Goal: Task Accomplishment & Management: Manage account settings

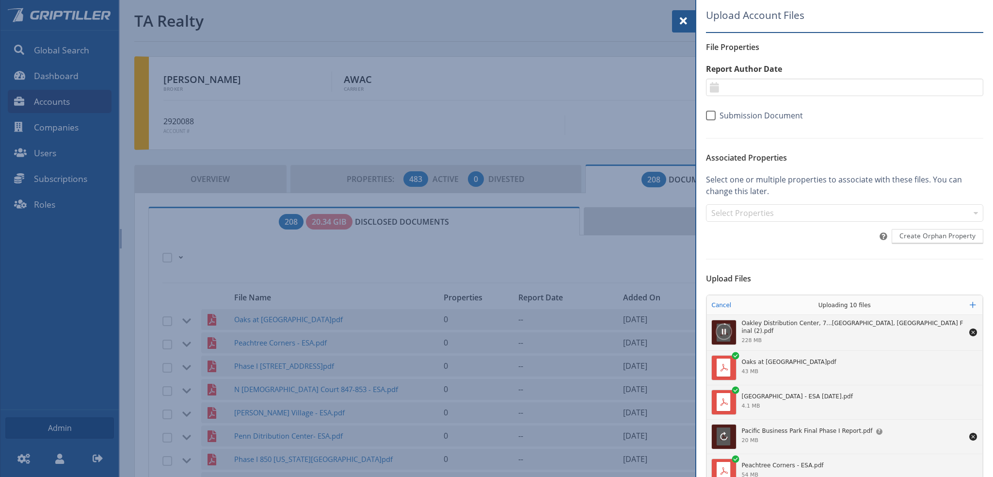
scroll to position [48, 0]
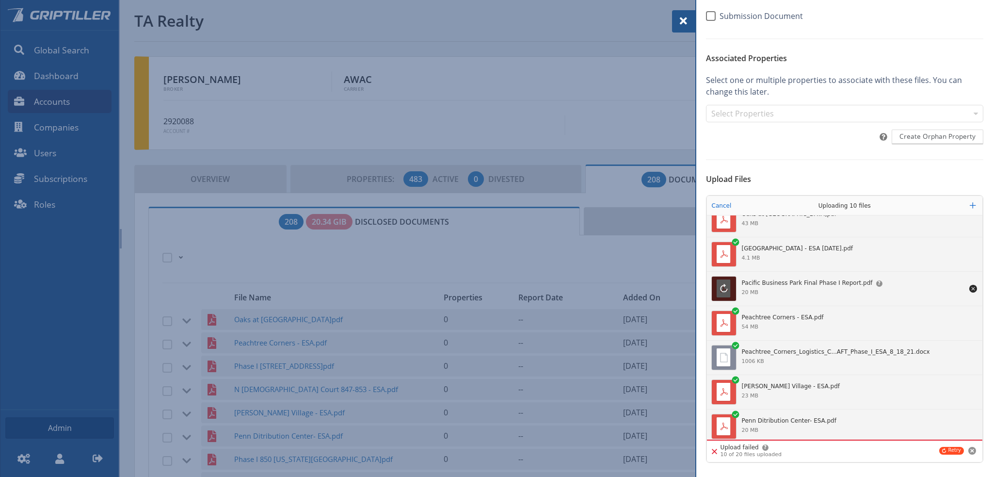
click at [755, 149] on div "Upload Account Files File Properties Report Author Date ******* ******** ***** …" at bounding box center [844, 193] width 277 height 567
click at [947, 448] on button "Retry" at bounding box center [951, 451] width 25 height 8
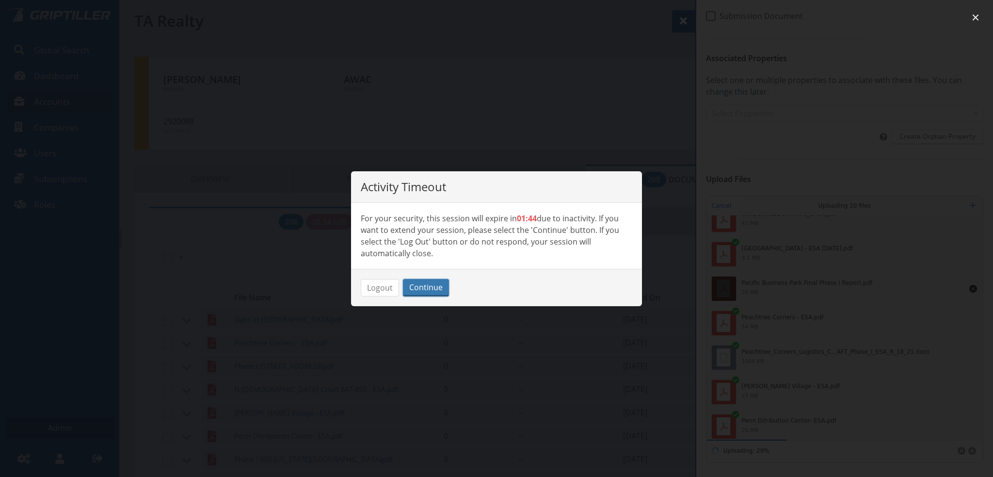
click at [425, 286] on button "Continue" at bounding box center [426, 287] width 46 height 17
click at [421, 285] on button "Continue" at bounding box center [426, 287] width 46 height 17
click at [532, 231] on p "For your security, this session will expire in 01:38 due to inactivity. If you …" at bounding box center [497, 235] width 272 height 47
click at [601, 209] on section "For your security, this session will expire in 01:38 due to inactivity. If you …" at bounding box center [496, 236] width 291 height 66
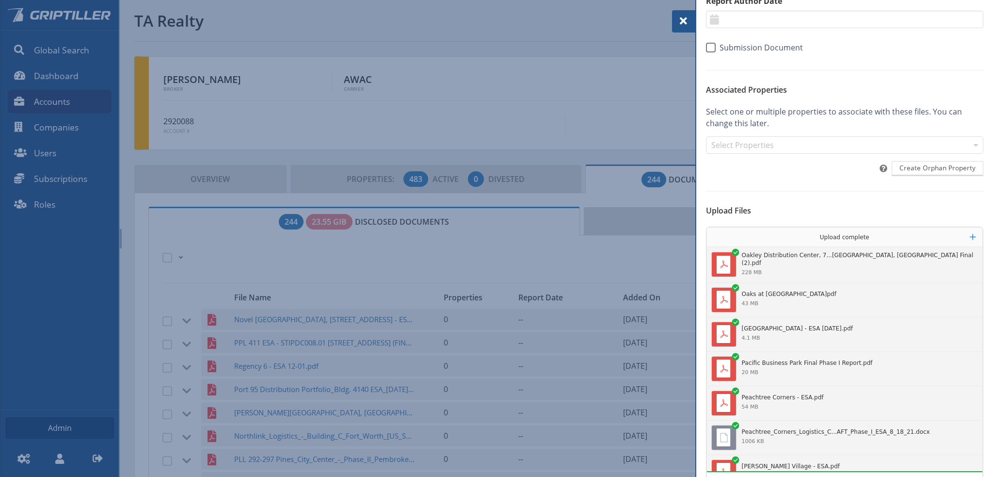
scroll to position [51, 0]
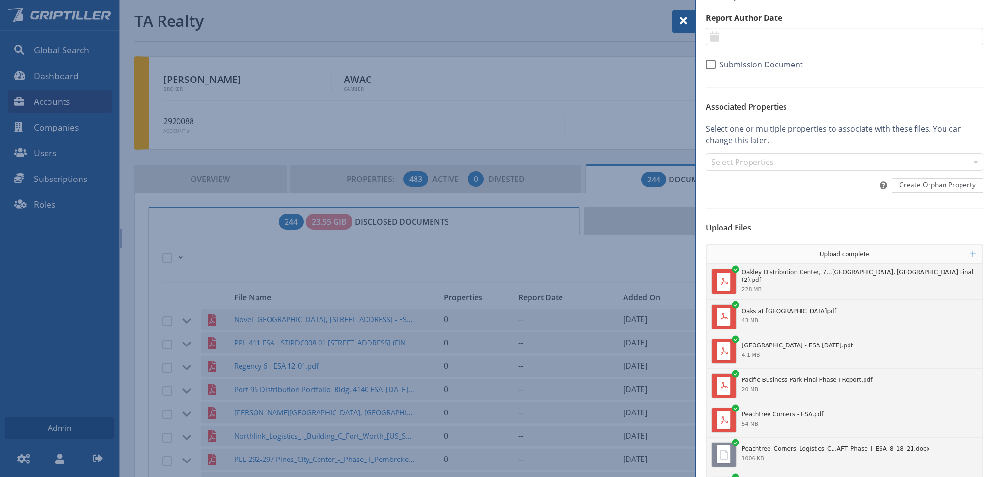
click at [685, 20] on span at bounding box center [684, 21] width 12 height 12
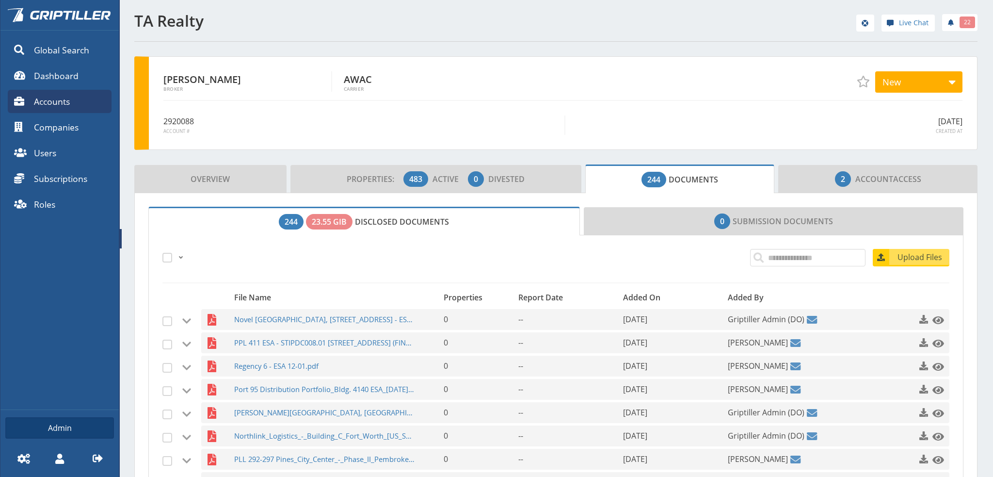
click at [57, 101] on span "Accounts" at bounding box center [52, 101] width 36 height 13
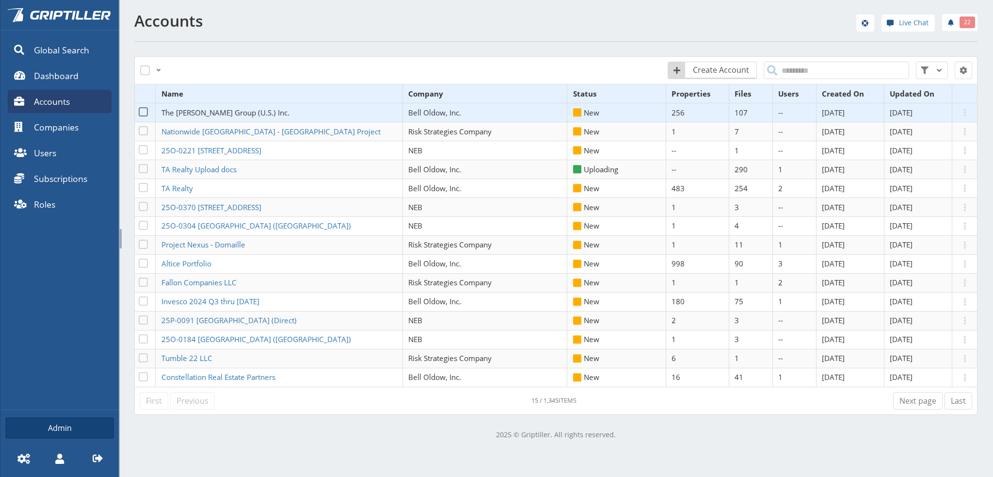
click at [188, 109] on span "The [PERSON_NAME] Group (U.S.) Inc." at bounding box center [225, 113] width 128 height 10
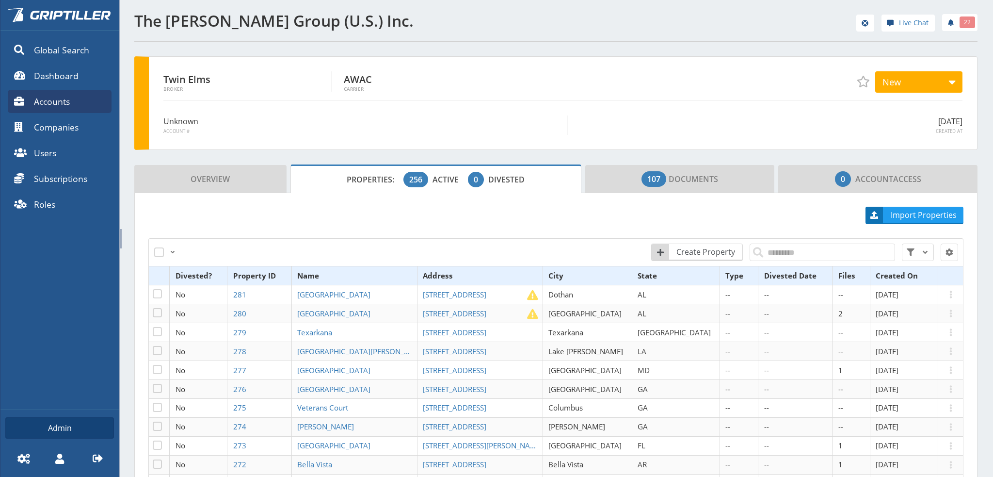
click at [338, 179] on link "Properties: 256 Active 0 Divested" at bounding box center [435, 178] width 291 height 29
click at [775, 253] on input "search" at bounding box center [822, 251] width 145 height 17
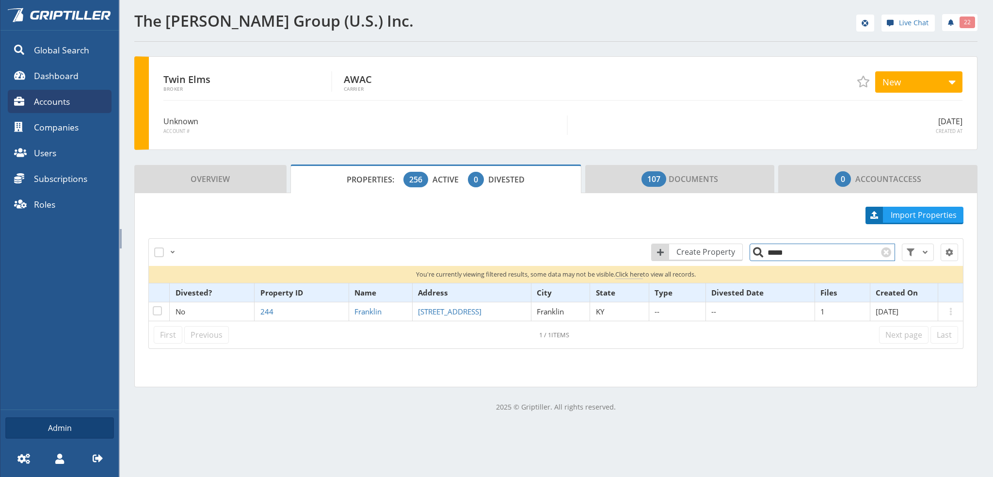
drag, startPoint x: 780, startPoint y: 252, endPoint x: 765, endPoint y: 253, distance: 14.6
click at [765, 253] on input "*****" at bounding box center [822, 251] width 145 height 17
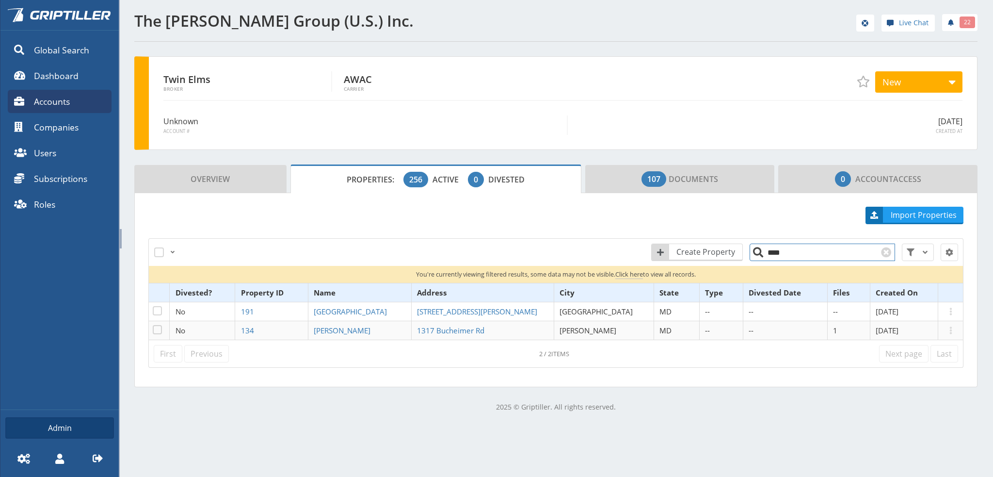
drag, startPoint x: 786, startPoint y: 254, endPoint x: 763, endPoint y: 253, distance: 22.3
click at [763, 253] on input "****" at bounding box center [822, 251] width 145 height 17
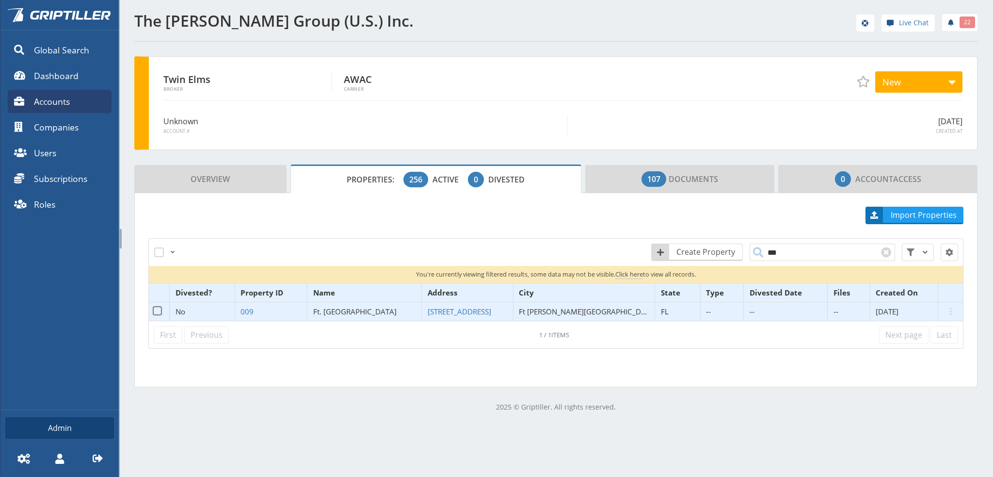
click at [357, 309] on span "Ft. [GEOGRAPHIC_DATA]" at bounding box center [354, 311] width 83 height 10
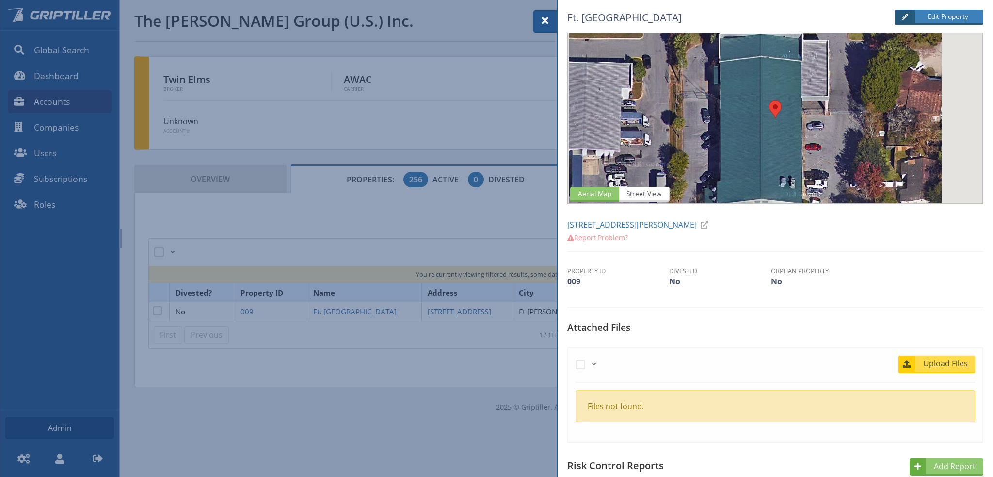
click at [936, 364] on span "Upload Files" at bounding box center [945, 363] width 59 height 12
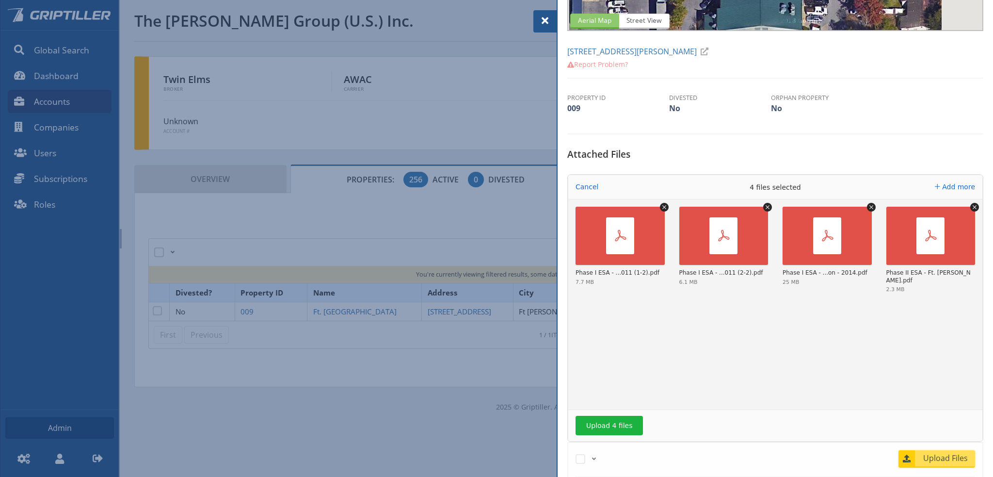
scroll to position [339, 0]
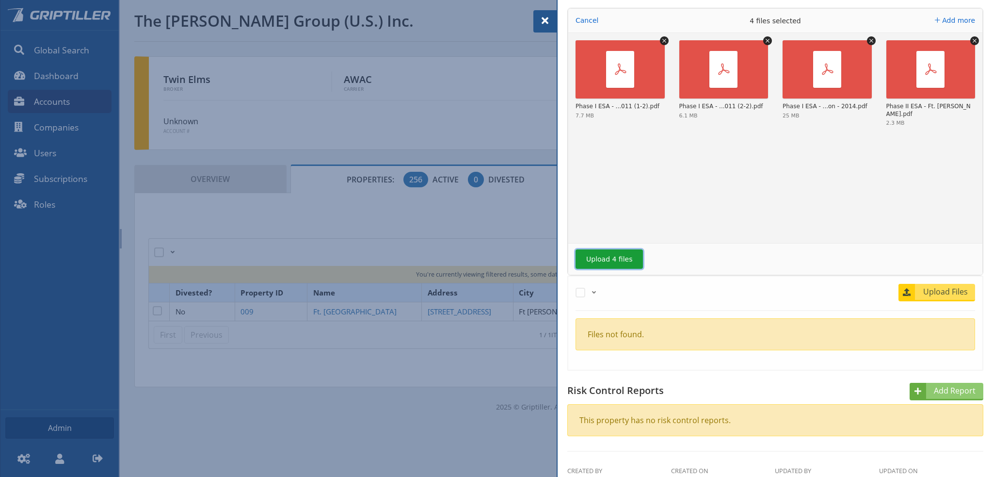
click at [616, 258] on button "Upload 4 files" at bounding box center [609, 258] width 67 height 19
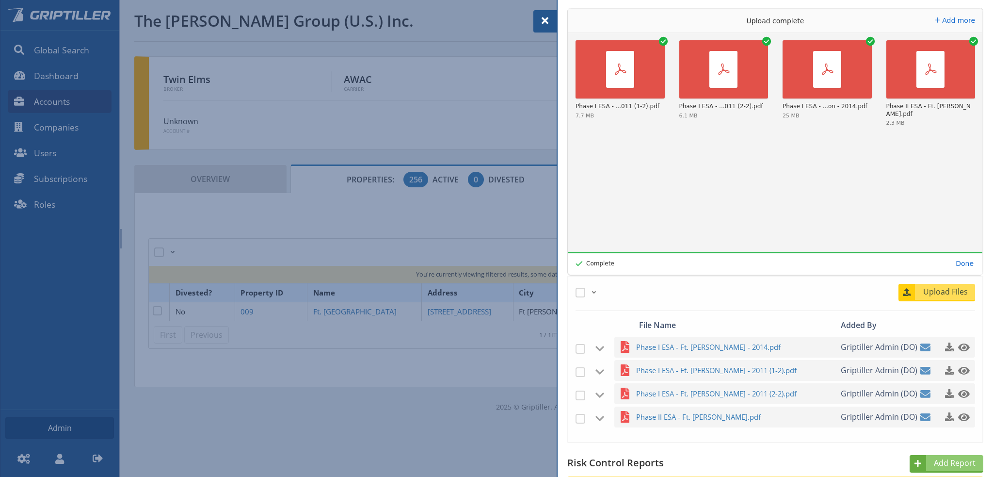
click at [547, 20] on span at bounding box center [545, 21] width 12 height 12
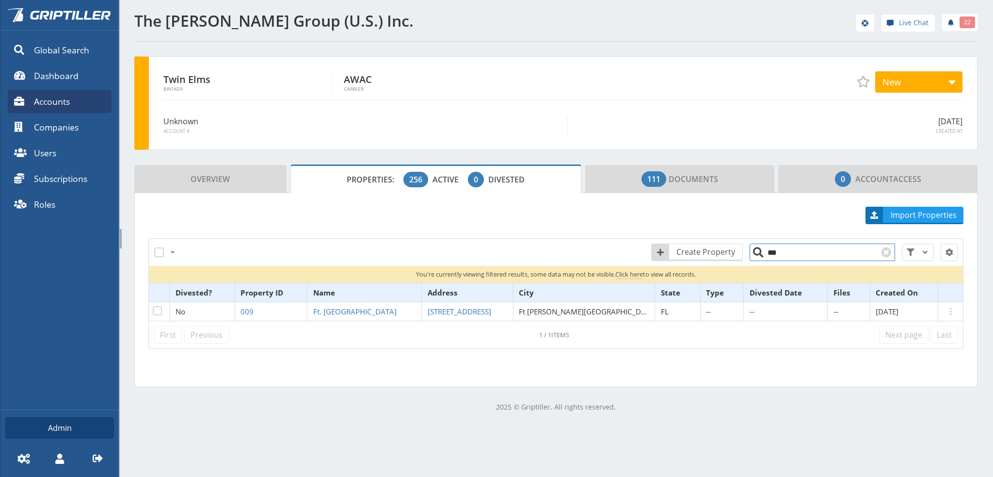
drag, startPoint x: 770, startPoint y: 252, endPoint x: 757, endPoint y: 256, distance: 13.7
click at [758, 255] on input "***" at bounding box center [822, 251] width 145 height 17
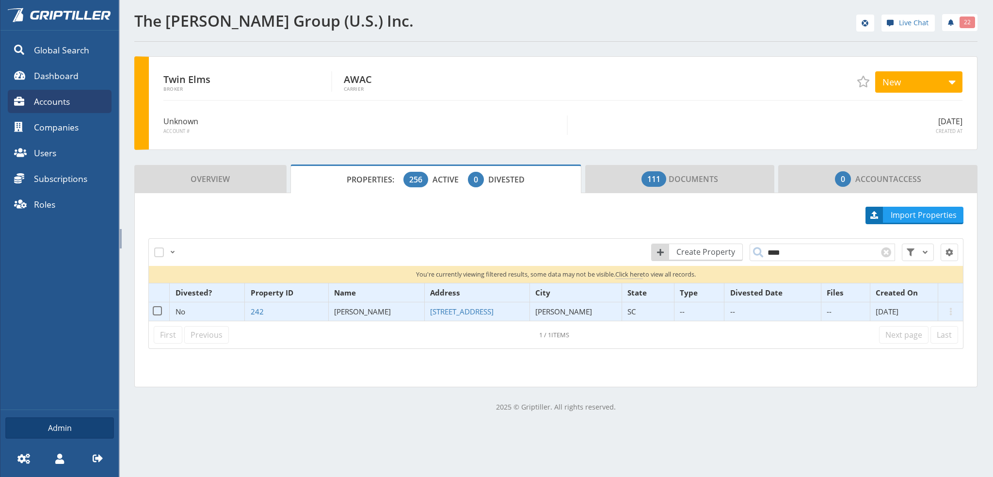
click at [365, 310] on span "[PERSON_NAME]" at bounding box center [362, 311] width 57 height 10
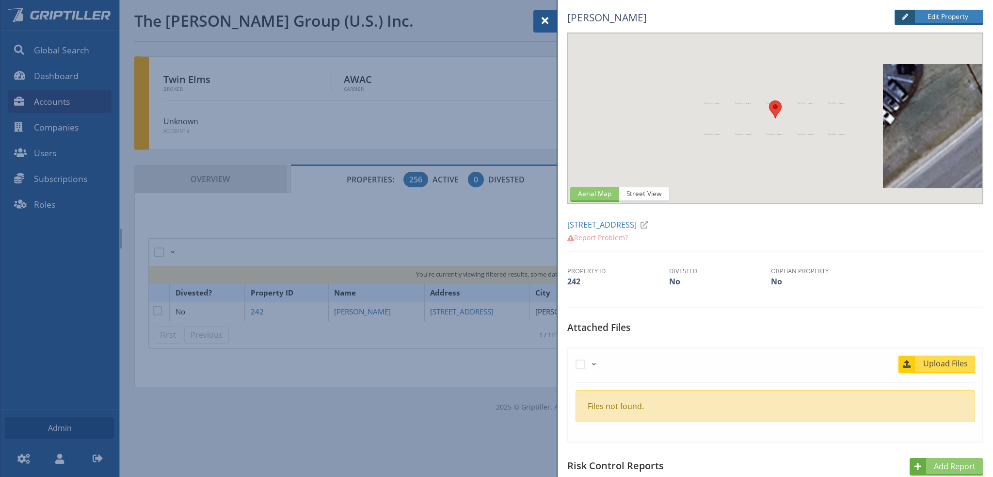
click at [950, 364] on span "Upload Files" at bounding box center [945, 363] width 59 height 12
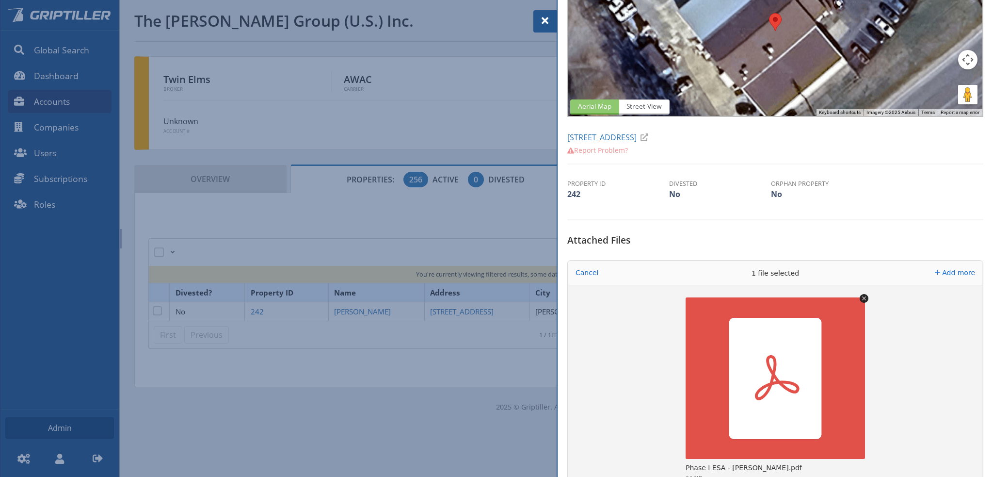
scroll to position [242, 0]
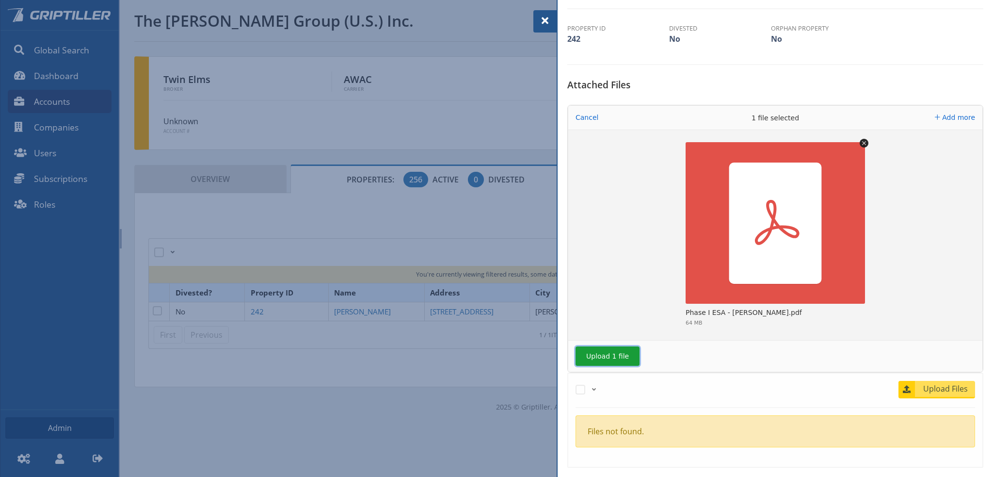
drag, startPoint x: 608, startPoint y: 354, endPoint x: 620, endPoint y: 353, distance: 11.6
click at [609, 354] on button "Upload 1 file" at bounding box center [608, 355] width 64 height 19
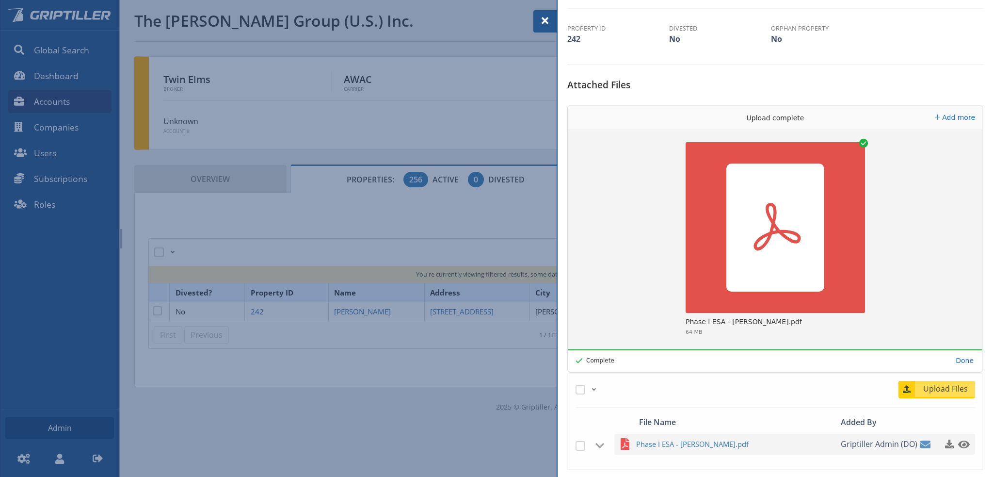
click at [541, 20] on span at bounding box center [545, 21] width 12 height 12
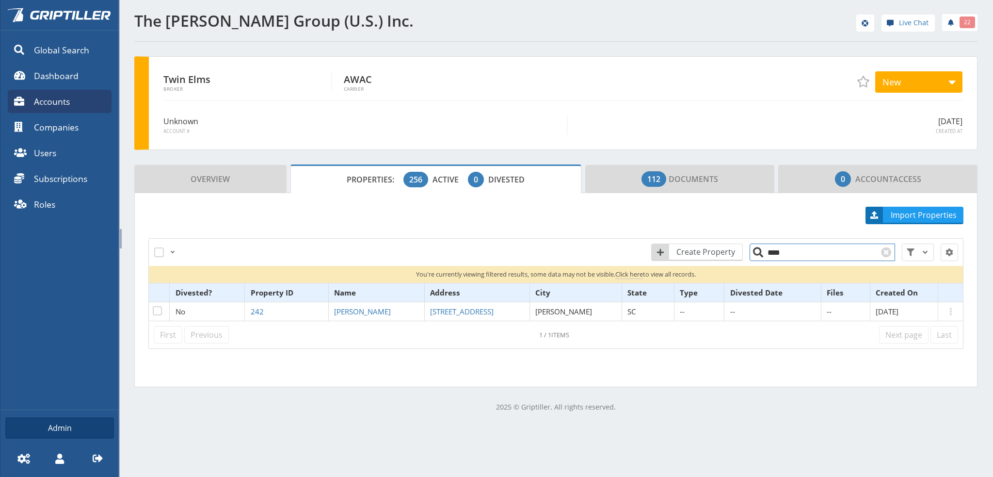
drag, startPoint x: 778, startPoint y: 254, endPoint x: 768, endPoint y: 254, distance: 10.2
click at [768, 254] on input "****" at bounding box center [822, 251] width 145 height 17
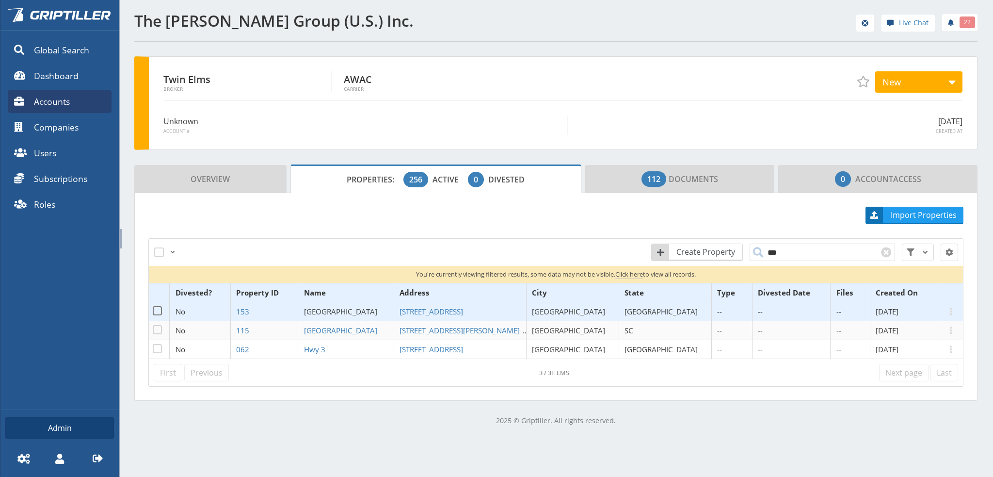
click at [354, 311] on span "[GEOGRAPHIC_DATA]" at bounding box center [340, 311] width 73 height 10
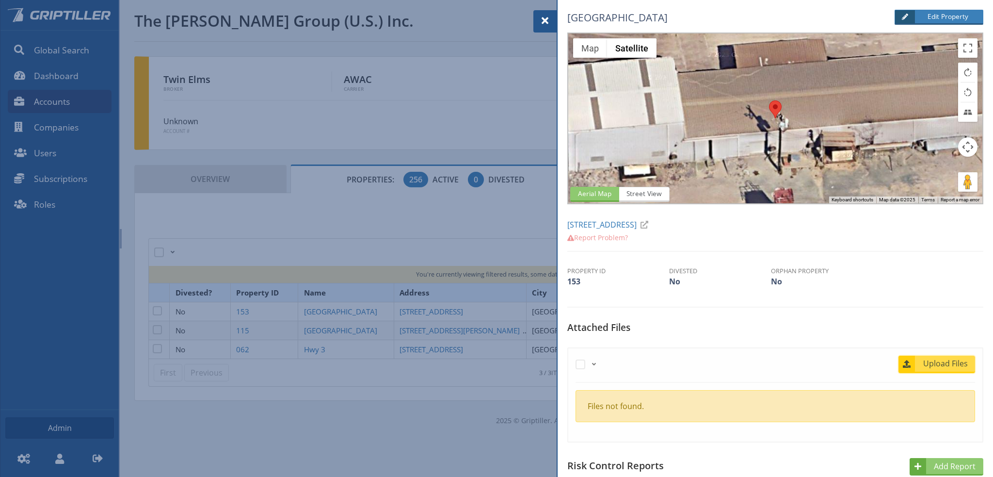
click at [937, 360] on span "Upload Files" at bounding box center [945, 363] width 59 height 12
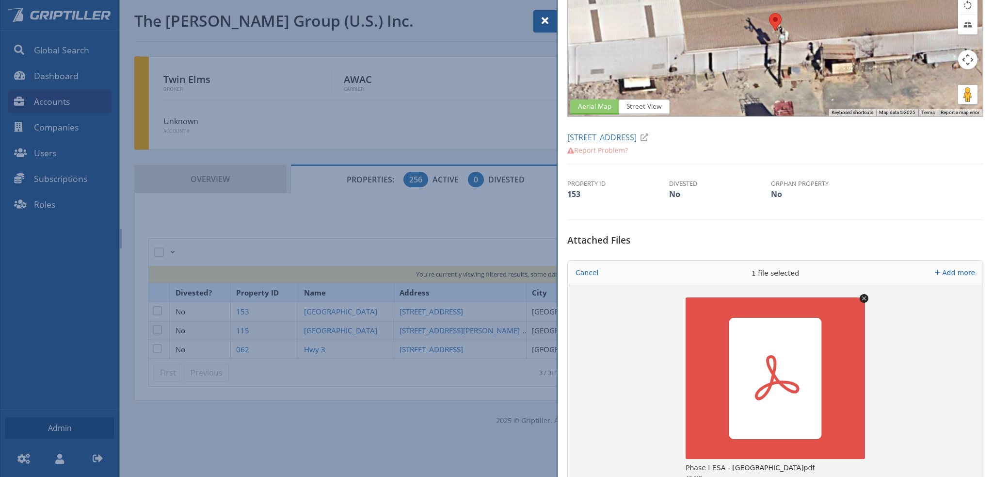
scroll to position [291, 0]
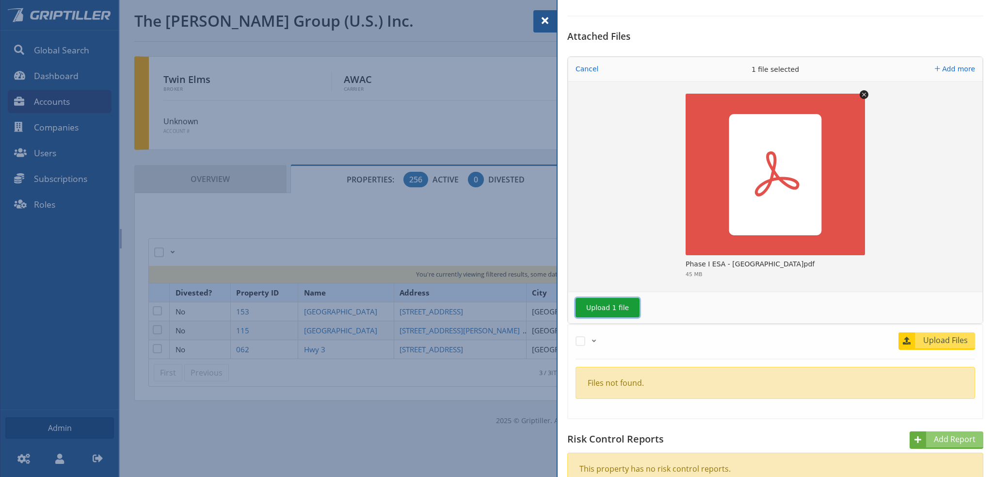
click at [606, 307] on button "Upload 1 file" at bounding box center [608, 307] width 64 height 19
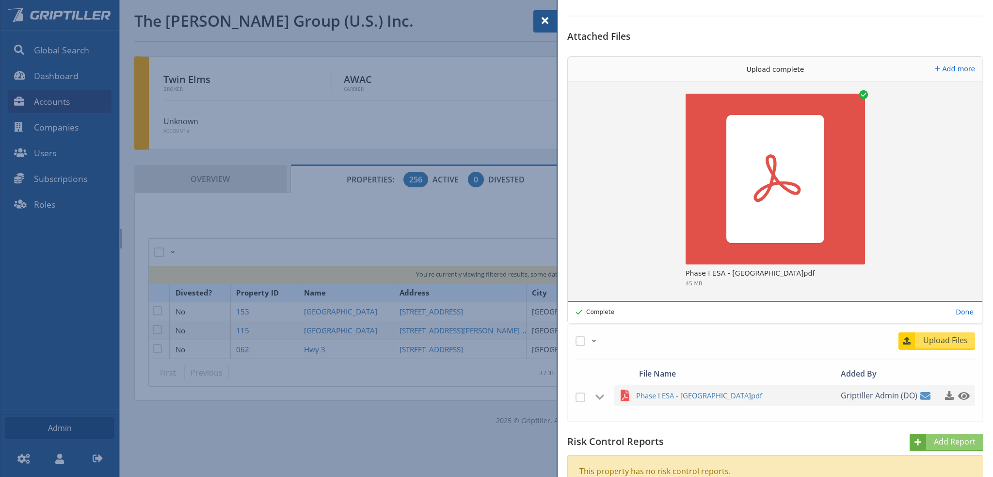
click at [545, 20] on span at bounding box center [545, 21] width 12 height 12
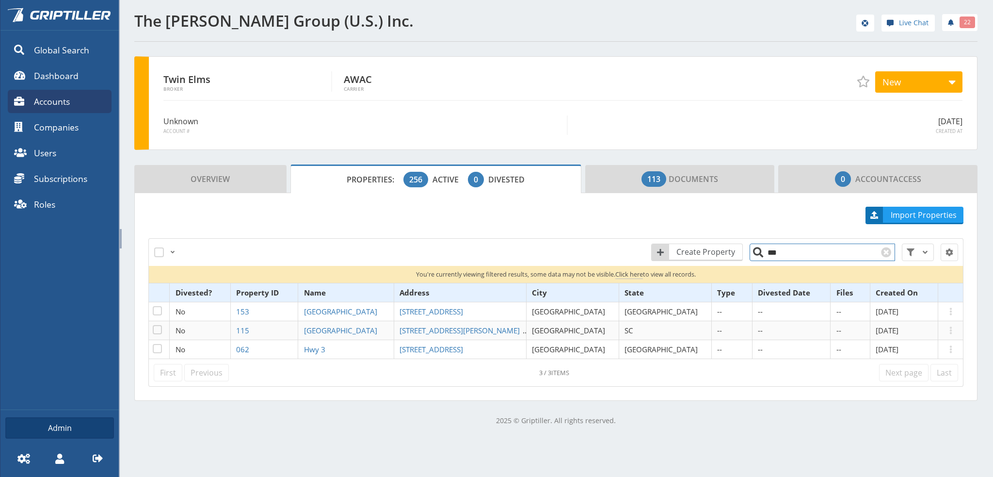
click at [779, 253] on input "***" at bounding box center [822, 251] width 145 height 17
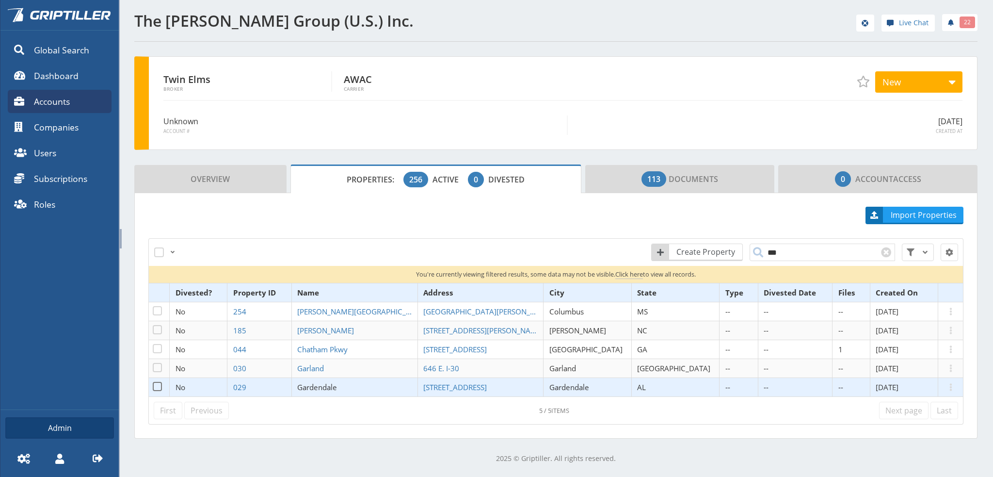
click at [337, 386] on span "Gardendale" at bounding box center [317, 387] width 40 height 10
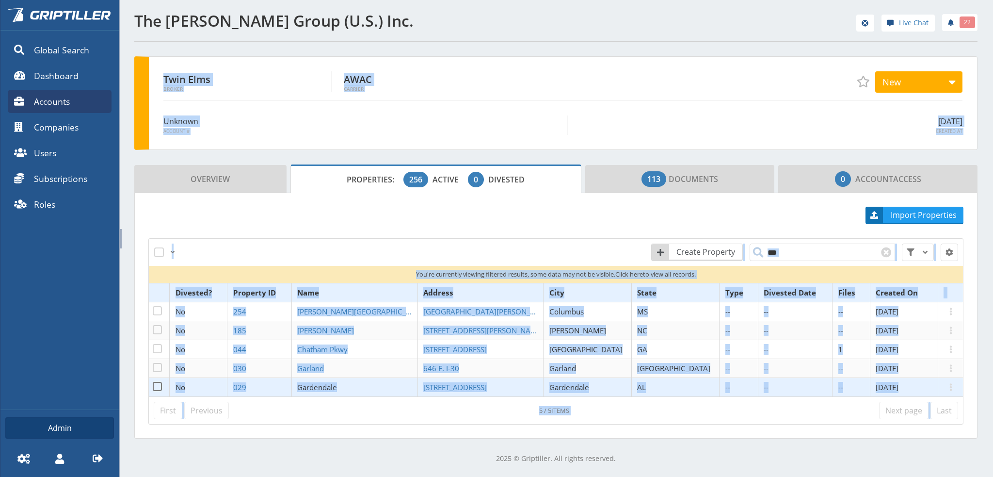
click at [337, 386] on span "Gardendale" at bounding box center [317, 387] width 40 height 10
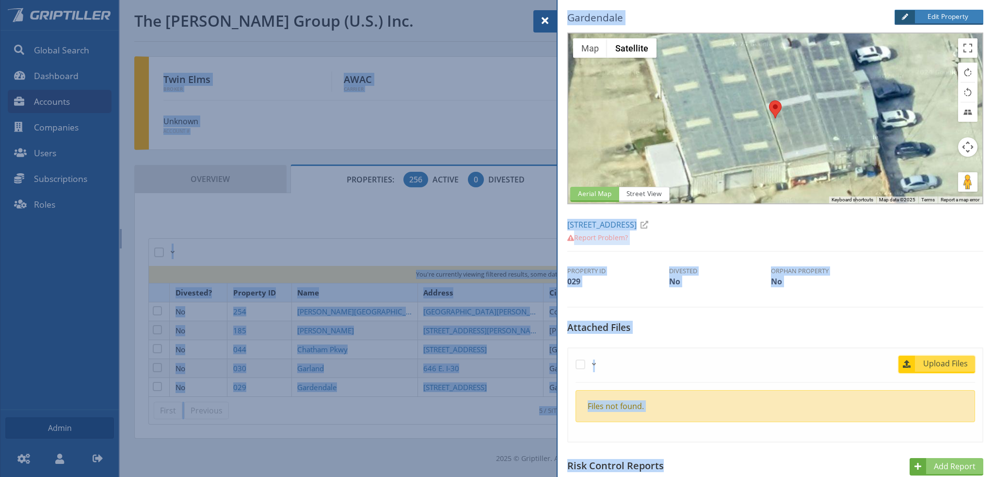
click at [938, 370] on link "Upload Files" at bounding box center [937, 363] width 77 height 17
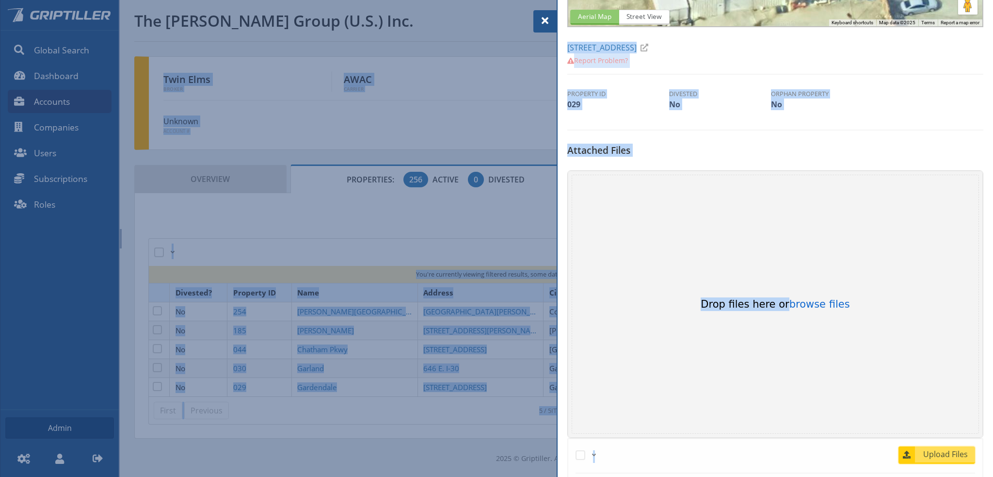
scroll to position [194, 0]
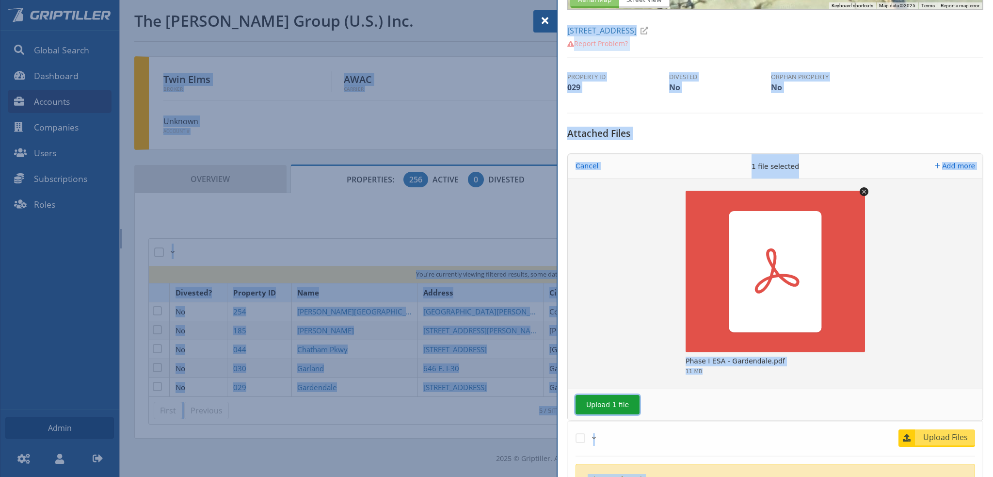
click at [600, 407] on button "Upload 1 file" at bounding box center [608, 404] width 64 height 19
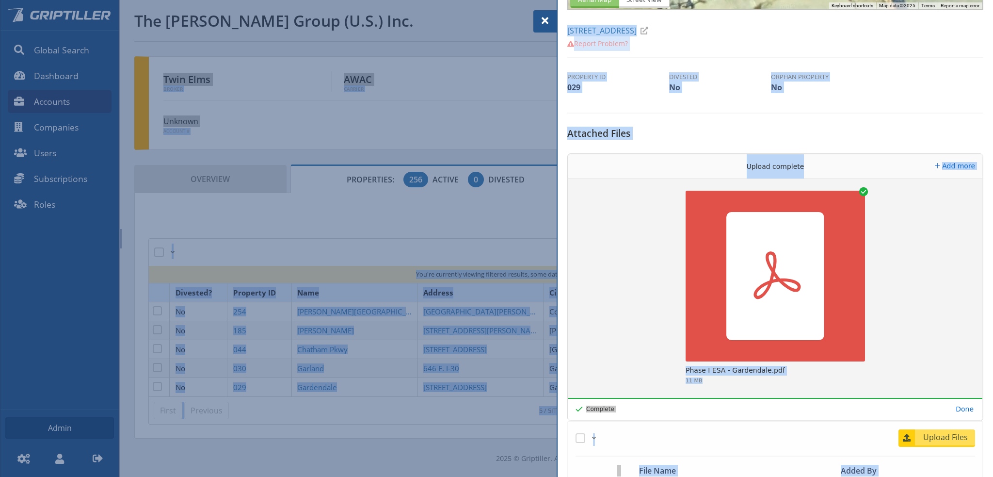
click at [545, 21] on span at bounding box center [545, 21] width 12 height 12
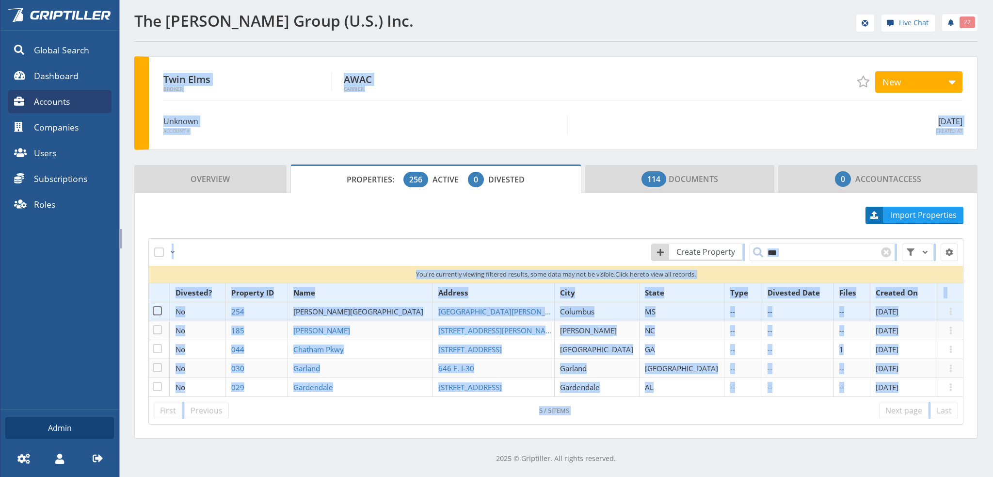
click at [357, 310] on span "[PERSON_NAME][GEOGRAPHIC_DATA]" at bounding box center [358, 311] width 130 height 10
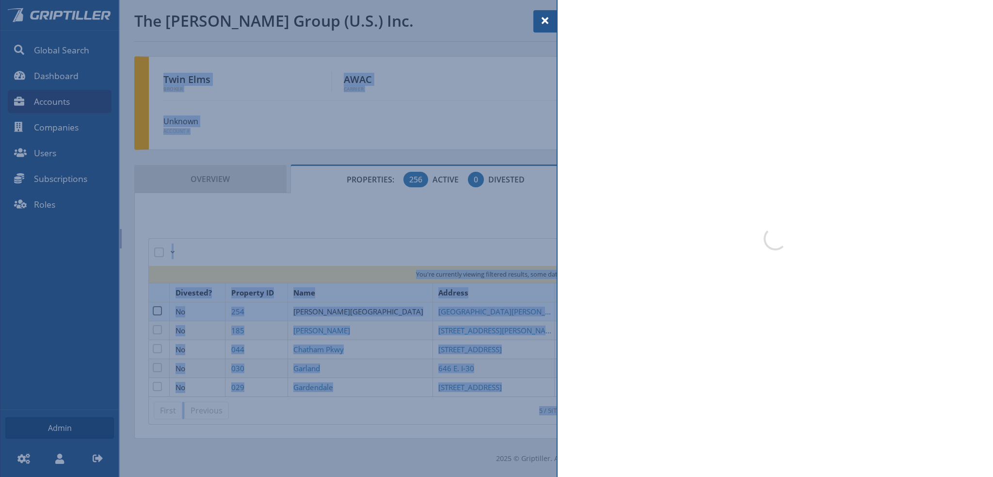
click at [357, 310] on div at bounding box center [496, 238] width 993 height 477
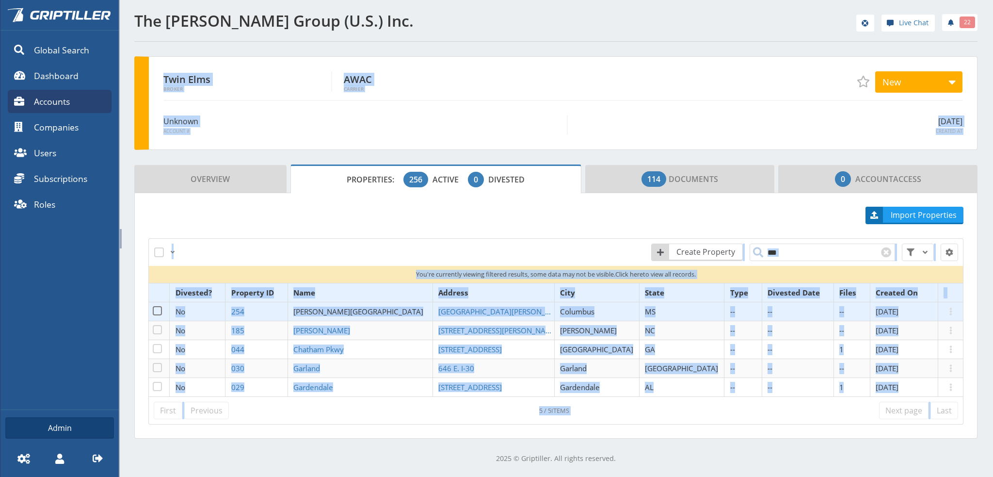
click at [368, 306] on span "[PERSON_NAME][GEOGRAPHIC_DATA]" at bounding box center [358, 311] width 130 height 10
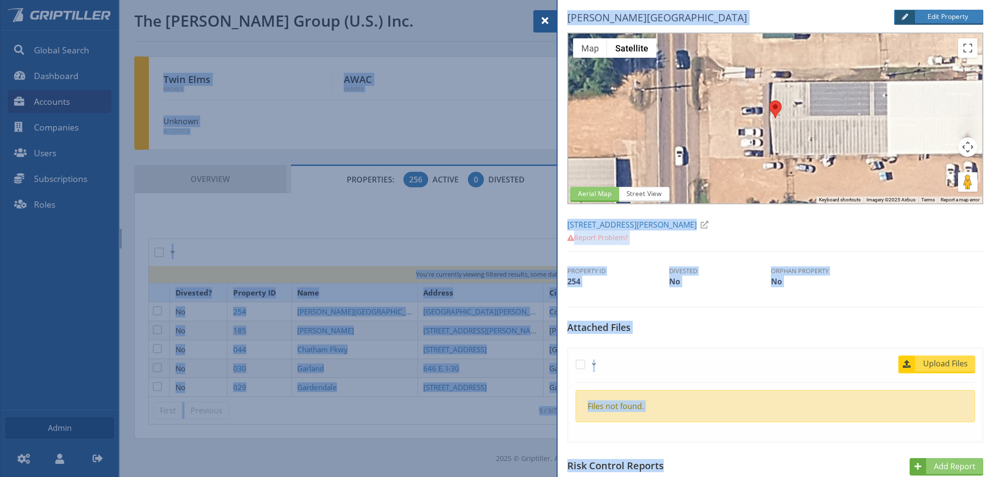
click at [939, 358] on span "Upload Files" at bounding box center [945, 363] width 59 height 12
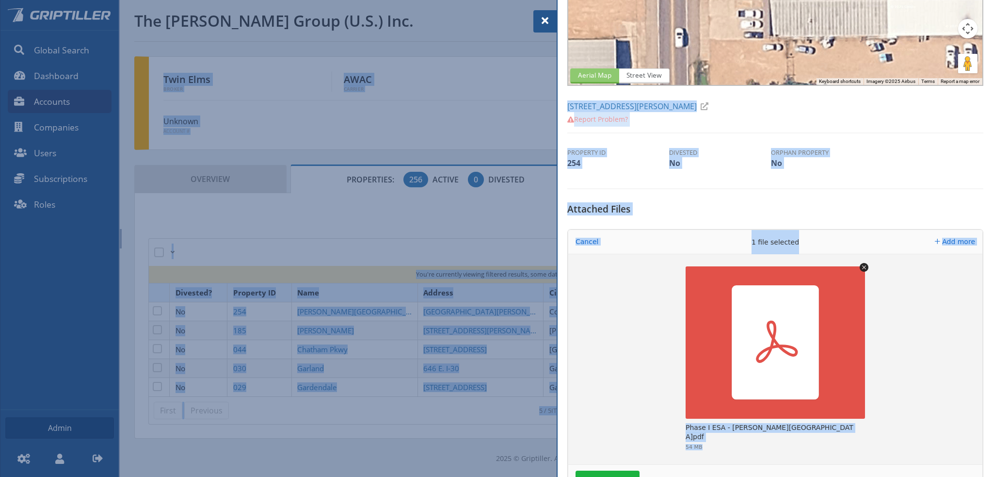
scroll to position [194, 0]
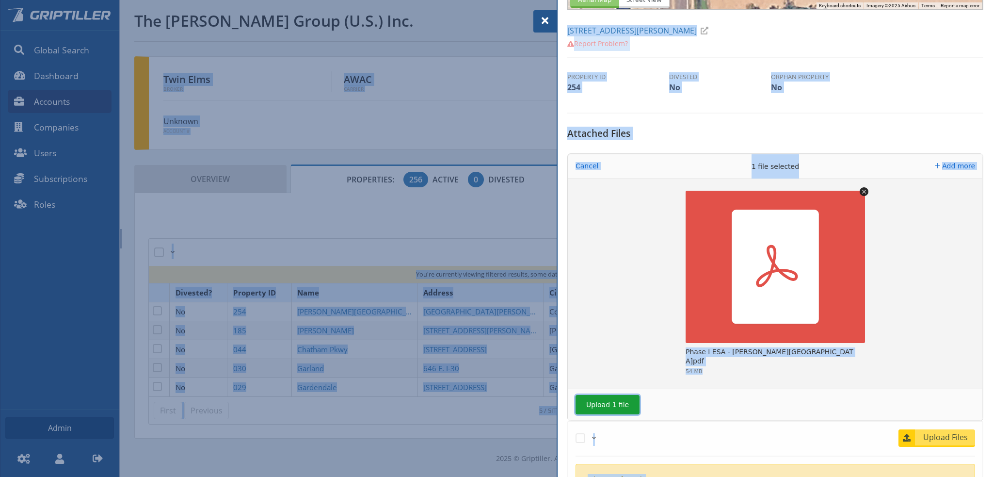
click at [613, 403] on button "Upload 1 file" at bounding box center [608, 404] width 64 height 19
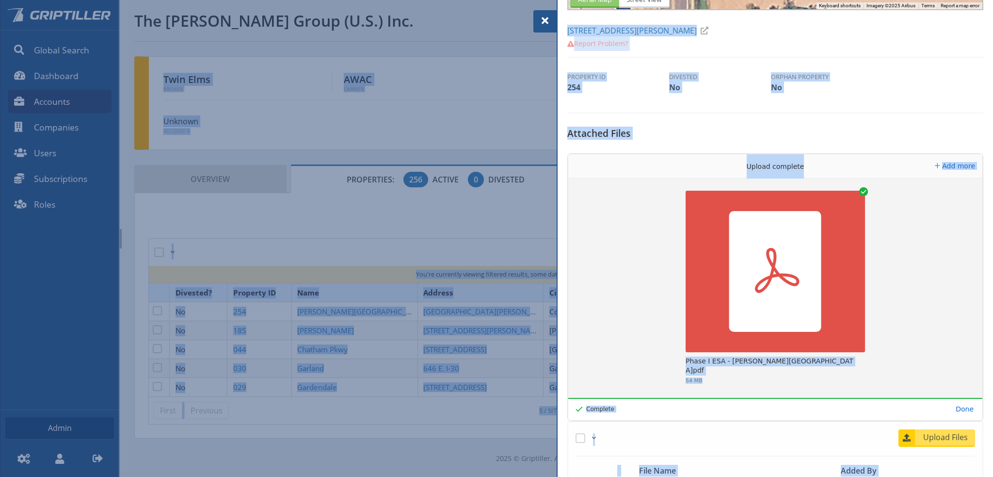
click at [544, 21] on span at bounding box center [545, 21] width 12 height 12
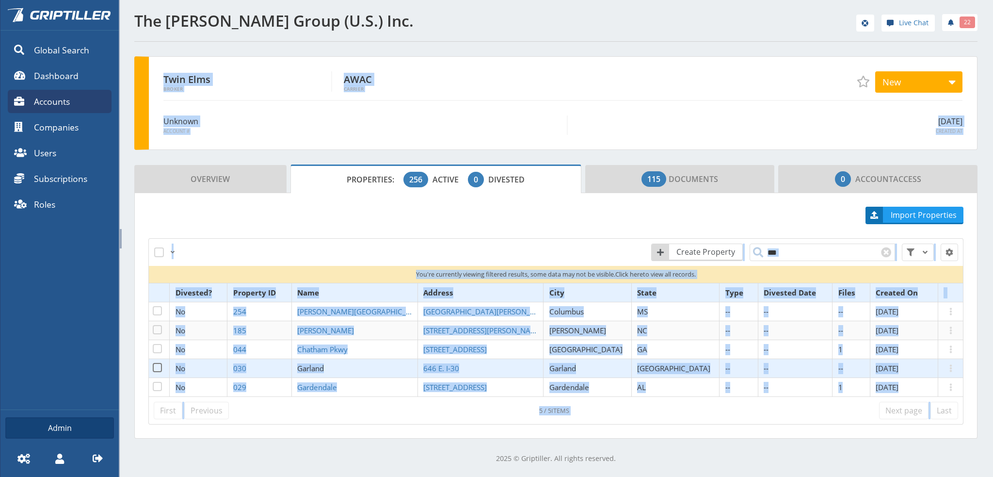
click at [324, 366] on span "Garland" at bounding box center [310, 368] width 27 height 10
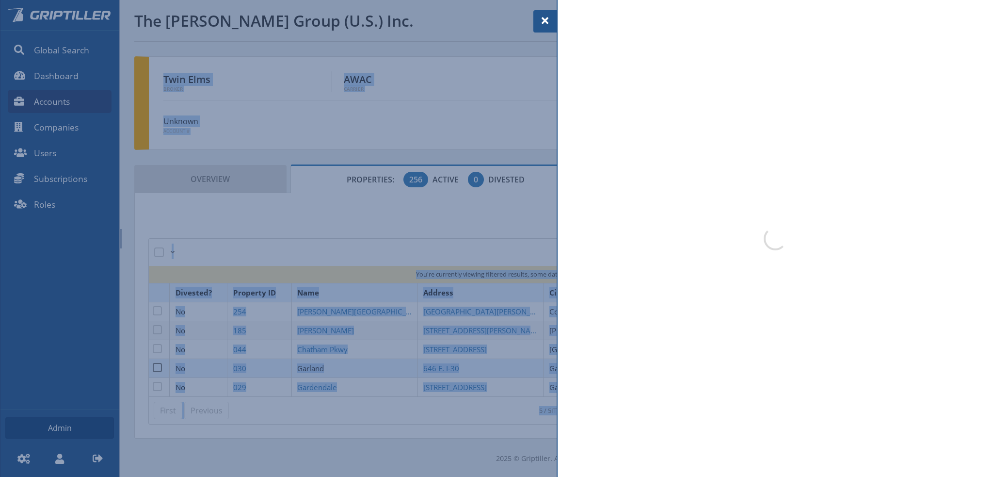
click at [338, 366] on div at bounding box center [496, 238] width 993 height 477
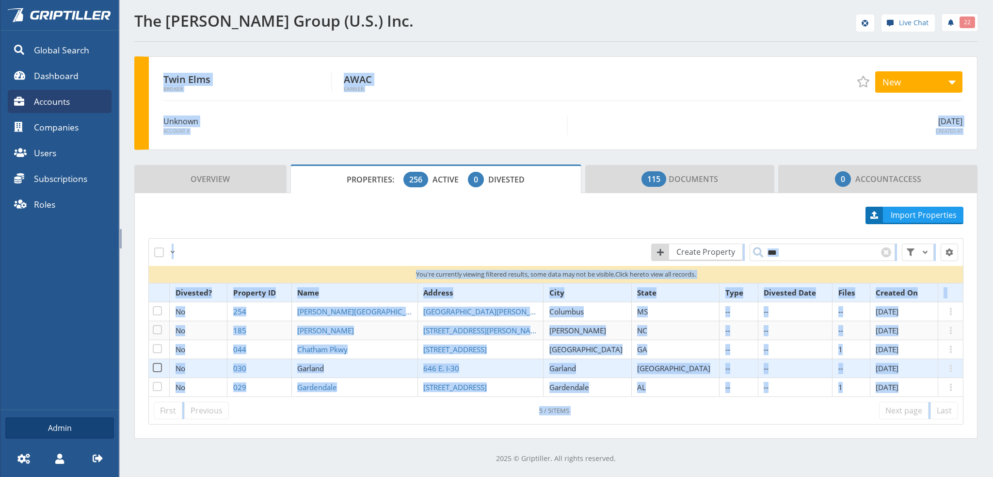
click at [324, 366] on span "Garland" at bounding box center [310, 368] width 27 height 10
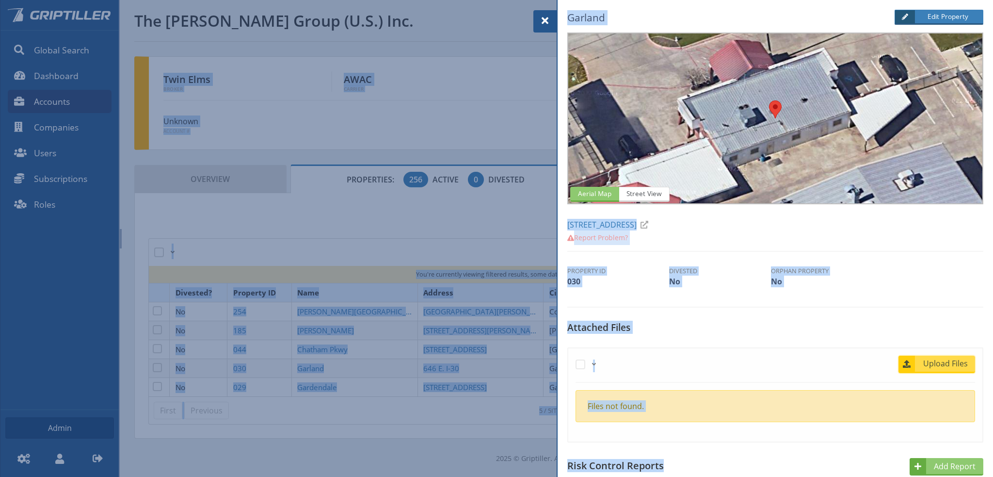
click at [941, 359] on span "Upload Files" at bounding box center [945, 363] width 59 height 12
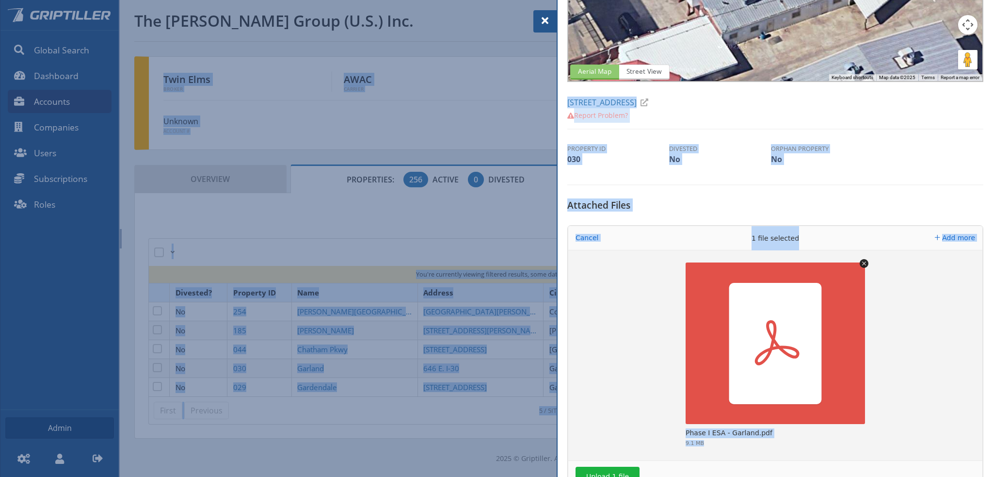
scroll to position [194, 0]
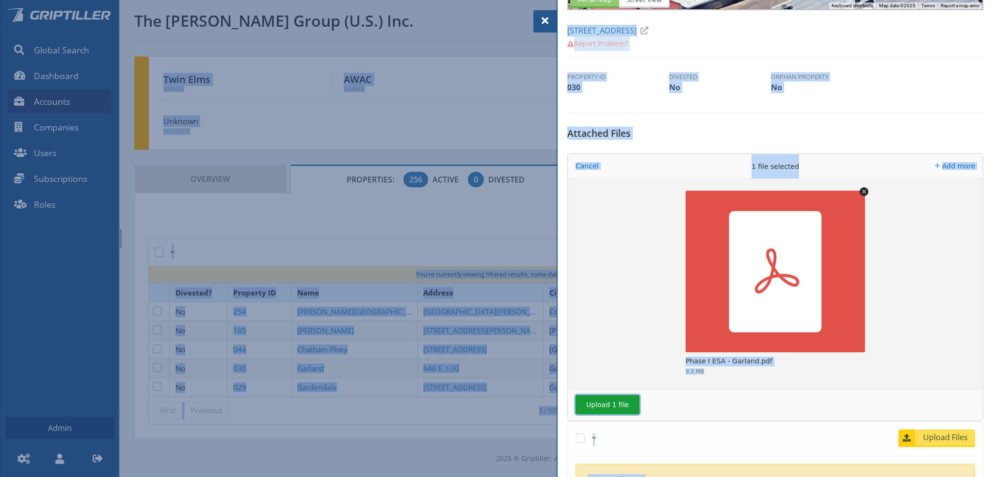
click at [605, 407] on button "Upload 1 file" at bounding box center [608, 404] width 64 height 19
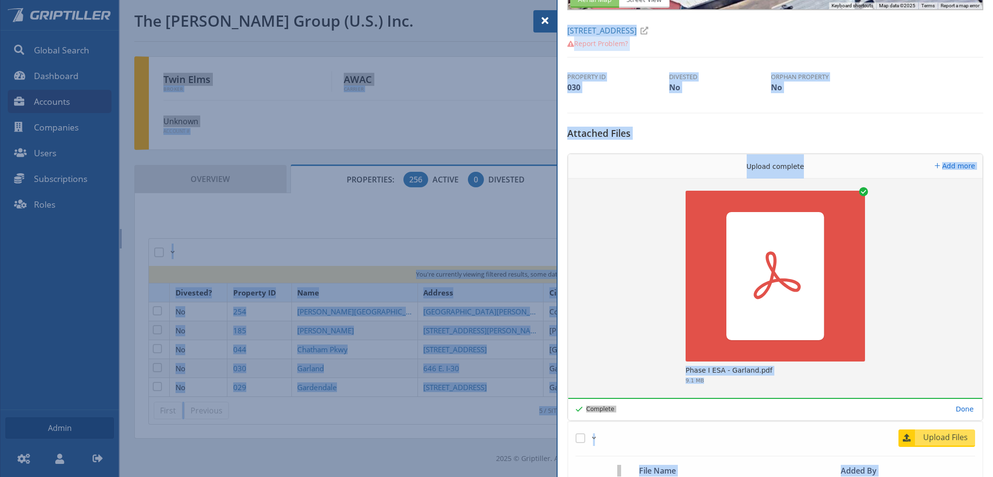
click at [545, 23] on span at bounding box center [545, 21] width 12 height 12
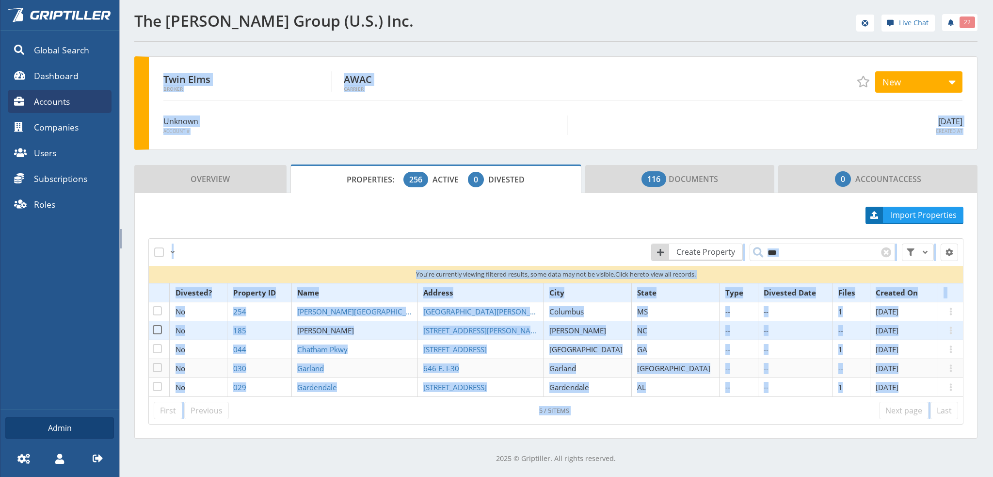
click at [342, 331] on span "[PERSON_NAME]" at bounding box center [325, 330] width 57 height 10
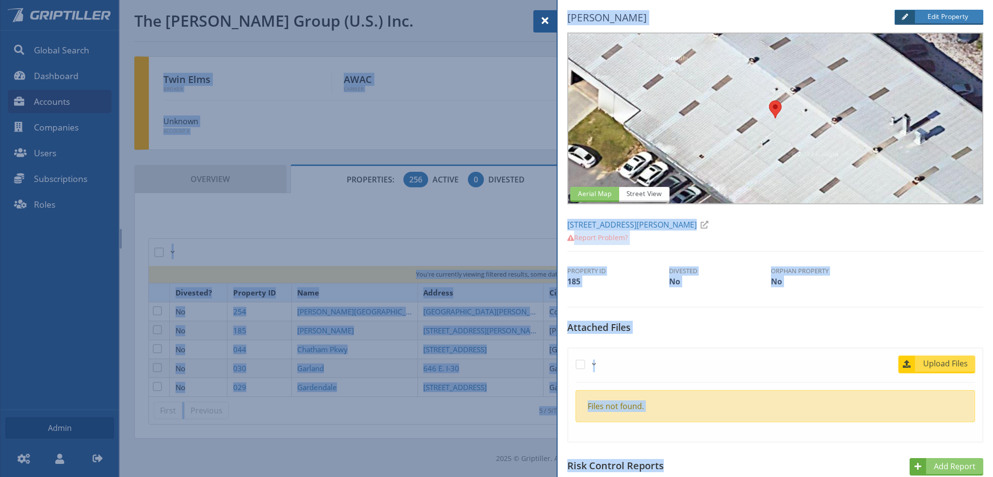
click at [944, 364] on span "Upload Files" at bounding box center [945, 363] width 59 height 12
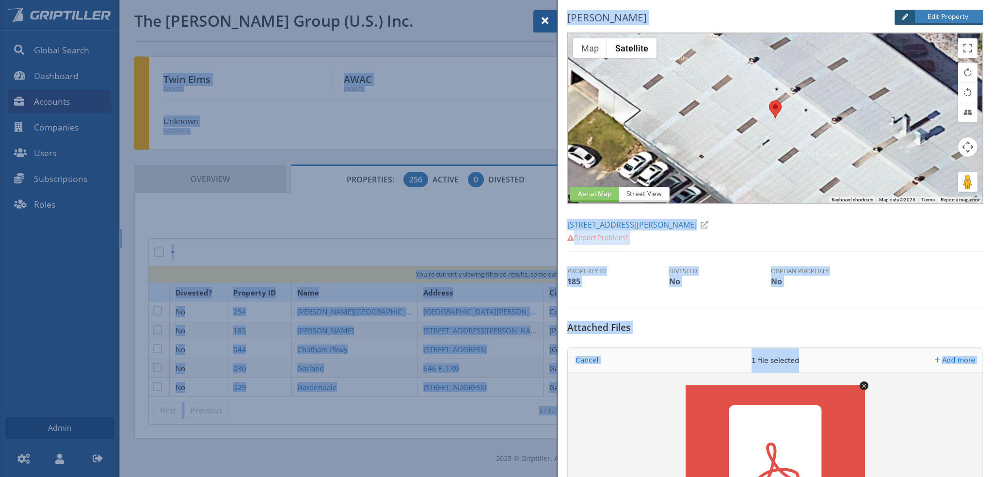
scroll to position [194, 0]
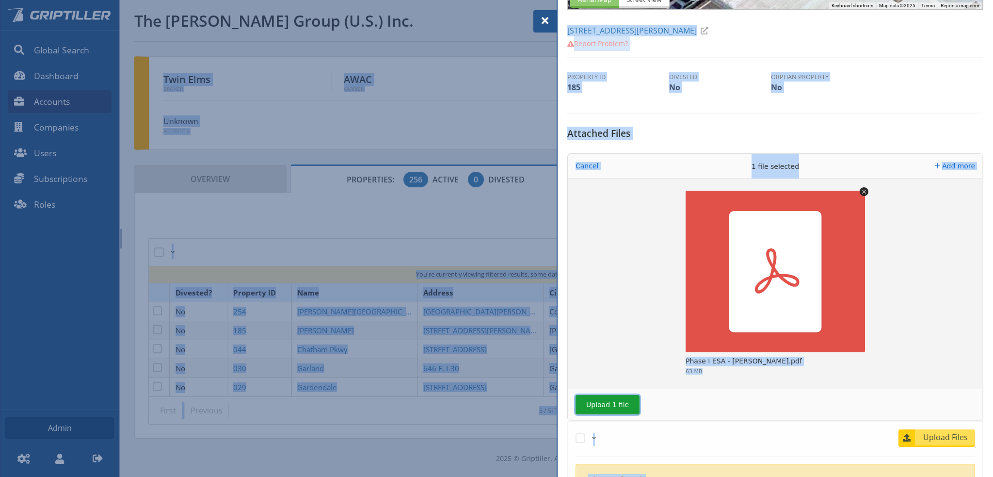
click at [602, 406] on button "Upload 1 file" at bounding box center [608, 404] width 64 height 19
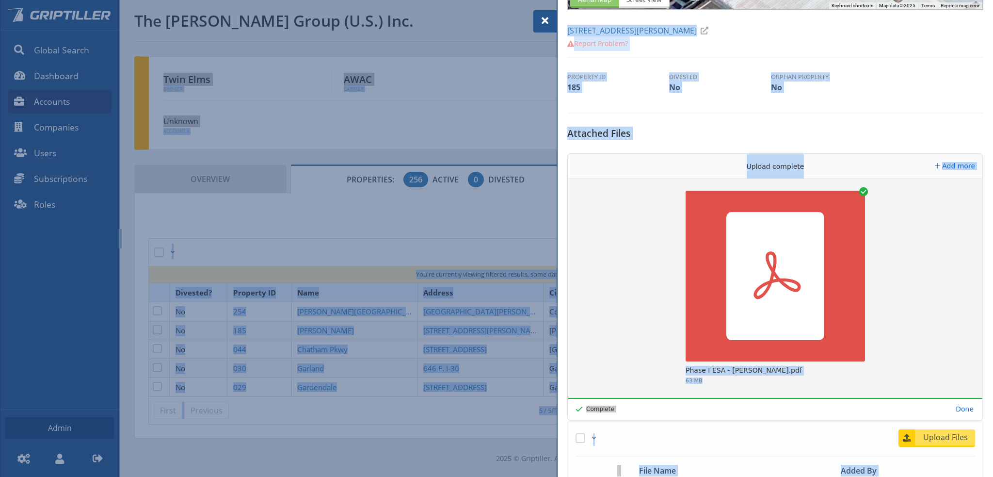
click at [545, 17] on span at bounding box center [545, 21] width 12 height 12
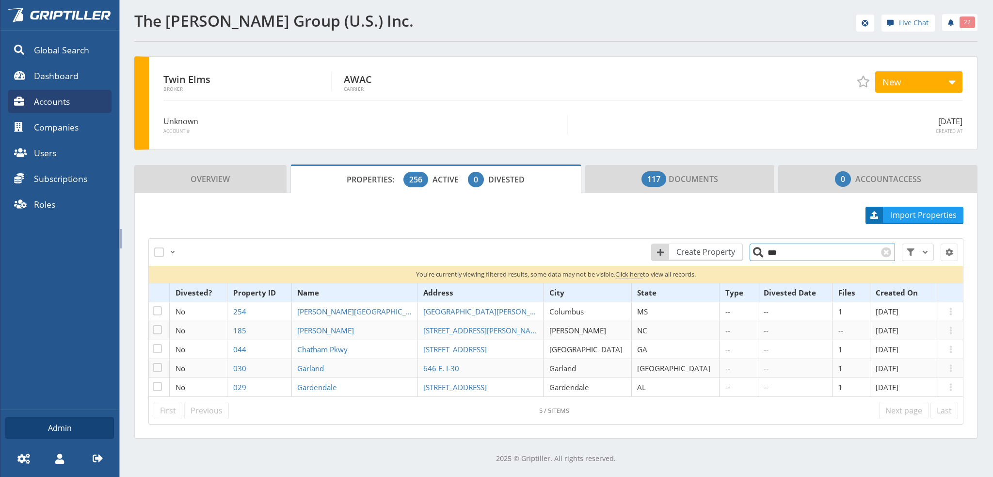
drag, startPoint x: 774, startPoint y: 253, endPoint x: 766, endPoint y: 254, distance: 8.8
click at [766, 254] on input "***" at bounding box center [822, 251] width 145 height 17
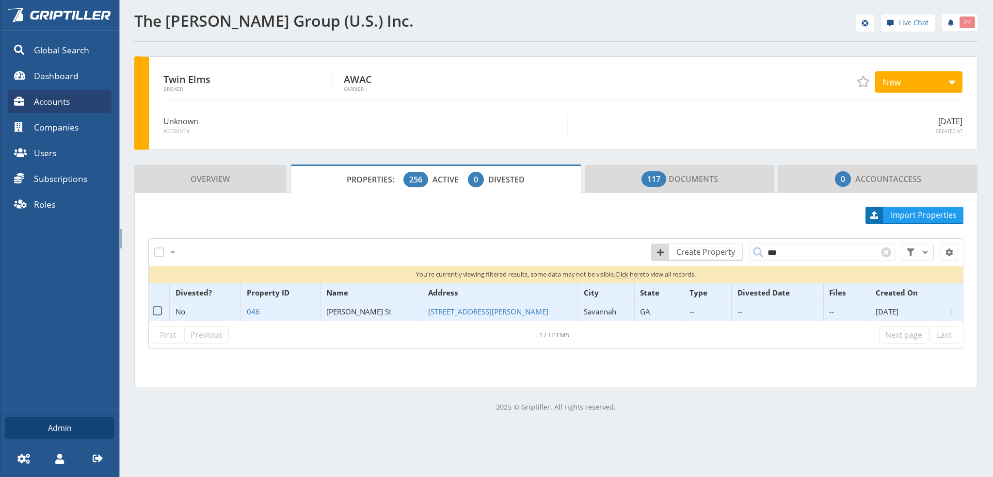
click at [365, 308] on span "[PERSON_NAME] St" at bounding box center [358, 311] width 65 height 10
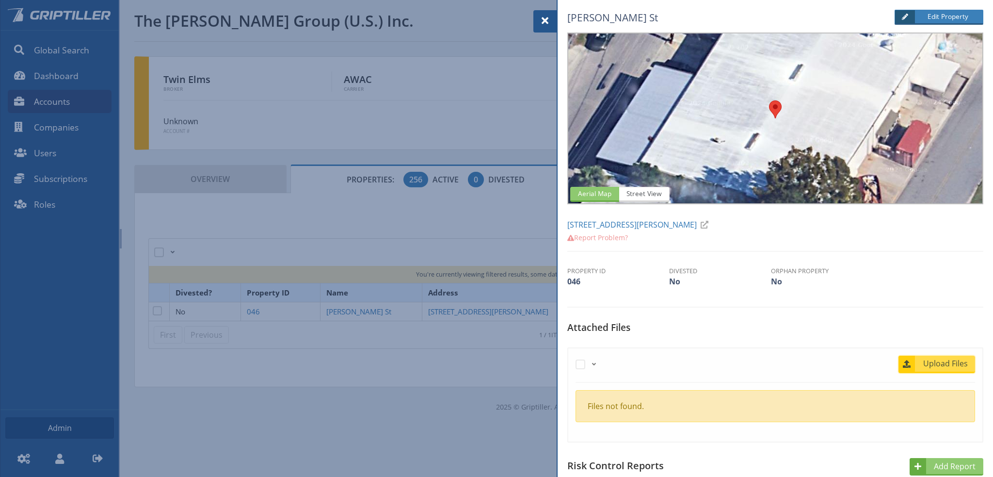
click at [936, 362] on span "Upload Files" at bounding box center [945, 363] width 59 height 12
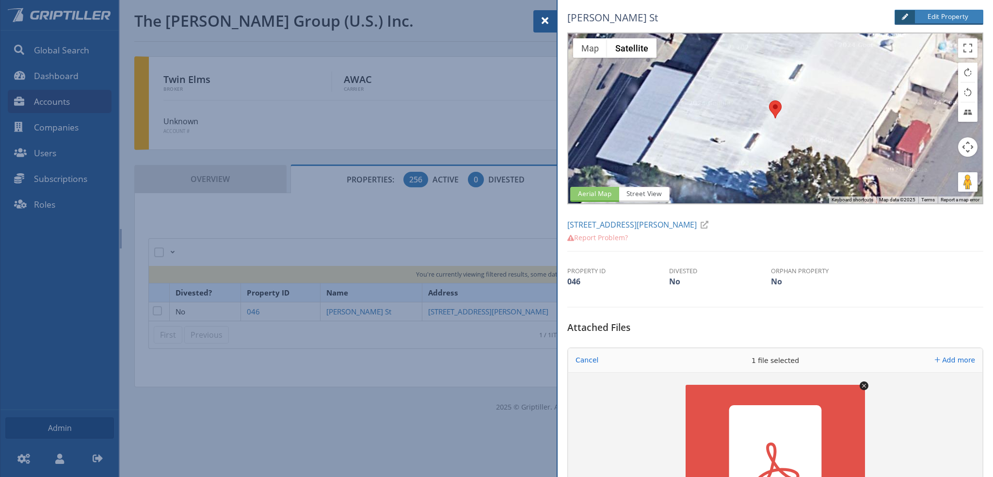
scroll to position [339, 0]
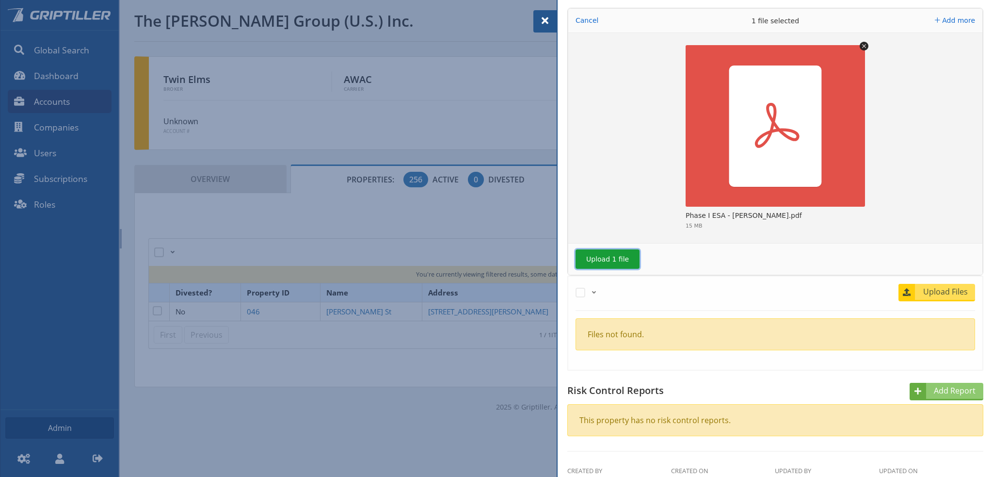
click at [600, 263] on button "Upload 1 file" at bounding box center [608, 258] width 64 height 19
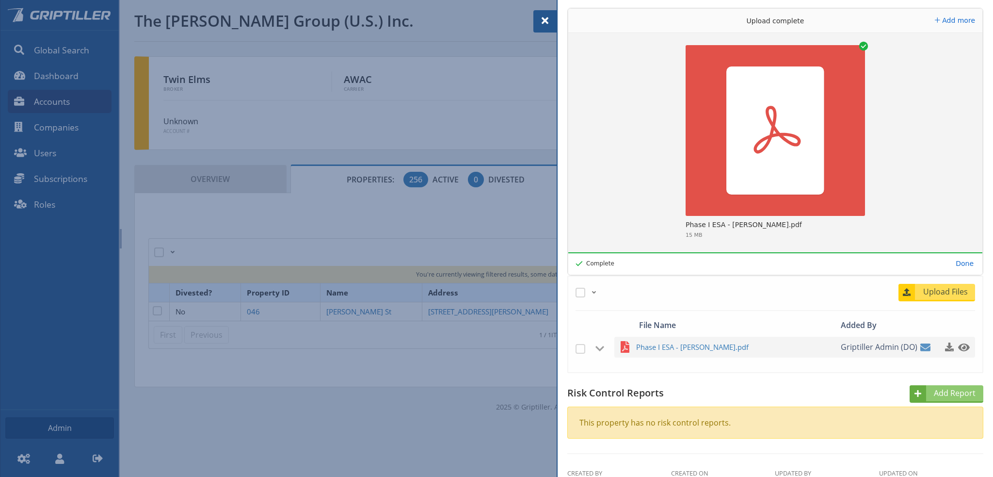
click at [543, 21] on span at bounding box center [545, 21] width 12 height 12
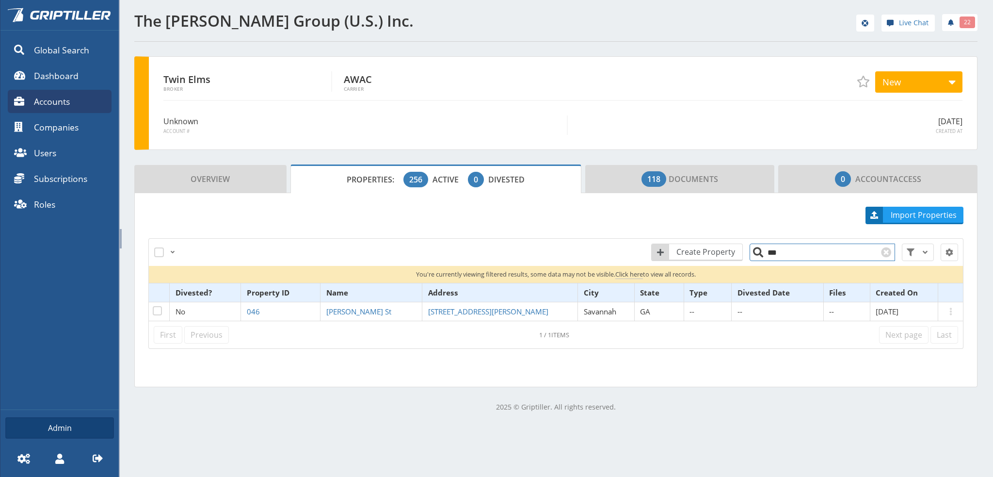
drag, startPoint x: 774, startPoint y: 252, endPoint x: 764, endPoint y: 252, distance: 10.2
click at [764, 252] on input "***" at bounding box center [822, 251] width 145 height 17
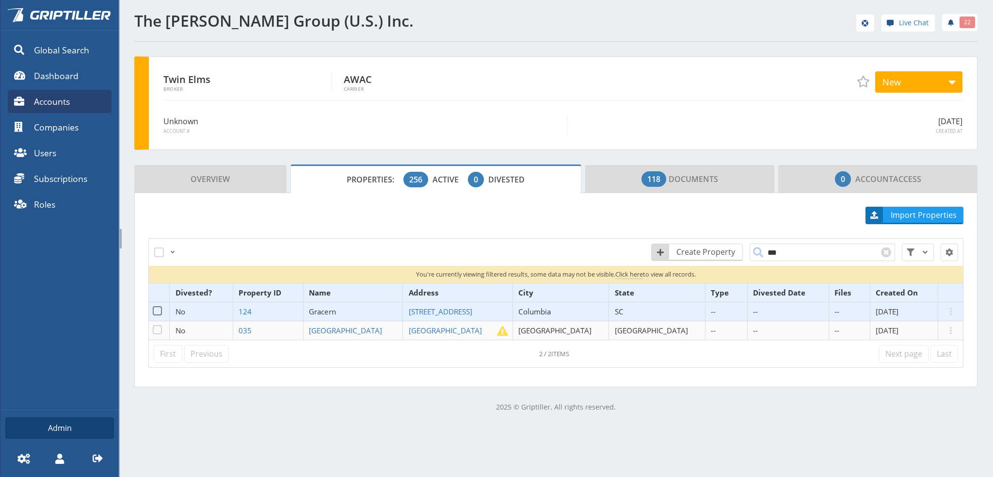
click at [336, 310] on span "Gracern" at bounding box center [322, 311] width 27 height 10
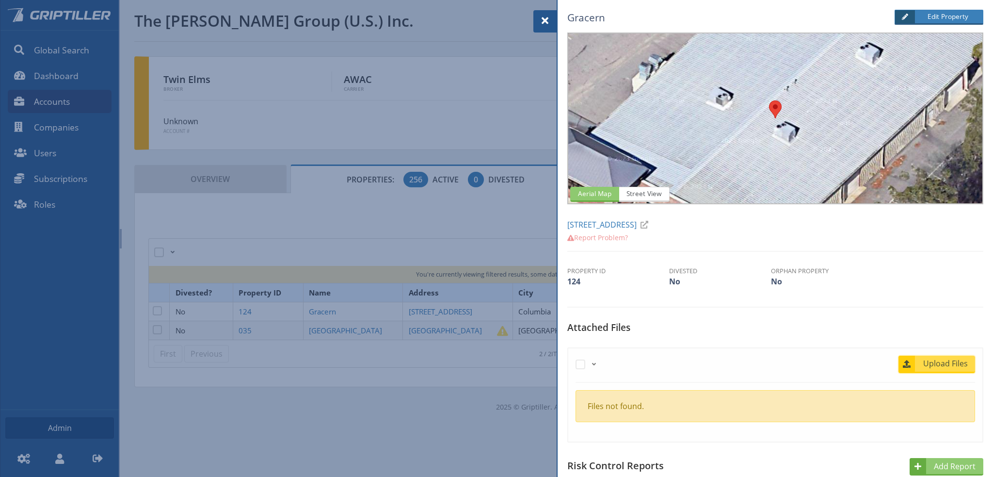
click at [931, 363] on span "Upload Files" at bounding box center [945, 363] width 59 height 12
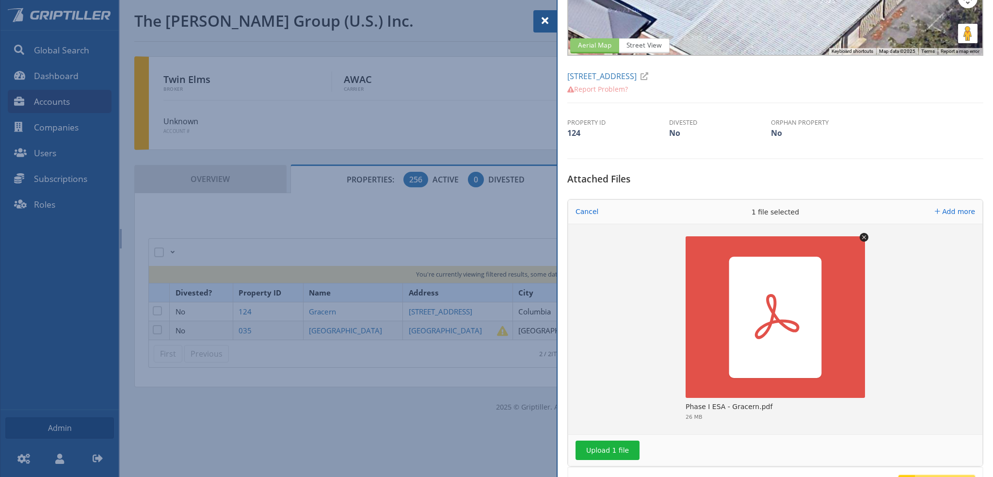
scroll to position [194, 0]
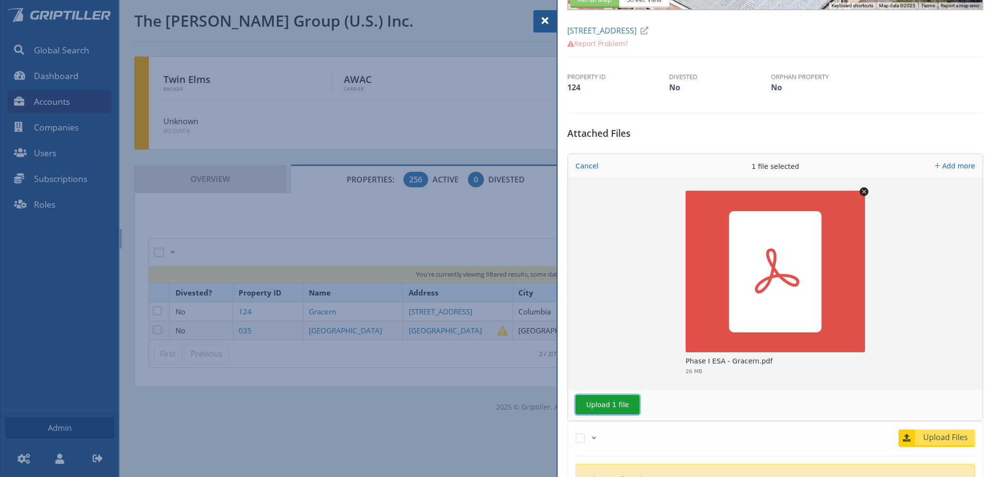
drag, startPoint x: 599, startPoint y: 401, endPoint x: 640, endPoint y: 403, distance: 40.8
click at [600, 401] on button "Upload 1 file" at bounding box center [608, 404] width 64 height 19
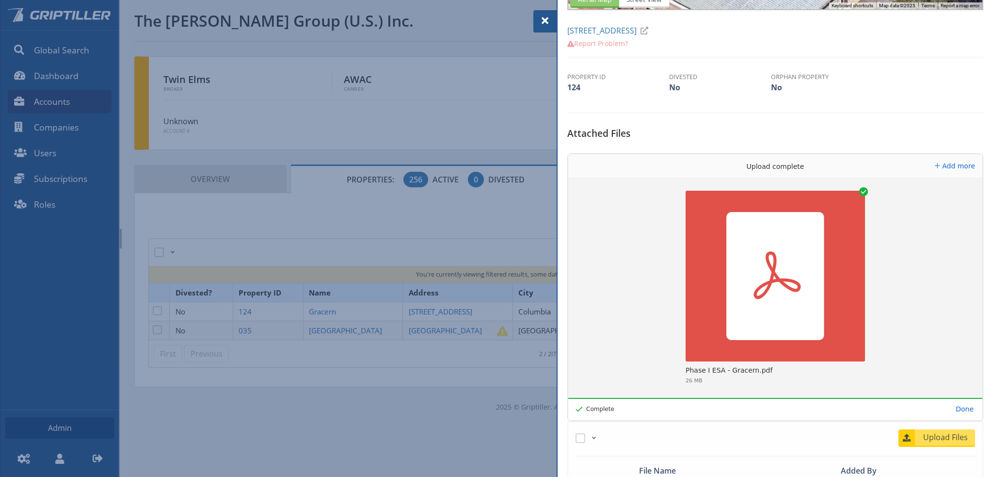
click at [544, 21] on span at bounding box center [545, 21] width 12 height 12
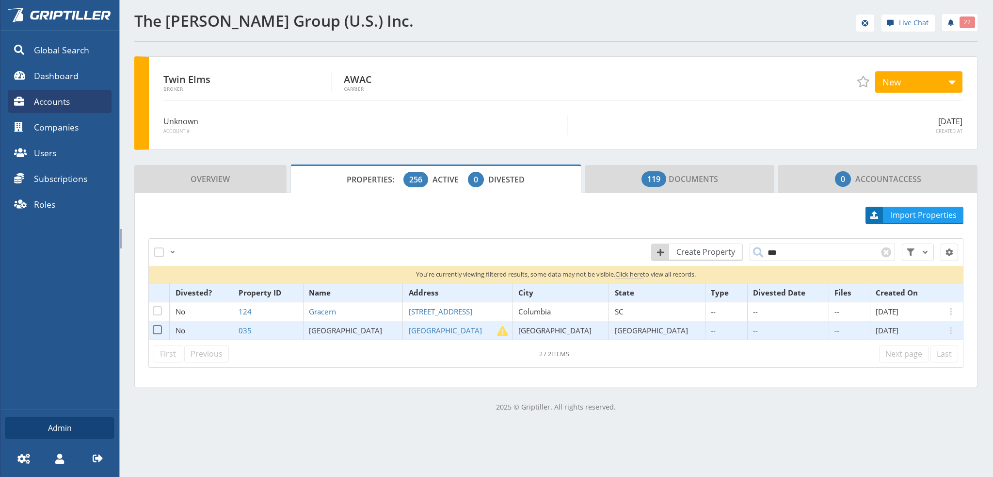
click at [367, 333] on span "[GEOGRAPHIC_DATA]" at bounding box center [345, 330] width 73 height 10
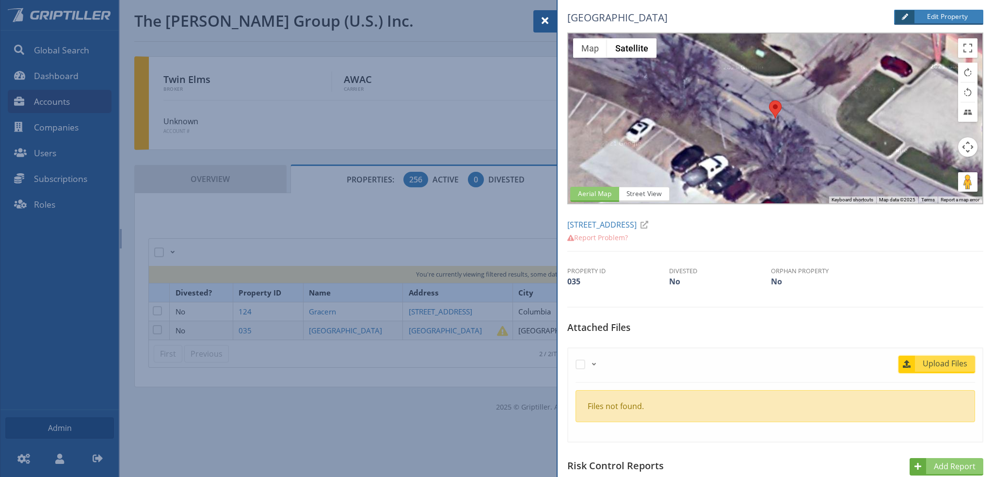
click at [931, 363] on span "Upload Files" at bounding box center [945, 363] width 59 height 12
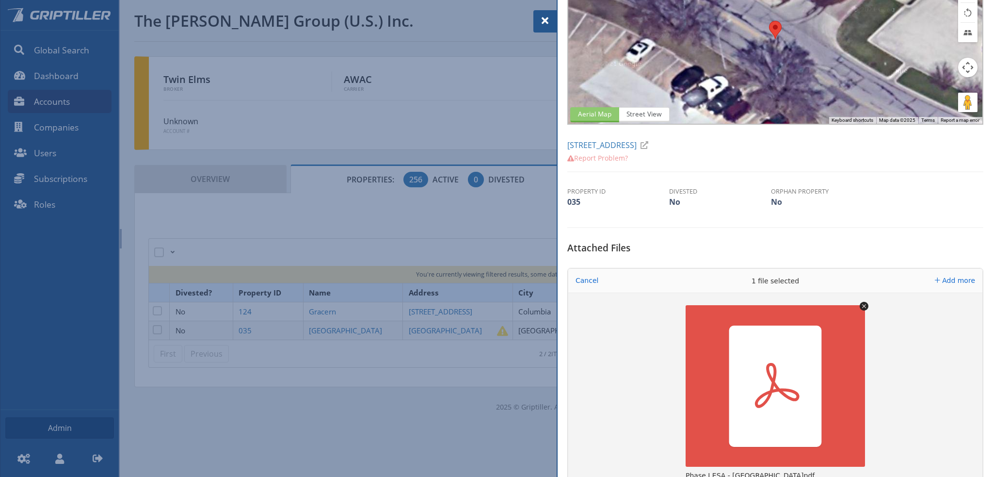
scroll to position [194, 0]
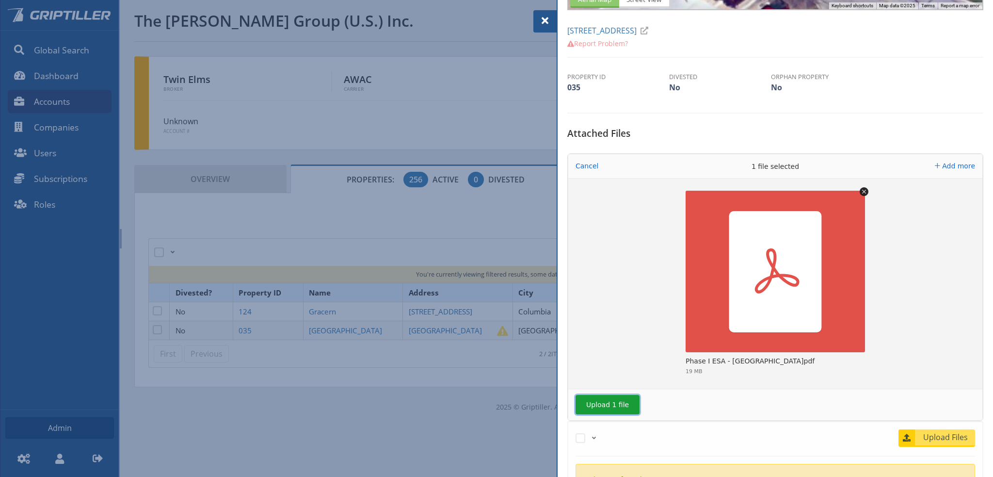
click at [618, 407] on button "Upload 1 file" at bounding box center [608, 404] width 64 height 19
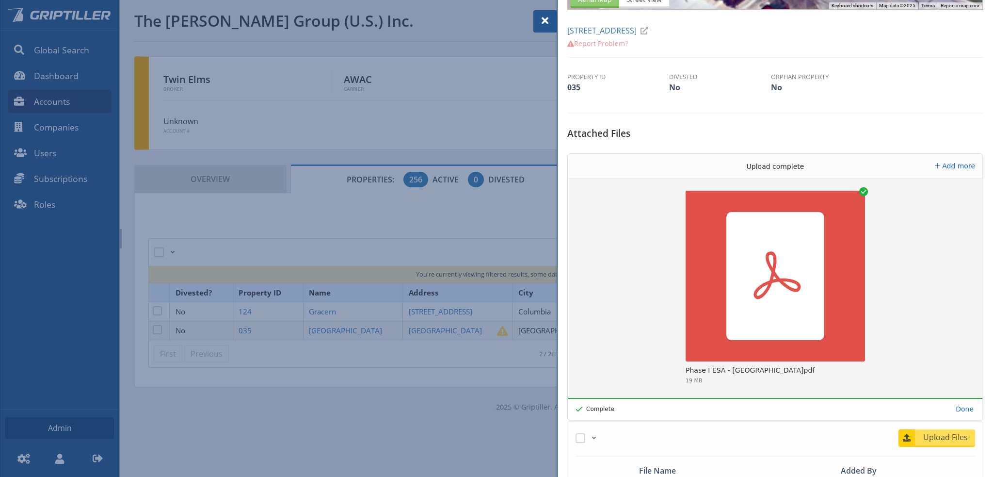
click at [544, 23] on span at bounding box center [545, 21] width 12 height 12
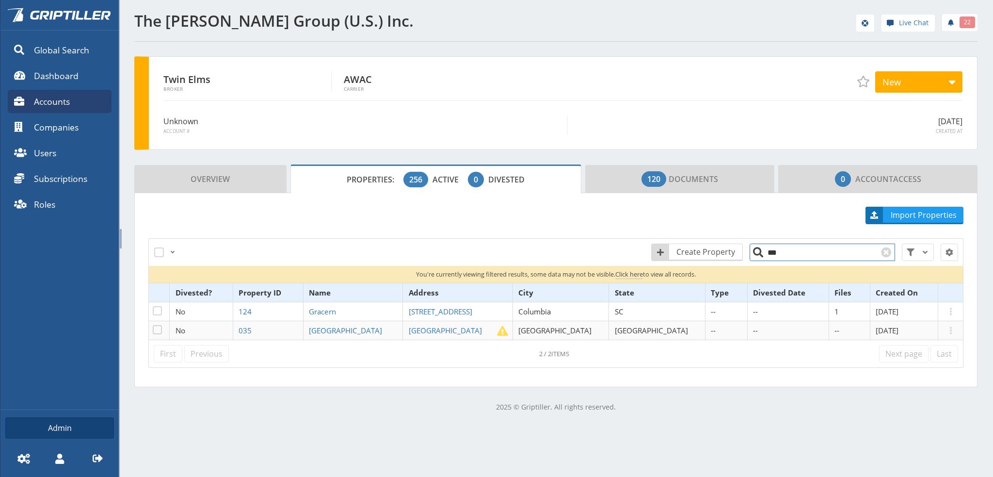
drag, startPoint x: 775, startPoint y: 252, endPoint x: 769, endPoint y: 252, distance: 6.3
click at [769, 252] on input "***" at bounding box center [822, 251] width 145 height 17
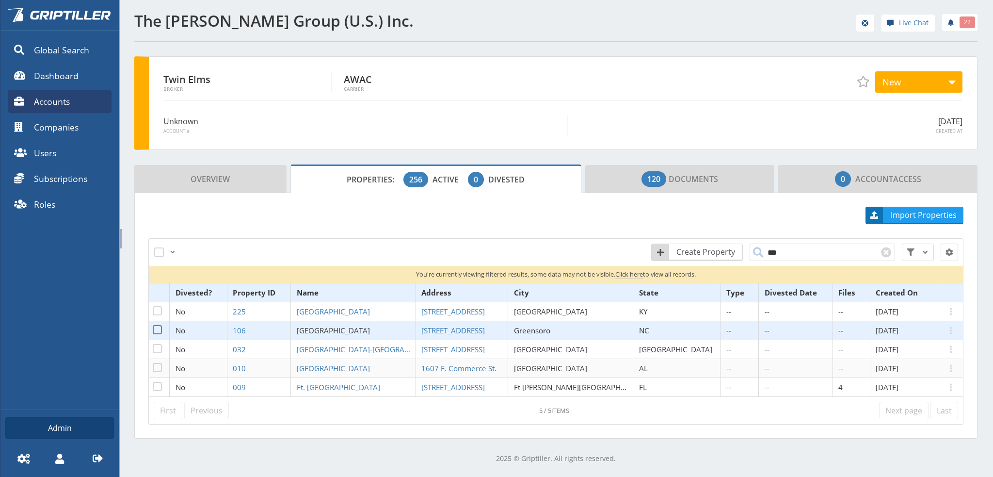
click at [349, 326] on span "[GEOGRAPHIC_DATA]" at bounding box center [333, 330] width 73 height 10
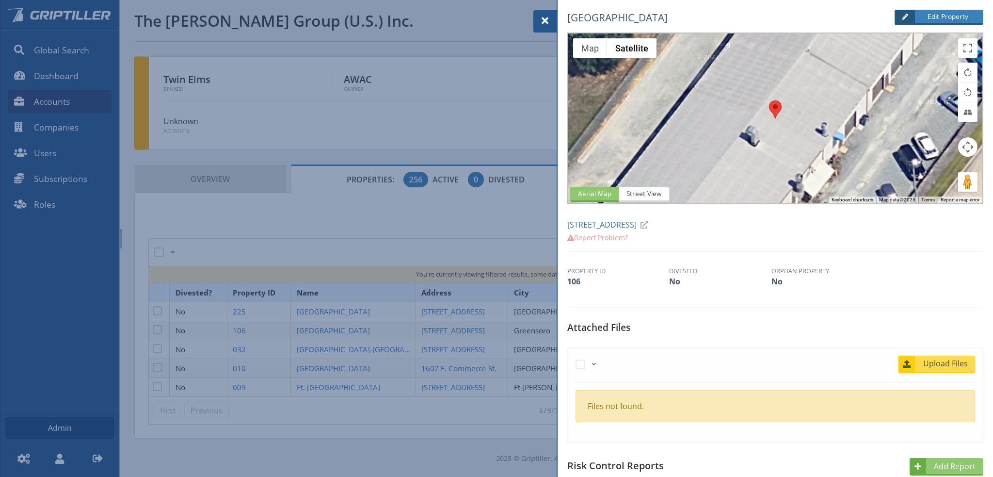
click at [937, 366] on span "Upload Files" at bounding box center [945, 363] width 59 height 12
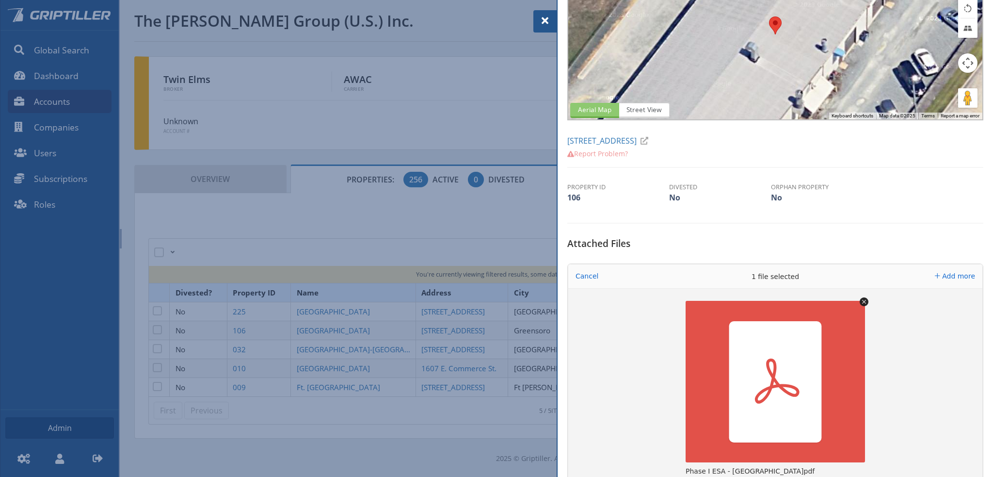
scroll to position [194, 0]
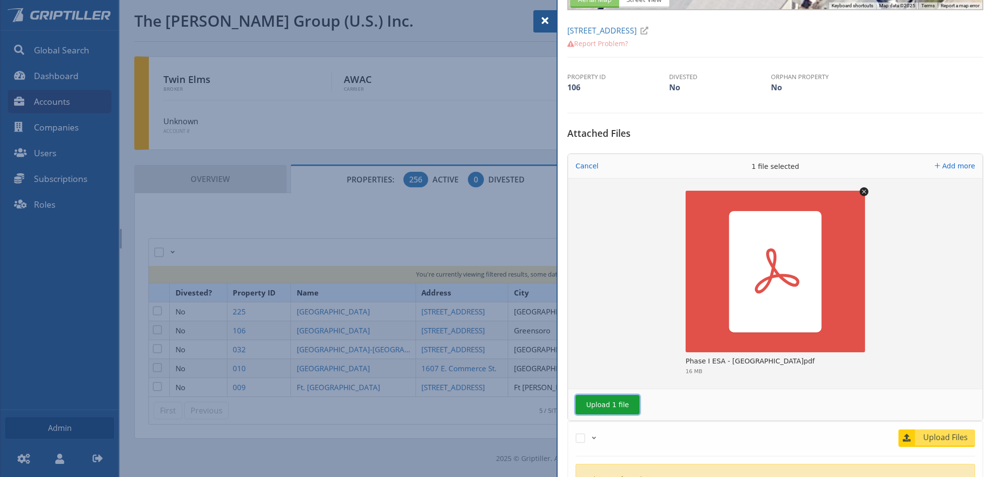
click at [603, 405] on button "Upload 1 file" at bounding box center [608, 404] width 64 height 19
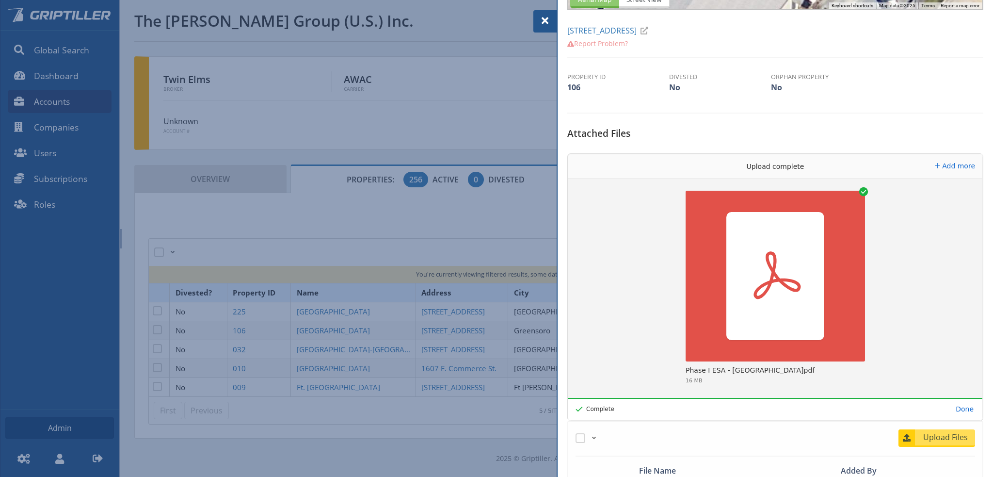
click at [546, 18] on span at bounding box center [545, 21] width 12 height 12
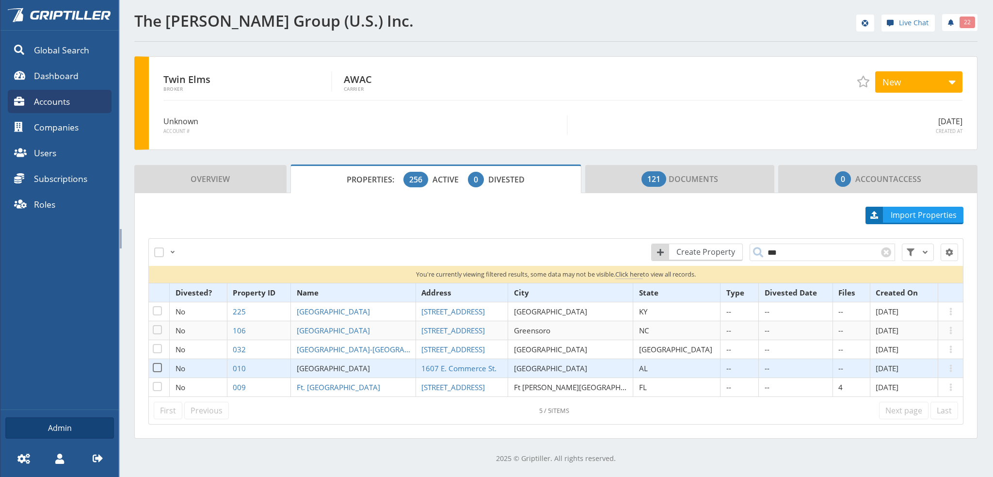
click at [343, 366] on span "[GEOGRAPHIC_DATA]" at bounding box center [333, 368] width 73 height 10
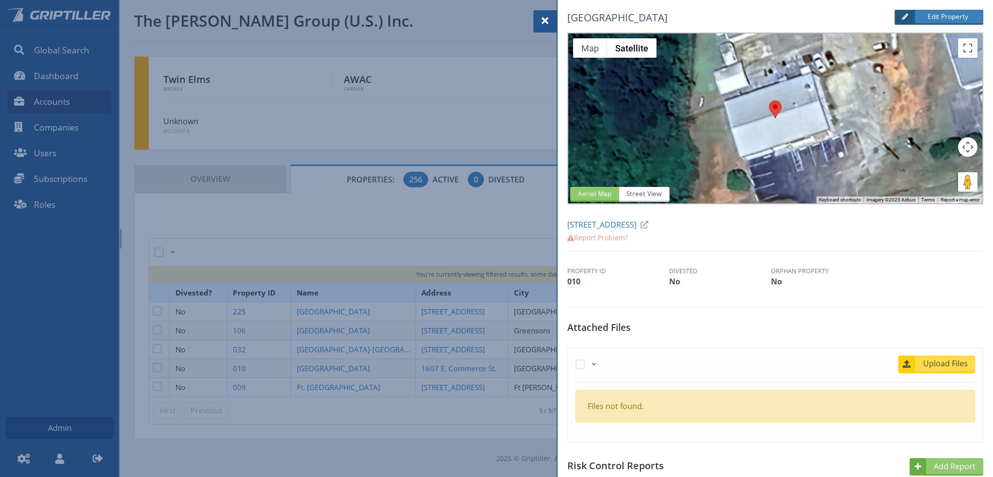
click at [948, 362] on span "Upload Files" at bounding box center [945, 363] width 59 height 12
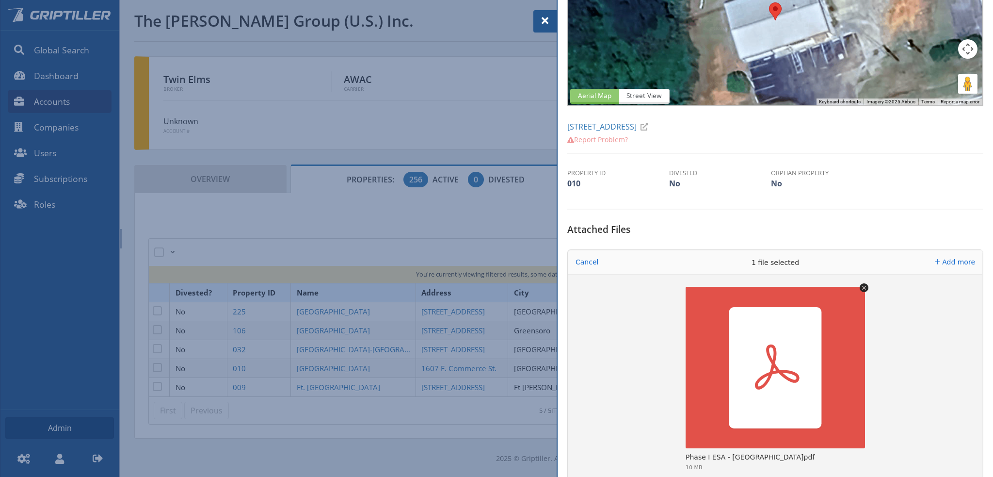
scroll to position [242, 0]
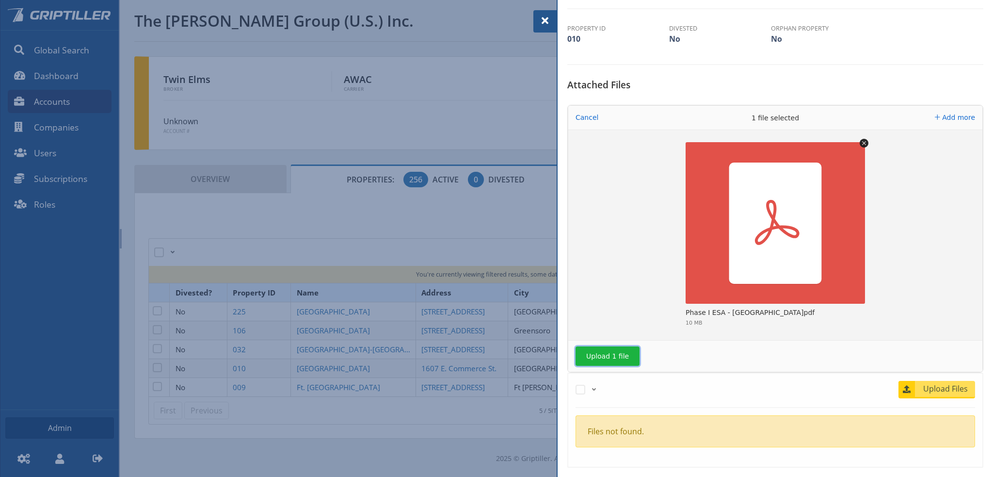
click at [615, 356] on button "Upload 1 file" at bounding box center [608, 355] width 64 height 19
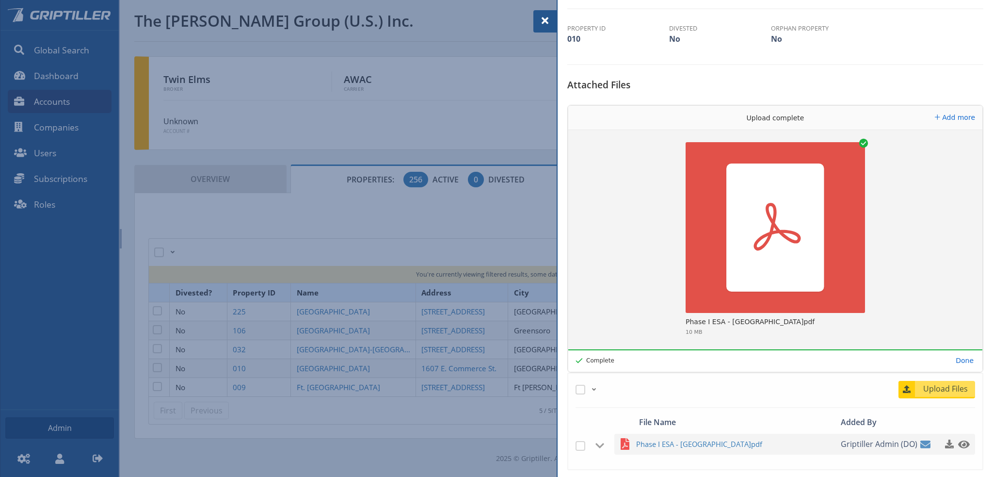
click at [540, 19] on span at bounding box center [545, 21] width 12 height 12
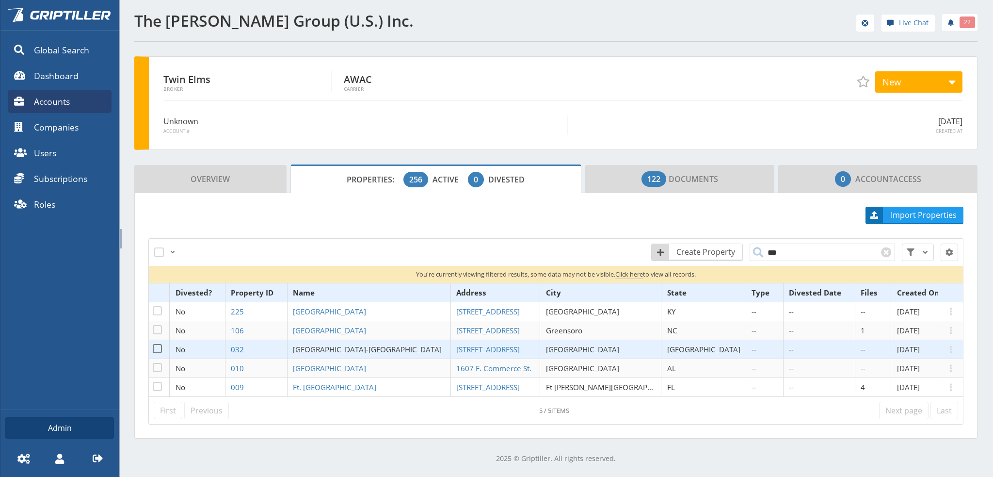
click at [374, 348] on link "[GEOGRAPHIC_DATA]-[GEOGRAPHIC_DATA]" at bounding box center [369, 349] width 152 height 10
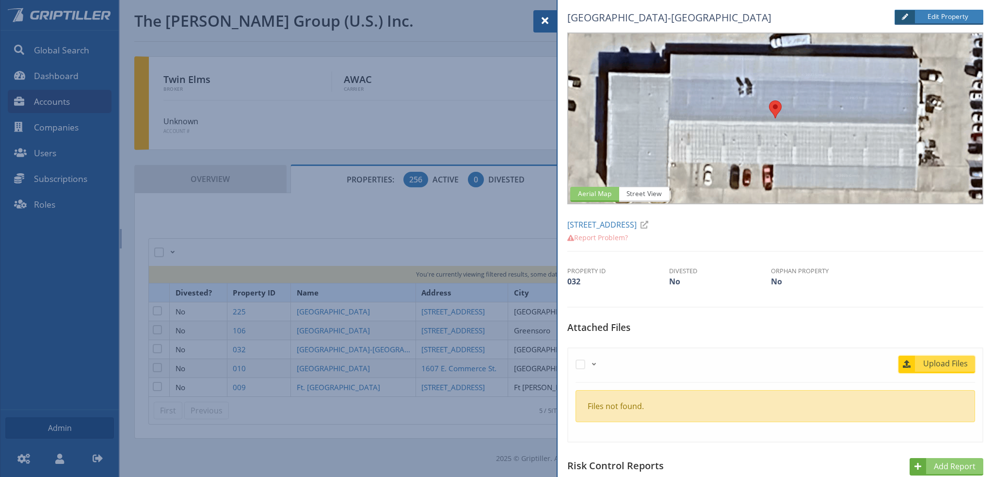
click at [951, 360] on span "Upload Files" at bounding box center [945, 363] width 59 height 12
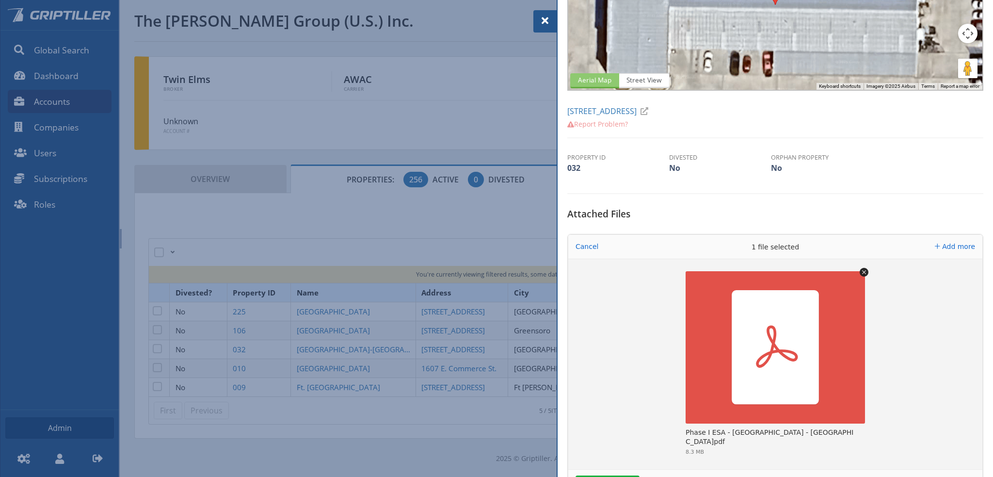
scroll to position [194, 0]
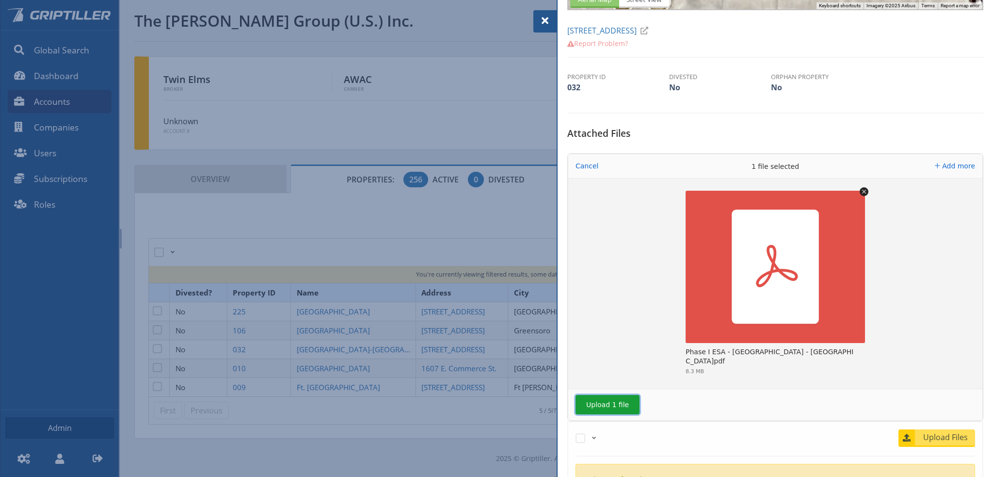
click at [596, 401] on button "Upload 1 file" at bounding box center [608, 404] width 64 height 19
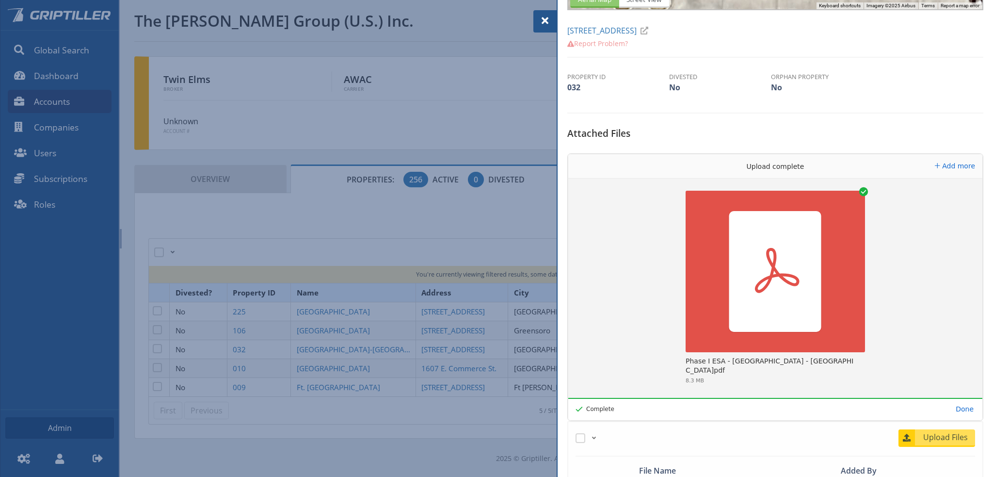
click at [546, 19] on span at bounding box center [545, 21] width 12 height 12
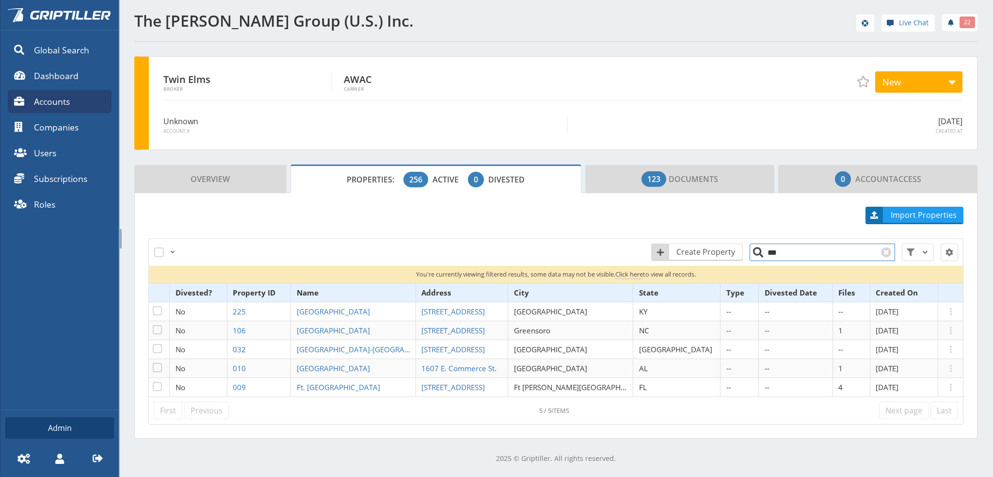
click at [775, 252] on input "***" at bounding box center [822, 251] width 145 height 17
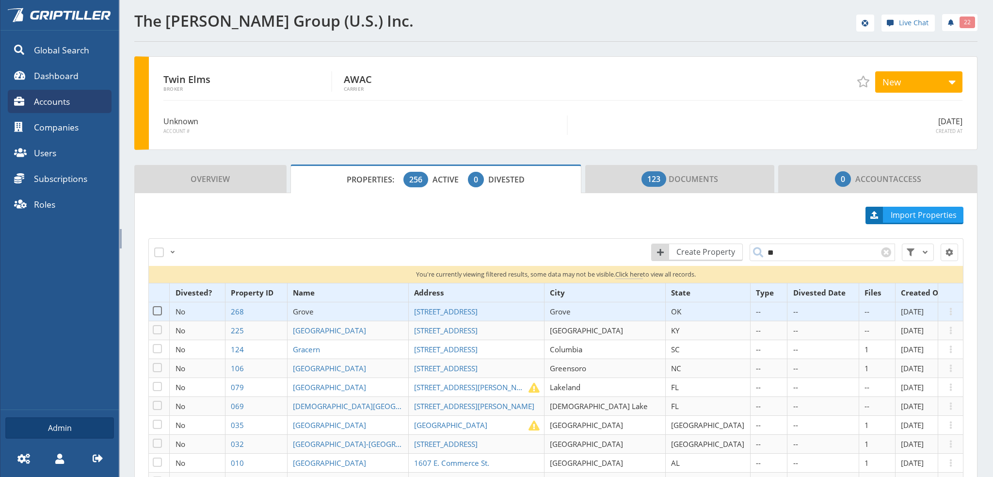
click at [317, 311] on link "Grove" at bounding box center [305, 311] width 24 height 10
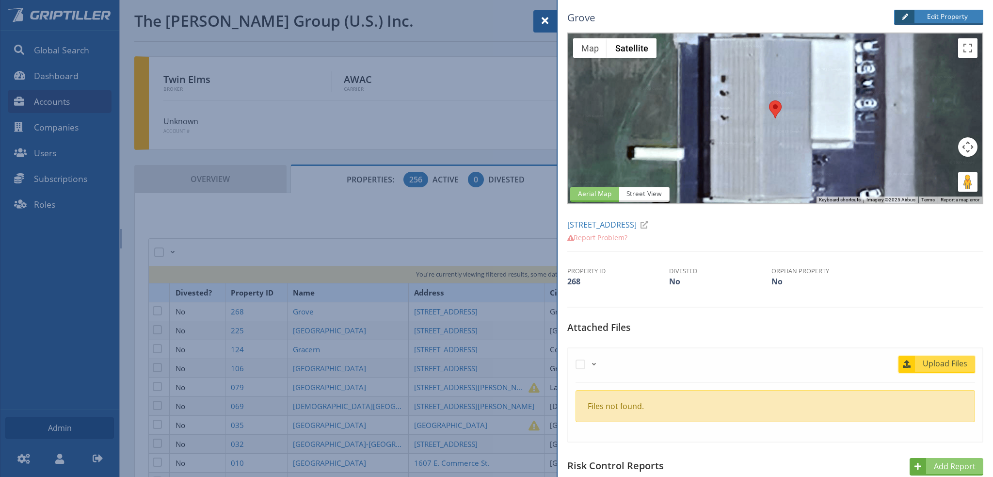
click at [957, 364] on span "Upload Files" at bounding box center [945, 363] width 59 height 12
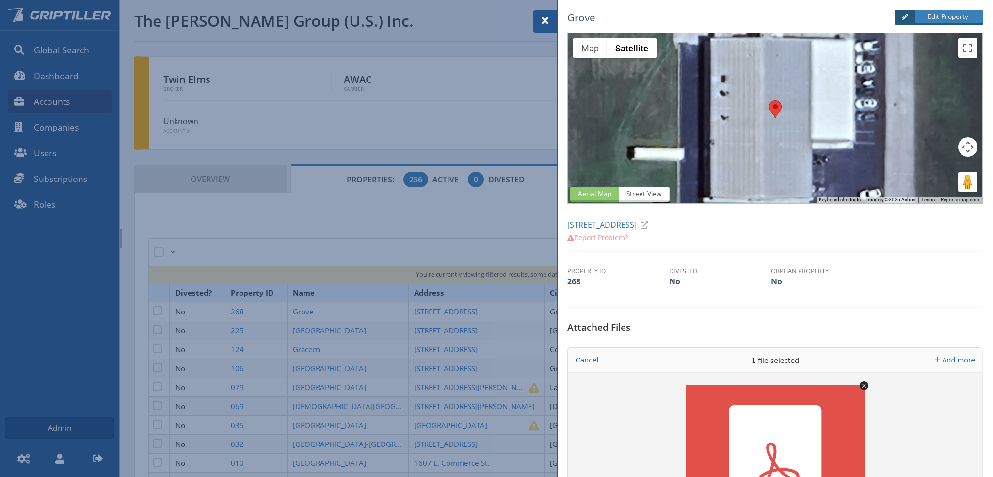
scroll to position [291, 0]
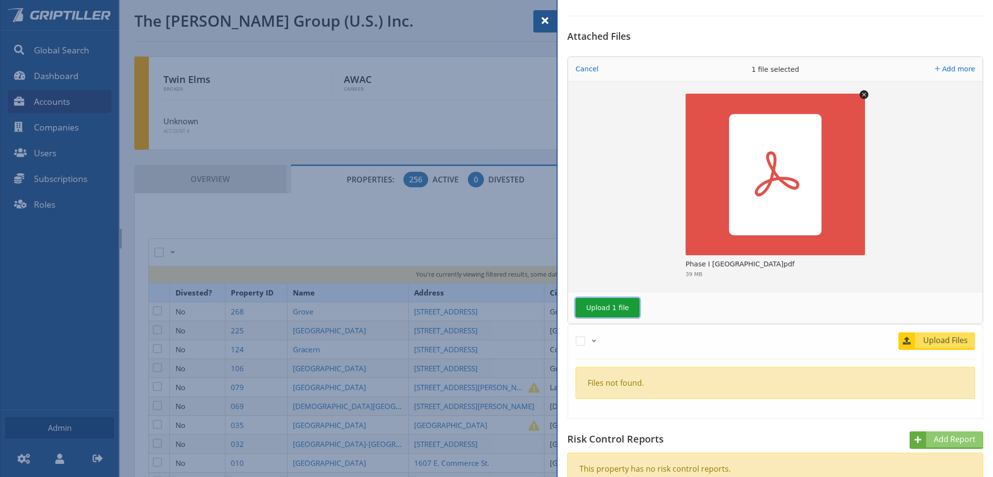
click at [607, 306] on button "Upload 1 file" at bounding box center [608, 307] width 64 height 19
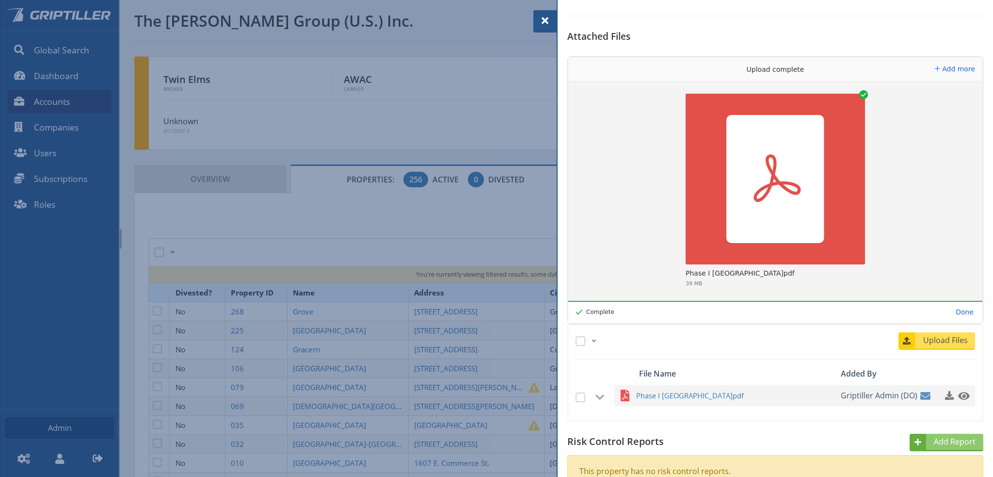
click at [545, 23] on span at bounding box center [545, 21] width 12 height 12
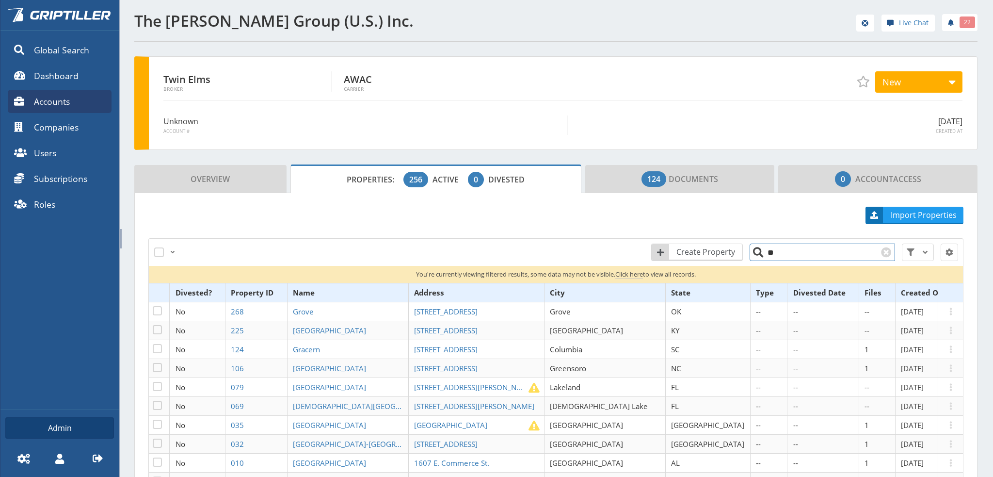
drag, startPoint x: 769, startPoint y: 251, endPoint x: 762, endPoint y: 253, distance: 6.6
click at [762, 252] on input "**" at bounding box center [822, 251] width 145 height 17
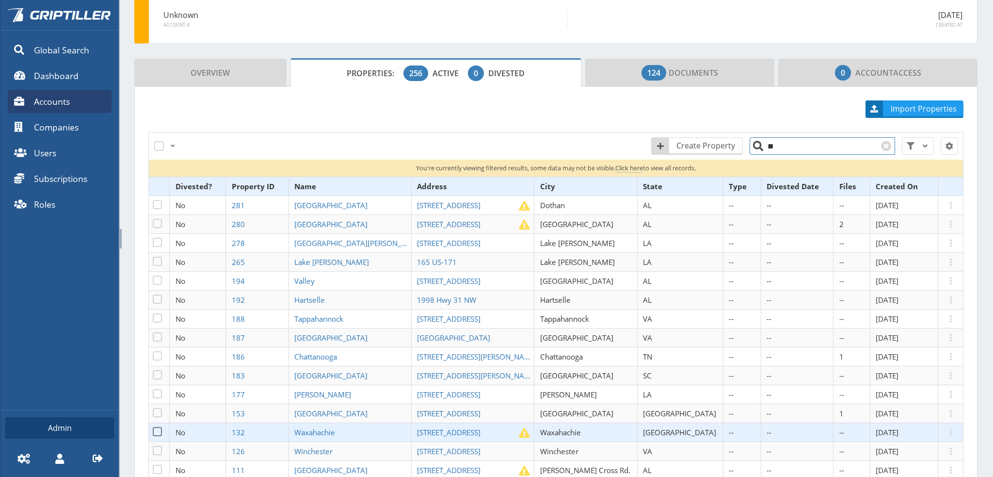
scroll to position [145, 0]
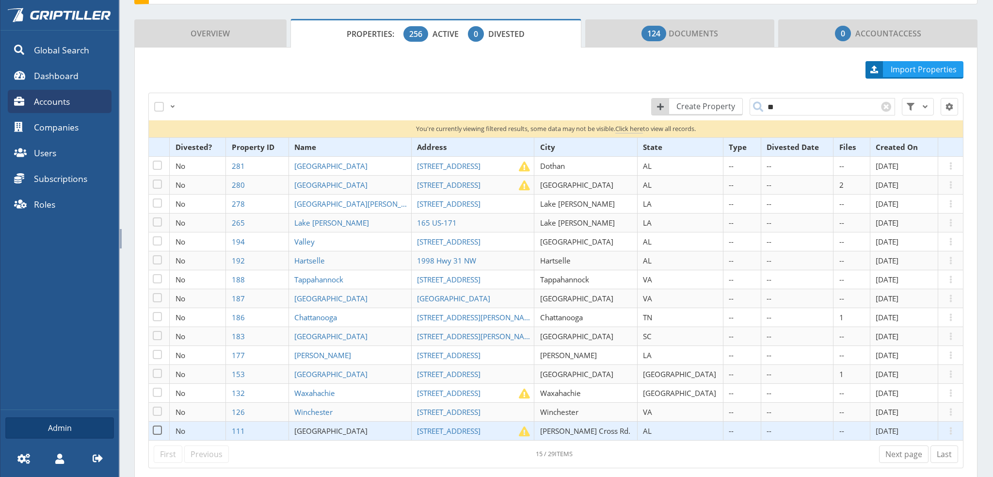
click at [346, 430] on span "[GEOGRAPHIC_DATA]" at bounding box center [330, 431] width 73 height 10
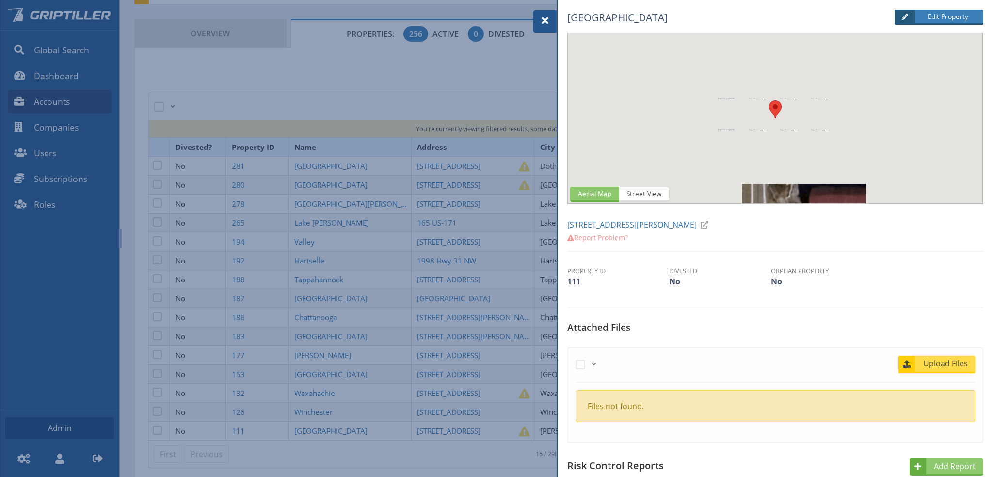
click at [935, 362] on span "Upload Files" at bounding box center [945, 363] width 59 height 12
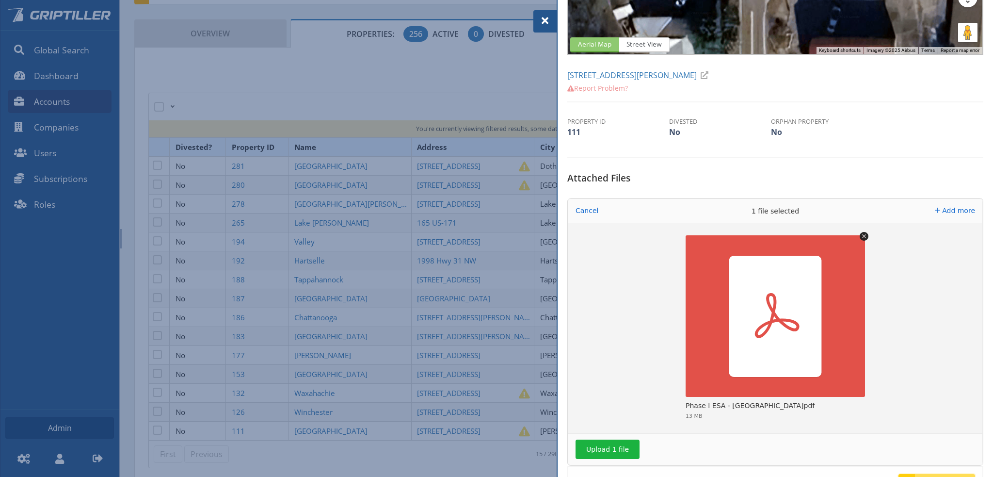
scroll to position [242, 0]
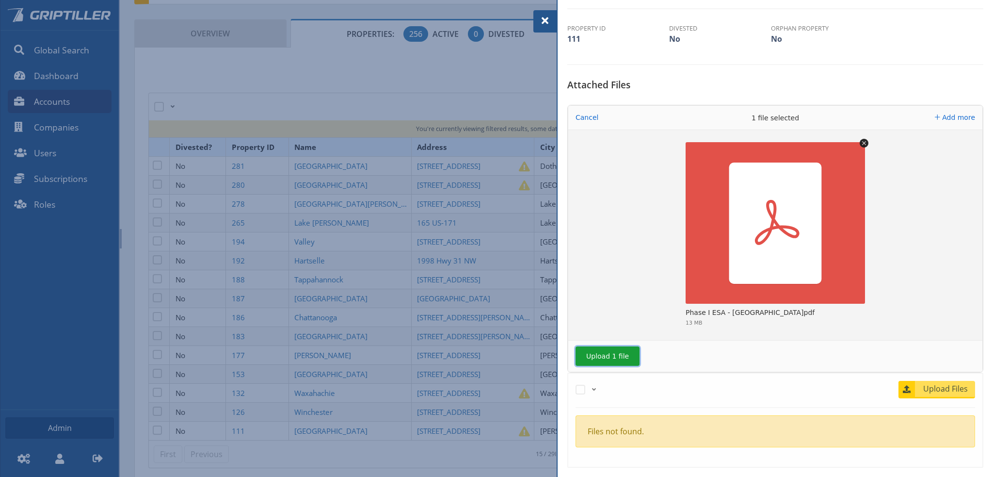
click at [614, 356] on button "Upload 1 file" at bounding box center [608, 355] width 64 height 19
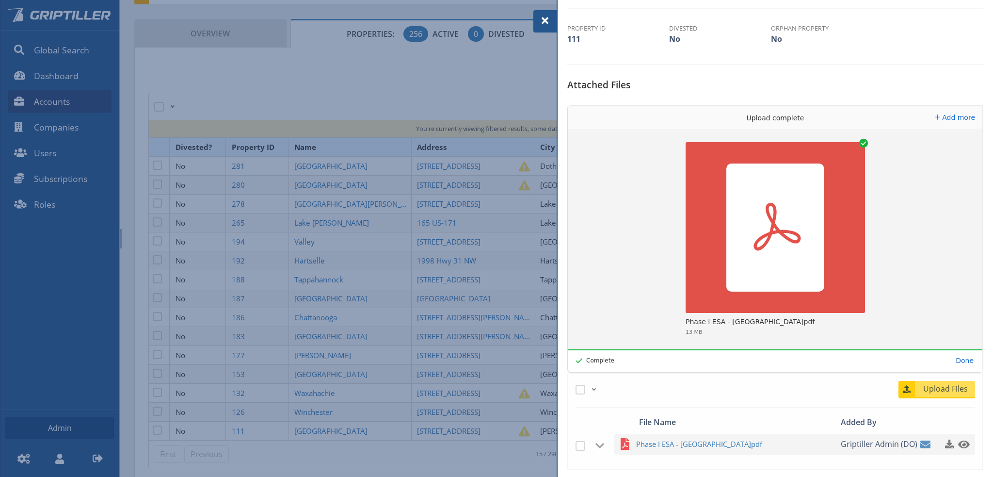
click at [546, 19] on span at bounding box center [545, 21] width 12 height 12
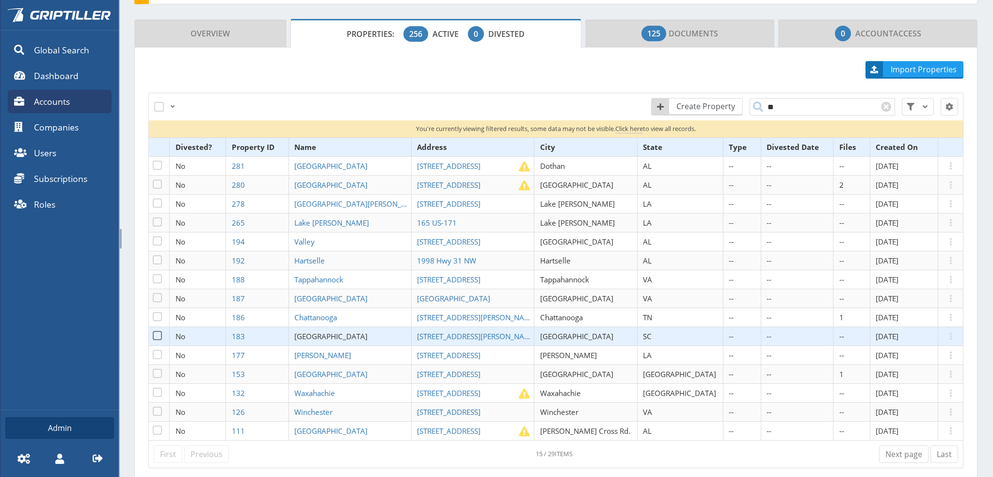
click at [341, 334] on span "[GEOGRAPHIC_DATA]" at bounding box center [330, 336] width 73 height 10
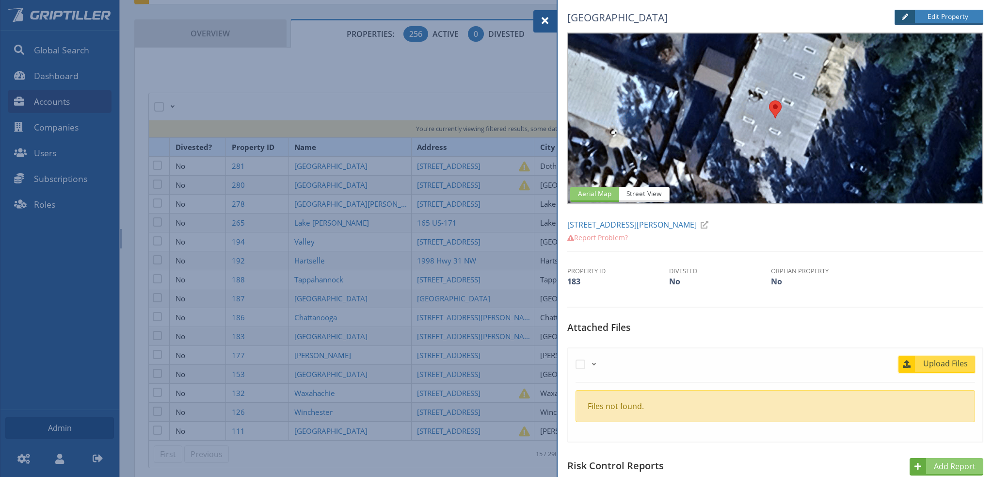
click at [940, 364] on span "Upload Files" at bounding box center [945, 363] width 59 height 12
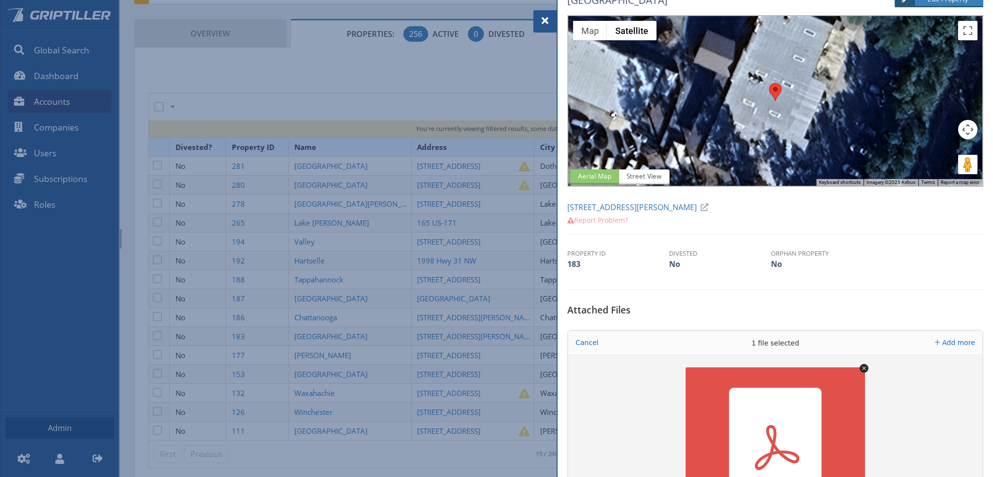
scroll to position [194, 0]
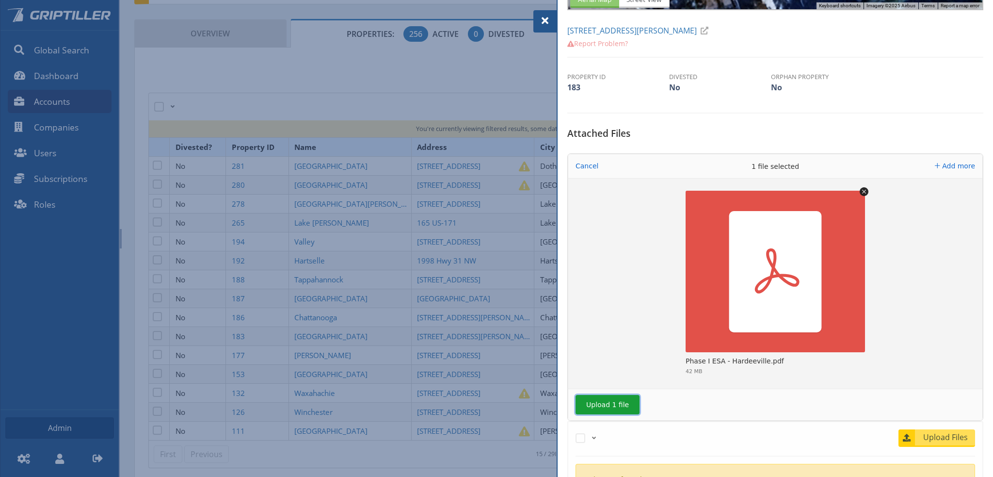
click at [603, 405] on button "Upload 1 file" at bounding box center [608, 404] width 64 height 19
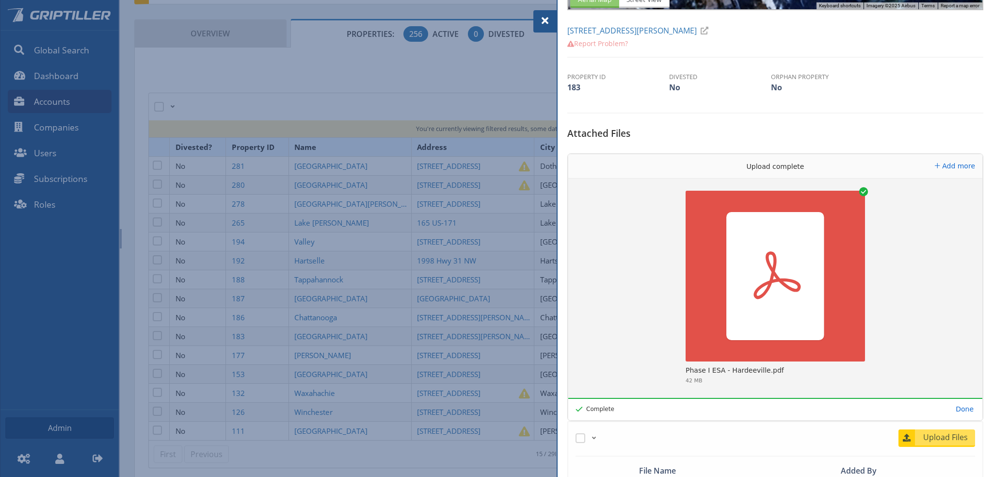
click at [547, 21] on span at bounding box center [545, 21] width 12 height 12
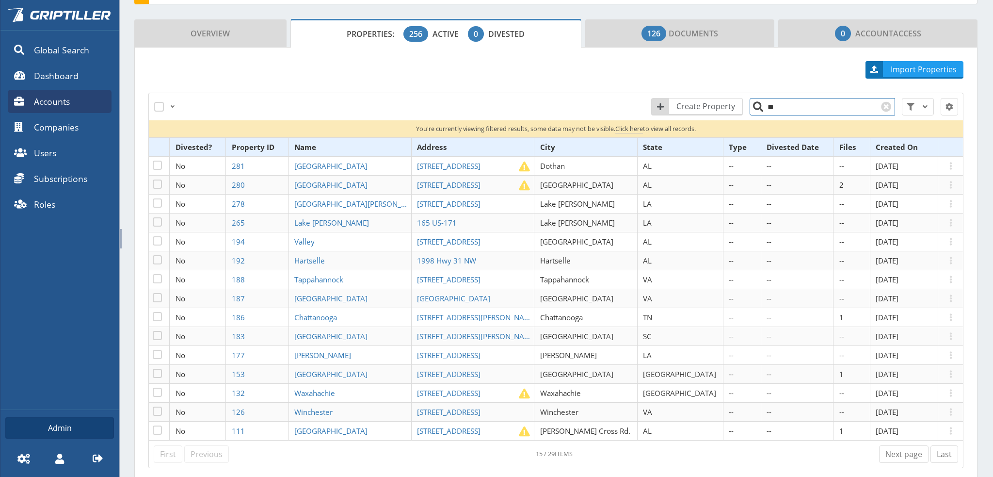
click at [791, 110] on input "**" at bounding box center [822, 106] width 145 height 17
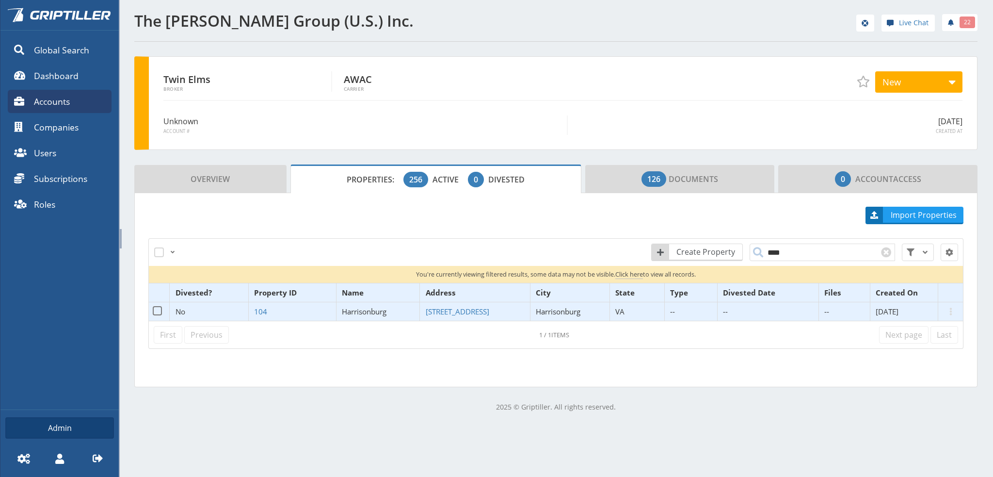
click at [369, 312] on span "Harrisonburg" at bounding box center [364, 311] width 45 height 10
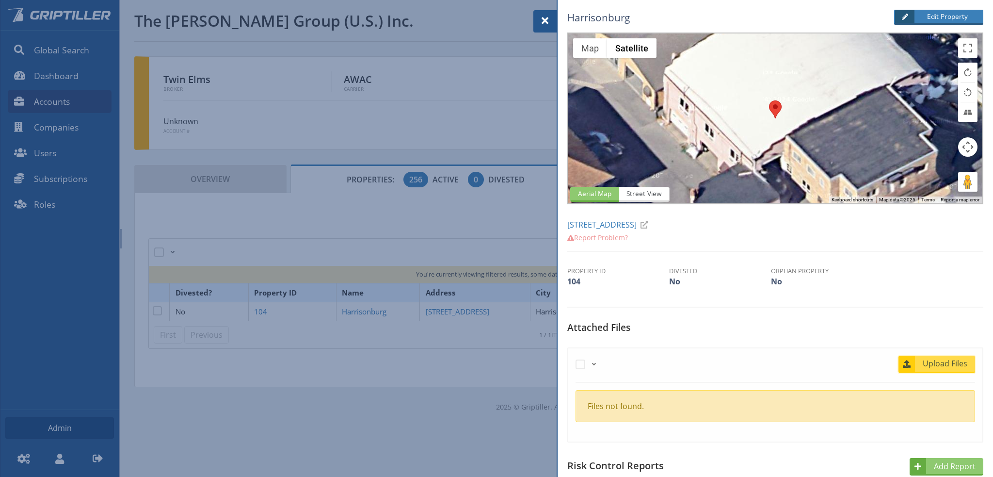
click at [941, 365] on span "Upload Files" at bounding box center [945, 363] width 59 height 12
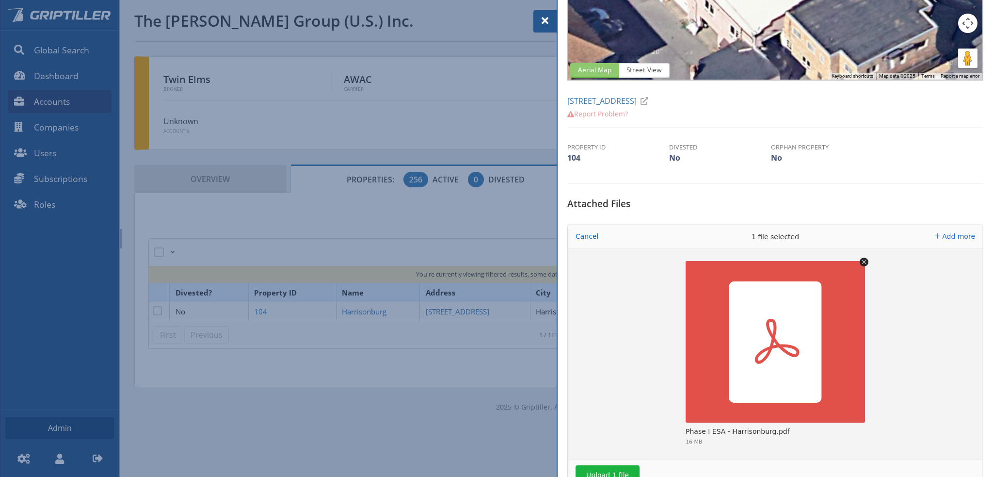
scroll to position [242, 0]
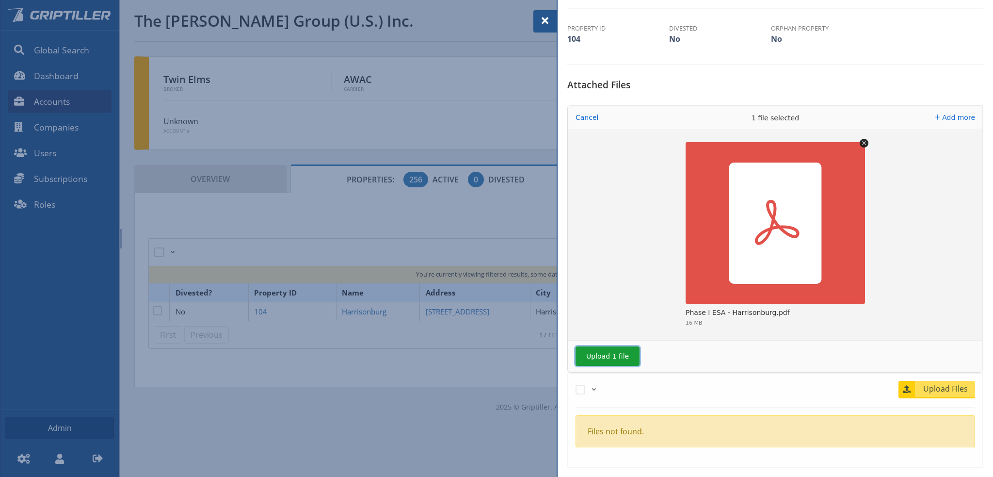
click at [606, 354] on button "Upload 1 file" at bounding box center [608, 355] width 64 height 19
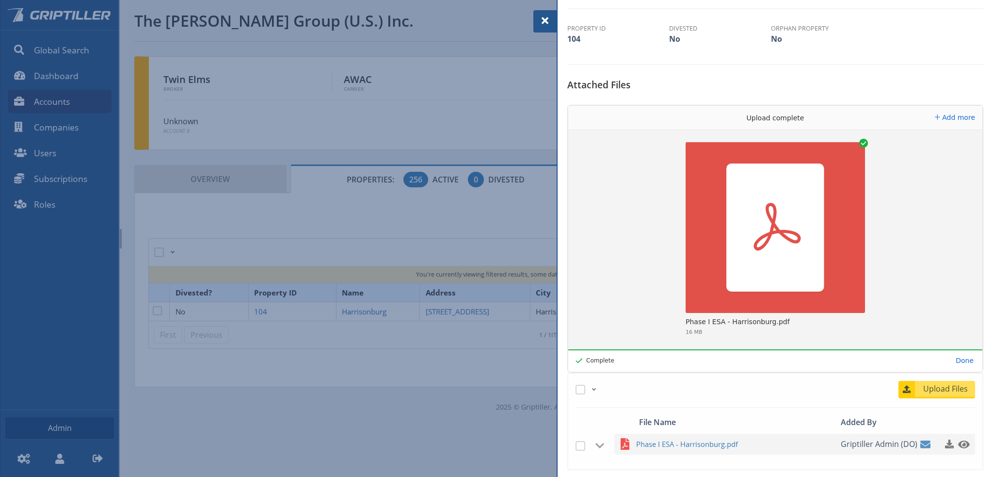
click at [544, 23] on span at bounding box center [545, 21] width 12 height 12
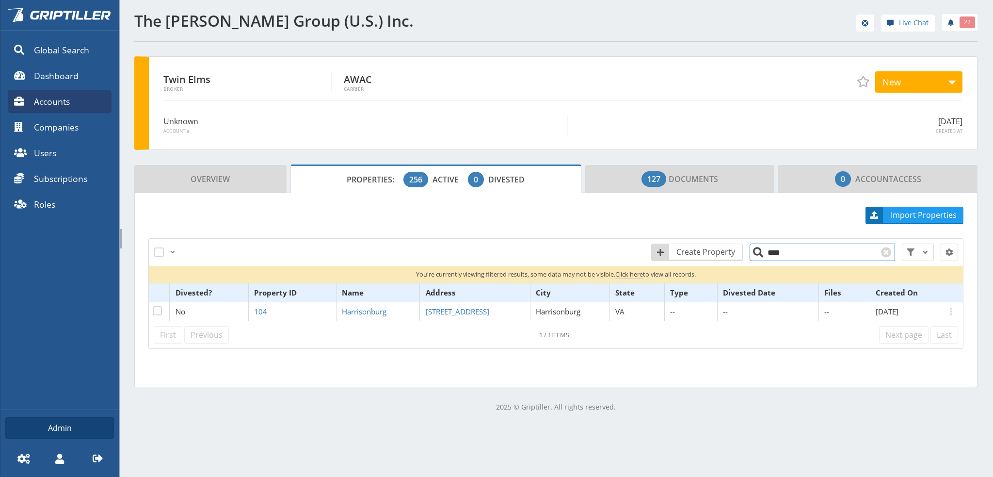
click at [785, 248] on input "****" at bounding box center [822, 251] width 145 height 17
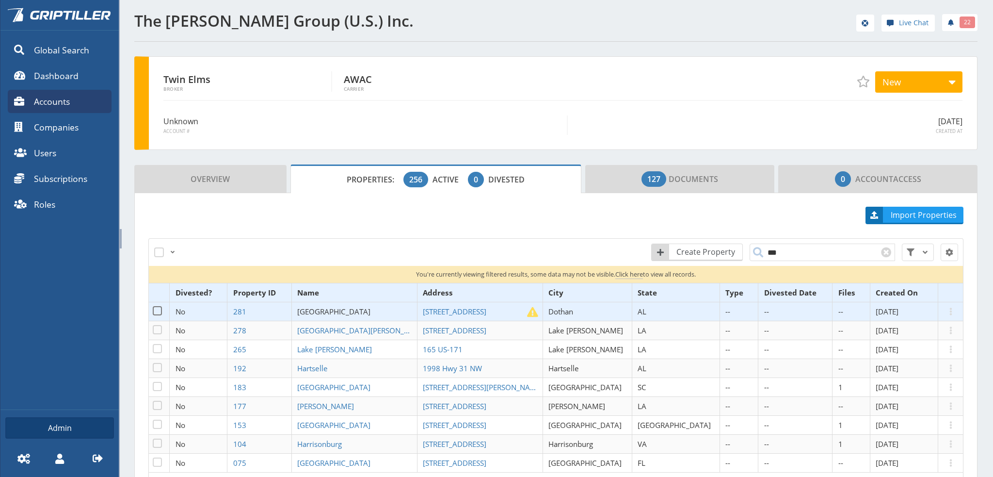
click at [369, 309] on span "[GEOGRAPHIC_DATA]" at bounding box center [333, 311] width 73 height 10
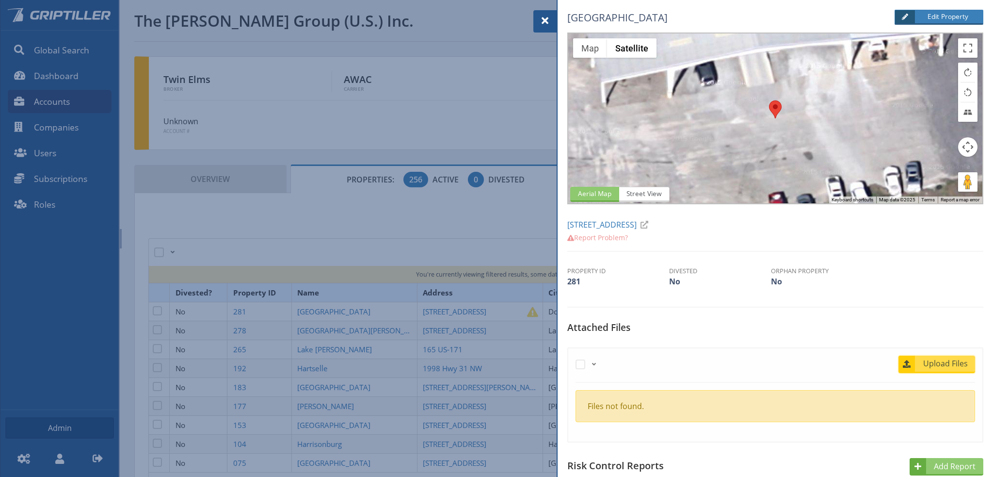
click at [935, 363] on span "Upload Files" at bounding box center [945, 363] width 59 height 12
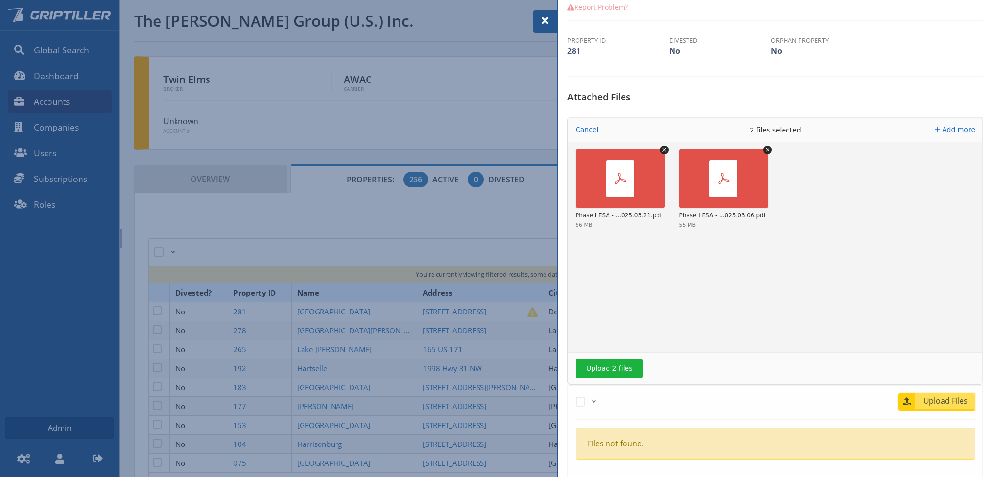
scroll to position [291, 0]
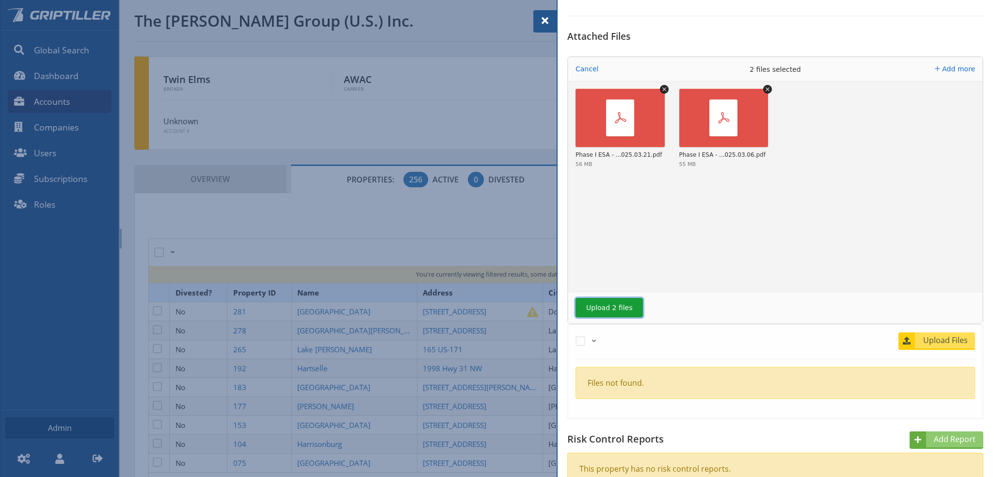
click at [602, 308] on button "Upload 2 files" at bounding box center [609, 307] width 67 height 19
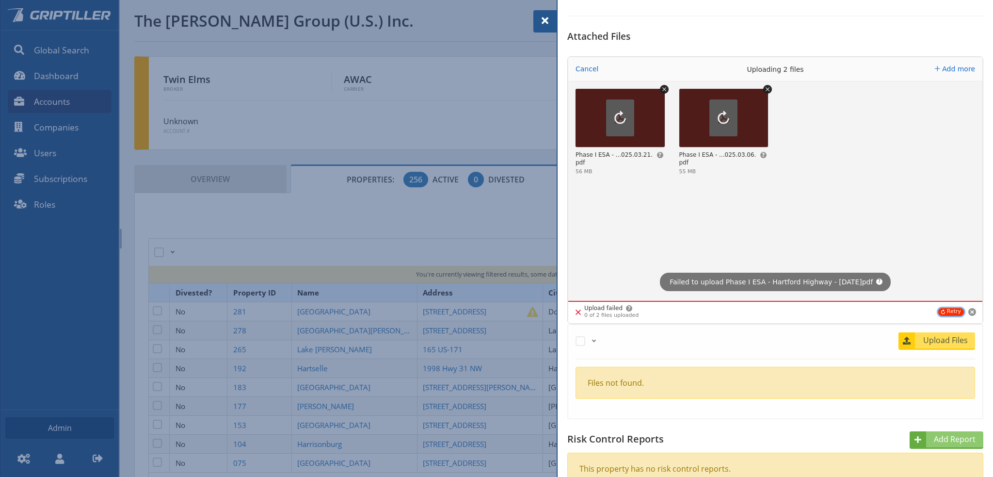
click at [947, 311] on button "Retry" at bounding box center [951, 312] width 26 height 8
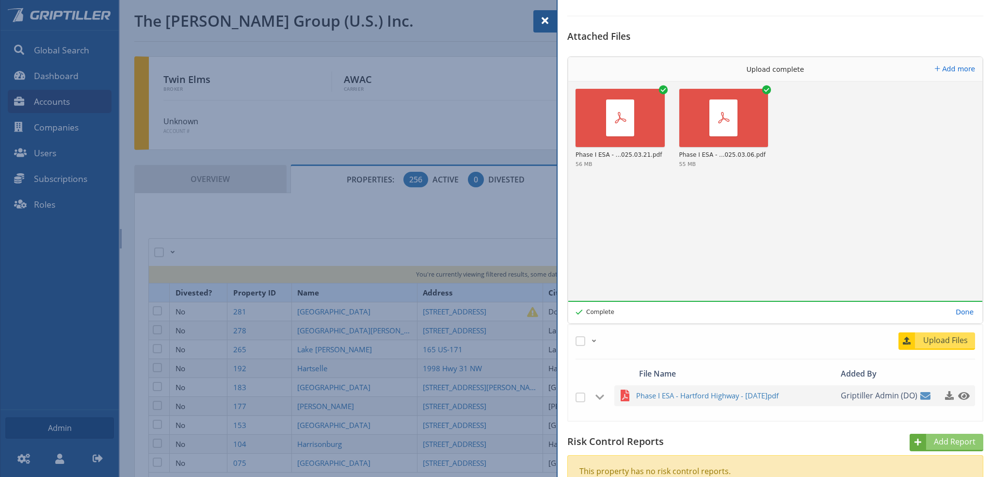
click at [543, 19] on span at bounding box center [545, 21] width 12 height 12
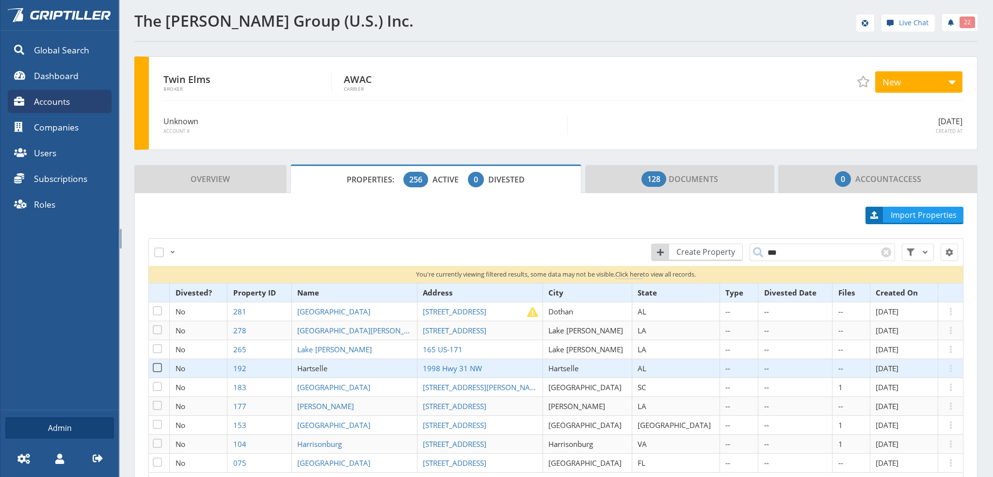
click at [328, 365] on span "Hartselle" at bounding box center [312, 368] width 31 height 10
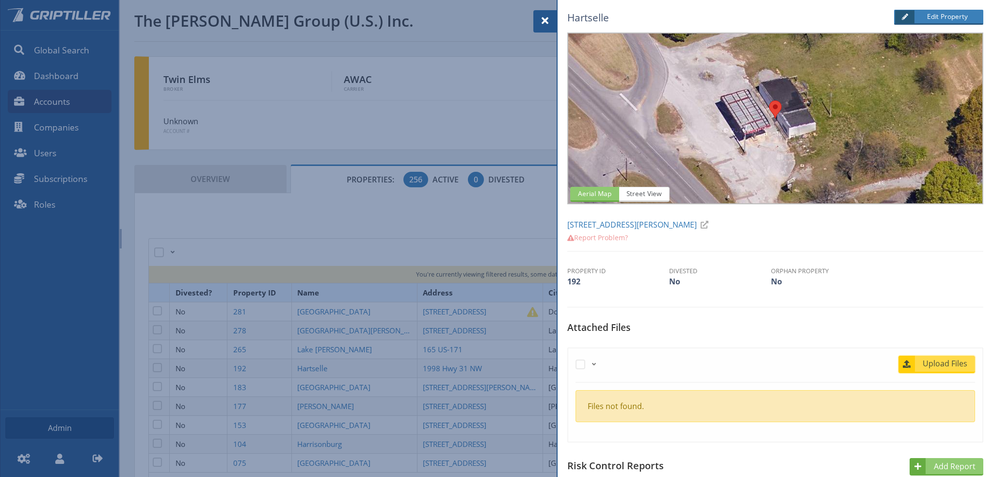
click at [932, 363] on span "Upload Files" at bounding box center [945, 363] width 59 height 12
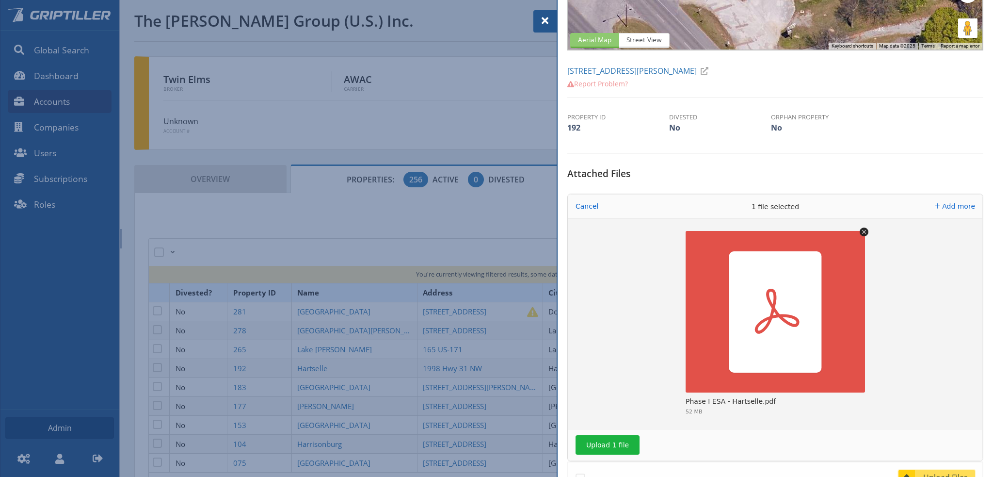
scroll to position [194, 0]
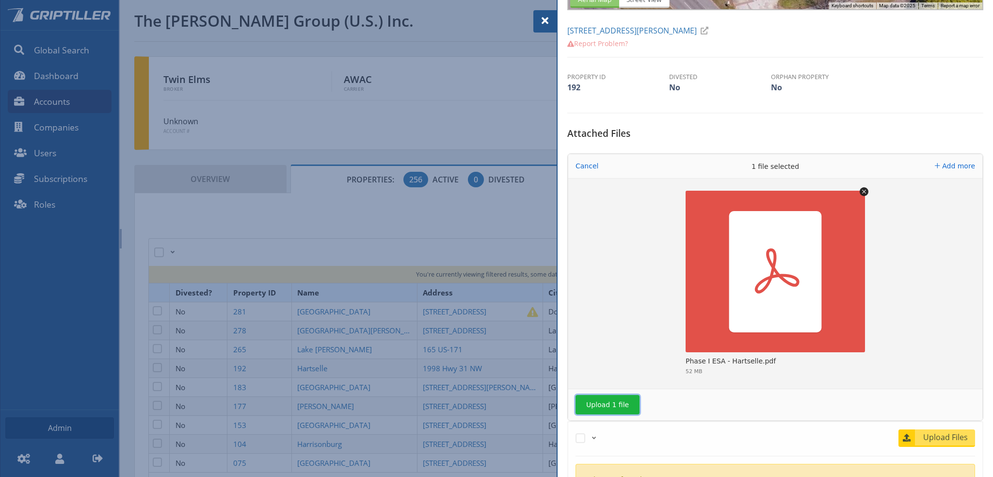
drag, startPoint x: 613, startPoint y: 402, endPoint x: 631, endPoint y: 397, distance: 18.3
click at [613, 402] on button "Upload 1 file" at bounding box center [608, 404] width 64 height 19
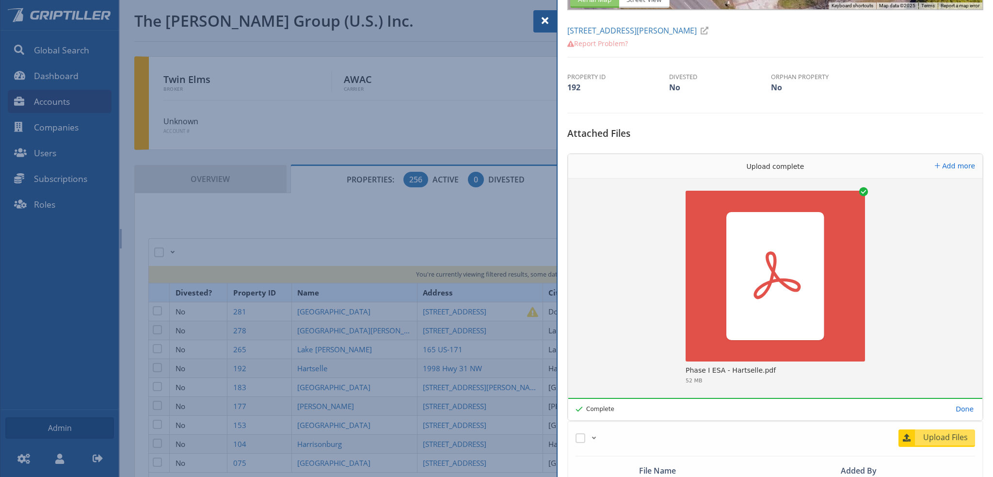
click at [546, 23] on span at bounding box center [545, 21] width 12 height 12
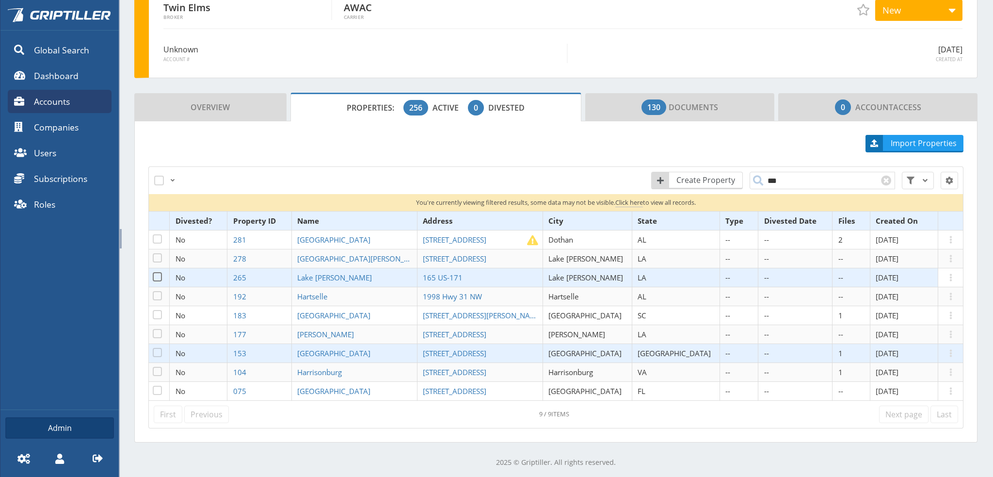
scroll to position [72, 0]
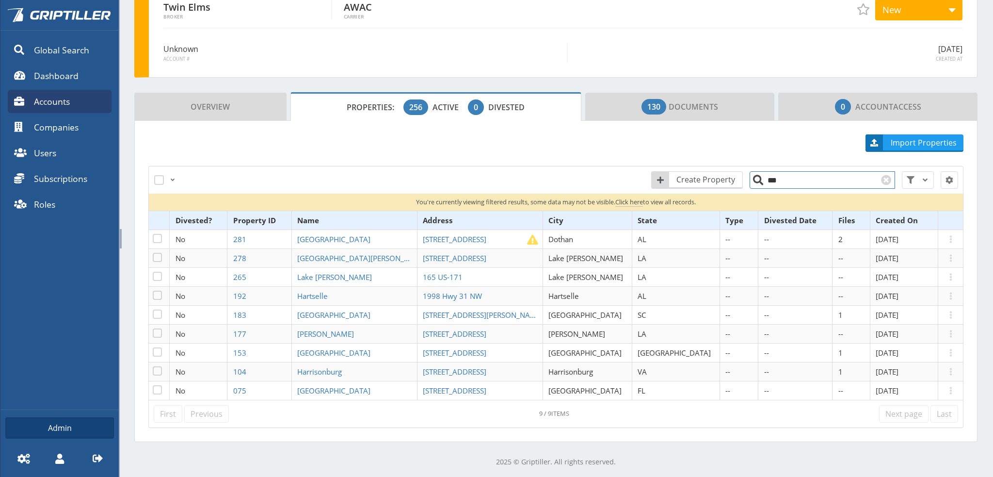
drag, startPoint x: 774, startPoint y: 180, endPoint x: 756, endPoint y: 184, distance: 19.3
click at [758, 181] on input "***" at bounding box center [822, 179] width 145 height 17
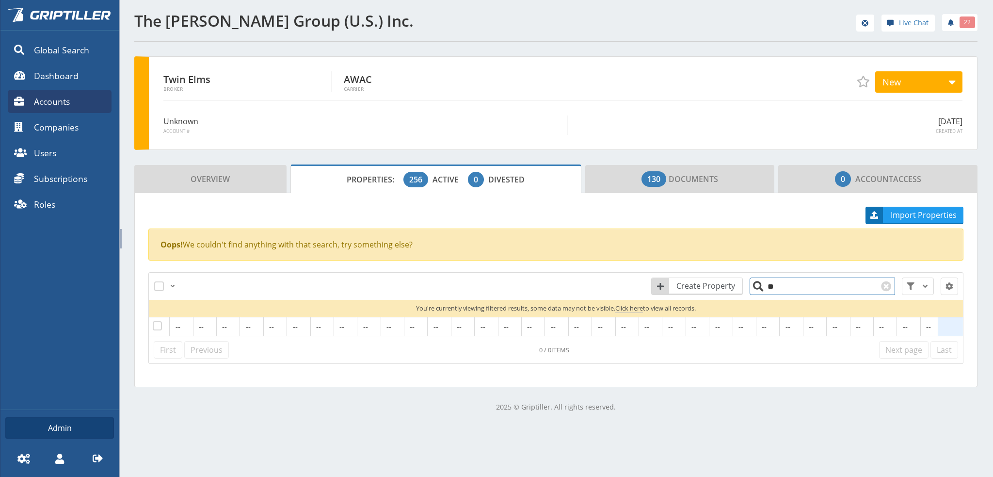
type input "*"
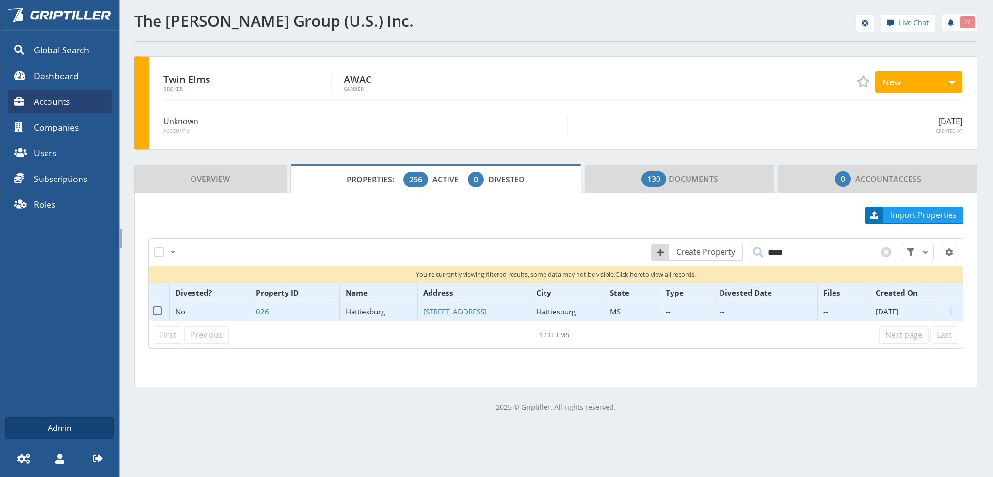
click at [360, 312] on span "Hattiesburg" at bounding box center [365, 311] width 39 height 10
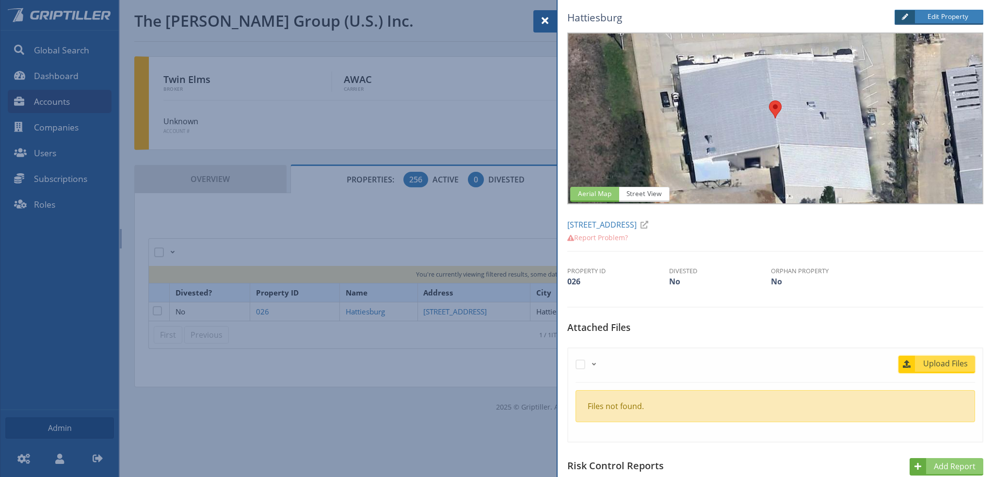
click at [936, 364] on span "Upload Files" at bounding box center [945, 363] width 59 height 12
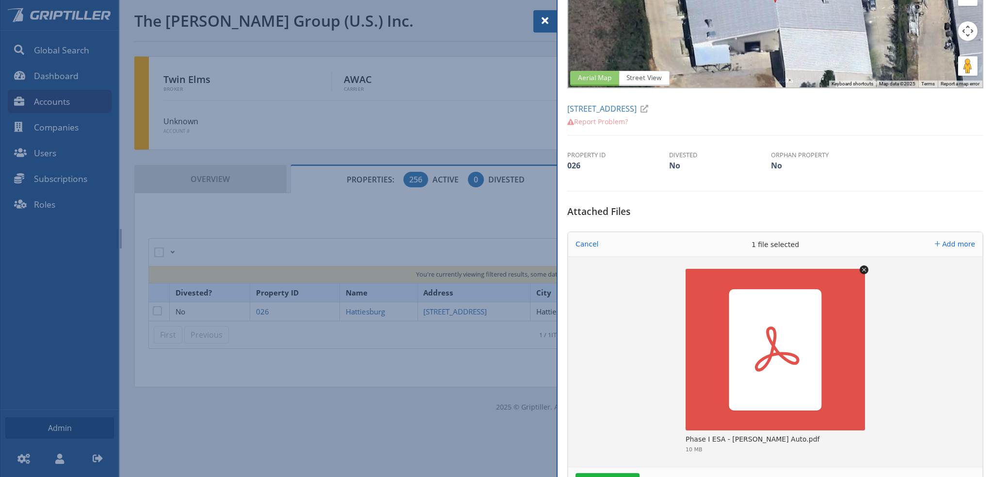
scroll to position [242, 0]
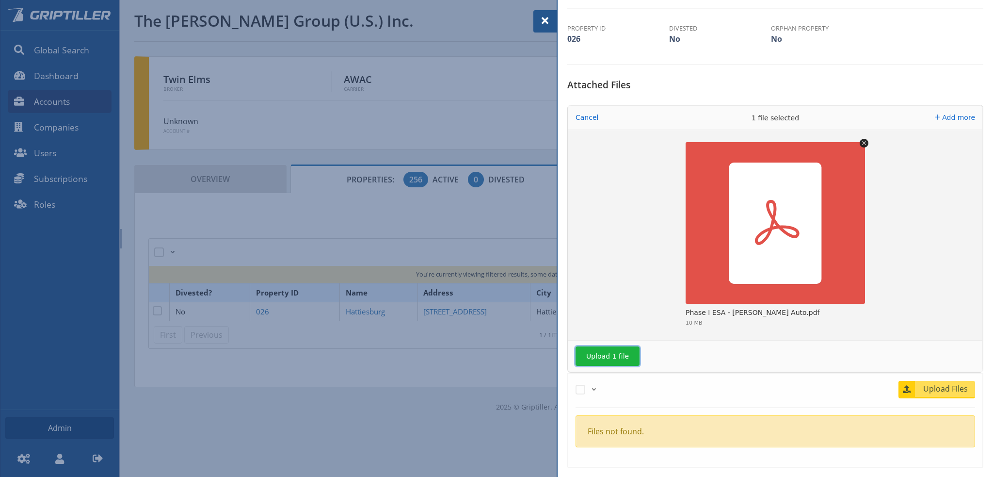
click at [620, 353] on button "Upload 1 file" at bounding box center [608, 355] width 64 height 19
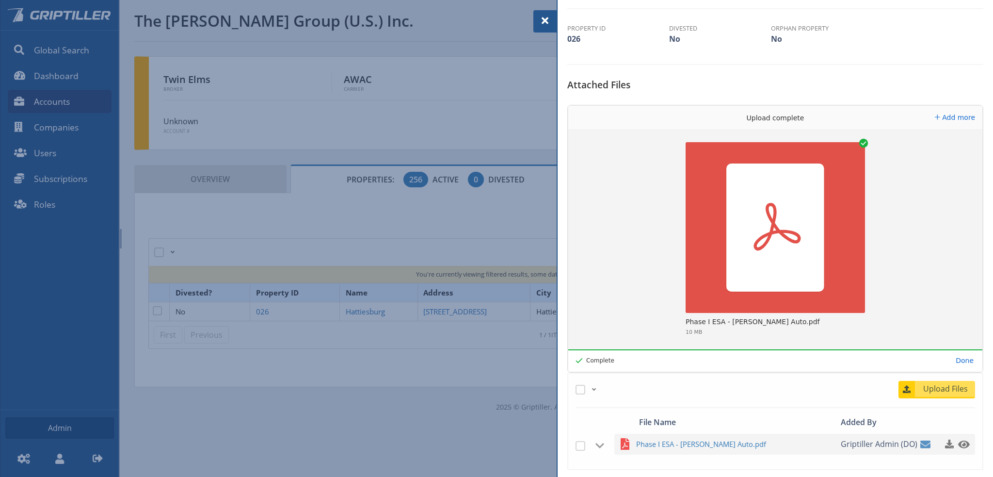
click at [543, 21] on span at bounding box center [545, 21] width 12 height 12
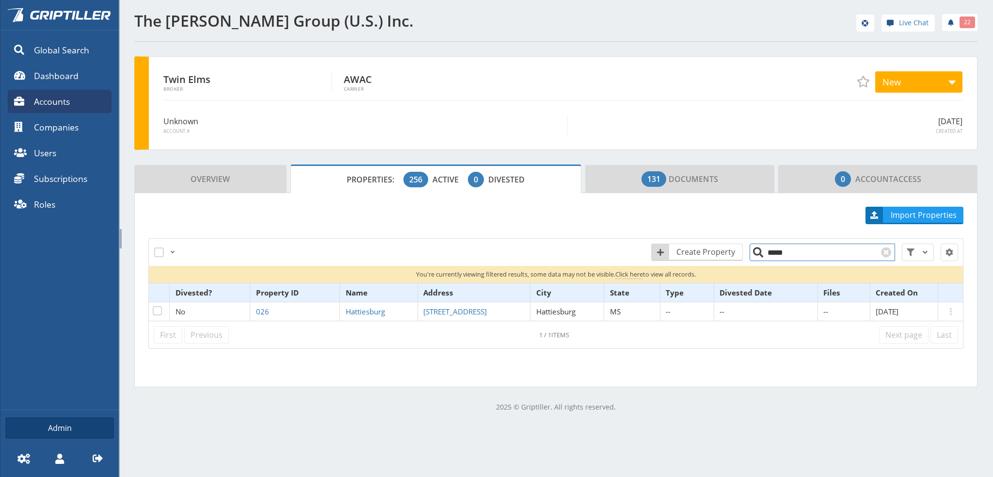
click at [766, 252] on input "*****" at bounding box center [822, 251] width 145 height 17
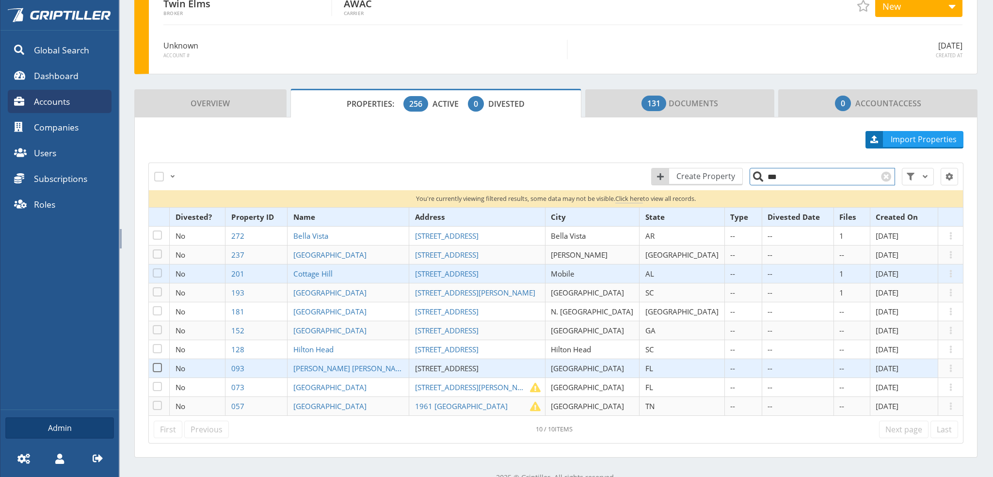
scroll to position [91, 0]
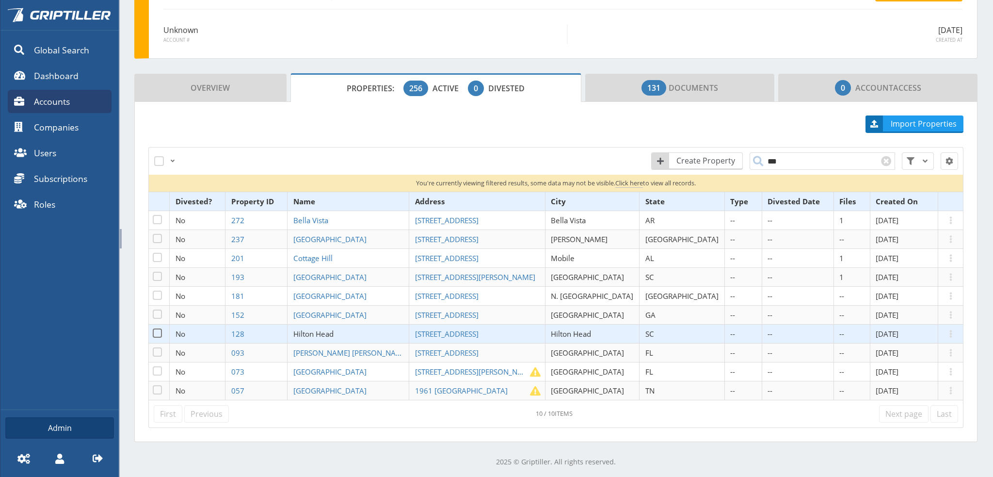
click at [334, 332] on span "Hilton Head" at bounding box center [313, 334] width 40 height 10
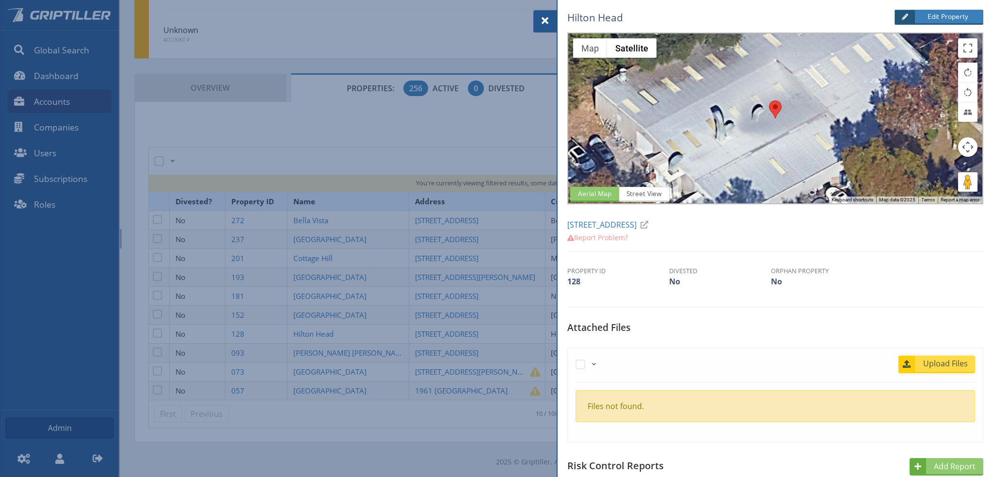
click at [932, 366] on span "Upload Files" at bounding box center [945, 363] width 59 height 12
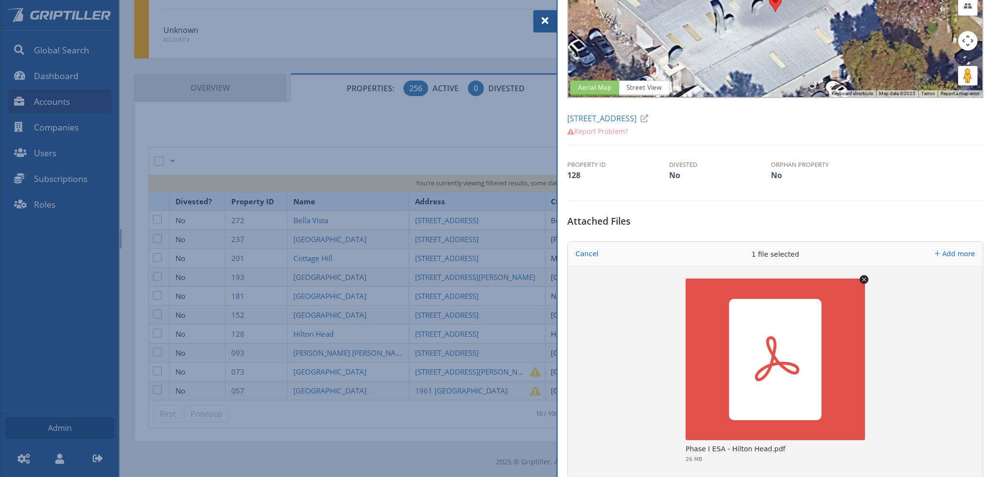
scroll to position [242, 0]
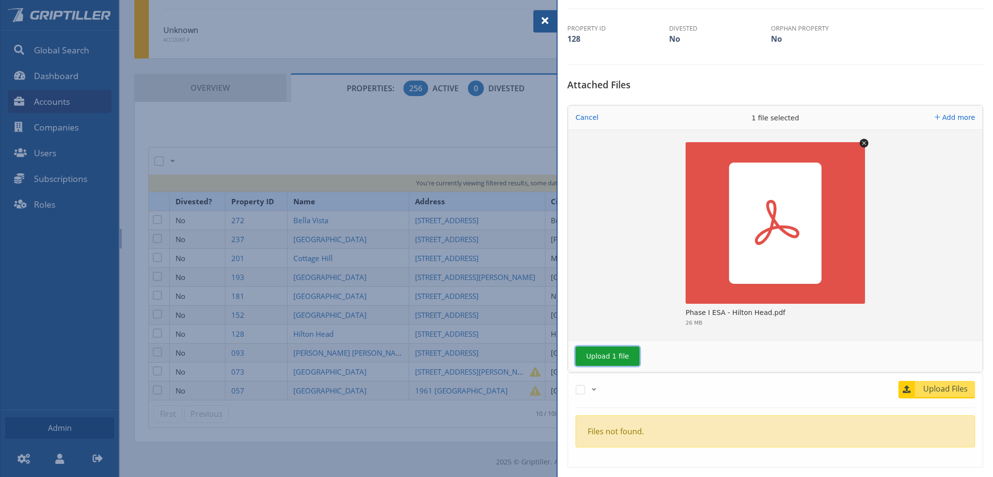
click at [620, 355] on button "Upload 1 file" at bounding box center [608, 355] width 64 height 19
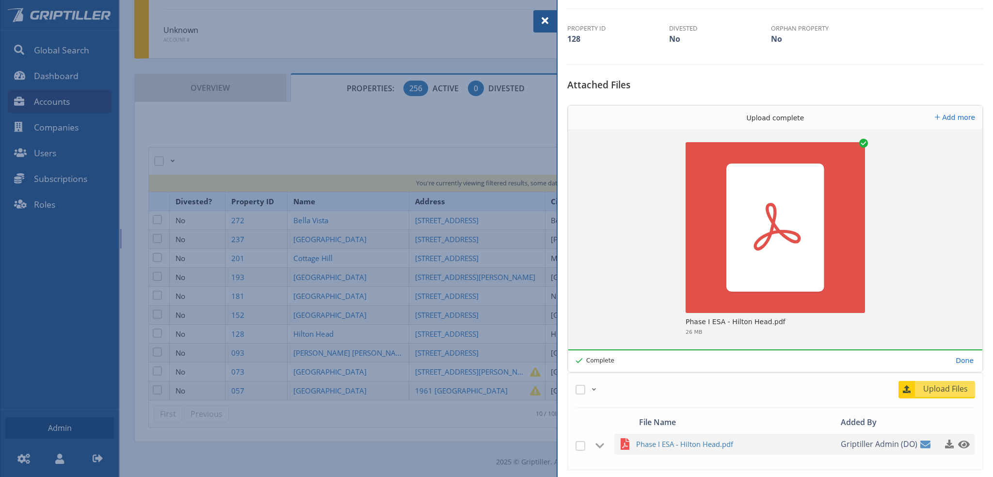
click at [545, 20] on span at bounding box center [545, 21] width 12 height 12
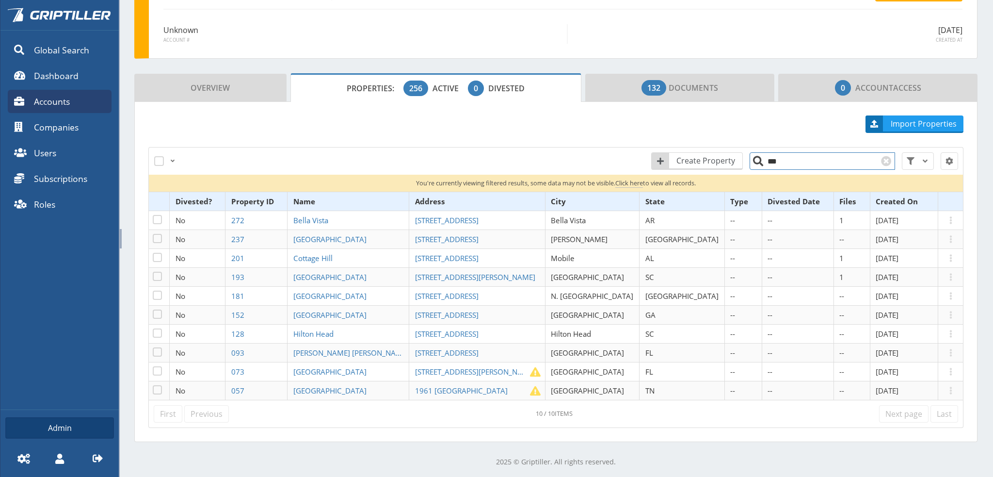
click at [775, 163] on input "***" at bounding box center [822, 160] width 145 height 17
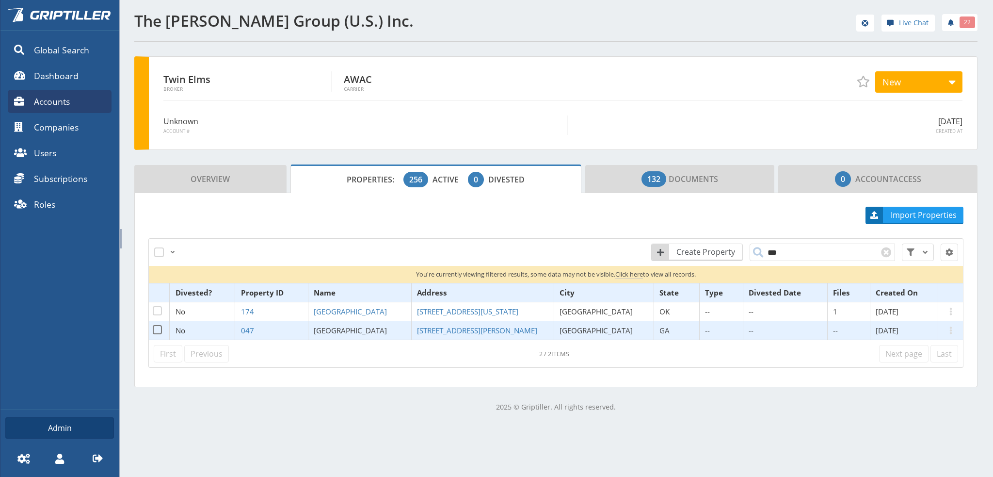
click at [357, 328] on span "[GEOGRAPHIC_DATA]" at bounding box center [350, 330] width 73 height 10
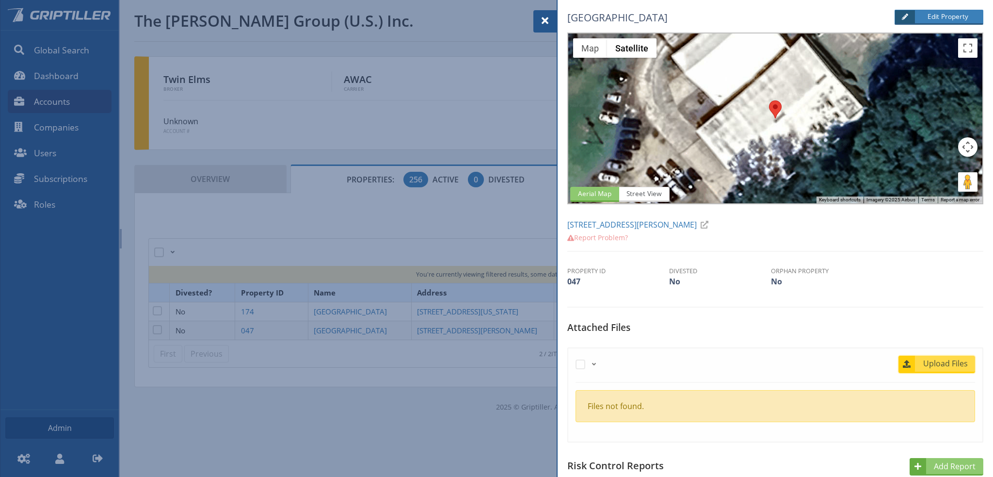
click at [927, 365] on span "Upload Files" at bounding box center [945, 363] width 59 height 12
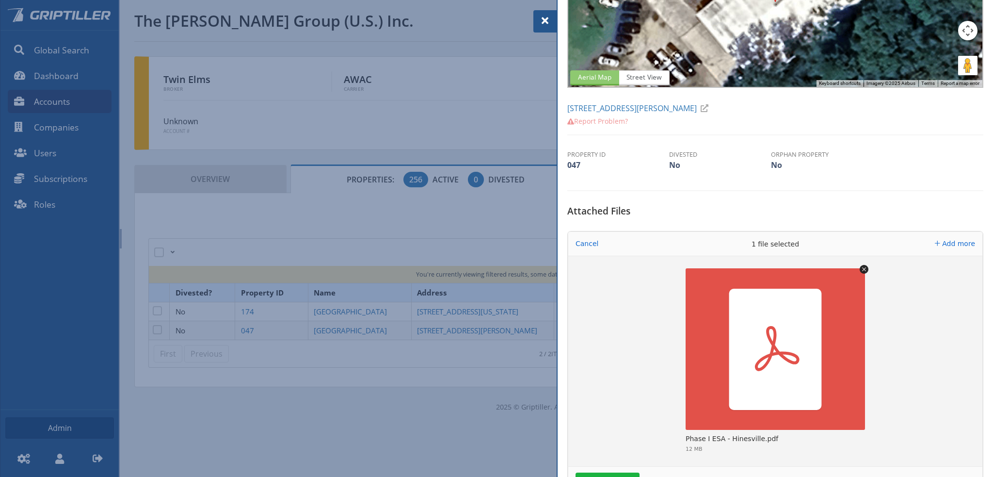
scroll to position [242, 0]
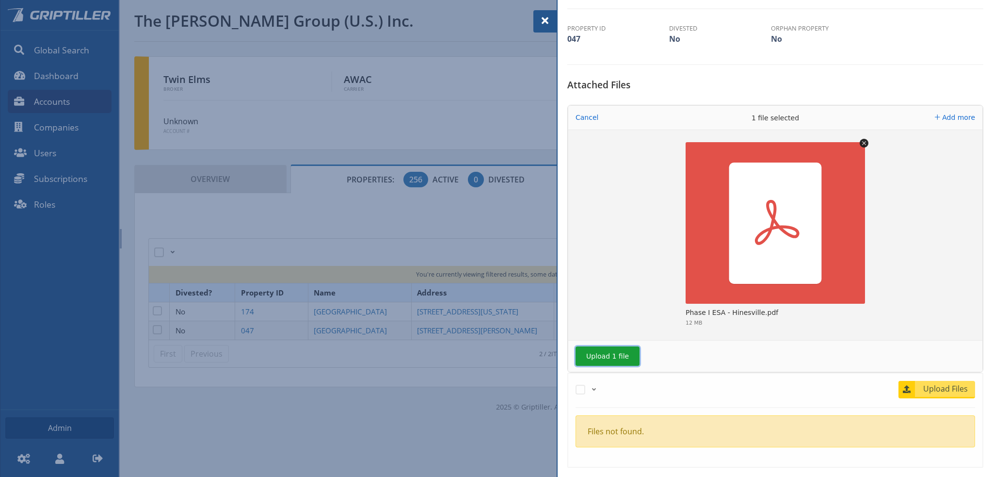
click at [598, 358] on button "Upload 1 file" at bounding box center [608, 355] width 64 height 19
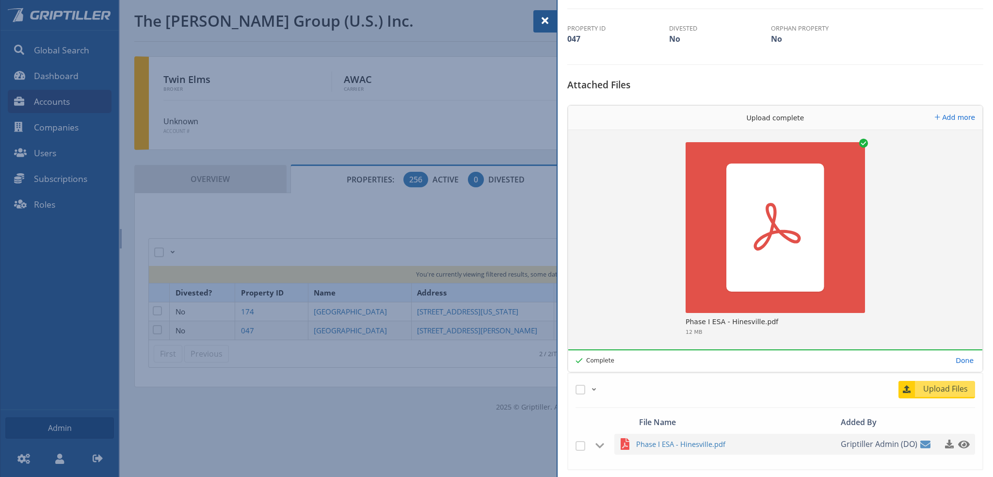
click at [541, 18] on span at bounding box center [545, 21] width 12 height 12
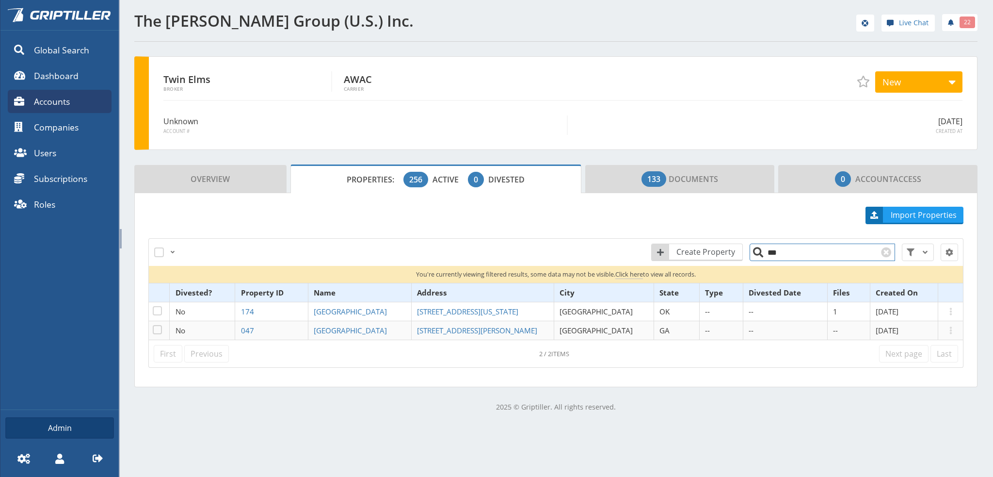
click at [765, 251] on input "***" at bounding box center [822, 251] width 145 height 17
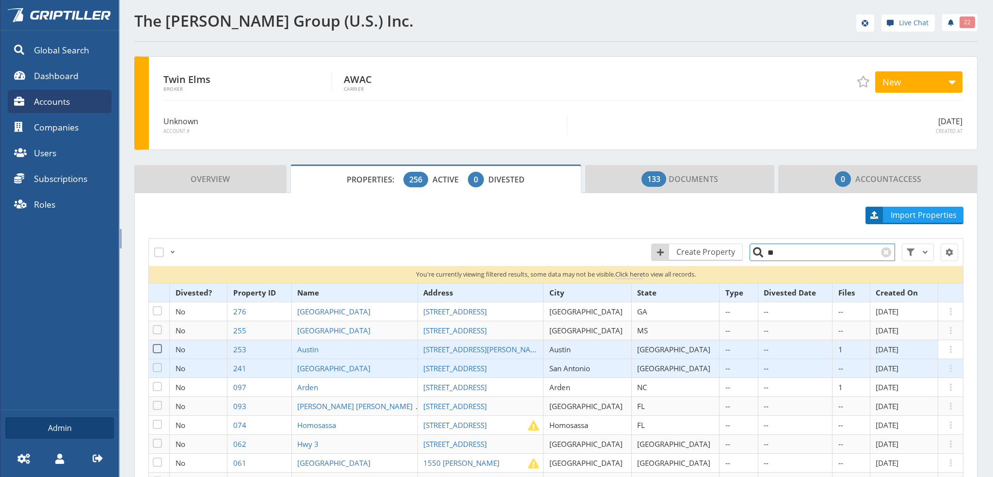
scroll to position [48, 0]
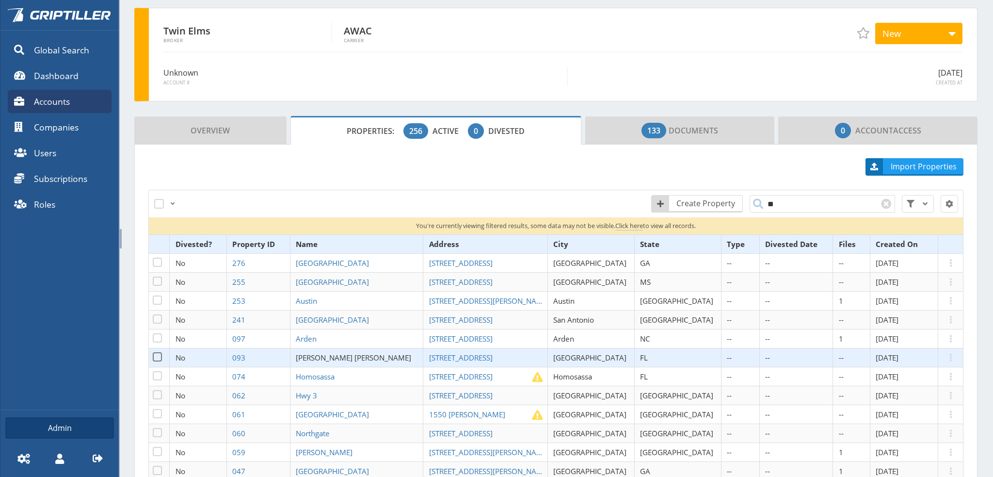
click at [343, 354] on span "[PERSON_NAME] [PERSON_NAME]" at bounding box center [353, 358] width 115 height 10
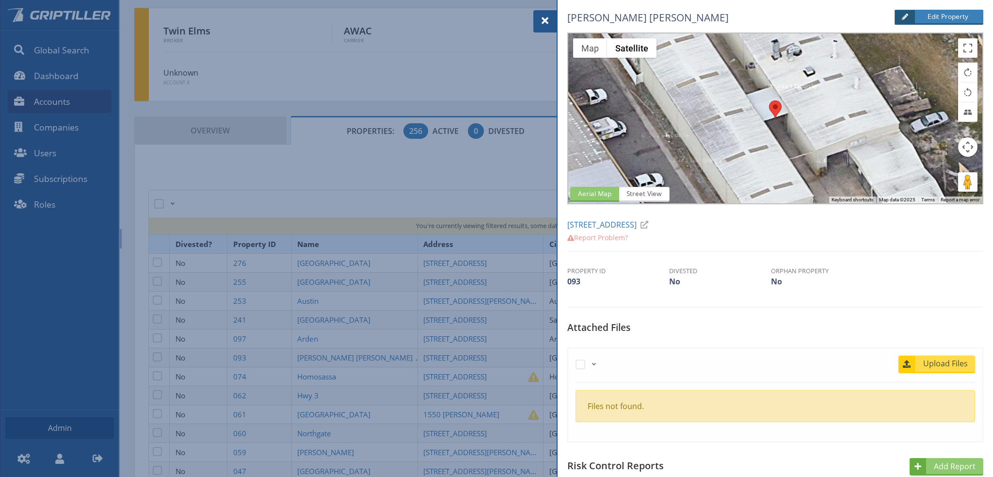
click at [934, 358] on span "Upload Files" at bounding box center [945, 363] width 59 height 12
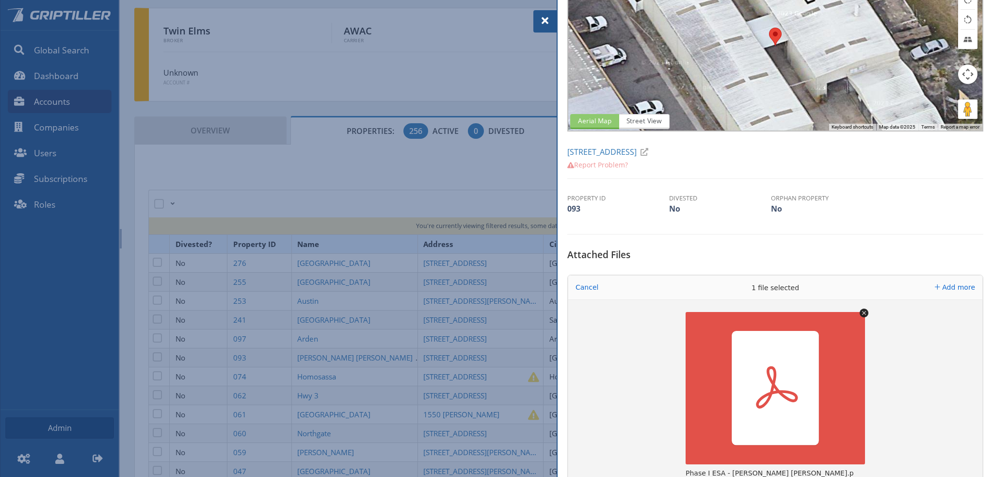
scroll to position [242, 0]
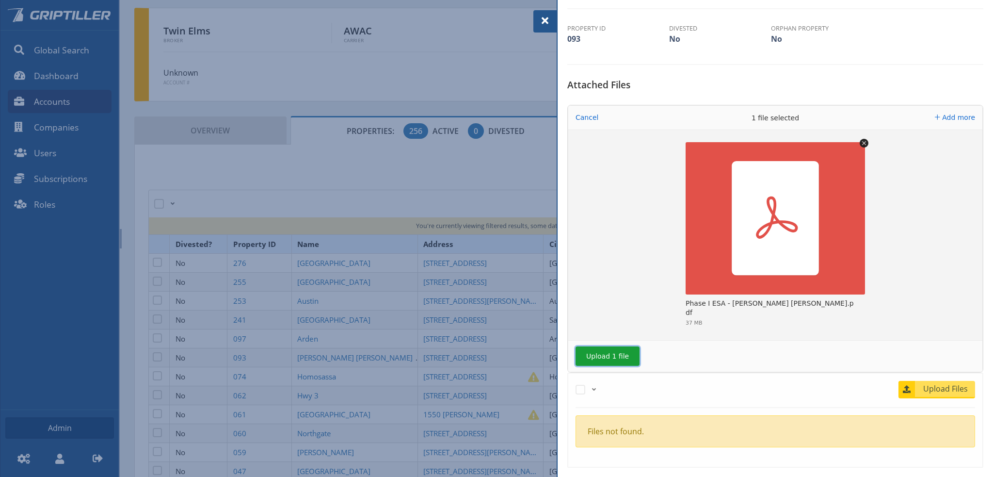
click at [613, 355] on button "Upload 1 file" at bounding box center [608, 355] width 64 height 19
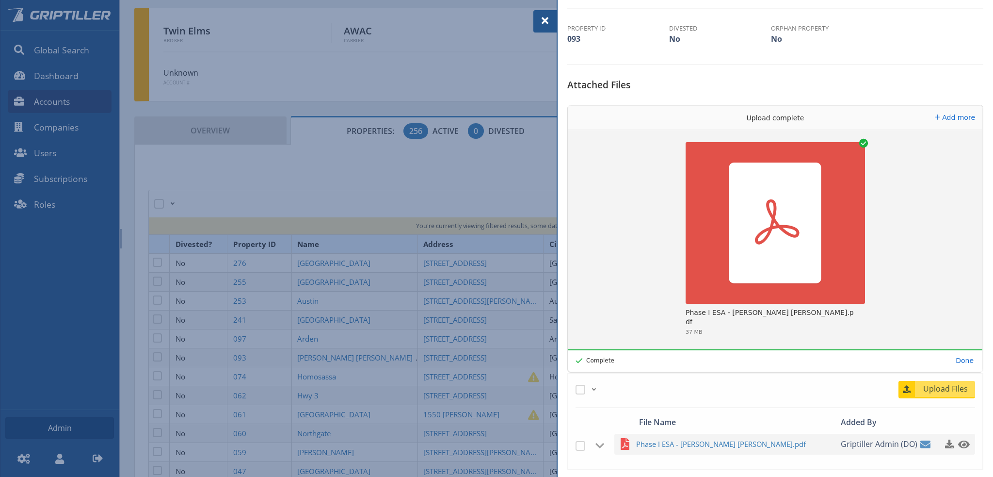
click at [543, 21] on span at bounding box center [545, 21] width 12 height 12
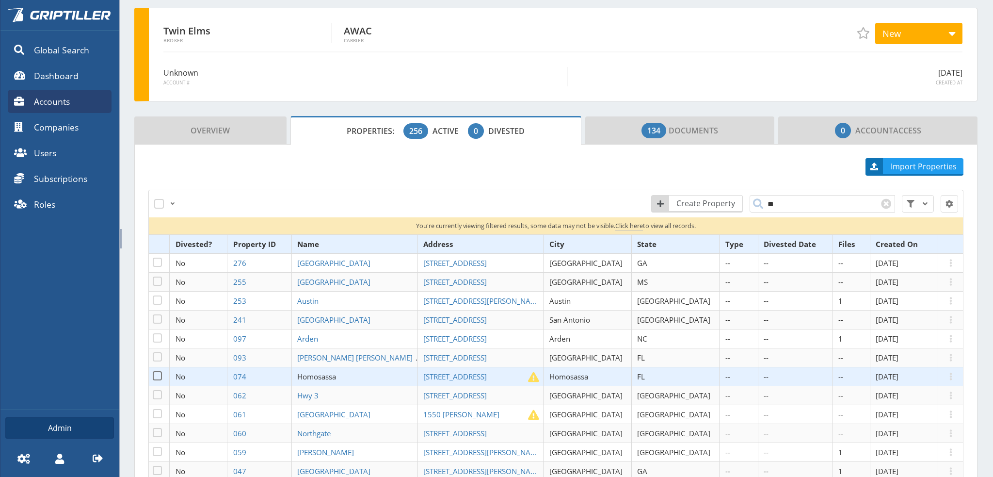
click at [336, 376] on span "Homosassa" at bounding box center [316, 376] width 39 height 10
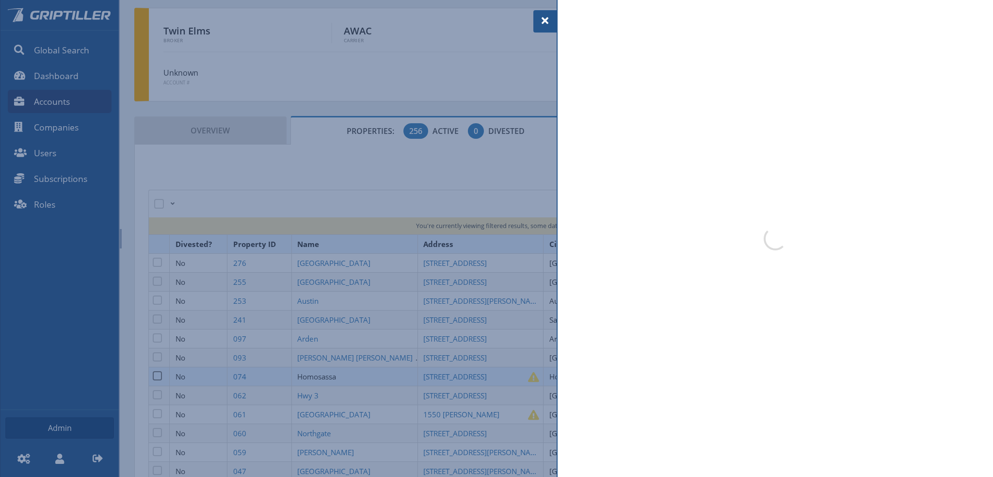
click at [341, 376] on div at bounding box center [496, 238] width 993 height 477
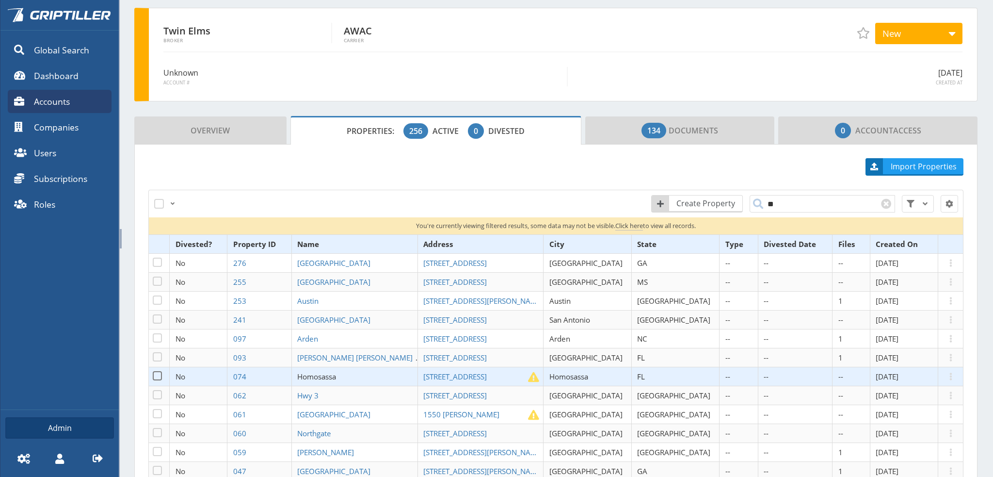
click at [332, 375] on span "Homosassa" at bounding box center [316, 376] width 39 height 10
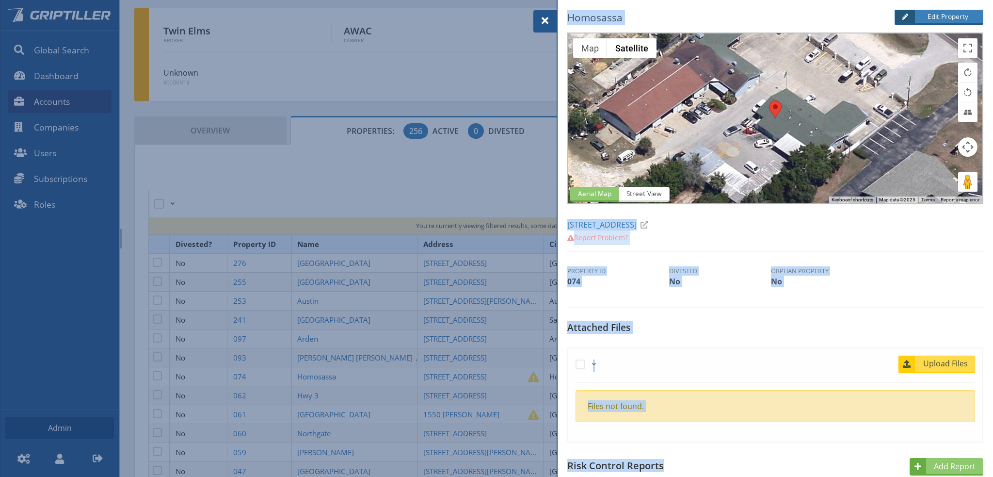
click at [948, 361] on span "Upload Files" at bounding box center [945, 363] width 59 height 12
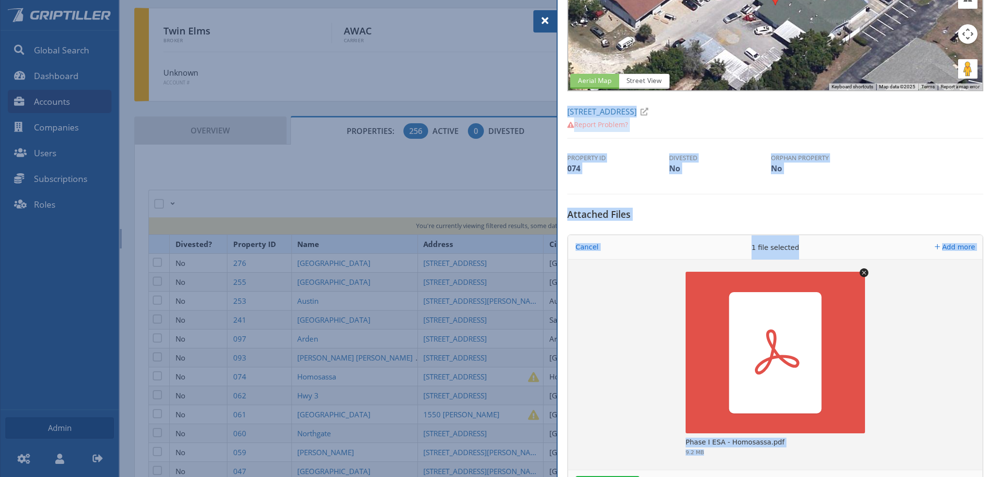
scroll to position [194, 0]
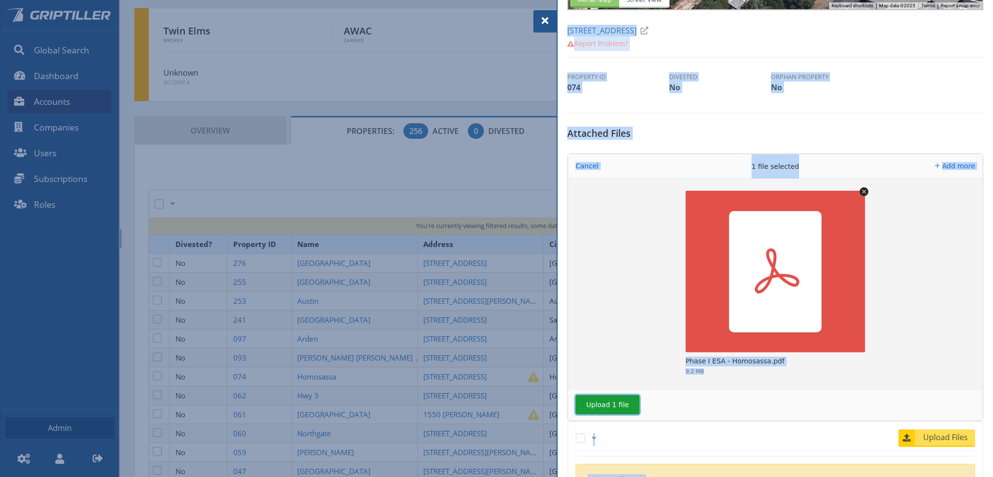
click at [612, 404] on button "Upload 1 file" at bounding box center [608, 404] width 64 height 19
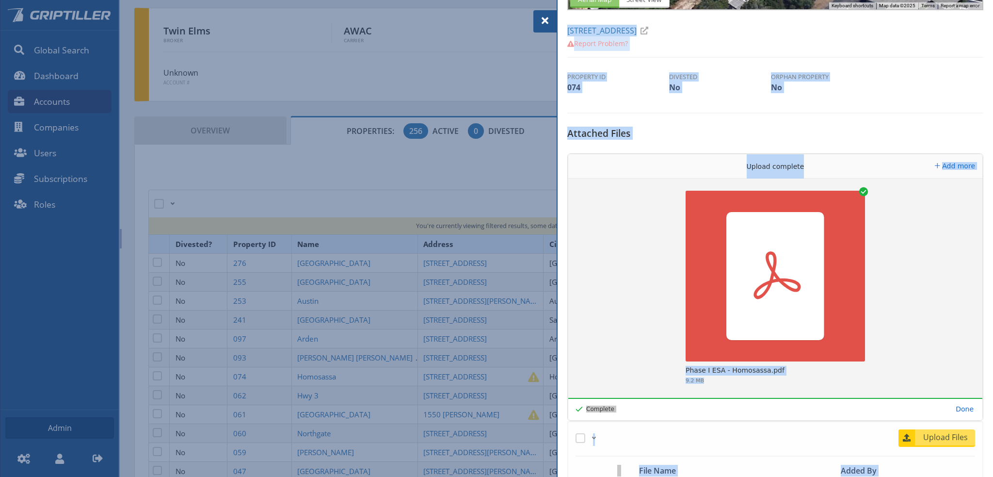
click at [544, 19] on span at bounding box center [545, 21] width 12 height 12
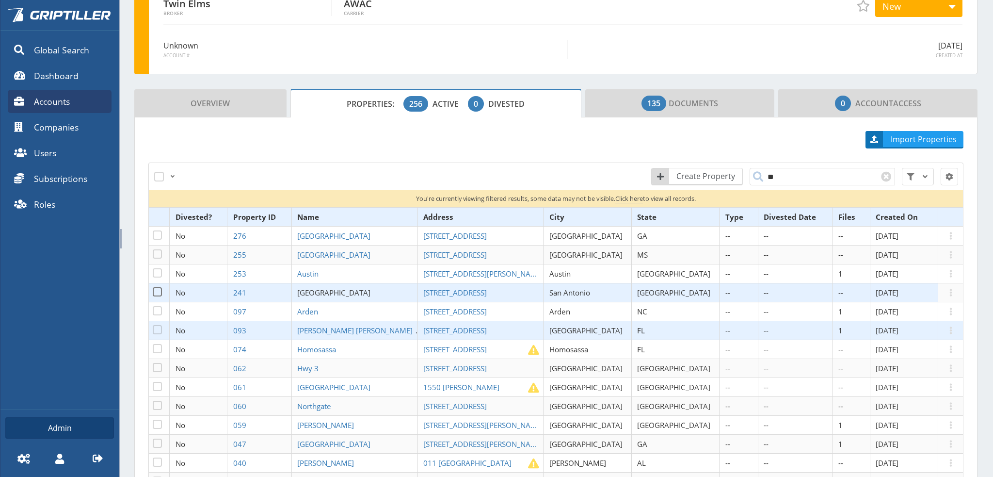
scroll to position [97, 0]
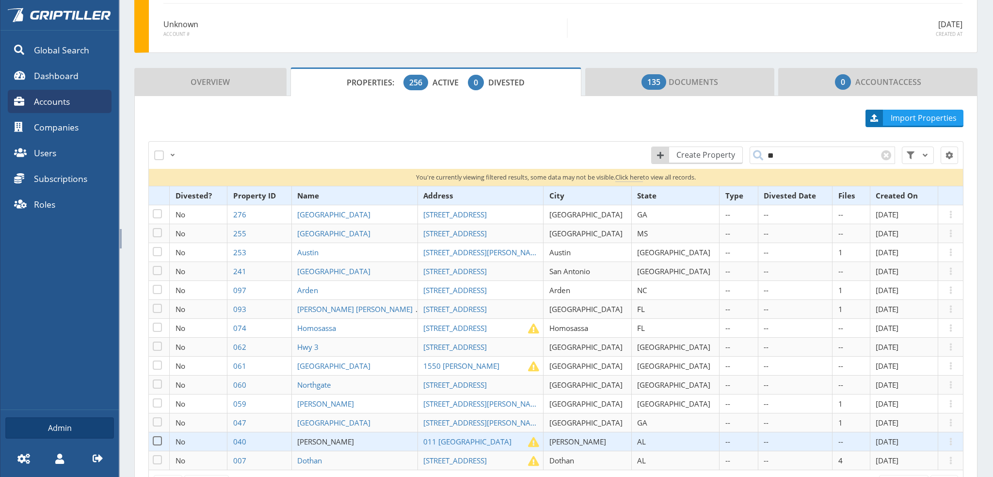
click at [344, 438] on link "[PERSON_NAME]" at bounding box center [327, 441] width 60 height 10
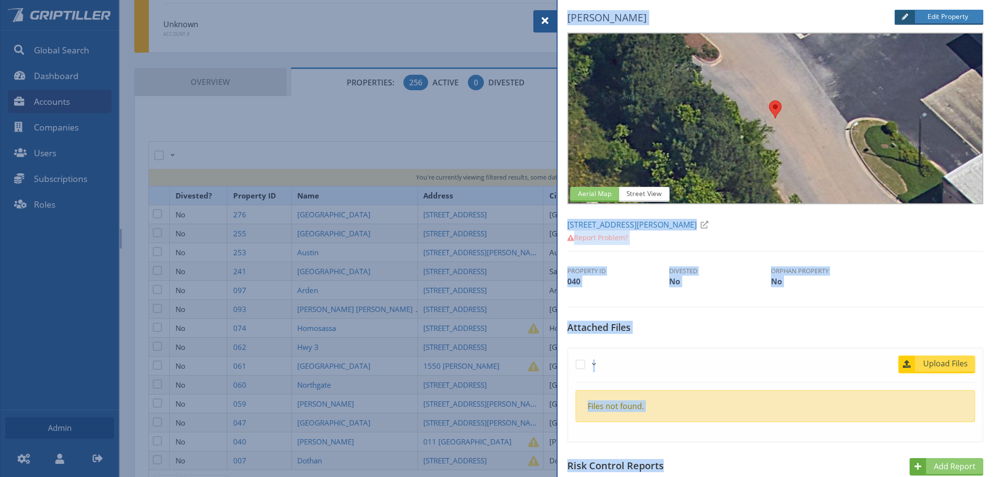
click at [931, 361] on span "Upload Files" at bounding box center [945, 363] width 59 height 12
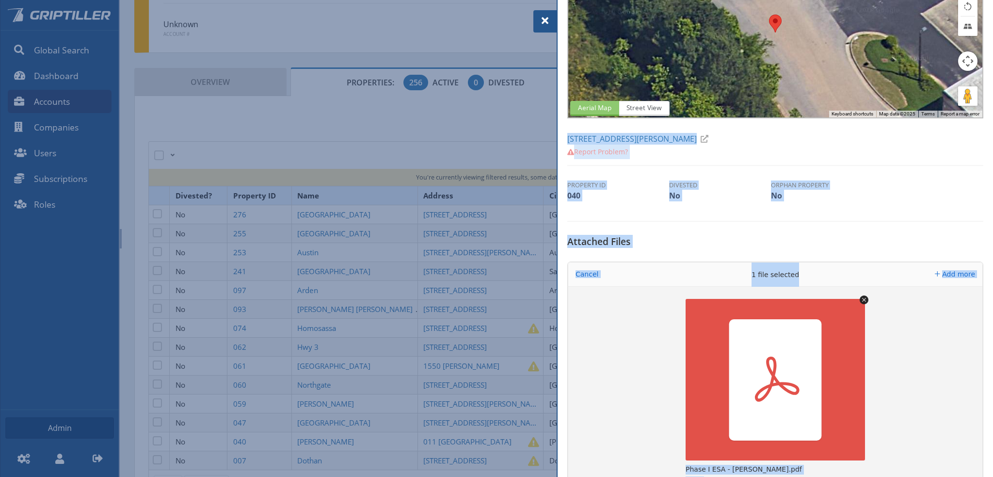
scroll to position [145, 0]
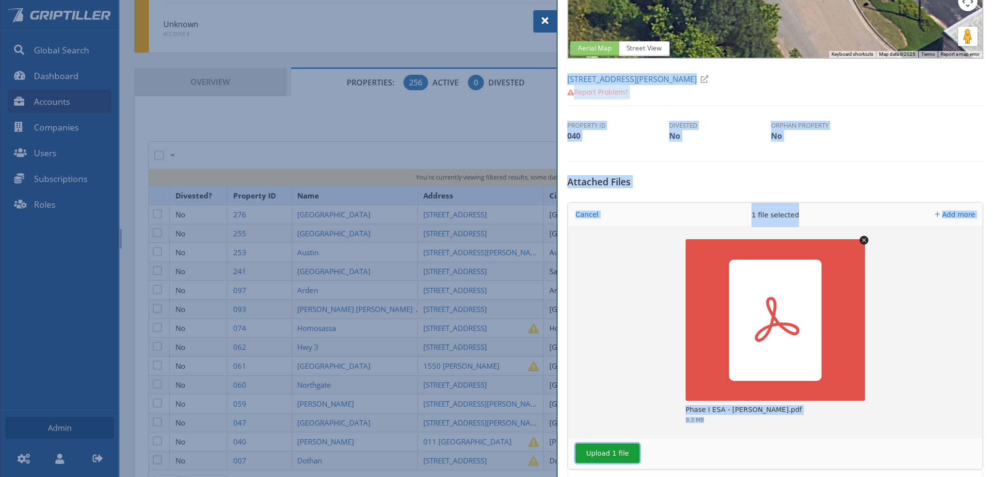
click at [598, 450] on button "Upload 1 file" at bounding box center [608, 452] width 64 height 19
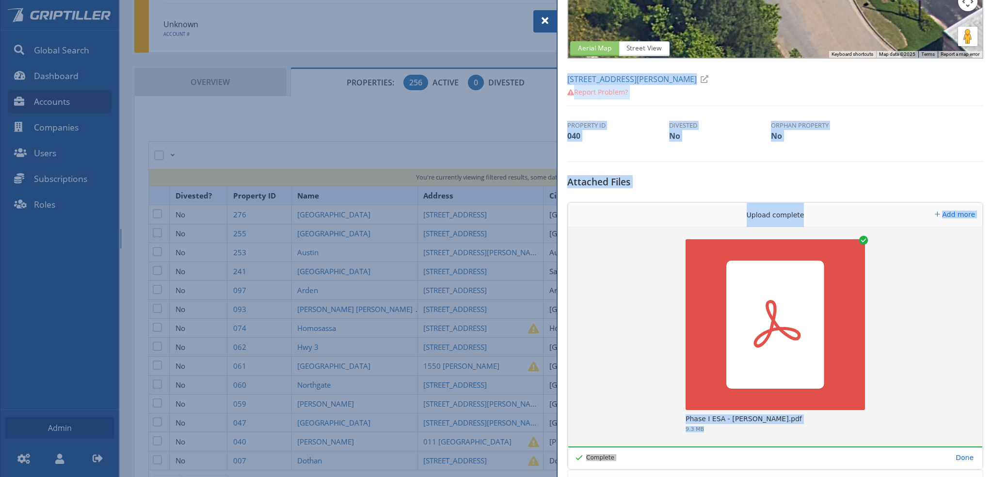
click at [545, 21] on span at bounding box center [545, 21] width 12 height 12
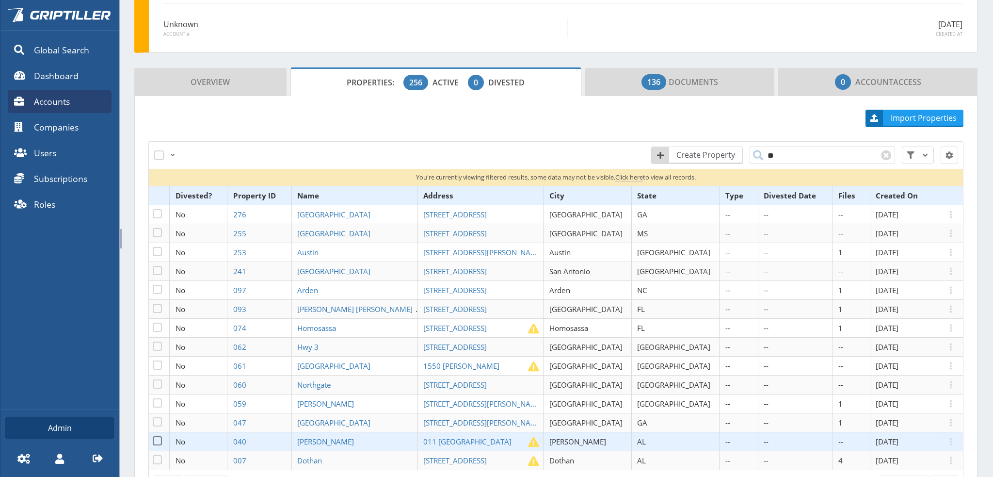
scroll to position [145, 0]
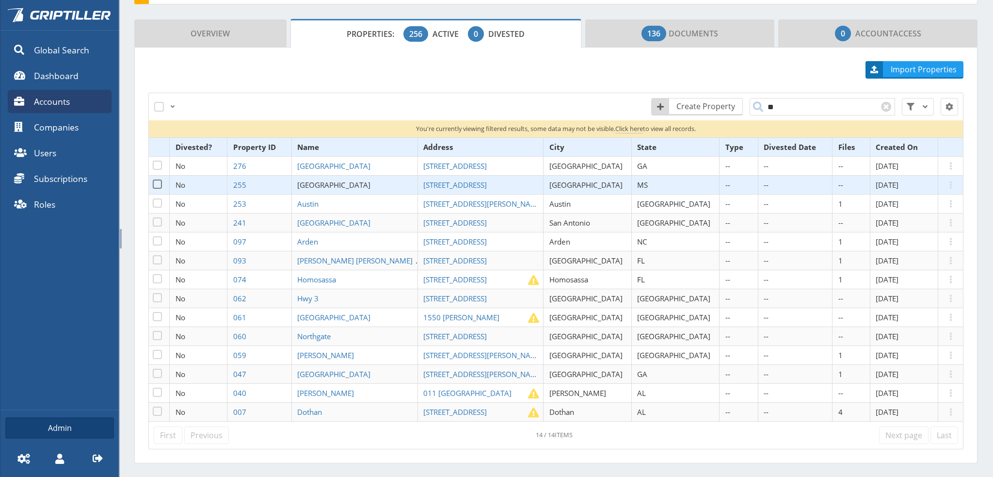
click at [336, 185] on span "[GEOGRAPHIC_DATA]" at bounding box center [333, 185] width 73 height 10
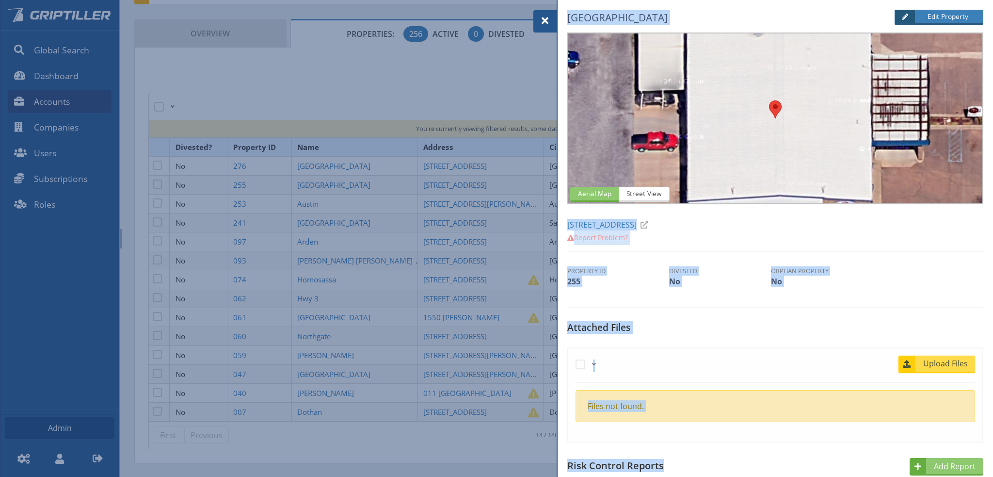
click at [933, 363] on span "Upload Files" at bounding box center [945, 363] width 59 height 12
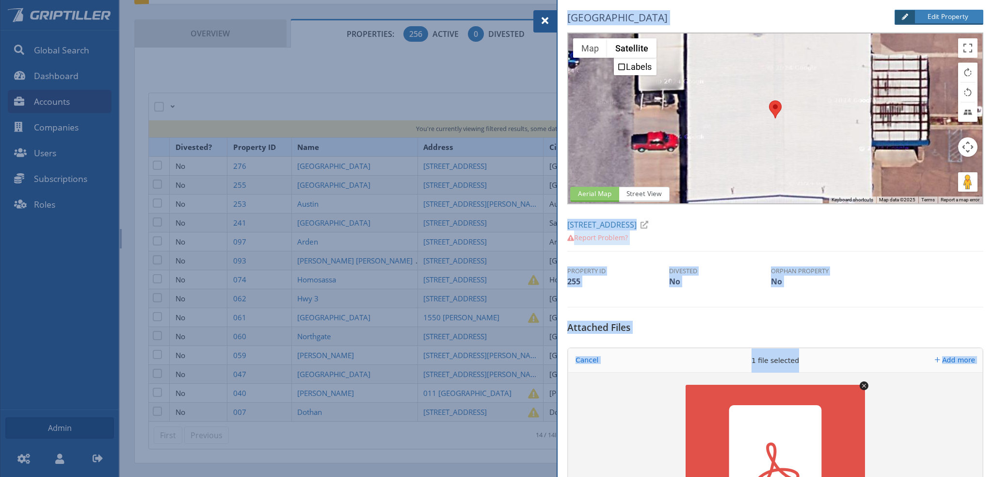
click at [545, 17] on span at bounding box center [545, 21] width 12 height 12
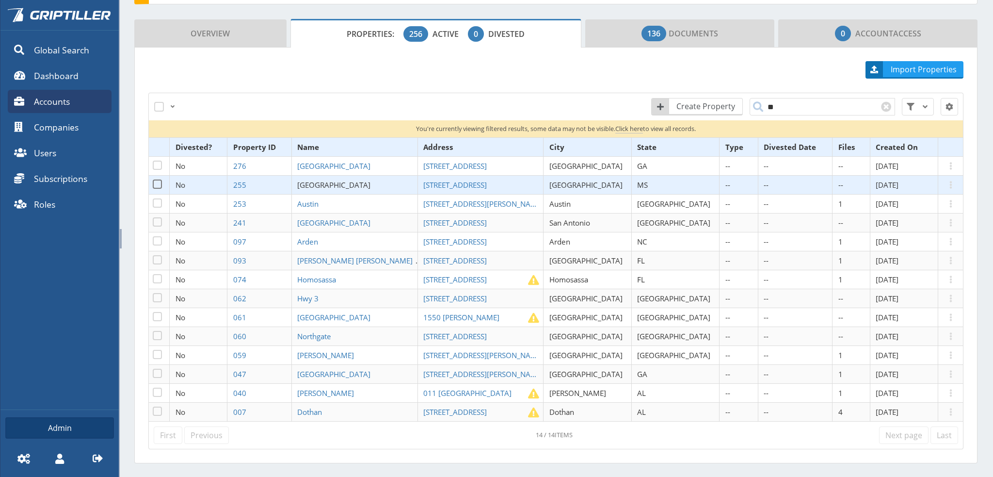
click at [341, 182] on span "[GEOGRAPHIC_DATA]" at bounding box center [333, 185] width 73 height 10
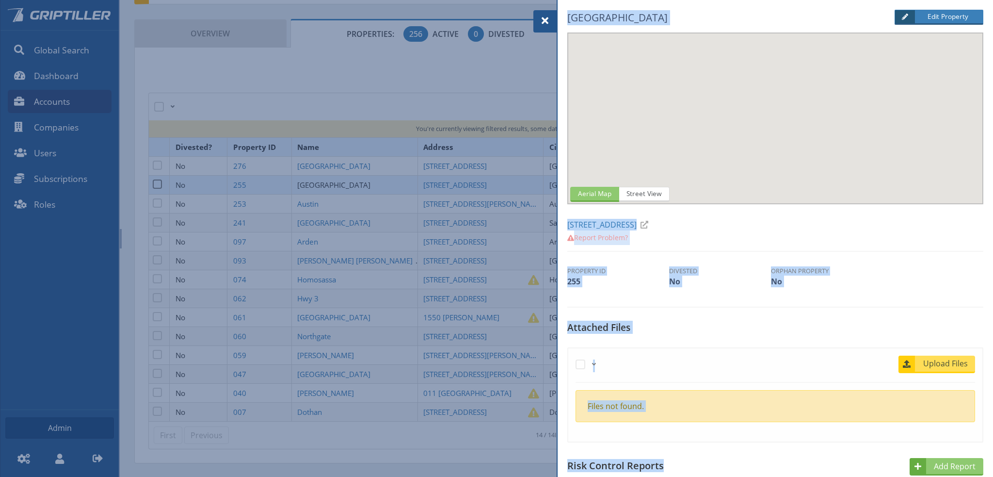
click at [341, 182] on div at bounding box center [496, 238] width 993 height 477
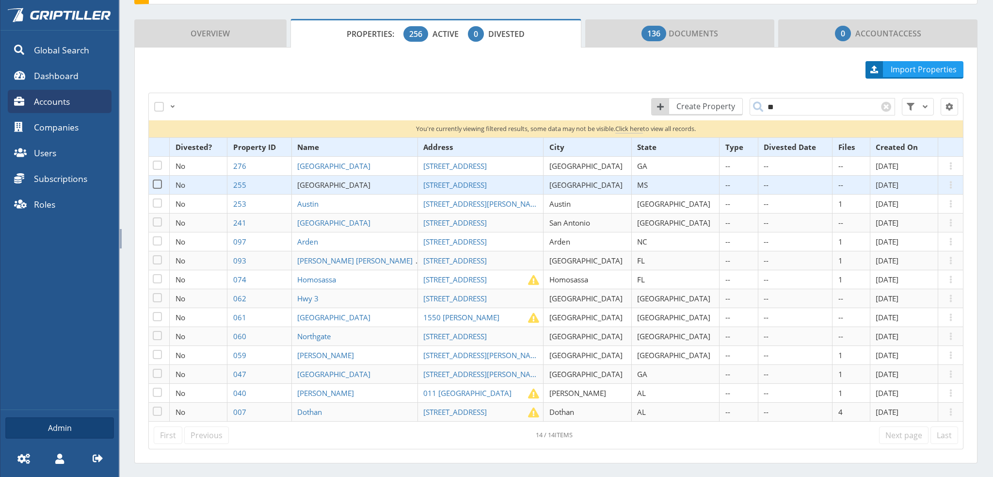
click at [341, 182] on span "[GEOGRAPHIC_DATA]" at bounding box center [333, 185] width 73 height 10
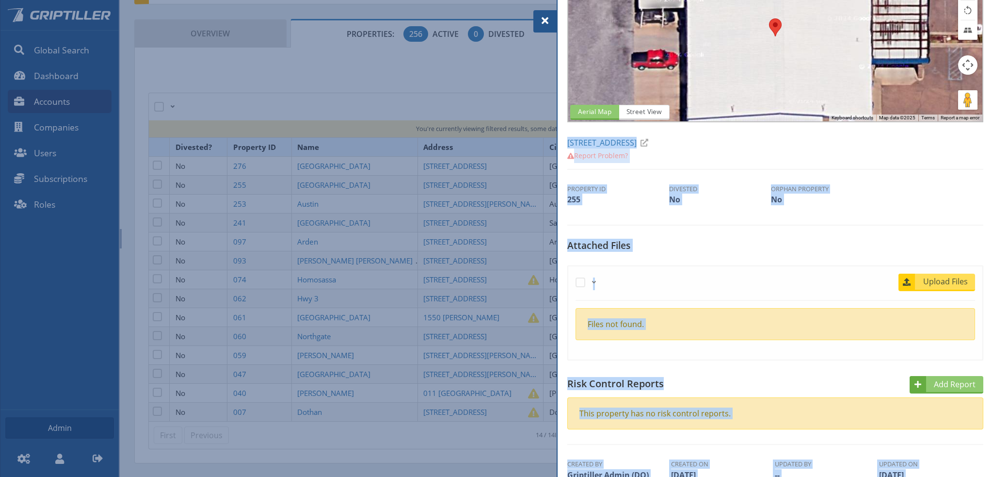
scroll to position [2, 0]
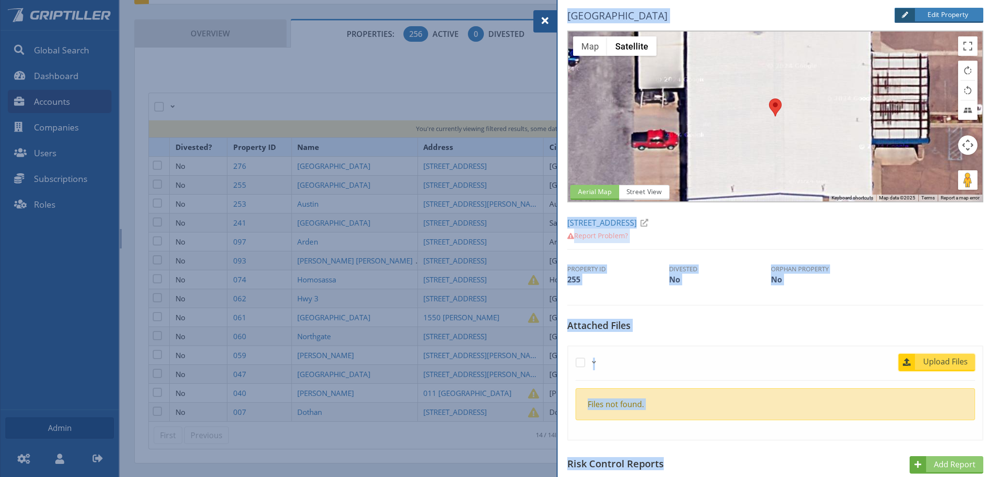
click at [935, 361] on span "Upload Files" at bounding box center [945, 361] width 59 height 12
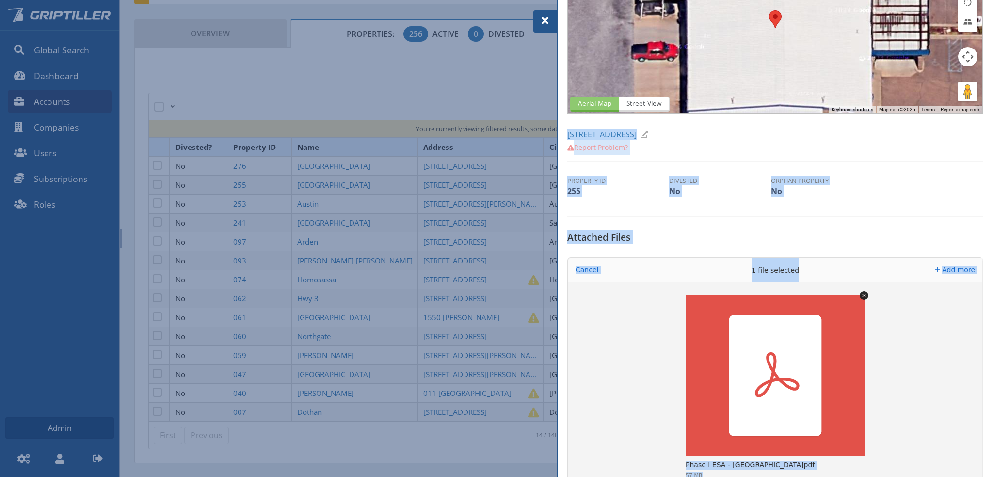
scroll to position [147, 0]
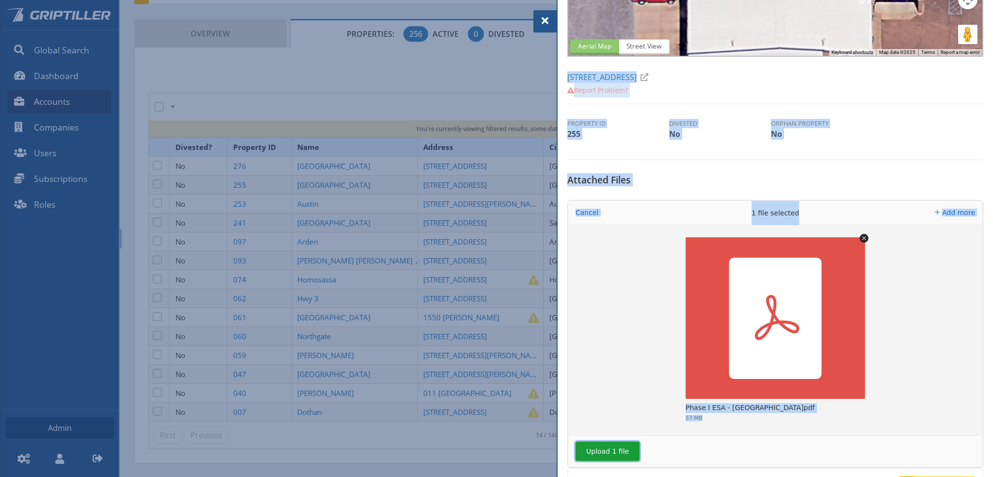
click at [604, 450] on button "Upload 1 file" at bounding box center [608, 450] width 64 height 19
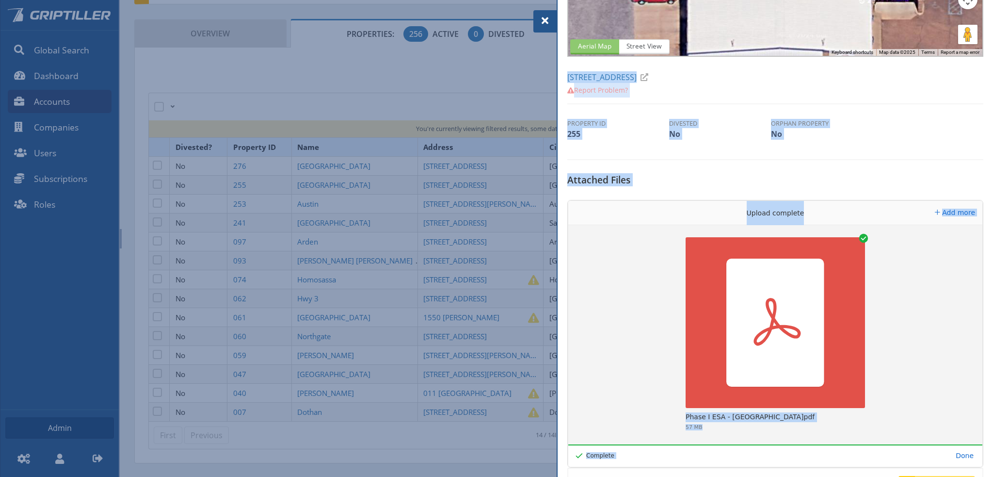
click at [539, 20] on span at bounding box center [545, 21] width 12 height 12
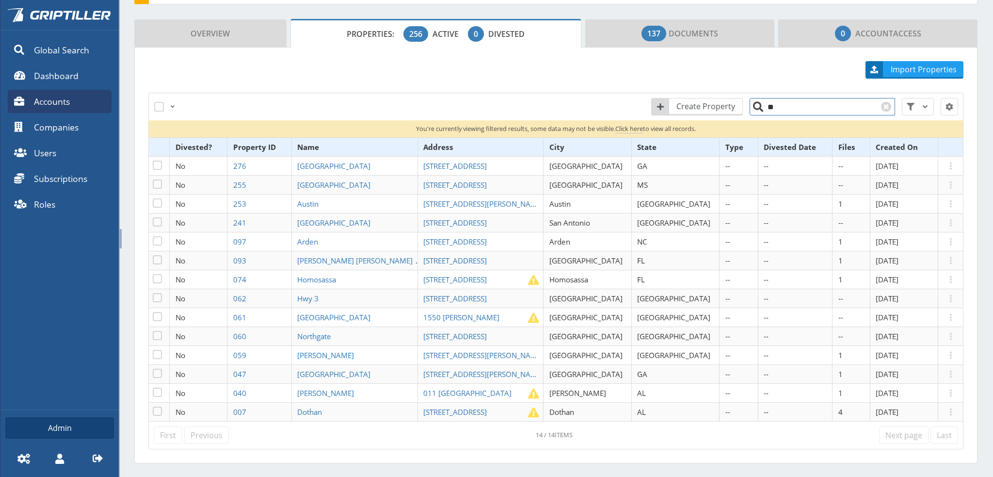
click at [776, 108] on input "**" at bounding box center [822, 106] width 145 height 17
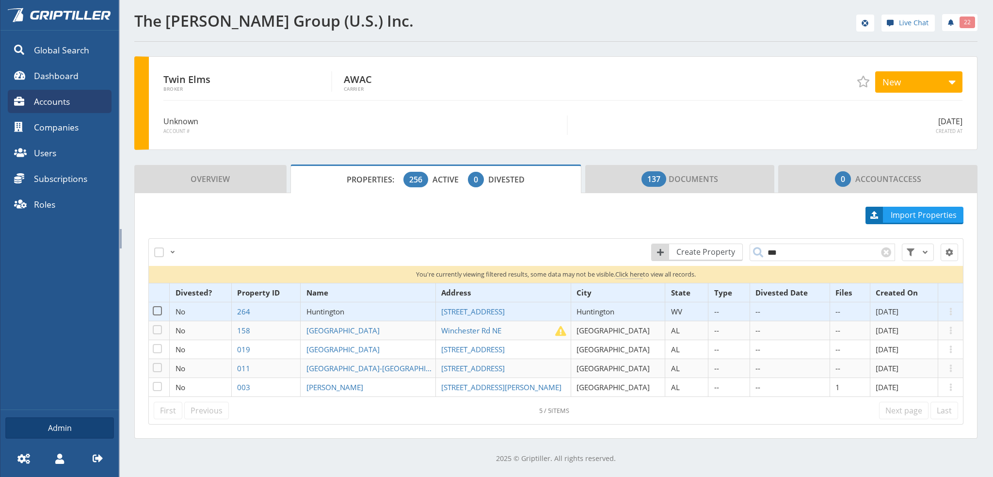
click at [342, 311] on span "Huntington" at bounding box center [325, 311] width 38 height 10
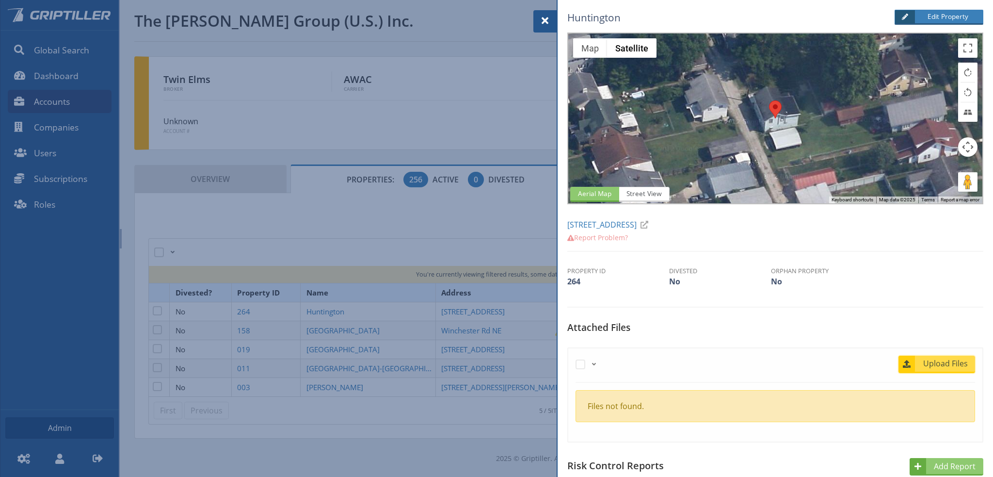
click at [929, 362] on span "Upload Files" at bounding box center [945, 363] width 59 height 12
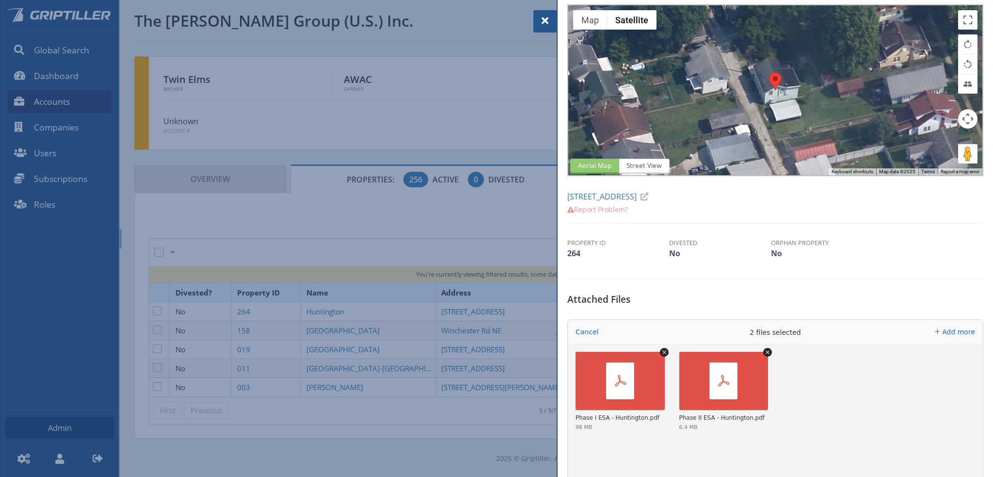
scroll to position [194, 0]
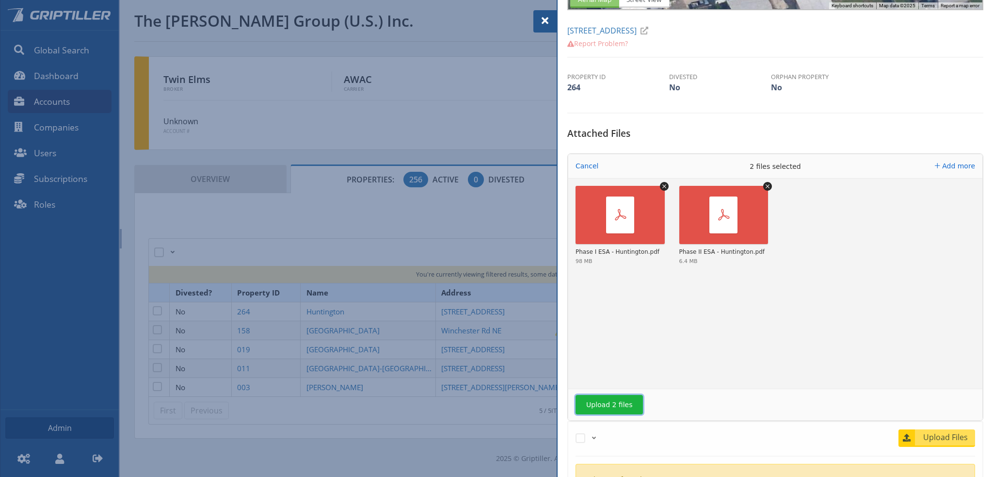
drag, startPoint x: 617, startPoint y: 404, endPoint x: 627, endPoint y: 409, distance: 11.7
click at [618, 403] on button "Upload 2 files" at bounding box center [609, 404] width 67 height 19
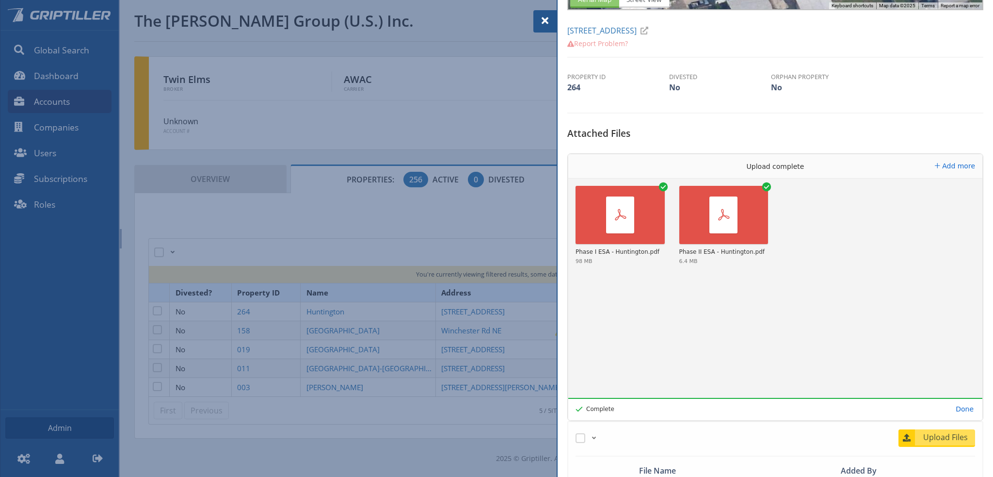
click at [544, 20] on span at bounding box center [545, 21] width 12 height 12
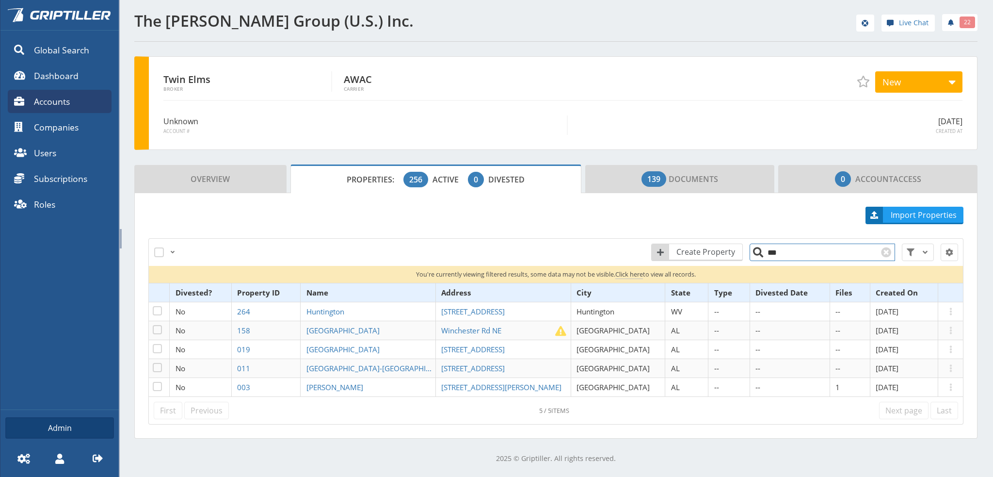
drag, startPoint x: 778, startPoint y: 250, endPoint x: 761, endPoint y: 252, distance: 17.5
click at [761, 252] on input "***" at bounding box center [822, 251] width 145 height 17
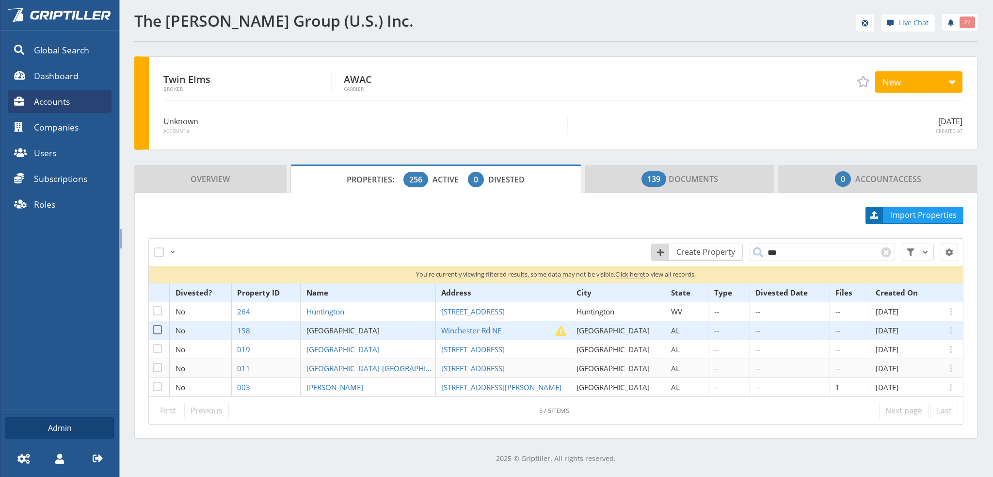
click at [359, 330] on span "[GEOGRAPHIC_DATA]" at bounding box center [342, 330] width 73 height 10
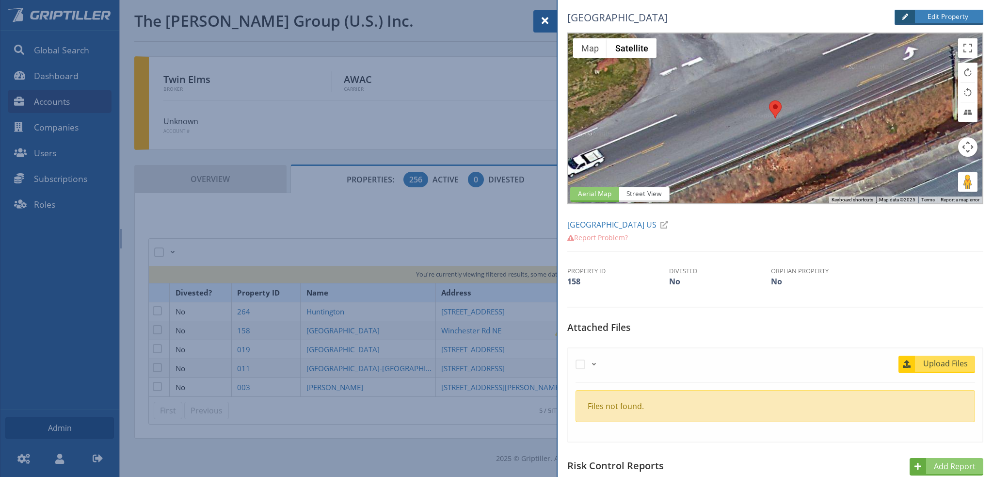
click at [543, 19] on span at bounding box center [545, 21] width 12 height 12
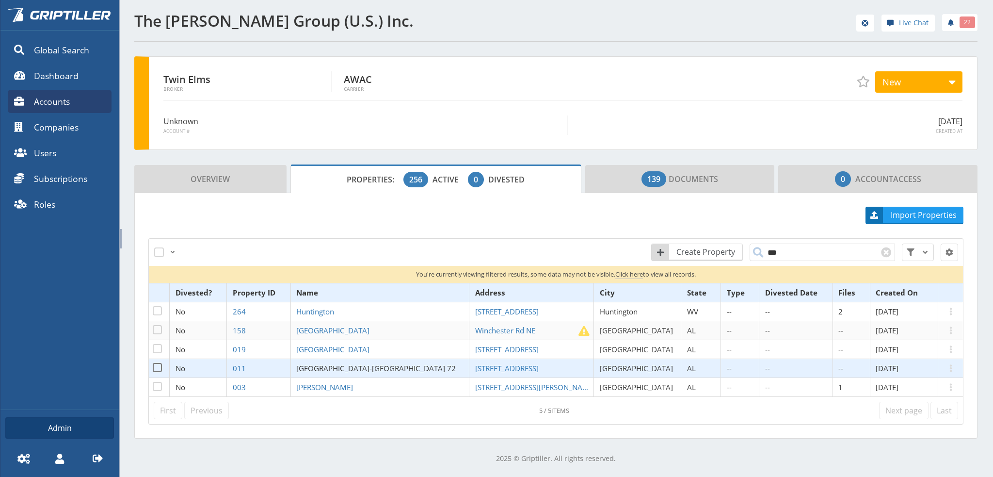
click at [340, 369] on span "[GEOGRAPHIC_DATA]-[GEOGRAPHIC_DATA] 72" at bounding box center [376, 368] width 160 height 10
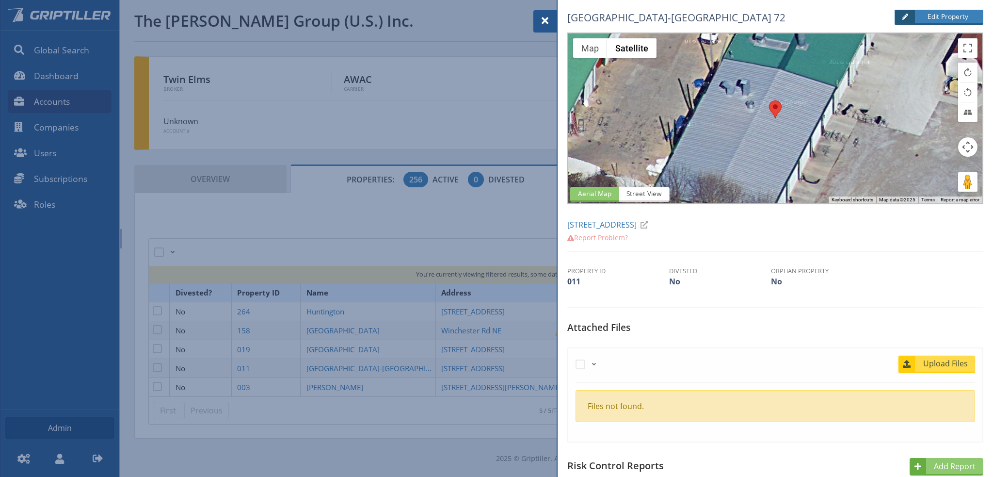
click at [950, 365] on span "Upload Files" at bounding box center [945, 363] width 59 height 12
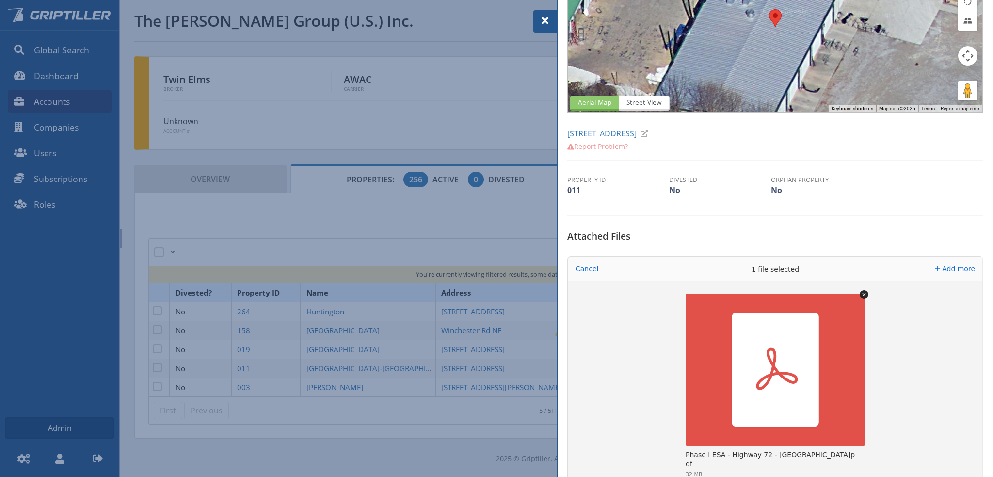
scroll to position [145, 0]
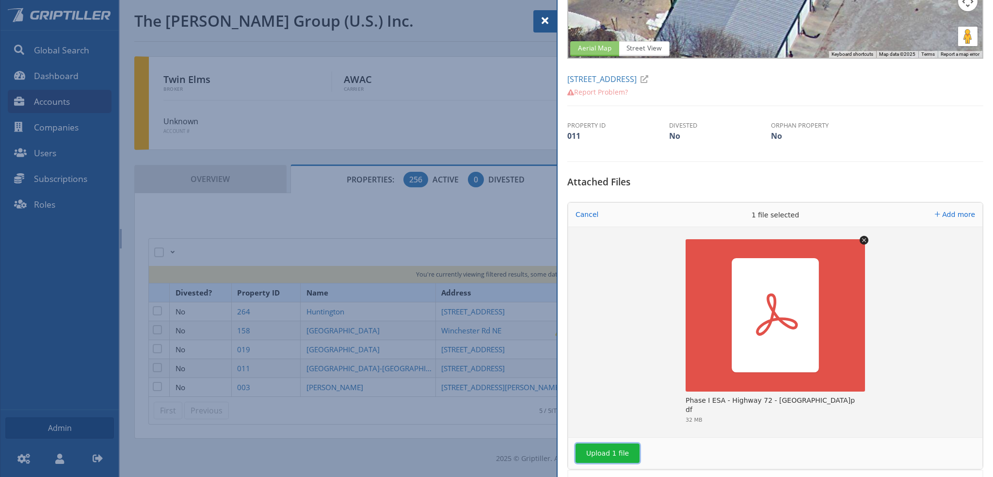
click at [619, 450] on button "Upload 1 file" at bounding box center [608, 452] width 64 height 19
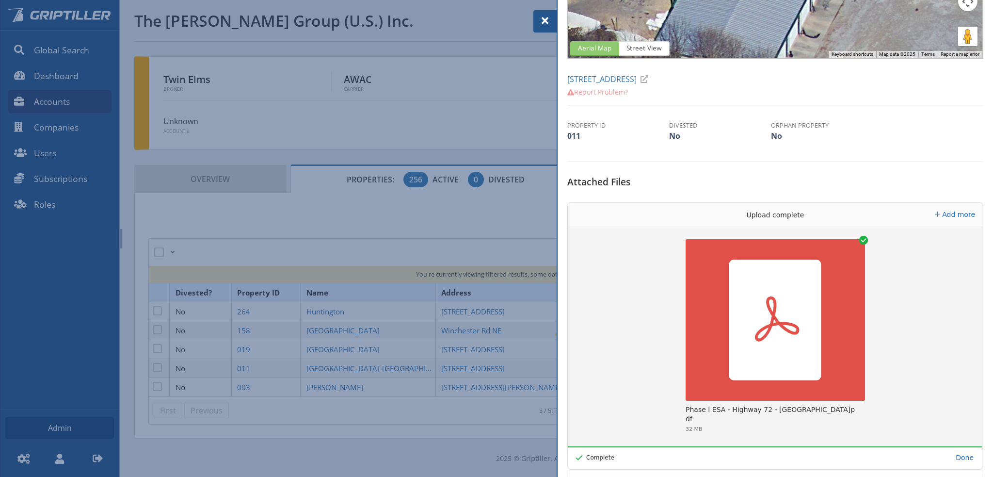
click at [543, 23] on span at bounding box center [545, 21] width 12 height 12
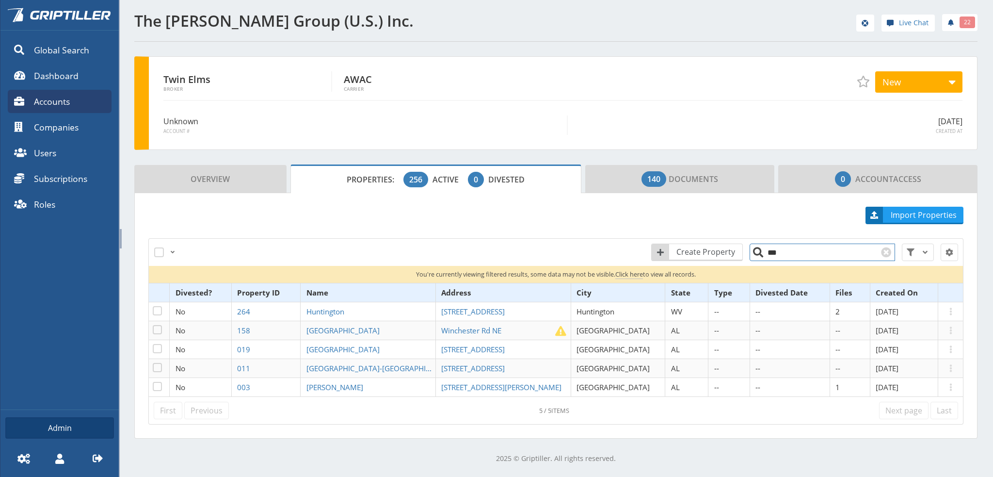
click at [781, 252] on input "***" at bounding box center [822, 251] width 145 height 17
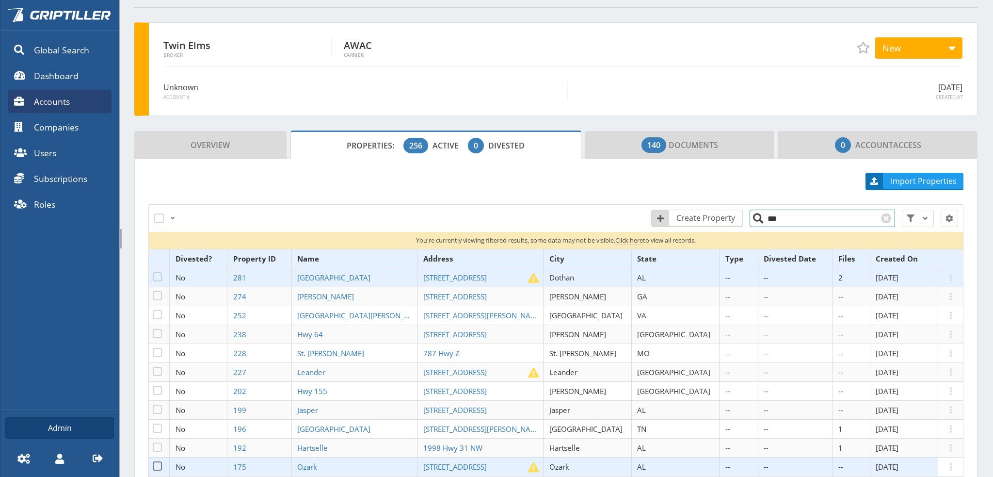
scroll to position [185, 0]
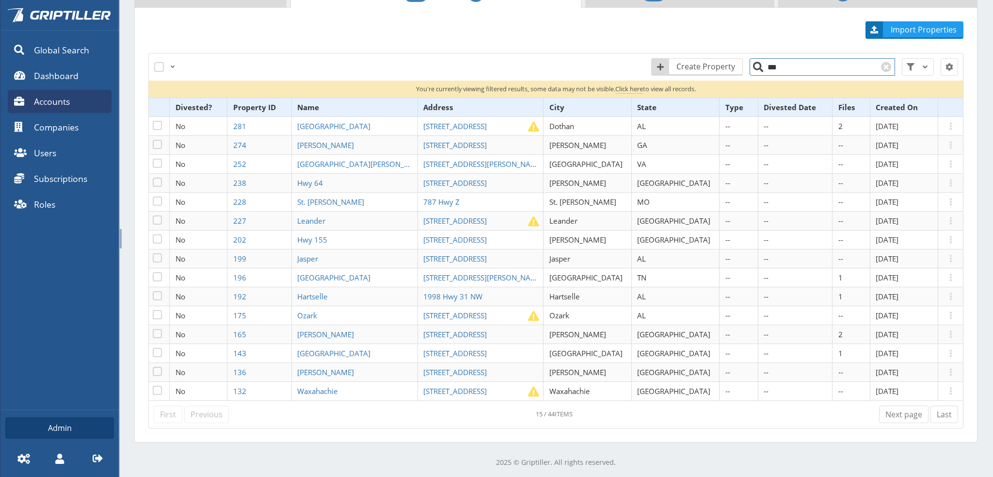
drag, startPoint x: 772, startPoint y: 65, endPoint x: 763, endPoint y: 69, distance: 9.8
click at [764, 68] on input "***" at bounding box center [822, 66] width 145 height 17
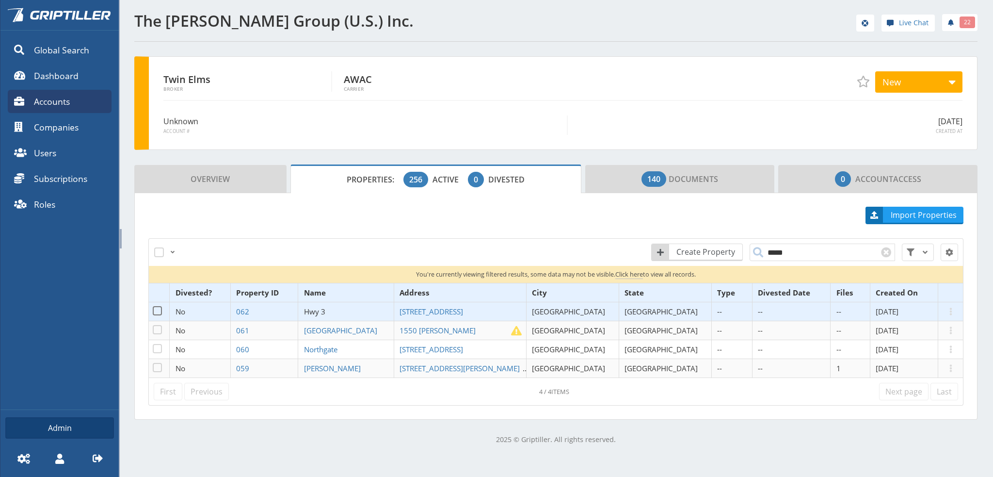
click at [325, 310] on span "Hwy 3" at bounding box center [314, 311] width 21 height 10
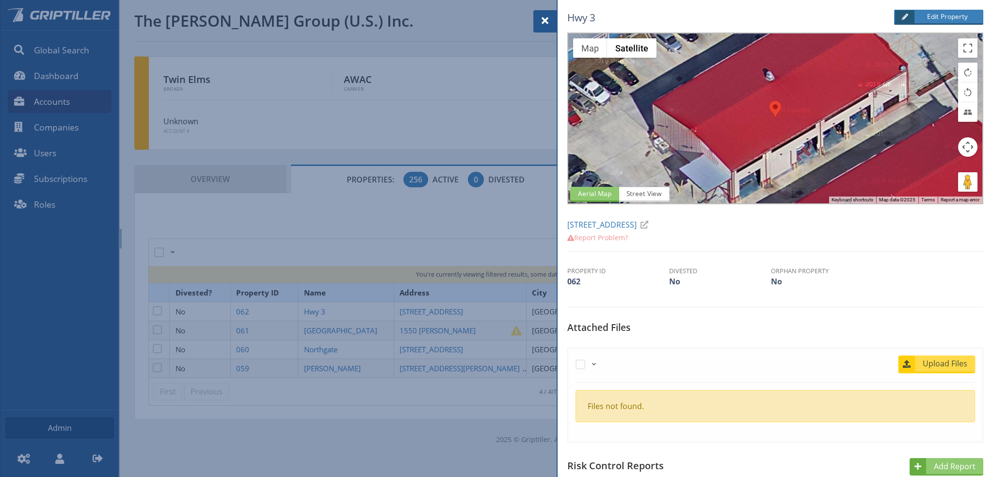
click at [937, 365] on span "Upload Files" at bounding box center [945, 363] width 59 height 12
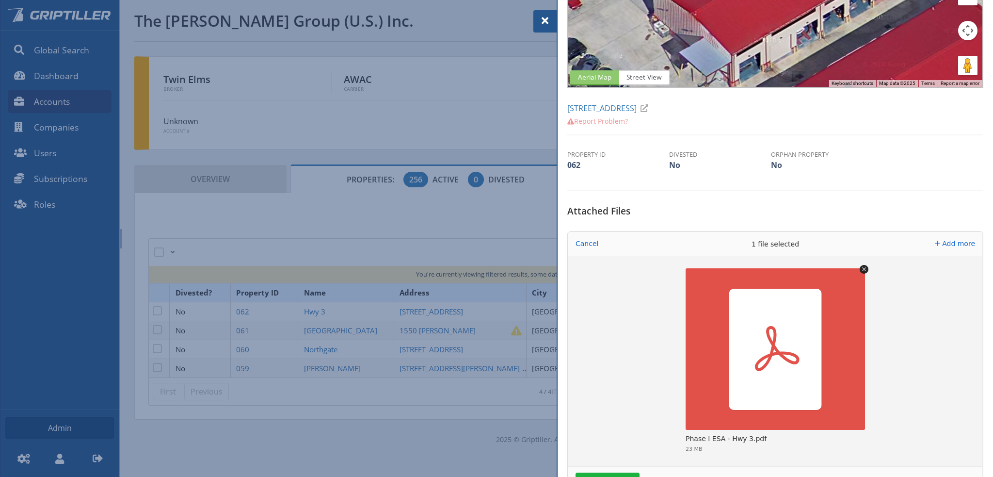
scroll to position [242, 0]
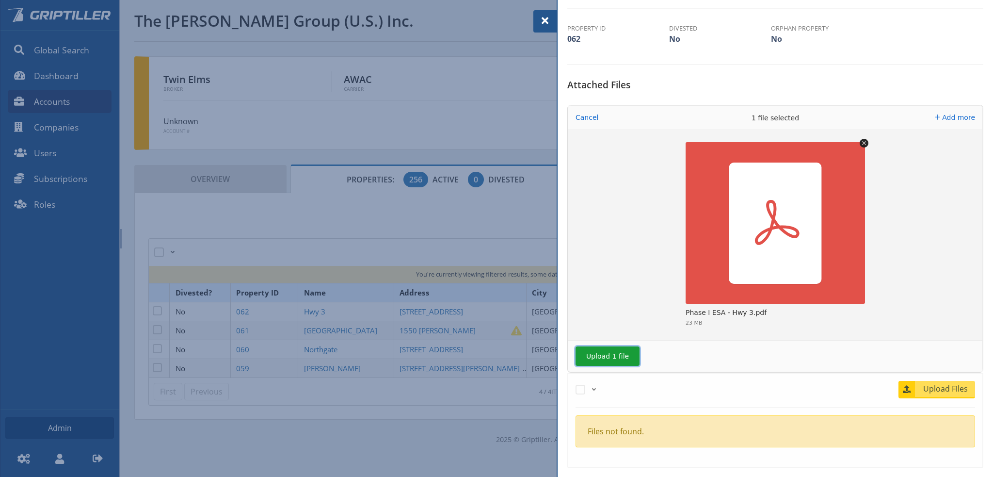
click at [605, 357] on button "Upload 1 file" at bounding box center [608, 355] width 64 height 19
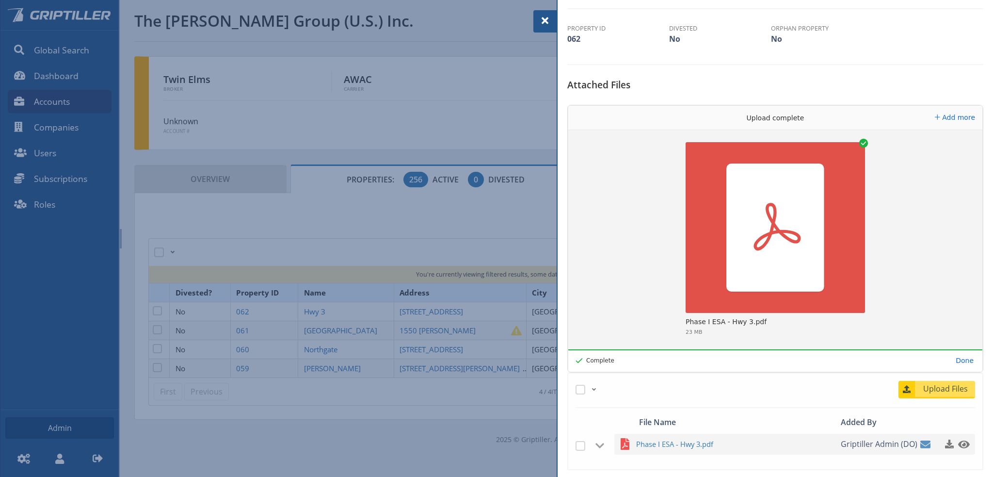
click at [547, 17] on span at bounding box center [545, 21] width 12 height 12
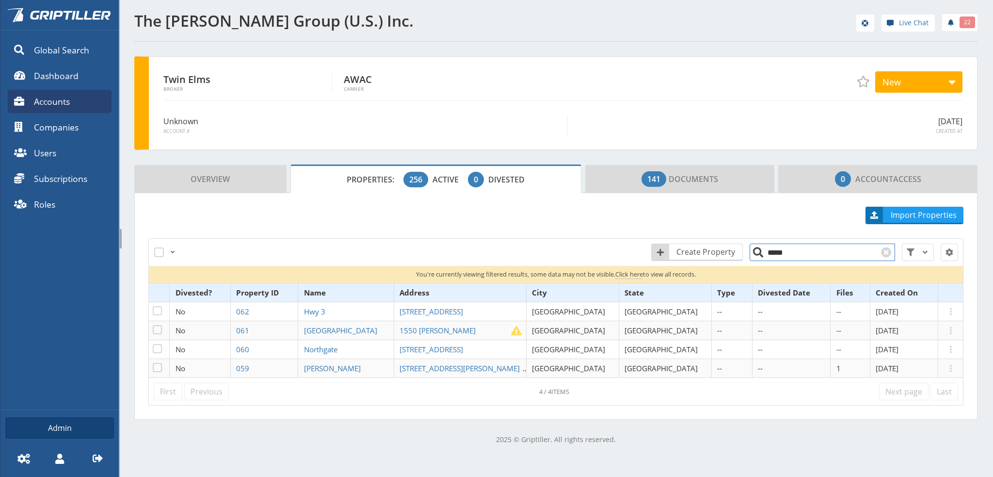
drag, startPoint x: 780, startPoint y: 252, endPoint x: 766, endPoint y: 254, distance: 13.7
click at [766, 254] on input "*****" at bounding box center [822, 251] width 145 height 17
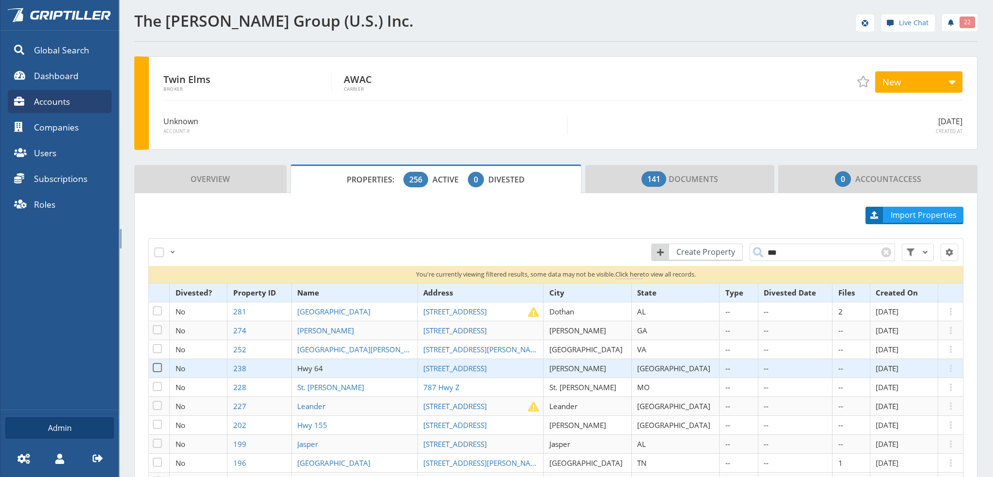
click at [323, 368] on span "Hwy 64" at bounding box center [310, 368] width 26 height 10
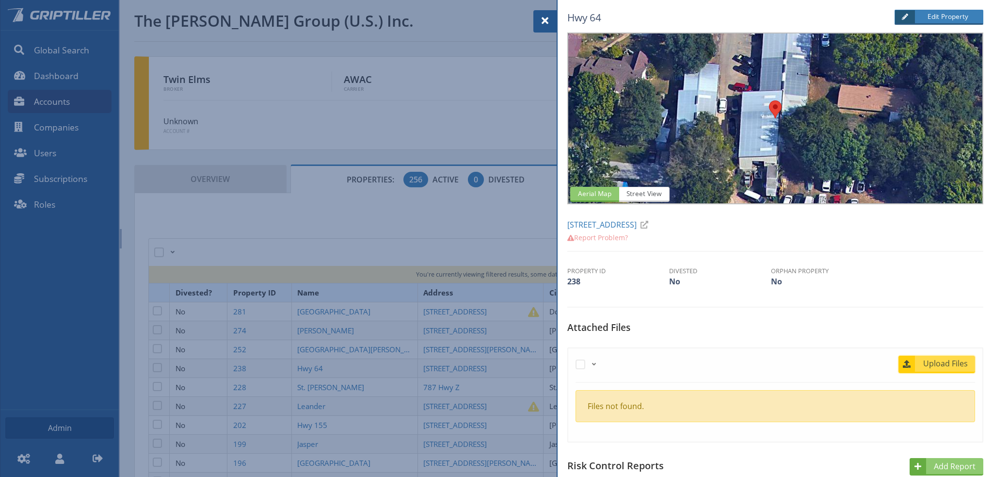
click at [939, 364] on span "Upload Files" at bounding box center [945, 363] width 59 height 12
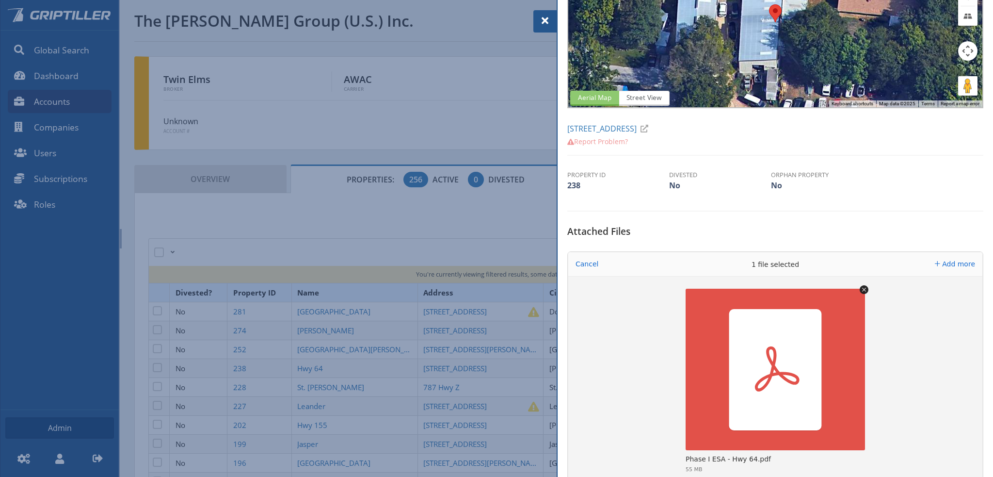
scroll to position [242, 0]
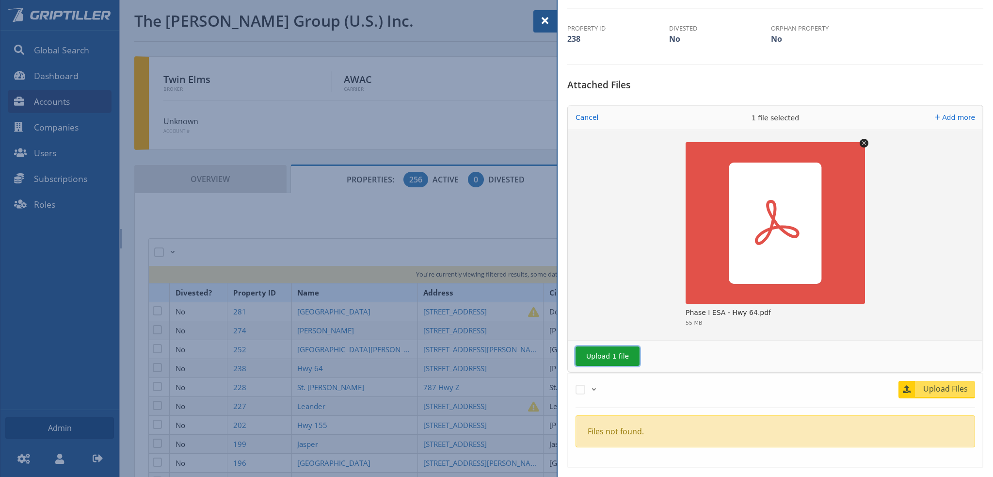
click at [609, 354] on button "Upload 1 file" at bounding box center [608, 355] width 64 height 19
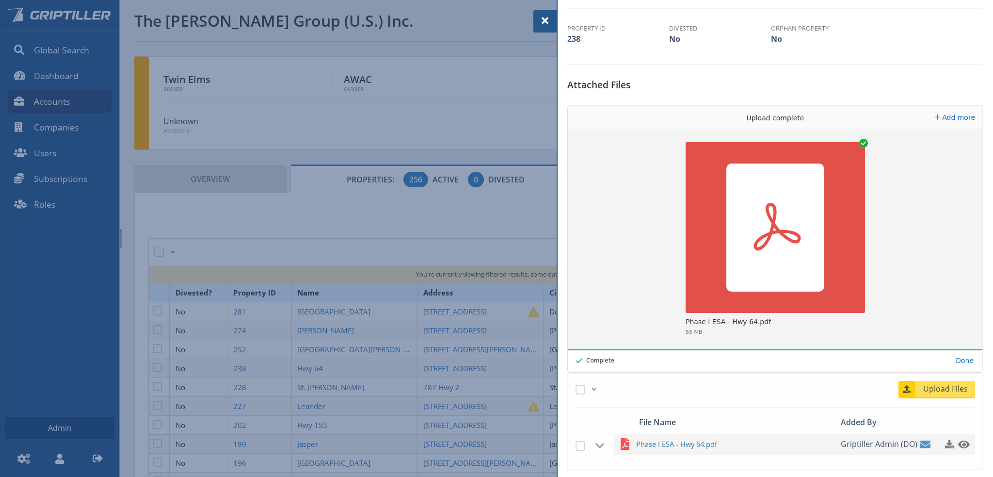
click at [544, 20] on span at bounding box center [545, 21] width 12 height 12
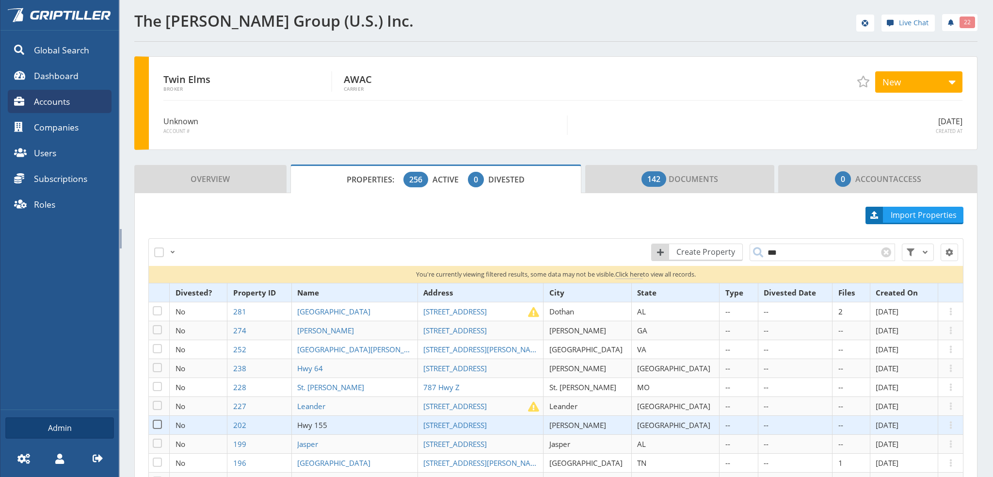
click at [327, 421] on span "Hwy 155" at bounding box center [312, 425] width 30 height 10
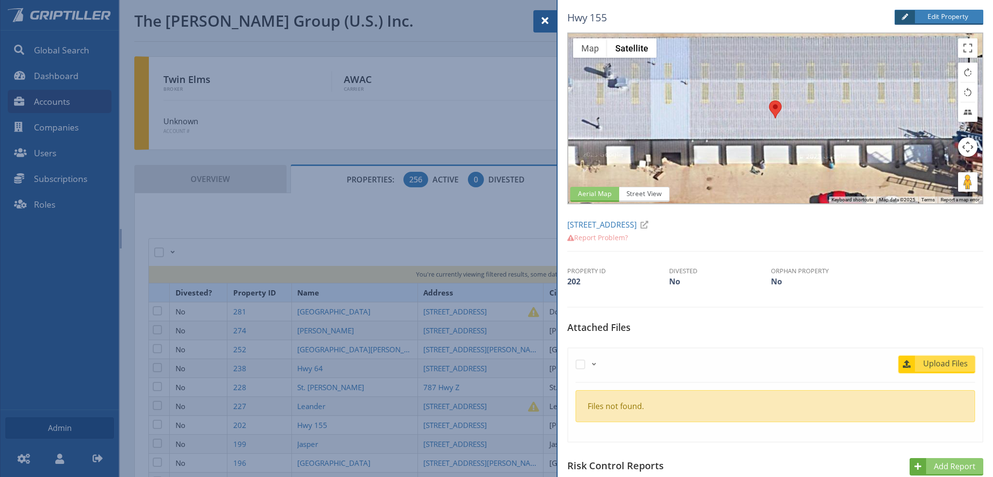
click at [941, 361] on span "Upload Files" at bounding box center [945, 363] width 59 height 12
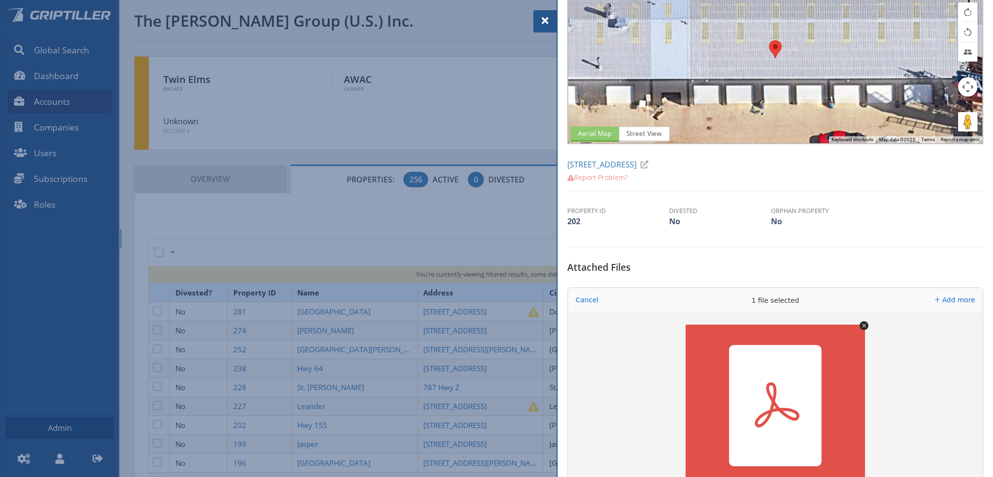
scroll to position [242, 0]
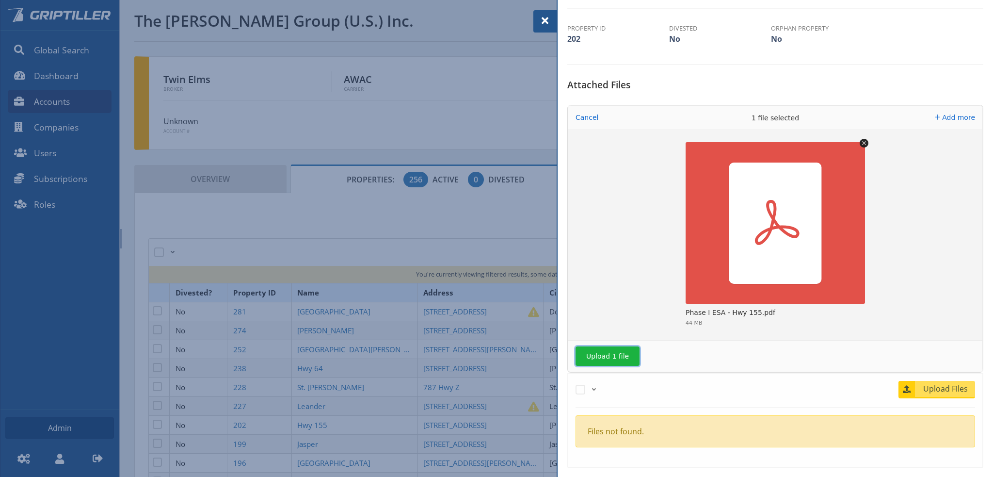
drag, startPoint x: 607, startPoint y: 353, endPoint x: 830, endPoint y: 283, distance: 233.1
click at [613, 353] on button "Upload 1 file" at bounding box center [608, 355] width 64 height 19
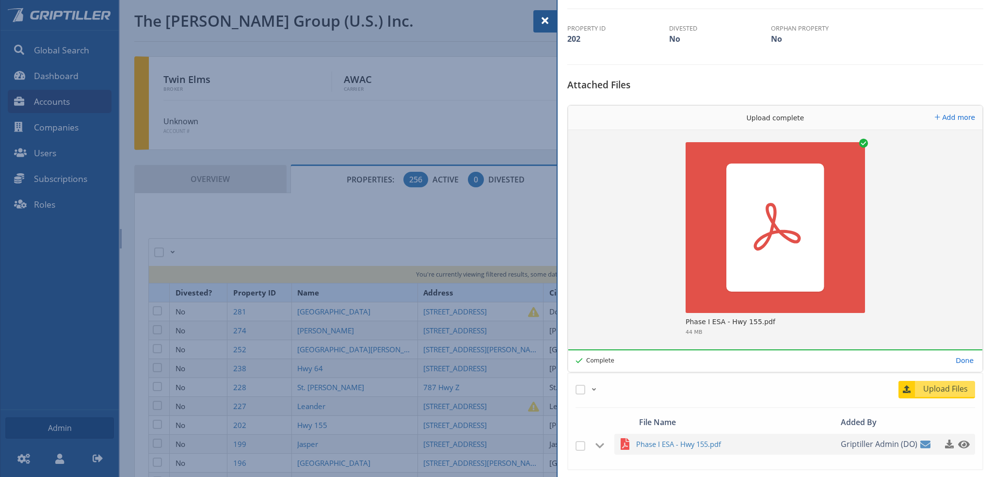
click at [544, 20] on span at bounding box center [545, 21] width 12 height 12
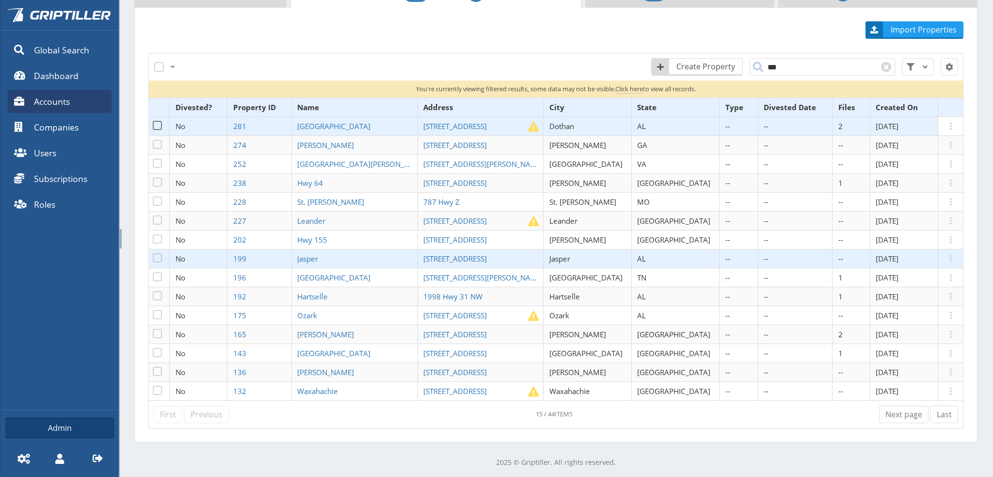
scroll to position [137, 0]
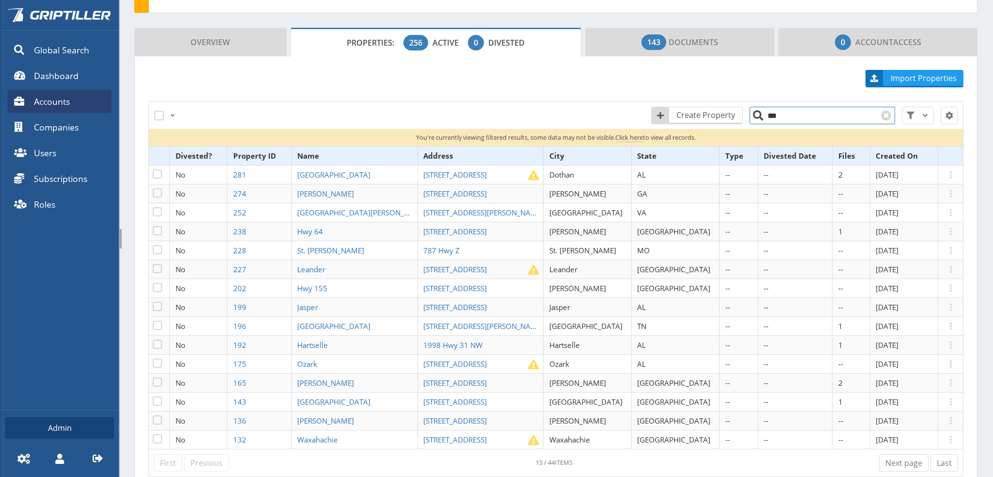
drag, startPoint x: 780, startPoint y: 116, endPoint x: 752, endPoint y: 117, distance: 28.1
click at [753, 117] on input "***" at bounding box center [822, 115] width 145 height 17
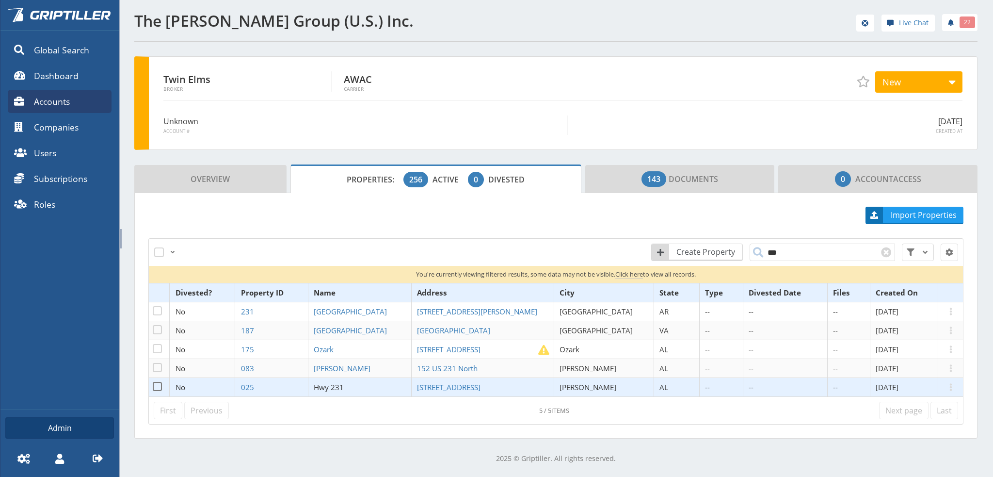
click at [341, 385] on span "Hwy 231" at bounding box center [329, 387] width 30 height 10
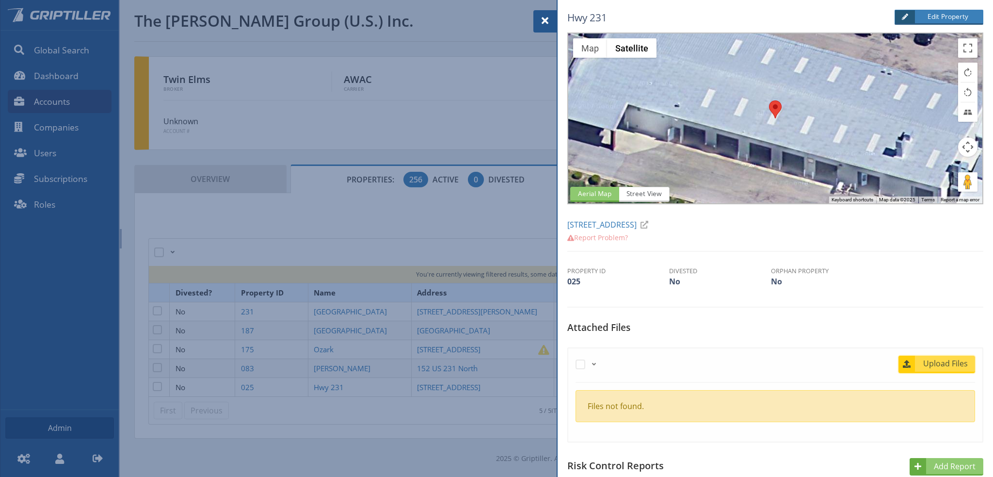
click at [947, 366] on span "Upload Files" at bounding box center [945, 363] width 59 height 12
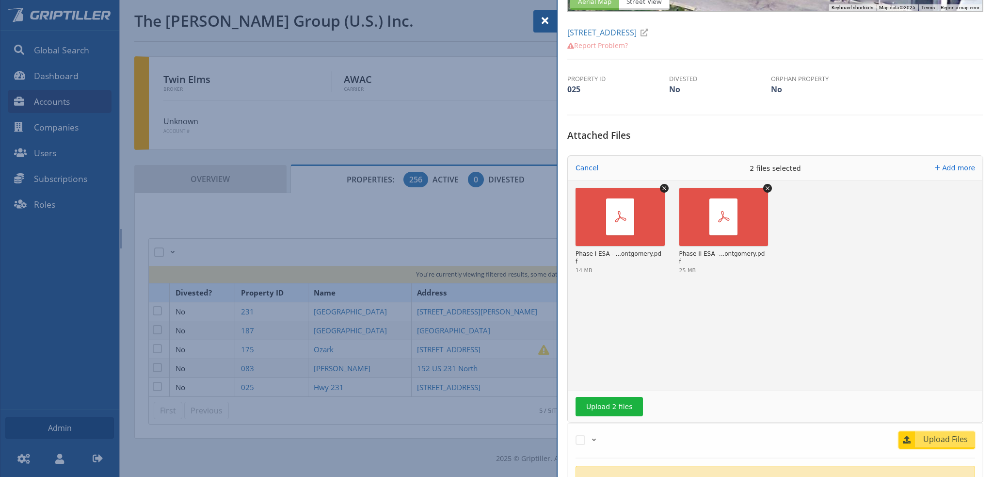
scroll to position [291, 0]
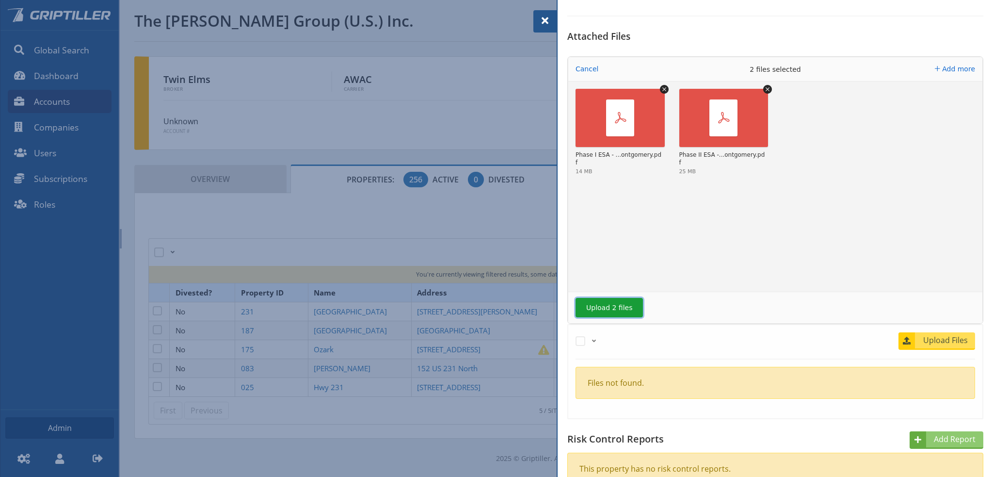
click at [614, 307] on button "Upload 2 files" at bounding box center [609, 307] width 67 height 19
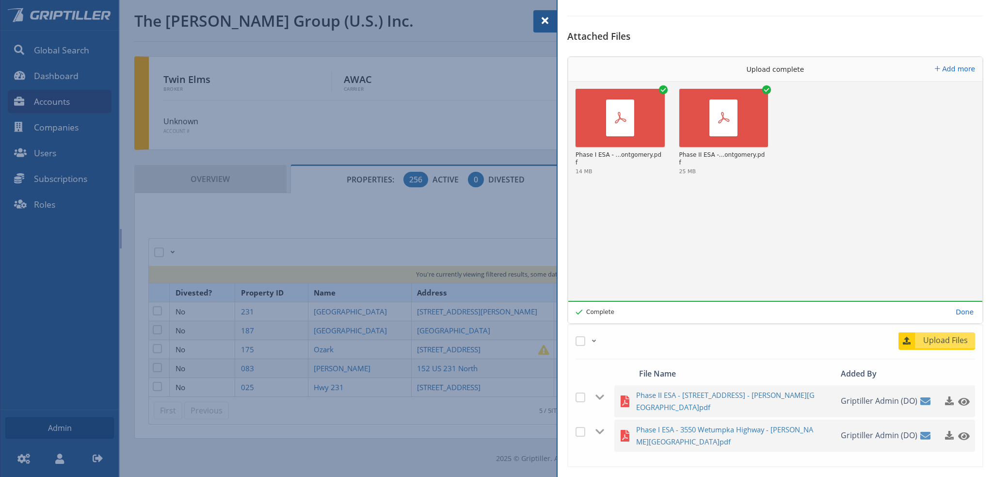
click at [541, 21] on span at bounding box center [545, 21] width 12 height 12
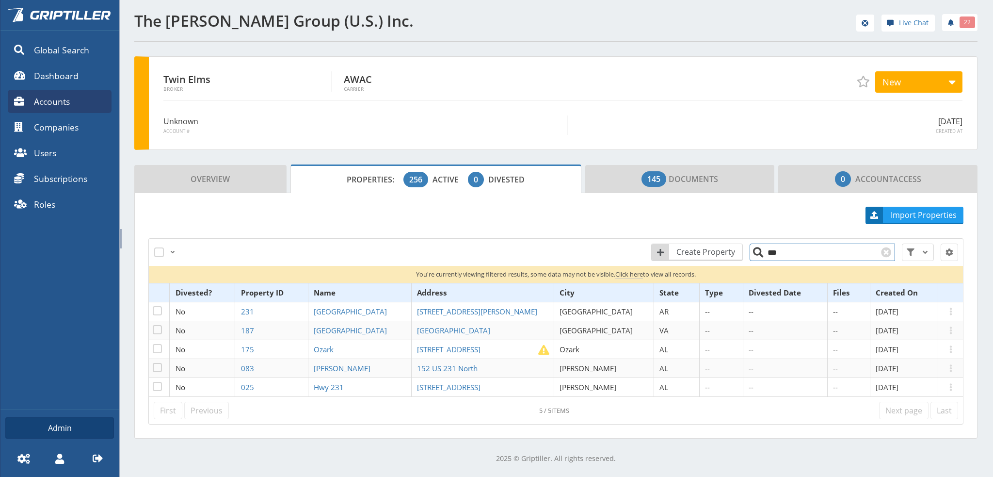
drag, startPoint x: 774, startPoint y: 252, endPoint x: 765, endPoint y: 254, distance: 9.9
click at [765, 254] on input "***" at bounding box center [822, 251] width 145 height 17
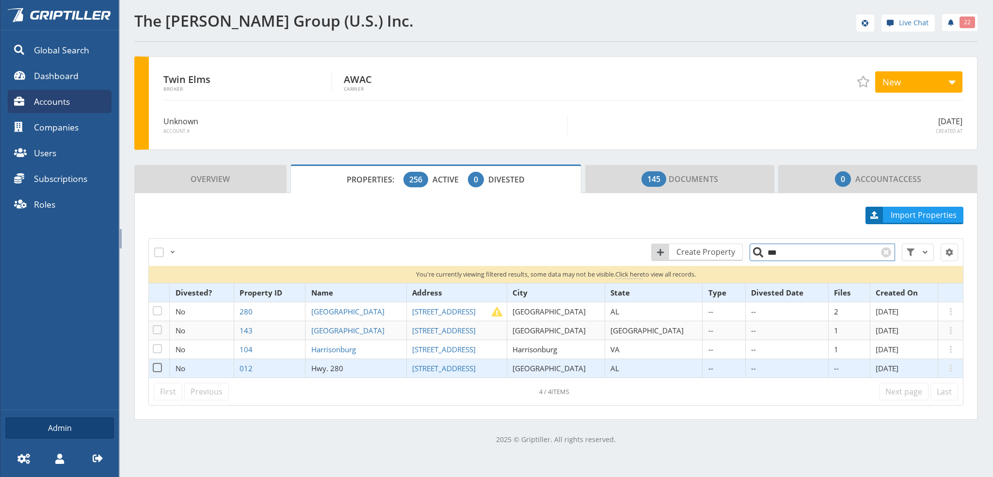
type input "***"
click at [343, 368] on span "Hwy. 280" at bounding box center [327, 368] width 32 height 10
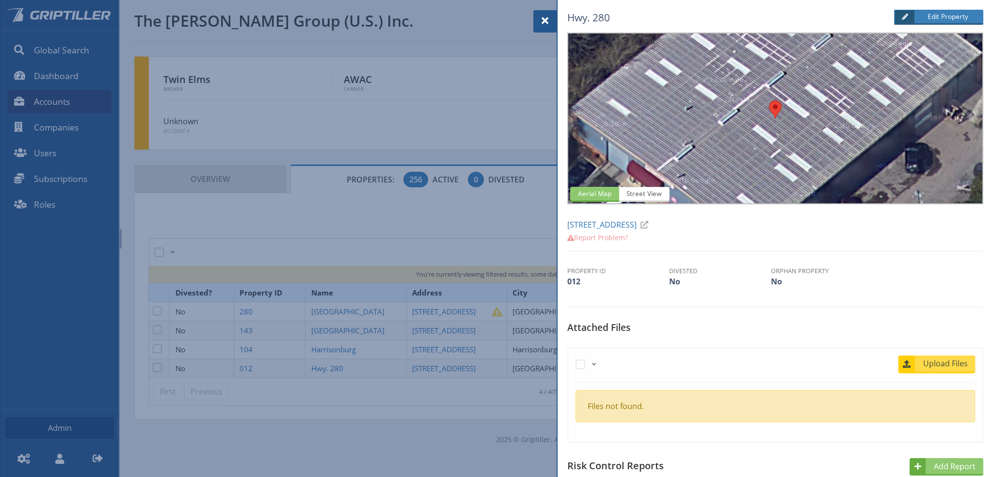
click at [929, 362] on span "Upload Files" at bounding box center [945, 363] width 59 height 12
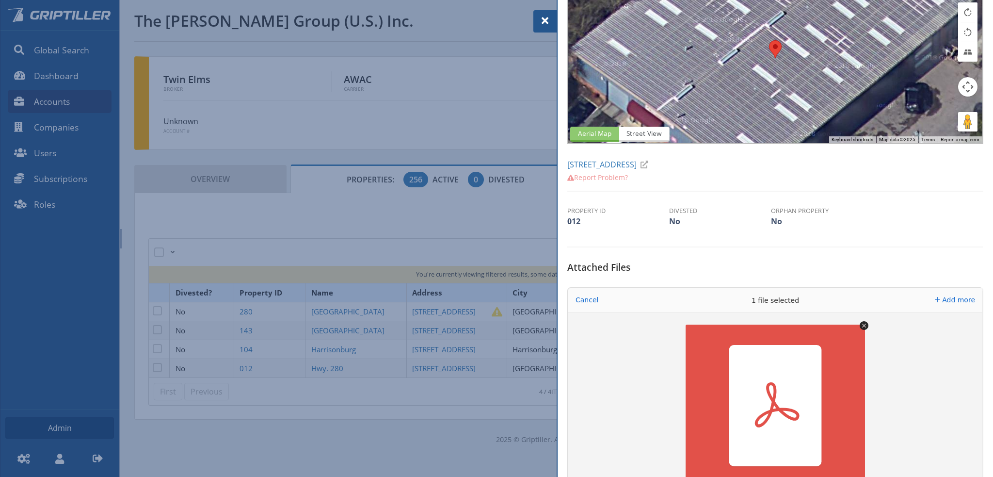
scroll to position [145, 0]
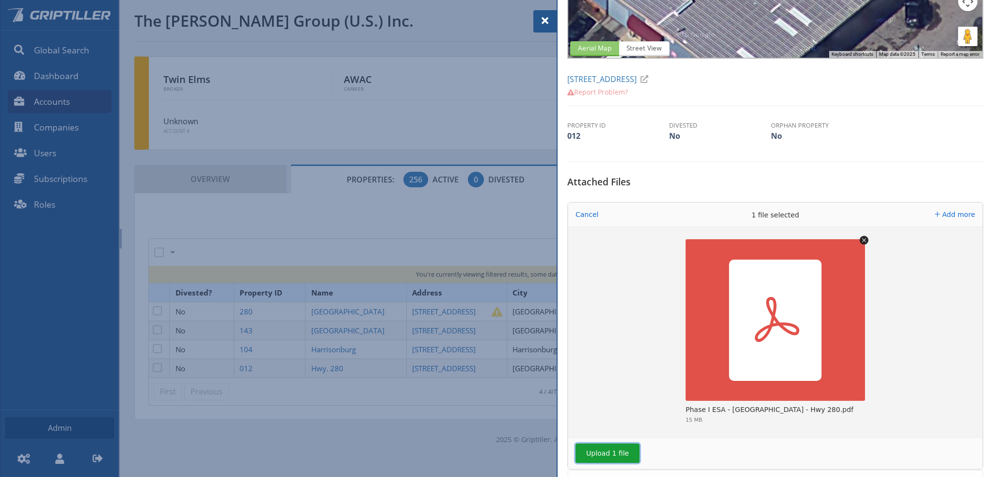
click at [603, 454] on button "Upload 1 file" at bounding box center [608, 452] width 64 height 19
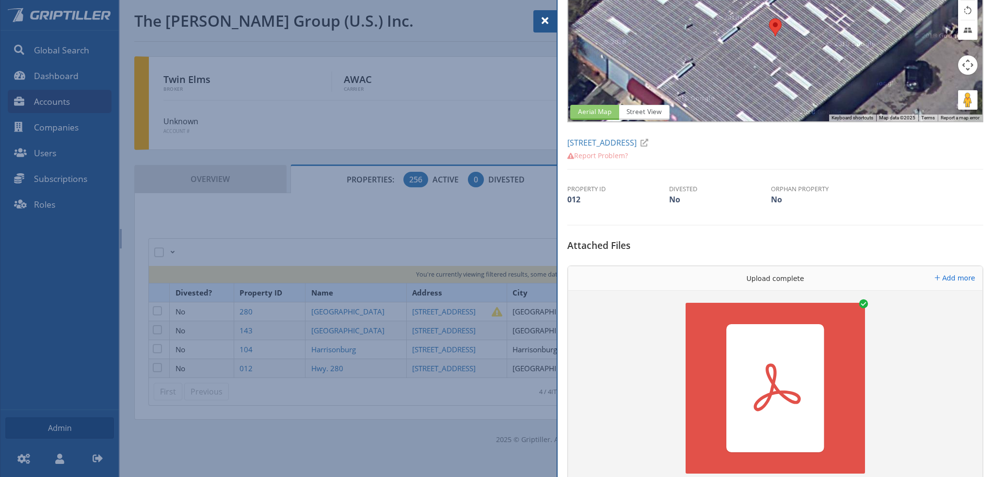
scroll to position [0, 0]
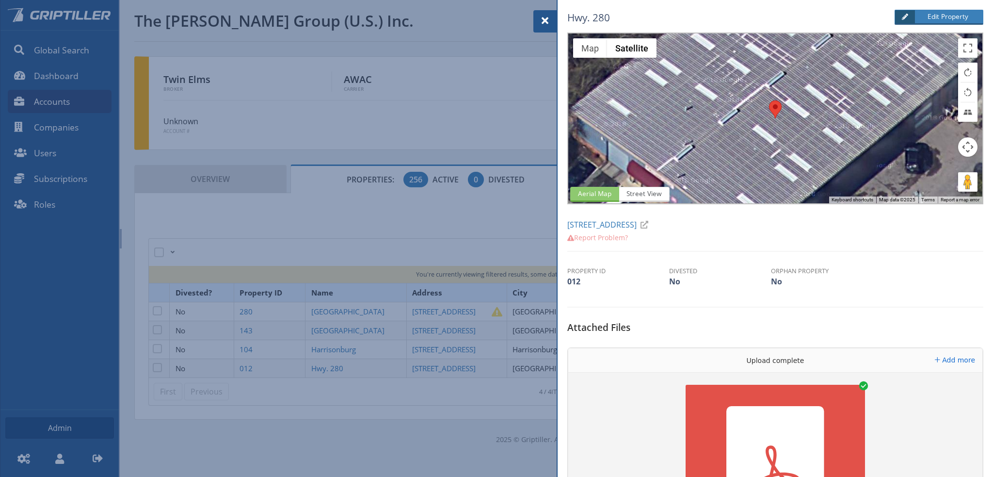
click at [544, 21] on span at bounding box center [545, 21] width 12 height 12
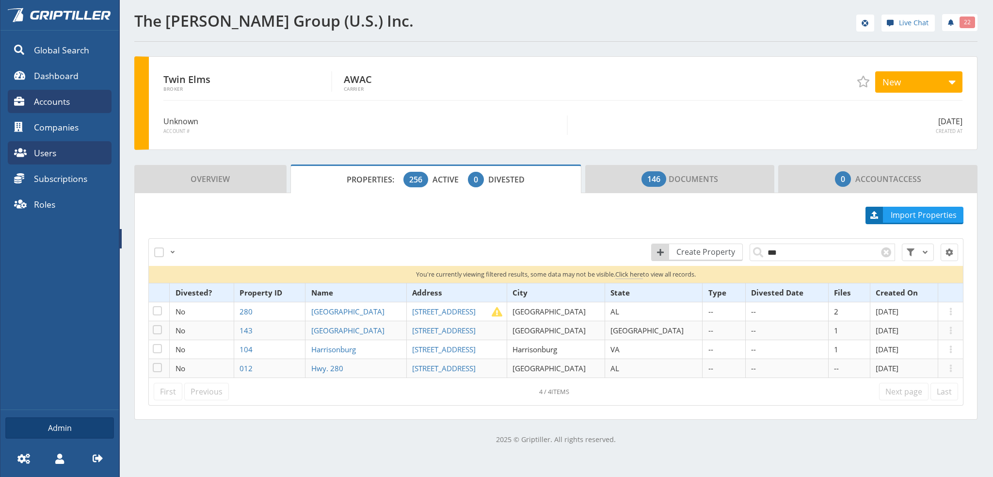
click at [48, 155] on span "Users" at bounding box center [45, 152] width 22 height 13
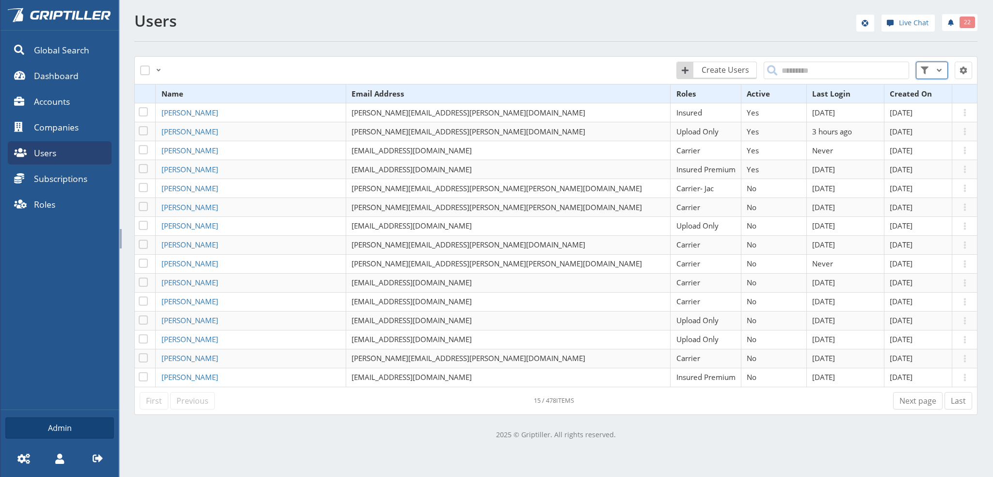
click at [934, 69] on span at bounding box center [939, 70] width 12 height 12
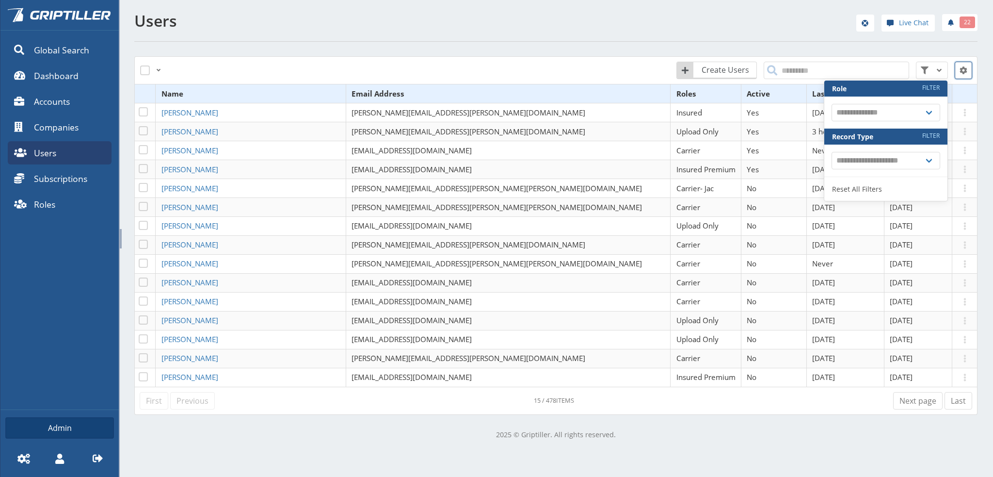
click at [958, 71] on span "button" at bounding box center [964, 70] width 12 height 12
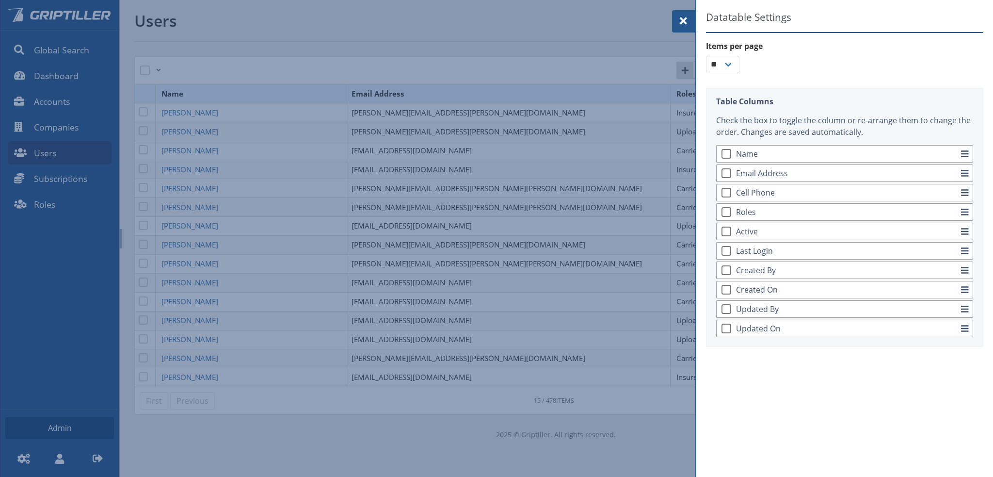
click at [767, 391] on div "Datatable Settings Items per page ** ** ** ** ** Table Columns Check the box to…" at bounding box center [844, 238] width 297 height 477
click at [743, 368] on div "Datatable Settings Items per page ** ** ** ** ** Table Columns Check the box to…" at bounding box center [844, 185] width 297 height 371
click at [680, 21] on span at bounding box center [684, 21] width 12 height 12
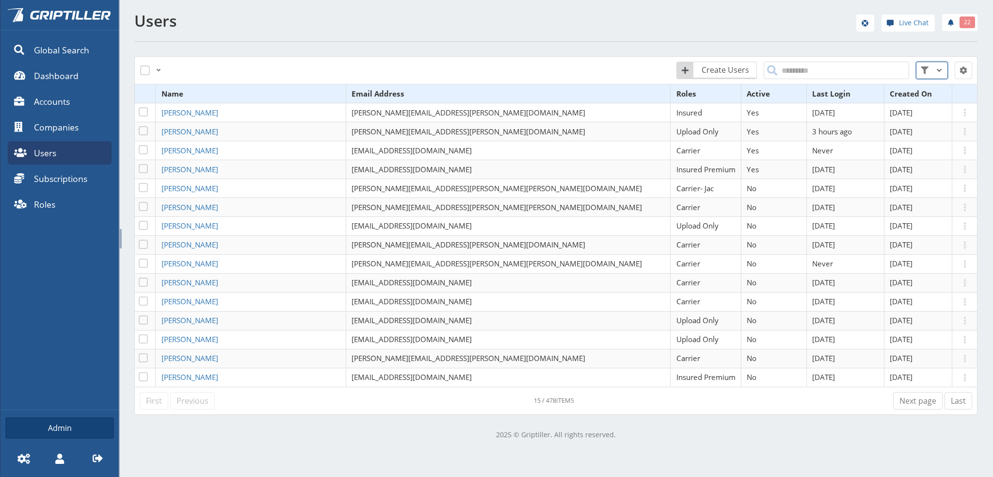
click at [933, 71] on span at bounding box center [939, 70] width 12 height 12
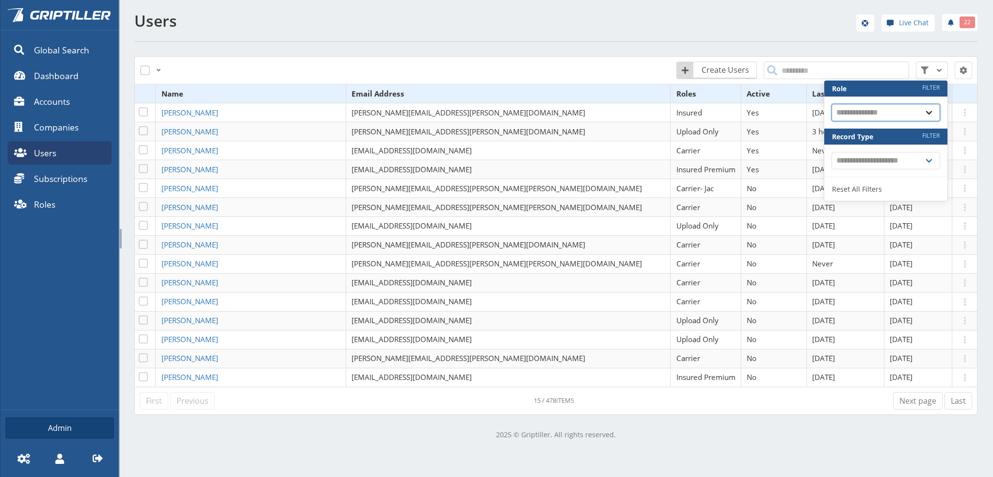
click at [921, 114] on select "**********" at bounding box center [886, 112] width 109 height 17
click at [933, 69] on span at bounding box center [939, 70] width 12 height 12
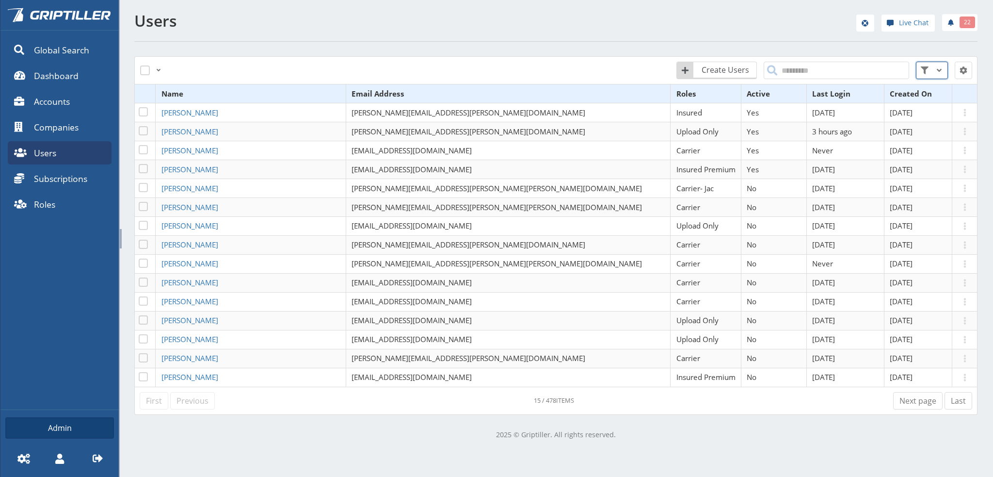
click at [933, 69] on span at bounding box center [939, 70] width 12 height 12
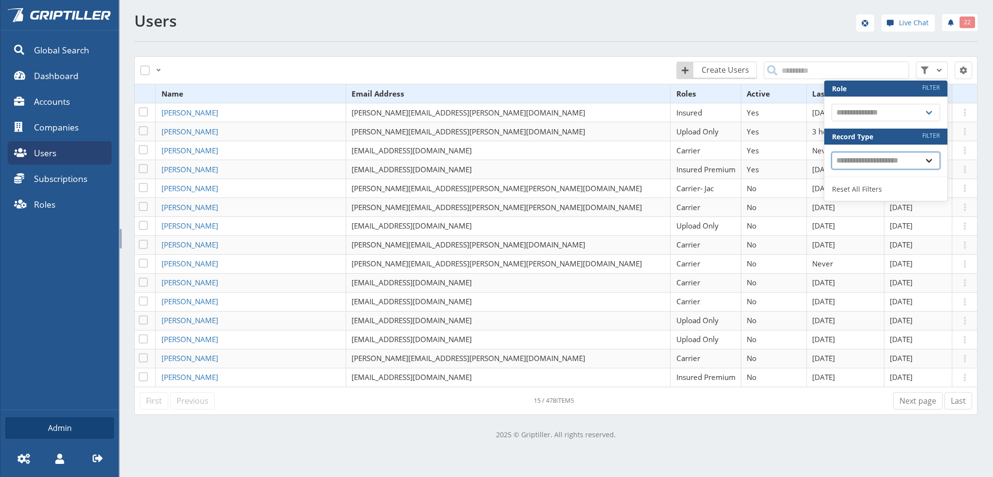
click at [921, 159] on select "**********" at bounding box center [886, 160] width 109 height 17
click at [803, 439] on div "**********" at bounding box center [556, 225] width 874 height 451
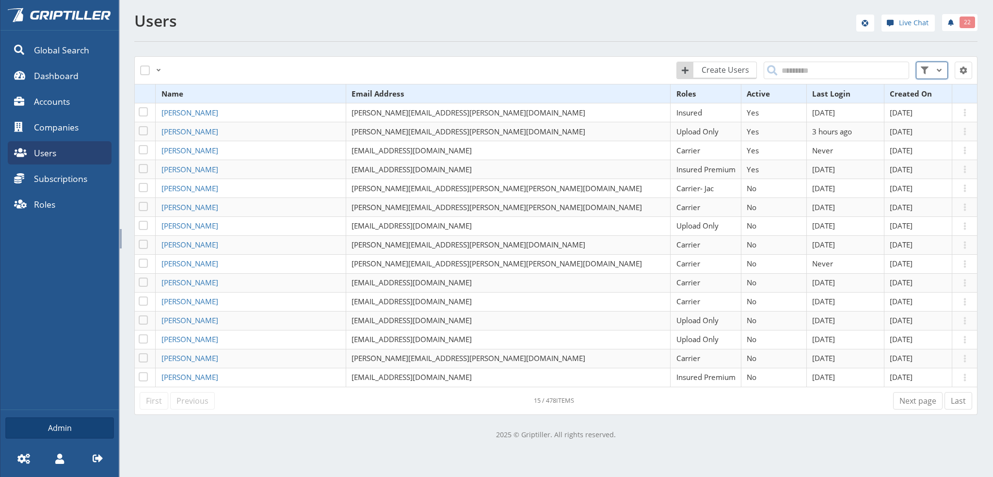
click at [933, 70] on span at bounding box center [939, 70] width 12 height 12
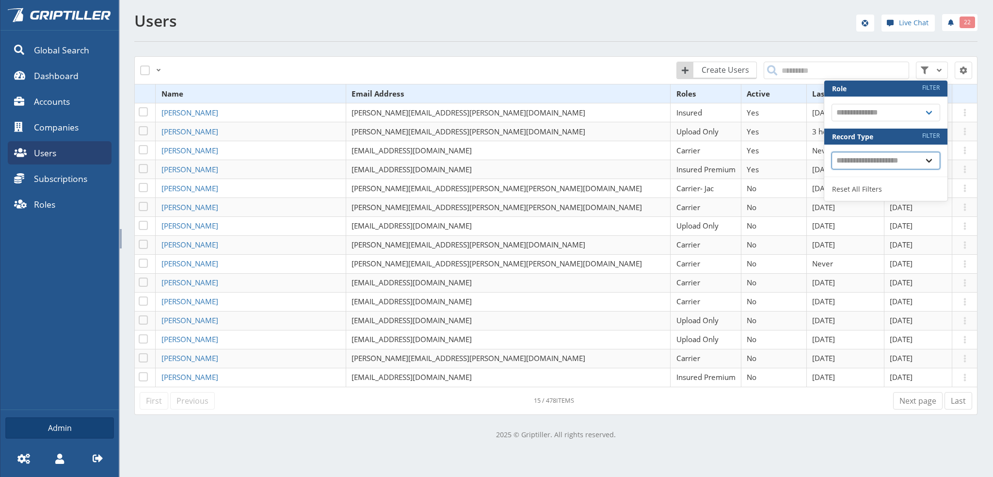
click at [925, 158] on select "**********" at bounding box center [886, 160] width 109 height 17
select select "**********"
click at [832, 152] on select "**********" at bounding box center [886, 160] width 109 height 17
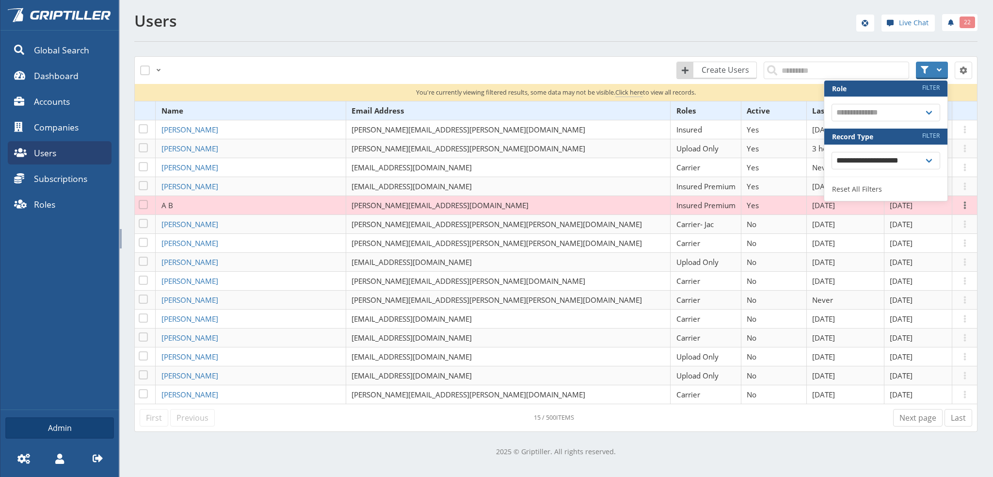
click at [869, 51] on div "**********" at bounding box center [555, 231] width 843 height 450
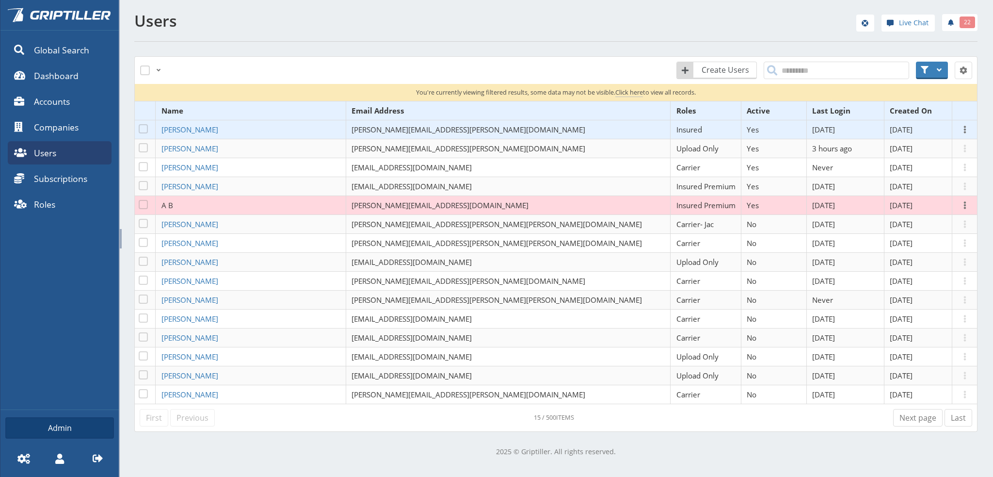
click at [959, 128] on span at bounding box center [965, 130] width 12 height 12
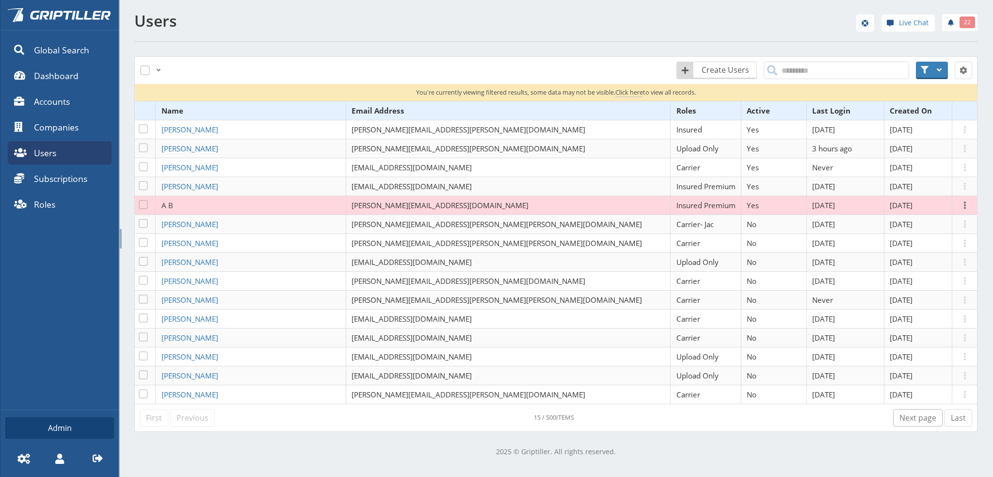
click at [918, 417] on link "Next page" at bounding box center [917, 417] width 49 height 17
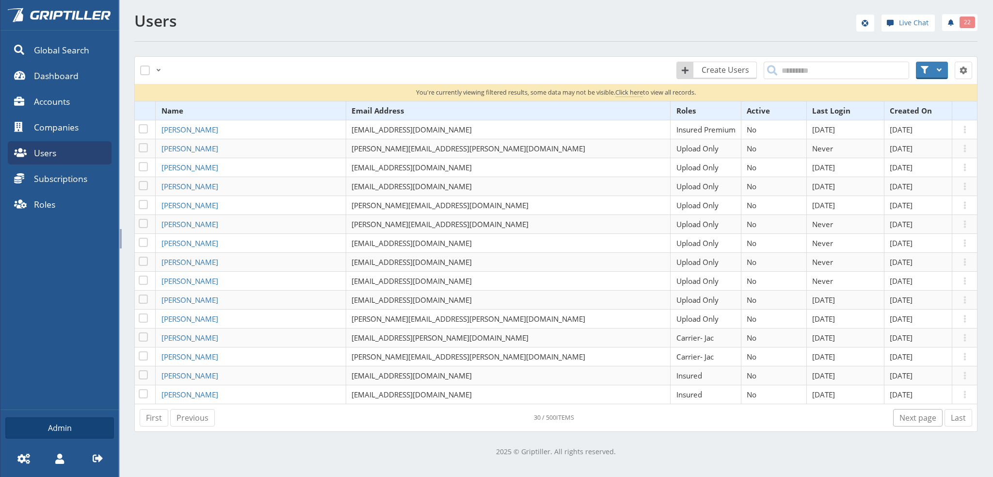
click at [917, 417] on link "Next page" at bounding box center [917, 417] width 49 height 17
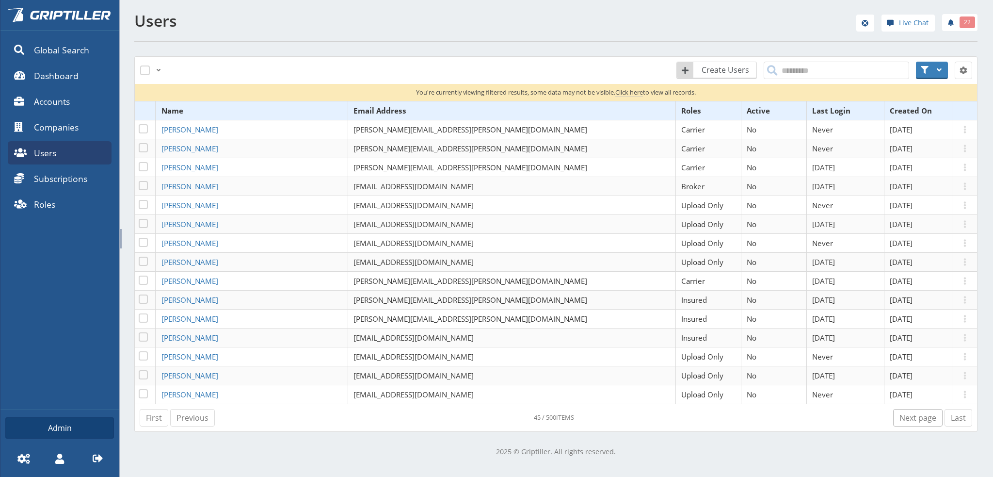
click at [917, 417] on link "Next page" at bounding box center [917, 417] width 49 height 17
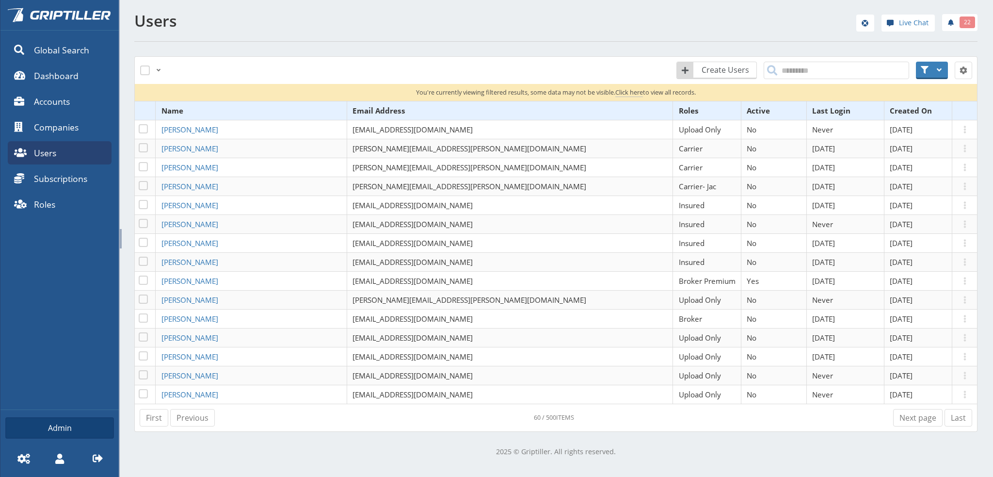
click at [619, 91] on span "Click here" at bounding box center [629, 92] width 28 height 9
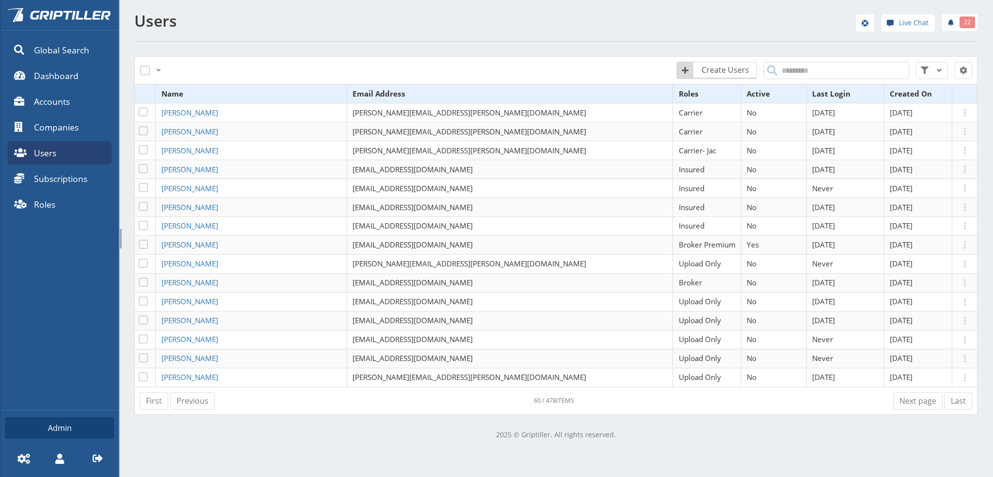
click at [423, 450] on div "**********" at bounding box center [556, 225] width 874 height 451
click at [149, 393] on link "First" at bounding box center [154, 400] width 29 height 17
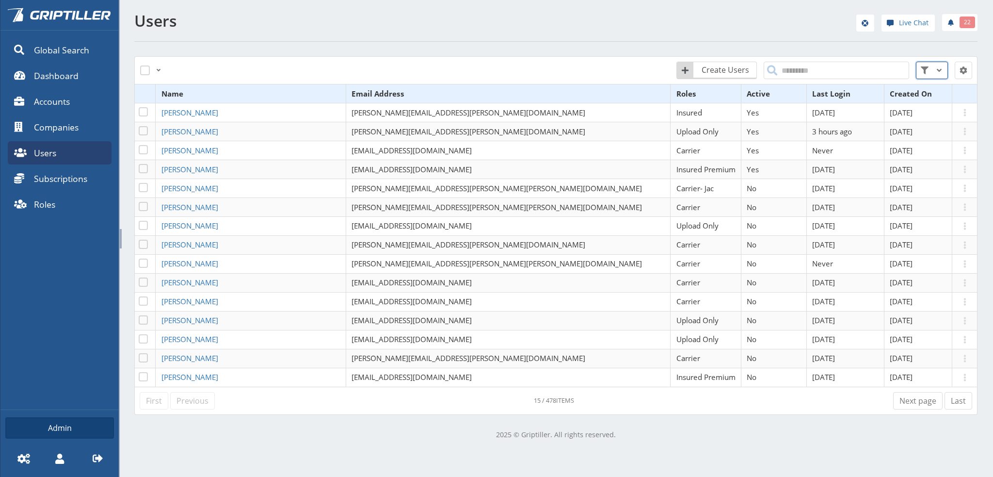
click at [933, 69] on span at bounding box center [939, 70] width 12 height 12
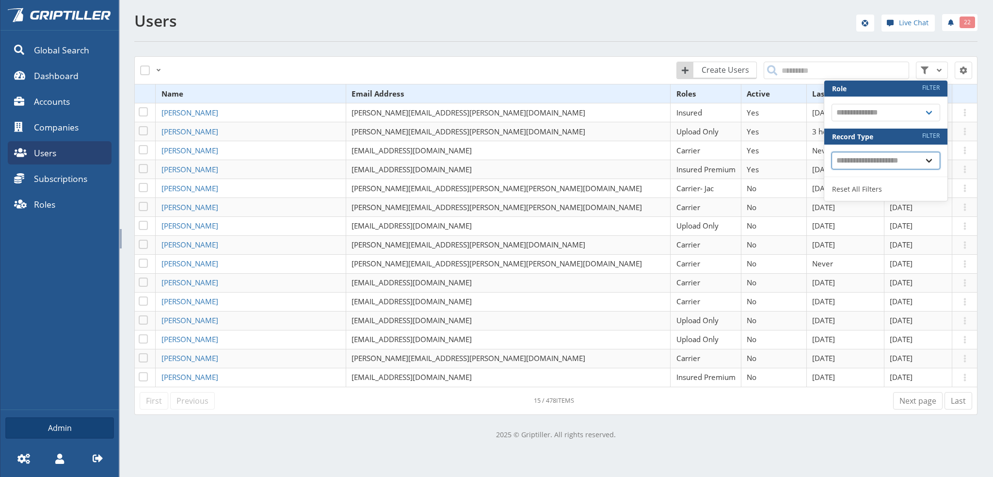
click at [925, 158] on select "**********" at bounding box center [886, 160] width 109 height 17
select select "**********"
click at [832, 152] on select "**********" at bounding box center [886, 160] width 109 height 17
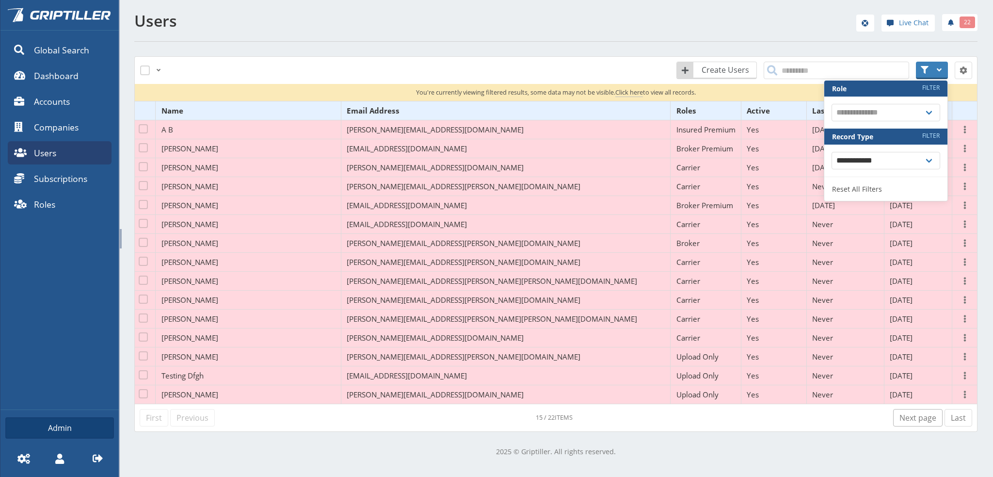
click at [912, 417] on link "Next page" at bounding box center [917, 417] width 49 height 17
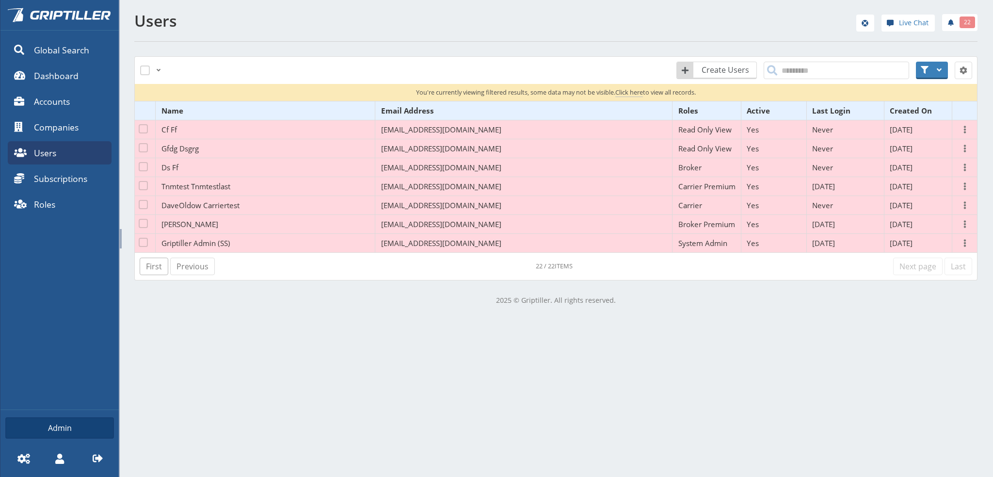
click at [151, 259] on link "First" at bounding box center [154, 265] width 29 height 17
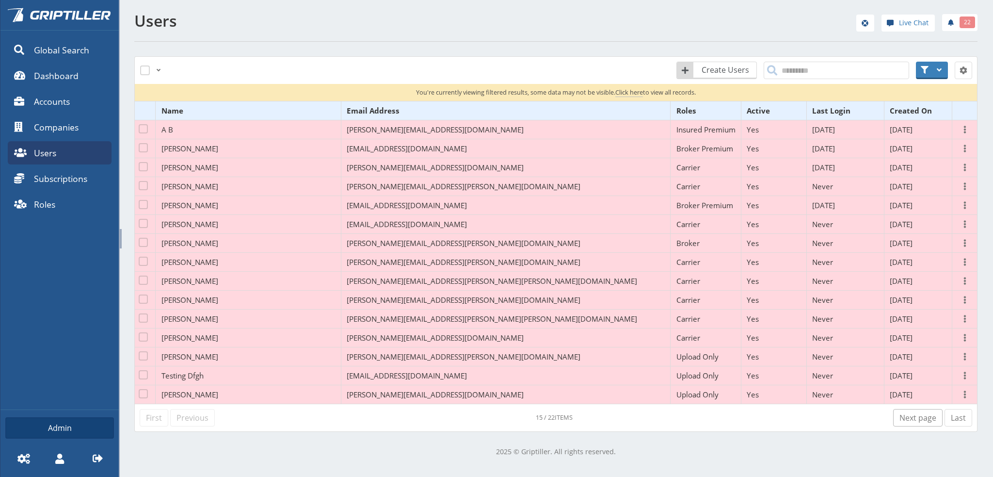
click at [914, 419] on link "Next page" at bounding box center [917, 417] width 49 height 17
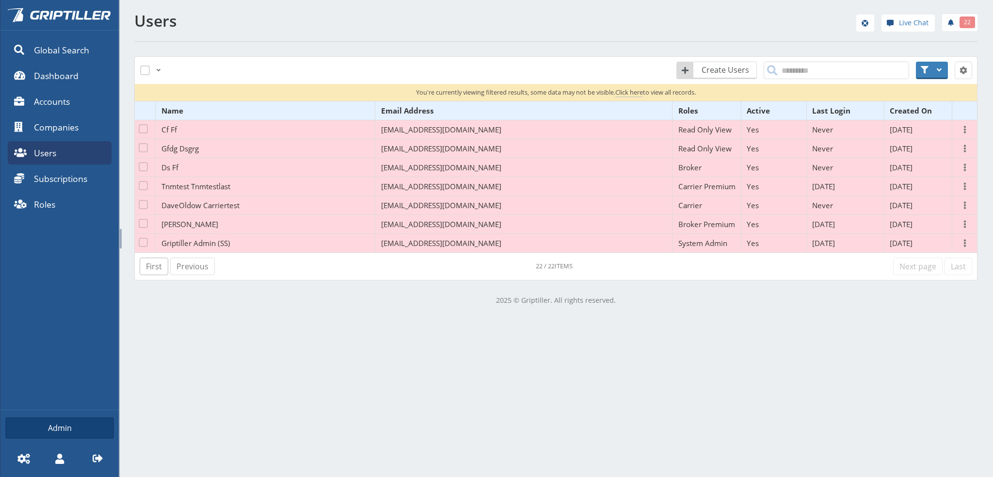
click at [150, 267] on link "First" at bounding box center [154, 265] width 29 height 17
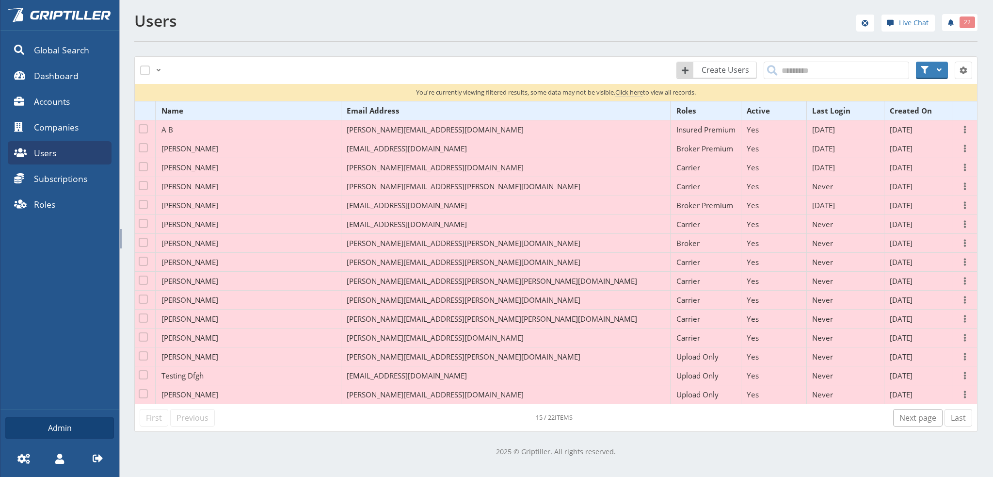
click at [904, 414] on link "Next page" at bounding box center [917, 417] width 49 height 17
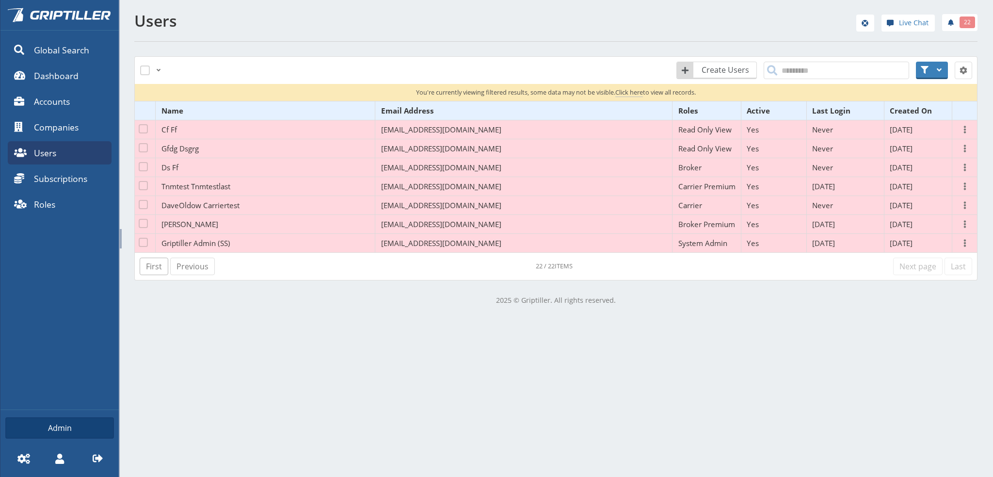
click at [157, 262] on link "First" at bounding box center [154, 265] width 29 height 17
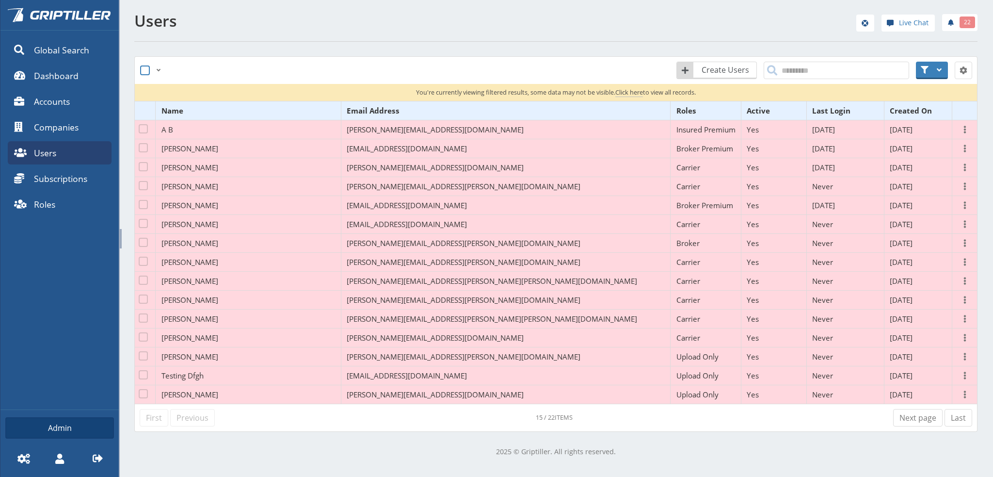
click at [145, 69] on span at bounding box center [145, 70] width 10 height 10
click at [207, 70] on span at bounding box center [206, 70] width 12 height 12
click at [204, 90] on span "Trash Selected" at bounding box center [197, 93] width 48 height 9
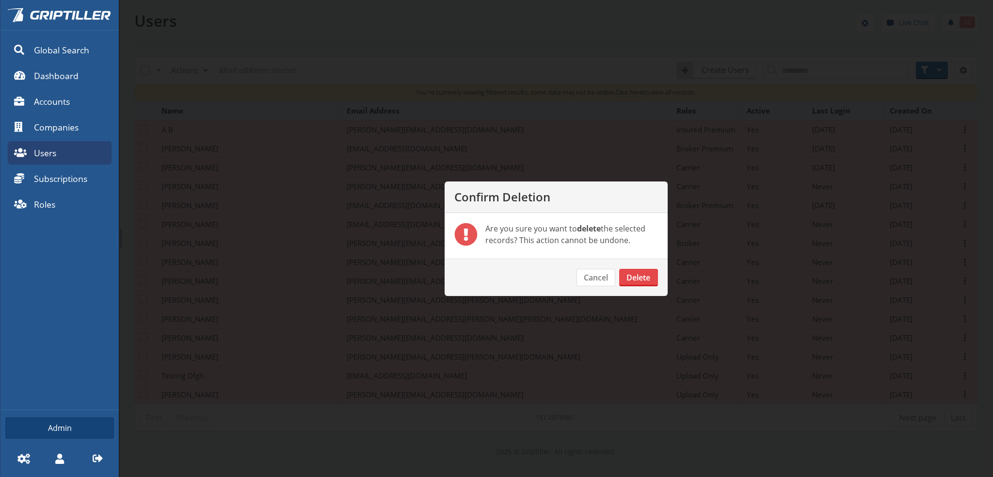
click at [638, 276] on button "Delete" at bounding box center [638, 277] width 39 height 17
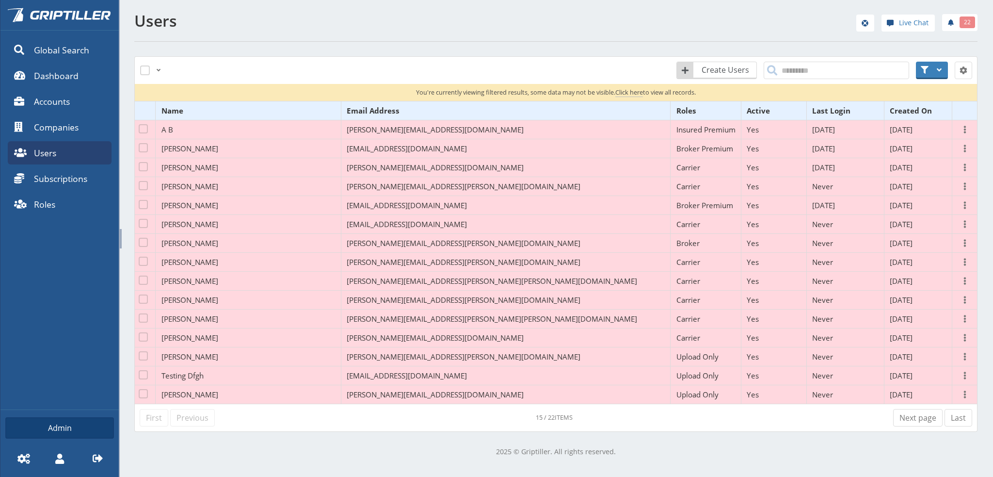
click at [621, 91] on span "Click here" at bounding box center [629, 92] width 28 height 9
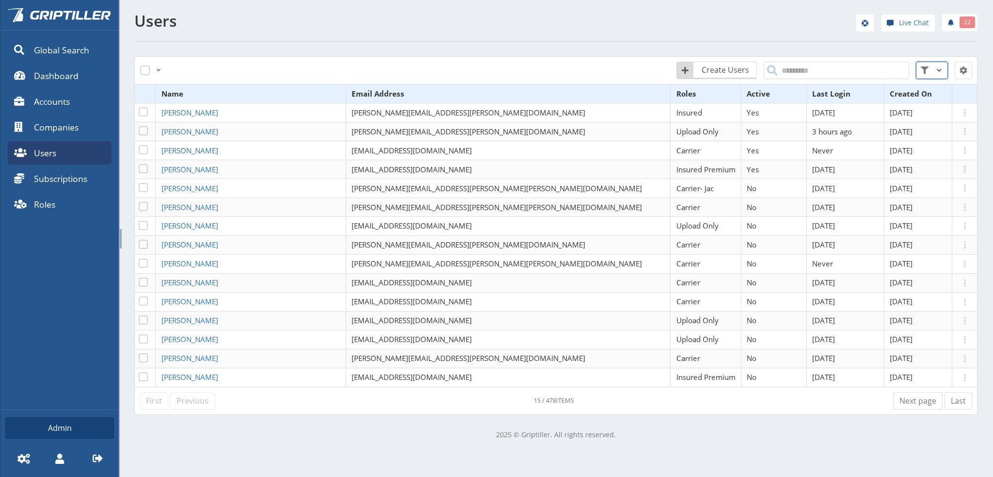
click at [934, 69] on span at bounding box center [939, 70] width 12 height 12
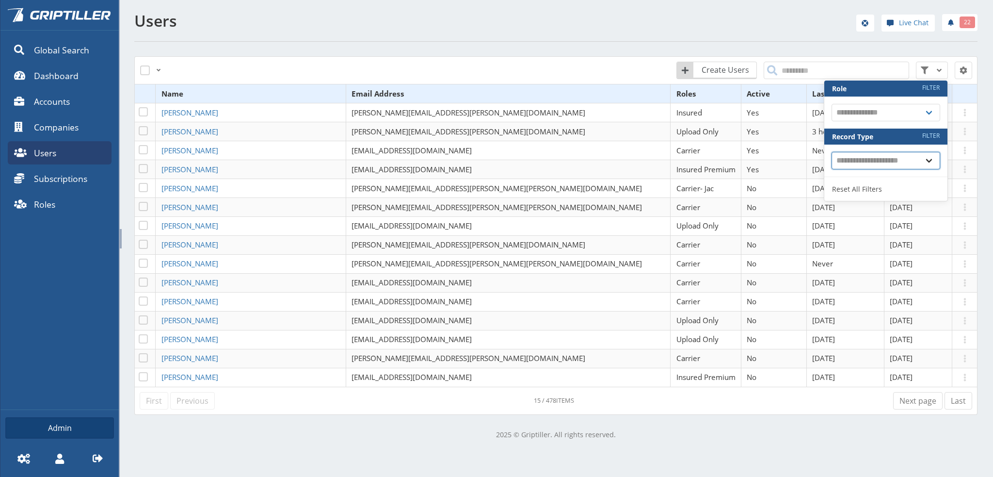
click at [921, 162] on select "**********" at bounding box center [886, 160] width 109 height 17
select select "**********"
click at [832, 152] on select "**********" at bounding box center [886, 160] width 109 height 17
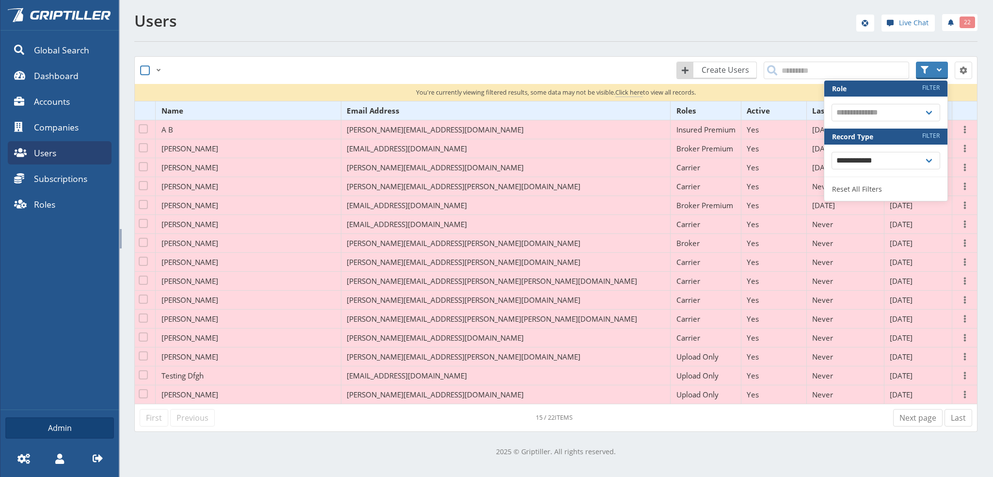
click at [144, 70] on span at bounding box center [145, 70] width 10 height 10
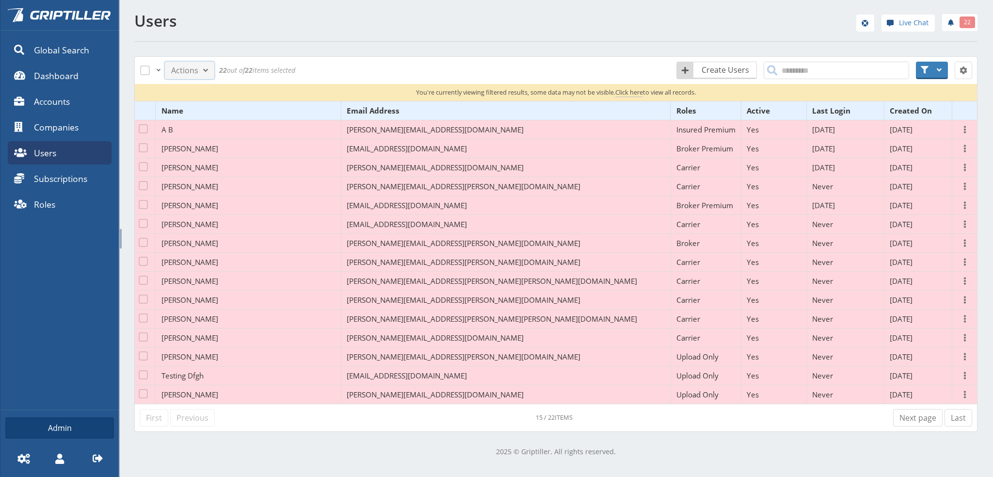
click at [205, 69] on span at bounding box center [206, 70] width 12 height 12
click at [142, 71] on span at bounding box center [145, 70] width 10 height 10
click at [275, 450] on p "2025 © Griptiller. All rights reserved." at bounding box center [555, 451] width 843 height 11
click at [714, 451] on p "2025 © Griptiller. All rights reserved." at bounding box center [555, 451] width 843 height 11
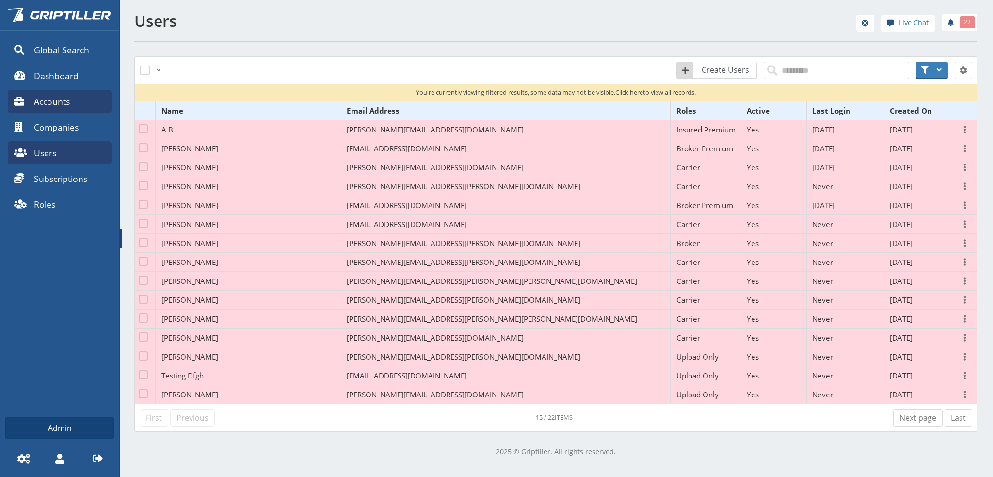
click at [62, 97] on span "Accounts" at bounding box center [52, 101] width 36 height 13
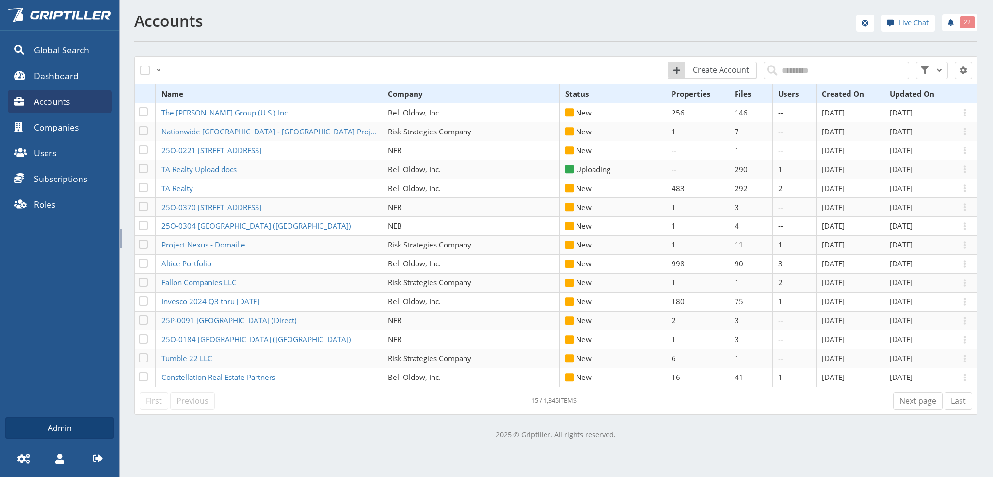
click at [232, 432] on p "2025 © Griptiller. All rights reserved." at bounding box center [555, 434] width 843 height 11
click at [269, 447] on div "Accounts Live Chat 22 All Just this page None Create Account Reset All Filters …" at bounding box center [556, 225] width 874 height 451
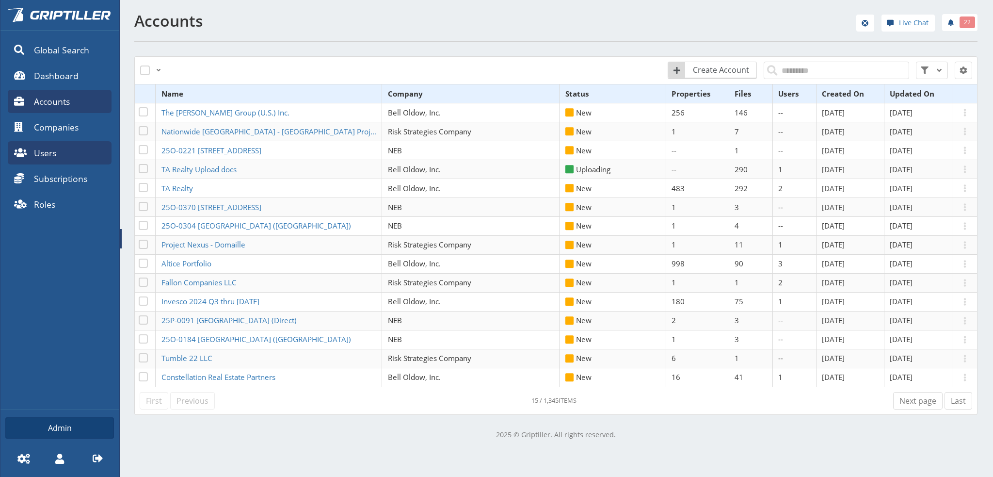
click at [55, 153] on span "Users" at bounding box center [45, 152] width 22 height 13
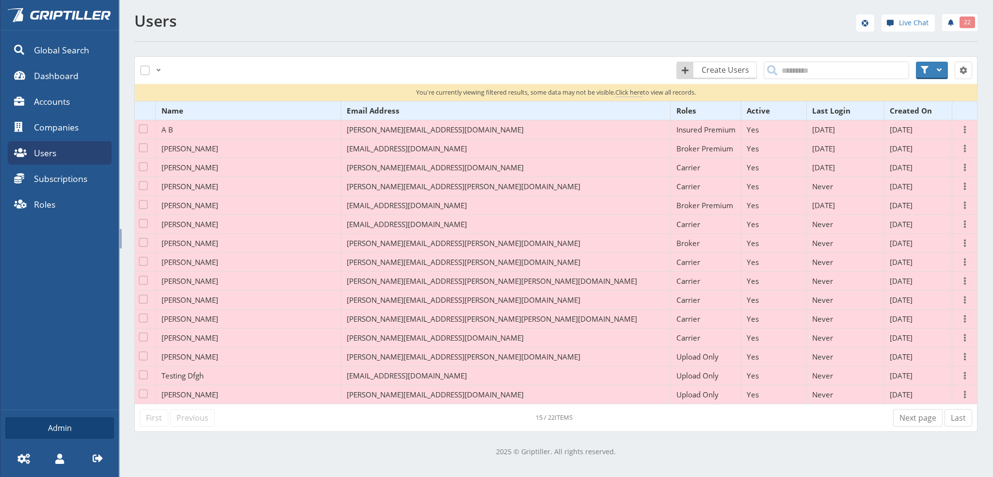
click at [625, 89] on span "Click here" at bounding box center [629, 92] width 28 height 9
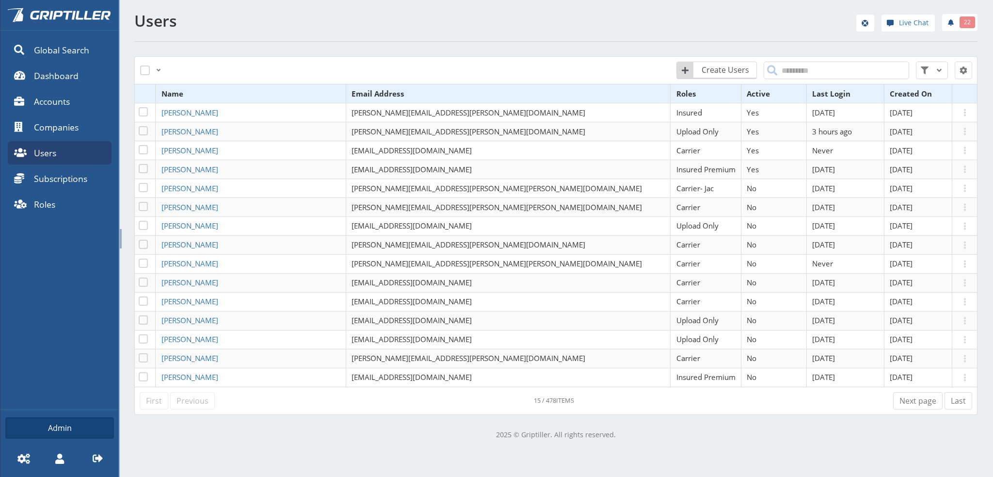
click at [656, 434] on p "2025 © Griptiller. All rights reserved." at bounding box center [555, 434] width 843 height 11
click at [544, 74] on div "**********" at bounding box center [731, 70] width 493 height 29
click at [933, 72] on span at bounding box center [939, 70] width 12 height 12
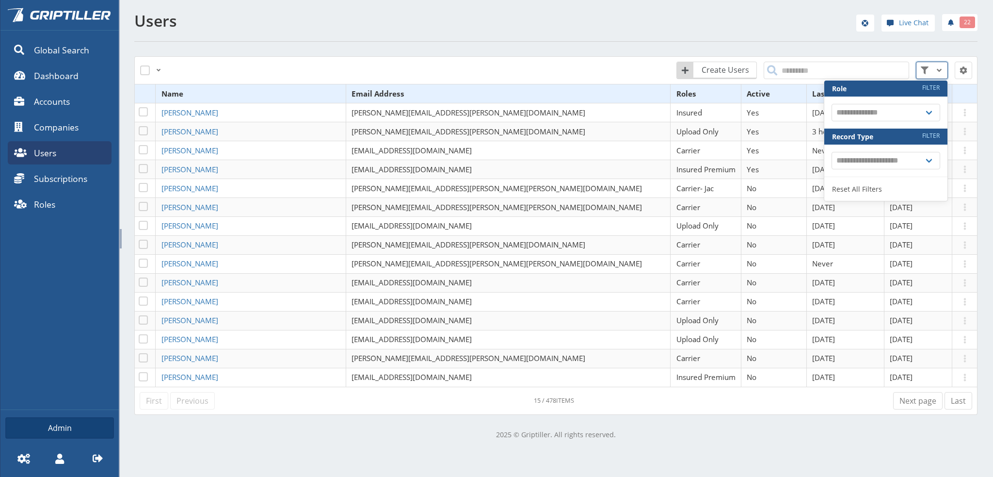
click at [933, 67] on span at bounding box center [939, 70] width 12 height 12
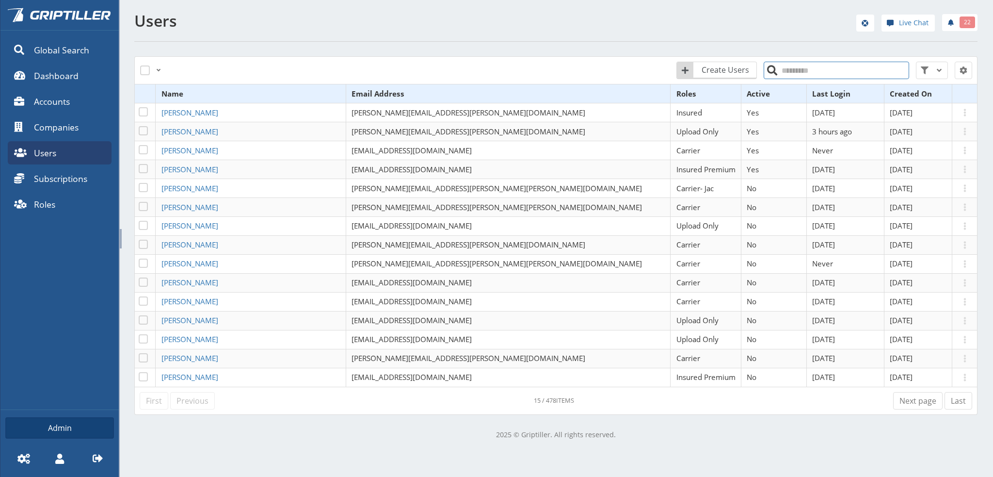
click at [802, 70] on input "search" at bounding box center [836, 70] width 145 height 17
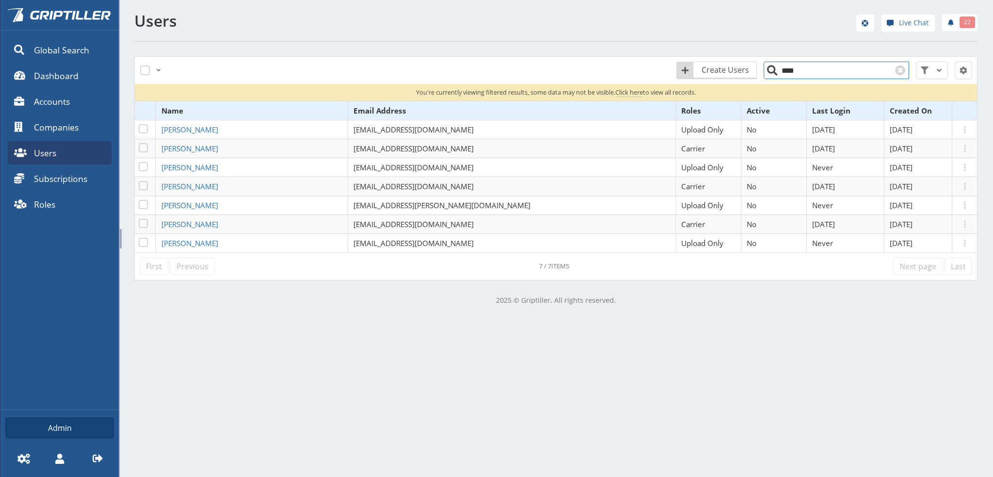
type input "****"
click at [278, 361] on div "**********" at bounding box center [496, 238] width 993 height 477
click at [628, 92] on span "Click here" at bounding box center [629, 92] width 28 height 9
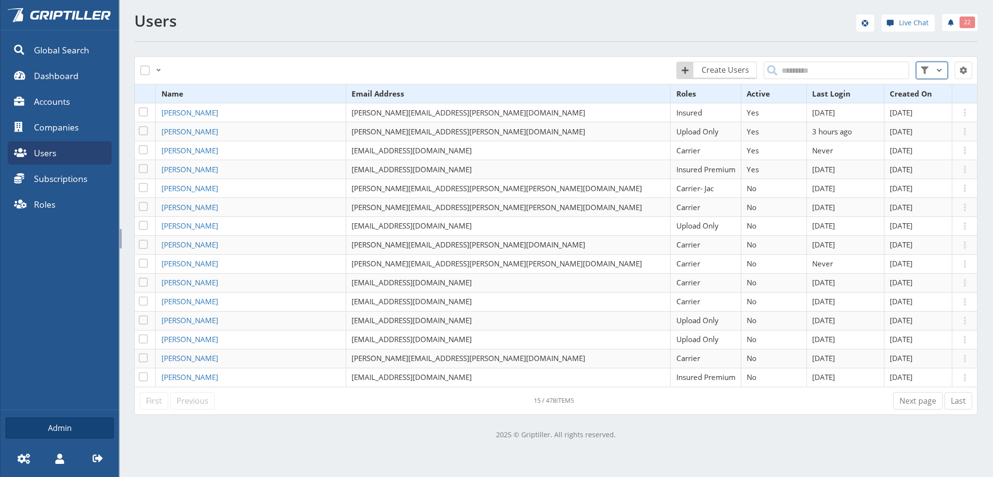
click at [935, 71] on span at bounding box center [939, 70] width 12 height 12
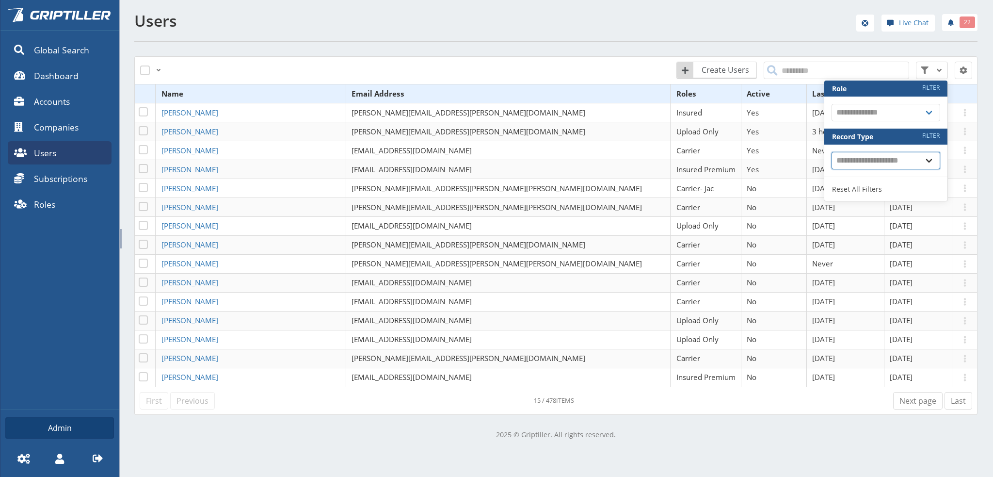
click at [921, 159] on select "**********" at bounding box center [886, 160] width 109 height 17
select select "**********"
click at [832, 152] on select "**********" at bounding box center [886, 160] width 109 height 17
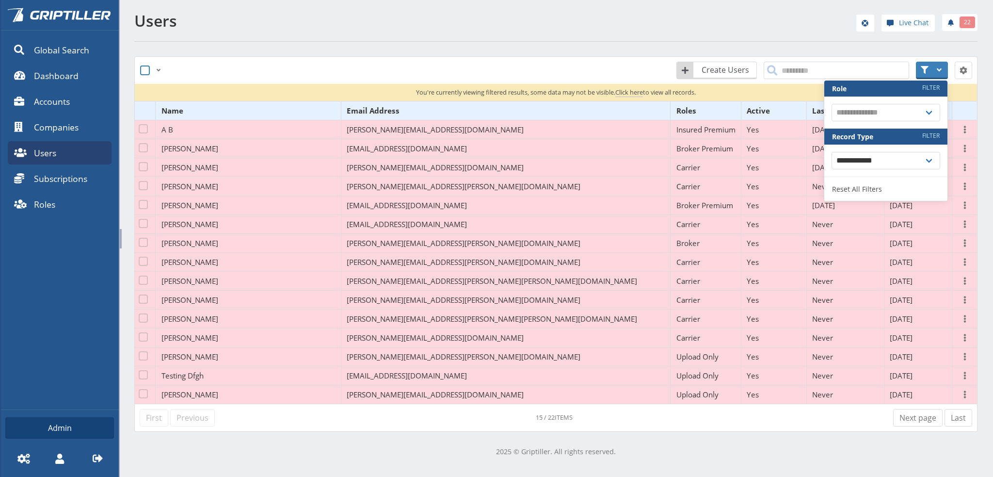
click at [148, 68] on span at bounding box center [145, 70] width 10 height 10
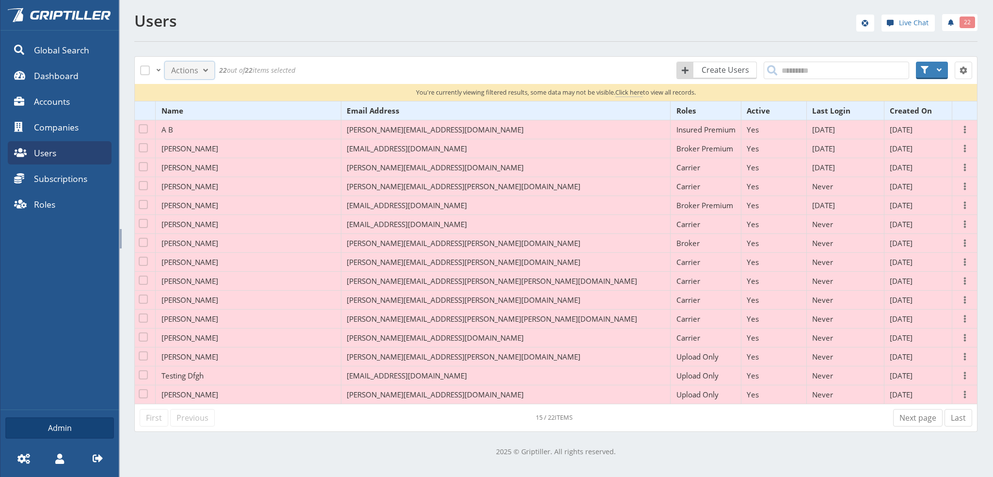
click at [206, 70] on span at bounding box center [206, 70] width 12 height 12
click at [204, 94] on span "Trash Selected" at bounding box center [197, 93] width 48 height 9
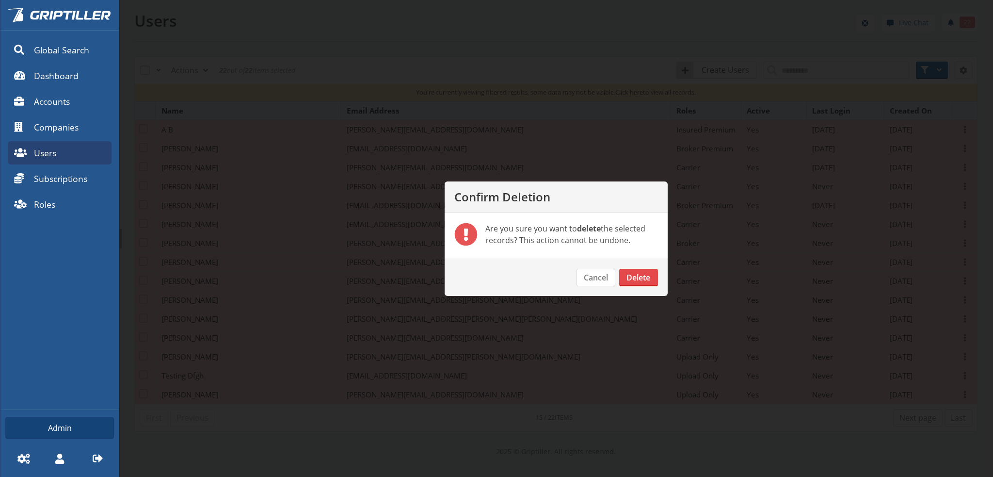
click at [637, 278] on button "Delete" at bounding box center [638, 277] width 39 height 17
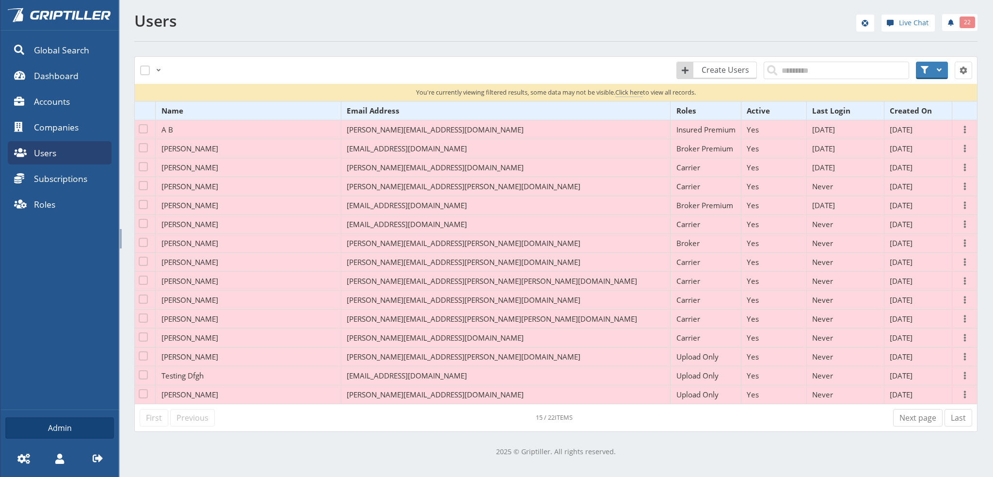
click at [129, 47] on div "**********" at bounding box center [556, 234] width 874 height 469
click at [173, 446] on p "2025 © Griptiller. All rights reserved." at bounding box center [555, 451] width 843 height 11
click at [632, 91] on span "Click here" at bounding box center [629, 92] width 28 height 9
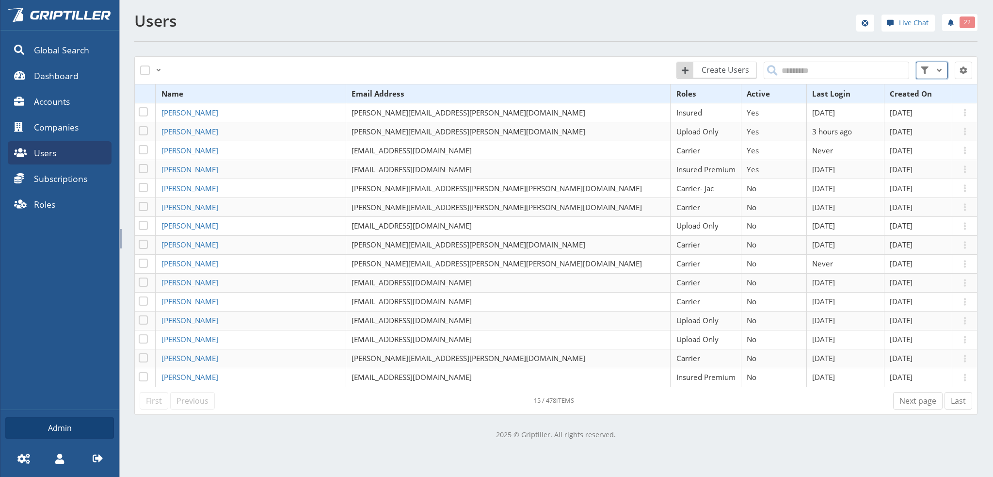
click at [933, 71] on span at bounding box center [939, 70] width 12 height 12
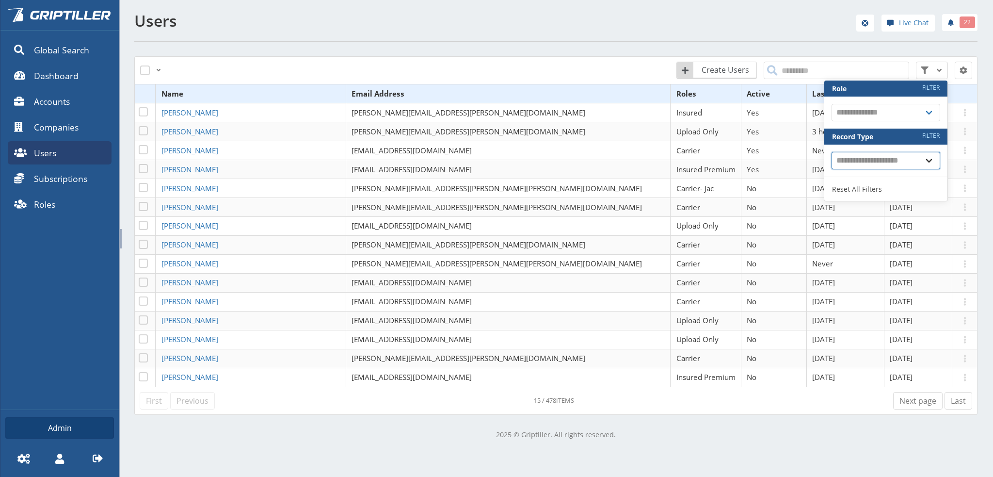
click at [876, 159] on select "**********" at bounding box center [886, 160] width 109 height 17
select select "**********"
click at [832, 152] on select "**********" at bounding box center [886, 160] width 109 height 17
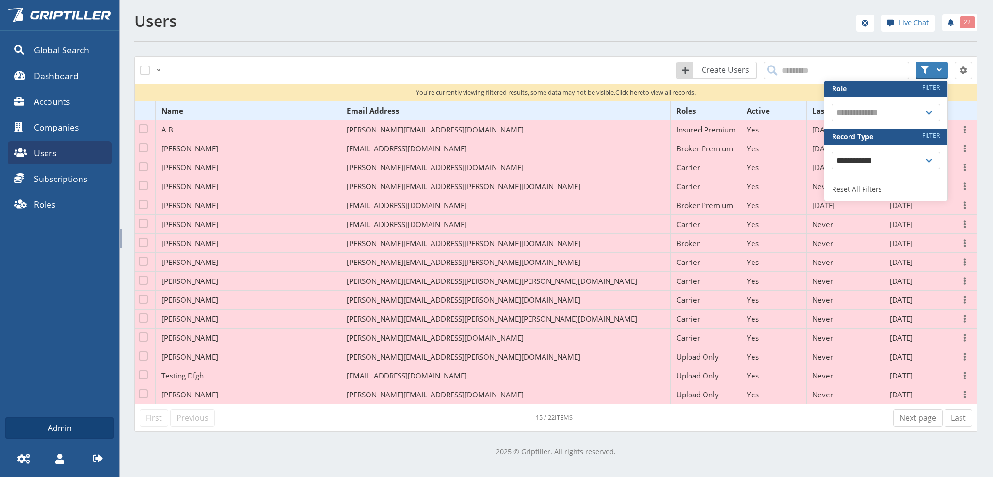
click at [699, 423] on nav "First Previous Next page Last 15 / 22 items" at bounding box center [556, 417] width 833 height 17
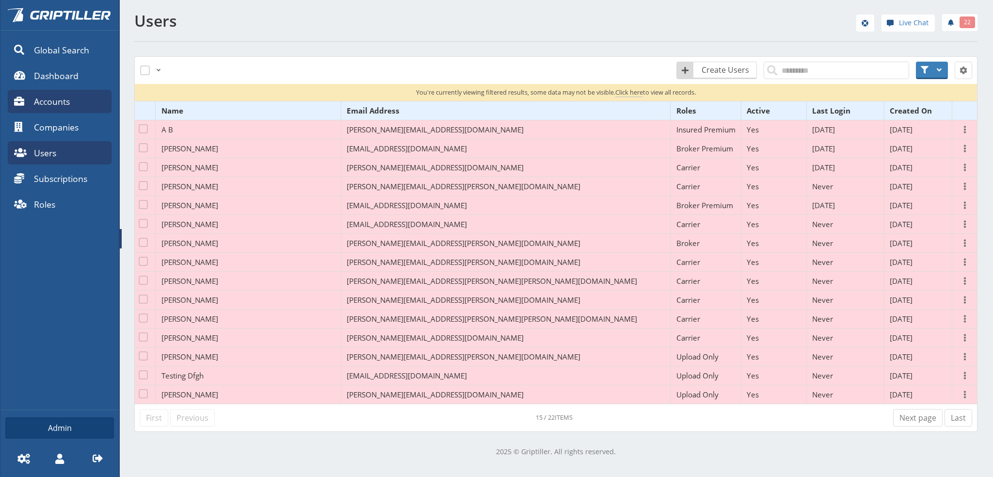
click at [65, 103] on span "Accounts" at bounding box center [52, 101] width 36 height 13
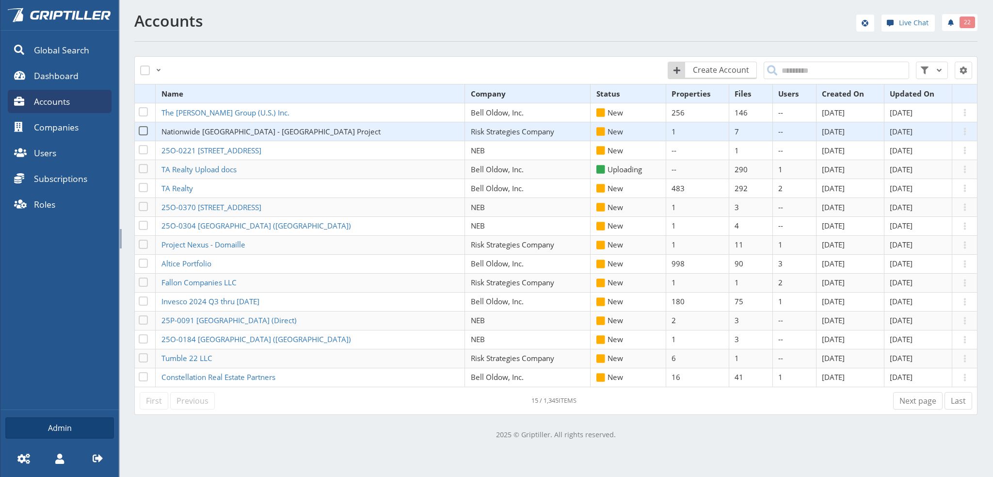
click at [253, 131] on span "Nationwide [GEOGRAPHIC_DATA] - [GEOGRAPHIC_DATA] Project" at bounding box center [270, 132] width 219 height 10
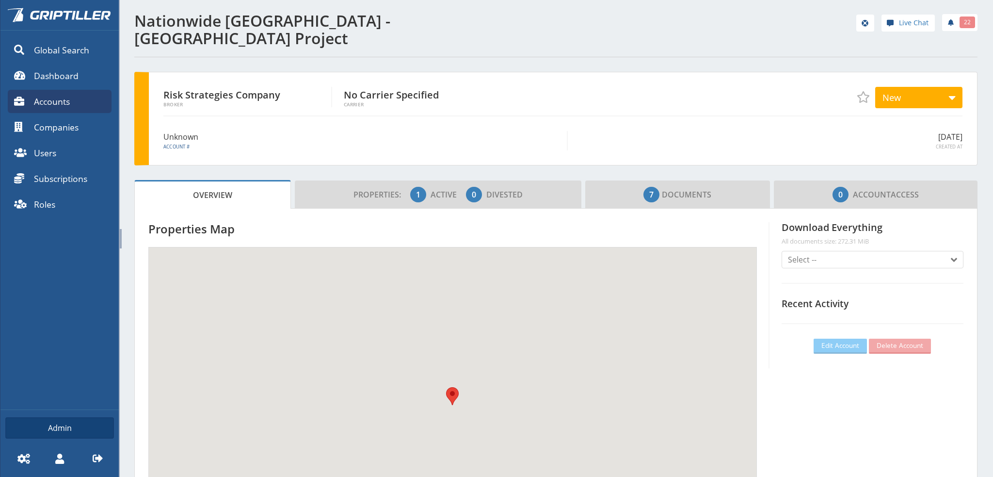
scroll to position [85, 294]
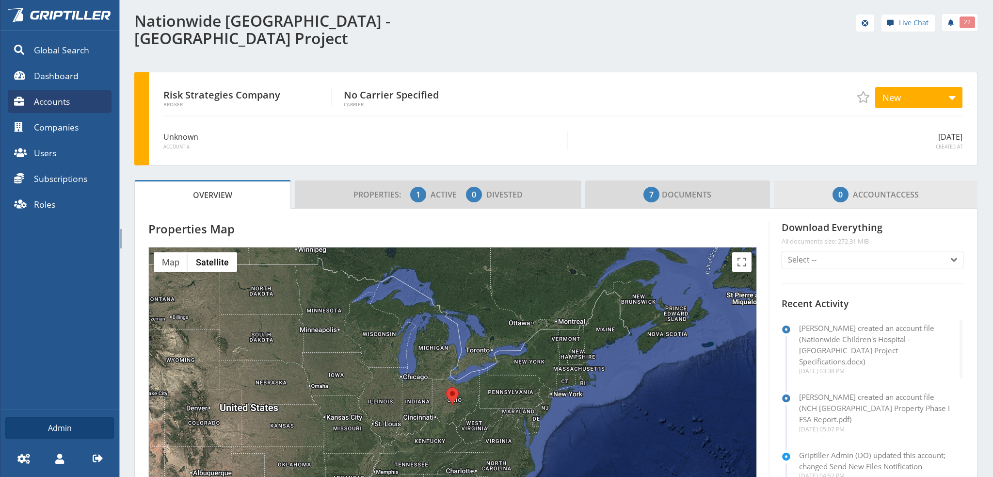
click at [888, 185] on span "0 Account Access" at bounding box center [876, 194] width 86 height 19
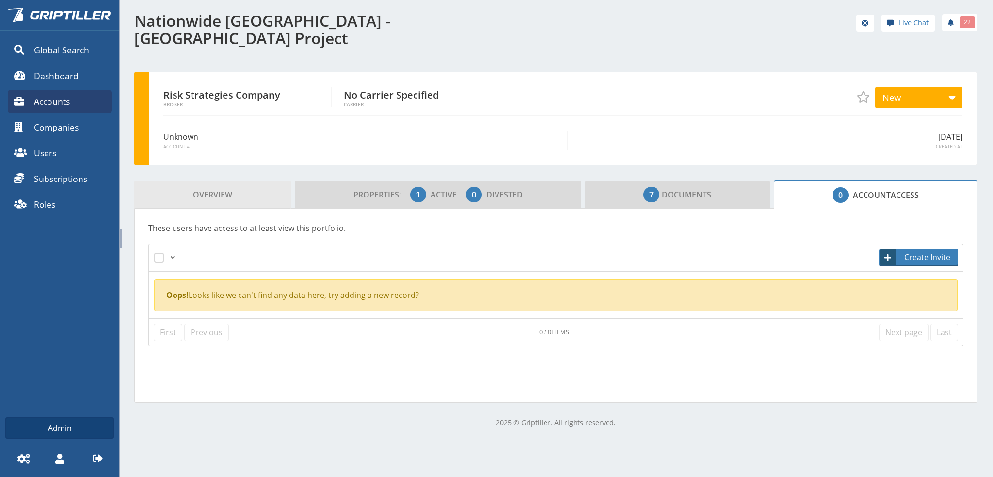
click at [229, 185] on span "Overview" at bounding box center [212, 194] width 39 height 19
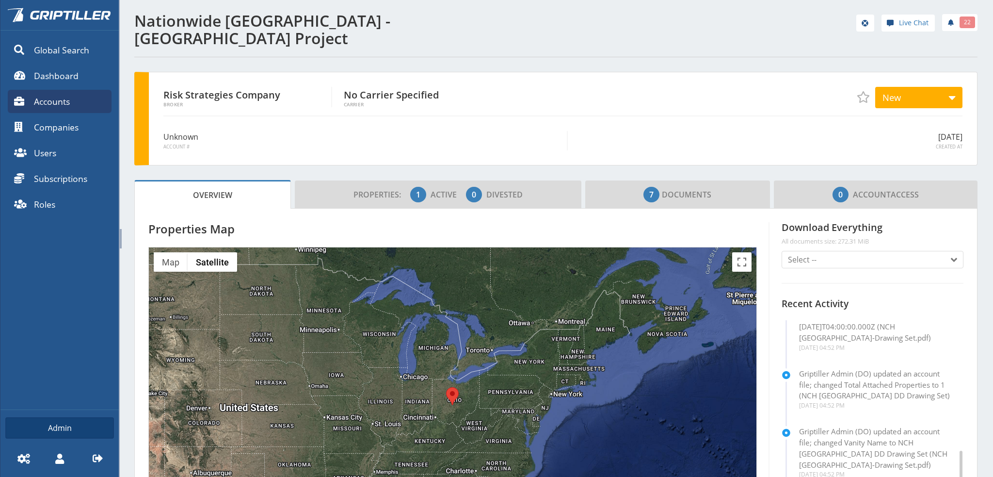
scroll to position [0, 0]
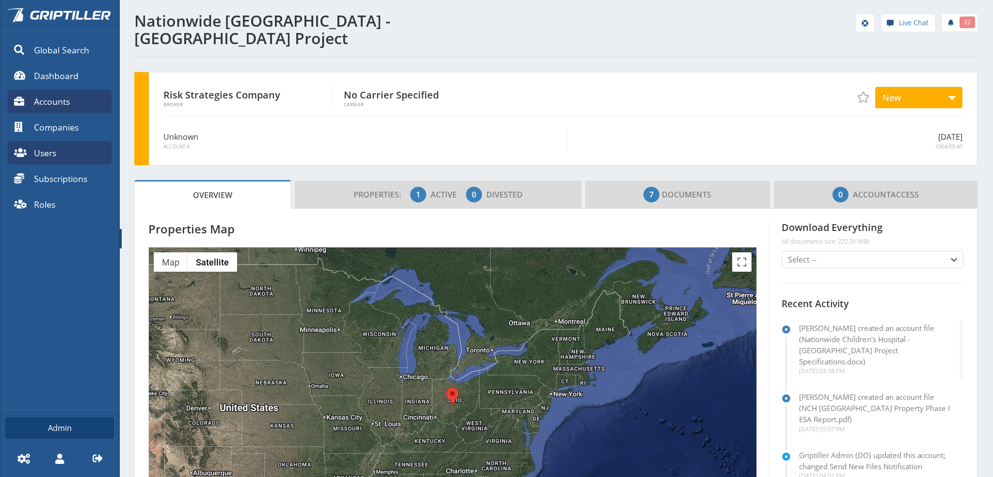
click at [52, 155] on span "Users" at bounding box center [45, 152] width 22 height 13
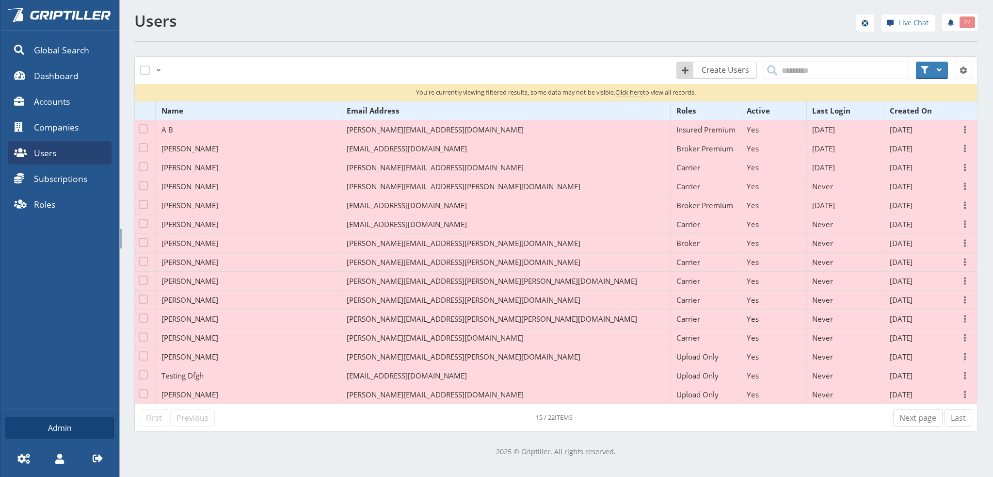
click at [626, 91] on span "Click here" at bounding box center [629, 92] width 28 height 9
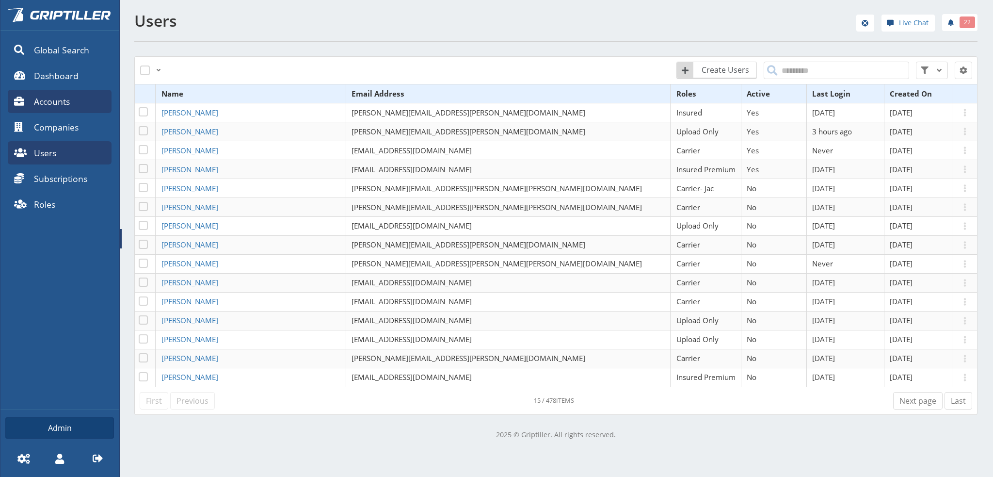
click at [51, 101] on span "Accounts" at bounding box center [52, 101] width 36 height 13
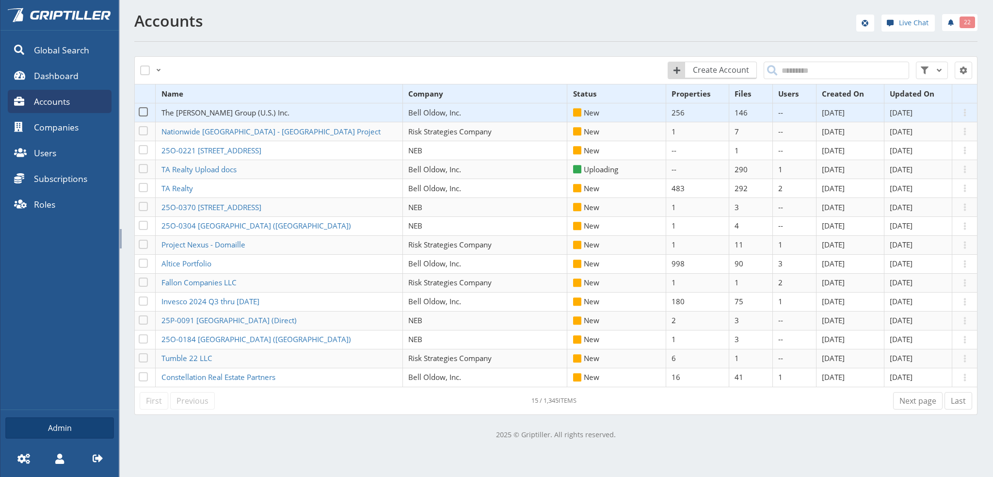
click at [209, 113] on span "The [PERSON_NAME] Group (U.S.) Inc." at bounding box center [225, 113] width 128 height 10
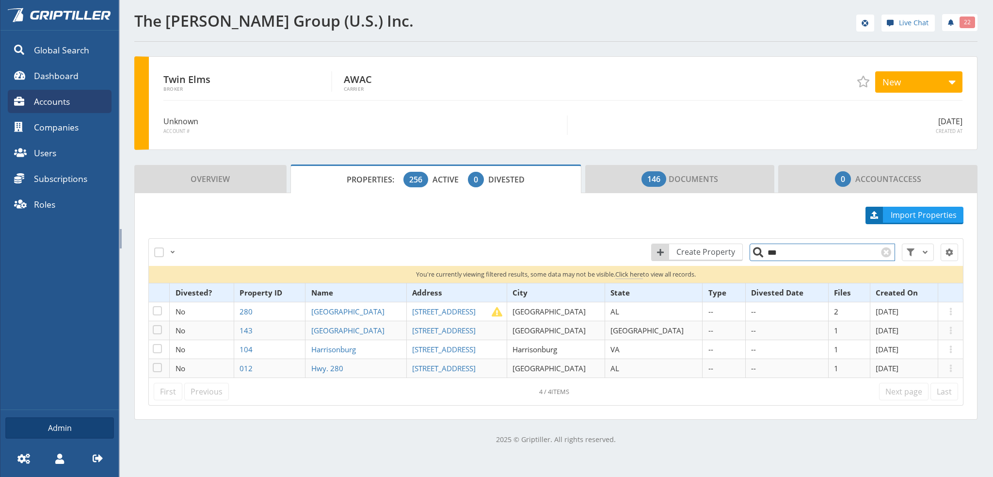
drag, startPoint x: 775, startPoint y: 251, endPoint x: 757, endPoint y: 254, distance: 17.6
click at [758, 253] on input "***" at bounding box center [822, 251] width 145 height 17
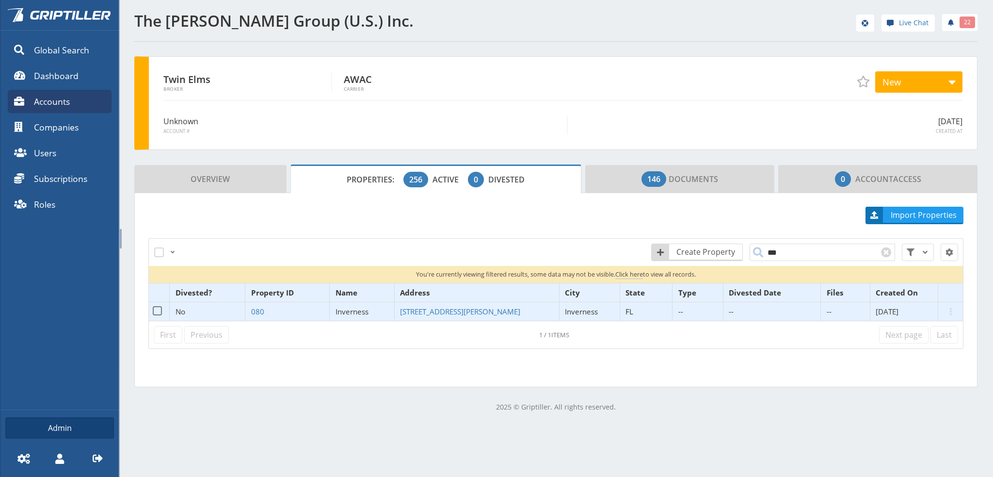
click at [365, 311] on span "Inverness" at bounding box center [352, 311] width 33 height 10
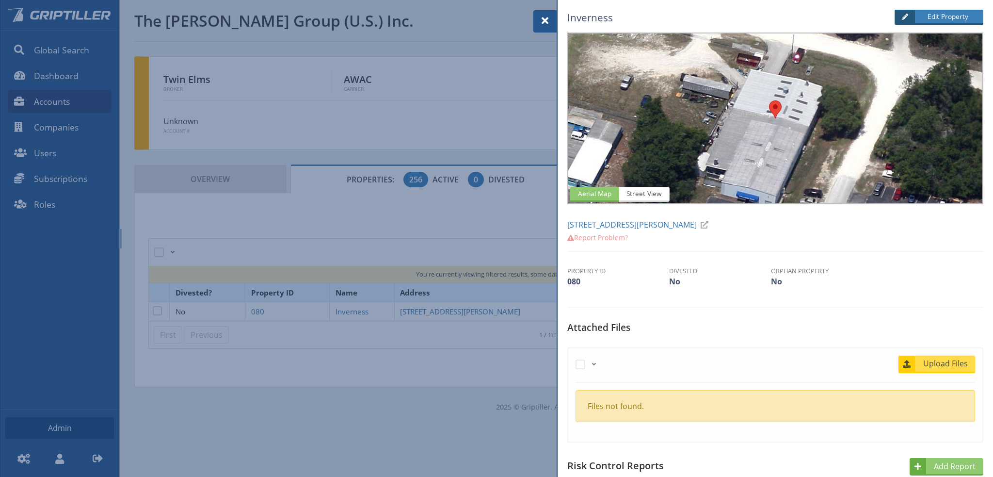
click at [944, 363] on span "Upload Files" at bounding box center [945, 363] width 59 height 12
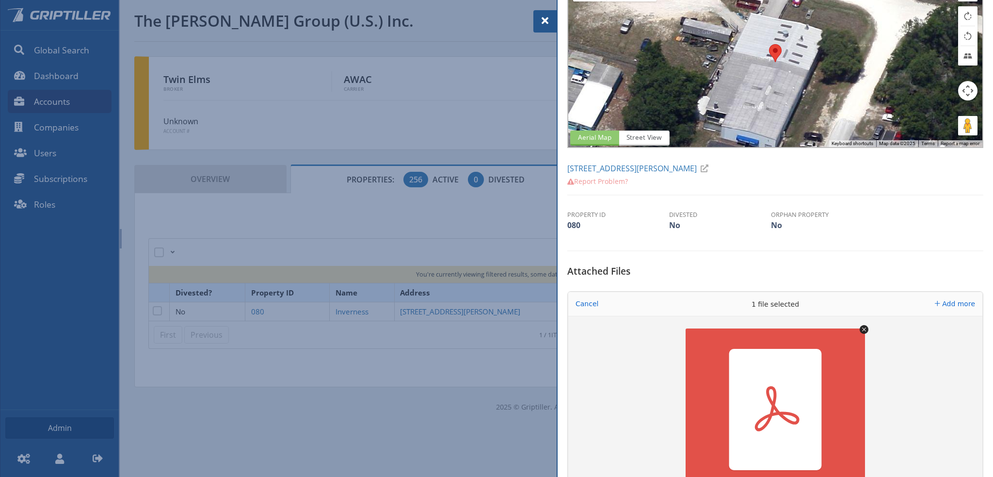
scroll to position [145, 0]
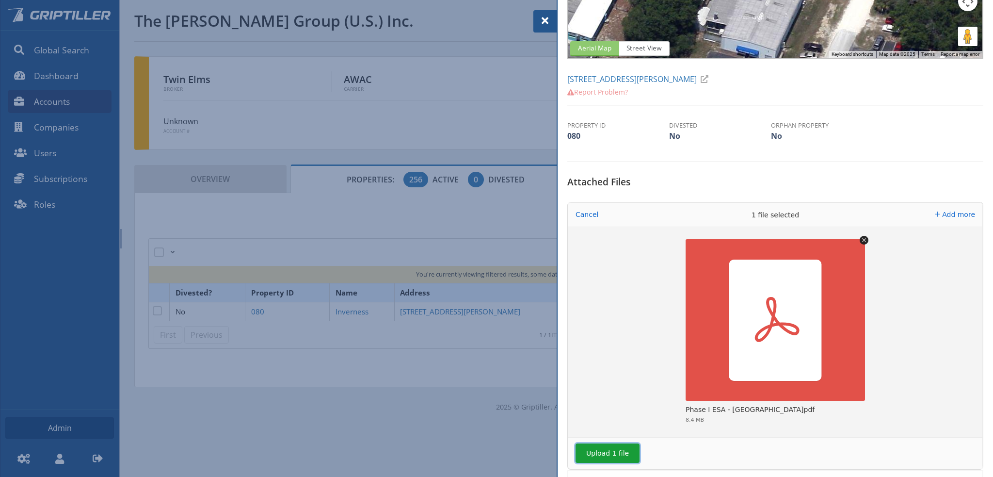
click at [597, 448] on button "Upload 1 file" at bounding box center [608, 452] width 64 height 19
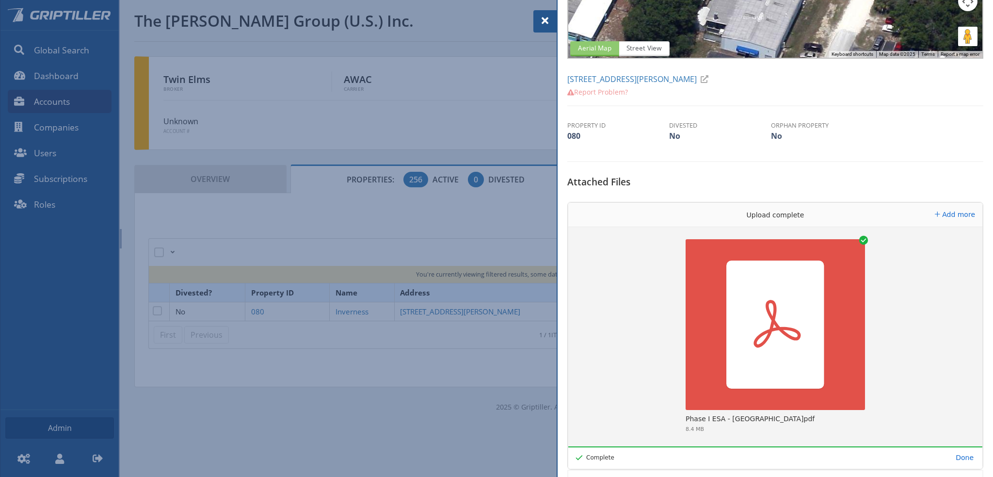
drag, startPoint x: 542, startPoint y: 22, endPoint x: 567, endPoint y: 57, distance: 43.5
click at [542, 22] on span at bounding box center [545, 21] width 12 height 12
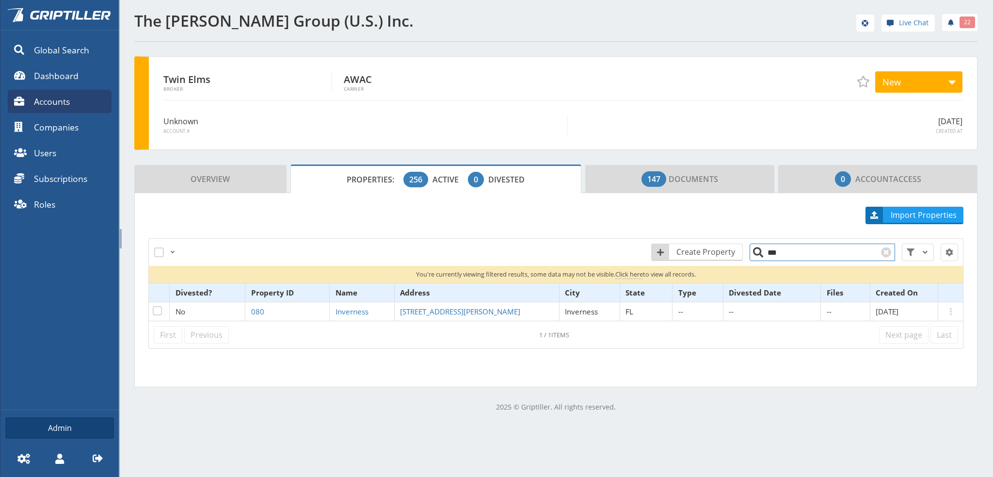
click at [764, 255] on input "***" at bounding box center [822, 251] width 145 height 17
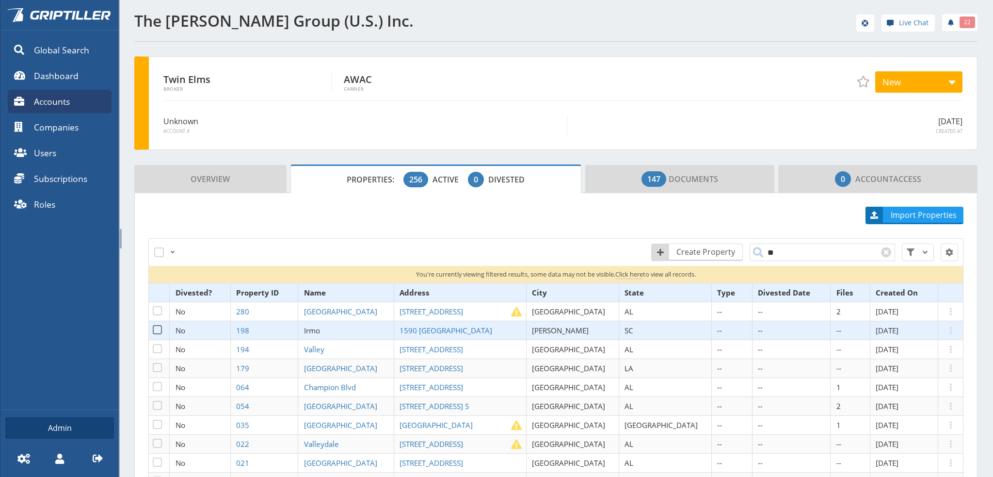
click at [320, 329] on span "Irmo" at bounding box center [312, 330] width 16 height 10
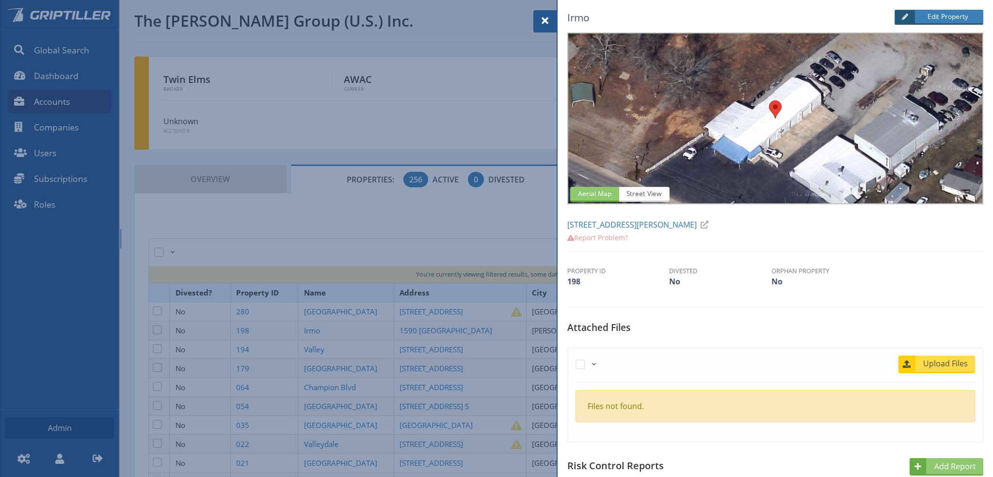
click at [925, 363] on span "Upload Files" at bounding box center [945, 363] width 59 height 12
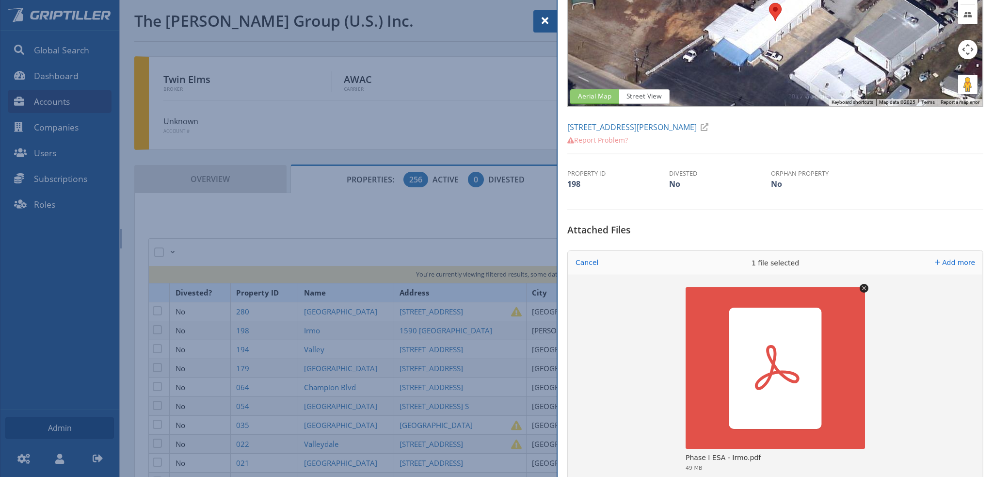
scroll to position [339, 0]
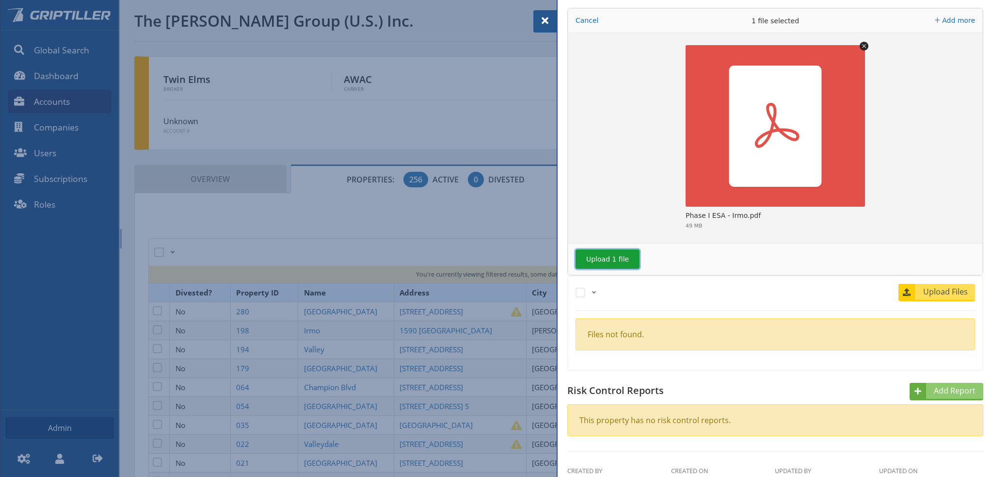
click at [607, 258] on button "Upload 1 file" at bounding box center [608, 258] width 64 height 19
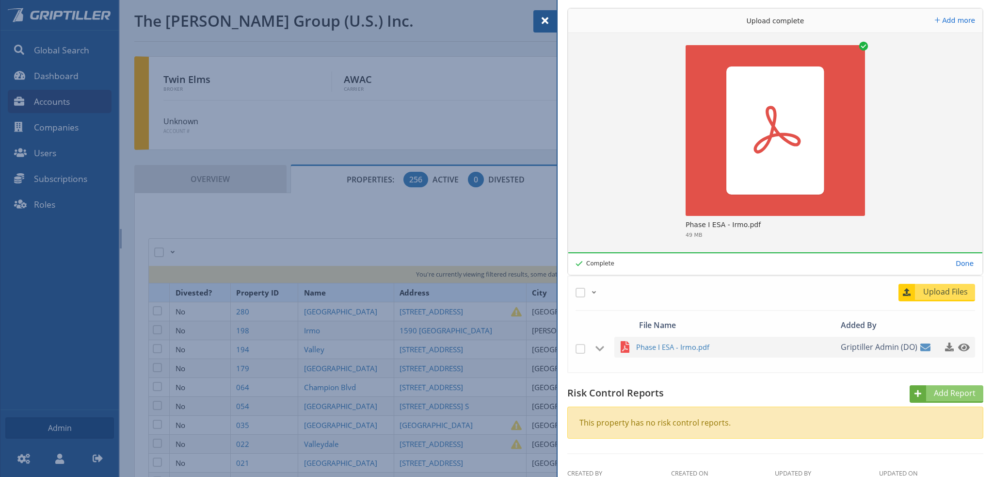
click at [543, 22] on span at bounding box center [545, 21] width 12 height 12
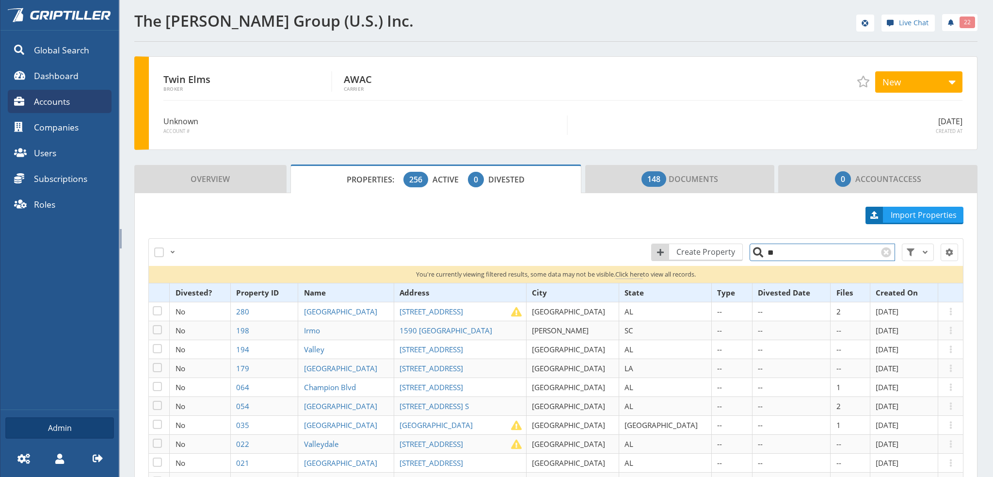
drag, startPoint x: 768, startPoint y: 248, endPoint x: 757, endPoint y: 251, distance: 11.1
click at [757, 251] on input "**" at bounding box center [822, 251] width 145 height 17
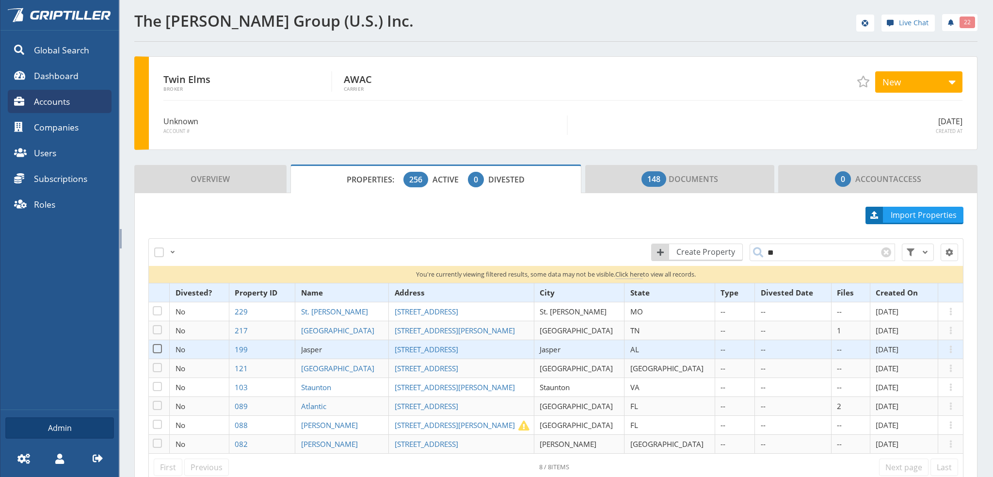
click at [322, 349] on span "Jasper" at bounding box center [311, 349] width 21 height 10
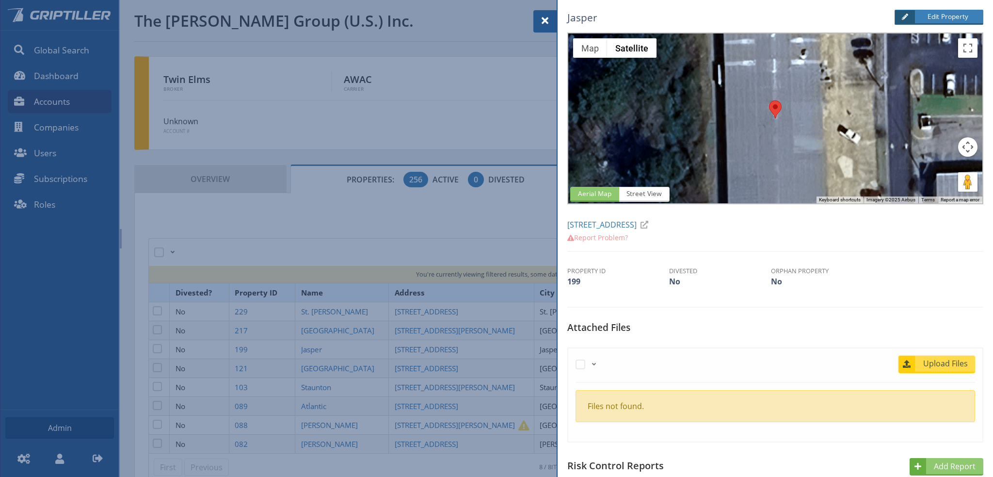
click at [945, 362] on span "Upload Files" at bounding box center [945, 363] width 59 height 12
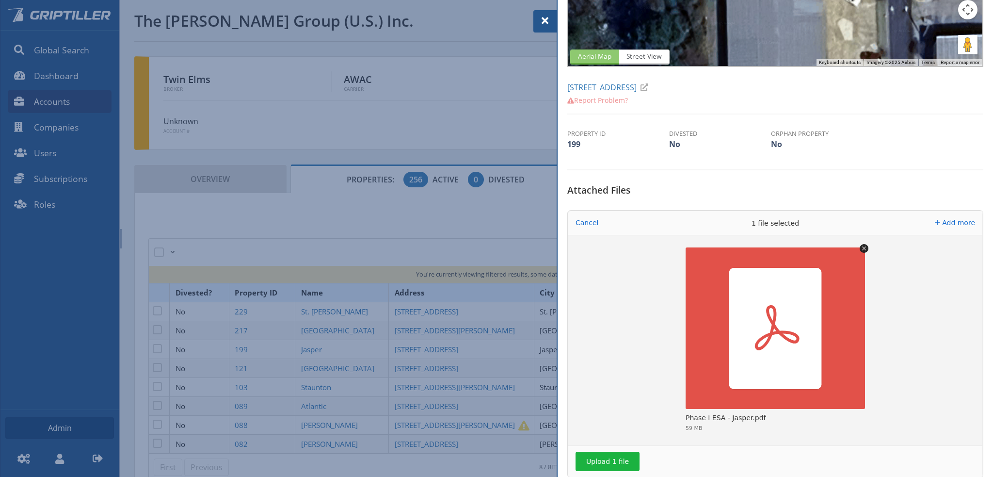
scroll to position [242, 0]
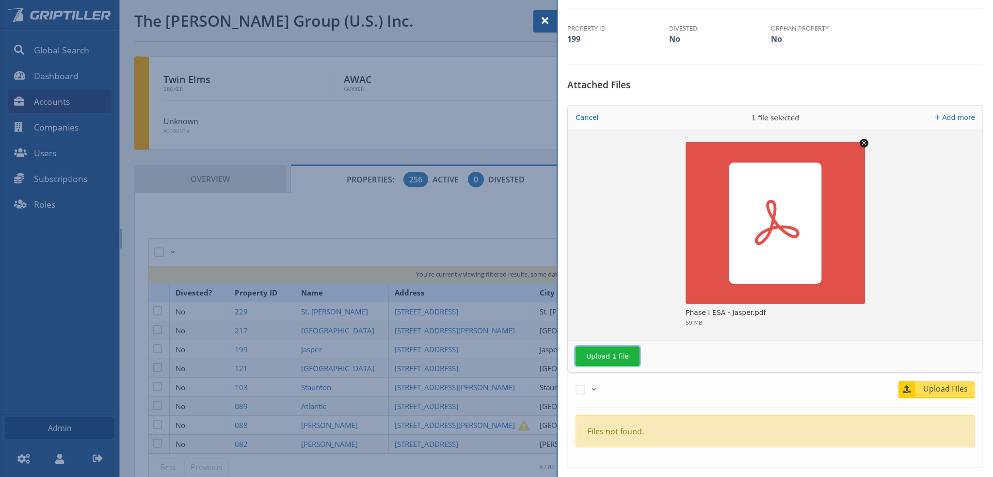
drag, startPoint x: 607, startPoint y: 354, endPoint x: 638, endPoint y: 360, distance: 31.1
click at [608, 354] on button "Upload 1 file" at bounding box center [608, 355] width 64 height 19
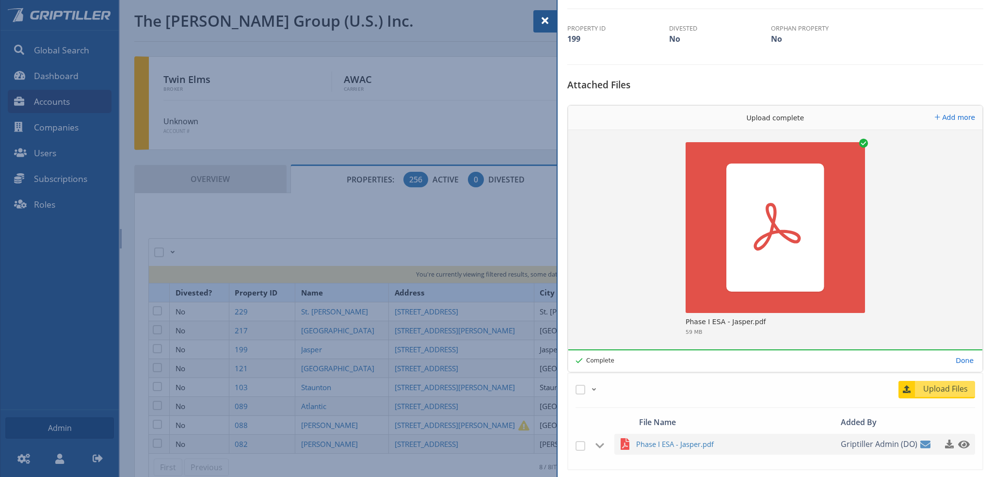
click at [545, 21] on span at bounding box center [545, 21] width 12 height 12
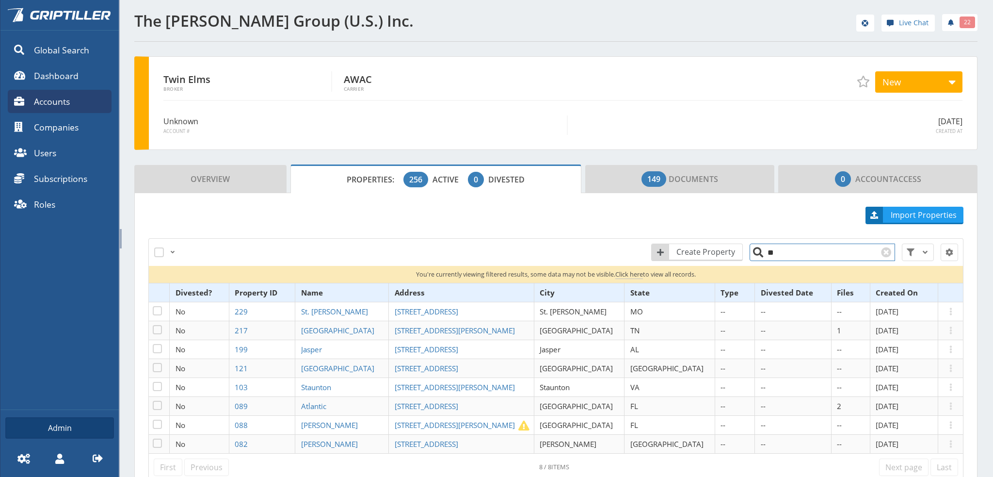
drag, startPoint x: 770, startPoint y: 254, endPoint x: 764, endPoint y: 256, distance: 6.6
click at [764, 256] on input "**" at bounding box center [822, 251] width 145 height 17
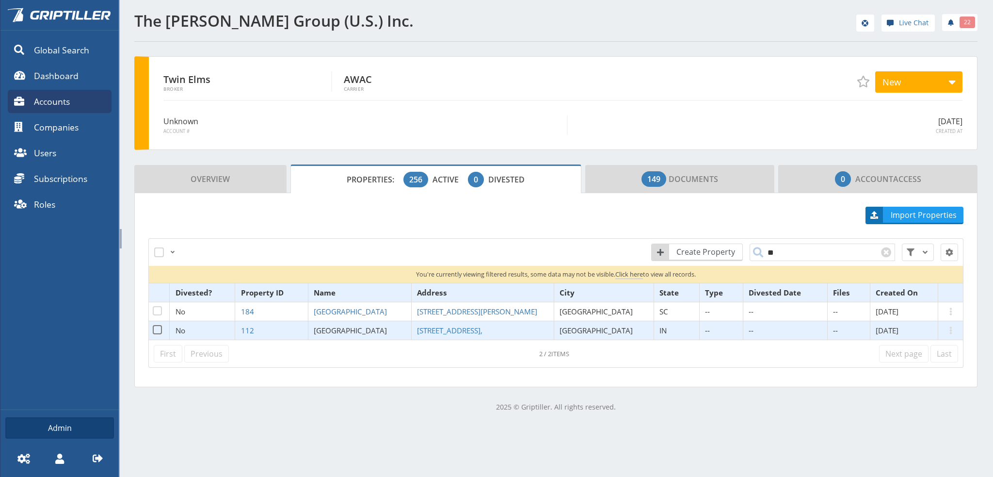
click at [355, 332] on span "[GEOGRAPHIC_DATA]" at bounding box center [350, 330] width 73 height 10
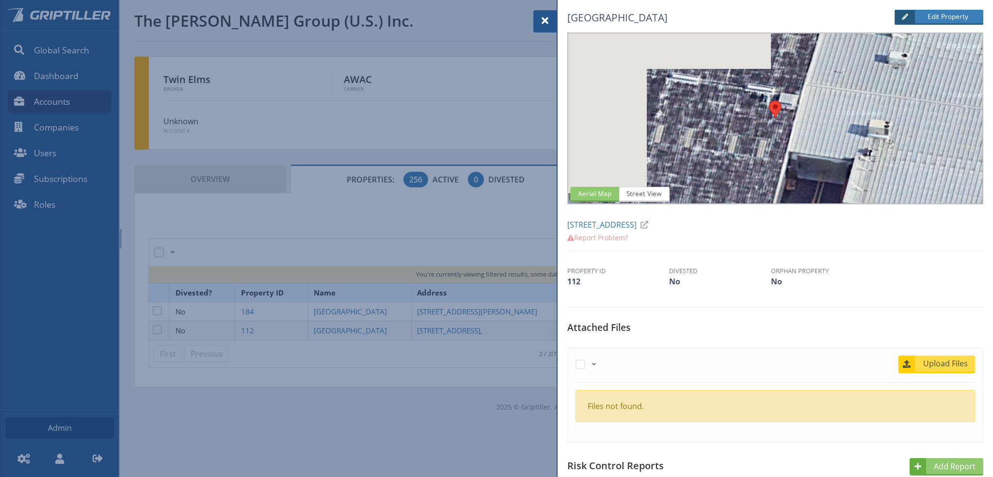
click at [952, 361] on span "Upload Files" at bounding box center [945, 363] width 59 height 12
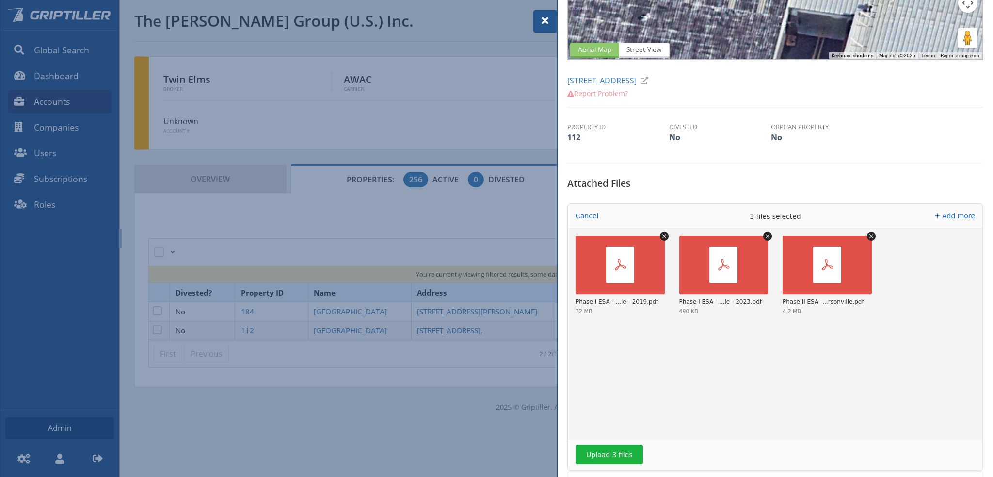
scroll to position [242, 0]
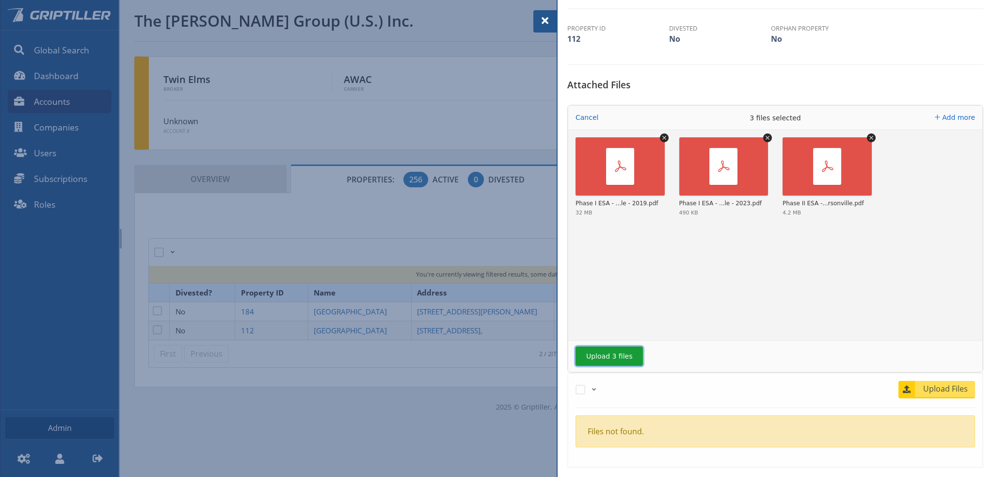
click at [601, 356] on button "Upload 3 files" at bounding box center [609, 355] width 67 height 19
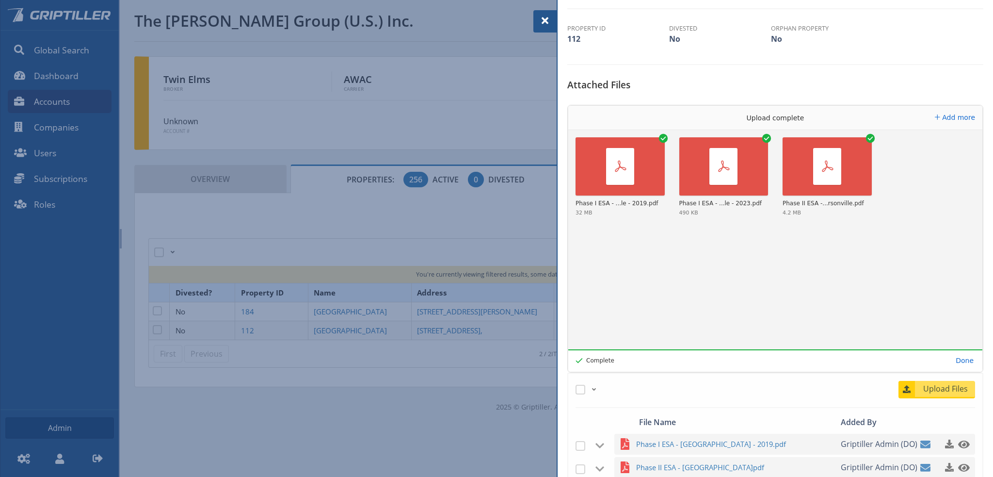
click at [545, 21] on span at bounding box center [545, 21] width 12 height 12
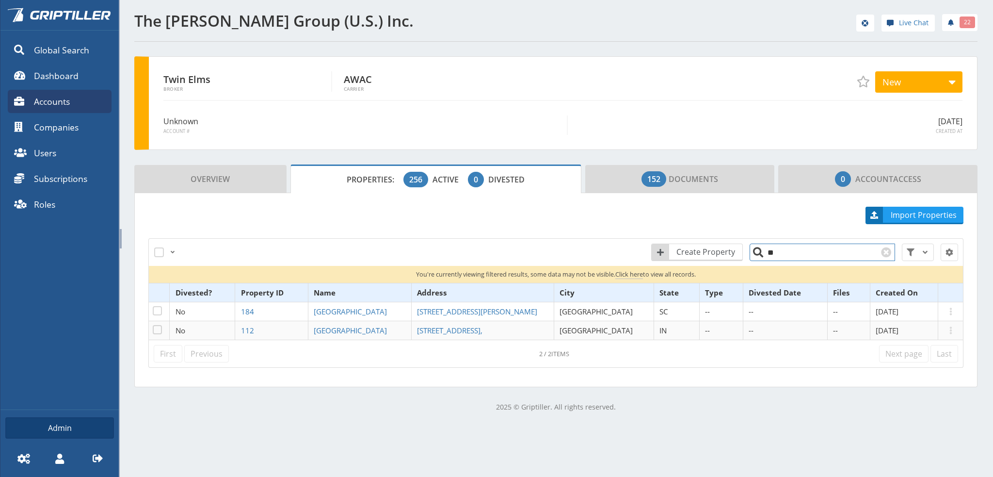
click at [768, 253] on input "**" at bounding box center [822, 251] width 145 height 17
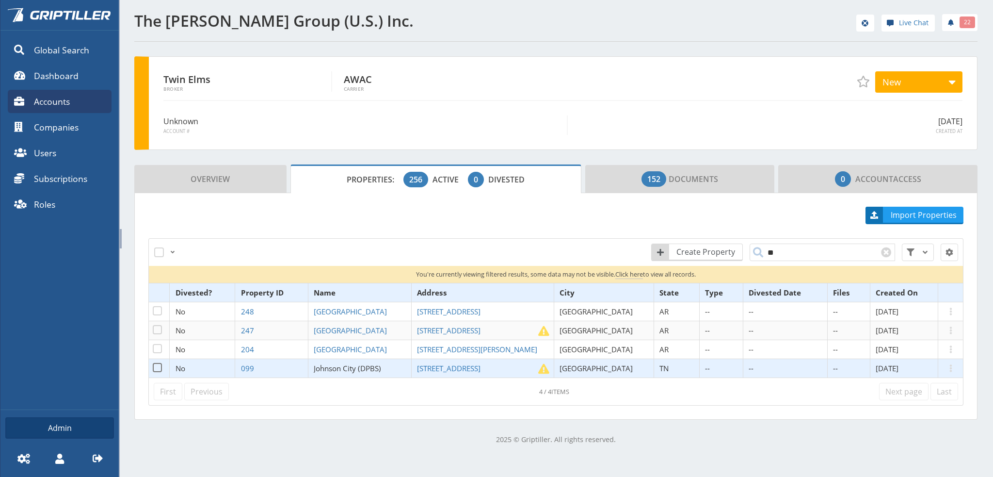
click at [349, 366] on span "Johnson City (DPBS)" at bounding box center [347, 368] width 67 height 10
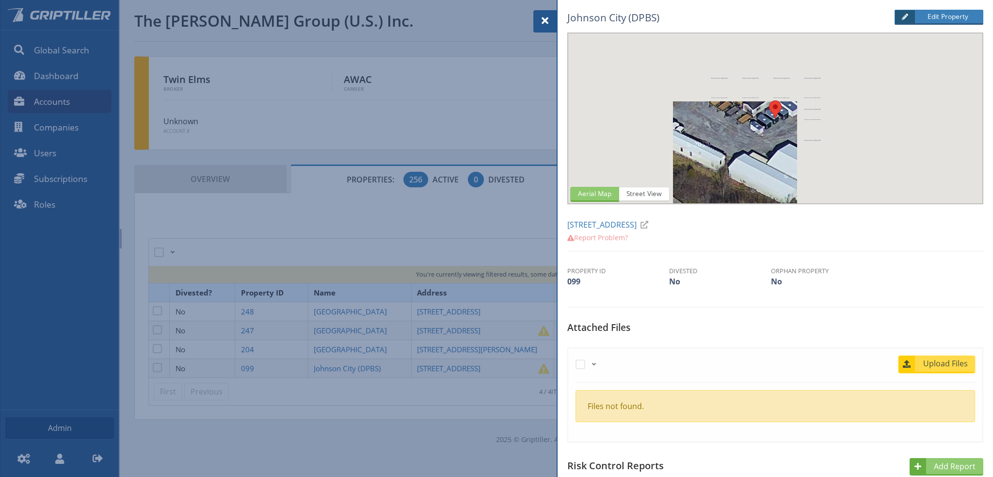
click at [955, 363] on span "Upload Files" at bounding box center [945, 363] width 59 height 12
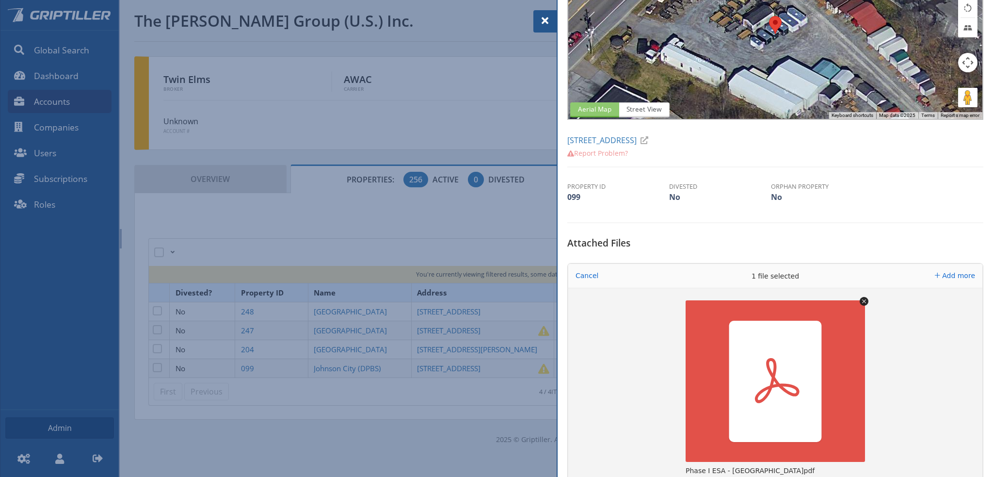
scroll to position [242, 0]
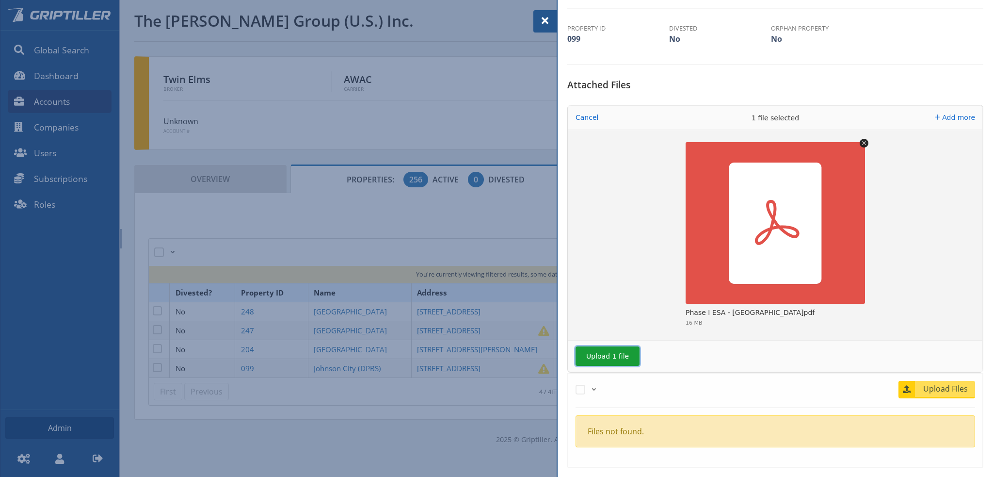
click at [620, 350] on button "Upload 1 file" at bounding box center [608, 355] width 64 height 19
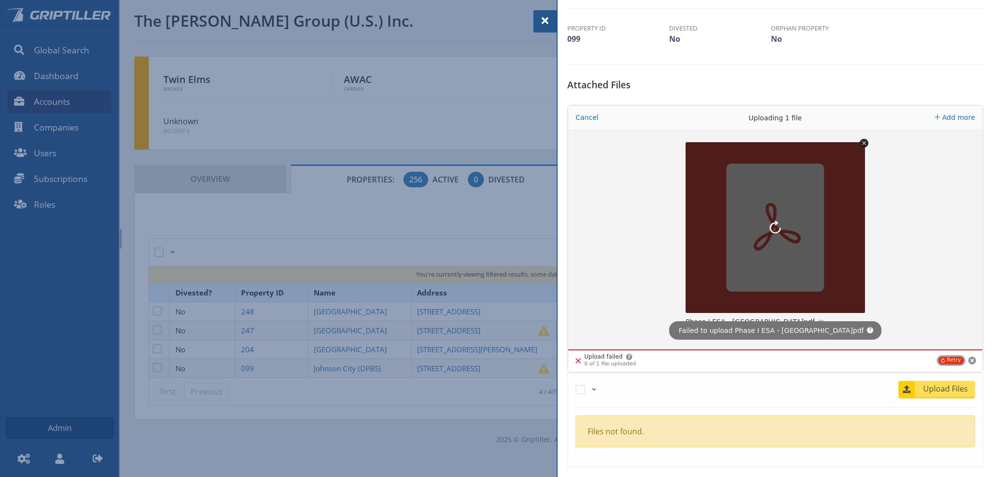
click at [943, 357] on button "Retry" at bounding box center [951, 360] width 26 height 8
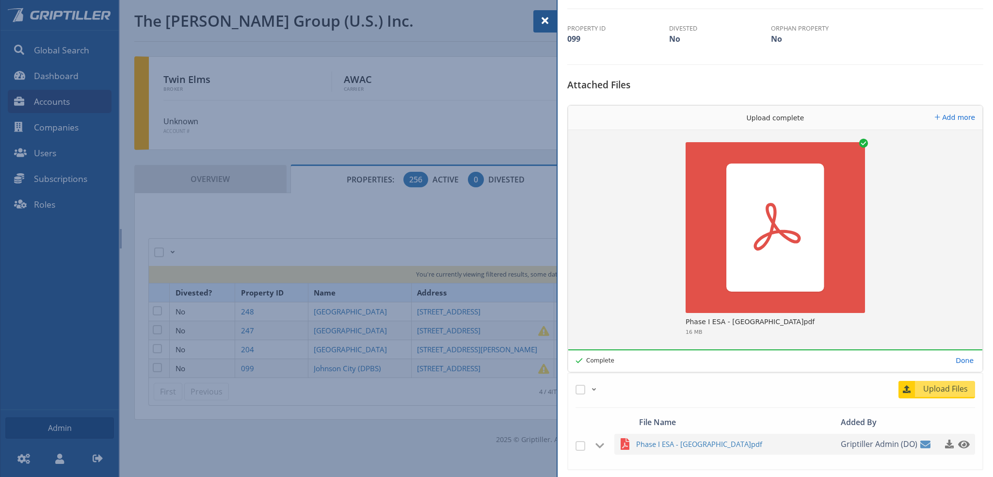
click at [543, 20] on span at bounding box center [545, 21] width 12 height 12
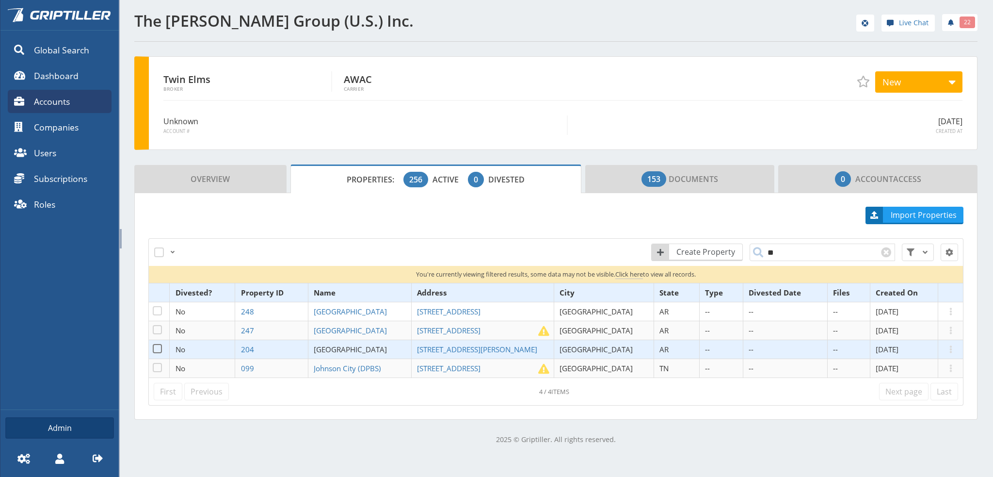
click at [361, 348] on link "[GEOGRAPHIC_DATA]" at bounding box center [352, 349] width 76 height 10
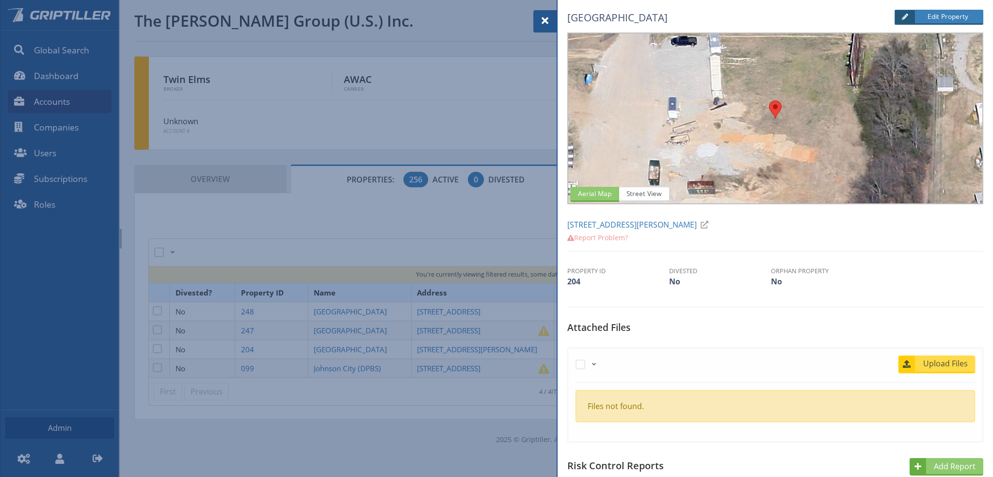
click at [948, 358] on span "Upload Files" at bounding box center [945, 363] width 59 height 12
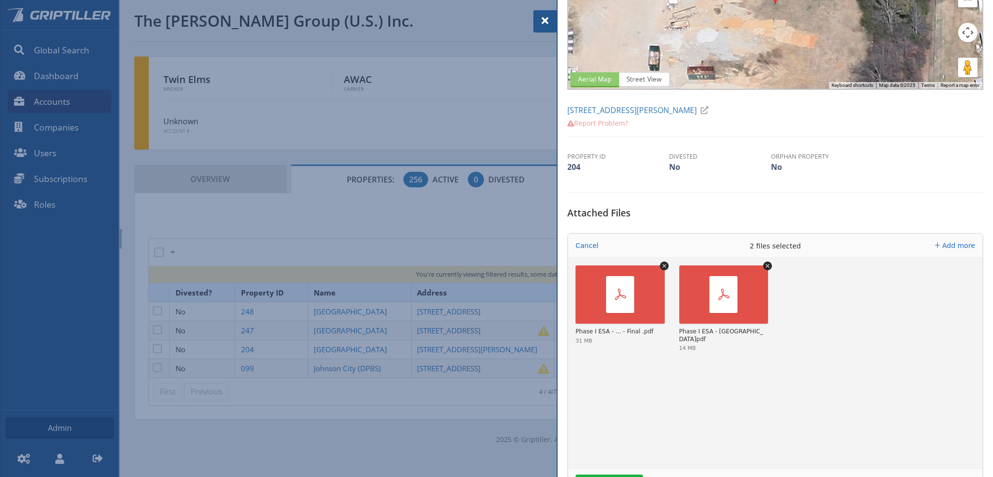
scroll to position [194, 0]
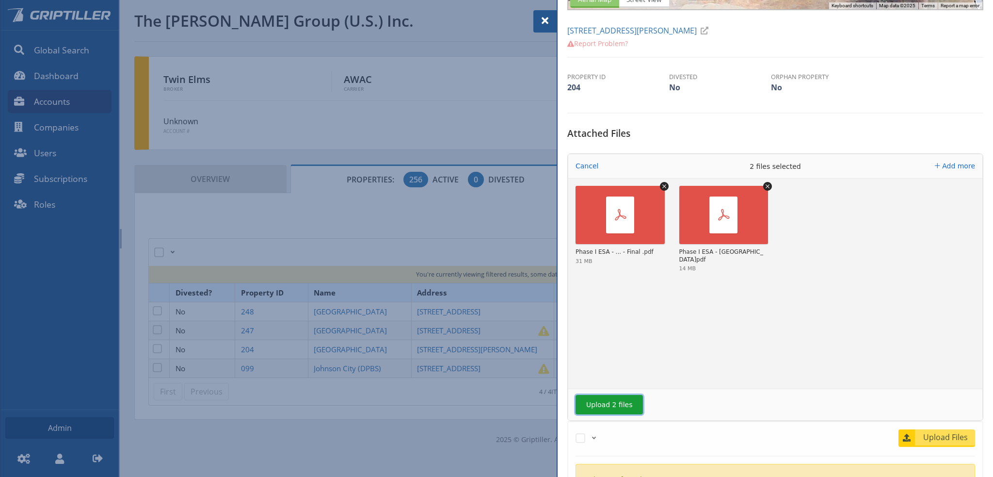
drag, startPoint x: 610, startPoint y: 401, endPoint x: 616, endPoint y: 400, distance: 6.5
click at [614, 402] on button "Upload 2 files" at bounding box center [609, 404] width 67 height 19
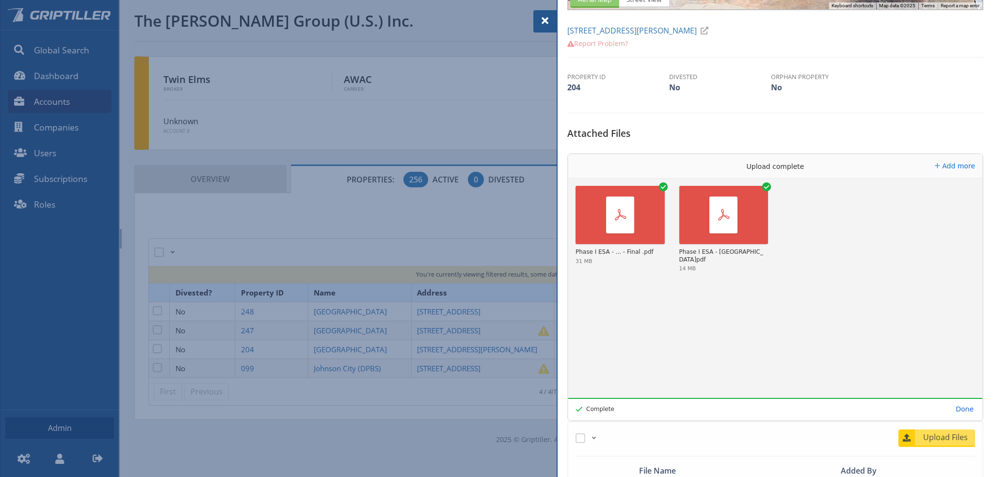
click at [541, 16] on span at bounding box center [545, 21] width 12 height 12
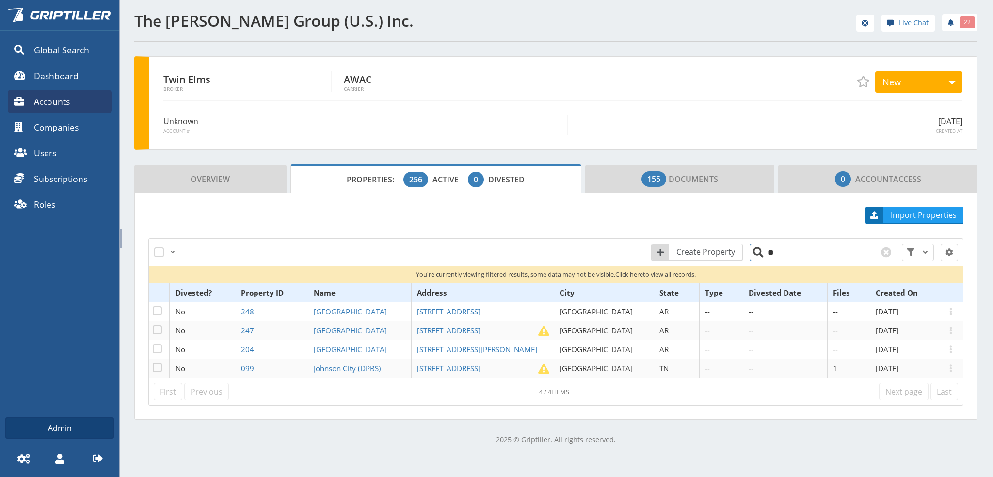
click at [786, 251] on input "**" at bounding box center [822, 251] width 145 height 17
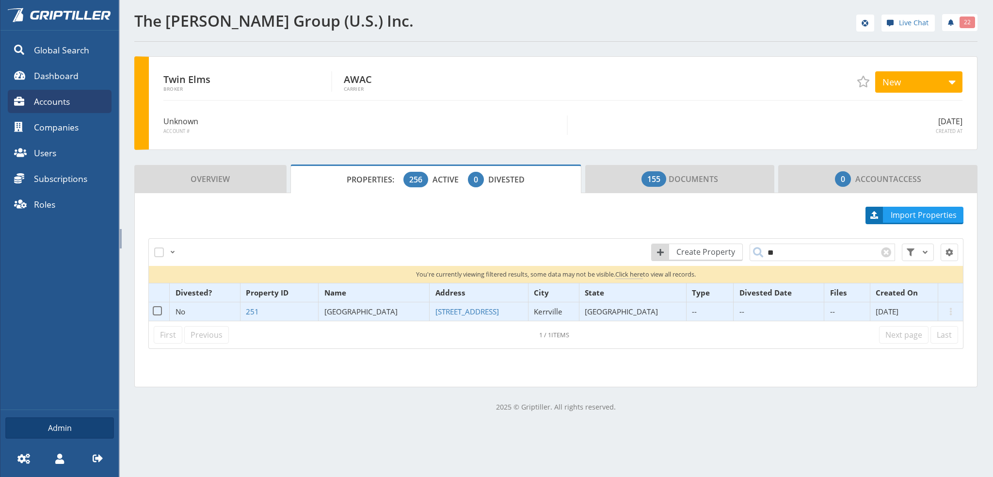
click at [369, 312] on span "[GEOGRAPHIC_DATA]" at bounding box center [360, 311] width 73 height 10
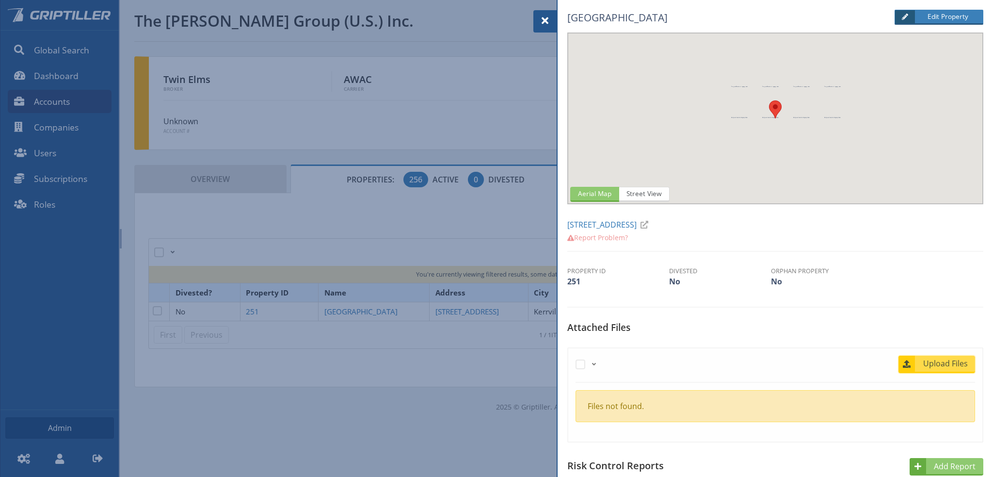
click at [945, 365] on span "Upload Files" at bounding box center [945, 363] width 59 height 12
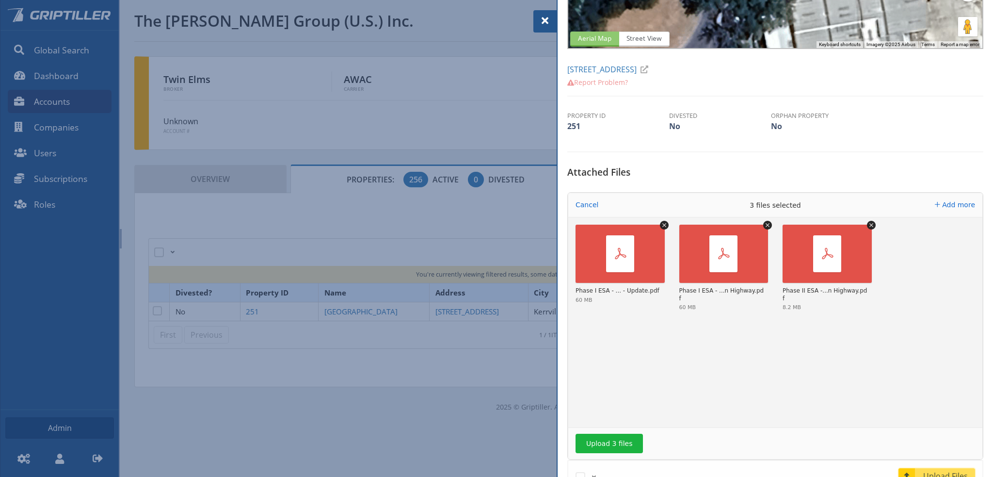
scroll to position [242, 0]
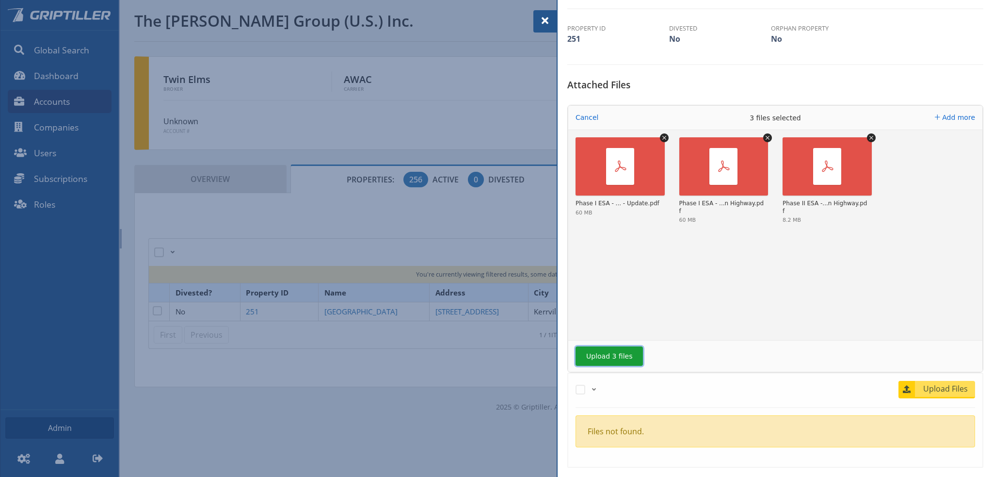
click at [601, 355] on button "Upload 3 files" at bounding box center [609, 355] width 67 height 19
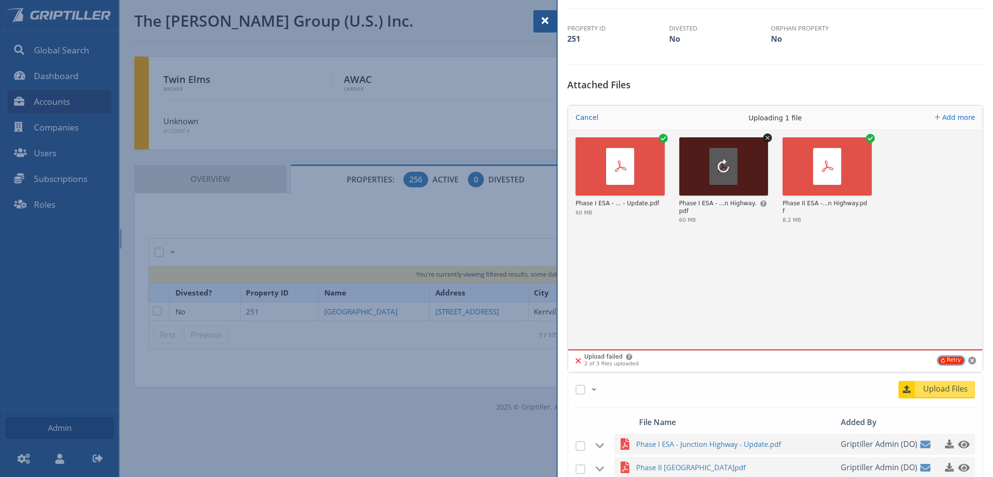
click at [948, 358] on button "Retry" at bounding box center [951, 360] width 26 height 8
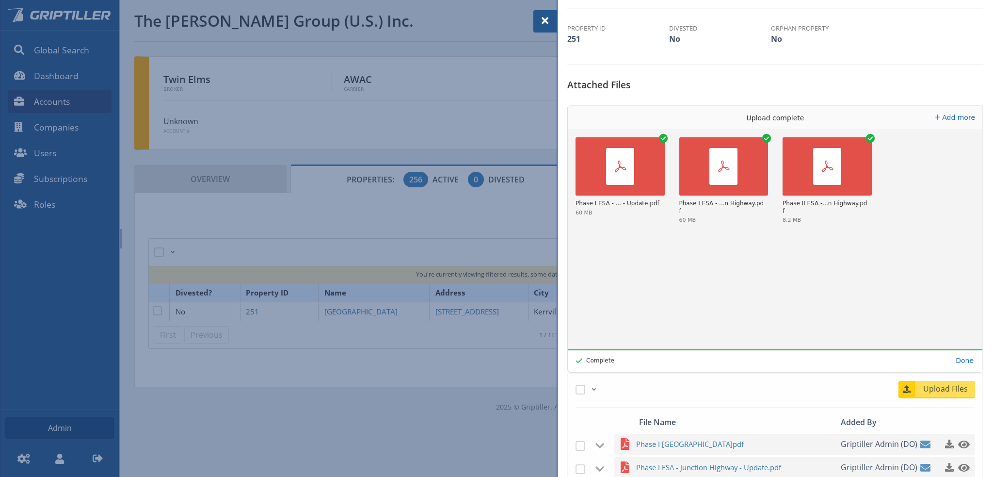
click at [543, 18] on span at bounding box center [545, 21] width 12 height 12
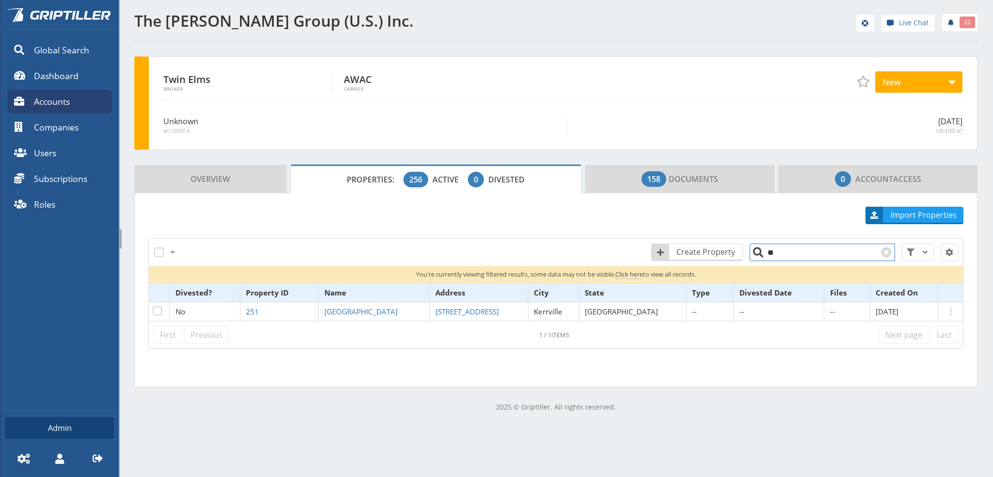
drag, startPoint x: 769, startPoint y: 256, endPoint x: 760, endPoint y: 256, distance: 8.2
click at [760, 256] on input "**" at bounding box center [822, 251] width 145 height 17
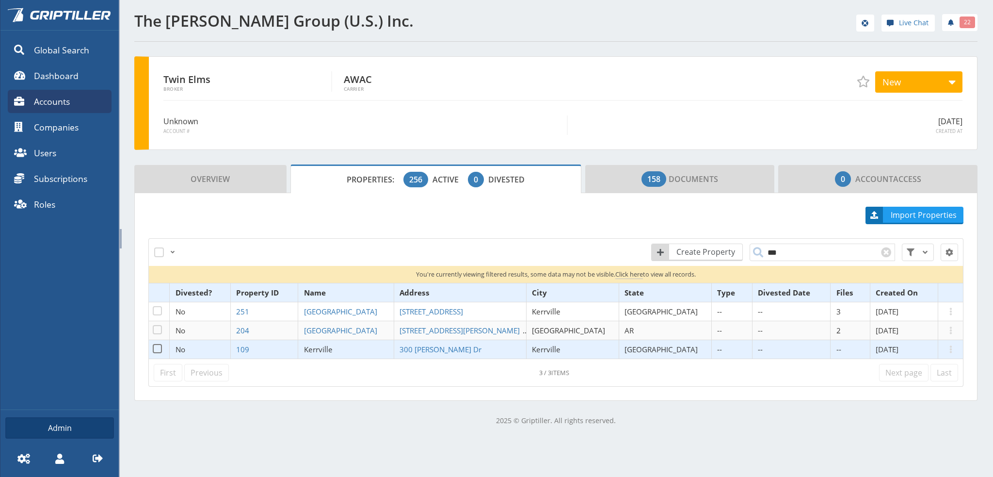
click at [333, 351] on span "Kerrville" at bounding box center [318, 349] width 29 height 10
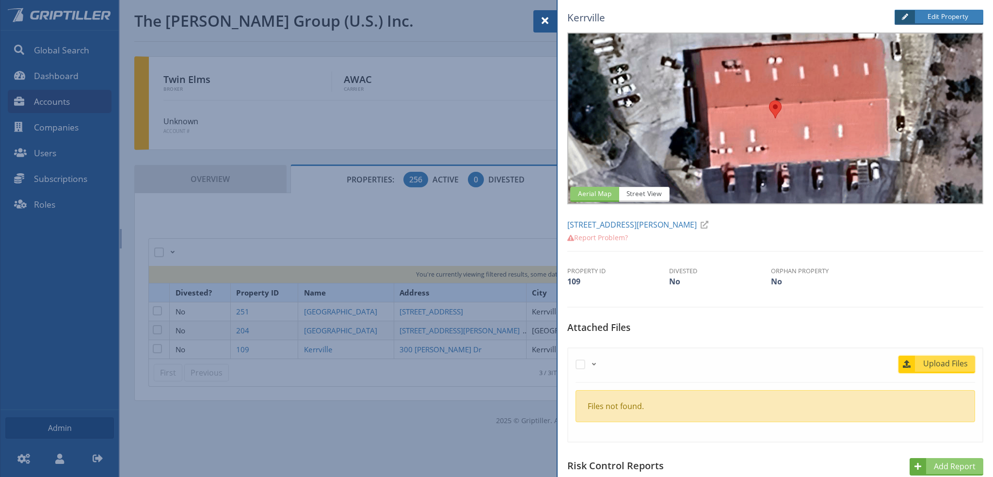
click at [940, 364] on span "Upload Files" at bounding box center [945, 363] width 59 height 12
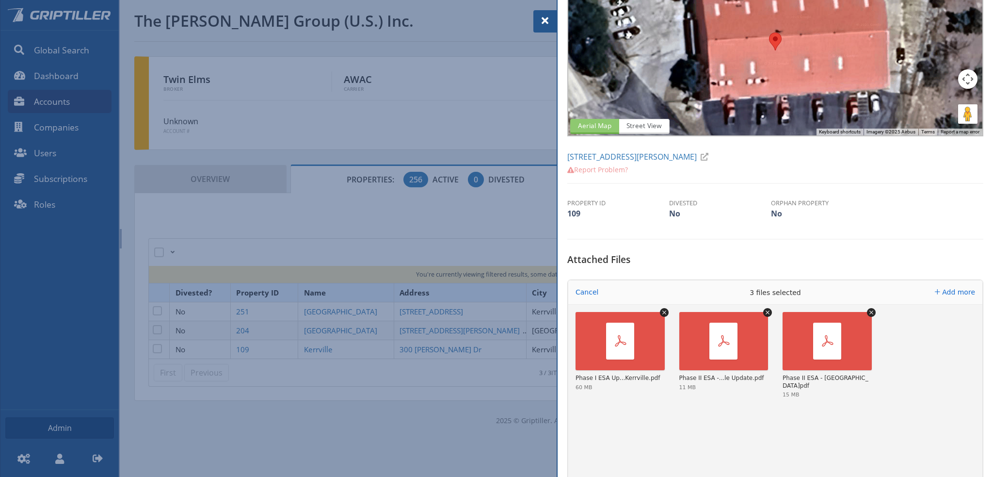
scroll to position [145, 0]
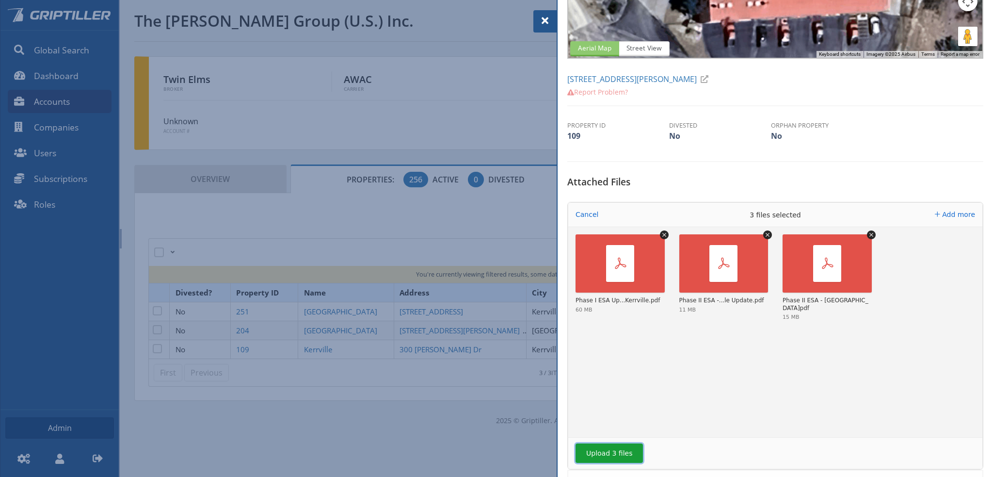
click at [613, 451] on button "Upload 3 files" at bounding box center [609, 452] width 67 height 19
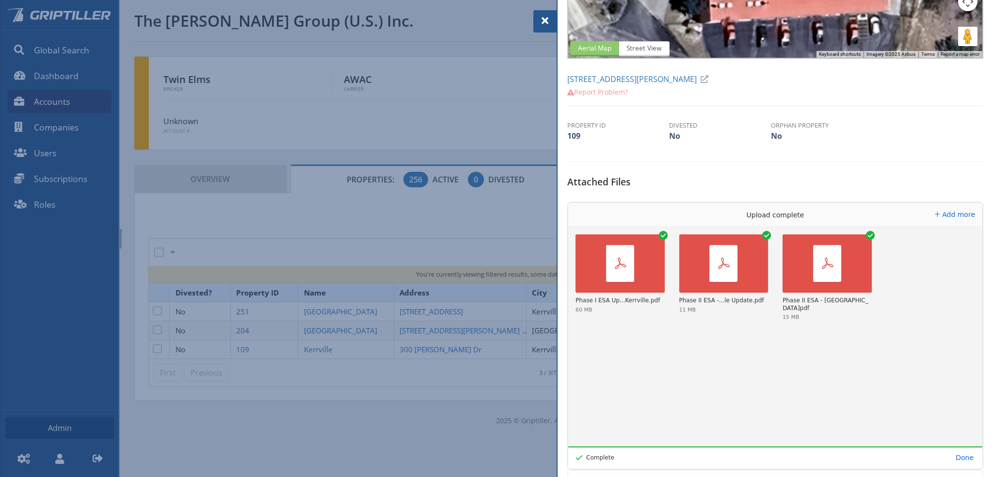
click at [542, 19] on span at bounding box center [545, 21] width 12 height 12
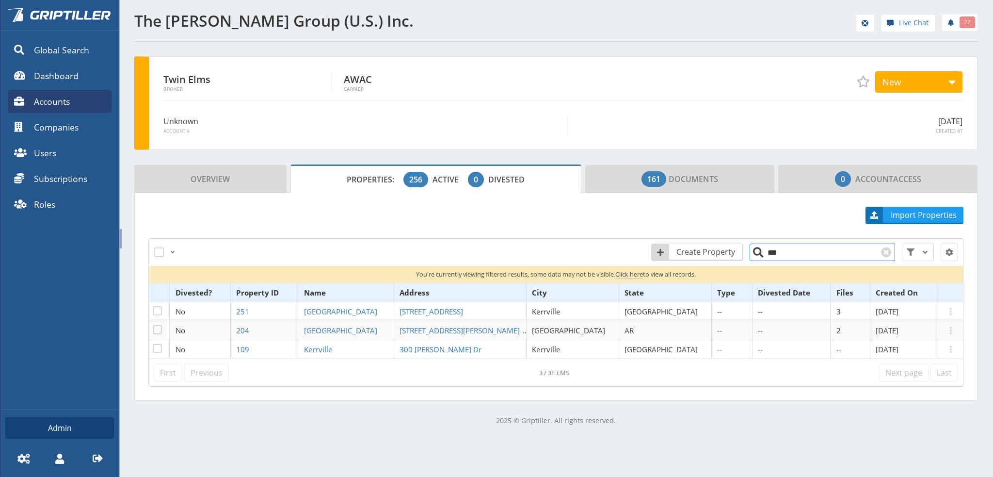
drag, startPoint x: 774, startPoint y: 253, endPoint x: 755, endPoint y: 252, distance: 18.9
click at [755, 252] on input "***" at bounding box center [822, 251] width 145 height 17
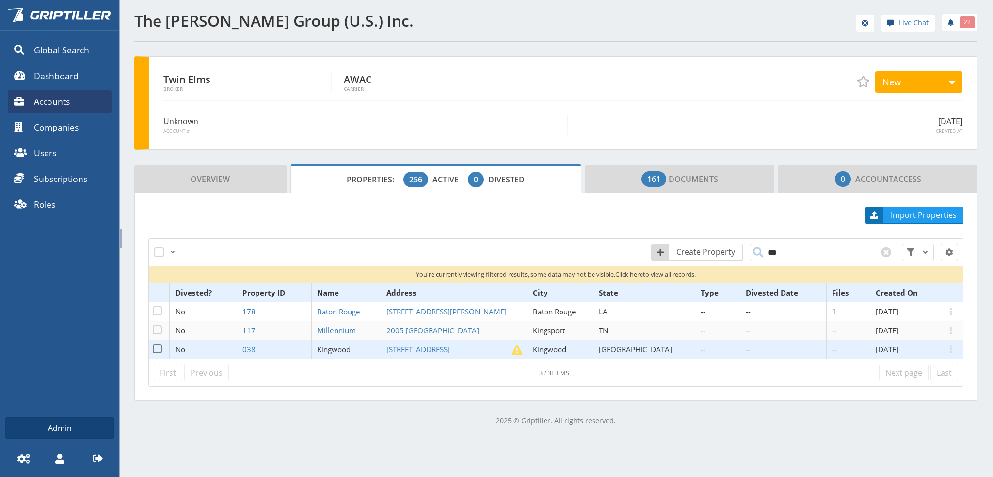
click at [351, 347] on span "Kingwood" at bounding box center [333, 349] width 33 height 10
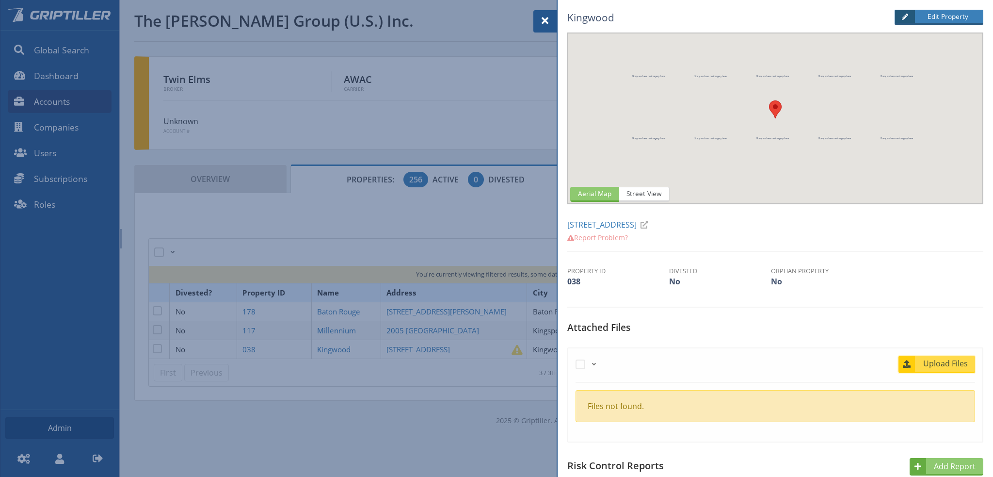
click at [944, 360] on span "Upload Files" at bounding box center [945, 363] width 59 height 12
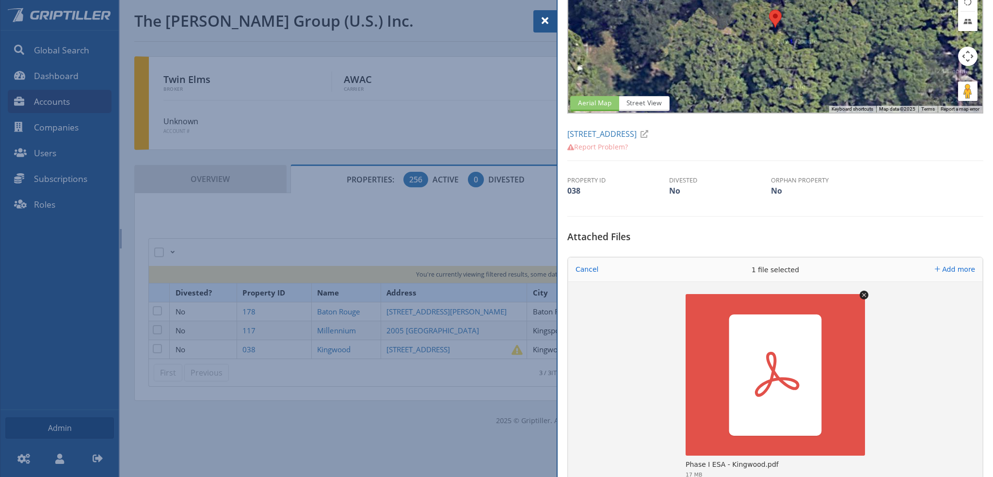
scroll to position [145, 0]
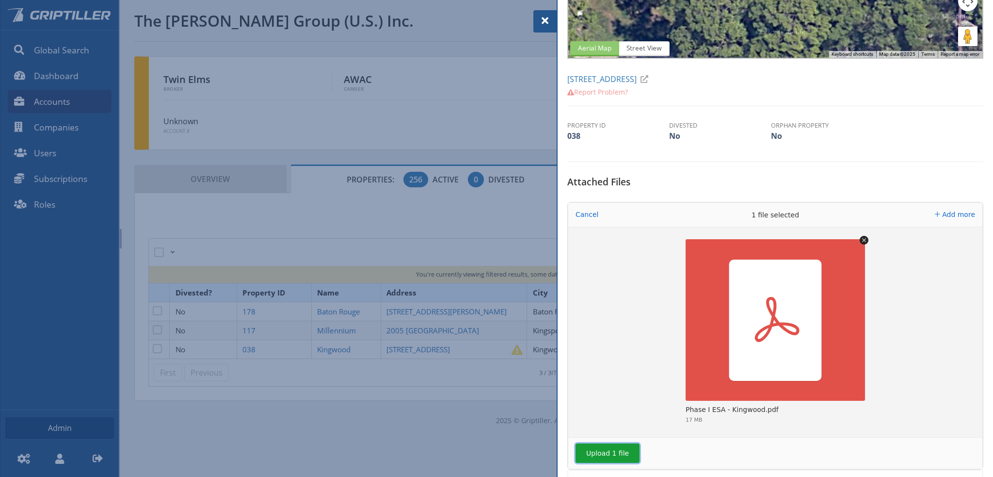
click at [606, 454] on button "Upload 1 file" at bounding box center [608, 452] width 64 height 19
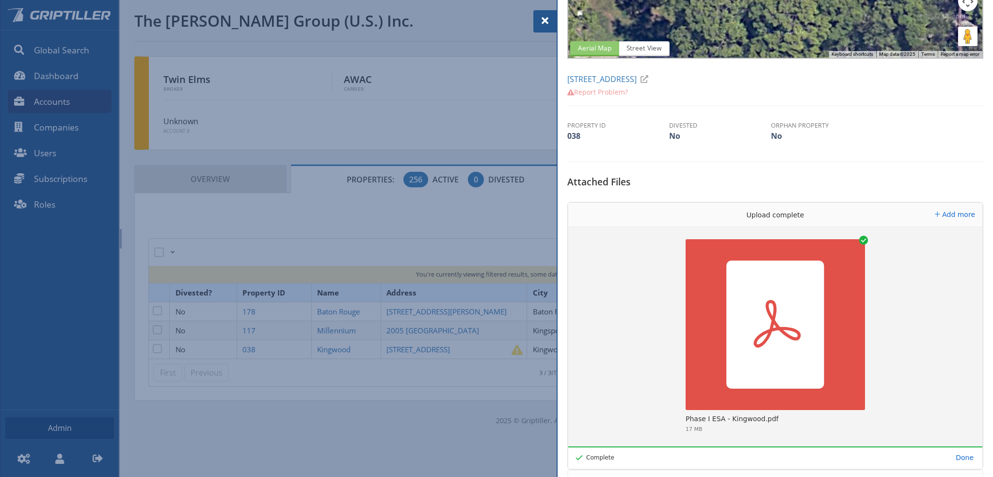
click at [541, 21] on span at bounding box center [545, 21] width 12 height 12
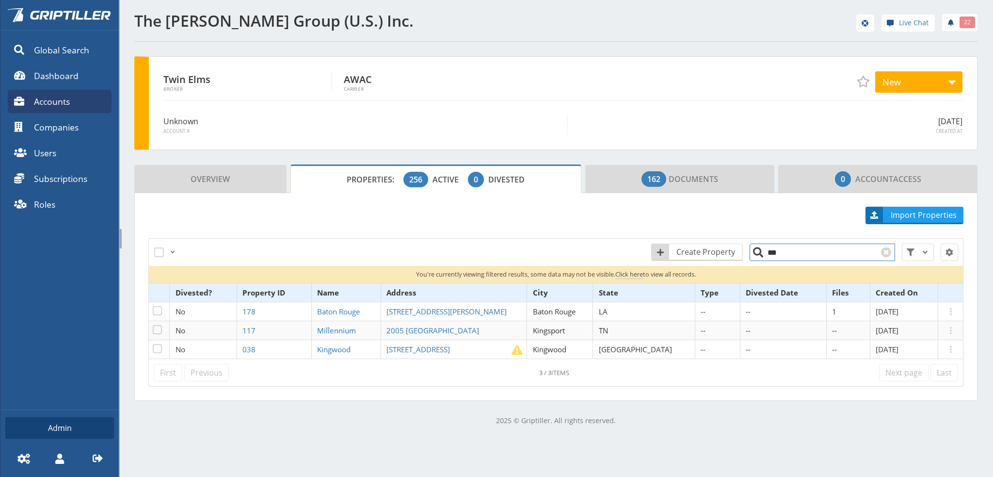
drag, startPoint x: 769, startPoint y: 253, endPoint x: 752, endPoint y: 256, distance: 16.7
click at [752, 255] on input "***" at bounding box center [822, 251] width 145 height 17
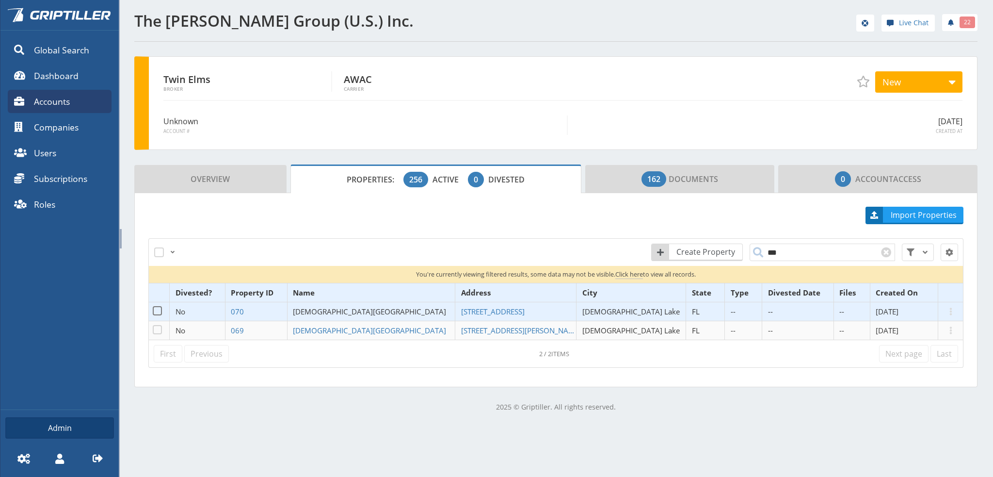
click at [385, 309] on span "[DEMOGRAPHIC_DATA][GEOGRAPHIC_DATA]" at bounding box center [369, 311] width 153 height 10
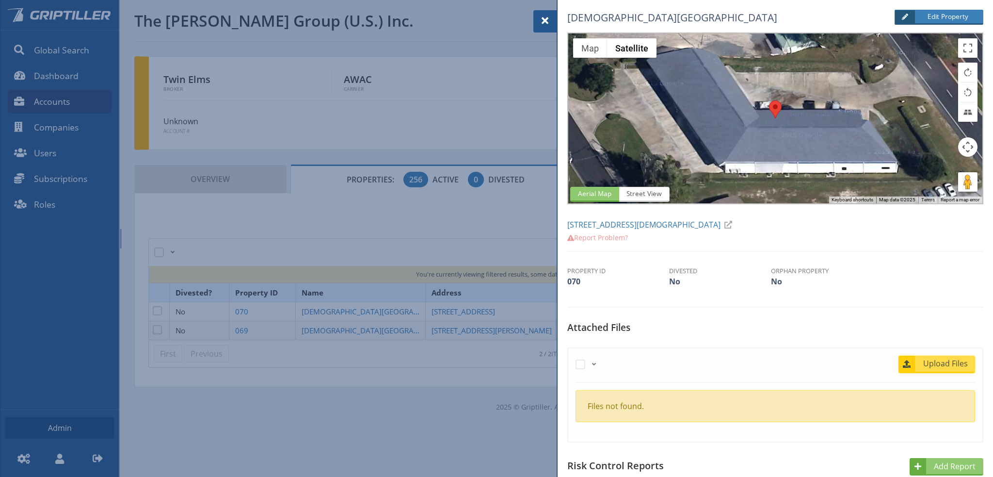
click at [936, 364] on span "Upload Files" at bounding box center [945, 363] width 59 height 12
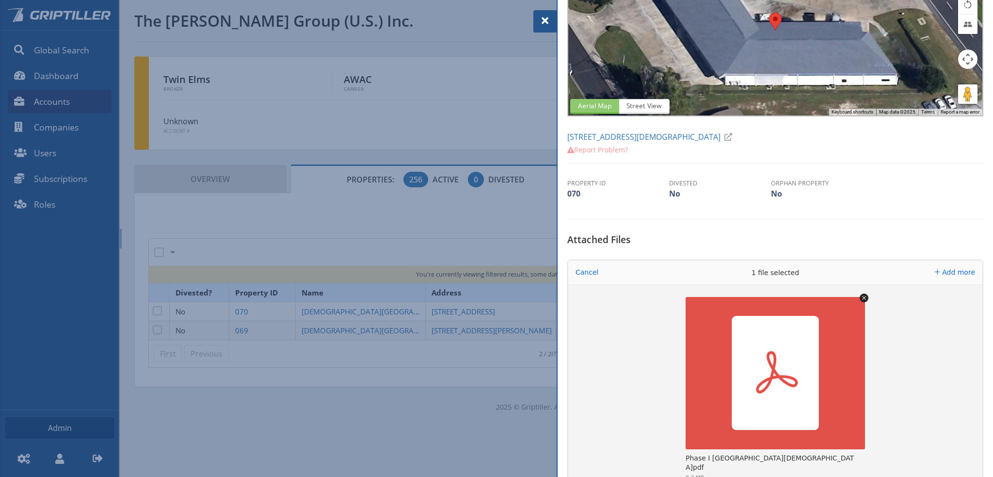
scroll to position [145, 0]
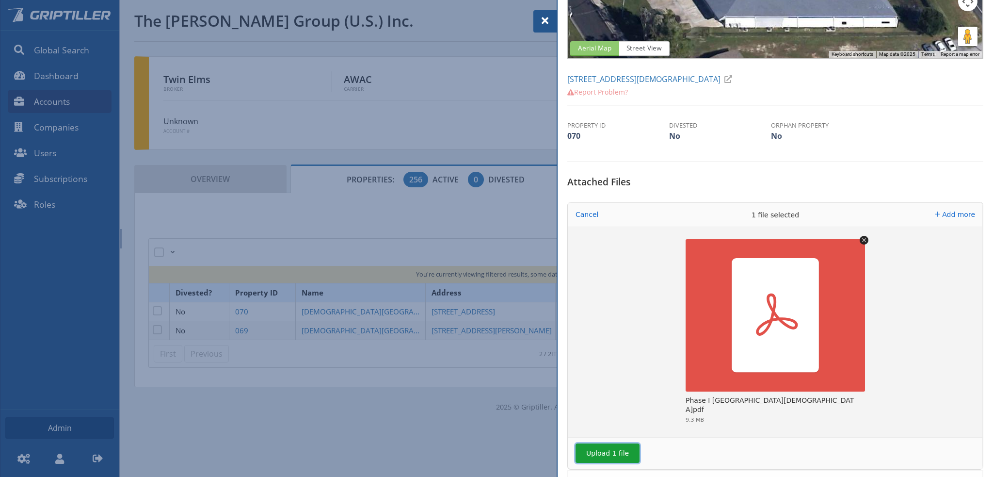
click at [602, 457] on button "Upload 1 file" at bounding box center [608, 452] width 64 height 19
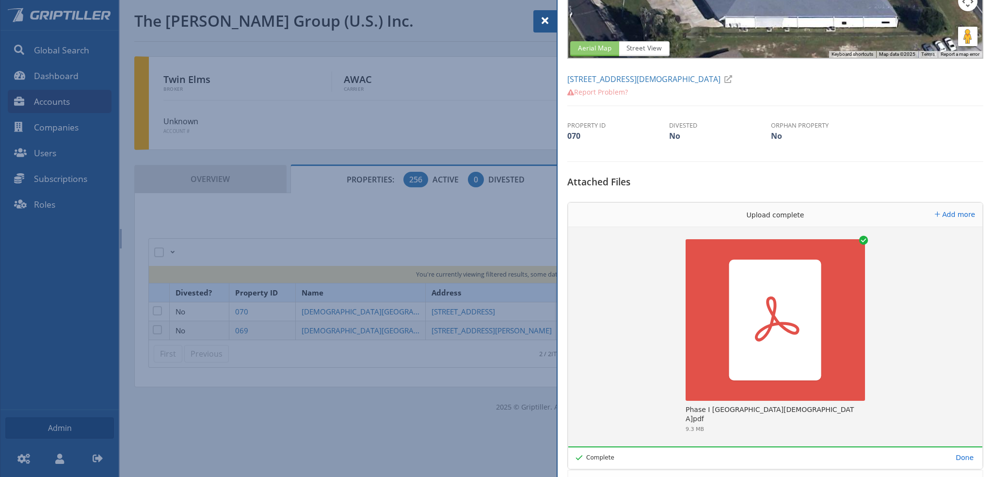
click at [545, 20] on span at bounding box center [545, 21] width 12 height 12
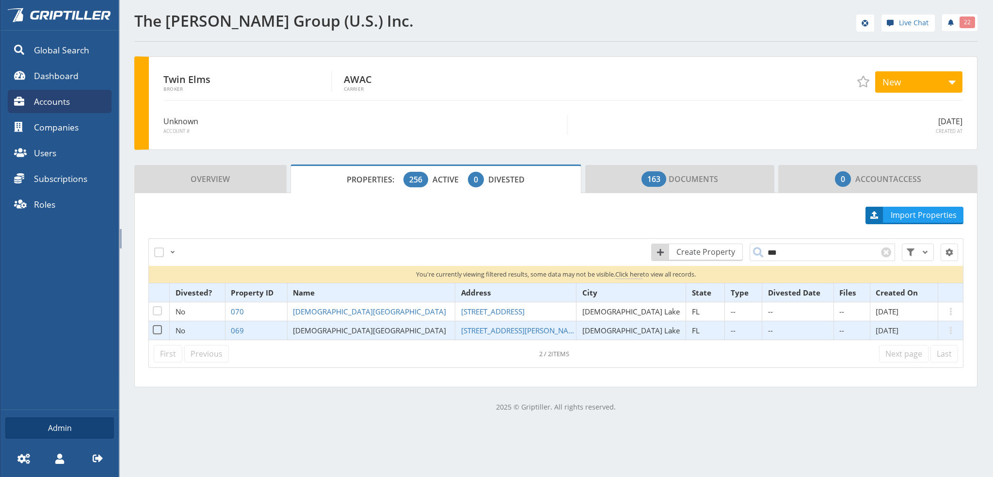
click at [383, 326] on span "[DEMOGRAPHIC_DATA][GEOGRAPHIC_DATA]" at bounding box center [369, 330] width 153 height 10
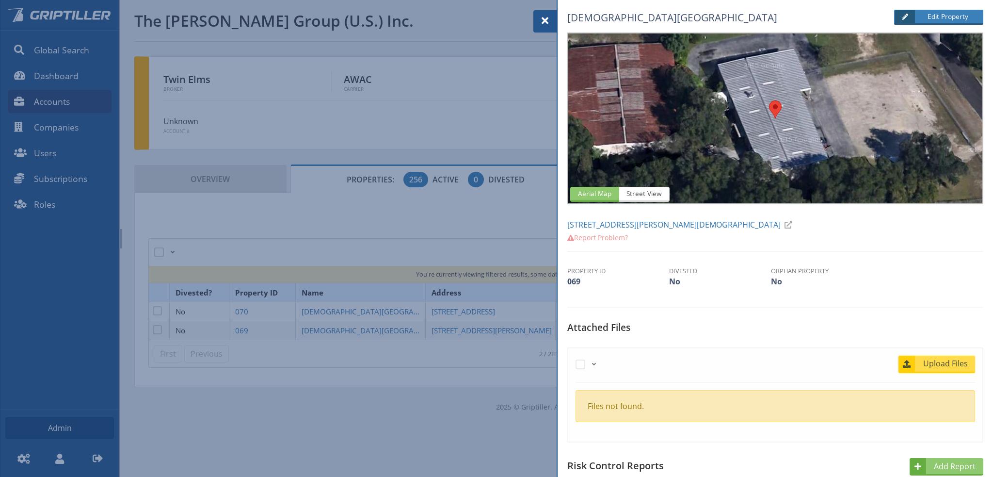
click at [944, 362] on span "Upload Files" at bounding box center [945, 363] width 59 height 12
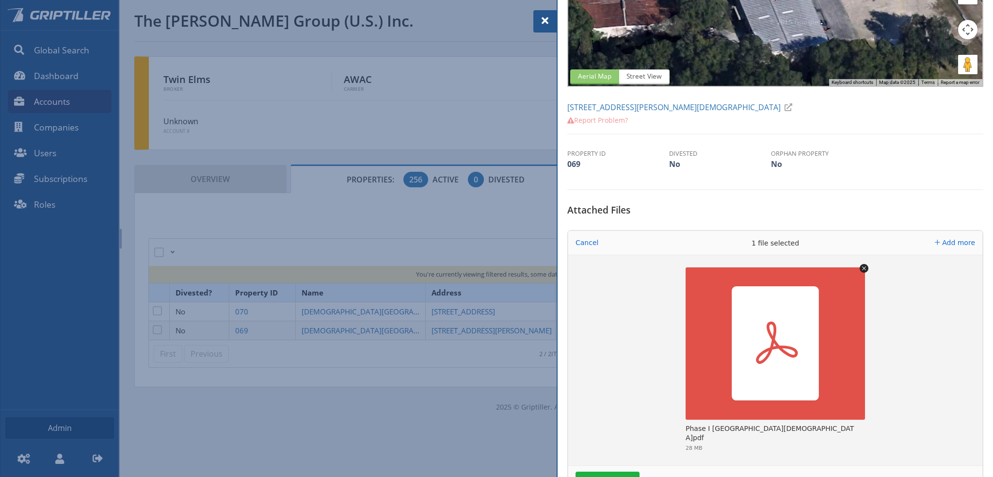
scroll to position [194, 0]
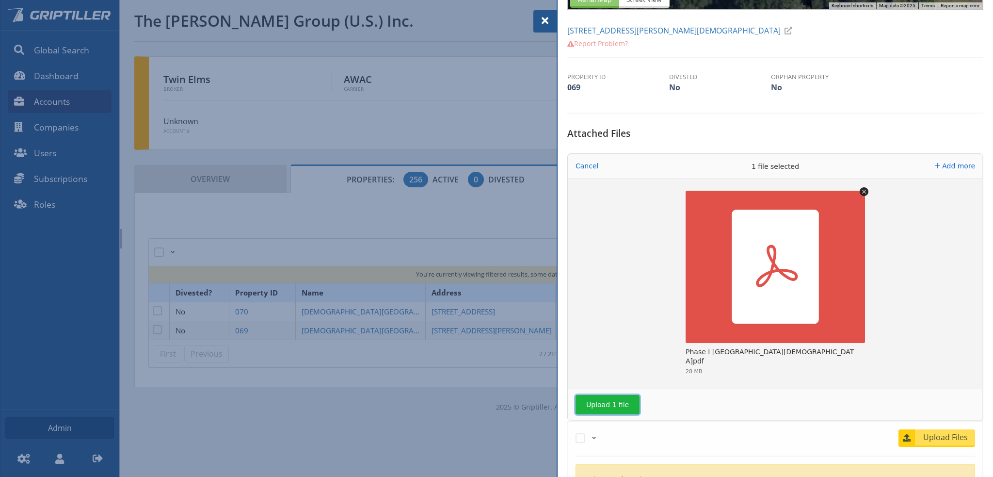
click at [618, 398] on button "Upload 1 file" at bounding box center [608, 404] width 64 height 19
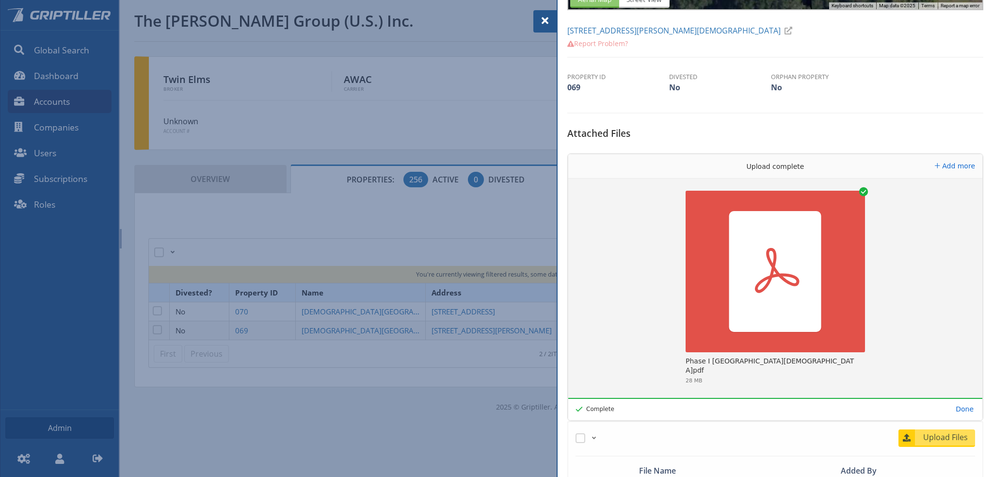
click at [543, 21] on span at bounding box center [545, 21] width 12 height 12
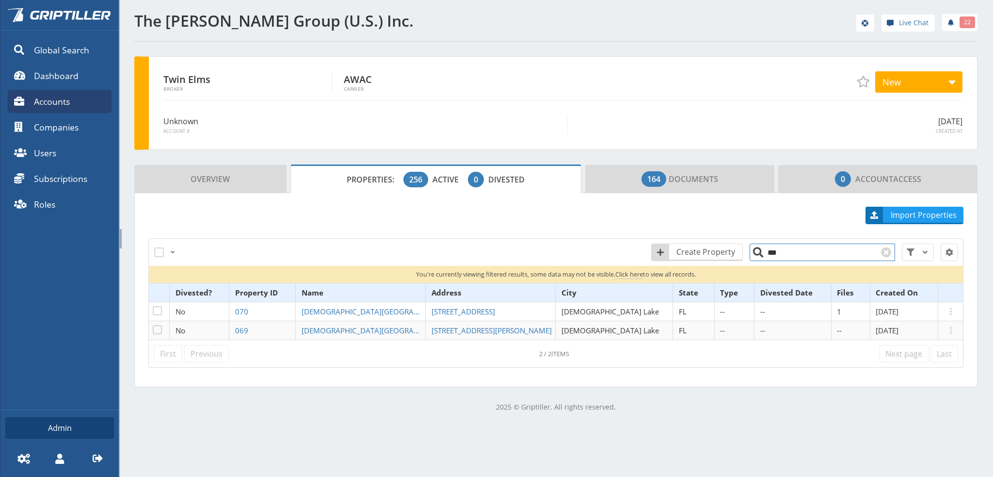
click at [773, 252] on input "***" at bounding box center [822, 251] width 145 height 17
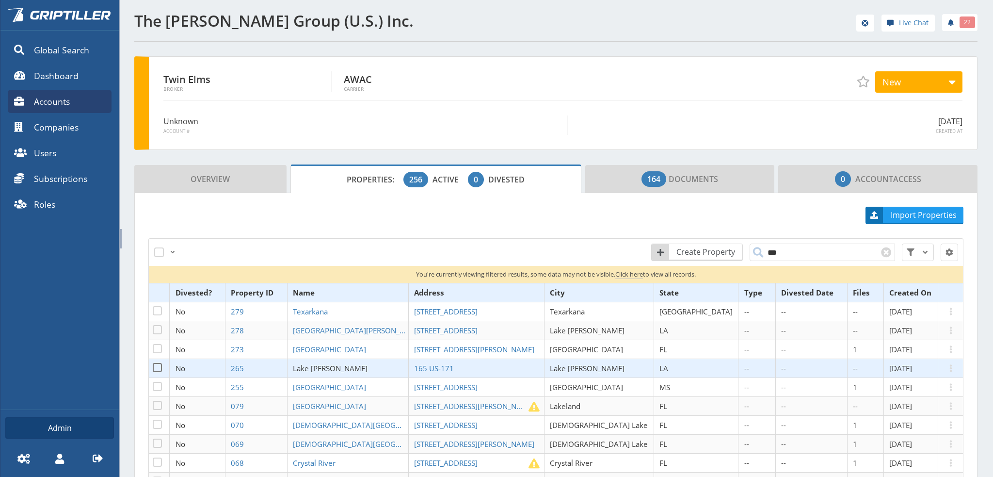
click at [351, 365] on span "Lake [PERSON_NAME]" at bounding box center [330, 368] width 75 height 10
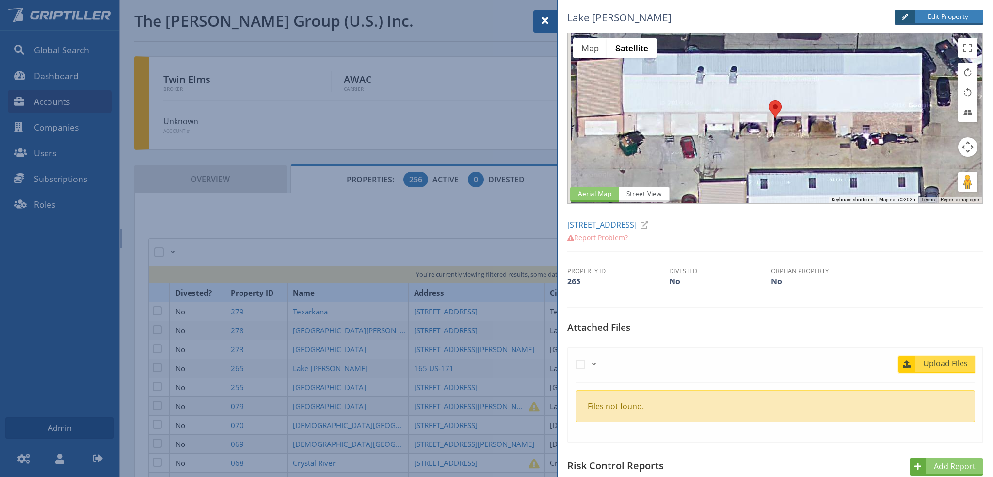
click at [933, 361] on span "Upload Files" at bounding box center [945, 363] width 59 height 12
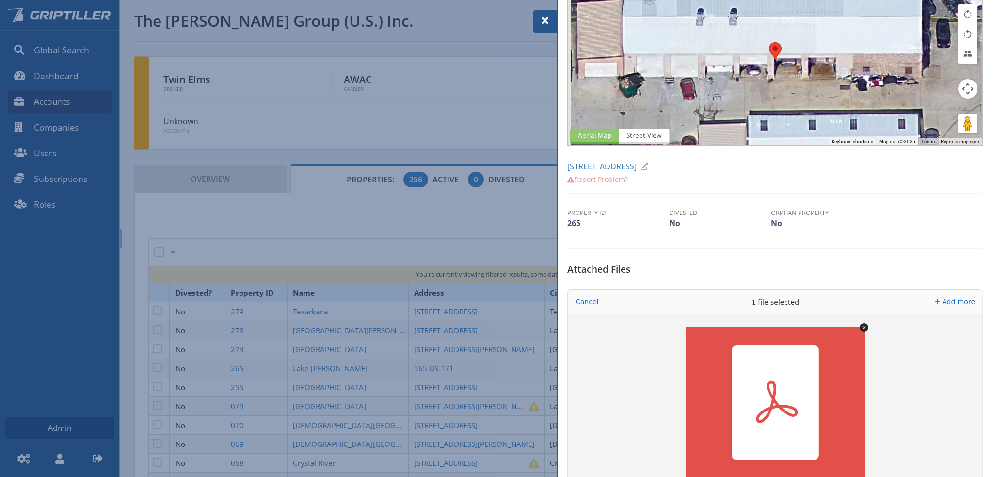
scroll to position [194, 0]
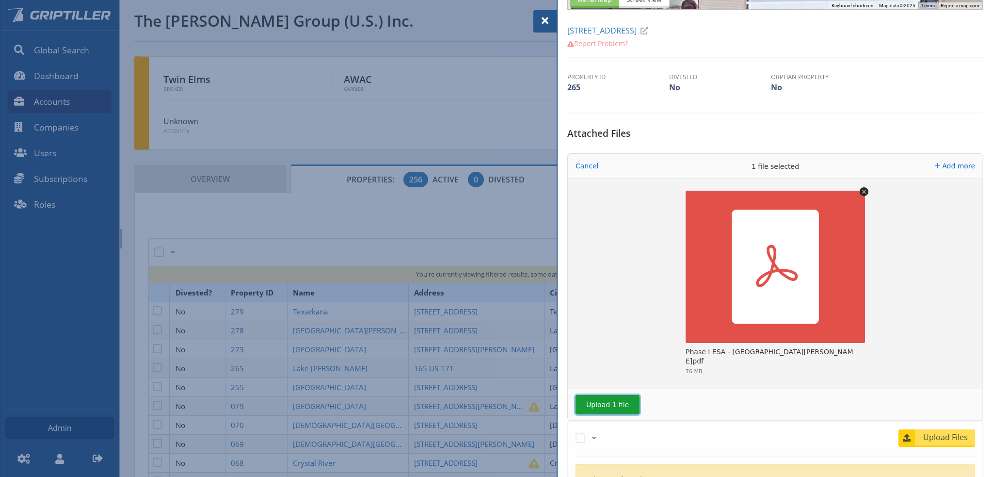
click at [611, 404] on button "Upload 1 file" at bounding box center [608, 404] width 64 height 19
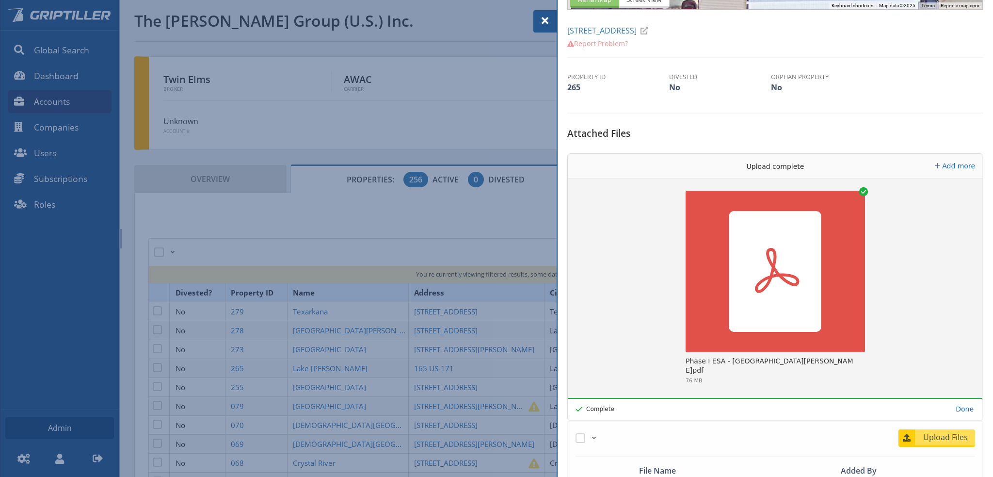
click at [544, 21] on span at bounding box center [545, 21] width 12 height 12
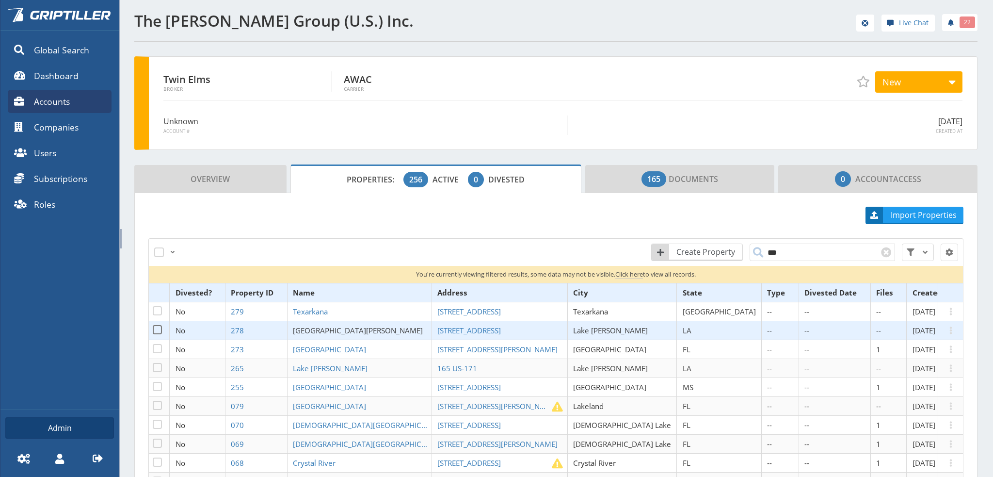
click at [353, 328] on span "[GEOGRAPHIC_DATA][PERSON_NAME]" at bounding box center [358, 330] width 130 height 10
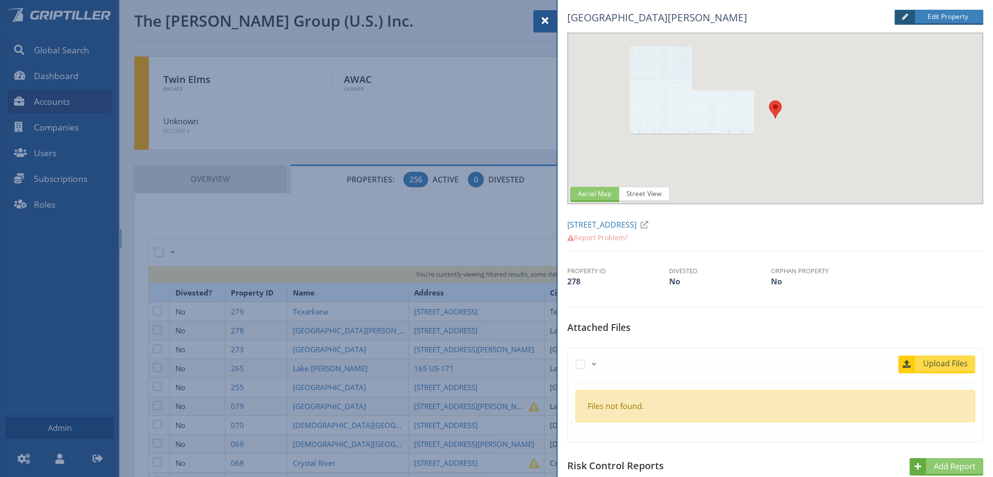
click at [950, 366] on span "Upload Files" at bounding box center [945, 363] width 59 height 12
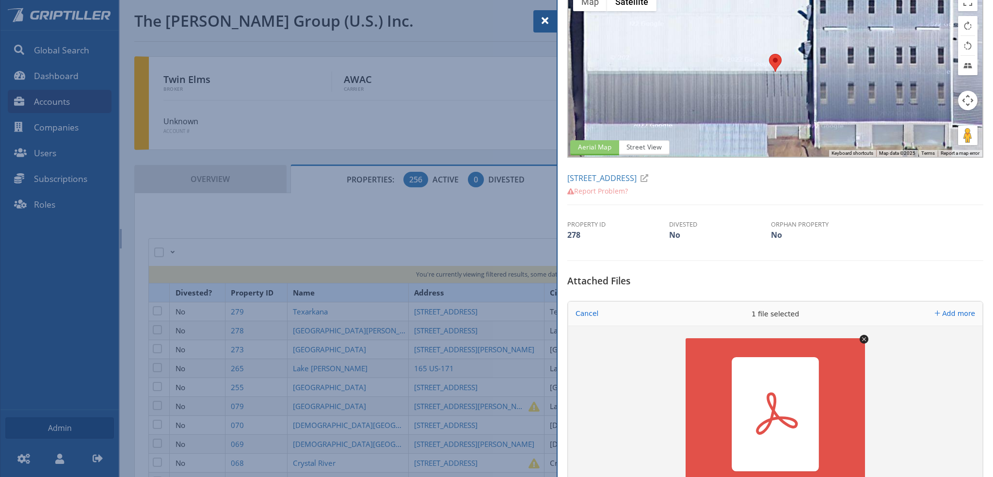
scroll to position [194, 0]
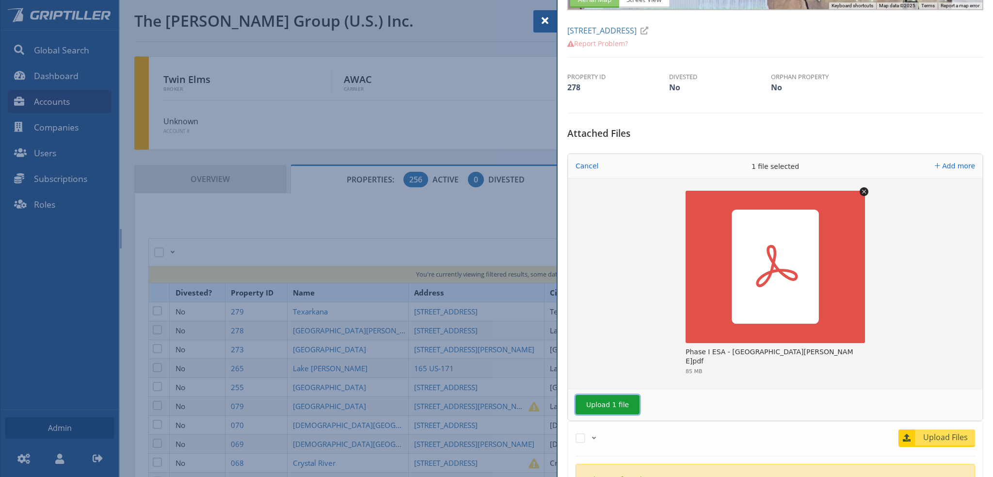
click at [611, 407] on button "Upload 1 file" at bounding box center [608, 404] width 64 height 19
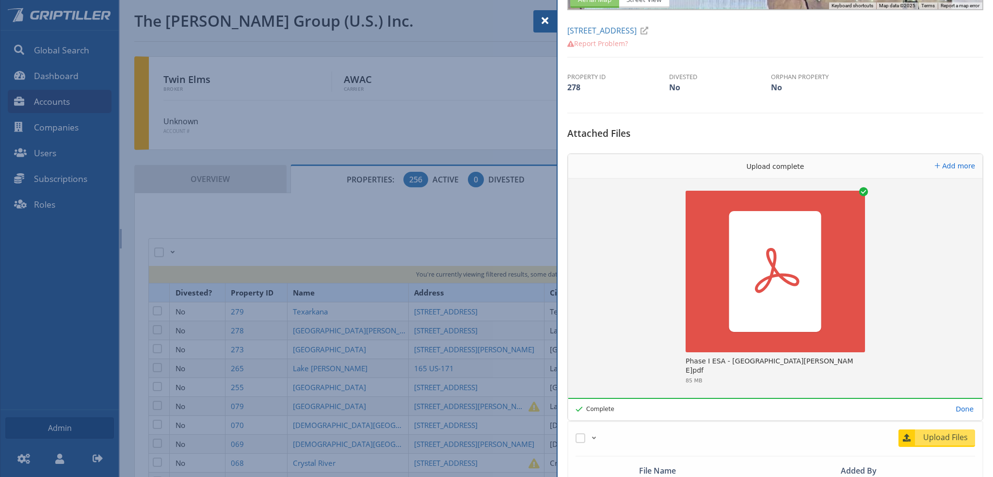
click at [545, 21] on span at bounding box center [545, 21] width 12 height 12
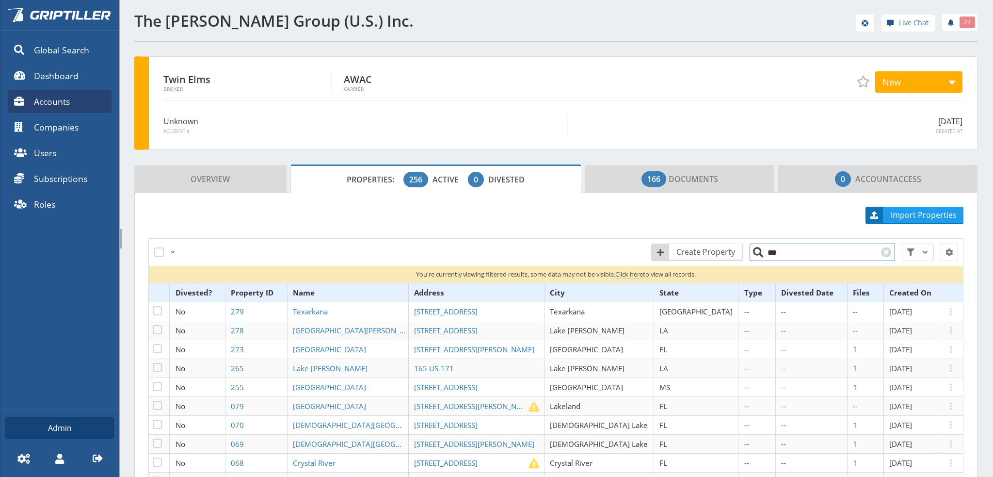
click at [778, 250] on input "***" at bounding box center [822, 251] width 145 height 17
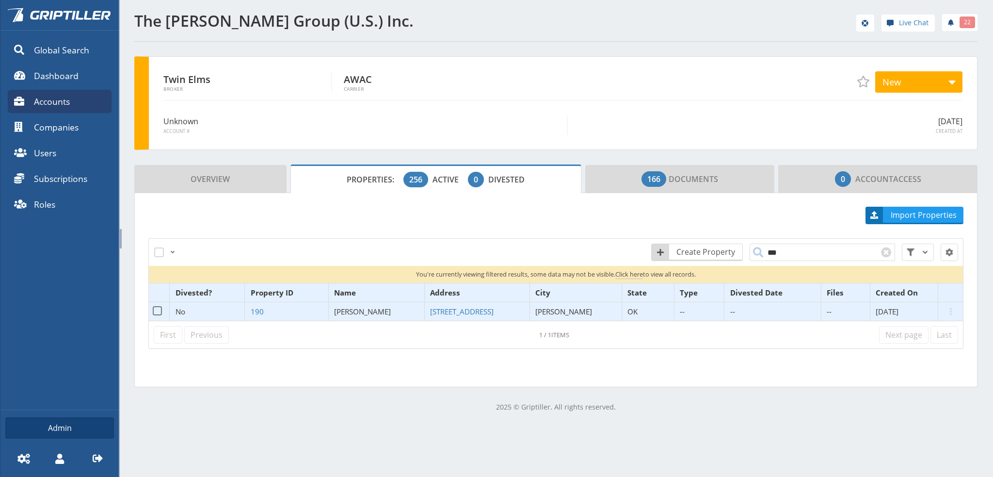
click at [373, 311] on span "[PERSON_NAME]" at bounding box center [362, 311] width 57 height 10
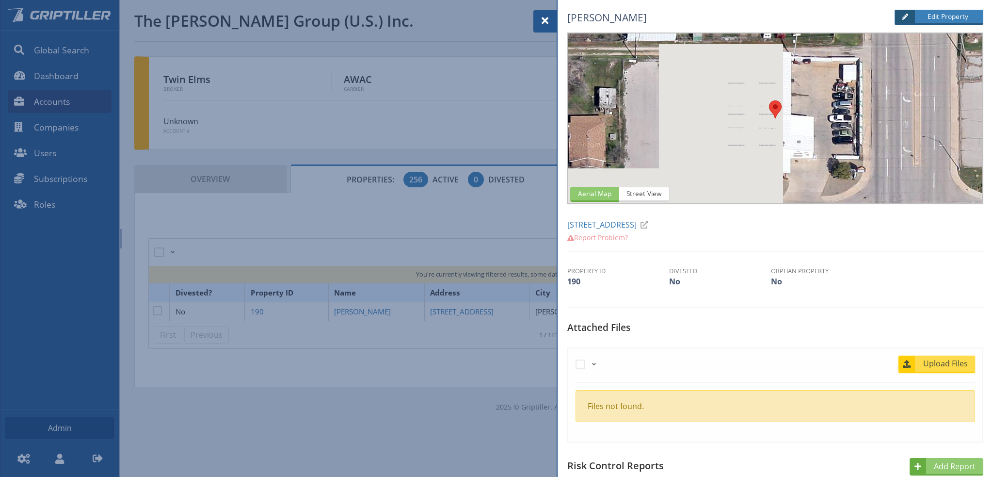
click at [947, 359] on span "Upload Files" at bounding box center [945, 363] width 59 height 12
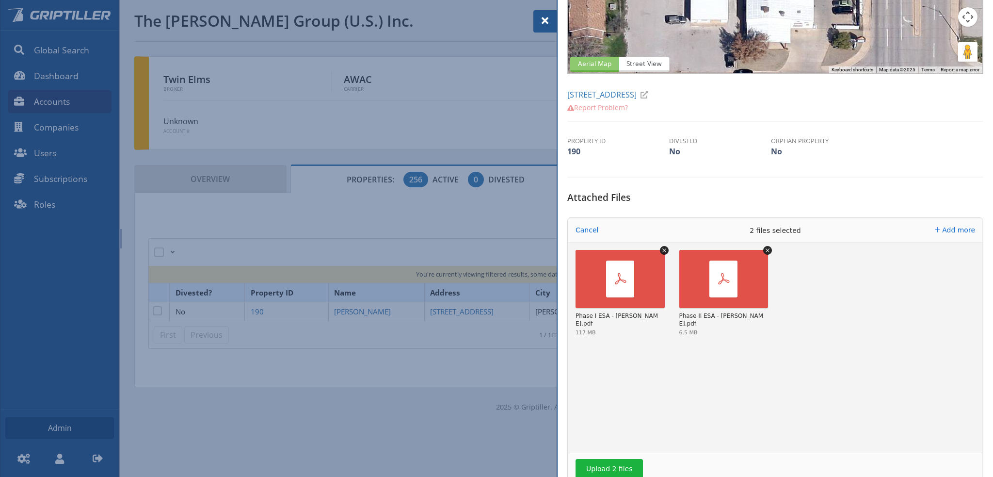
scroll to position [194, 0]
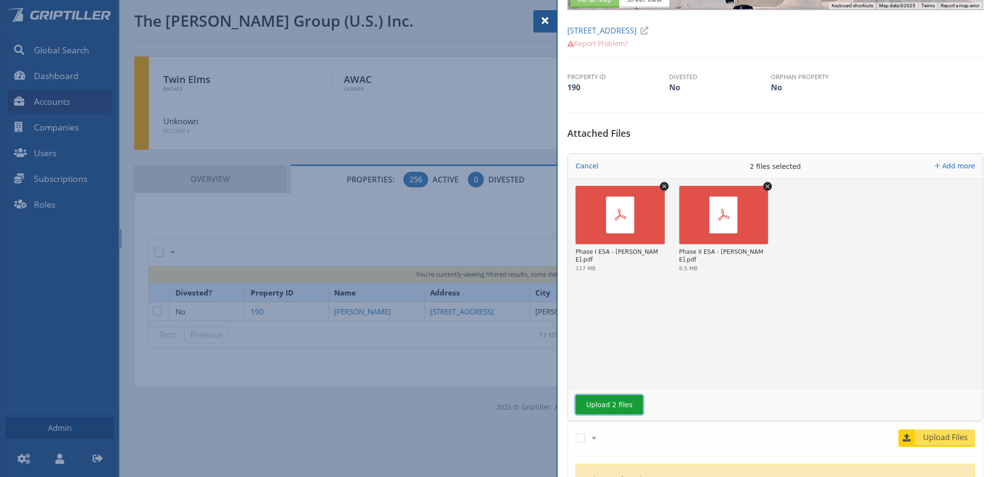
drag, startPoint x: 619, startPoint y: 409, endPoint x: 625, endPoint y: 407, distance: 6.1
click at [619, 407] on button "Upload 2 files" at bounding box center [609, 404] width 67 height 19
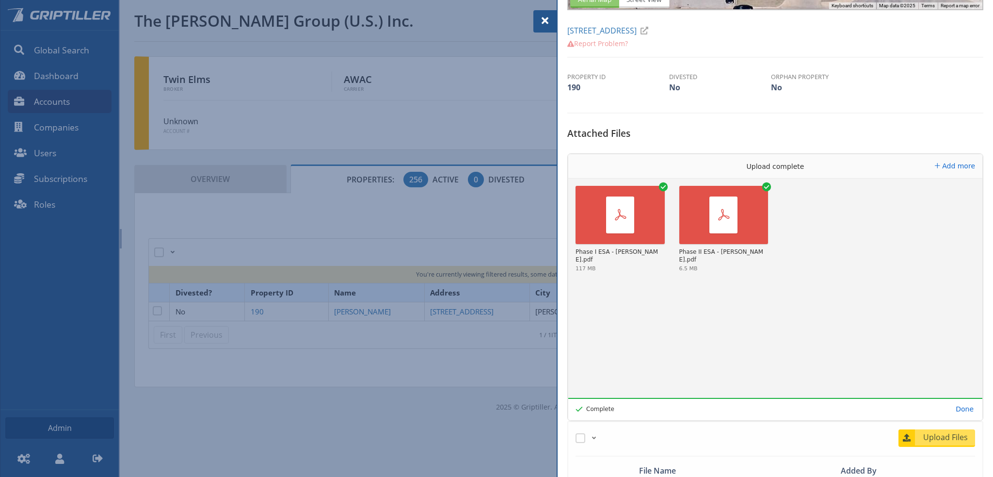
click at [546, 20] on span at bounding box center [545, 21] width 12 height 12
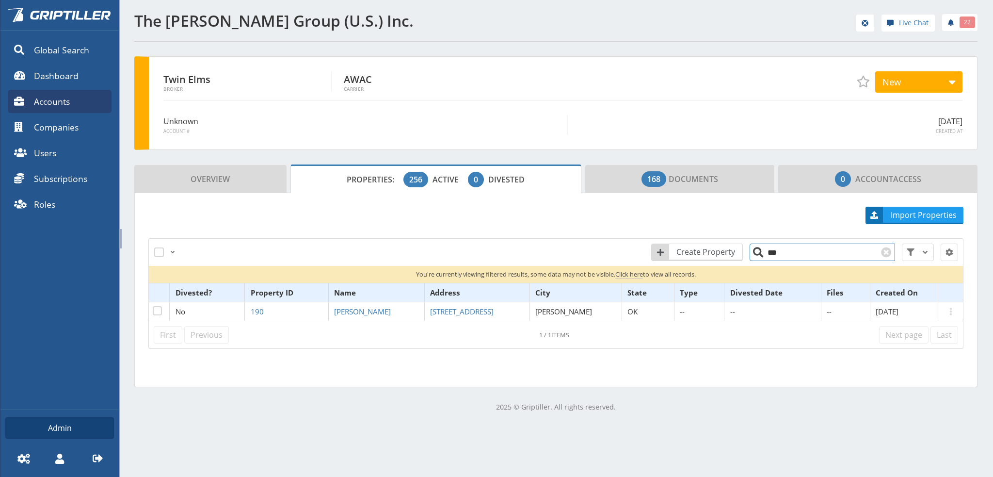
drag, startPoint x: 776, startPoint y: 254, endPoint x: 763, endPoint y: 257, distance: 13.4
click at [763, 257] on input "***" at bounding box center [822, 251] width 145 height 17
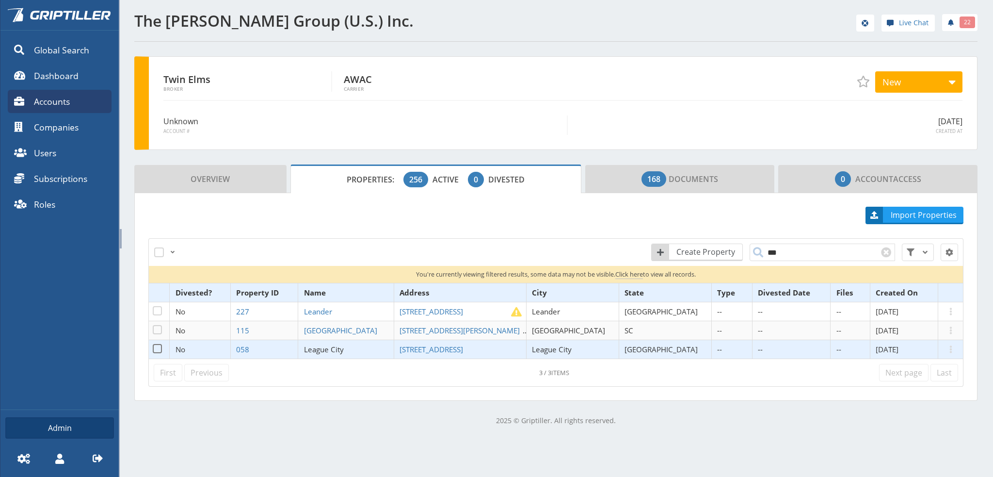
click at [344, 348] on span "League City" at bounding box center [324, 349] width 40 height 10
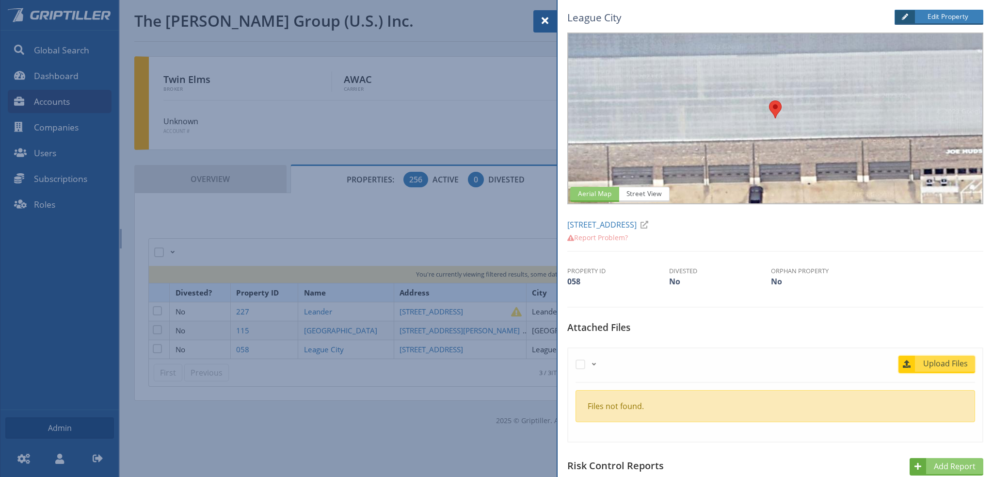
click at [943, 362] on span "Upload Files" at bounding box center [945, 363] width 59 height 12
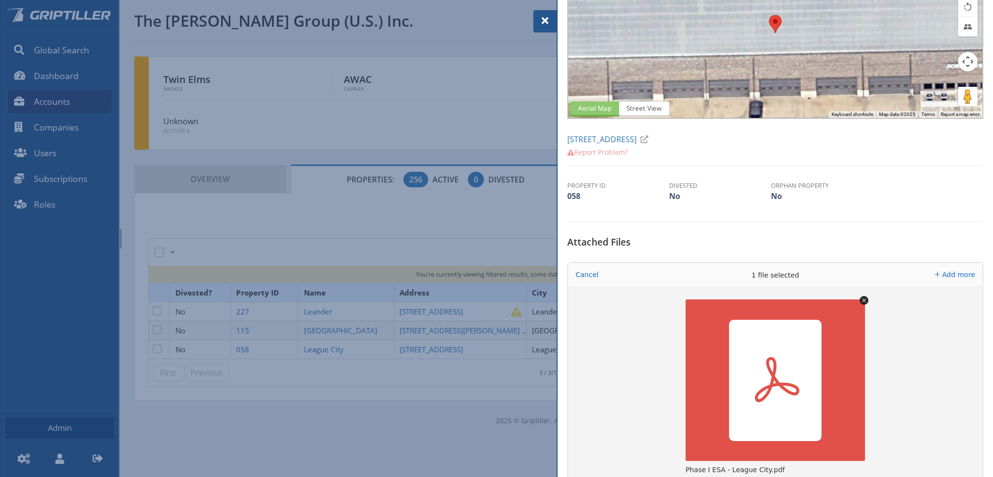
scroll to position [145, 0]
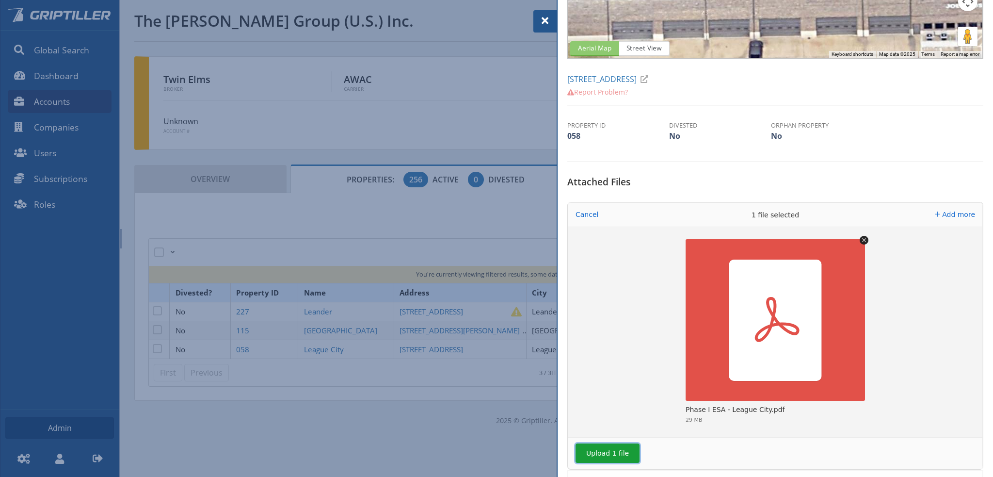
click at [607, 450] on button "Upload 1 file" at bounding box center [608, 452] width 64 height 19
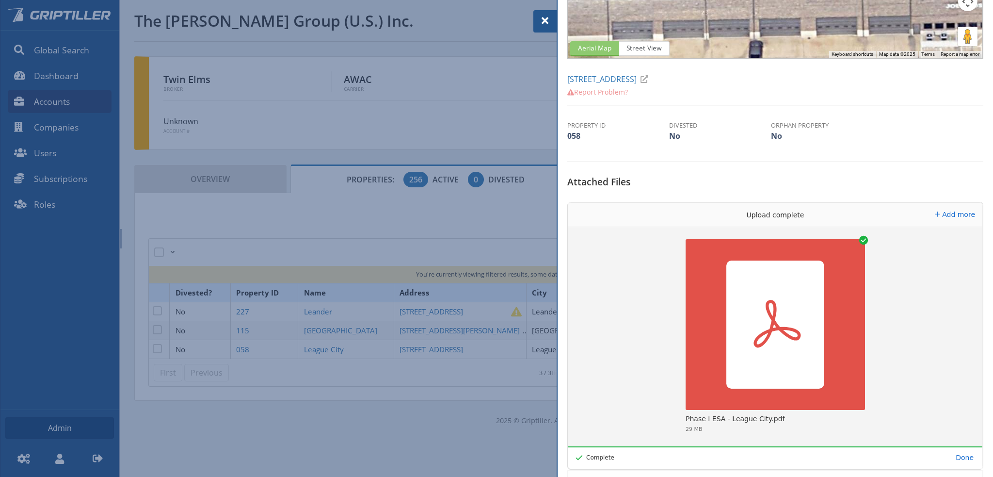
click at [545, 19] on span at bounding box center [545, 21] width 12 height 12
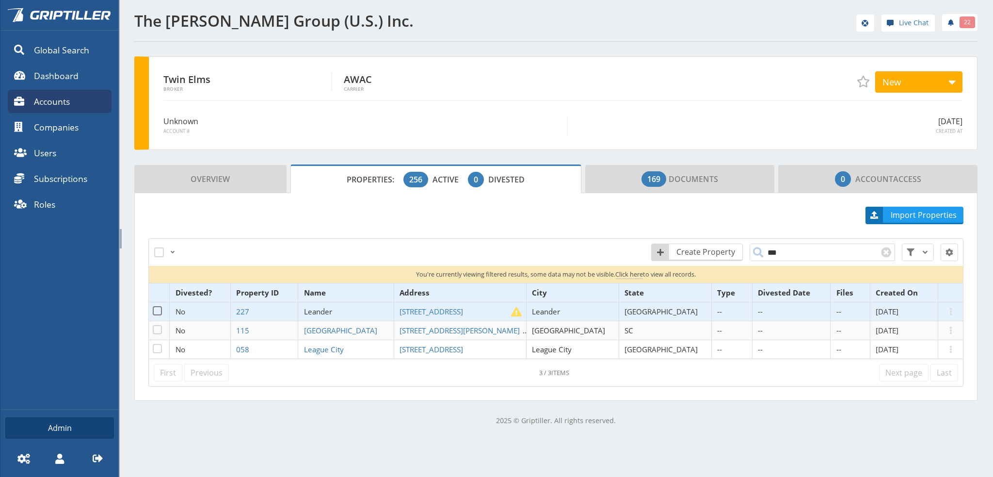
click at [332, 308] on span "Leander" at bounding box center [318, 311] width 28 height 10
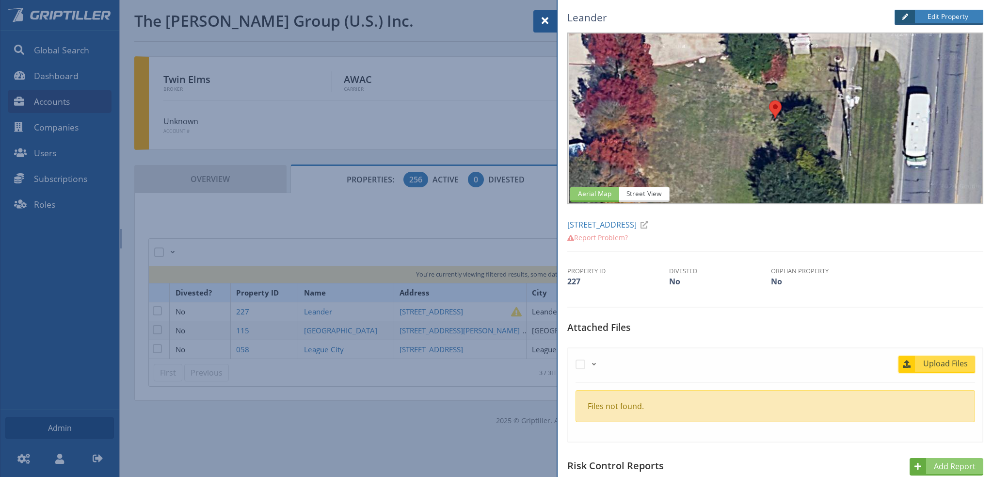
click at [948, 358] on span "Upload Files" at bounding box center [945, 363] width 59 height 12
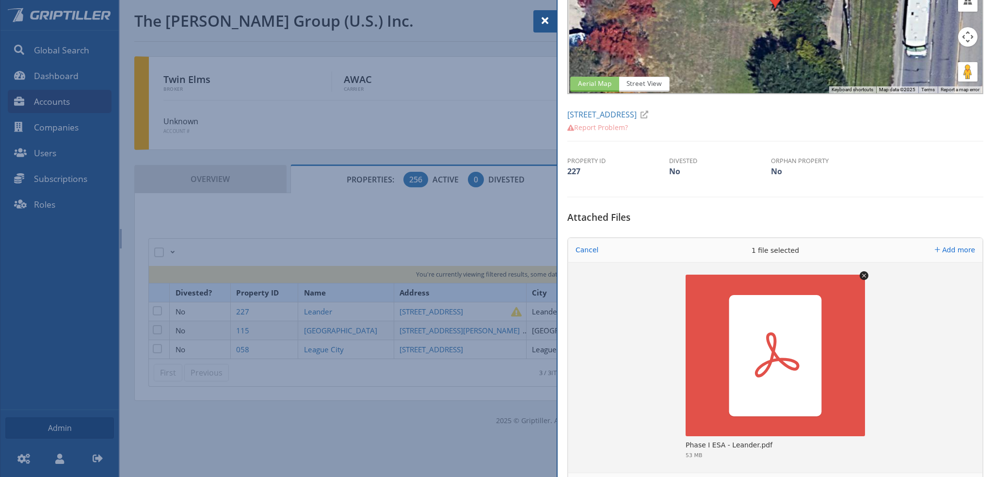
scroll to position [194, 0]
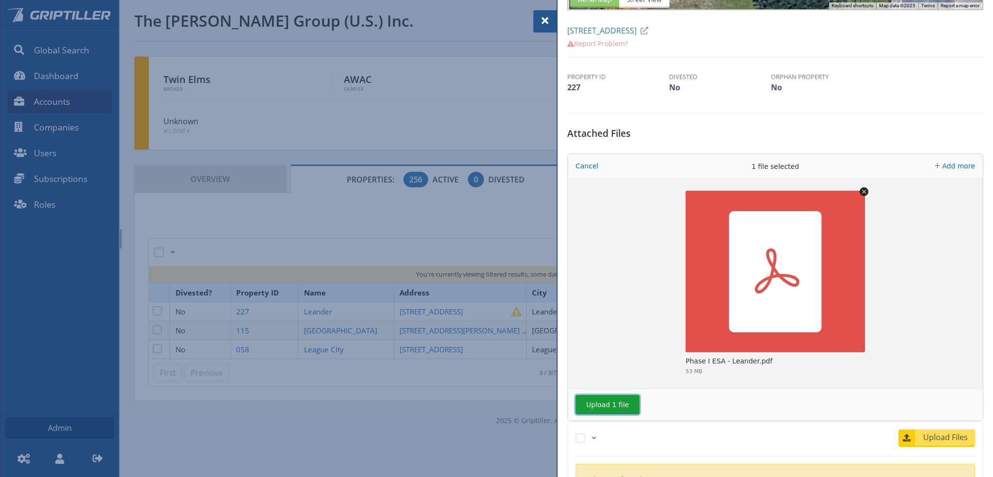
click at [603, 407] on button "Upload 1 file" at bounding box center [608, 404] width 64 height 19
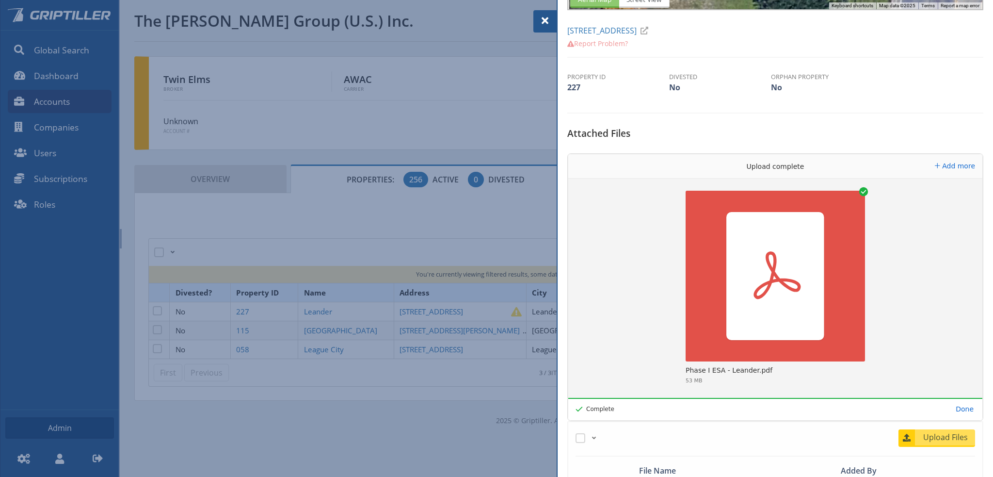
click at [545, 22] on span at bounding box center [545, 21] width 12 height 12
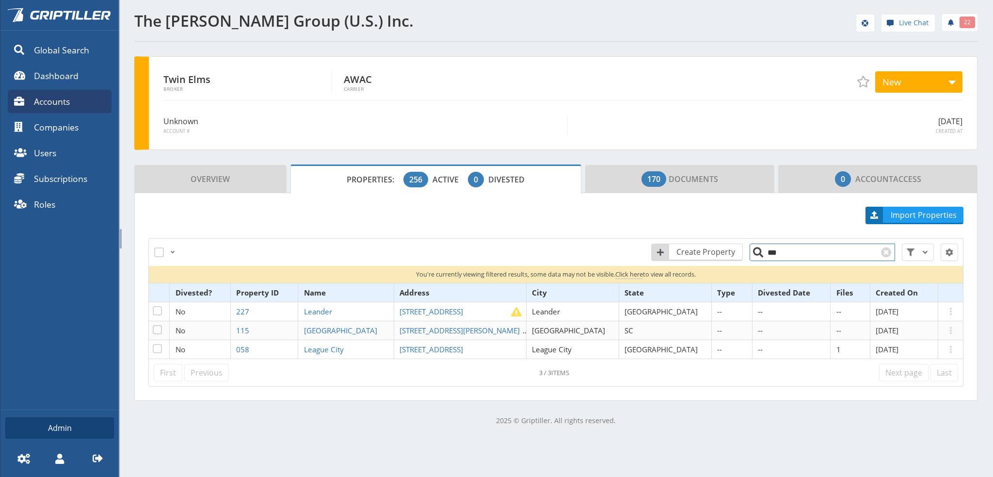
drag, startPoint x: 773, startPoint y: 253, endPoint x: 768, endPoint y: 254, distance: 5.4
click at [768, 254] on input "***" at bounding box center [822, 251] width 145 height 17
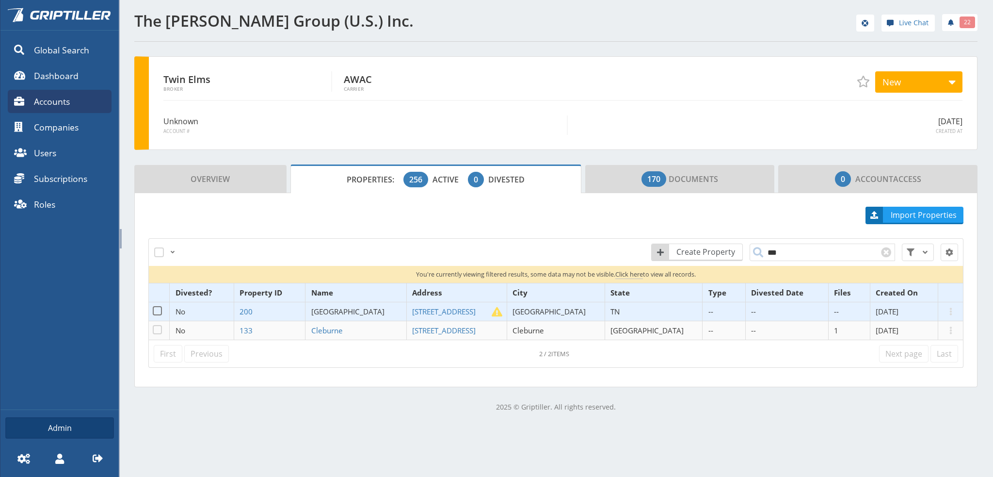
click at [355, 310] on span "[GEOGRAPHIC_DATA]" at bounding box center [347, 311] width 73 height 10
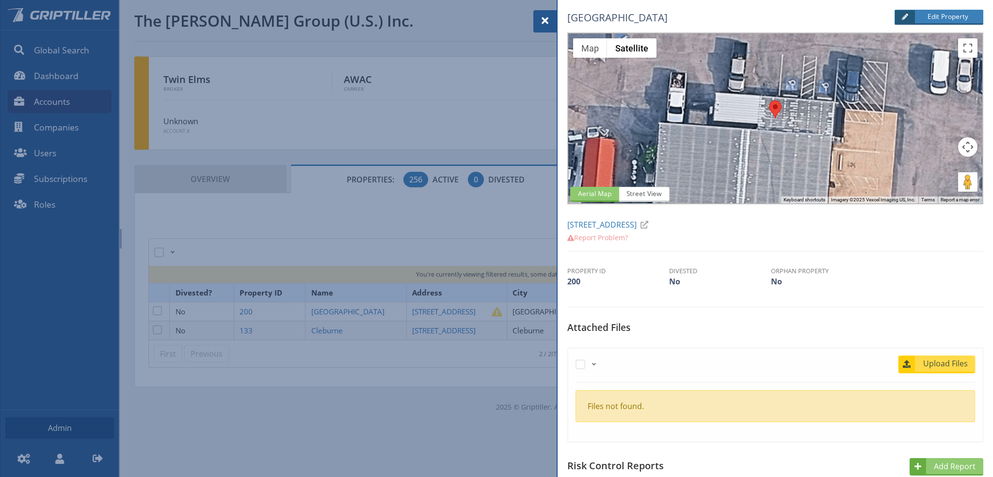
click at [946, 362] on span "Upload Files" at bounding box center [945, 363] width 59 height 12
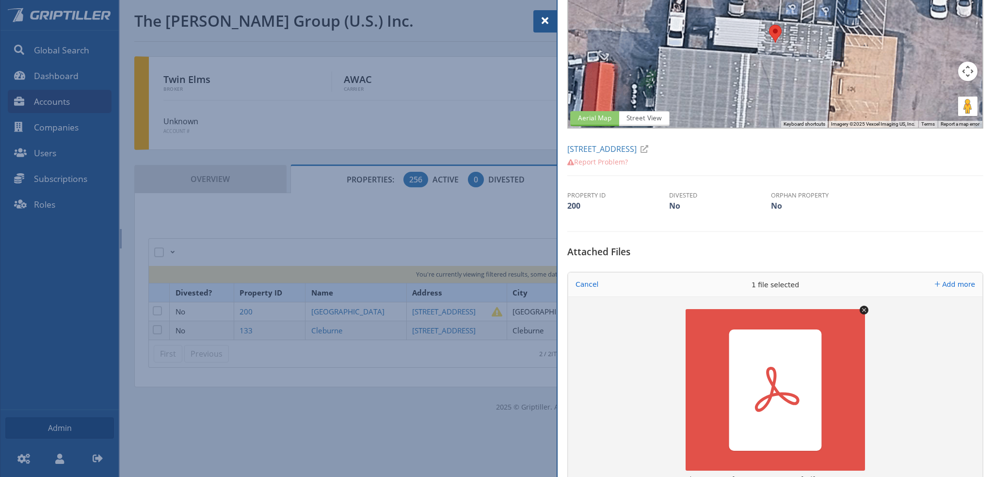
scroll to position [145, 0]
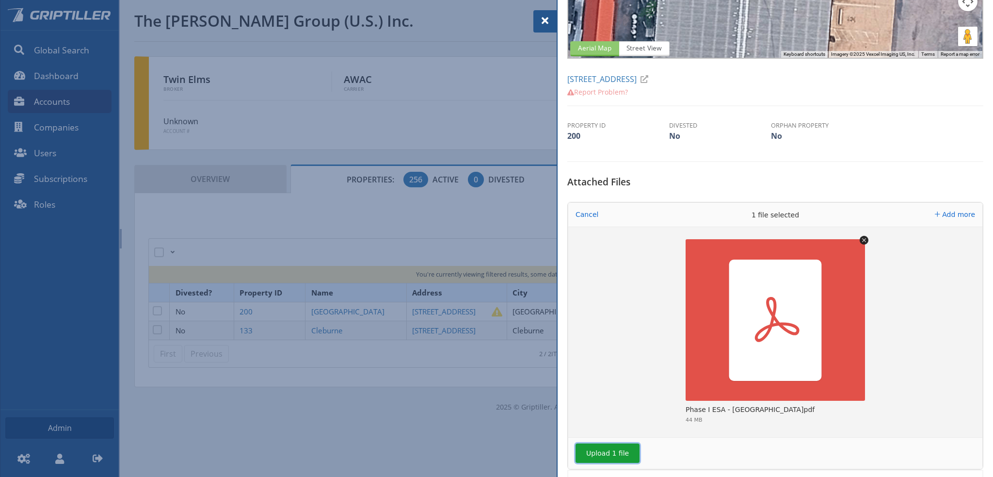
click at [609, 450] on button "Upload 1 file" at bounding box center [608, 452] width 64 height 19
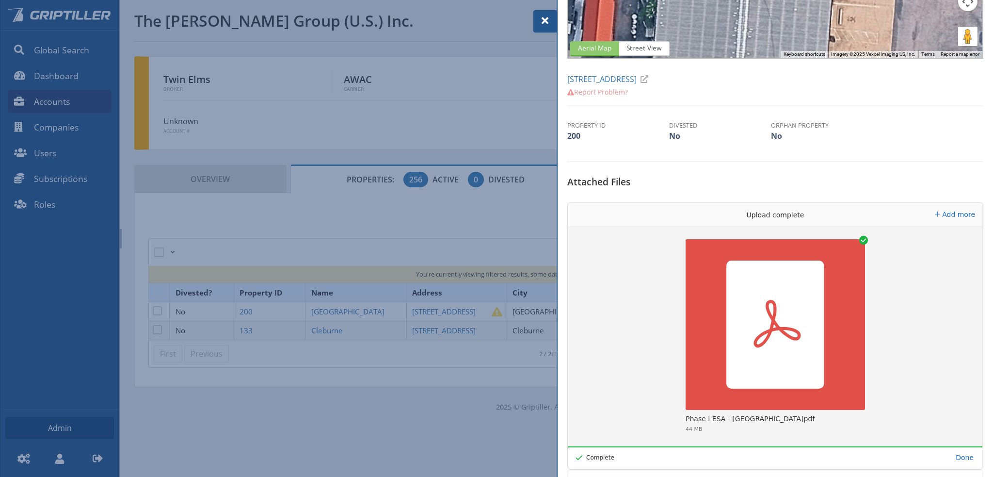
click at [545, 19] on span at bounding box center [545, 21] width 12 height 12
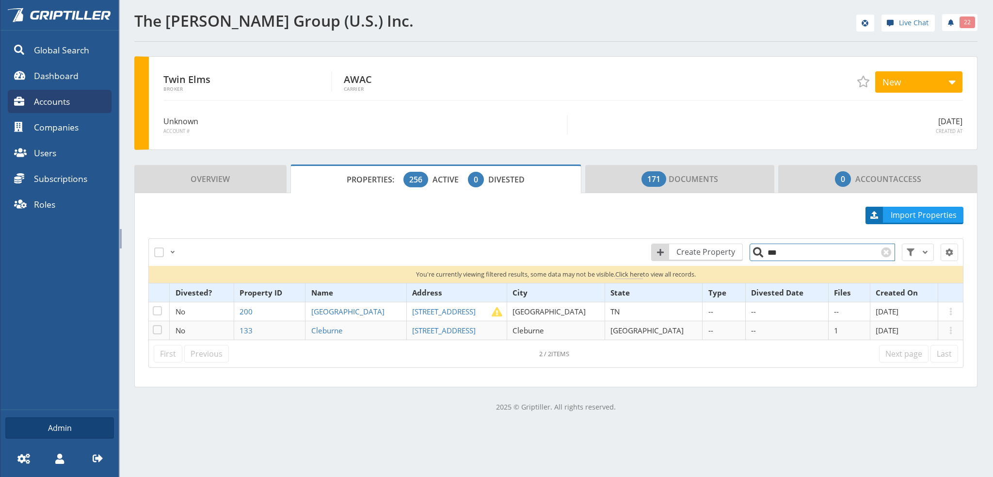
drag, startPoint x: 776, startPoint y: 251, endPoint x: 769, endPoint y: 253, distance: 8.0
click at [769, 253] on input "***" at bounding box center [822, 251] width 145 height 17
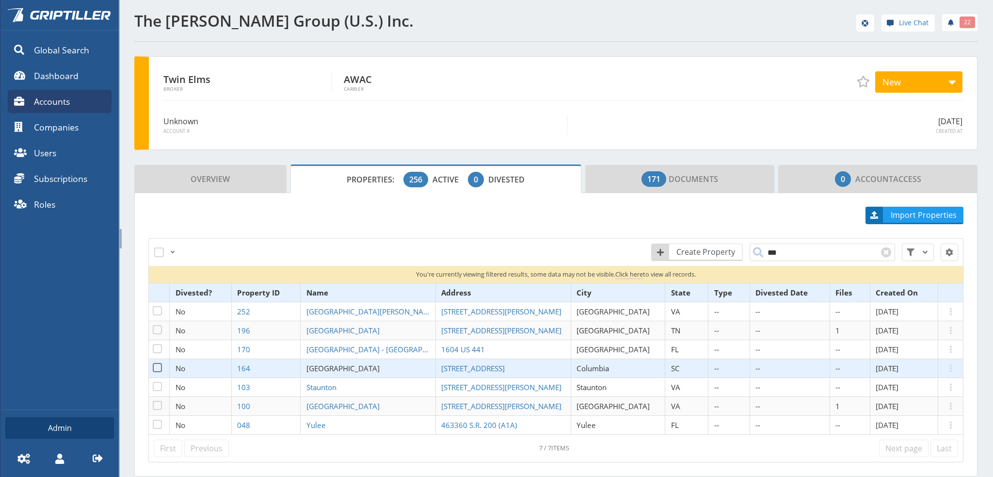
click at [359, 366] on span "[GEOGRAPHIC_DATA]" at bounding box center [342, 368] width 73 height 10
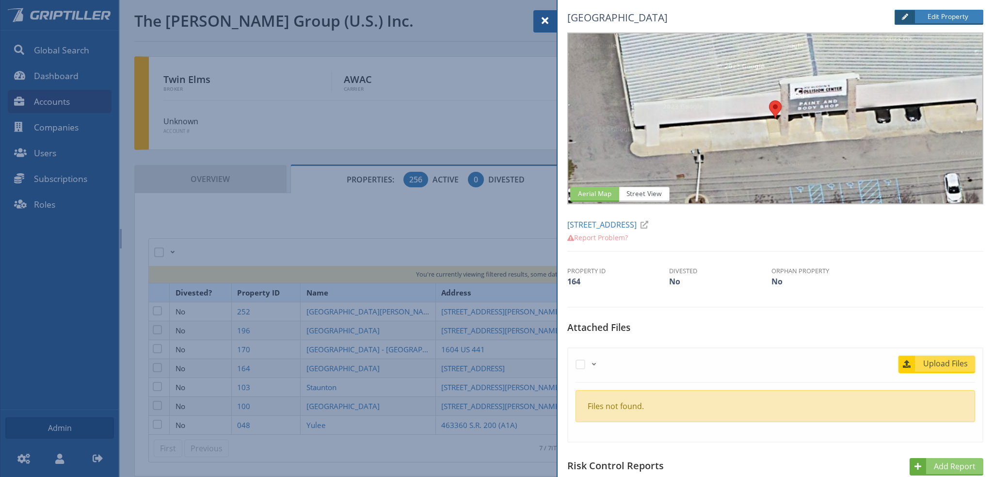
click at [945, 364] on span "Upload Files" at bounding box center [945, 363] width 59 height 12
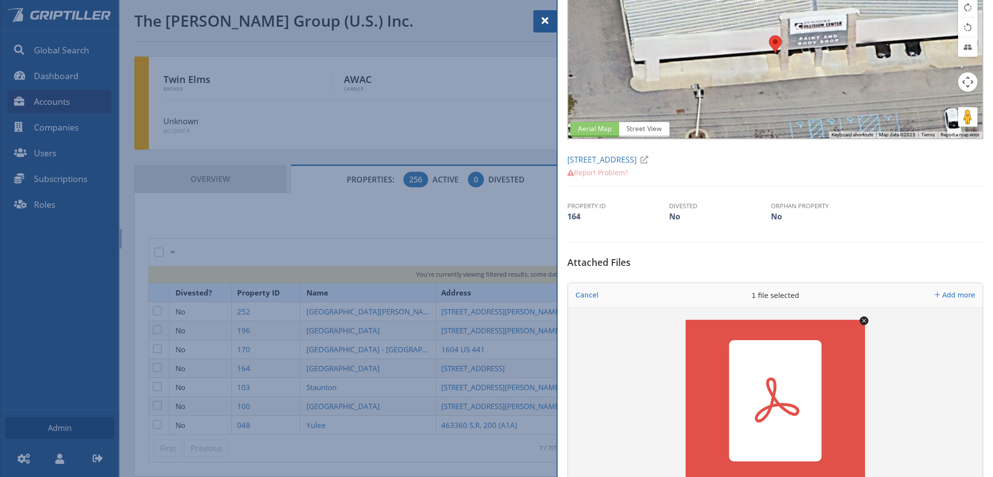
scroll to position [145, 0]
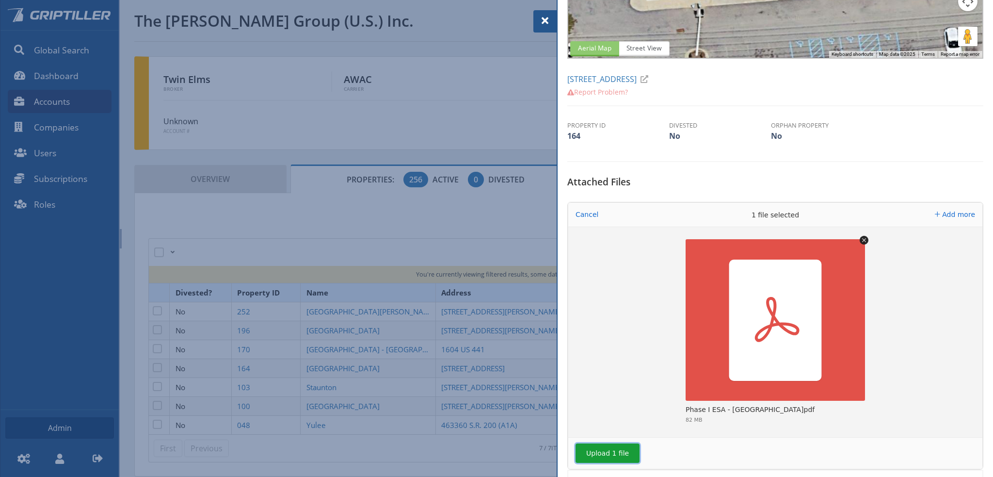
click at [614, 454] on button "Upload 1 file" at bounding box center [608, 452] width 64 height 19
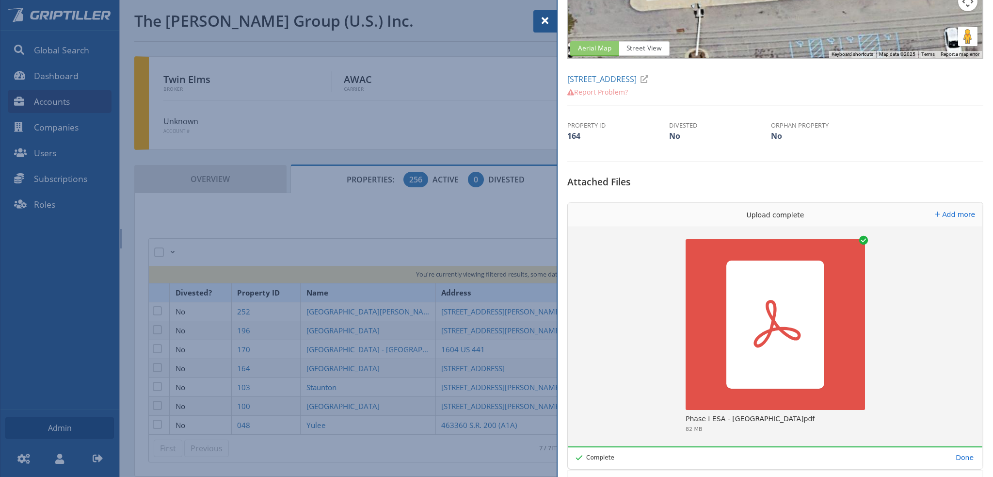
click at [542, 19] on span at bounding box center [545, 21] width 12 height 12
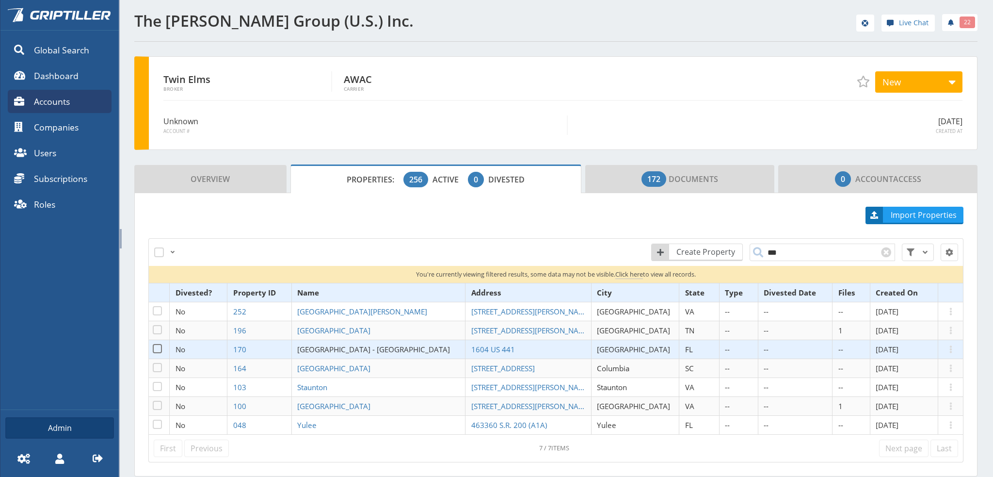
click at [358, 348] on span "[GEOGRAPHIC_DATA] - [GEOGRAPHIC_DATA]" at bounding box center [373, 349] width 153 height 10
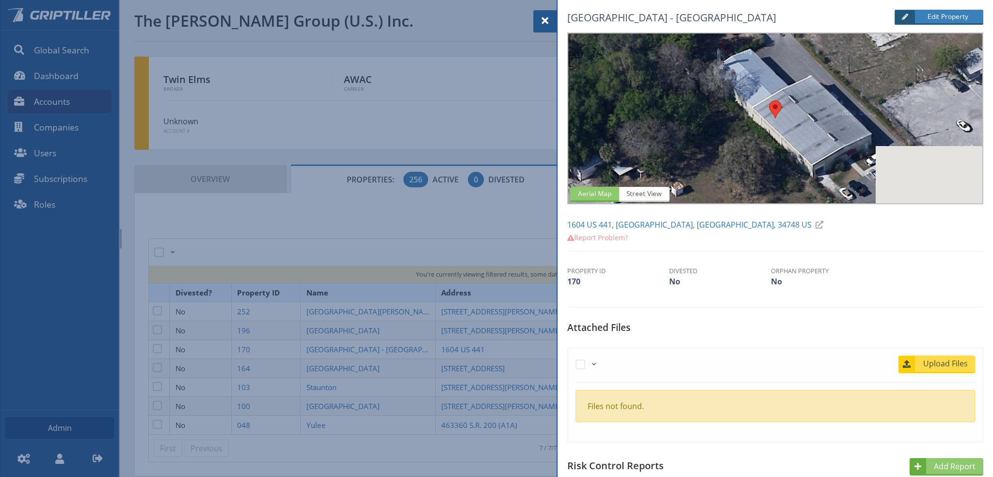
click at [920, 358] on span "Upload Files" at bounding box center [945, 363] width 59 height 12
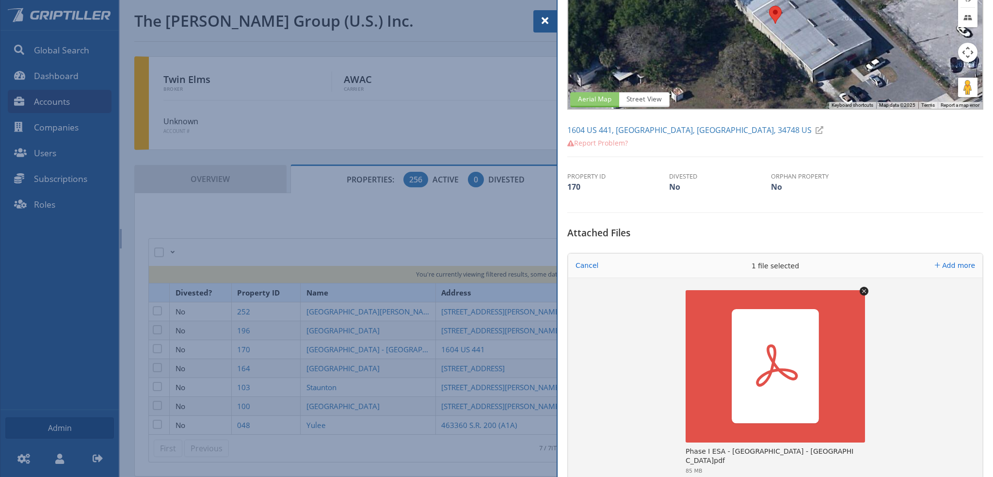
scroll to position [194, 0]
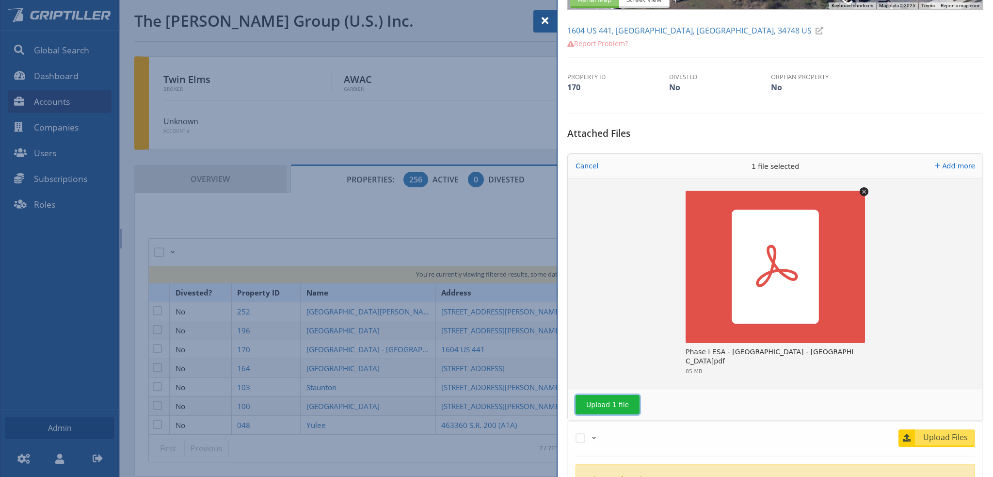
click at [614, 404] on button "Upload 1 file" at bounding box center [608, 404] width 64 height 19
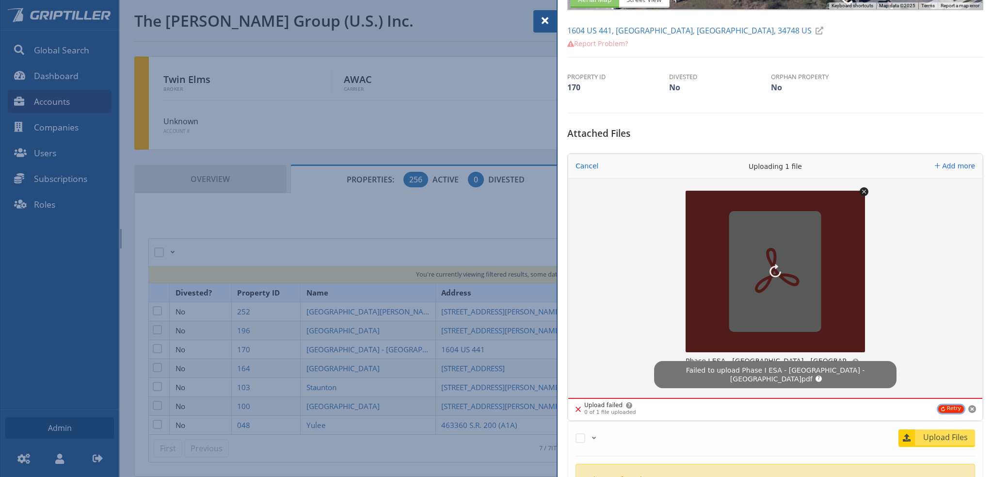
click at [945, 409] on button "Retry" at bounding box center [951, 409] width 26 height 8
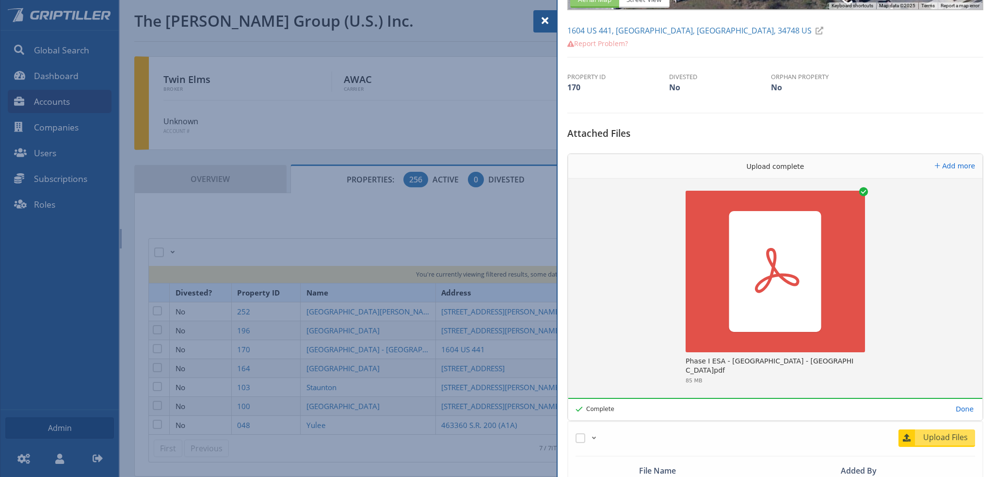
click at [545, 21] on span at bounding box center [545, 21] width 12 height 12
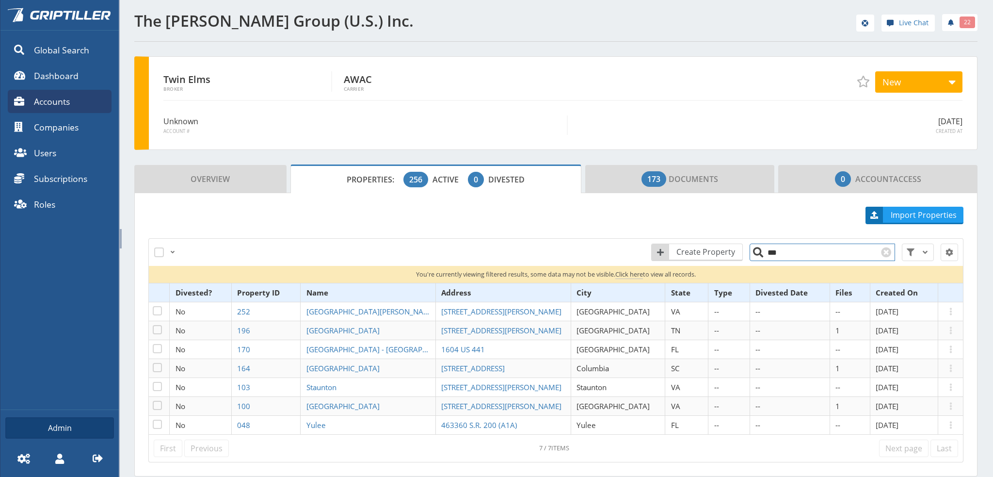
click at [782, 254] on input "***" at bounding box center [822, 251] width 145 height 17
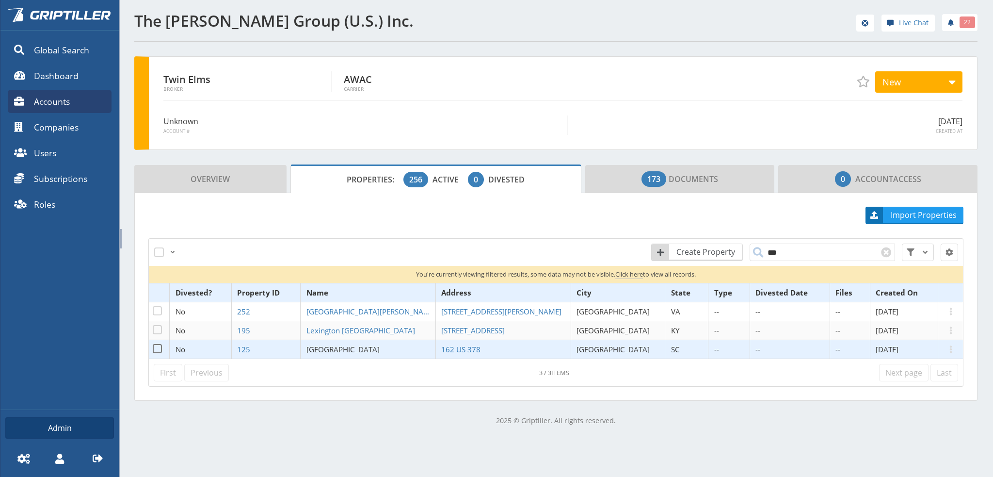
click at [349, 349] on span "[GEOGRAPHIC_DATA]" at bounding box center [342, 349] width 73 height 10
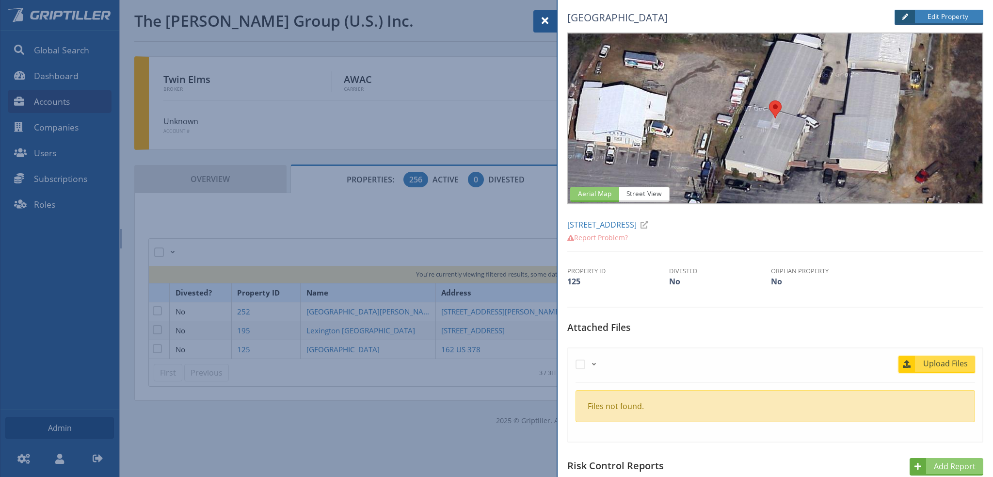
click at [930, 362] on span "Upload Files" at bounding box center [945, 363] width 59 height 12
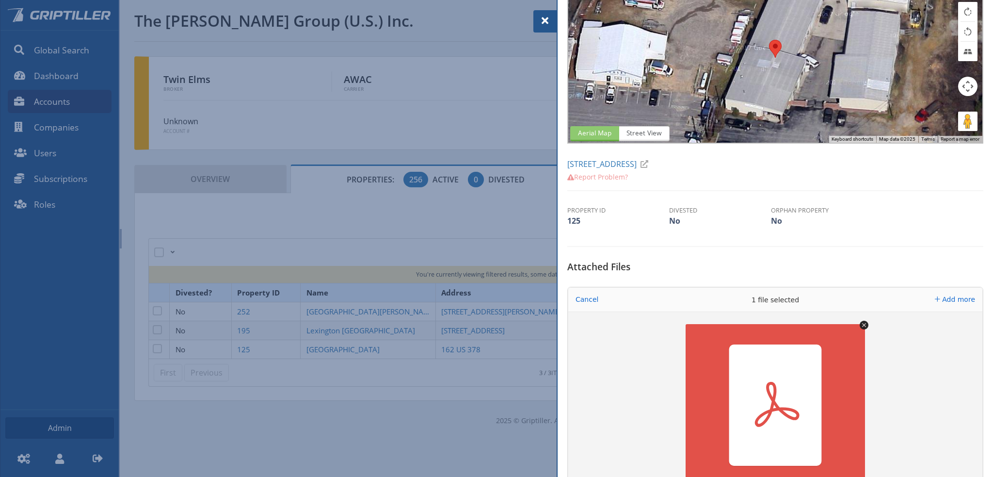
scroll to position [145, 0]
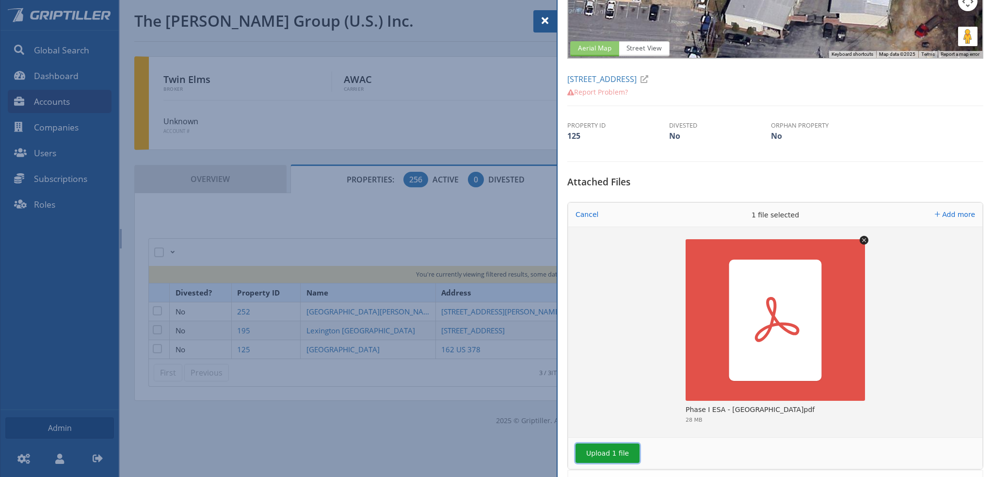
click at [621, 453] on button "Upload 1 file" at bounding box center [608, 452] width 64 height 19
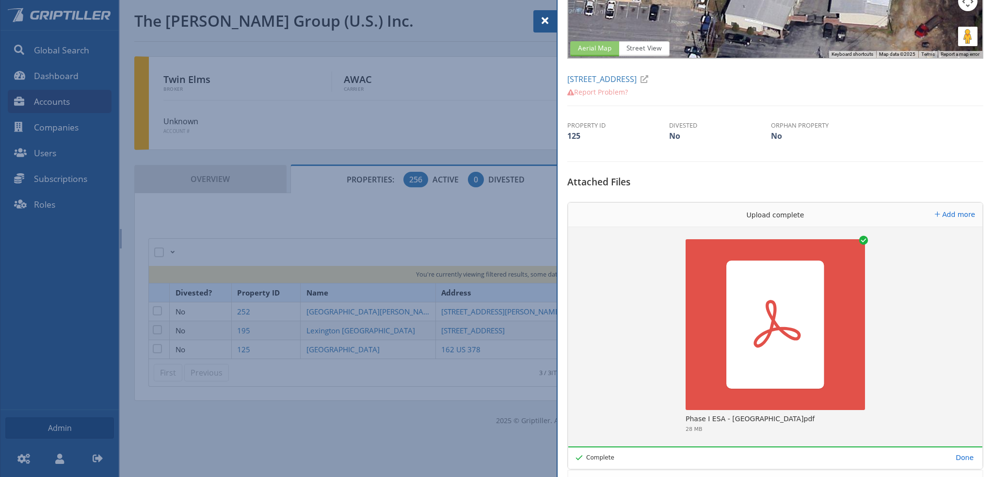
click at [543, 21] on span at bounding box center [545, 21] width 12 height 12
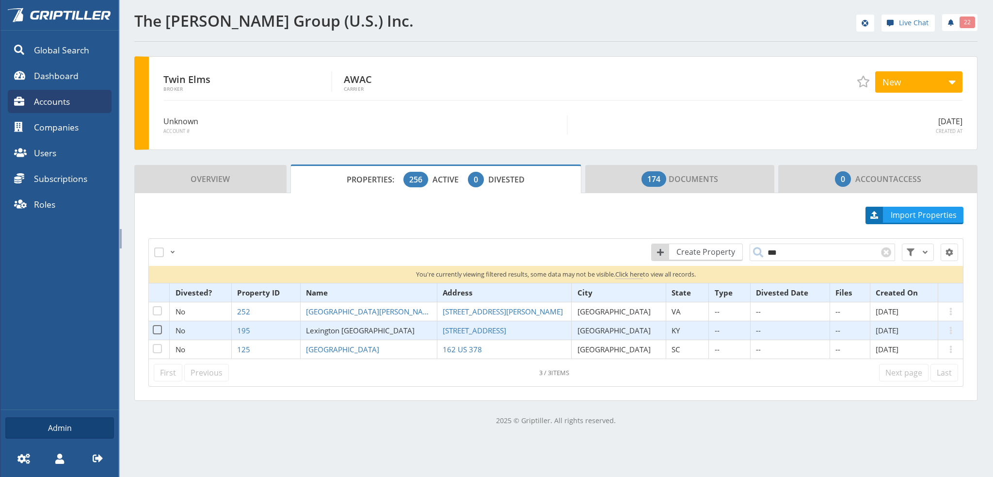
click at [363, 327] on span "Lexington [GEOGRAPHIC_DATA]" at bounding box center [360, 330] width 109 height 10
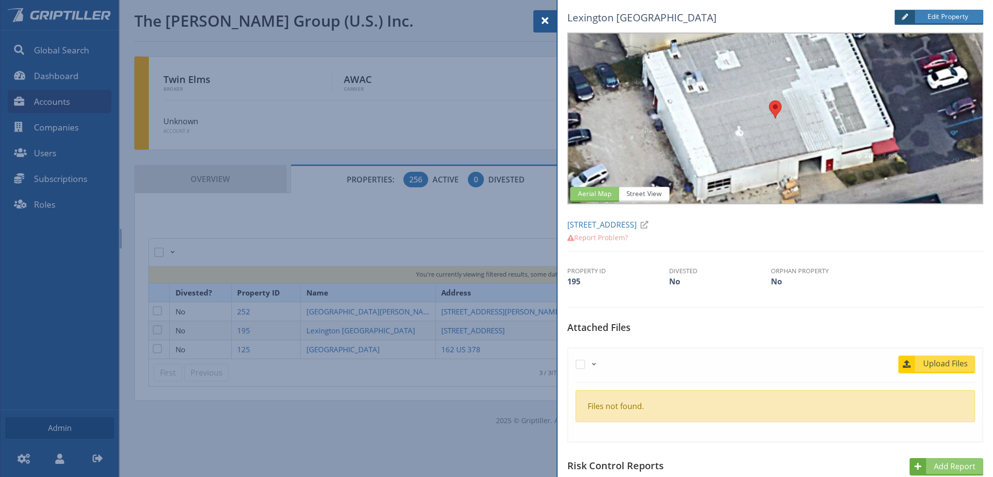
click at [943, 363] on span "Upload Files" at bounding box center [945, 363] width 59 height 12
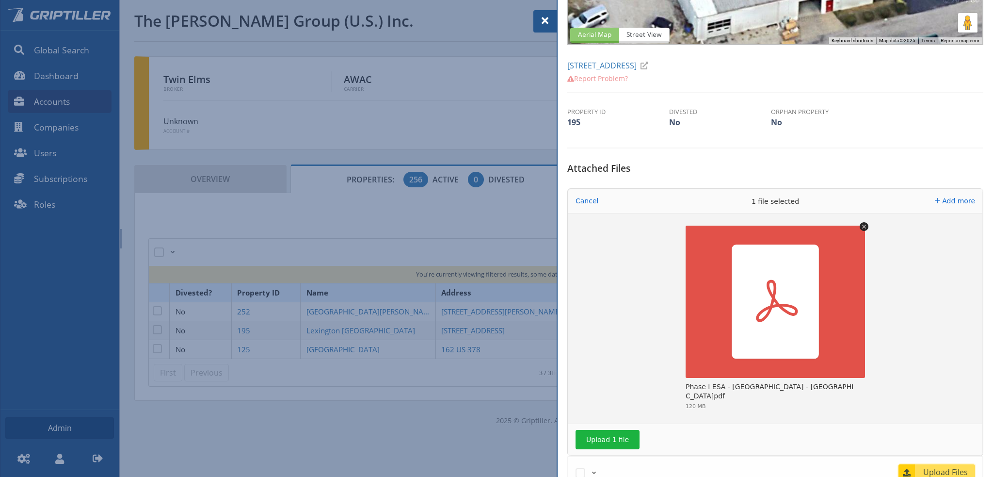
scroll to position [242, 0]
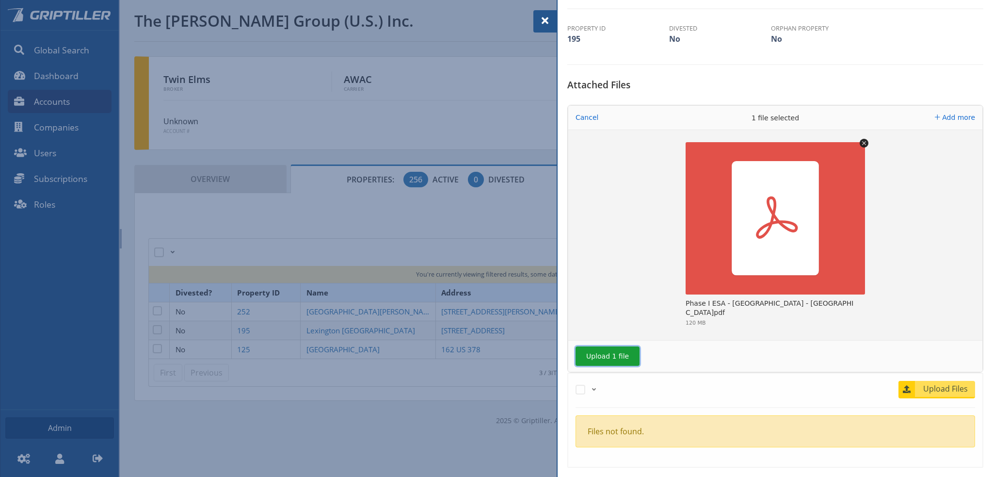
click at [599, 356] on button "Upload 1 file" at bounding box center [608, 355] width 64 height 19
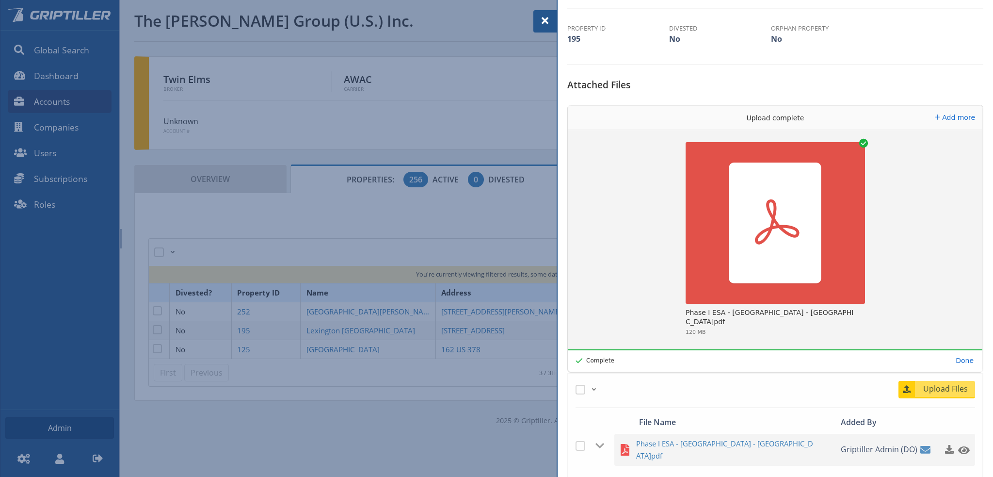
click at [545, 19] on span at bounding box center [545, 21] width 12 height 12
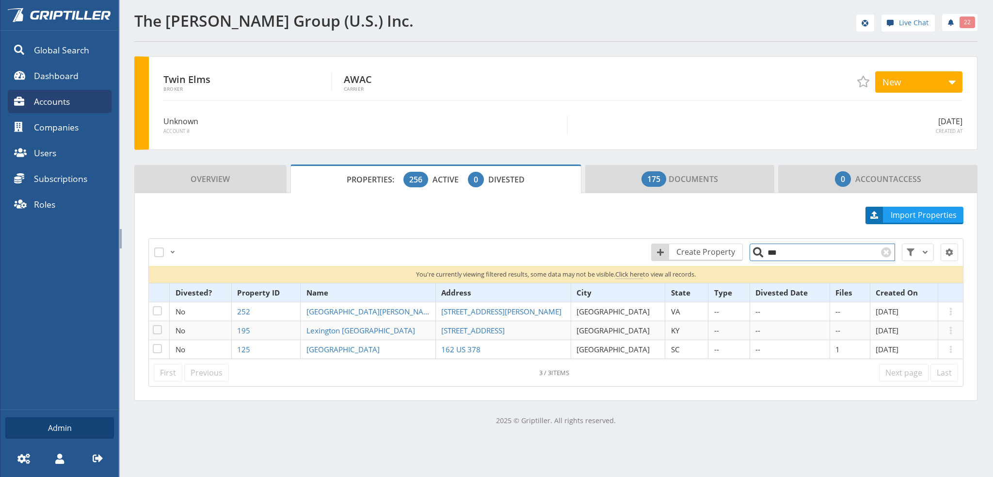
click at [797, 248] on input "***" at bounding box center [822, 251] width 145 height 17
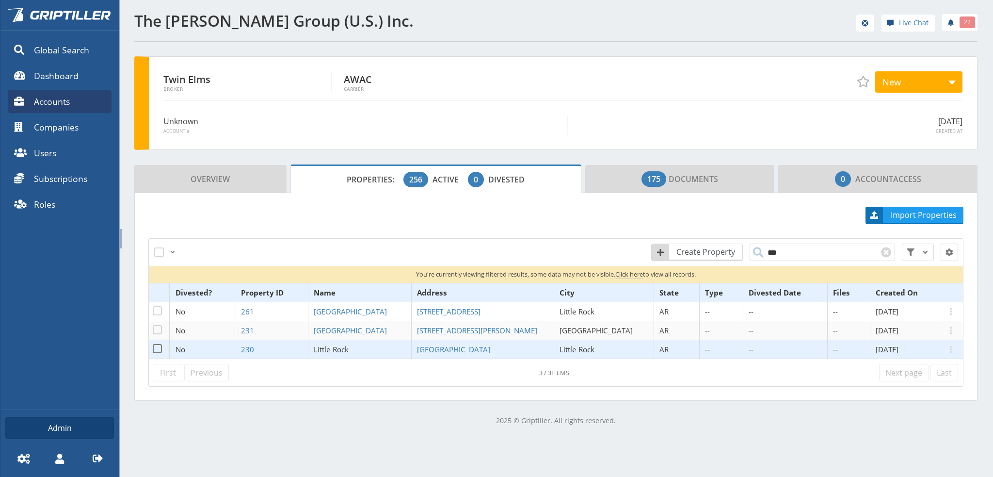
click at [349, 350] on span "Little Rock" at bounding box center [331, 349] width 35 height 10
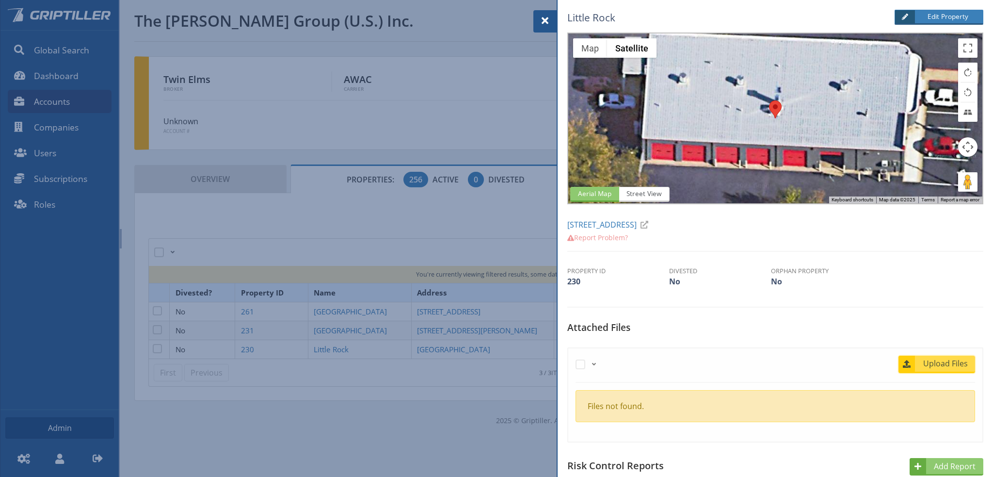
click at [934, 363] on span "Upload Files" at bounding box center [945, 363] width 59 height 12
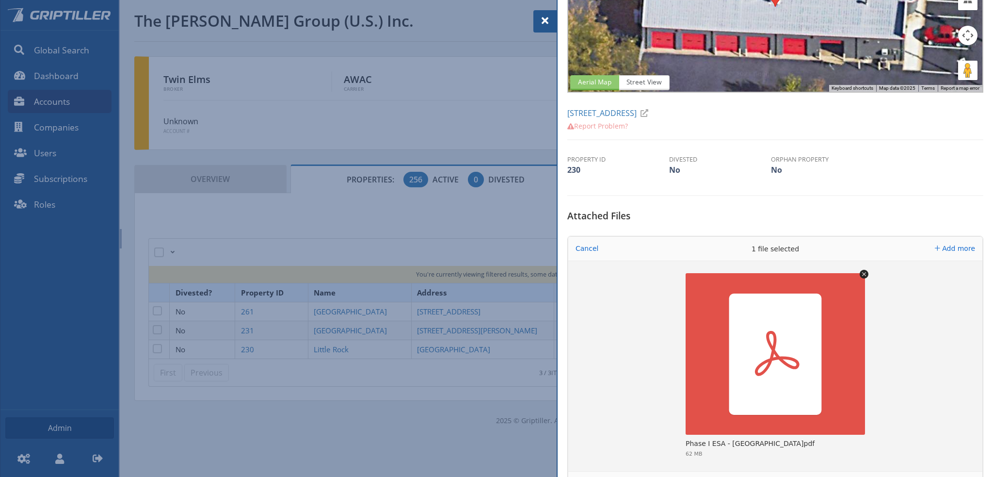
scroll to position [194, 0]
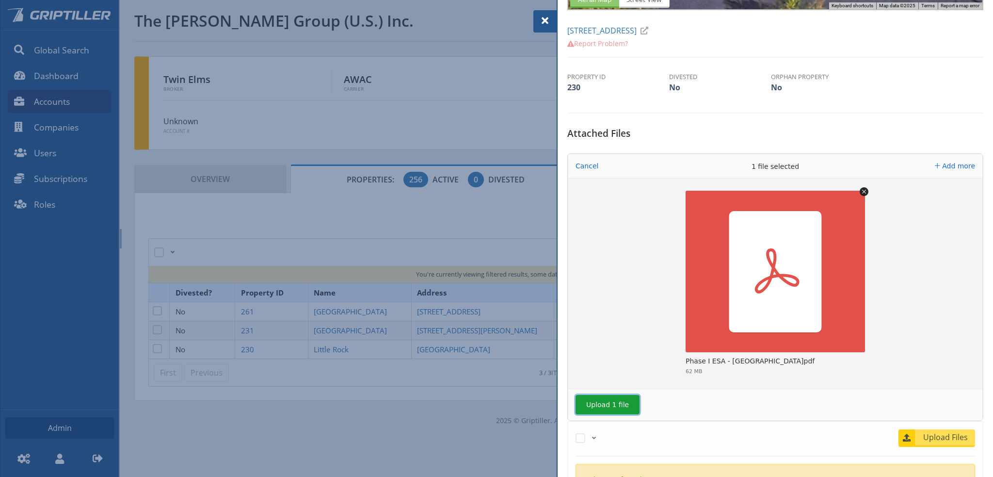
click at [605, 405] on button "Upload 1 file" at bounding box center [608, 404] width 64 height 19
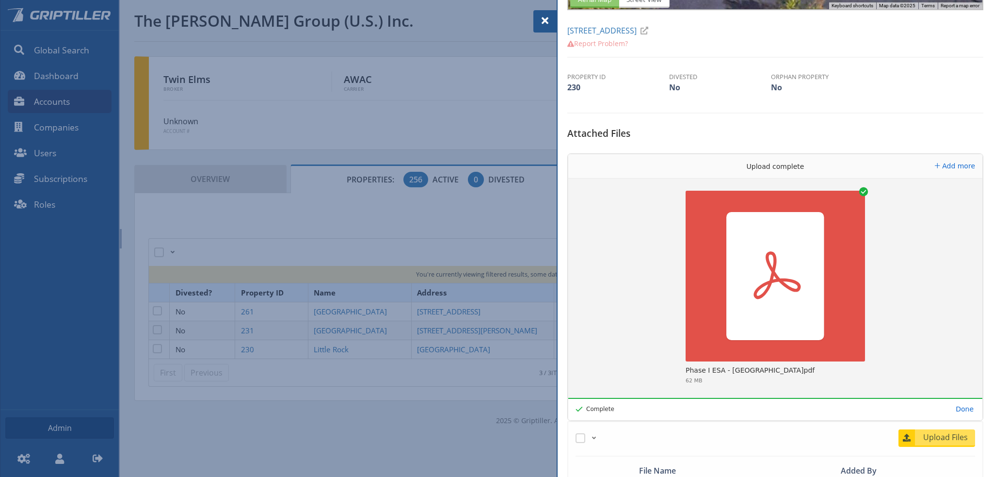
click at [543, 21] on span at bounding box center [545, 21] width 12 height 12
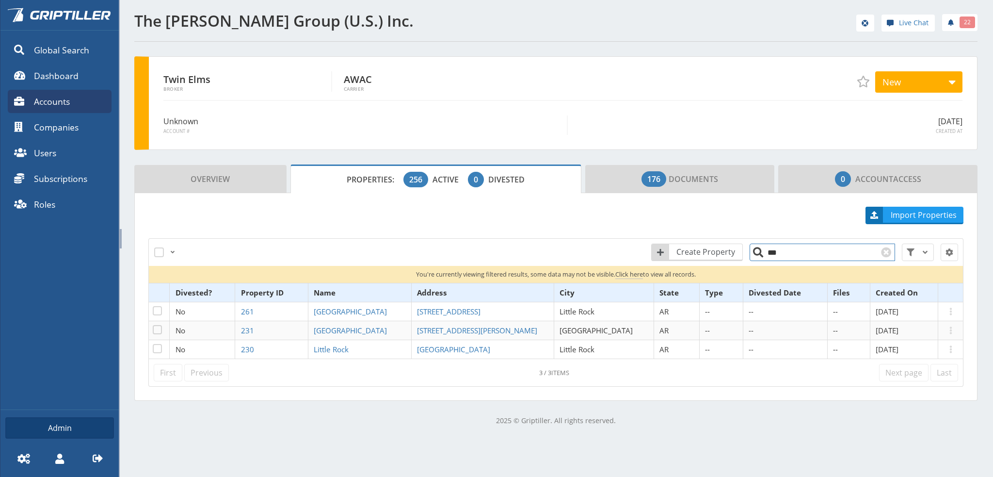
drag, startPoint x: 772, startPoint y: 251, endPoint x: 757, endPoint y: 255, distance: 14.9
click at [757, 255] on input "***" at bounding box center [822, 251] width 145 height 17
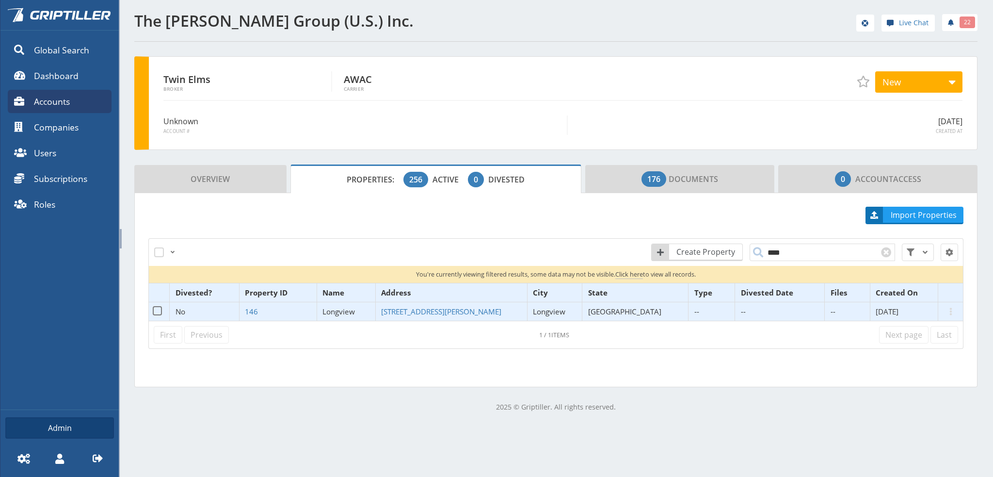
click at [355, 309] on span "Longview" at bounding box center [338, 311] width 32 height 10
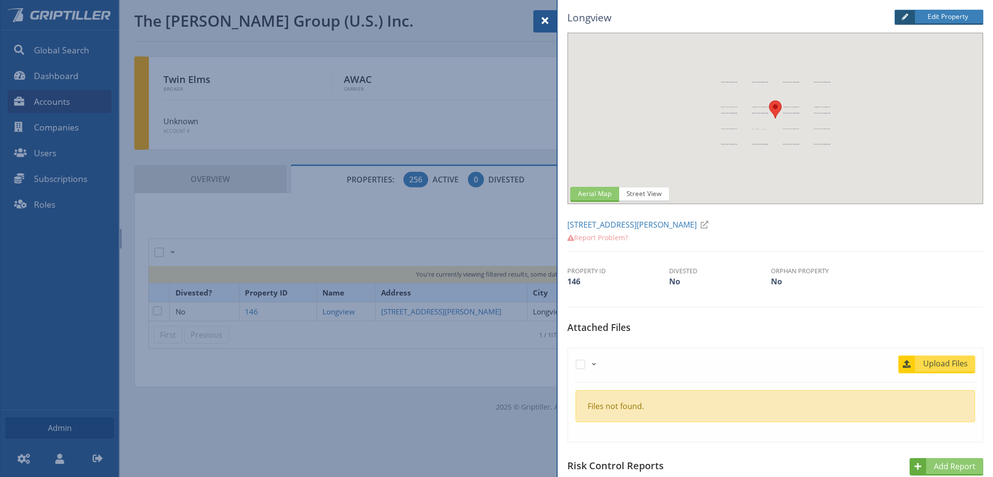
click at [925, 363] on span "Upload Files" at bounding box center [945, 363] width 59 height 12
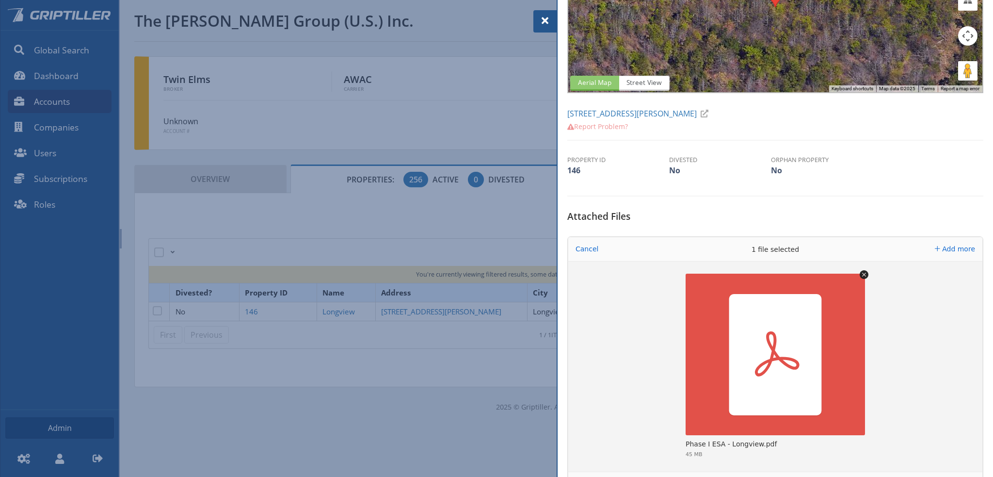
scroll to position [194, 0]
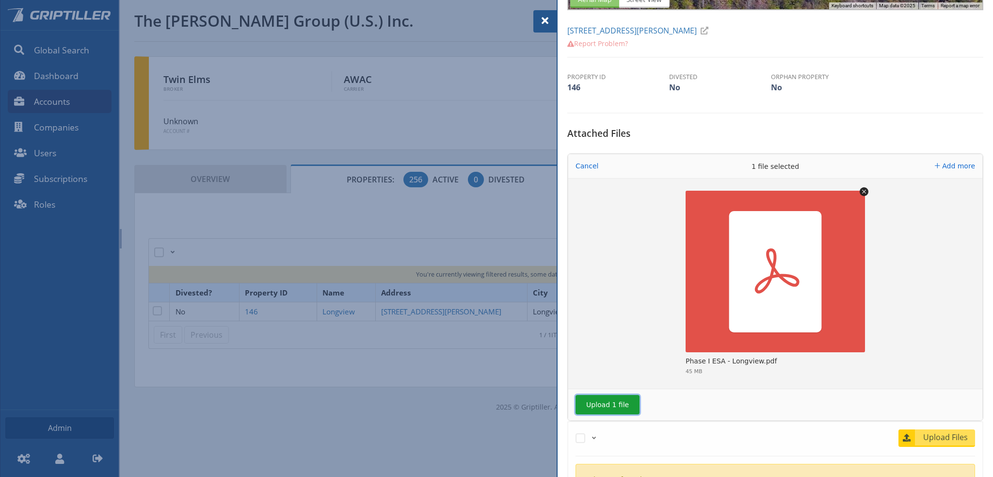
drag, startPoint x: 618, startPoint y: 402, endPoint x: 635, endPoint y: 399, distance: 17.2
click at [619, 402] on button "Upload 1 file" at bounding box center [608, 404] width 64 height 19
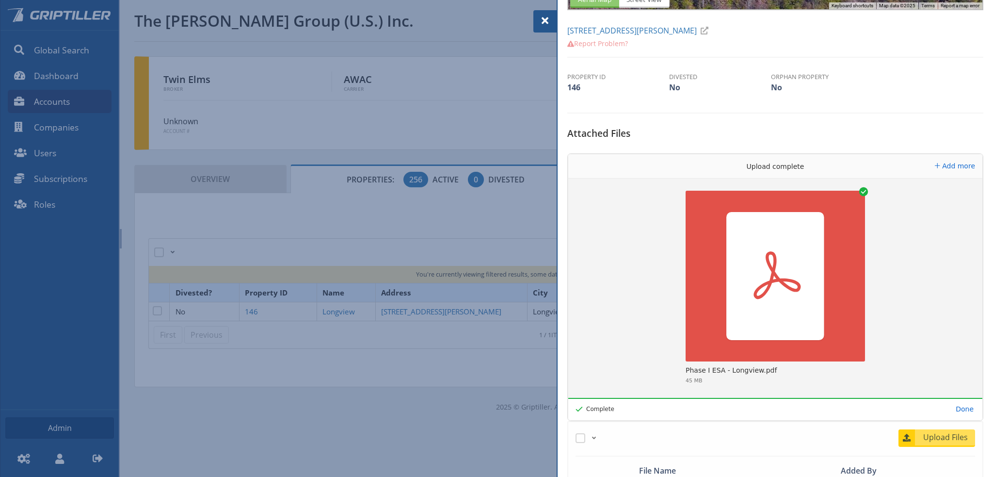
drag, startPoint x: 546, startPoint y: 20, endPoint x: 559, endPoint y: 36, distance: 20.6
click at [546, 20] on span at bounding box center [545, 21] width 12 height 12
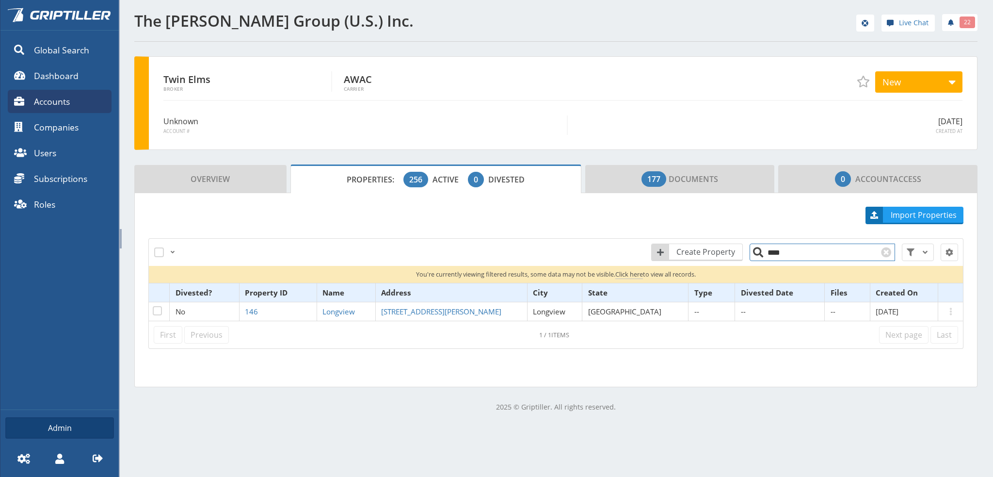
drag, startPoint x: 783, startPoint y: 256, endPoint x: 762, endPoint y: 256, distance: 20.9
click at [762, 256] on input "****" at bounding box center [822, 251] width 145 height 17
type input "*"
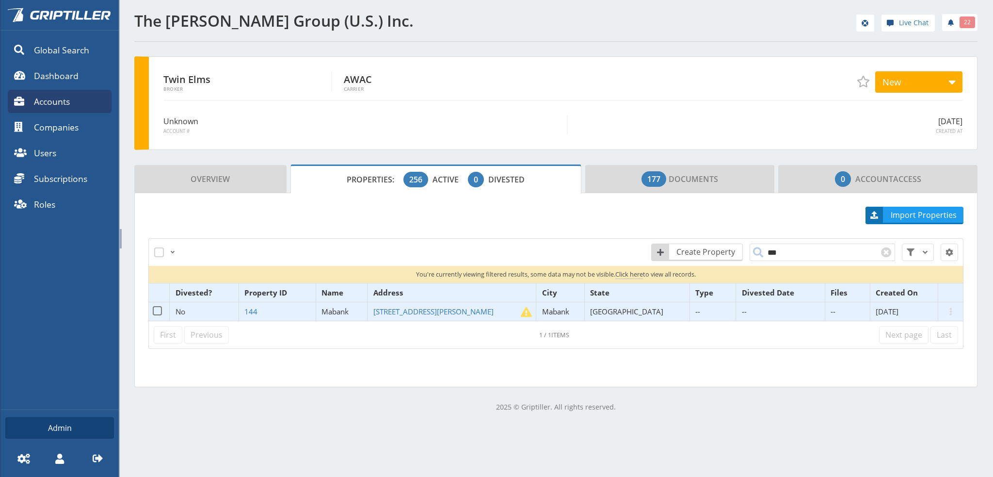
click at [349, 311] on span "Mabank" at bounding box center [335, 311] width 27 height 10
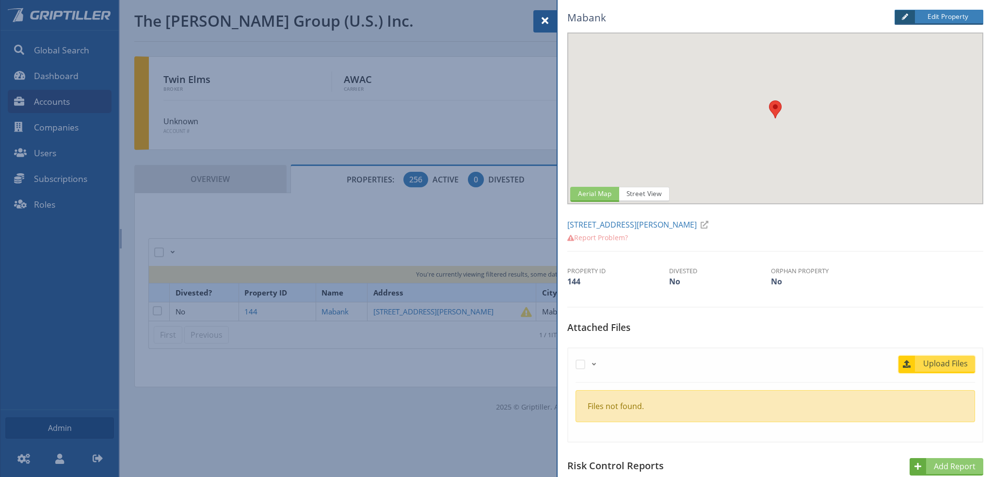
click at [943, 365] on span "Upload Files" at bounding box center [945, 363] width 59 height 12
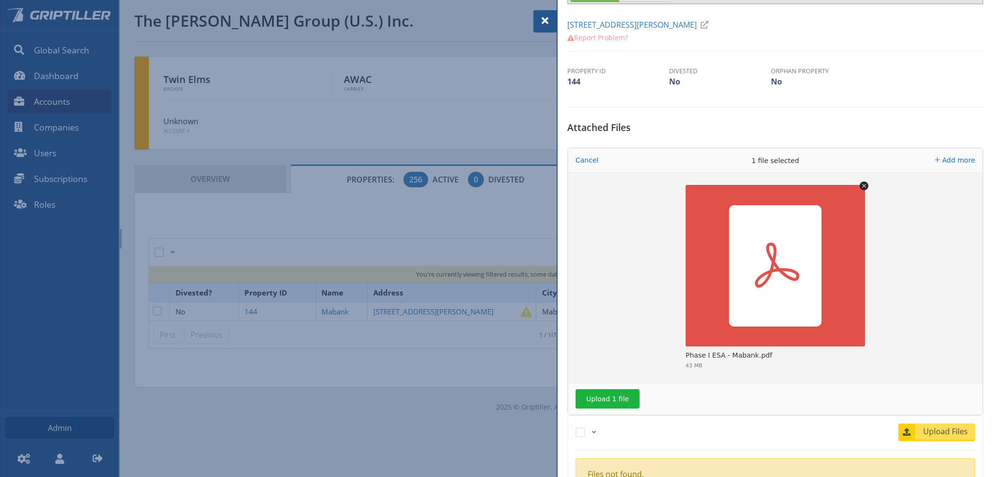
scroll to position [242, 0]
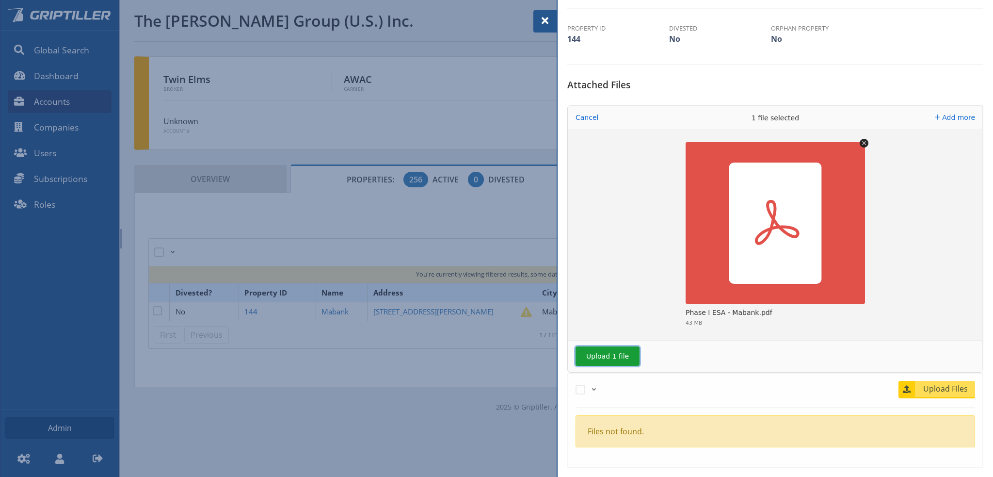
click at [597, 353] on button "Upload 1 file" at bounding box center [608, 355] width 64 height 19
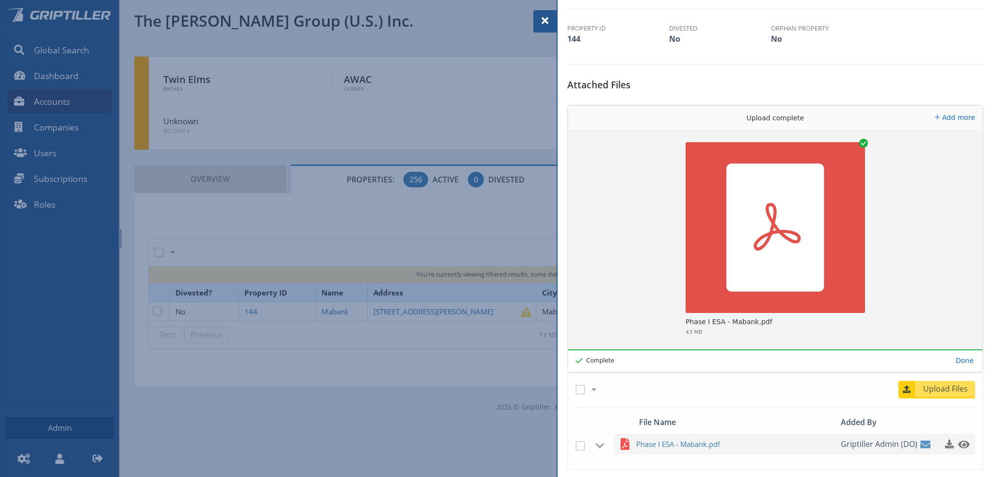
click at [546, 21] on span at bounding box center [545, 21] width 12 height 12
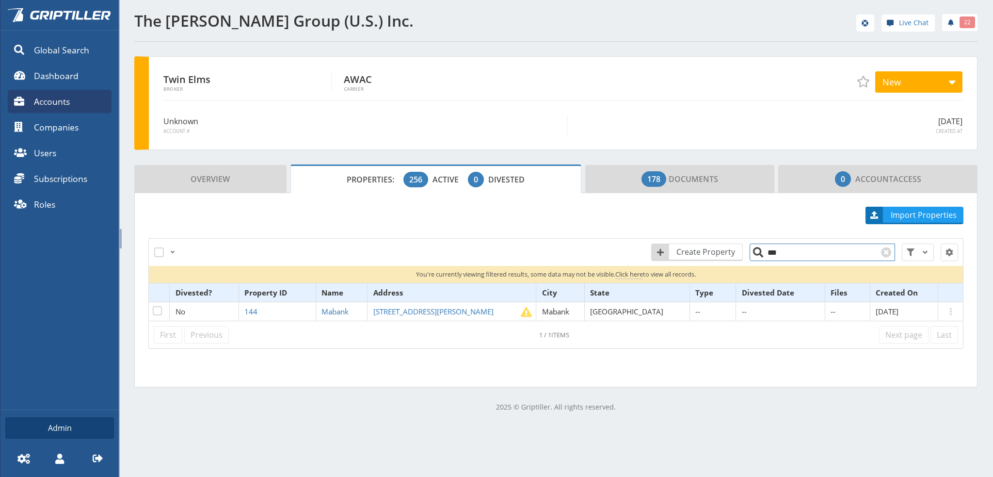
drag, startPoint x: 781, startPoint y: 255, endPoint x: 774, endPoint y: 255, distance: 7.3
click at [774, 255] on input "***" at bounding box center [822, 251] width 145 height 17
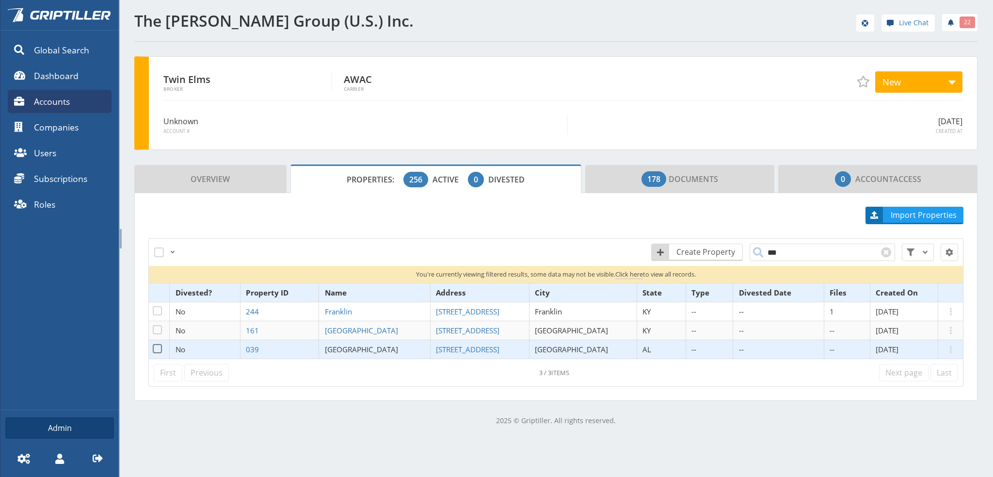
click at [354, 349] on span "[GEOGRAPHIC_DATA]" at bounding box center [361, 349] width 73 height 10
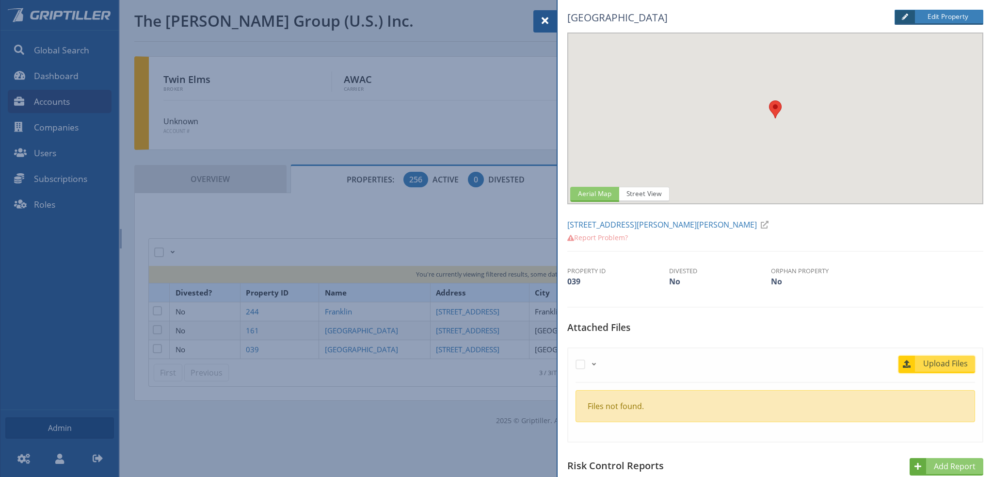
click at [942, 364] on span "Upload Files" at bounding box center [945, 363] width 59 height 12
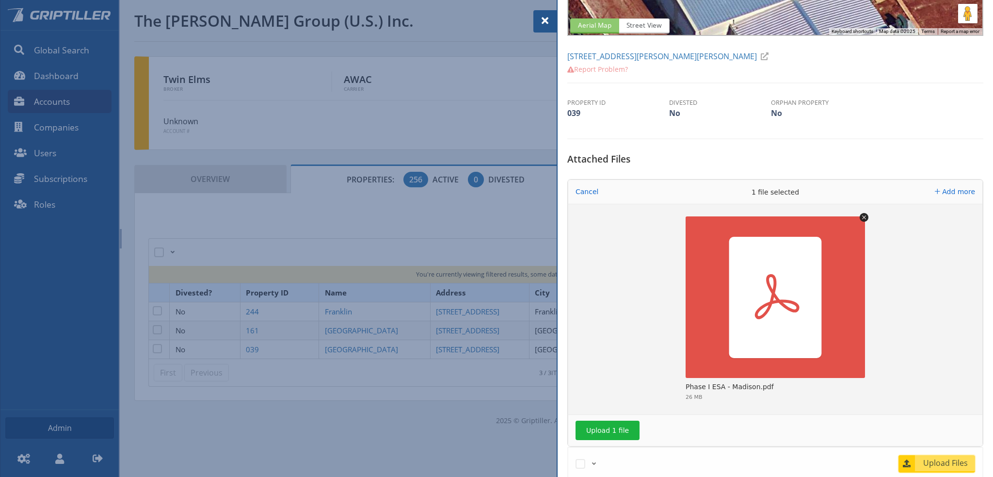
scroll to position [242, 0]
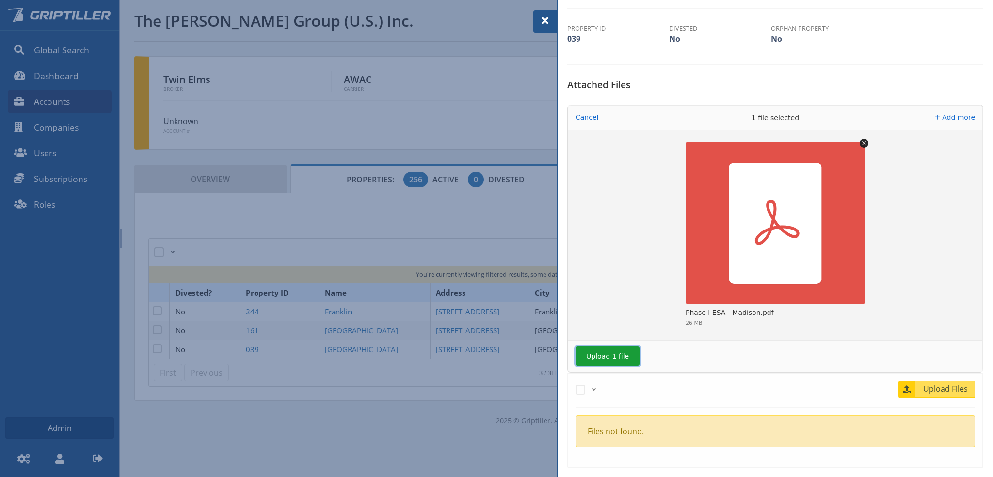
click at [615, 355] on button "Upload 1 file" at bounding box center [608, 355] width 64 height 19
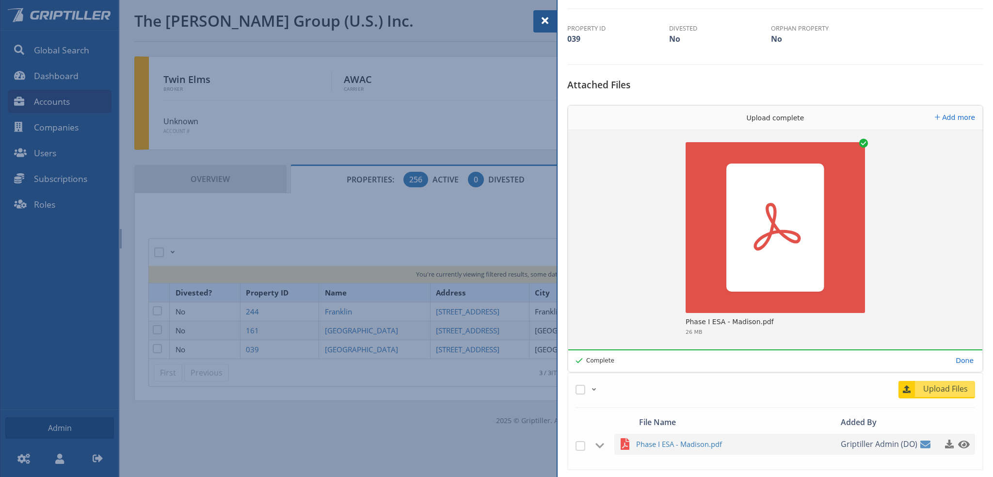
click at [543, 22] on span at bounding box center [545, 21] width 12 height 12
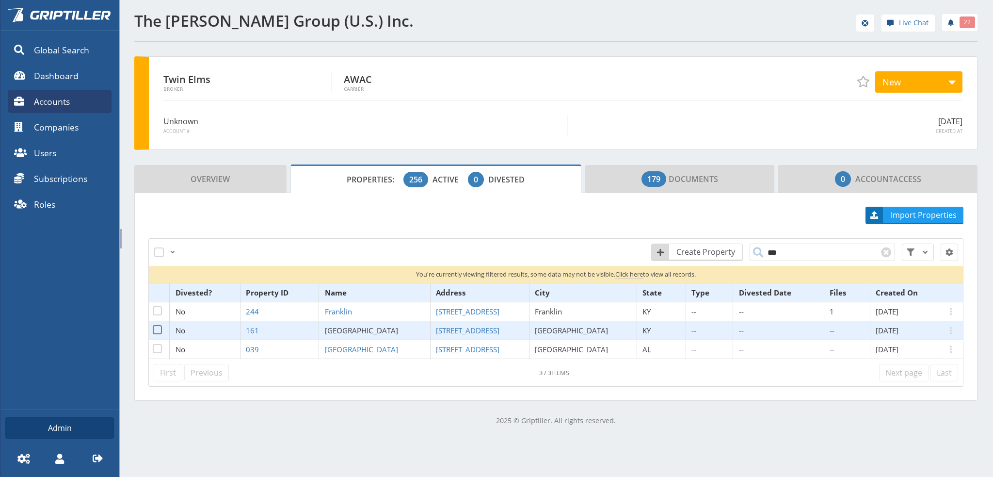
click at [359, 327] on span "[GEOGRAPHIC_DATA]" at bounding box center [361, 330] width 73 height 10
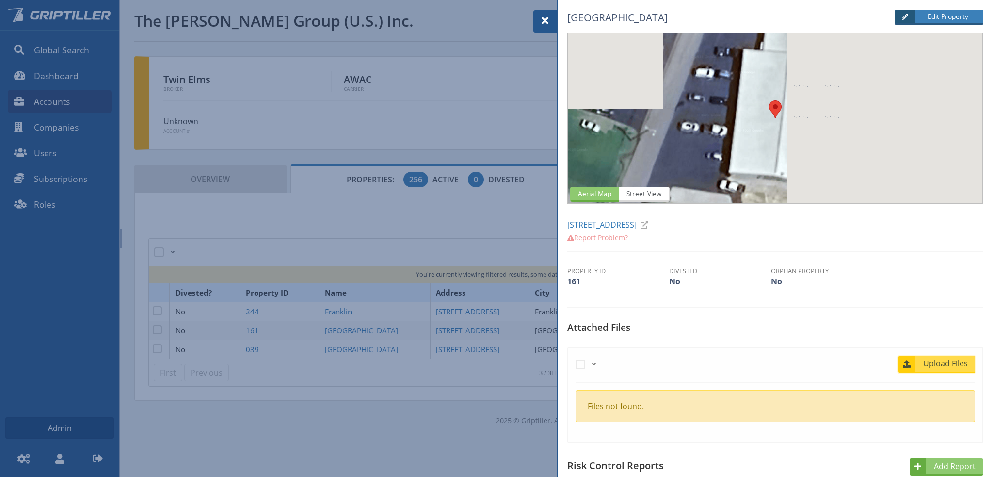
click at [941, 360] on span "Upload Files" at bounding box center [945, 363] width 59 height 12
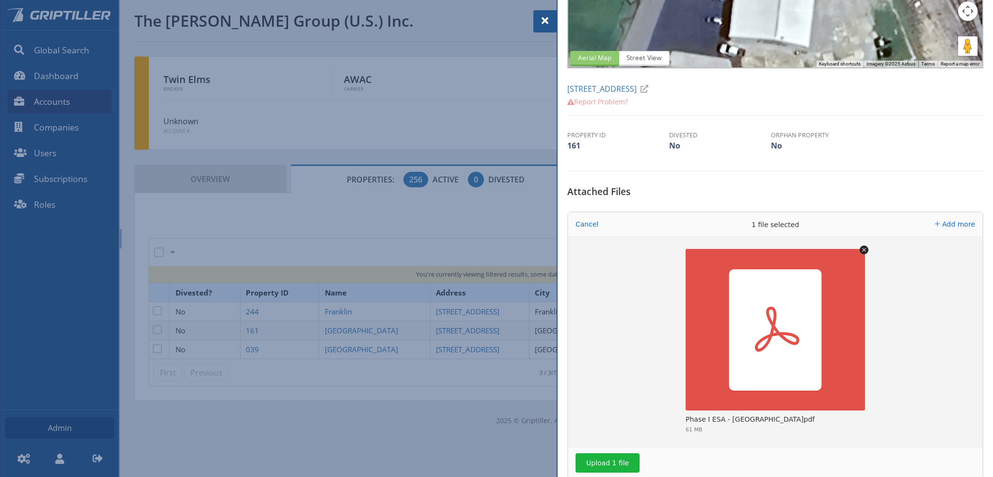
scroll to position [194, 0]
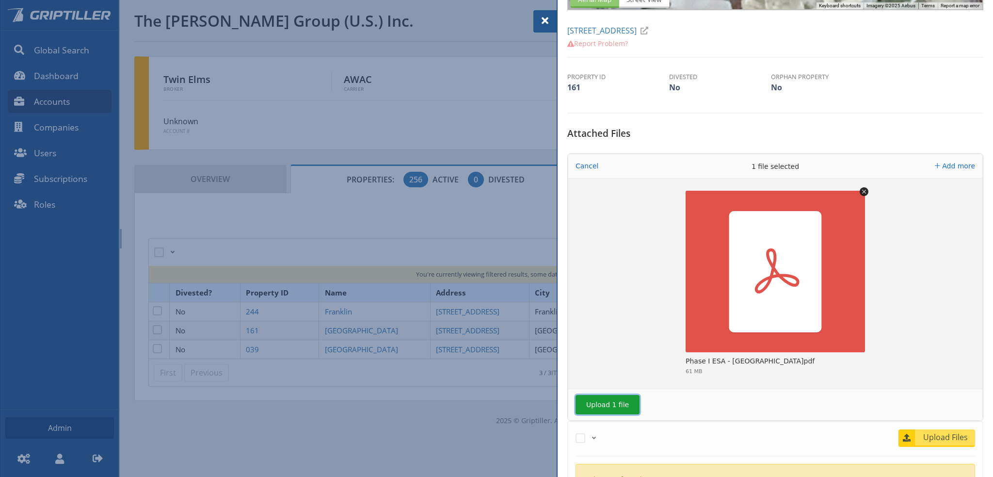
drag, startPoint x: 595, startPoint y: 402, endPoint x: 599, endPoint y: 402, distance: 4.9
click at [599, 402] on button "Upload 1 file" at bounding box center [608, 404] width 64 height 19
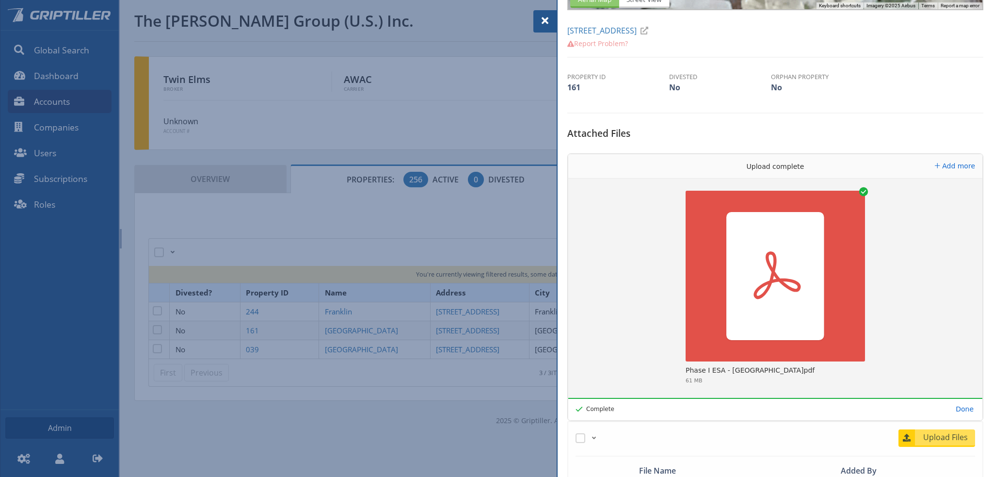
click at [541, 18] on span at bounding box center [545, 21] width 12 height 12
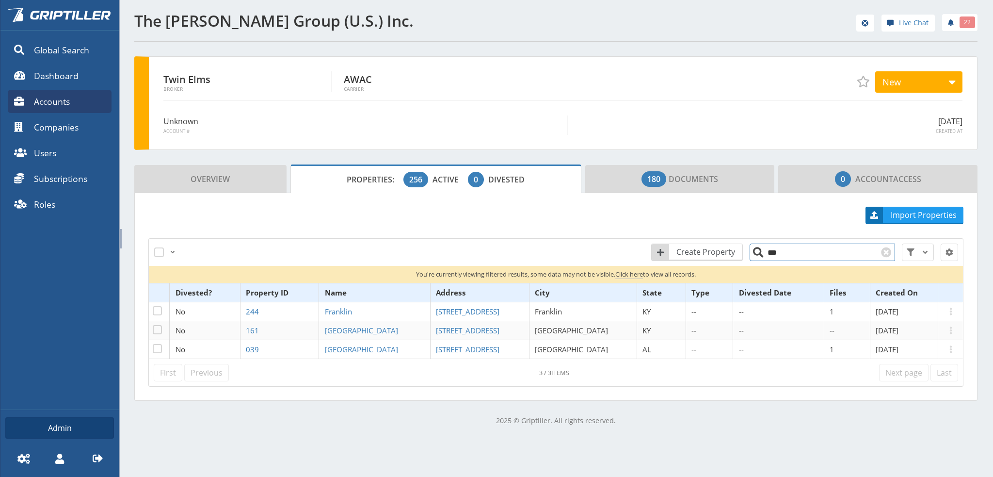
click at [785, 251] on input "***" at bounding box center [822, 251] width 145 height 17
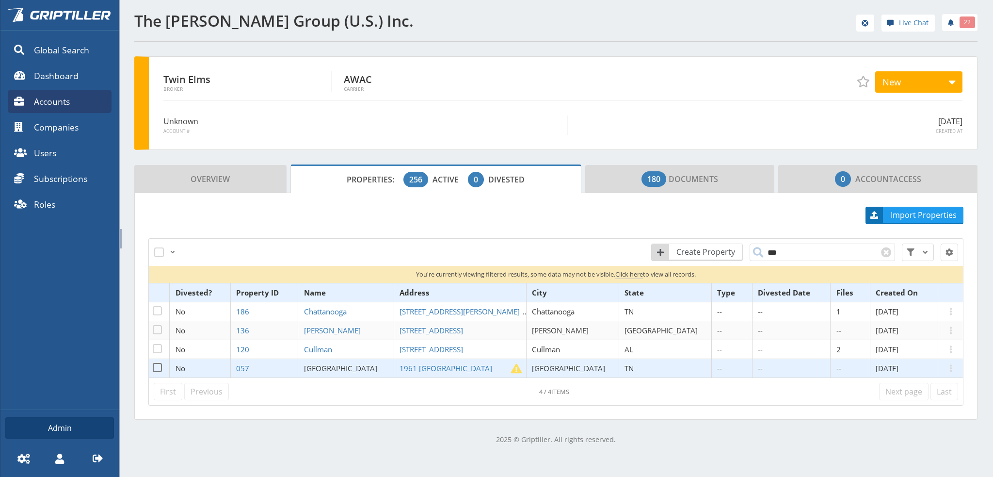
click at [361, 365] on span "[GEOGRAPHIC_DATA]" at bounding box center [340, 368] width 73 height 10
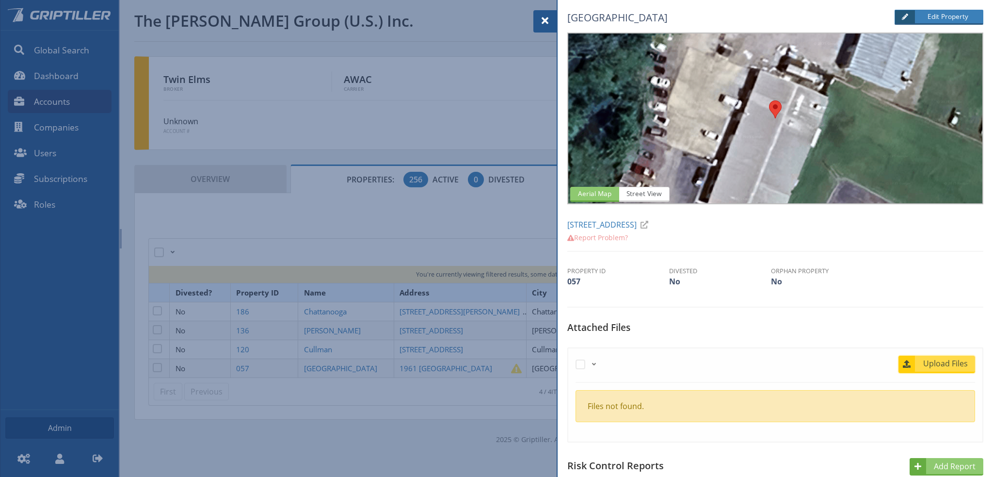
click at [956, 358] on span "Upload Files" at bounding box center [945, 363] width 59 height 12
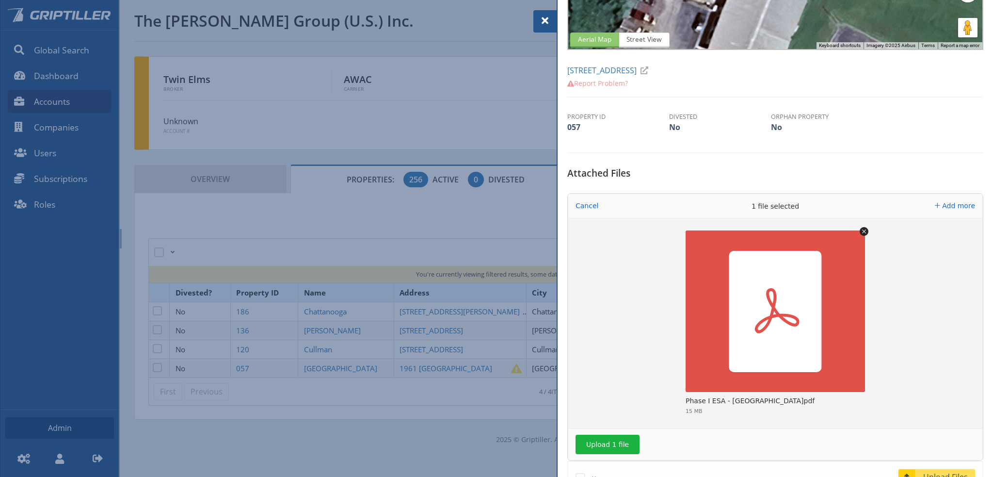
scroll to position [194, 0]
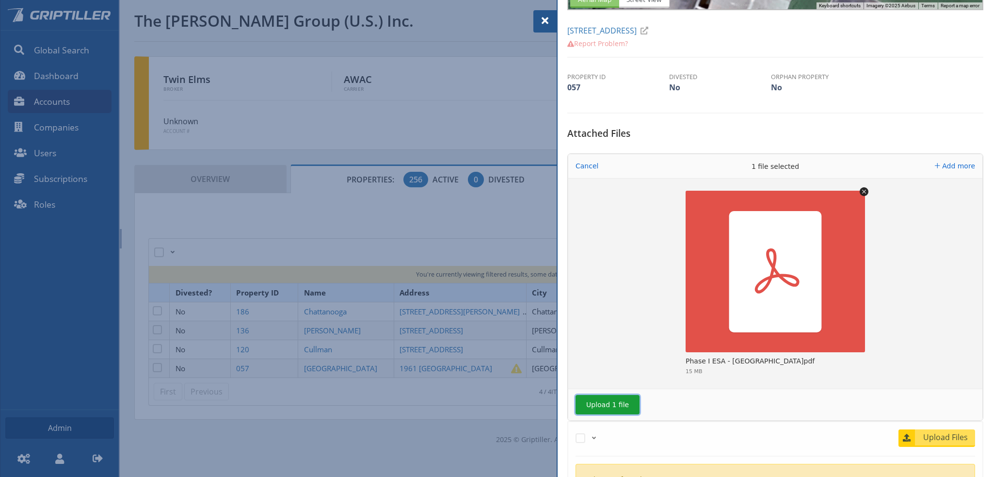
click at [599, 407] on button "Upload 1 file" at bounding box center [608, 404] width 64 height 19
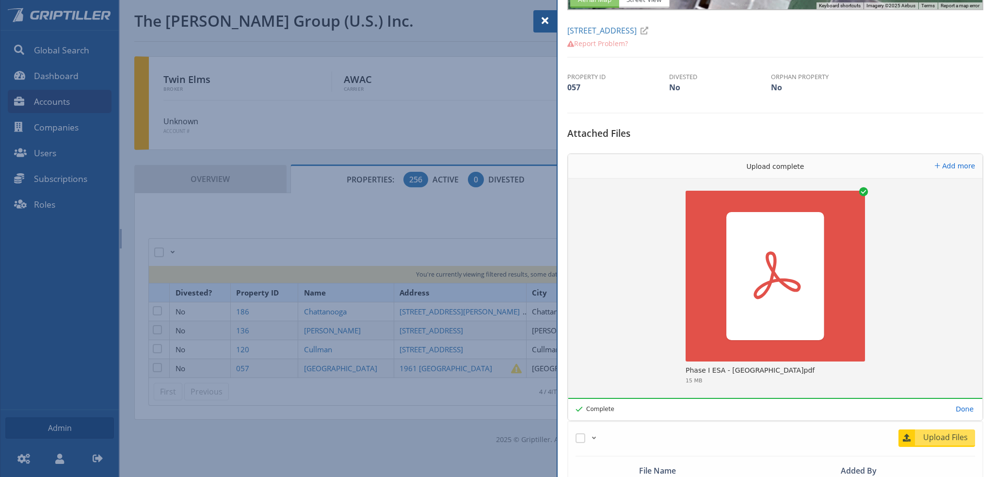
drag, startPoint x: 545, startPoint y: 23, endPoint x: 551, endPoint y: 26, distance: 6.5
click at [545, 23] on span at bounding box center [545, 21] width 12 height 12
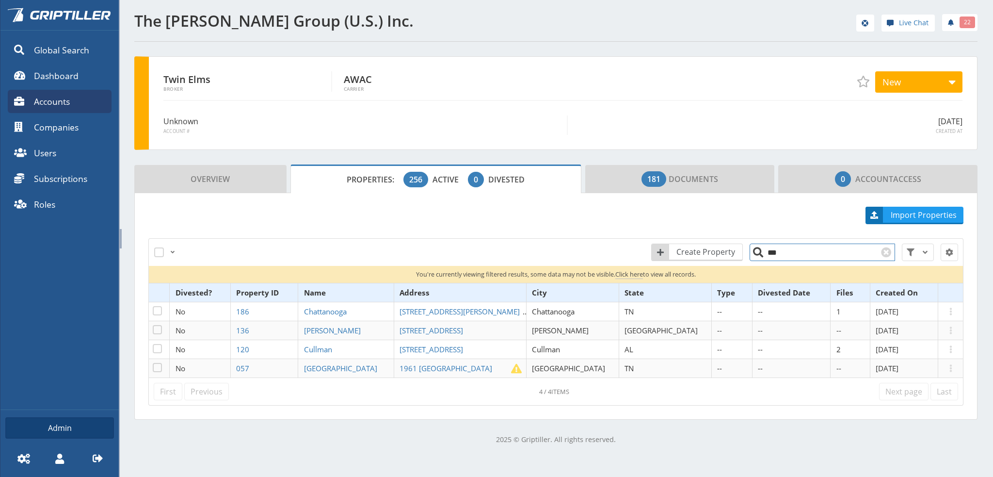
click at [791, 256] on input "***" at bounding box center [822, 251] width 145 height 17
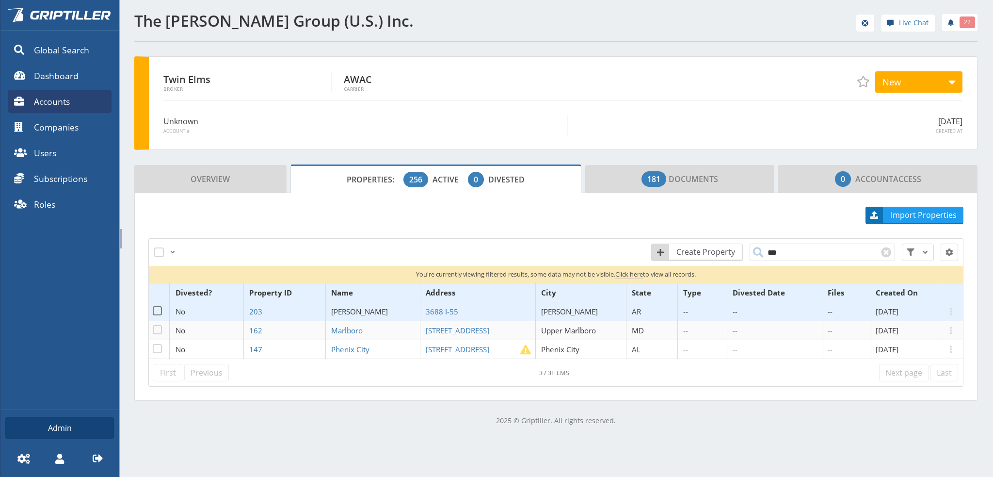
click at [341, 310] on span "[PERSON_NAME]" at bounding box center [359, 311] width 57 height 10
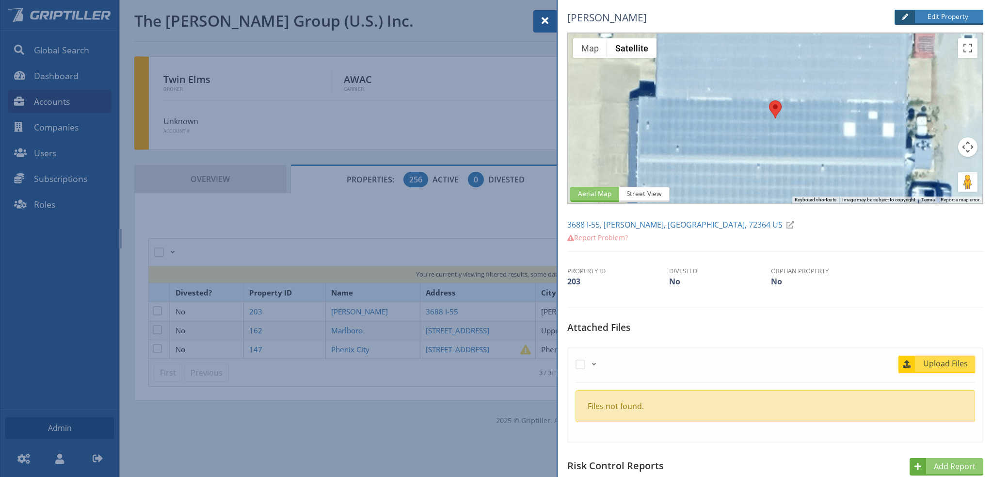
click at [941, 363] on span "Upload Files" at bounding box center [945, 363] width 59 height 12
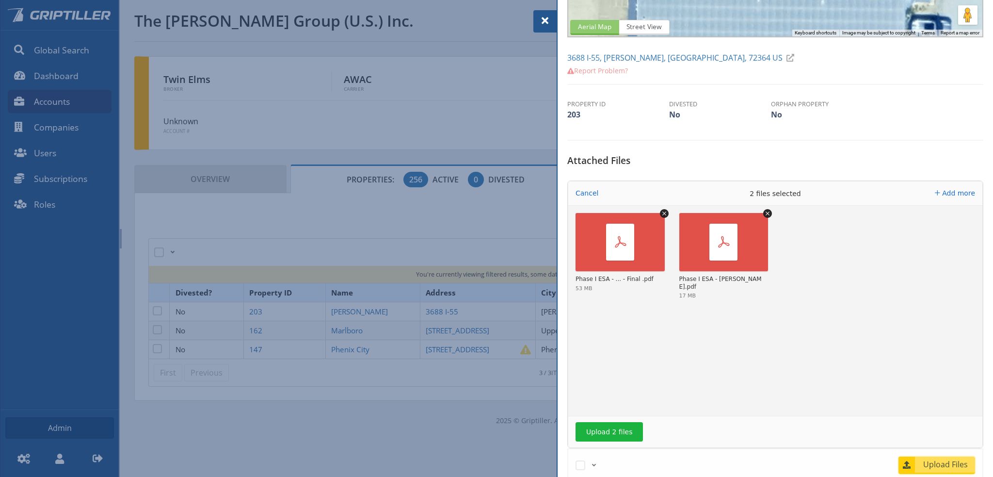
scroll to position [242, 0]
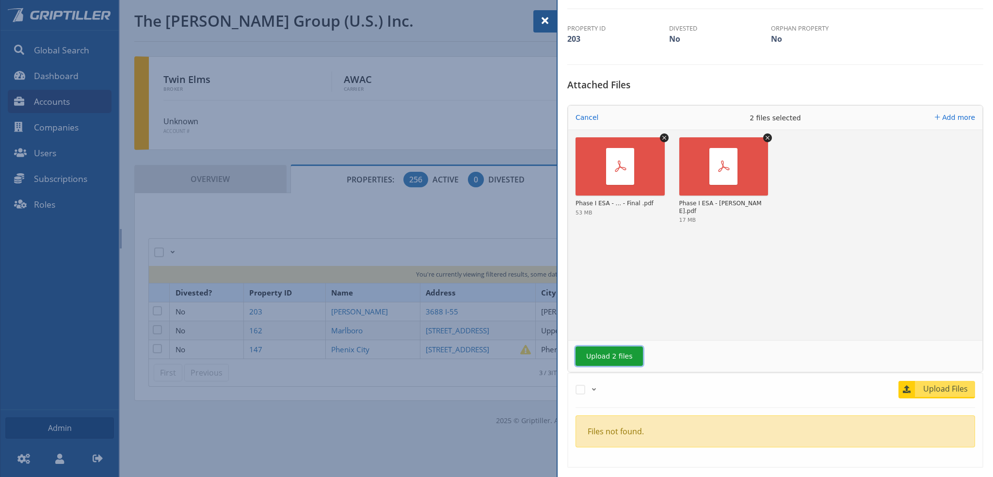
click at [607, 355] on button "Upload 2 files" at bounding box center [609, 355] width 67 height 19
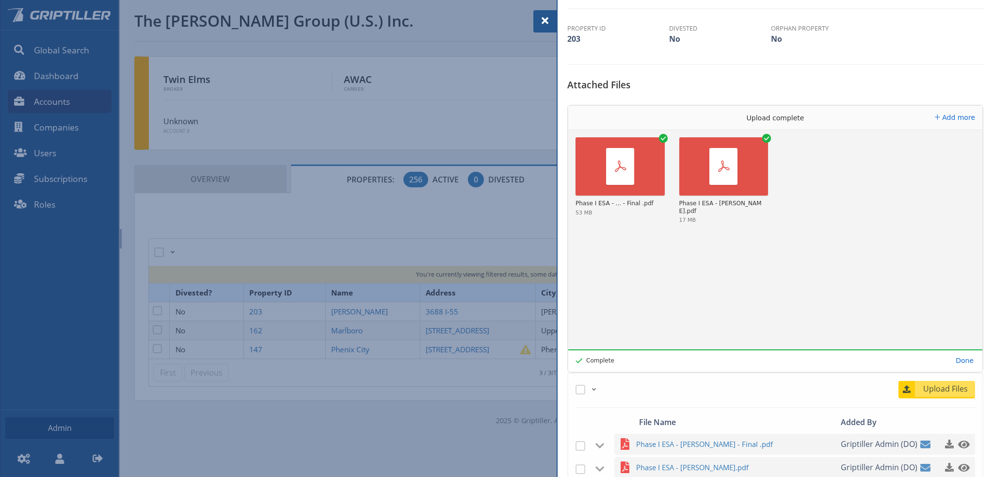
click at [544, 21] on span at bounding box center [545, 21] width 12 height 12
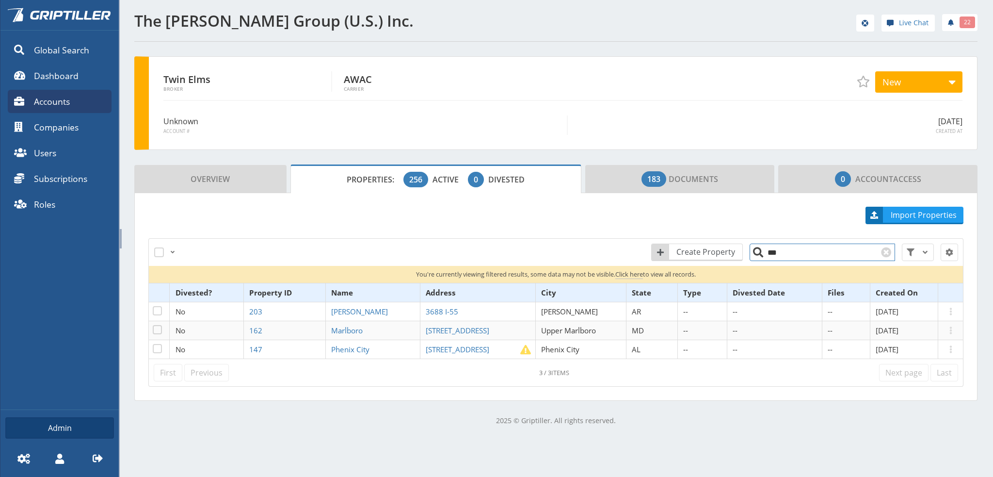
click at [774, 251] on input "***" at bounding box center [822, 251] width 145 height 17
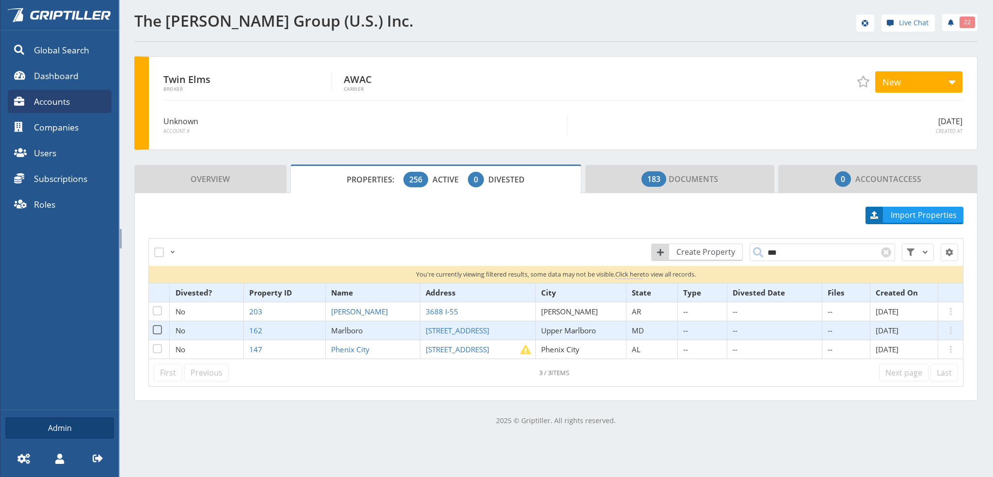
click at [355, 329] on span "Marlboro" at bounding box center [347, 330] width 32 height 10
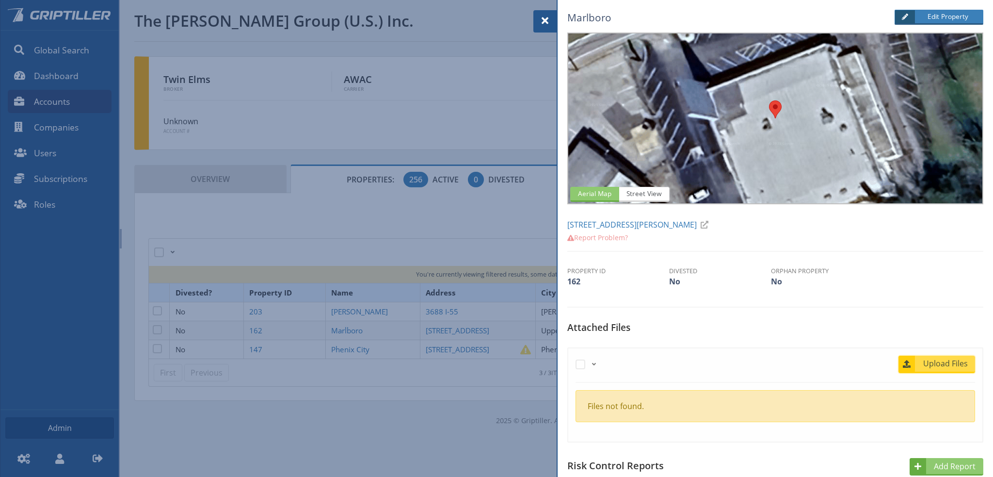
click at [939, 364] on span "Upload Files" at bounding box center [945, 363] width 59 height 12
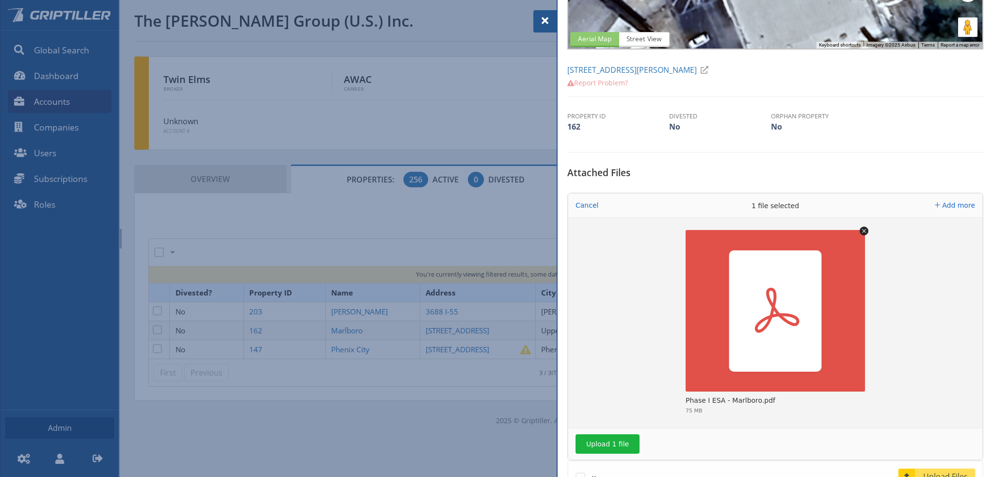
scroll to position [194, 0]
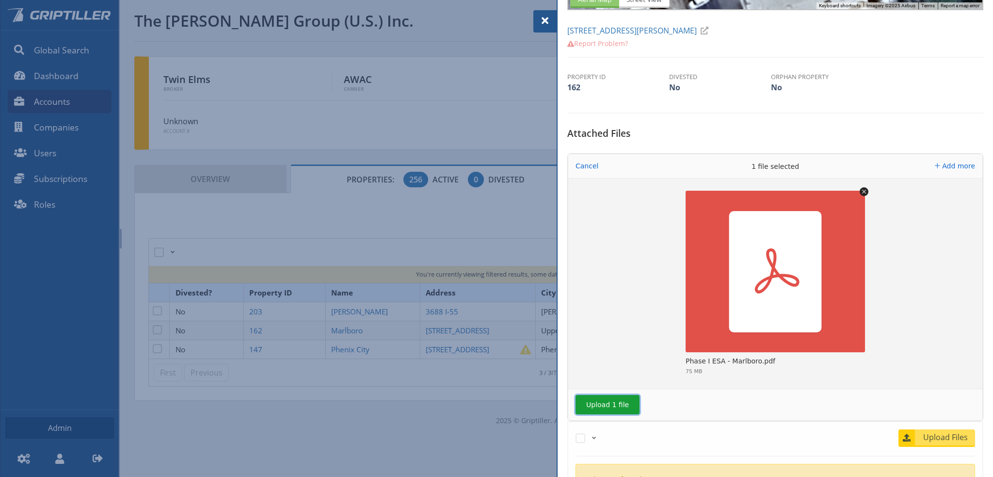
click at [601, 399] on button "Upload 1 file" at bounding box center [608, 404] width 64 height 19
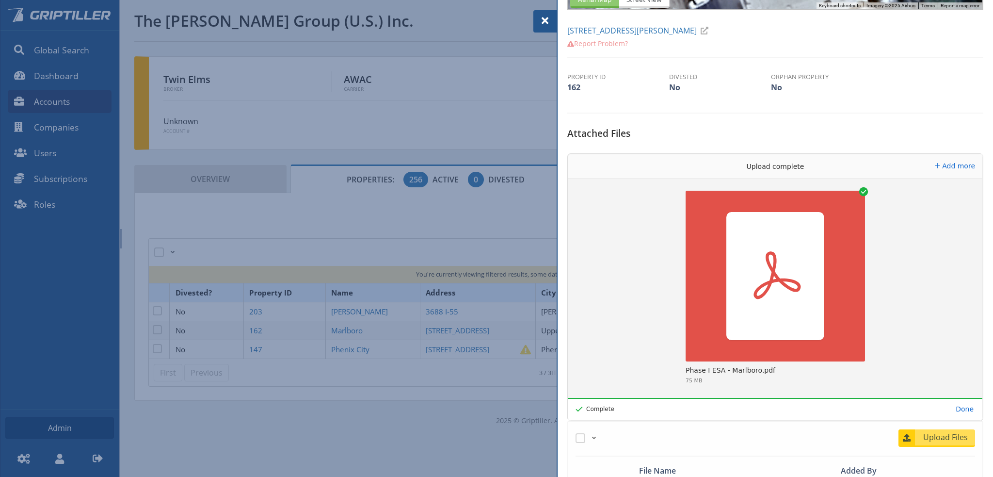
click at [545, 21] on span at bounding box center [545, 21] width 12 height 12
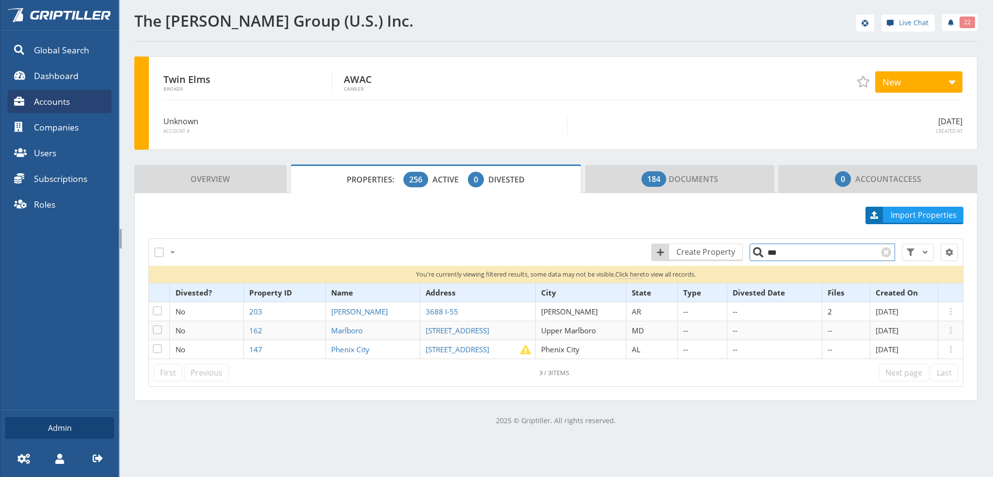
click at [793, 253] on input "***" at bounding box center [822, 251] width 145 height 17
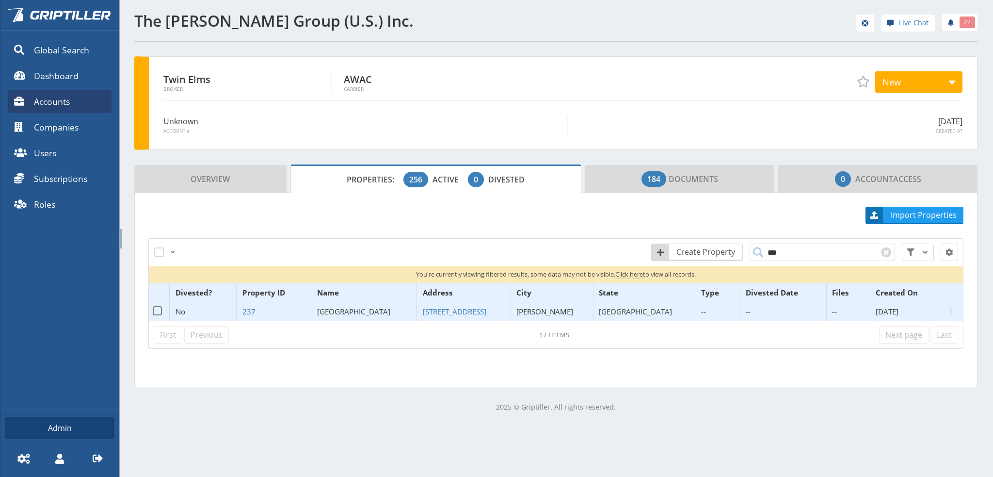
click at [368, 308] on span "[GEOGRAPHIC_DATA]" at bounding box center [353, 311] width 73 height 10
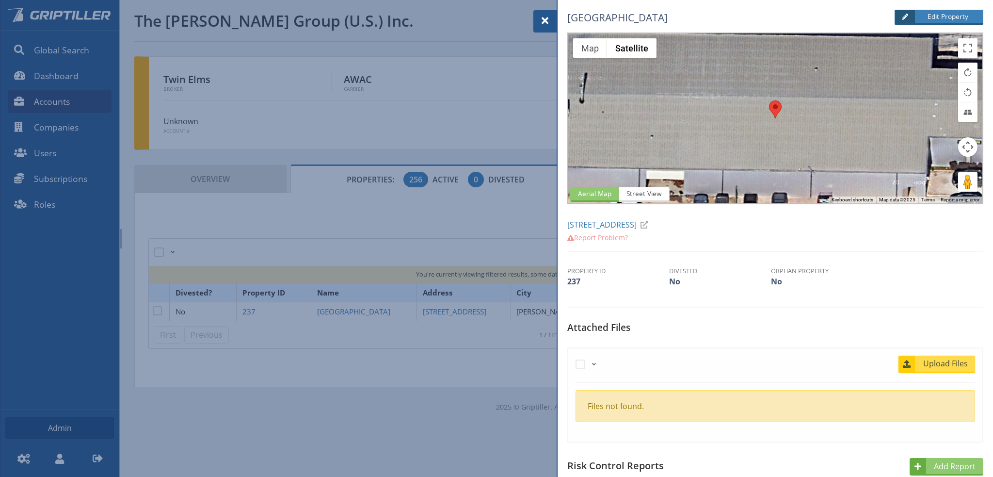
click at [927, 362] on span "Upload Files" at bounding box center [945, 363] width 59 height 12
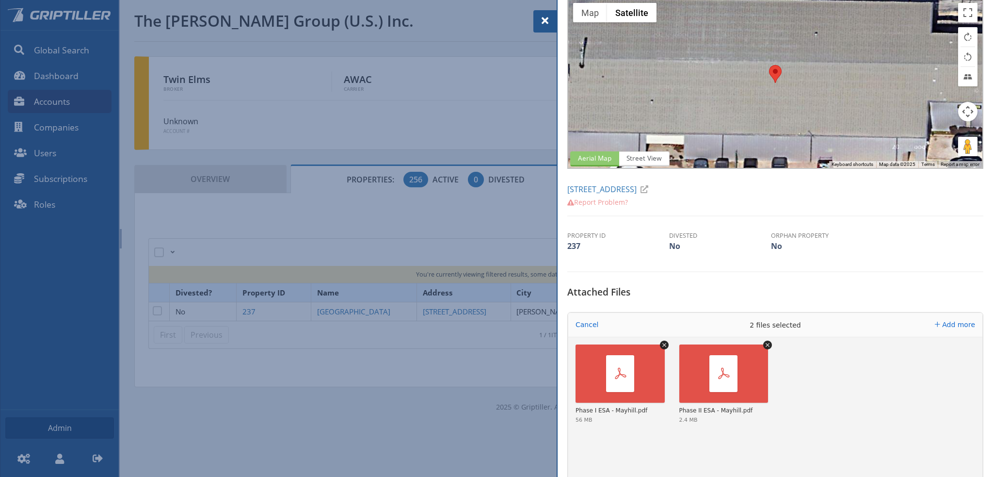
scroll to position [145, 0]
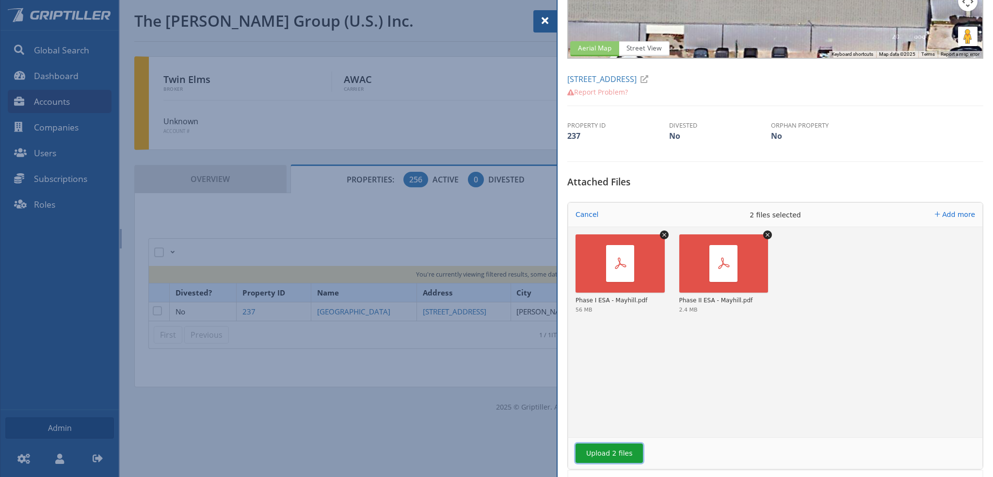
click at [605, 453] on button "Upload 2 files" at bounding box center [609, 452] width 67 height 19
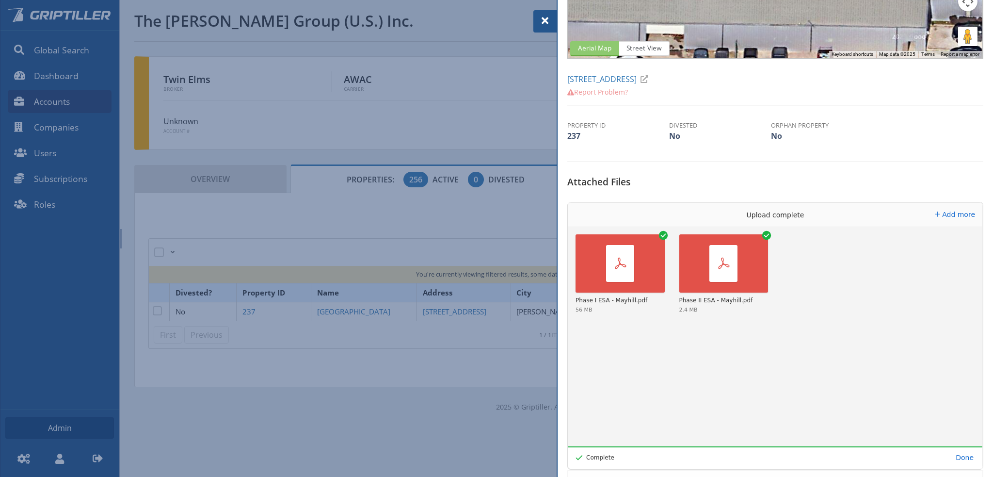
click at [544, 19] on span at bounding box center [545, 21] width 12 height 12
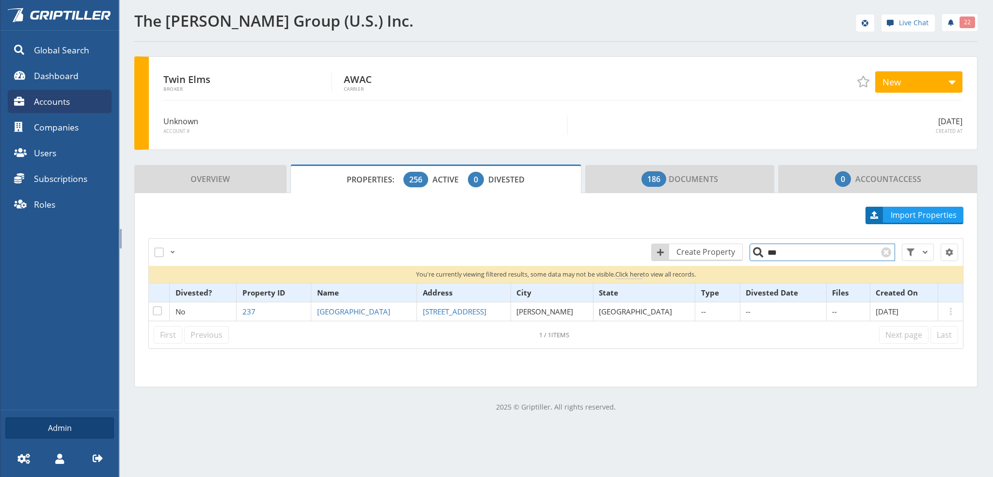
click at [780, 252] on input "***" at bounding box center [822, 251] width 145 height 17
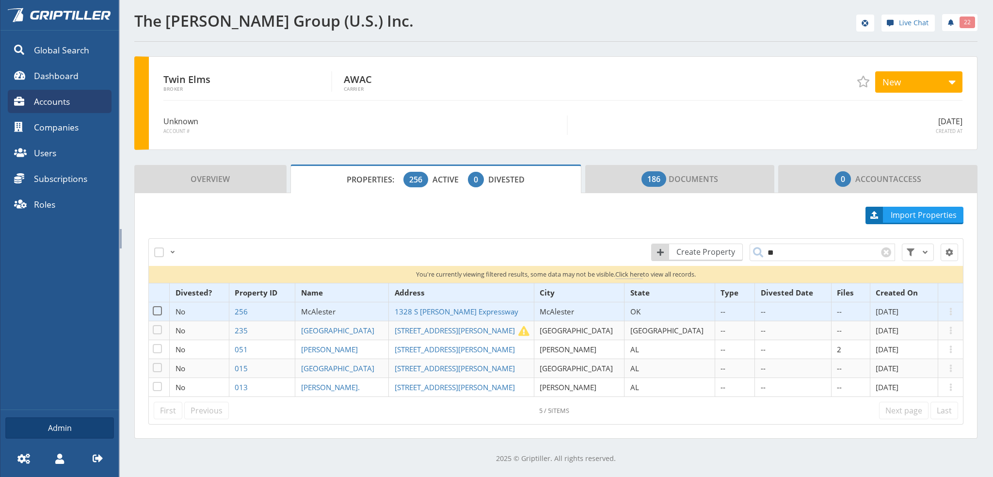
click at [336, 310] on span "McAlester" at bounding box center [318, 311] width 34 height 10
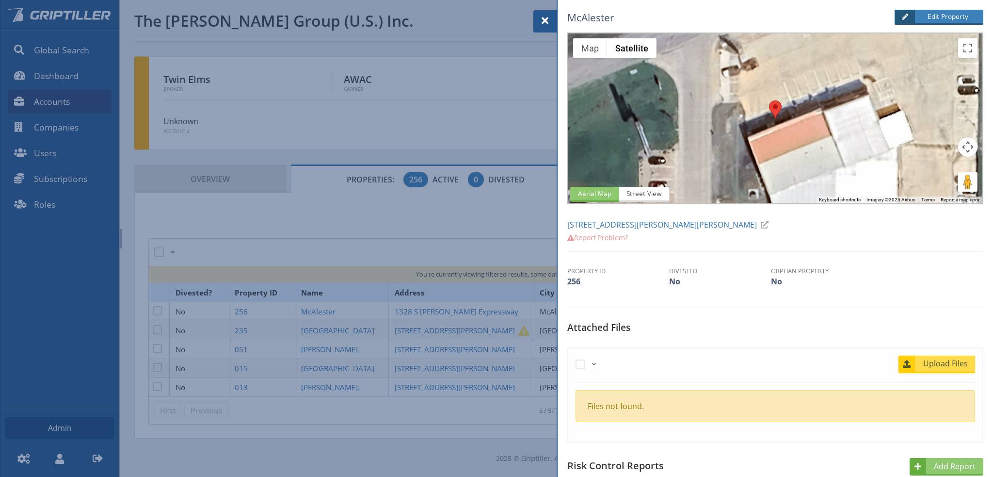
click at [937, 364] on span "Upload Files" at bounding box center [945, 363] width 59 height 12
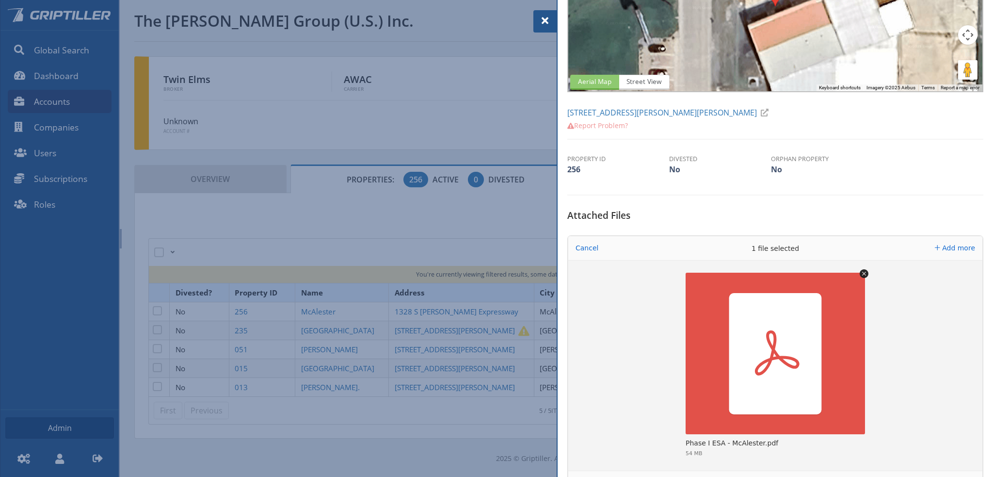
scroll to position [194, 0]
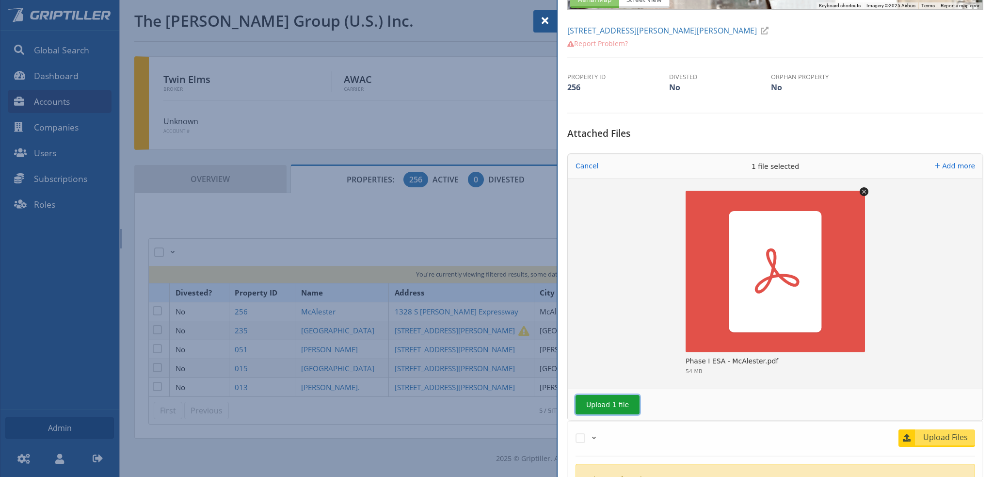
click at [611, 401] on button "Upload 1 file" at bounding box center [608, 404] width 64 height 19
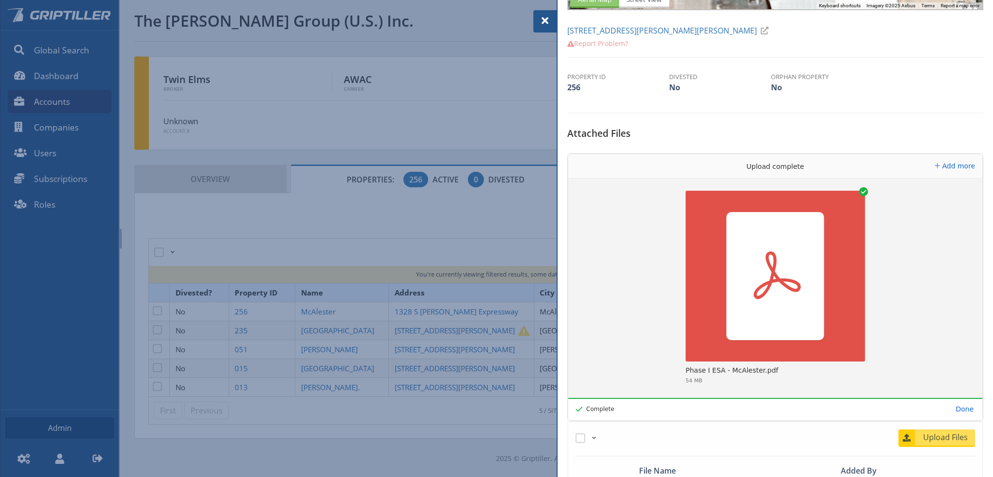
click at [355, 384] on div at bounding box center [496, 238] width 993 height 477
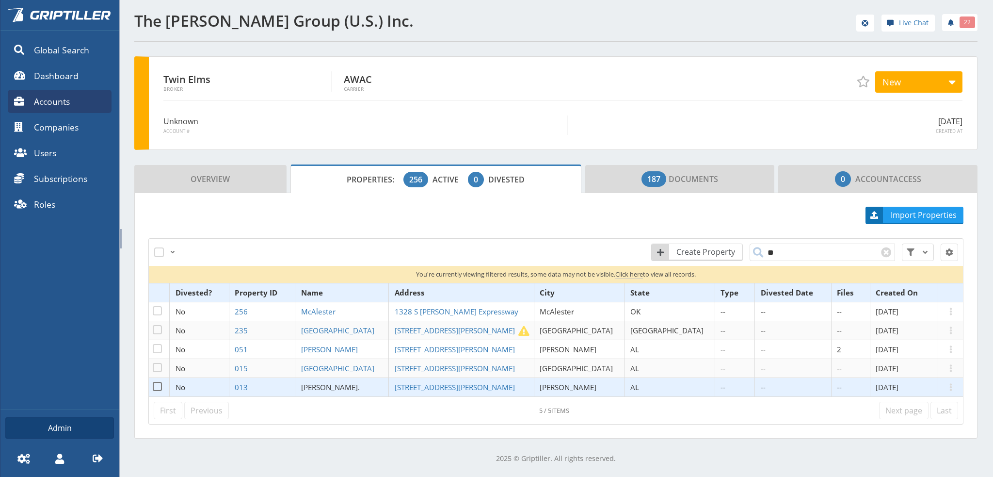
click at [354, 384] on span "[PERSON_NAME]." at bounding box center [330, 387] width 59 height 10
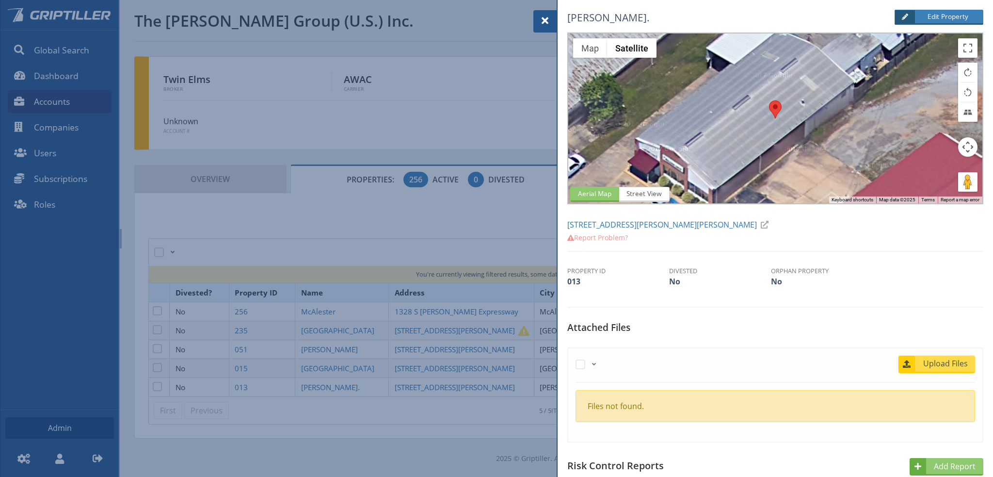
click at [931, 360] on span "Upload Files" at bounding box center [945, 363] width 59 height 12
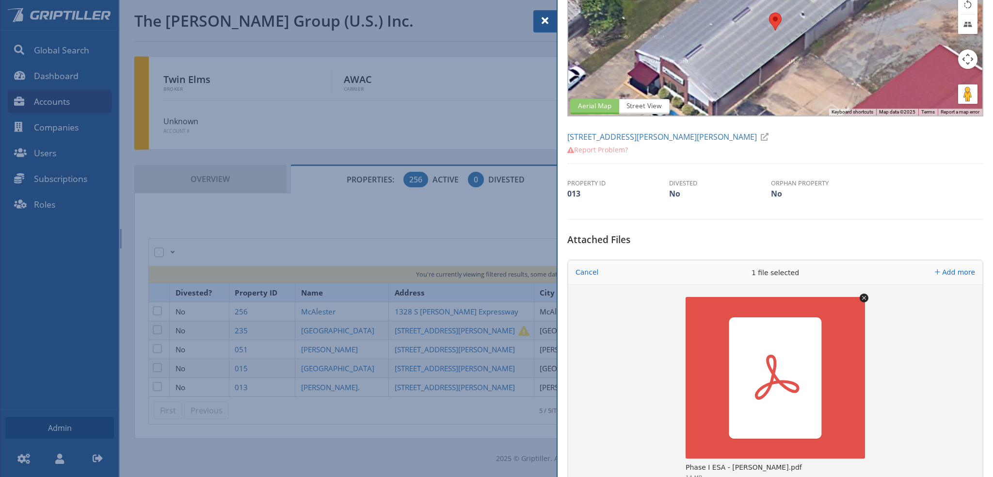
scroll to position [145, 0]
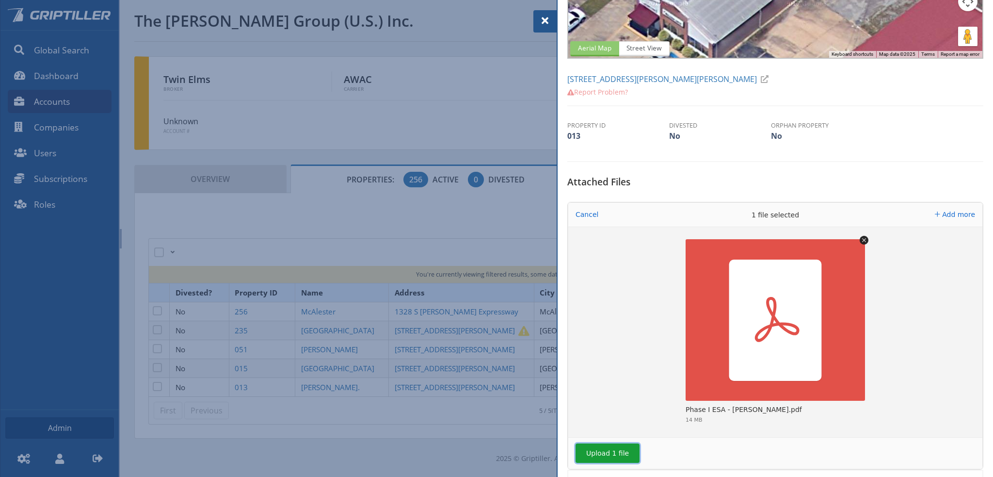
click at [601, 449] on button "Upload 1 file" at bounding box center [608, 452] width 64 height 19
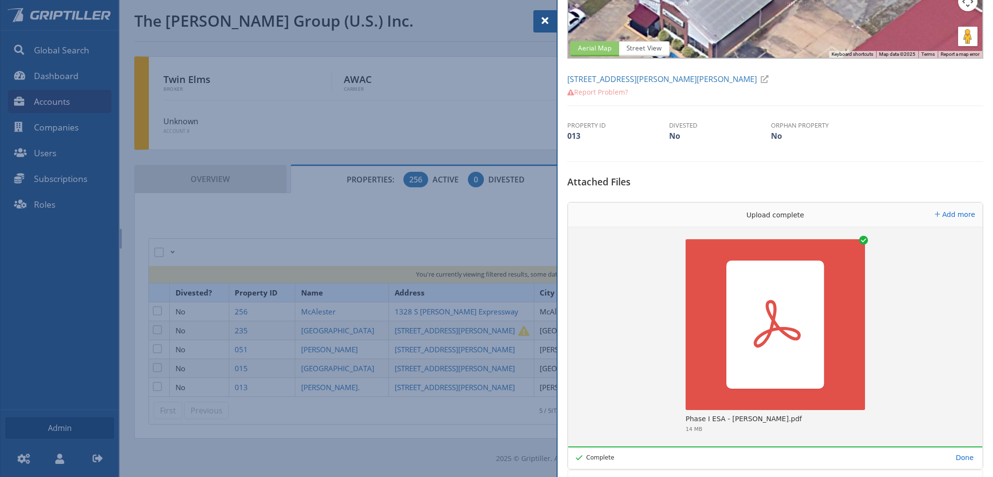
click at [544, 22] on span at bounding box center [545, 21] width 12 height 12
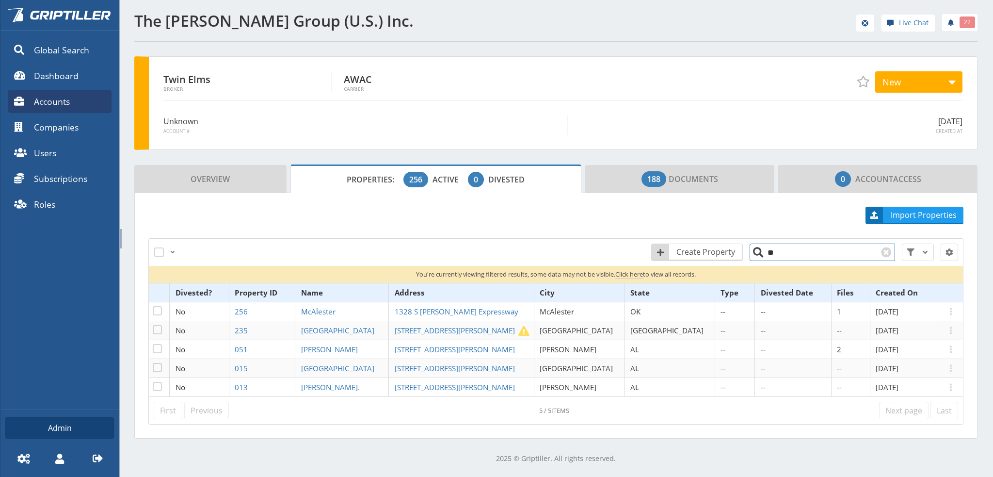
drag, startPoint x: 776, startPoint y: 252, endPoint x: 766, endPoint y: 255, distance: 10.6
click at [766, 255] on input "**" at bounding box center [822, 251] width 145 height 17
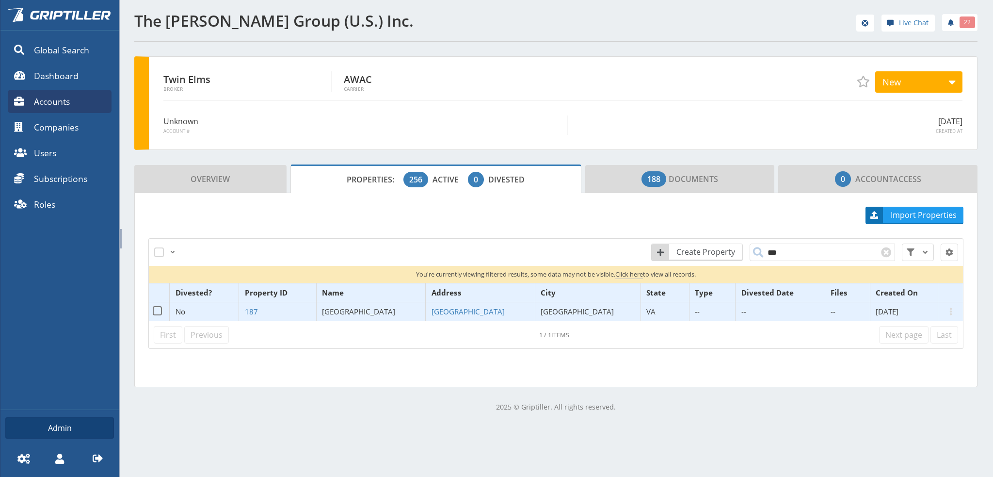
click at [364, 309] on span "[GEOGRAPHIC_DATA]" at bounding box center [358, 311] width 73 height 10
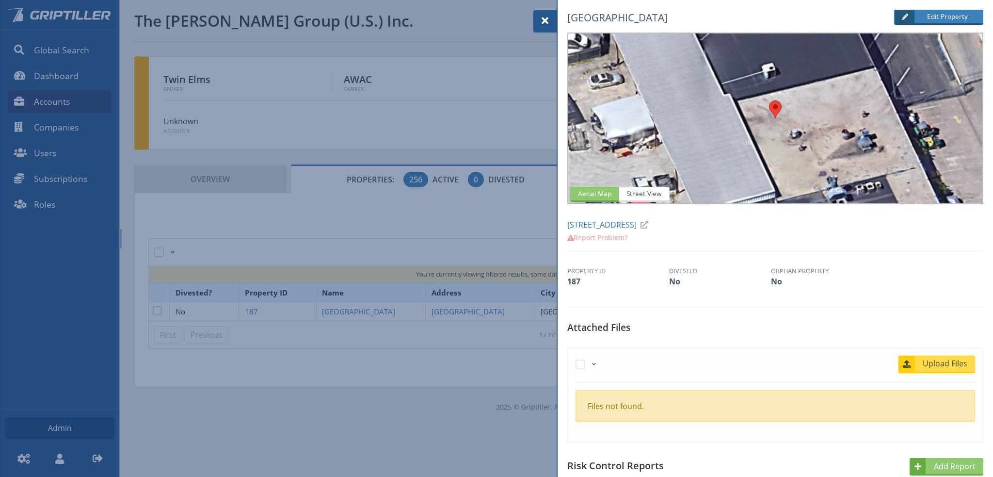
click at [943, 364] on span "Upload Files" at bounding box center [945, 363] width 59 height 12
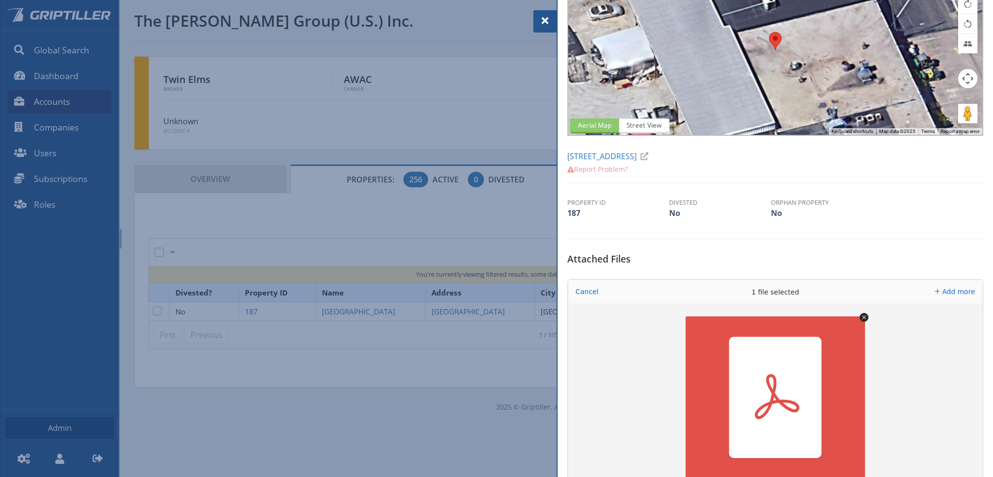
scroll to position [145, 0]
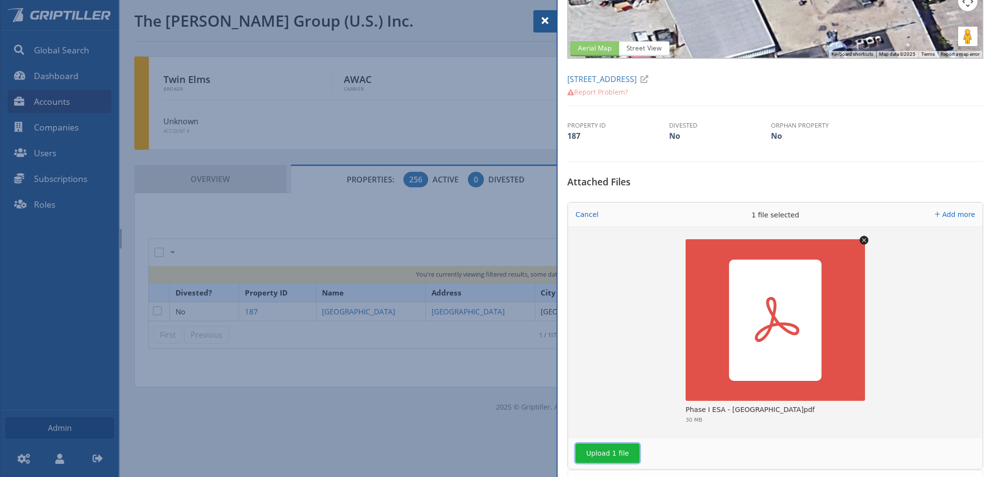
click at [616, 451] on button "Upload 1 file" at bounding box center [608, 452] width 64 height 19
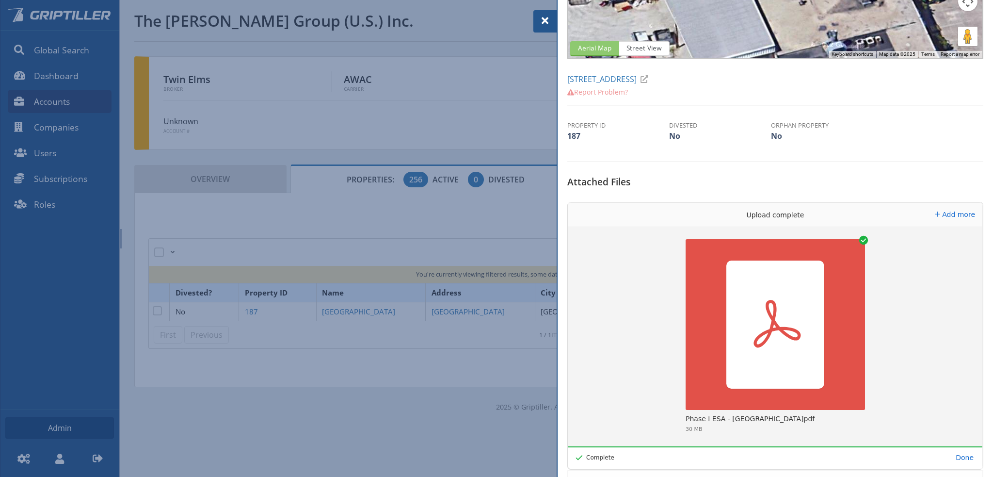
drag, startPoint x: 544, startPoint y: 21, endPoint x: 549, endPoint y: 22, distance: 5.9
click at [544, 21] on span at bounding box center [545, 21] width 12 height 12
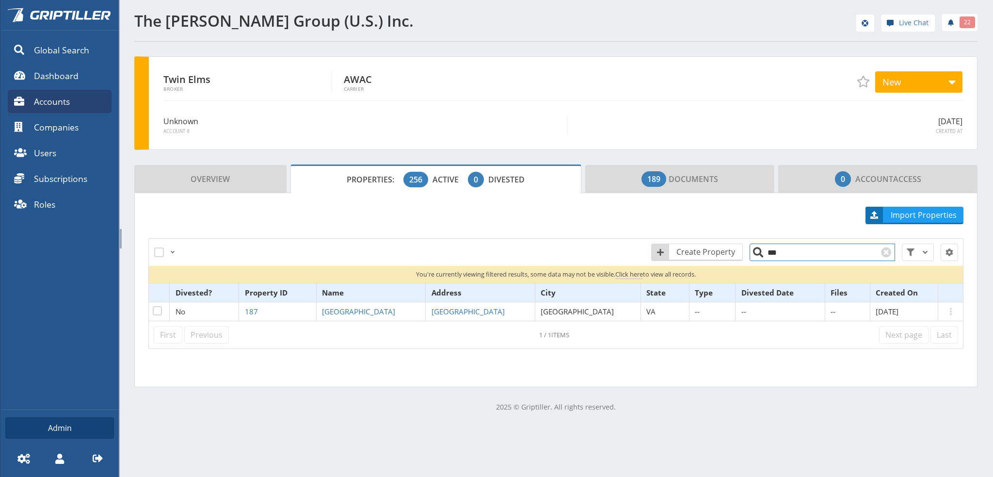
click at [780, 249] on input "***" at bounding box center [822, 251] width 145 height 17
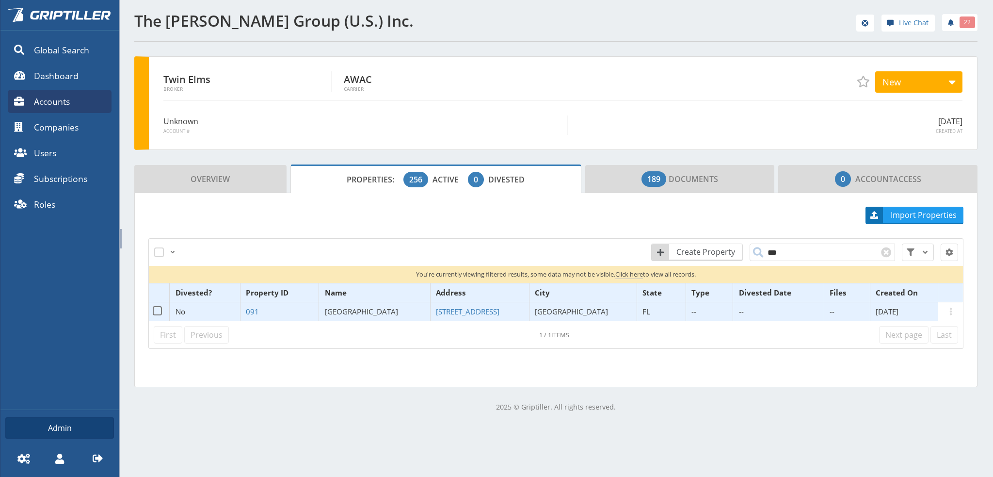
click at [349, 312] on span "[GEOGRAPHIC_DATA]" at bounding box center [361, 311] width 73 height 10
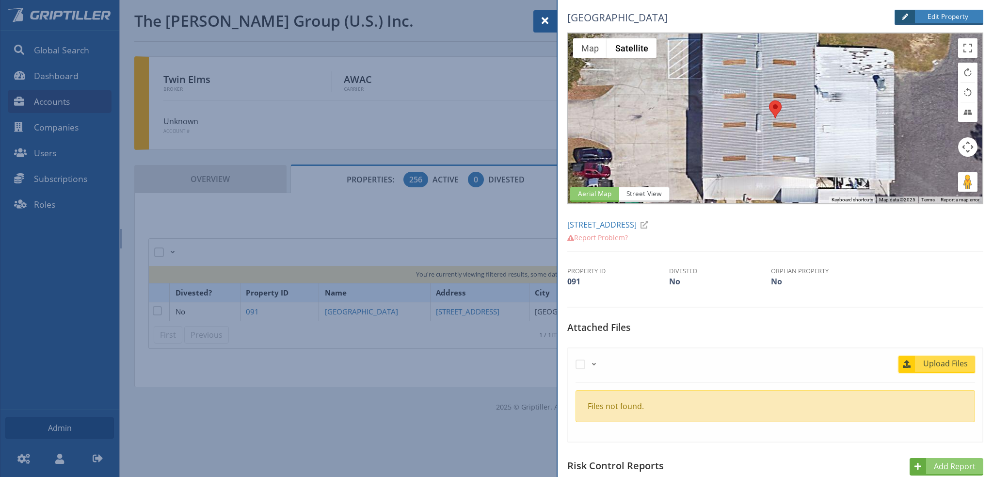
click at [937, 364] on span "Upload Files" at bounding box center [945, 363] width 59 height 12
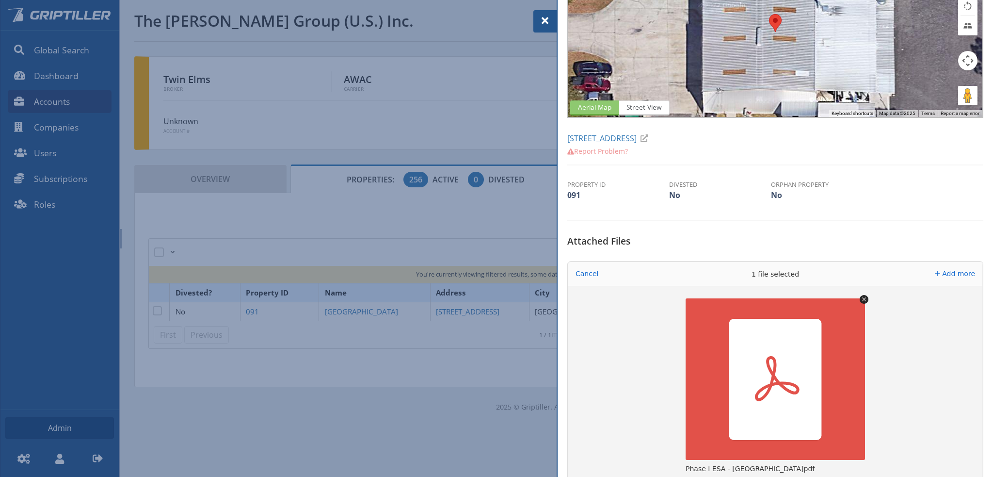
scroll to position [145, 0]
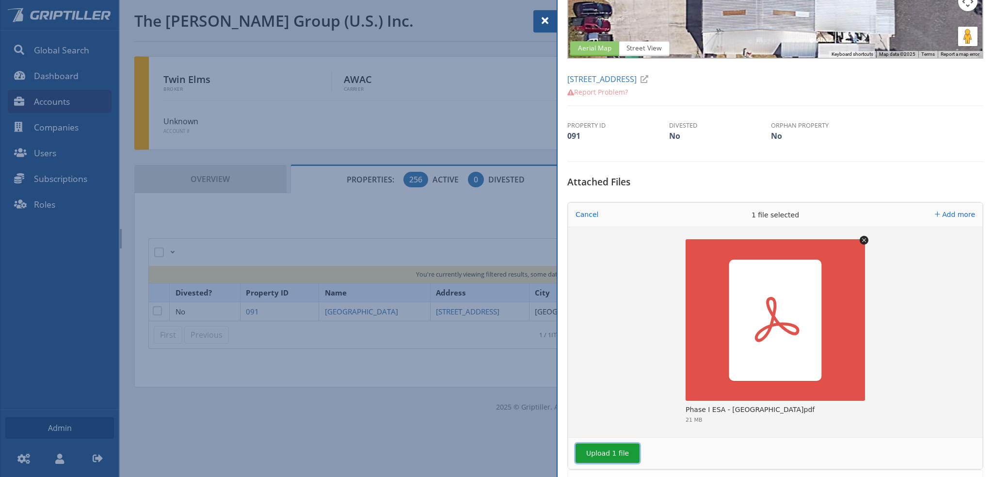
click at [621, 450] on button "Upload 1 file" at bounding box center [608, 452] width 64 height 19
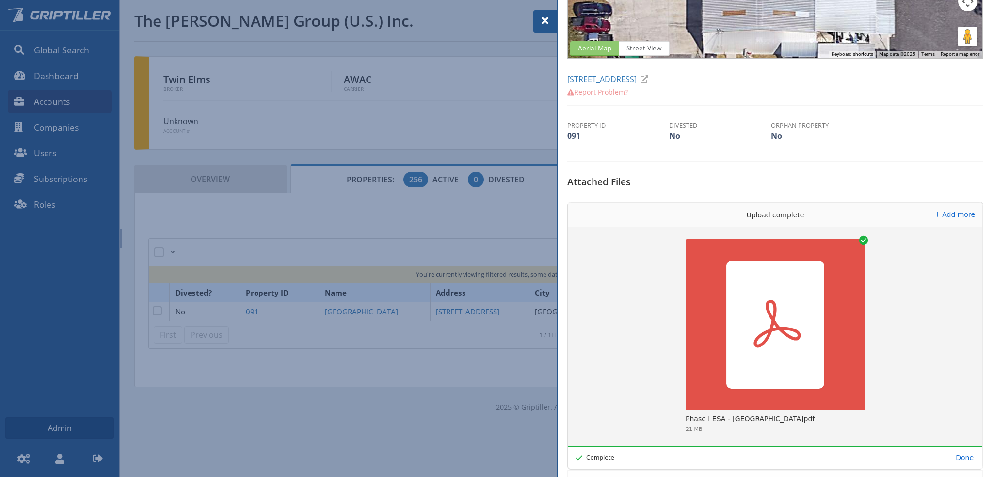
click at [545, 21] on span at bounding box center [545, 21] width 12 height 12
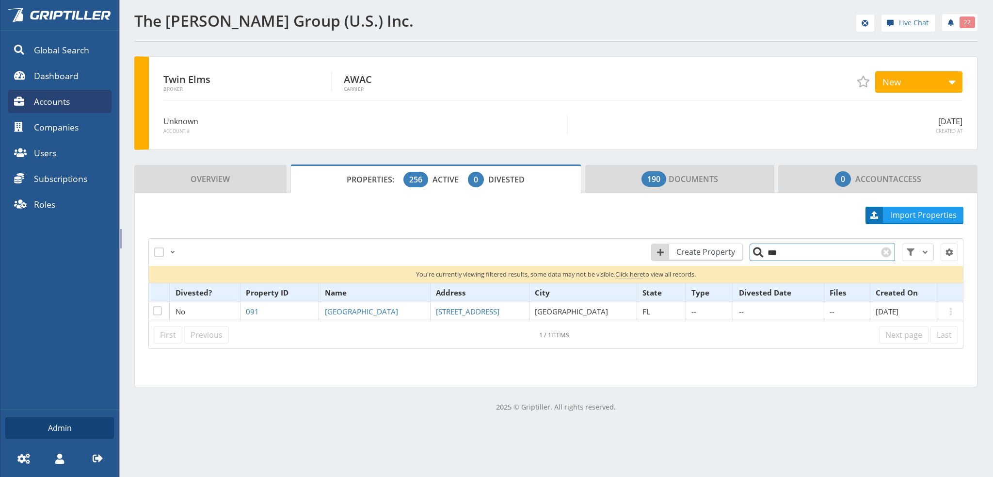
click at [784, 250] on input "***" at bounding box center [822, 251] width 145 height 17
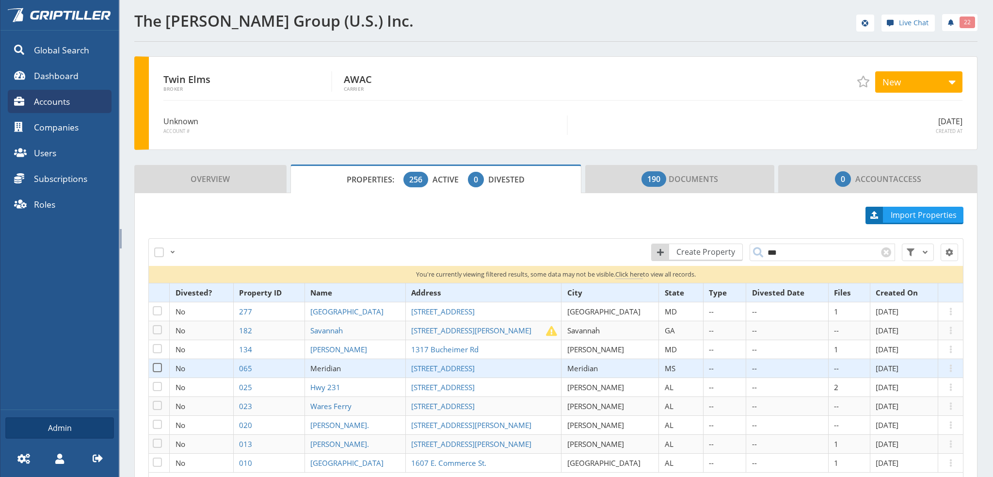
click at [341, 368] on span "Meridian" at bounding box center [325, 368] width 31 height 10
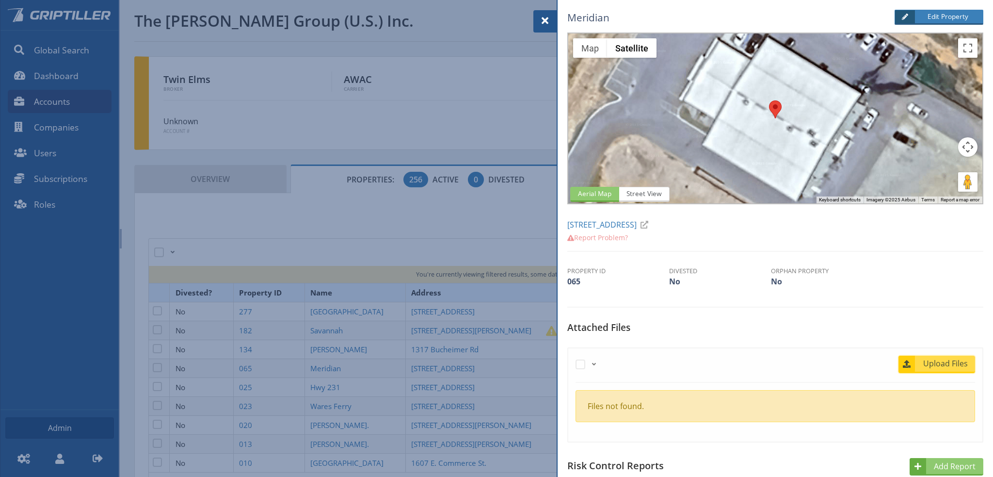
click at [936, 363] on span "Upload Files" at bounding box center [945, 363] width 59 height 12
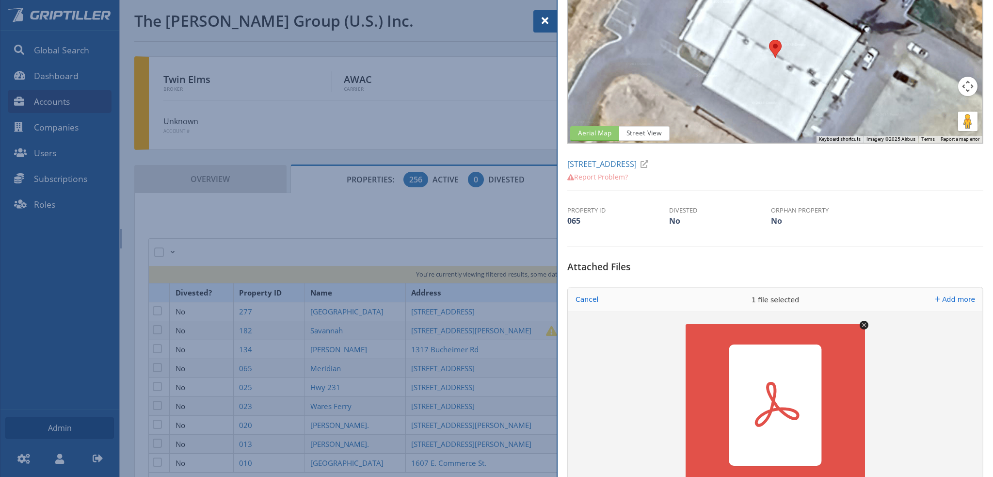
scroll to position [194, 0]
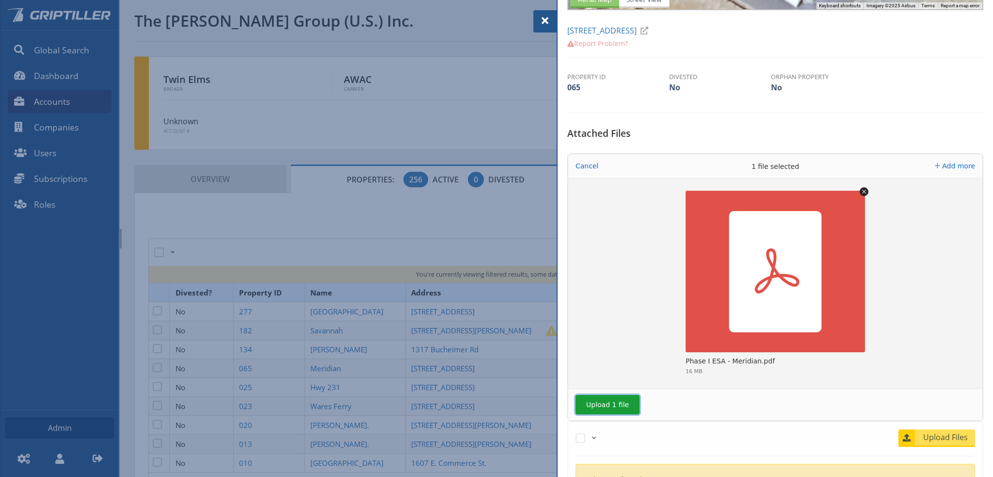
click at [601, 405] on button "Upload 1 file" at bounding box center [608, 404] width 64 height 19
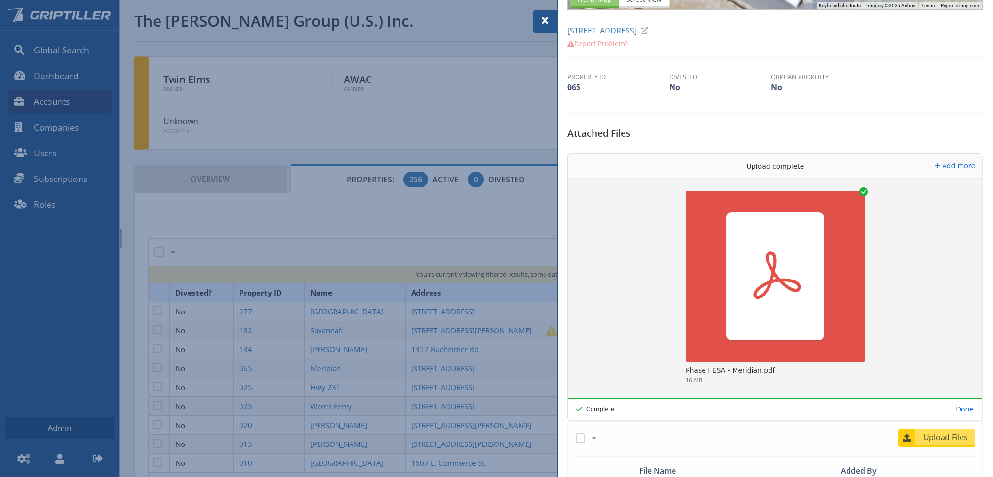
click at [545, 23] on span at bounding box center [545, 21] width 12 height 12
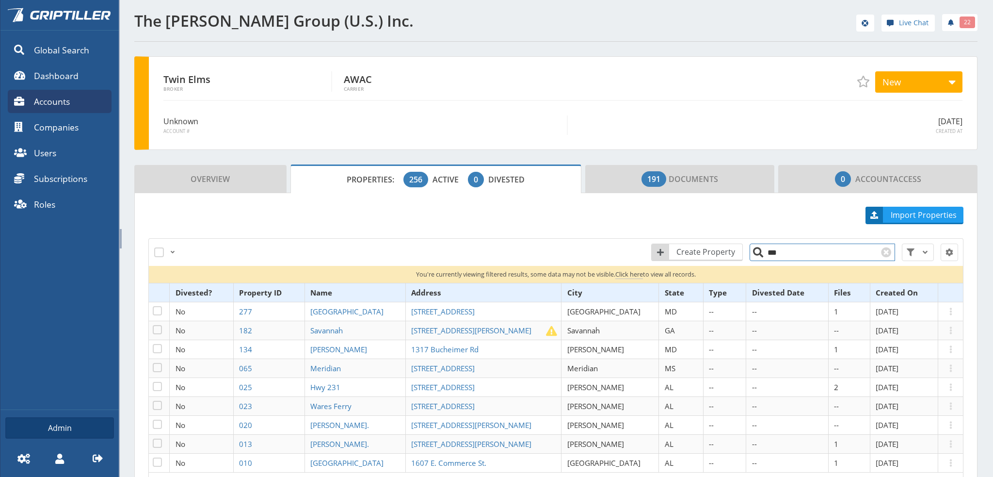
click at [791, 252] on input "***" at bounding box center [822, 251] width 145 height 17
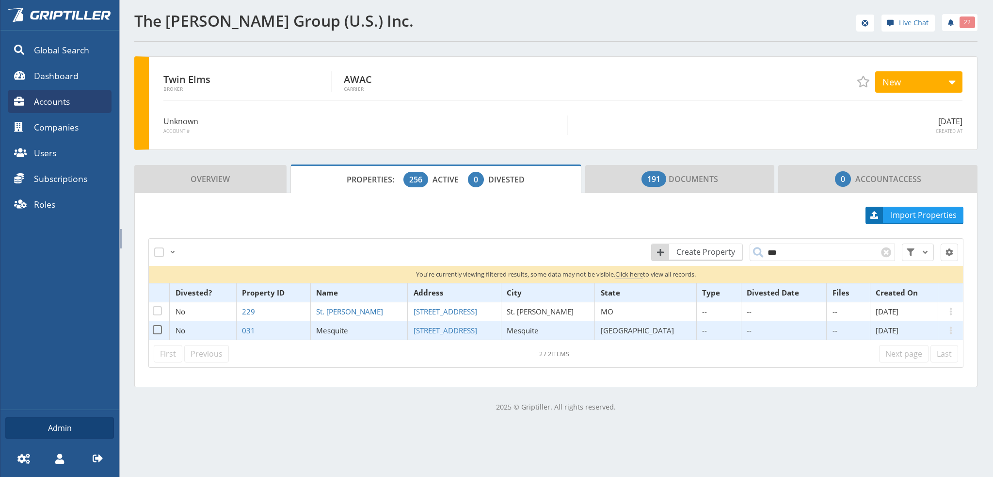
click at [348, 329] on span "Mesquite" at bounding box center [332, 330] width 32 height 10
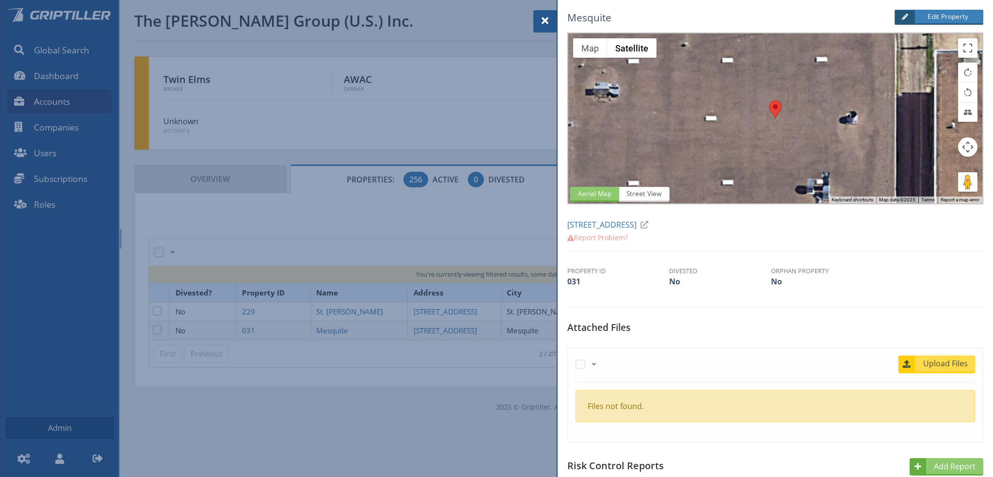
click at [935, 360] on span "Upload Files" at bounding box center [945, 363] width 59 height 12
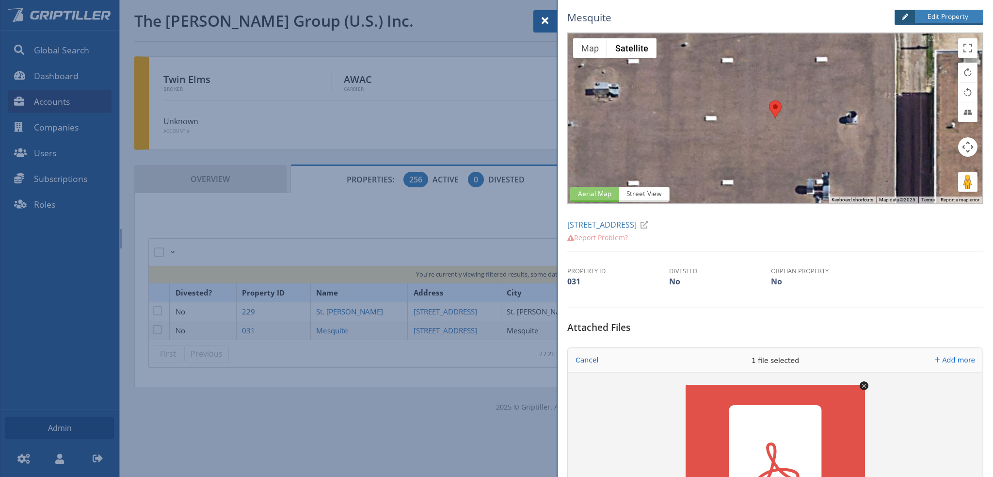
scroll to position [242, 0]
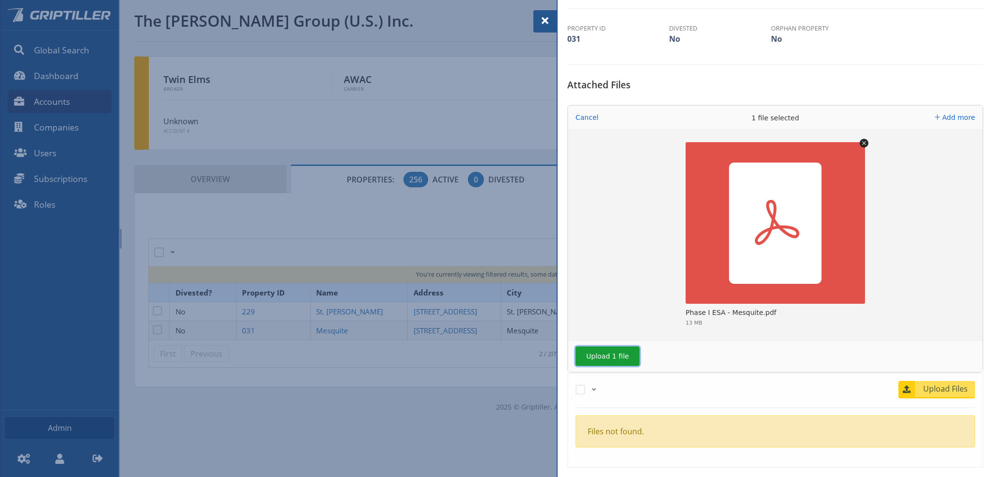
click at [608, 355] on button "Upload 1 file" at bounding box center [608, 355] width 64 height 19
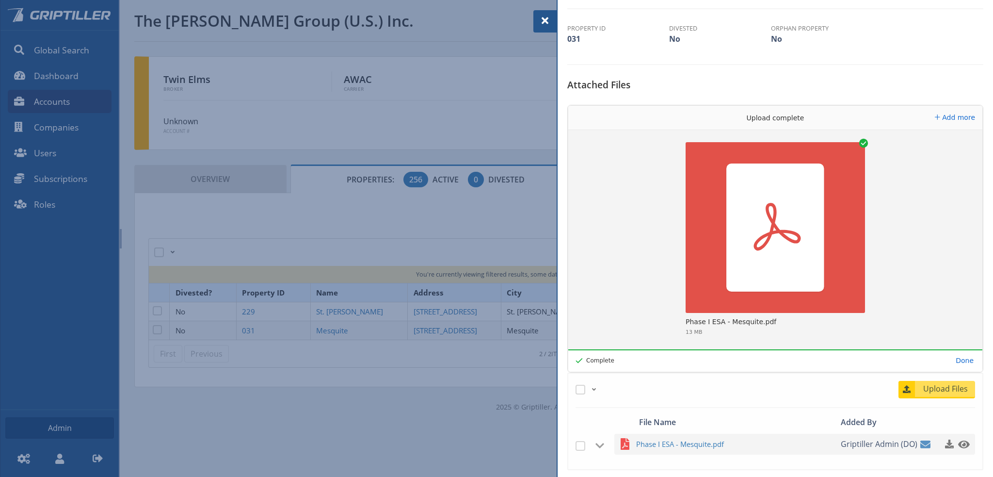
click at [545, 20] on span at bounding box center [545, 21] width 12 height 12
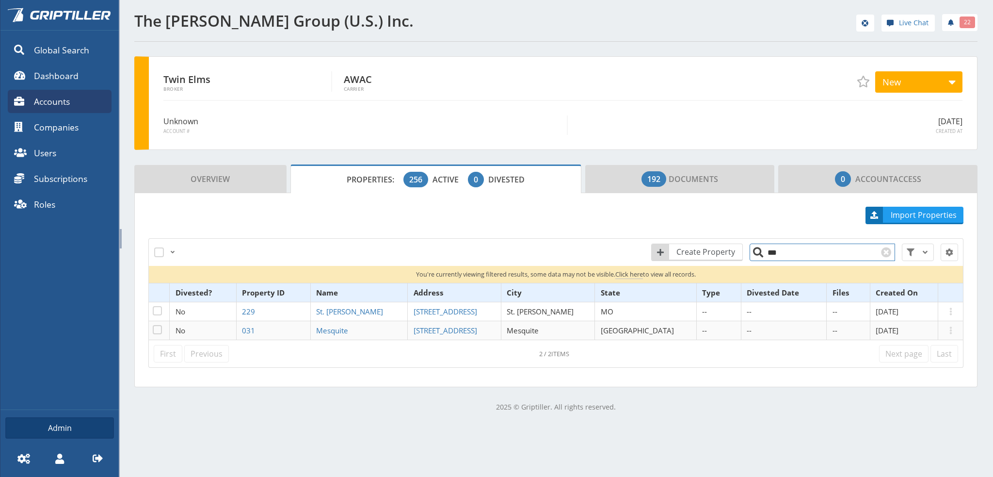
drag, startPoint x: 781, startPoint y: 253, endPoint x: 767, endPoint y: 257, distance: 15.1
click at [767, 257] on input "***" at bounding box center [822, 251] width 145 height 17
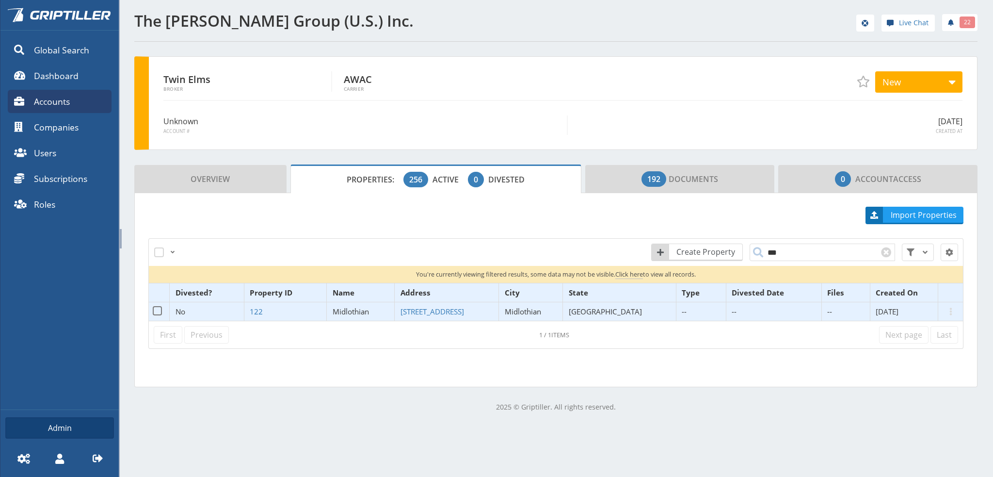
click at [366, 311] on span "Midlothian" at bounding box center [351, 311] width 36 height 10
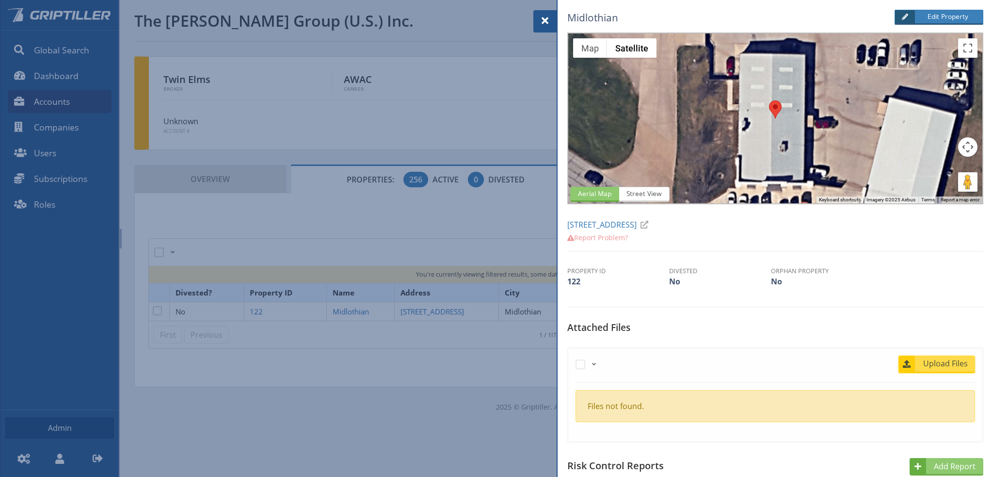
click at [945, 362] on span "Upload Files" at bounding box center [945, 363] width 59 height 12
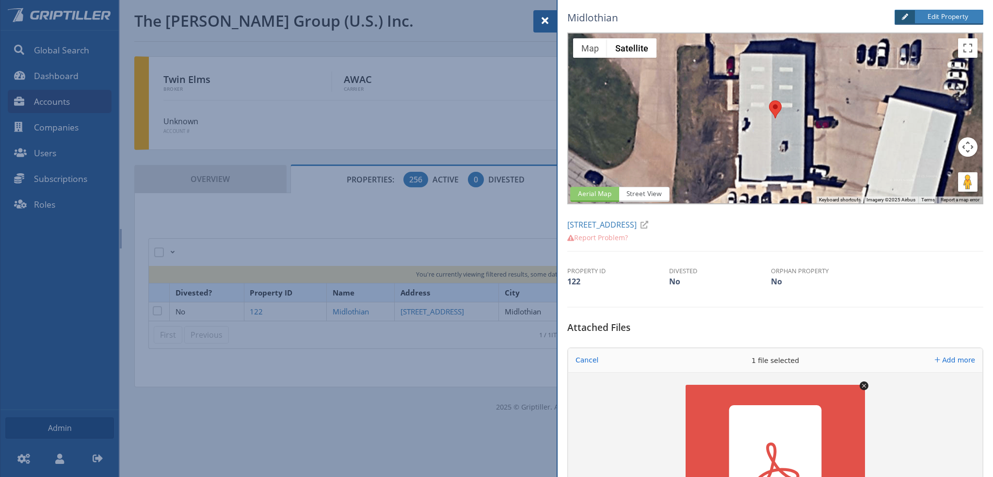
scroll to position [194, 0]
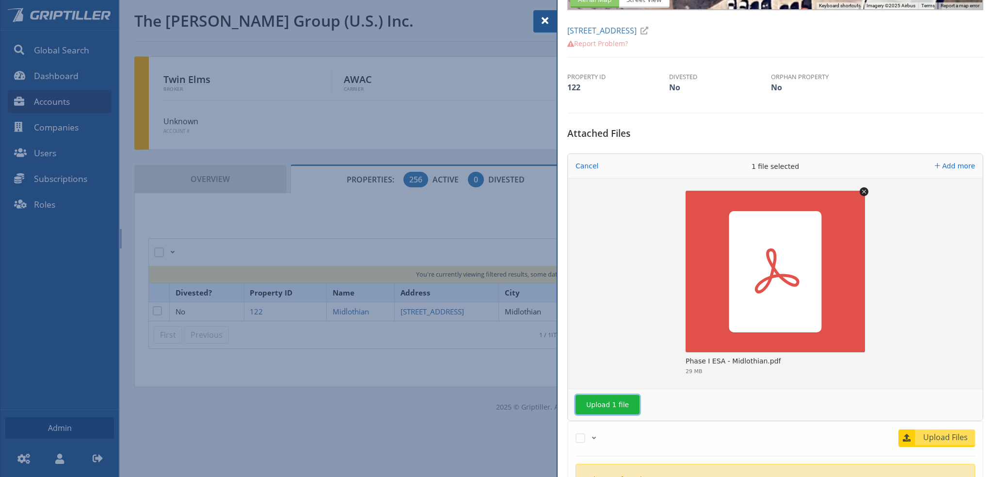
click at [610, 406] on button "Upload 1 file" at bounding box center [608, 404] width 64 height 19
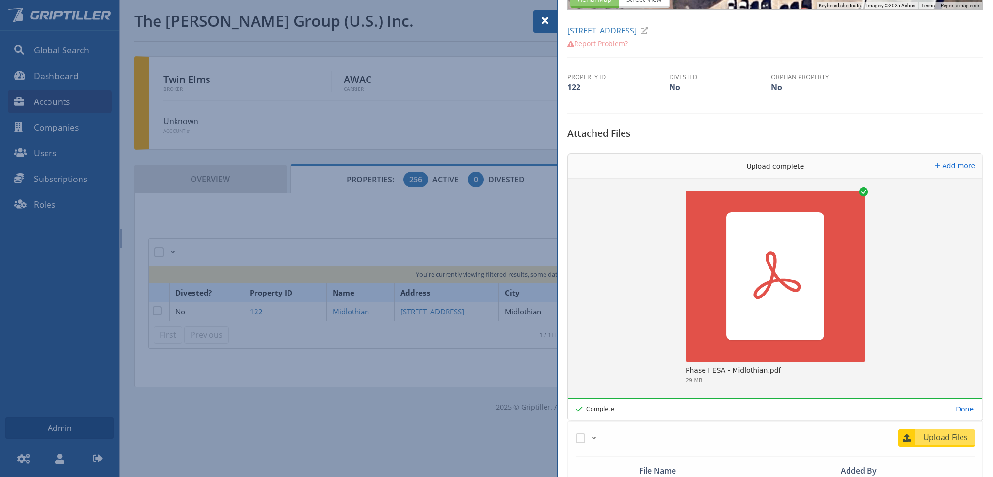
click at [545, 21] on span at bounding box center [545, 21] width 12 height 12
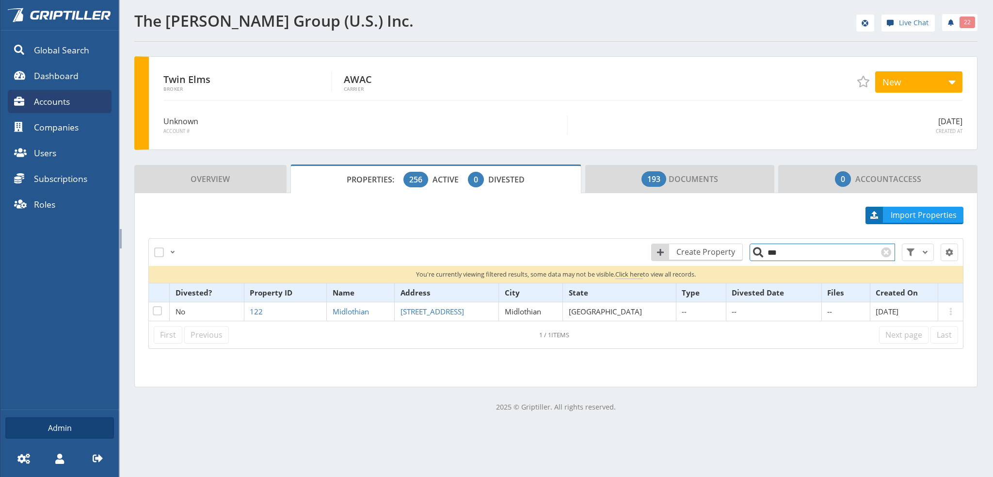
click at [778, 251] on input "***" at bounding box center [822, 251] width 145 height 17
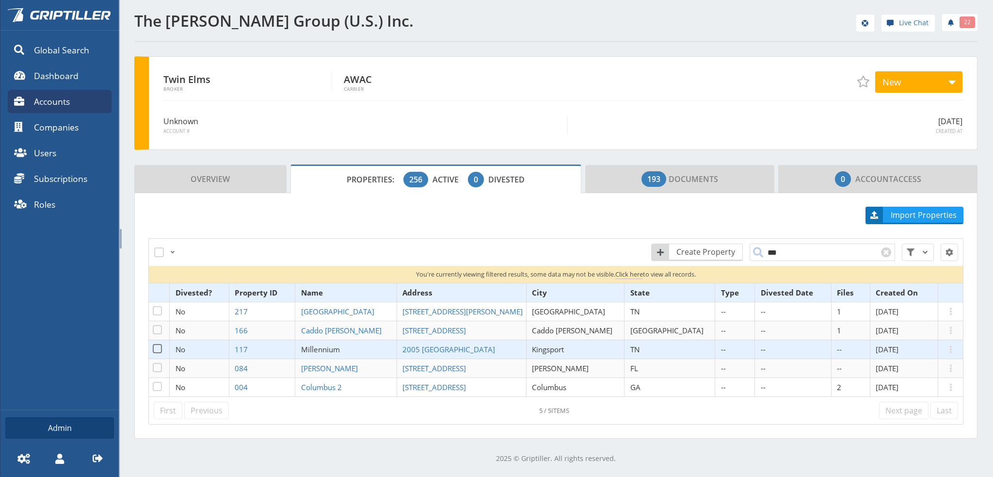
click at [340, 351] on span "Millennium" at bounding box center [320, 349] width 39 height 10
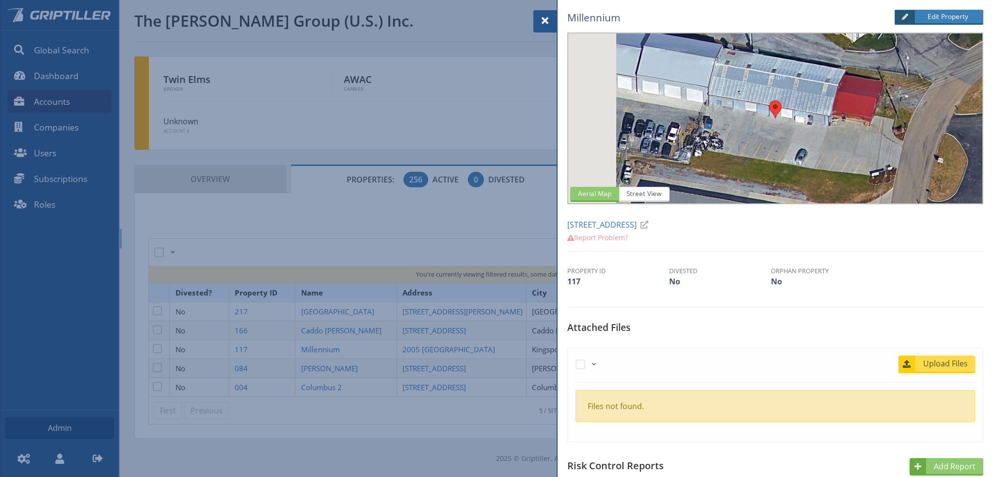
click at [944, 364] on span "Upload Files" at bounding box center [945, 363] width 59 height 12
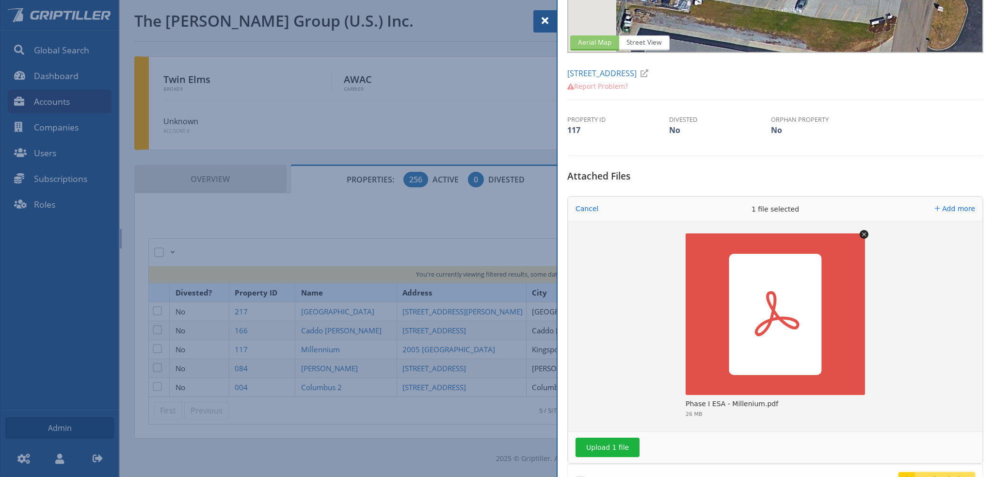
scroll to position [242, 0]
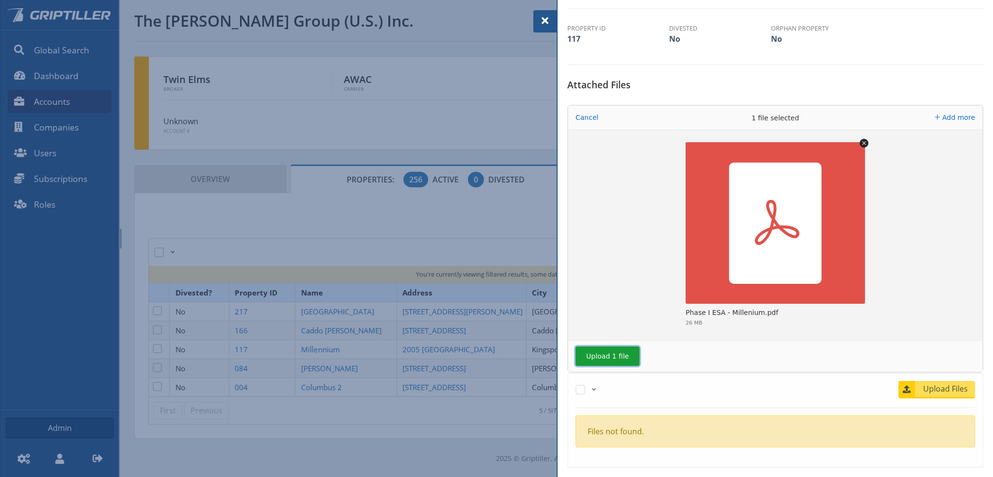
click at [603, 353] on button "Upload 1 file" at bounding box center [608, 355] width 64 height 19
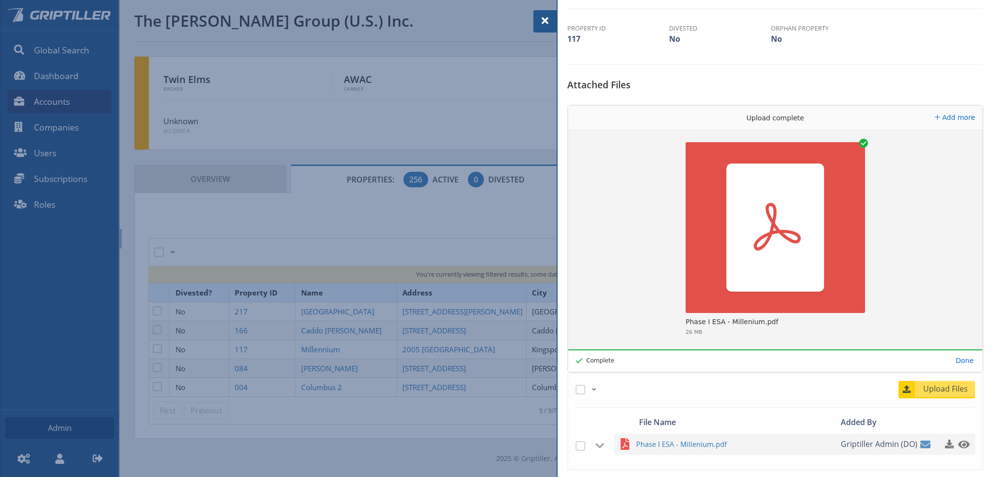
click at [543, 21] on span at bounding box center [545, 21] width 12 height 12
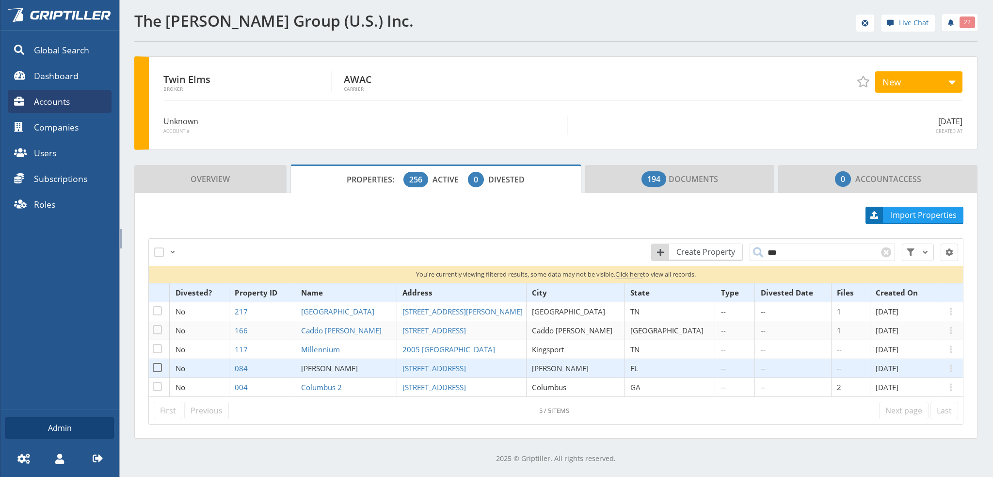
click at [344, 366] on span "[PERSON_NAME]" at bounding box center [329, 368] width 57 height 10
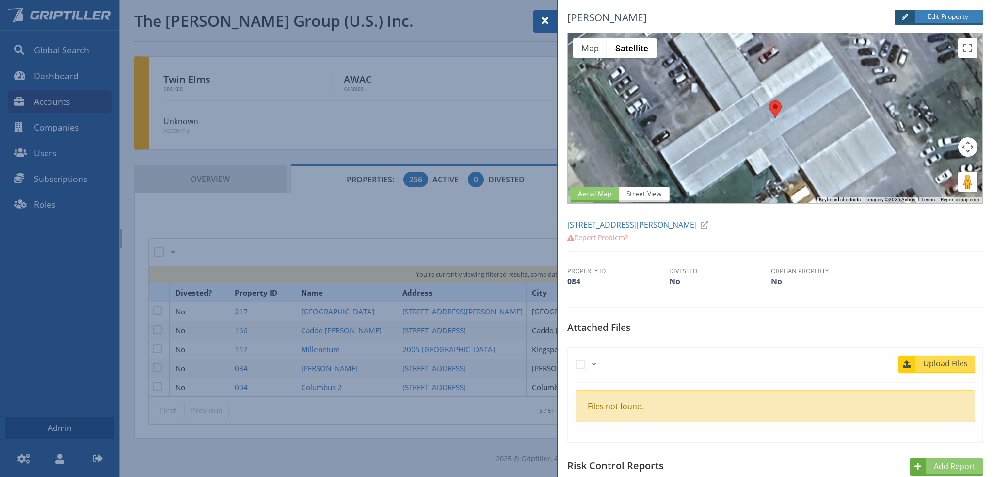
click at [945, 366] on span "Upload Files" at bounding box center [945, 363] width 59 height 12
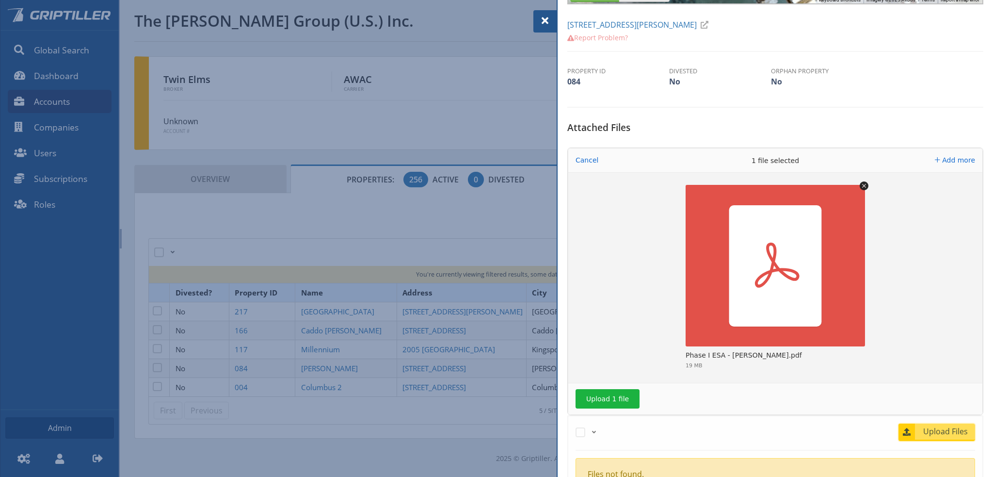
scroll to position [291, 0]
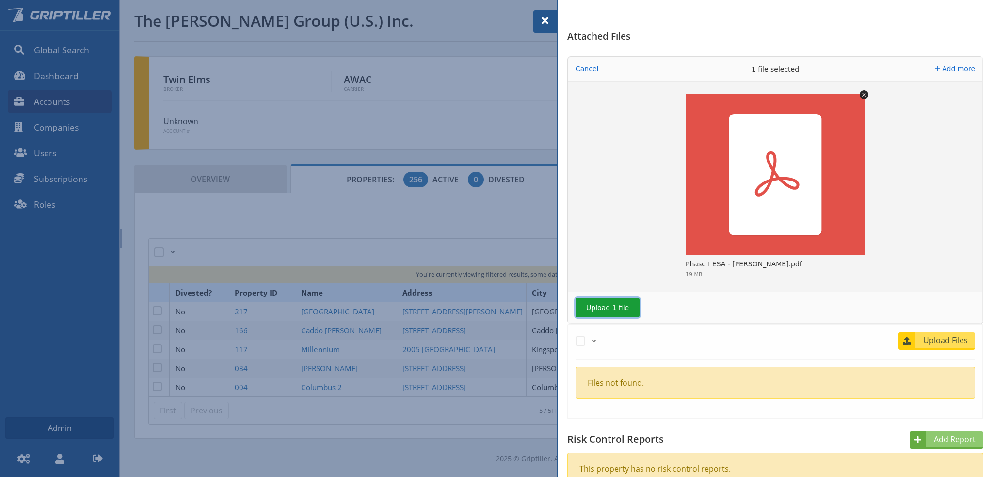
click at [601, 301] on button "Upload 1 file" at bounding box center [608, 307] width 64 height 19
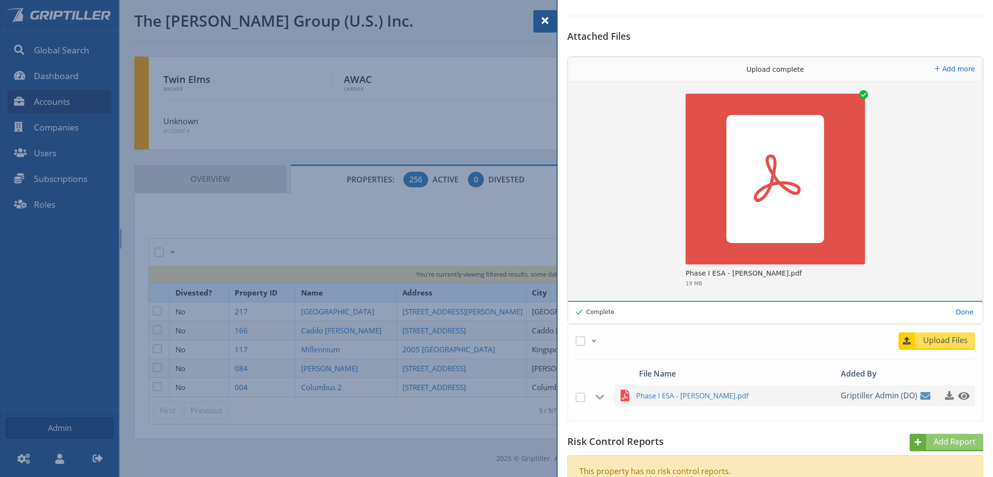
click at [544, 22] on span at bounding box center [545, 21] width 12 height 12
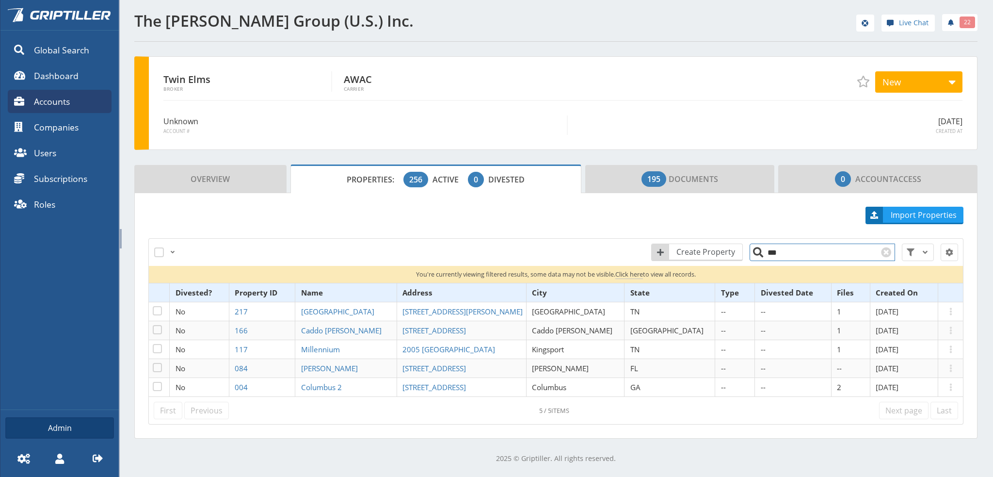
click at [799, 247] on input "***" at bounding box center [822, 251] width 145 height 17
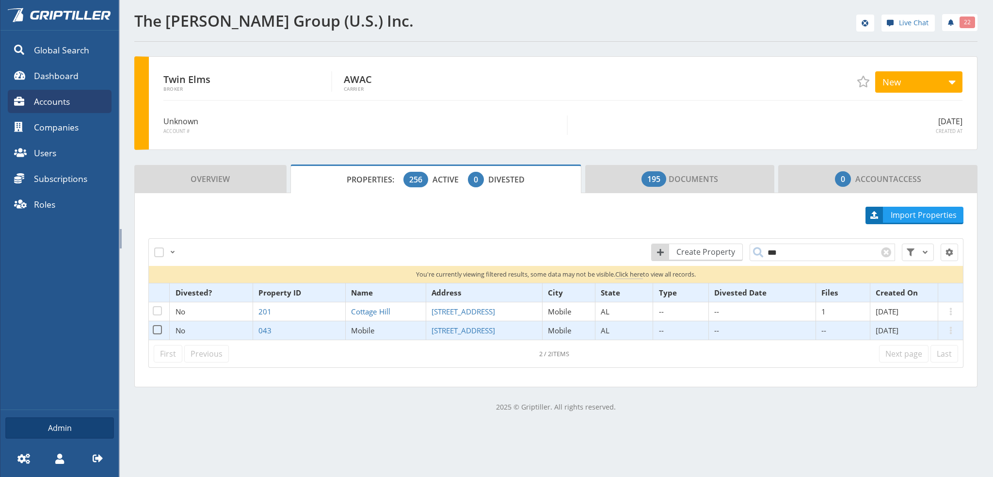
click at [363, 328] on span "Mobile" at bounding box center [363, 330] width 24 height 10
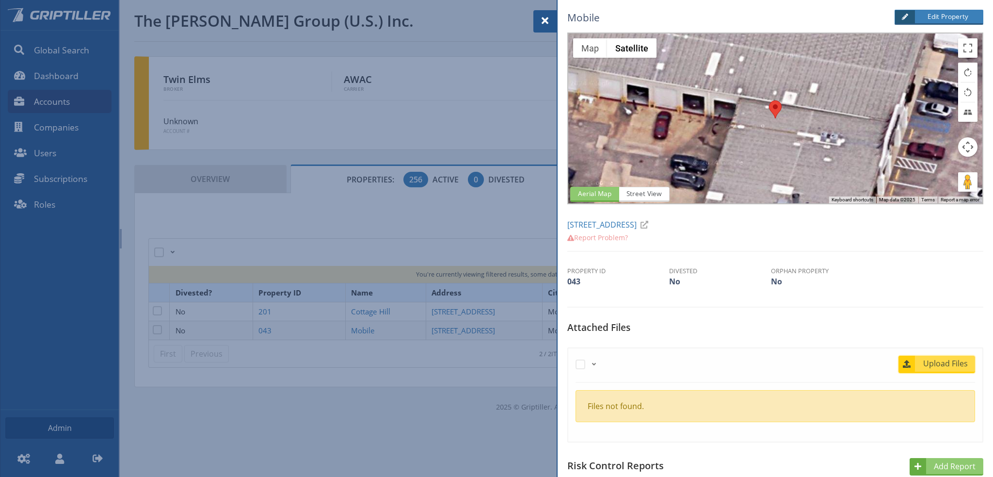
click at [945, 364] on span "Upload Files" at bounding box center [945, 363] width 59 height 12
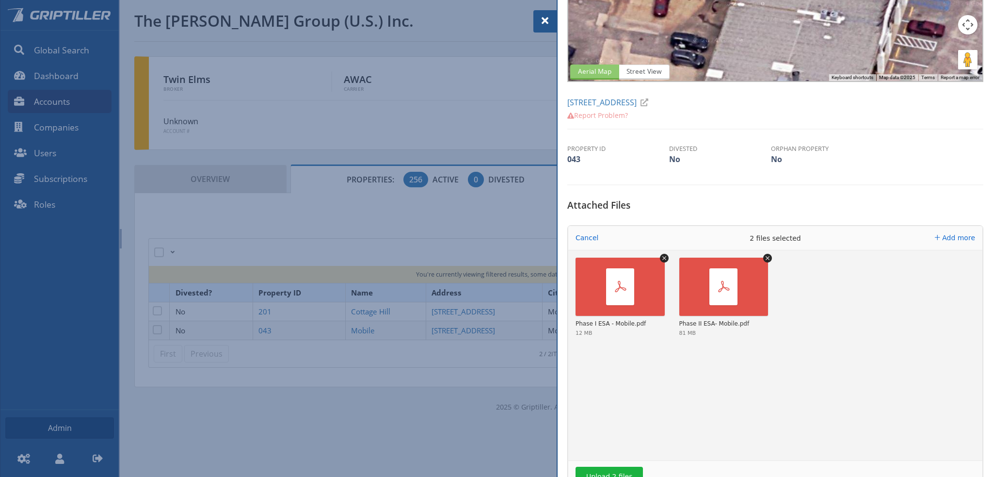
scroll to position [194, 0]
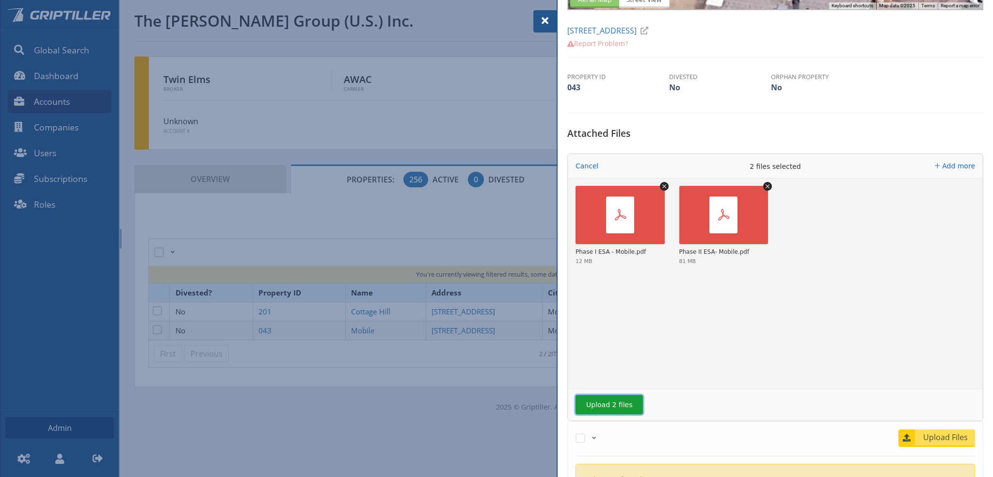
click at [610, 403] on button "Upload 2 files" at bounding box center [609, 404] width 67 height 19
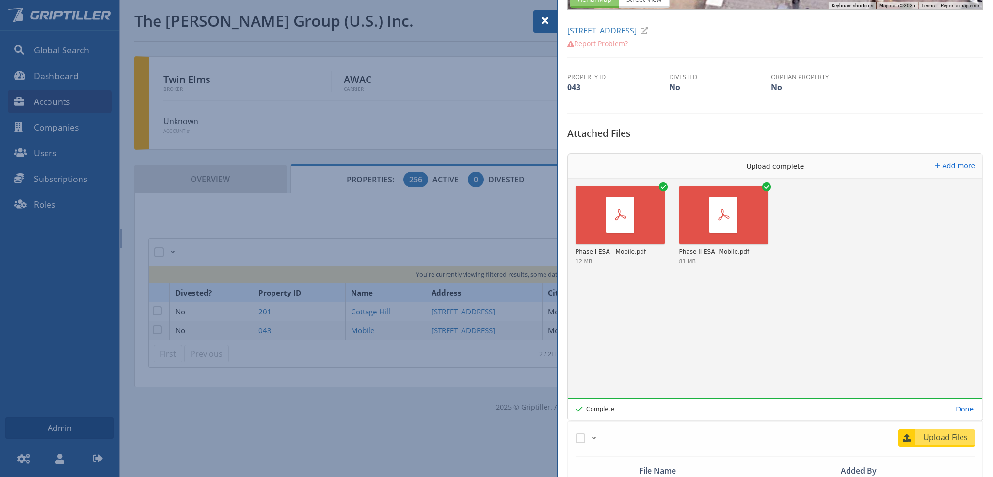
click at [545, 20] on span at bounding box center [545, 21] width 12 height 12
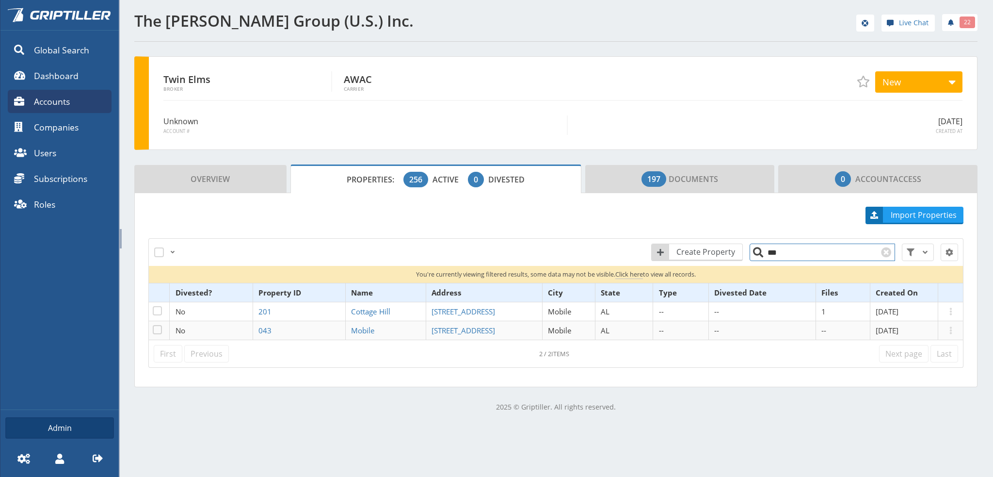
click at [793, 254] on input "***" at bounding box center [822, 251] width 145 height 17
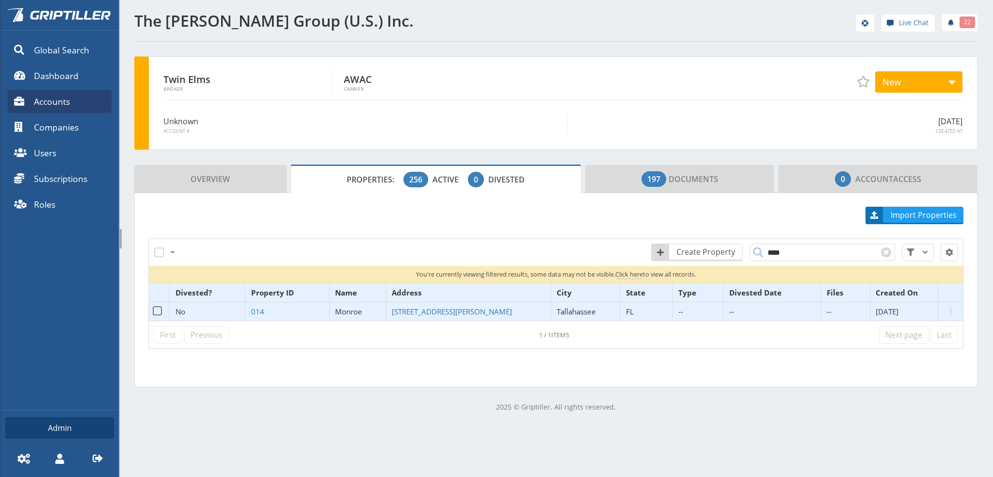
click at [352, 311] on span "Monroe" at bounding box center [348, 311] width 27 height 10
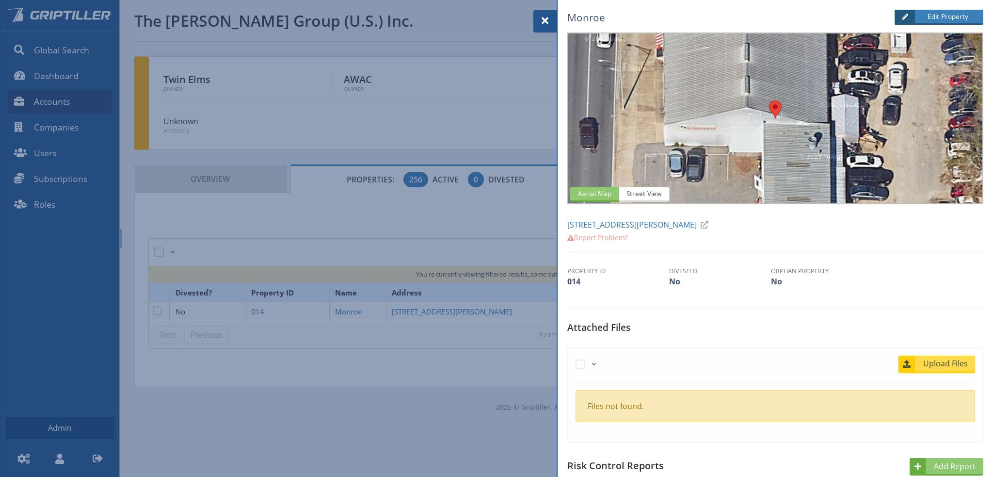
click at [932, 365] on span "Upload Files" at bounding box center [945, 363] width 59 height 12
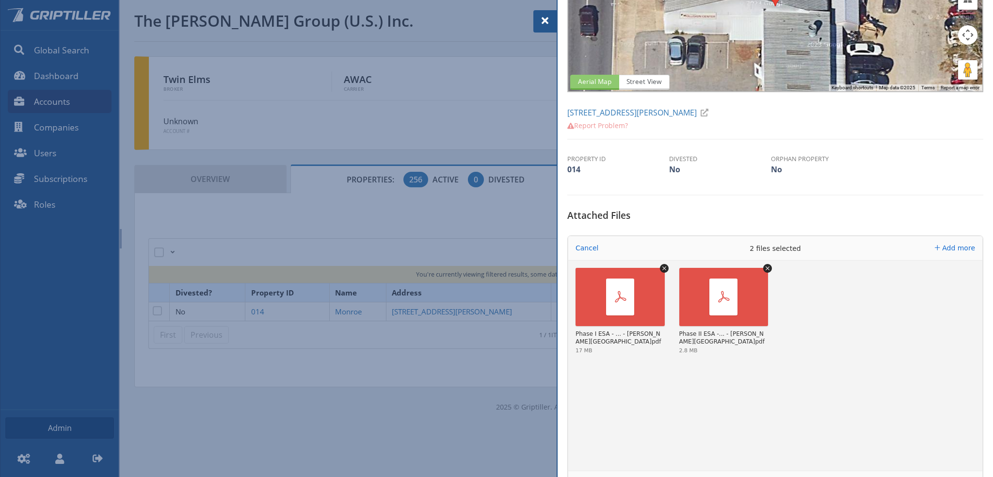
scroll to position [194, 0]
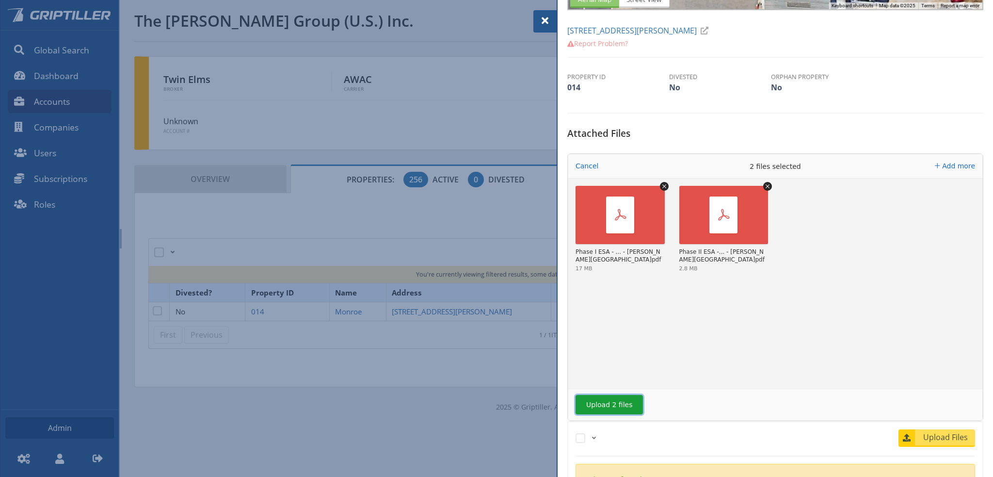
click at [613, 405] on button "Upload 2 files" at bounding box center [609, 404] width 67 height 19
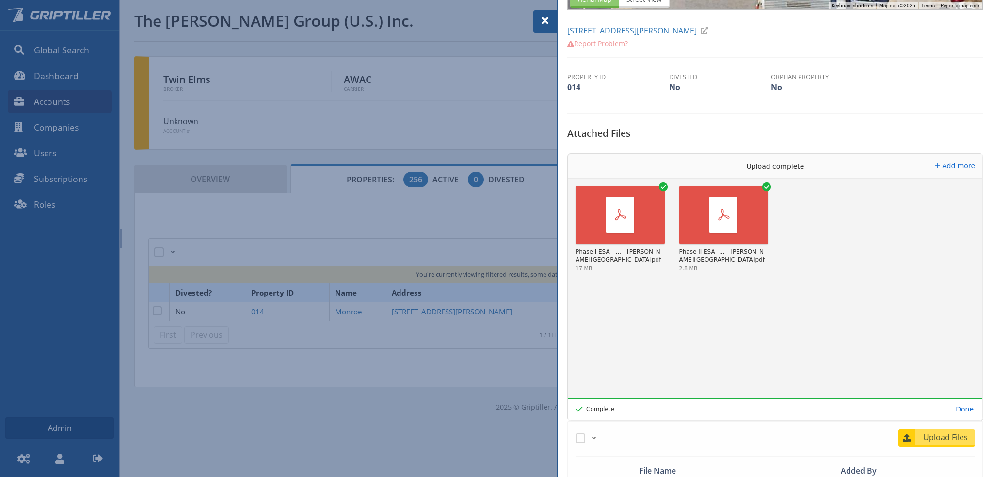
click at [543, 21] on span at bounding box center [545, 21] width 12 height 12
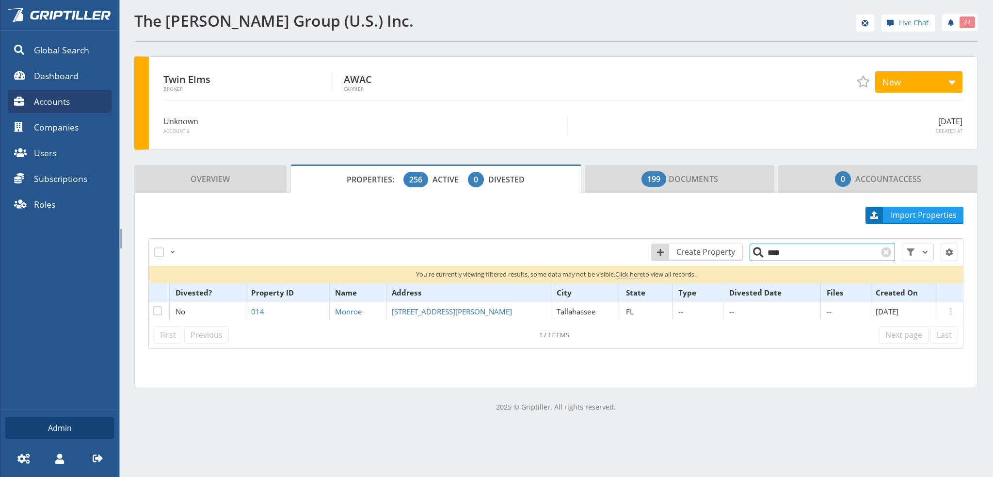
drag, startPoint x: 781, startPoint y: 256, endPoint x: 768, endPoint y: 259, distance: 13.1
click at [768, 259] on input "****" at bounding box center [822, 251] width 145 height 17
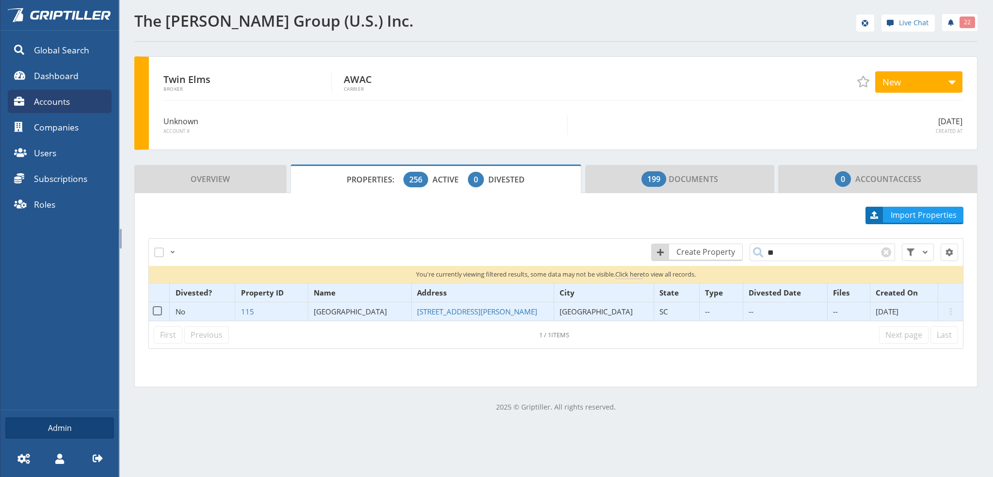
click at [348, 310] on span "[GEOGRAPHIC_DATA]" at bounding box center [350, 311] width 73 height 10
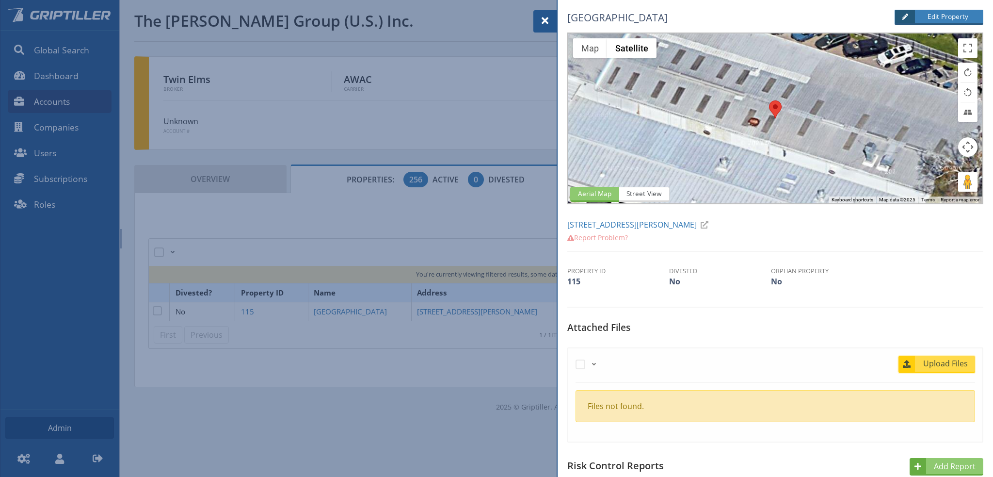
click at [938, 362] on span "Upload Files" at bounding box center [945, 363] width 59 height 12
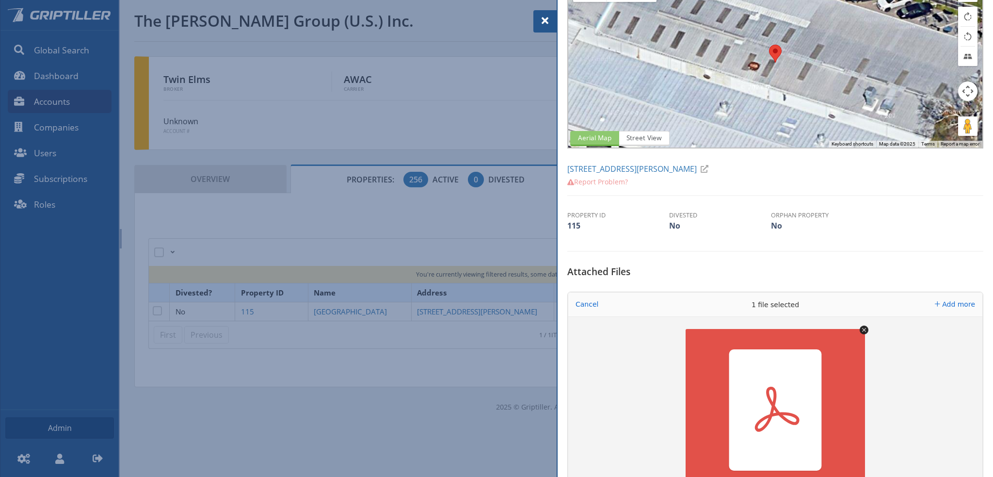
scroll to position [145, 0]
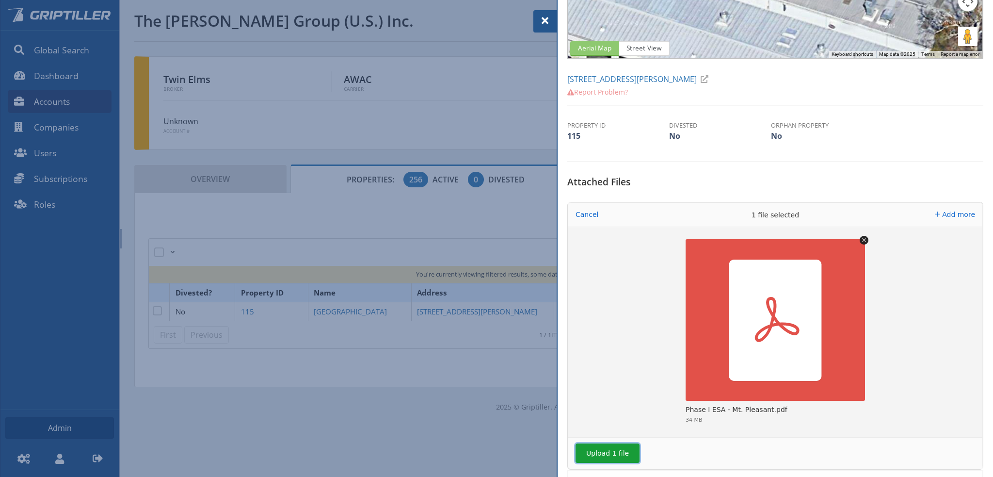
click at [613, 451] on button "Upload 1 file" at bounding box center [608, 452] width 64 height 19
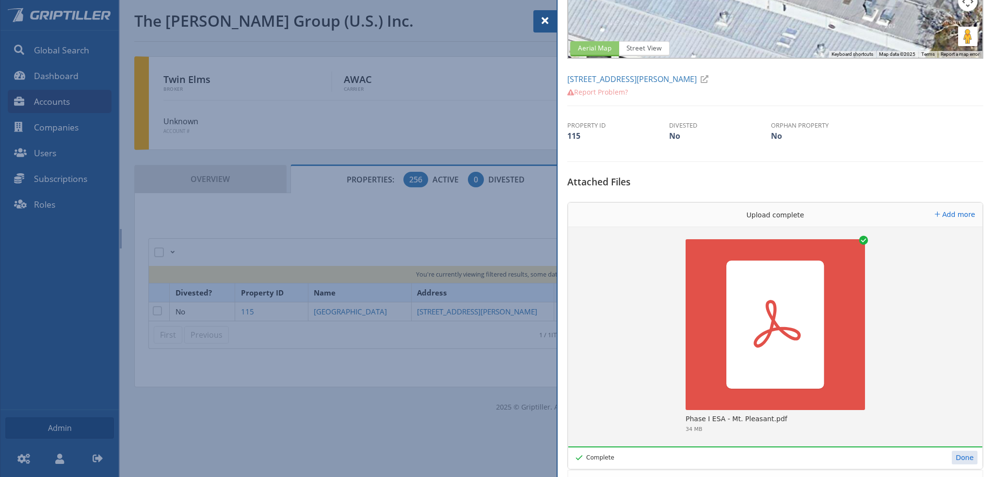
click at [545, 21] on span at bounding box center [545, 21] width 12 height 12
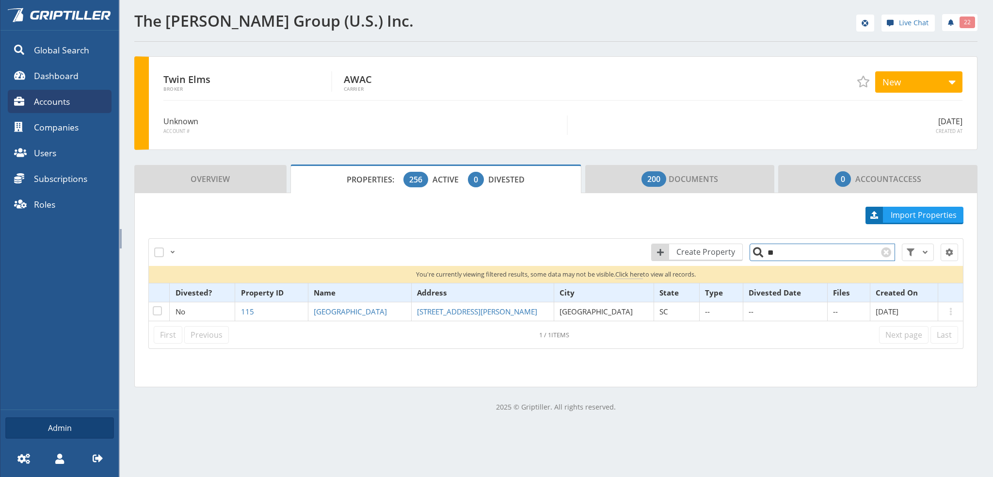
click at [774, 254] on input "**" at bounding box center [822, 251] width 145 height 17
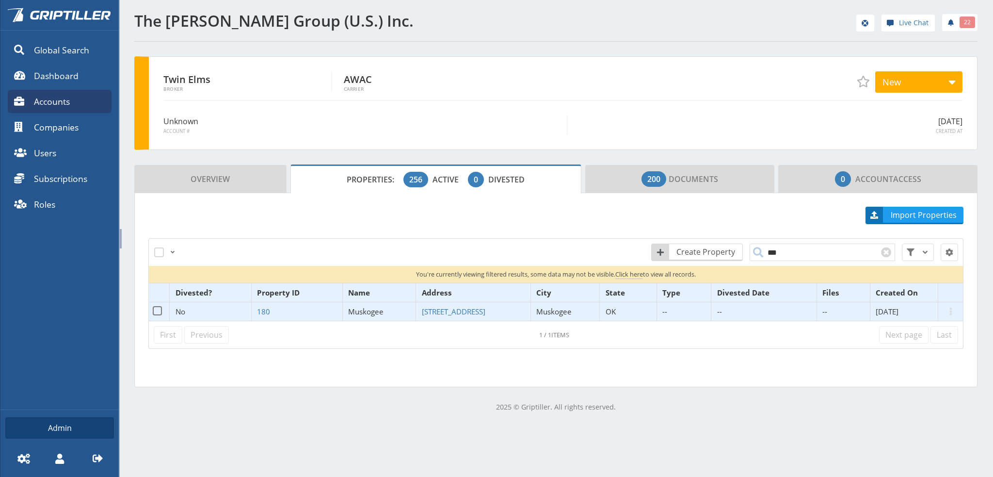
click at [365, 312] on span "Muskogee" at bounding box center [365, 311] width 35 height 10
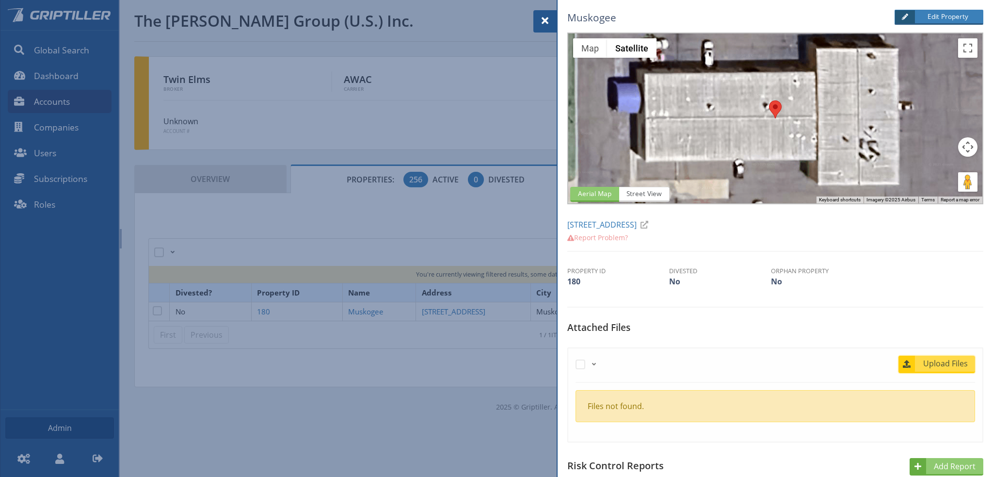
click at [931, 364] on span "Upload Files" at bounding box center [945, 363] width 59 height 12
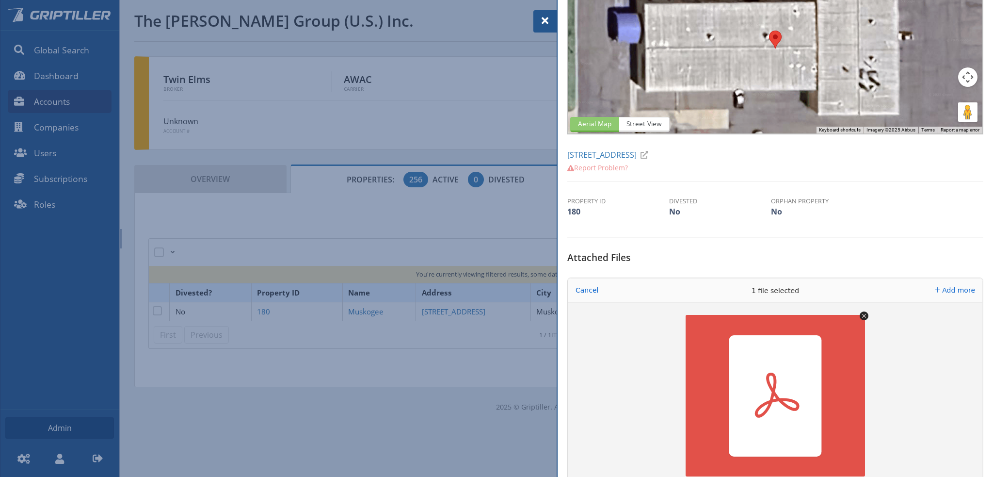
scroll to position [194, 0]
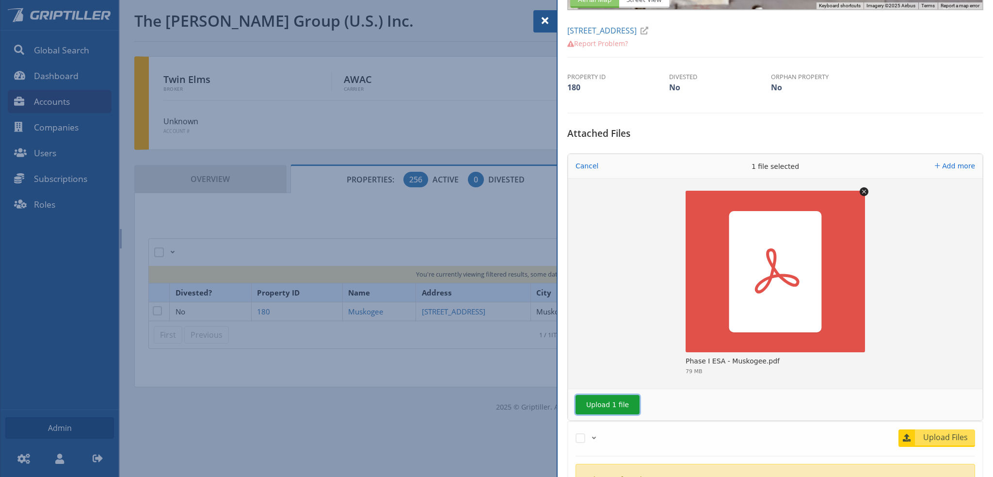
click at [603, 401] on button "Upload 1 file" at bounding box center [608, 404] width 64 height 19
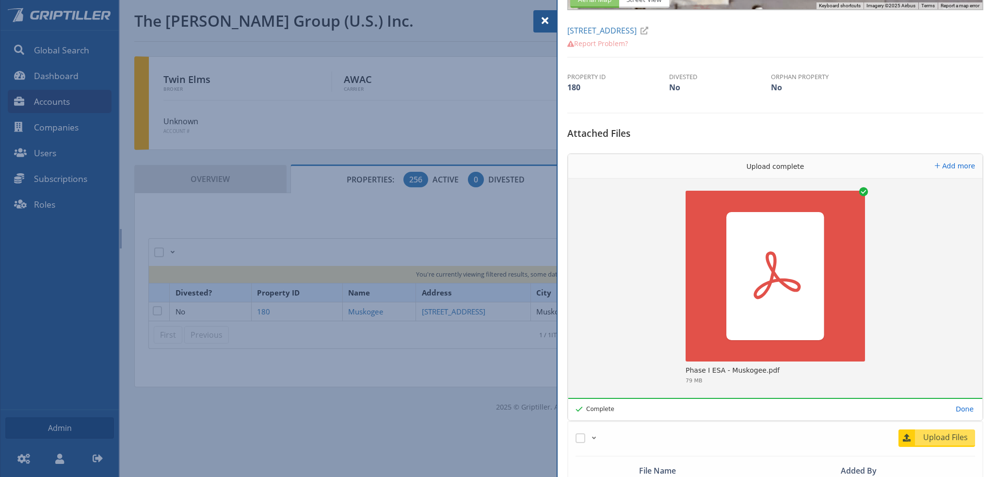
click at [548, 19] on span at bounding box center [545, 21] width 12 height 12
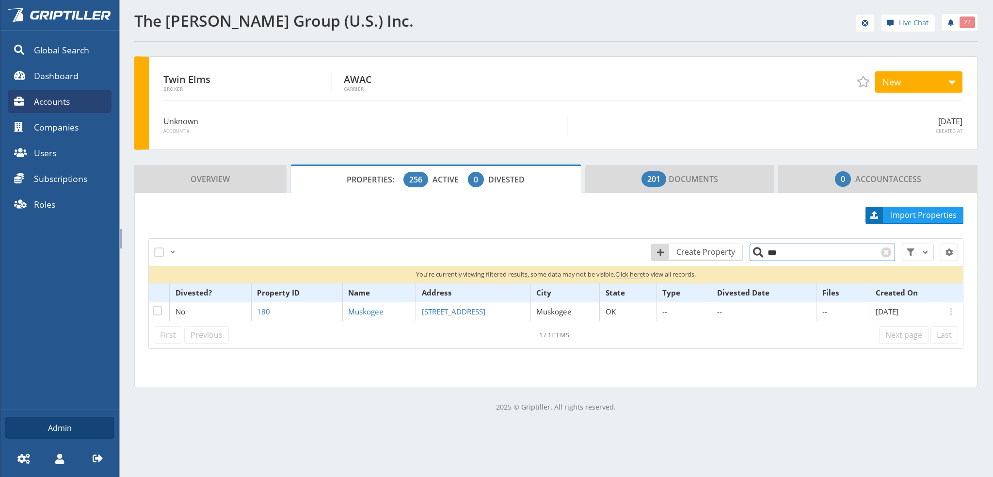
click at [762, 257] on input "***" at bounding box center [822, 251] width 145 height 17
drag, startPoint x: 776, startPoint y: 255, endPoint x: 759, endPoint y: 257, distance: 17.0
click at [759, 257] on input "***" at bounding box center [822, 251] width 145 height 17
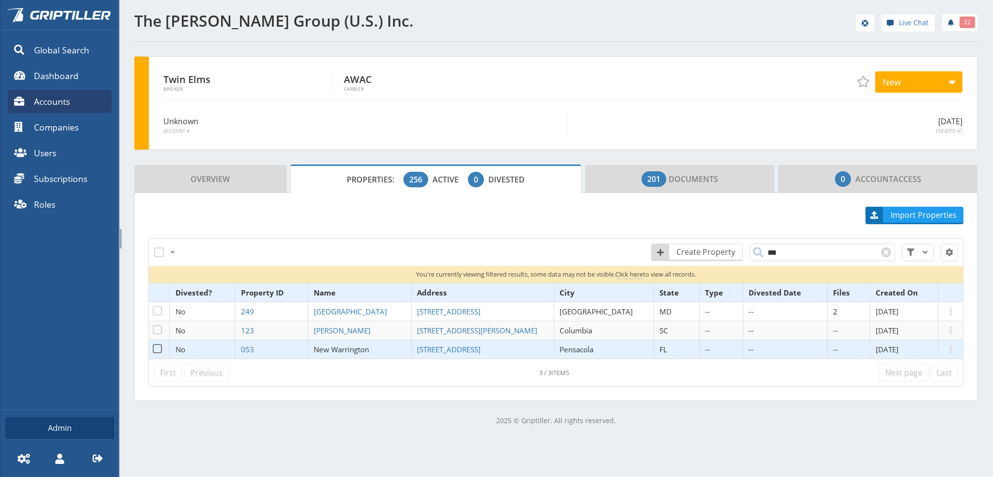
click at [356, 350] on span "New Warrington" at bounding box center [341, 349] width 55 height 10
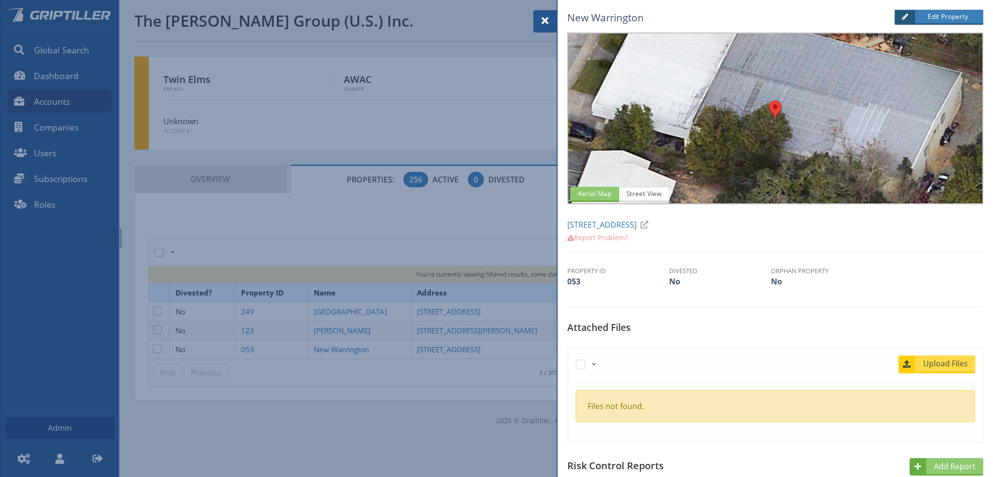
click at [948, 365] on span "Upload Files" at bounding box center [945, 363] width 59 height 12
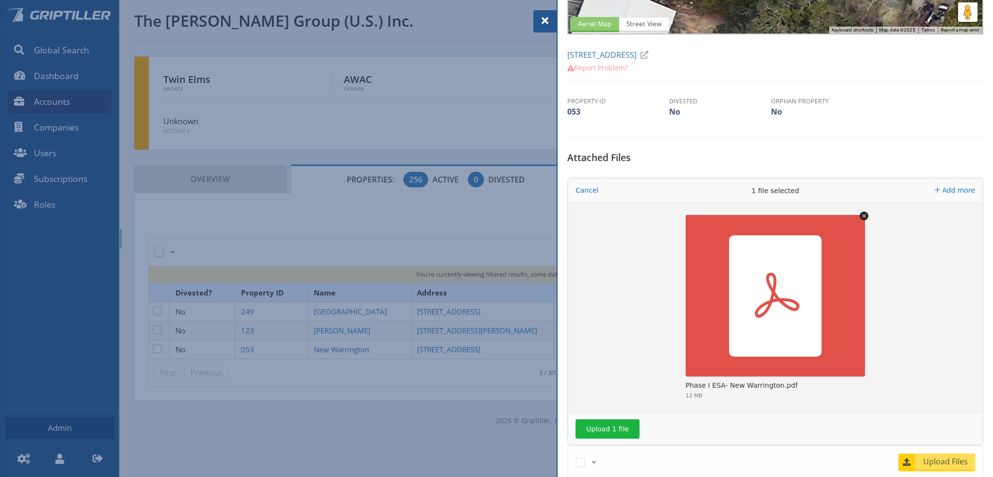
scroll to position [194, 0]
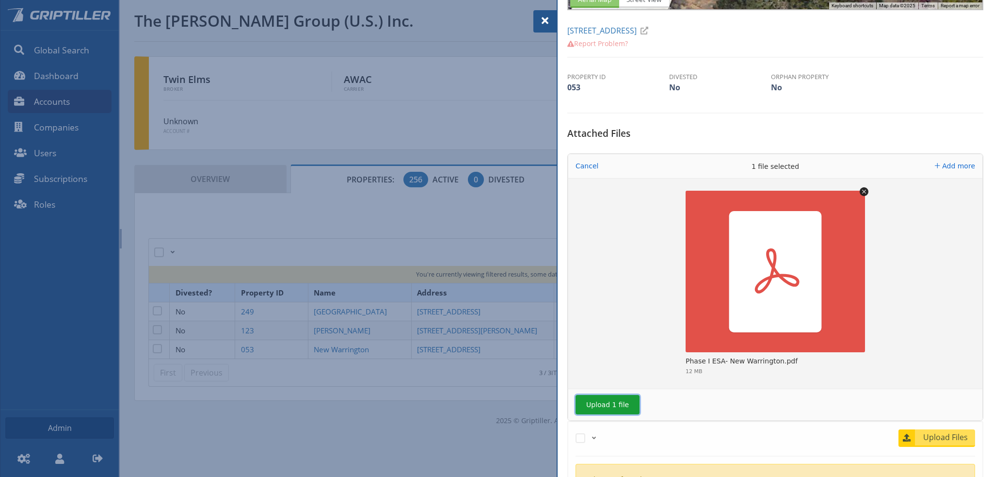
click at [610, 402] on button "Upload 1 file" at bounding box center [608, 404] width 64 height 19
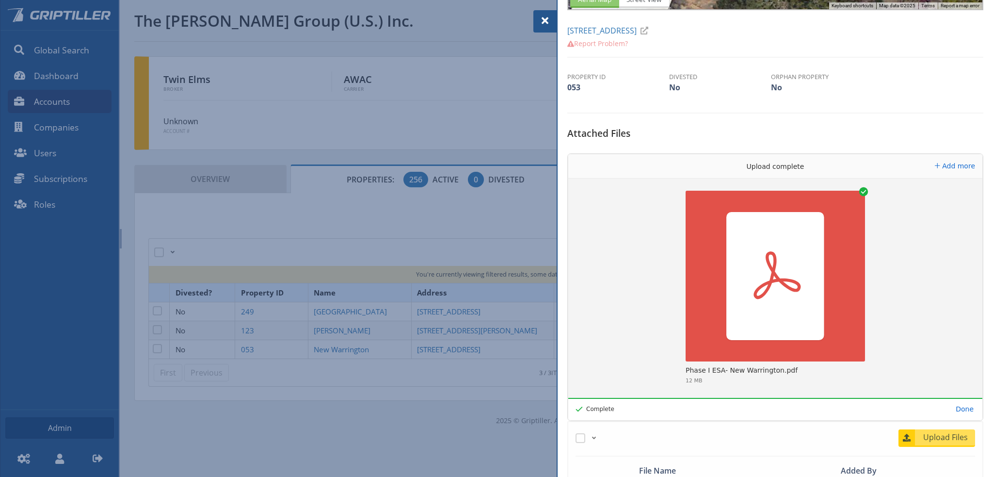
click at [544, 21] on span at bounding box center [545, 21] width 12 height 12
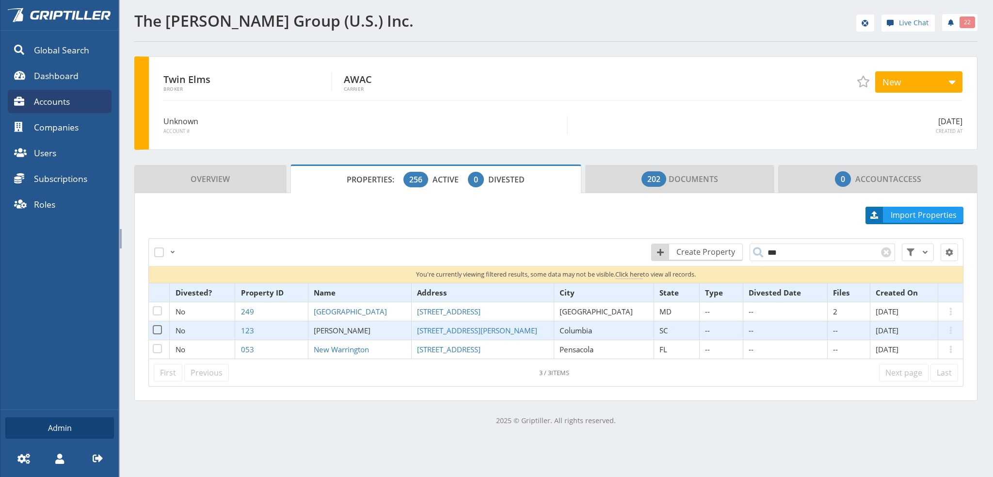
click at [357, 332] on span "[PERSON_NAME]" at bounding box center [342, 330] width 57 height 10
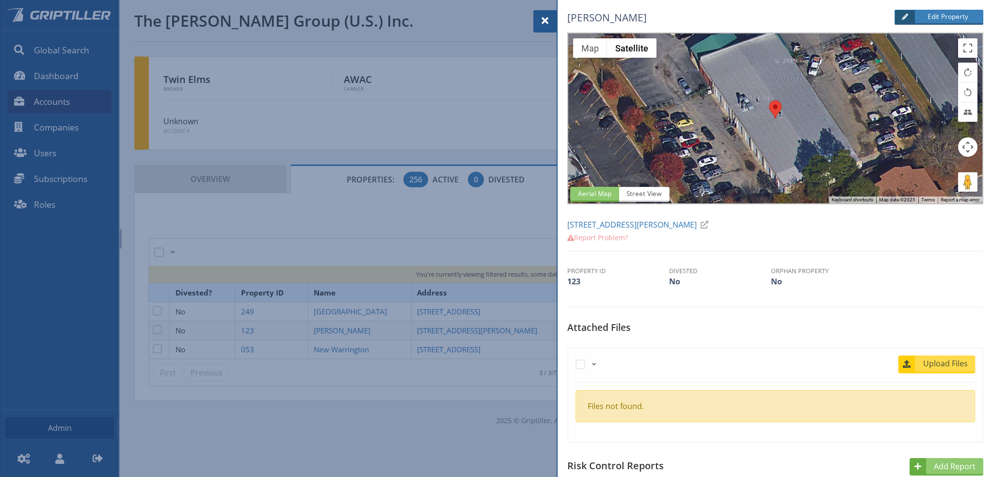
click at [941, 361] on span "Upload Files" at bounding box center [945, 363] width 59 height 12
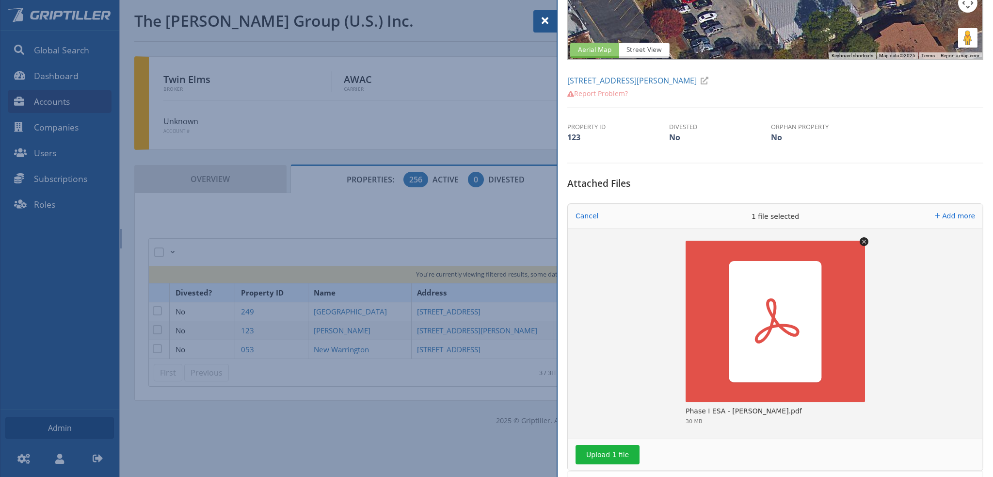
scroll to position [291, 0]
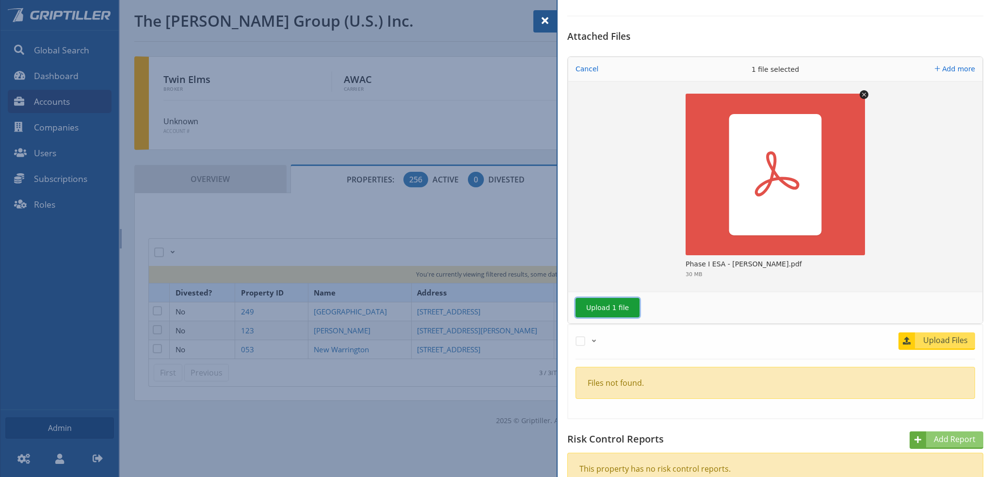
click at [608, 306] on button "Upload 1 file" at bounding box center [608, 307] width 64 height 19
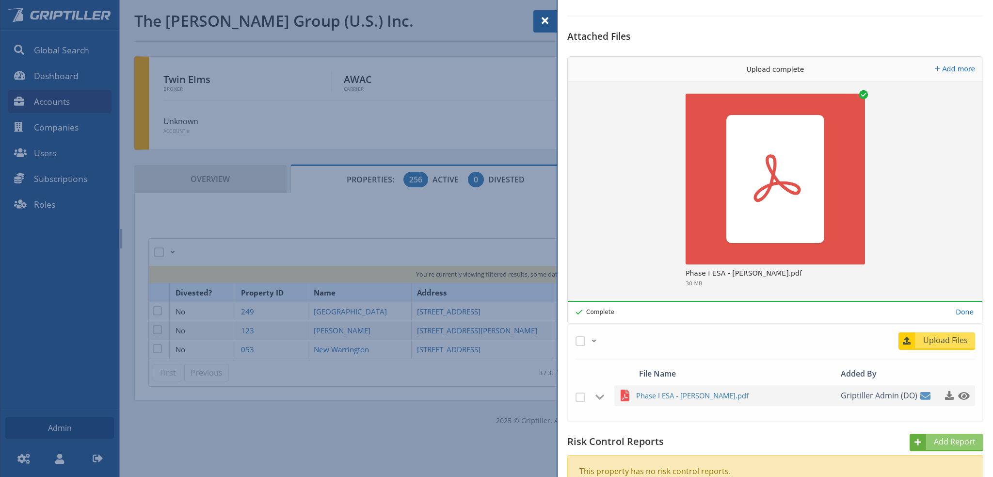
click at [544, 18] on span at bounding box center [545, 21] width 12 height 12
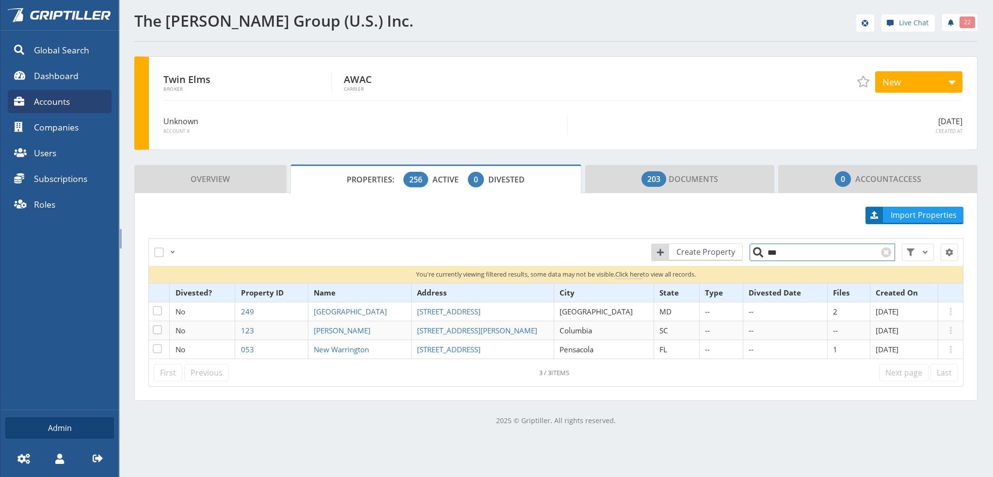
click at [766, 256] on input "***" at bounding box center [822, 251] width 145 height 17
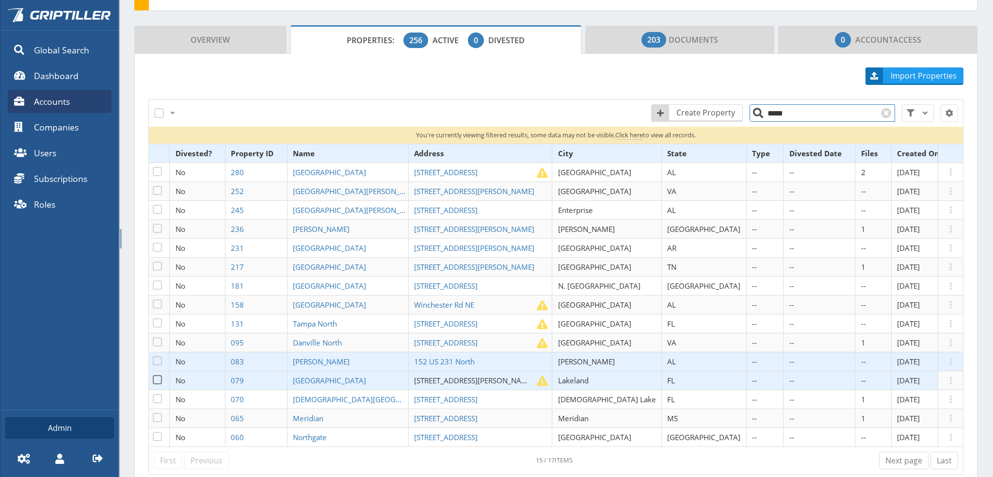
scroll to position [145, 0]
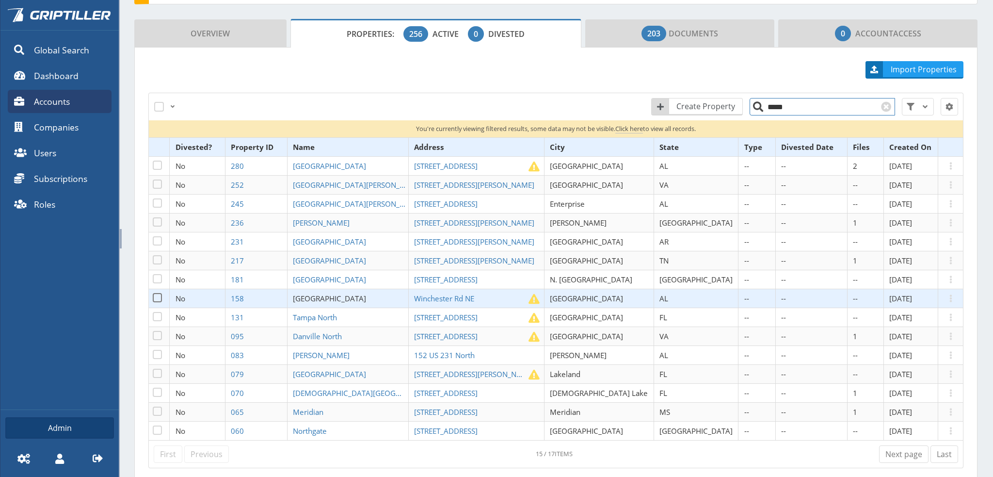
type input "*****"
click at [354, 297] on span "[GEOGRAPHIC_DATA]" at bounding box center [329, 298] width 73 height 10
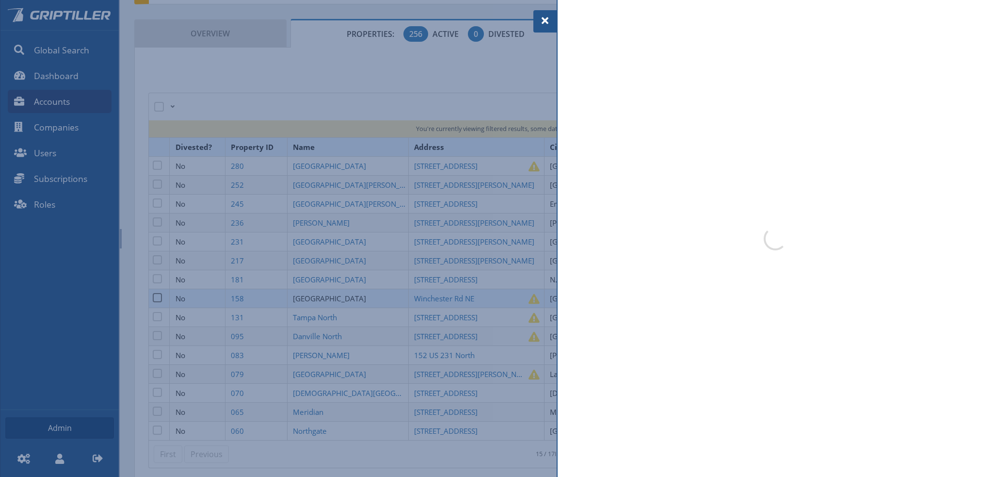
click at [354, 297] on div at bounding box center [496, 238] width 993 height 477
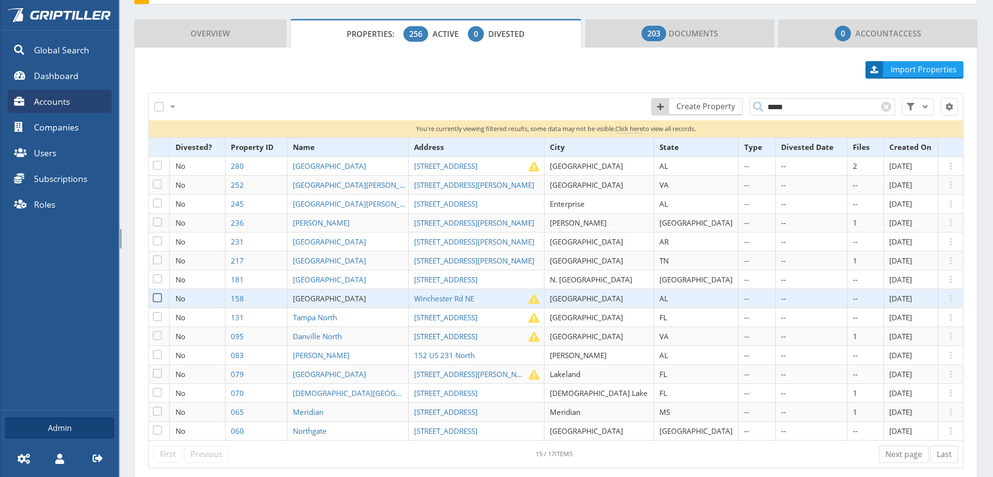
click at [355, 296] on span "[GEOGRAPHIC_DATA]" at bounding box center [329, 298] width 73 height 10
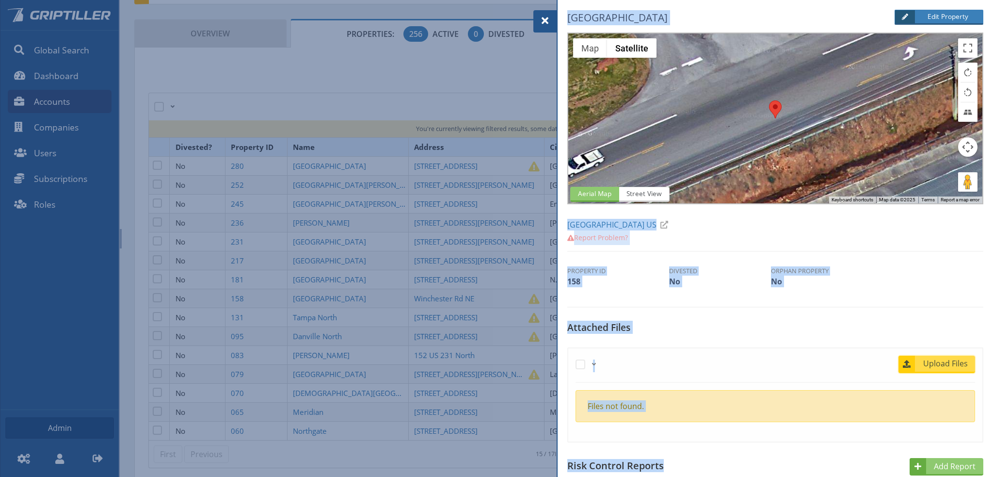
click at [929, 367] on span "Upload Files" at bounding box center [945, 363] width 59 height 12
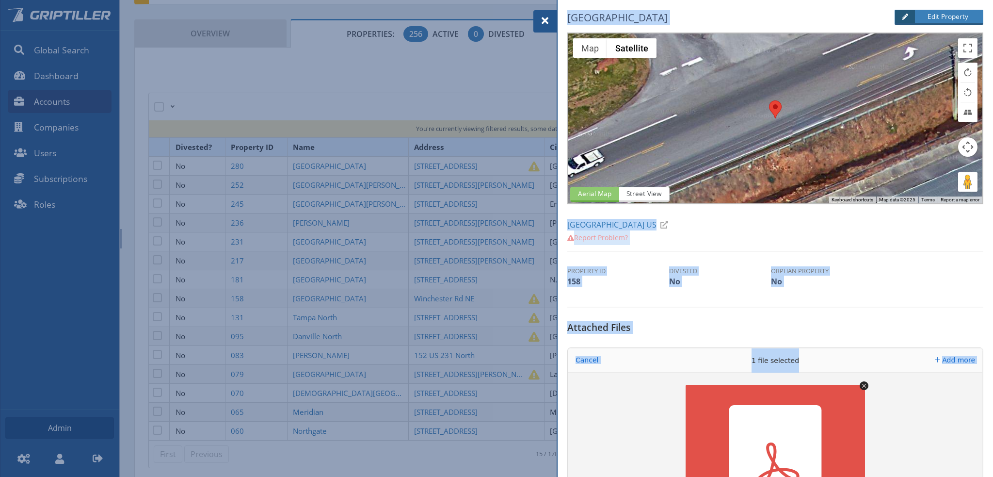
scroll to position [194, 0]
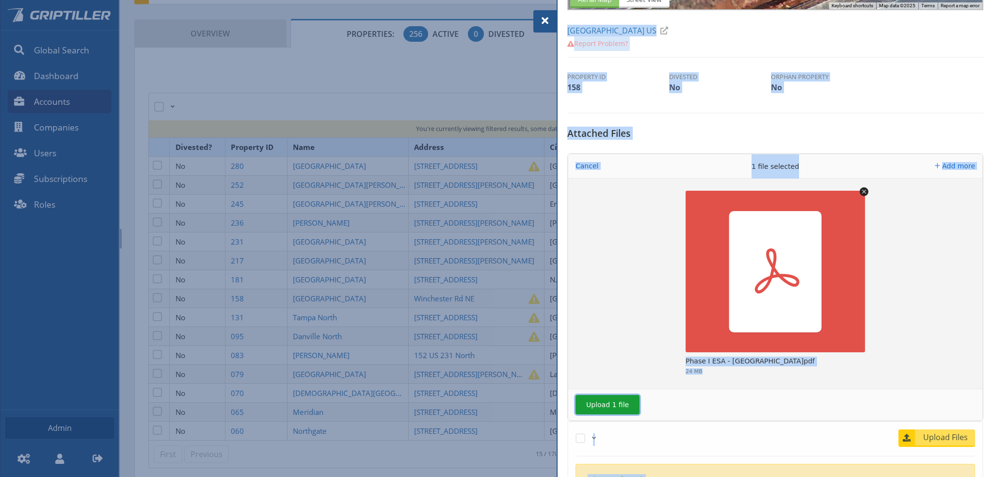
drag, startPoint x: 603, startPoint y: 402, endPoint x: 621, endPoint y: 401, distance: 18.0
click at [604, 402] on button "Upload 1 file" at bounding box center [608, 404] width 64 height 19
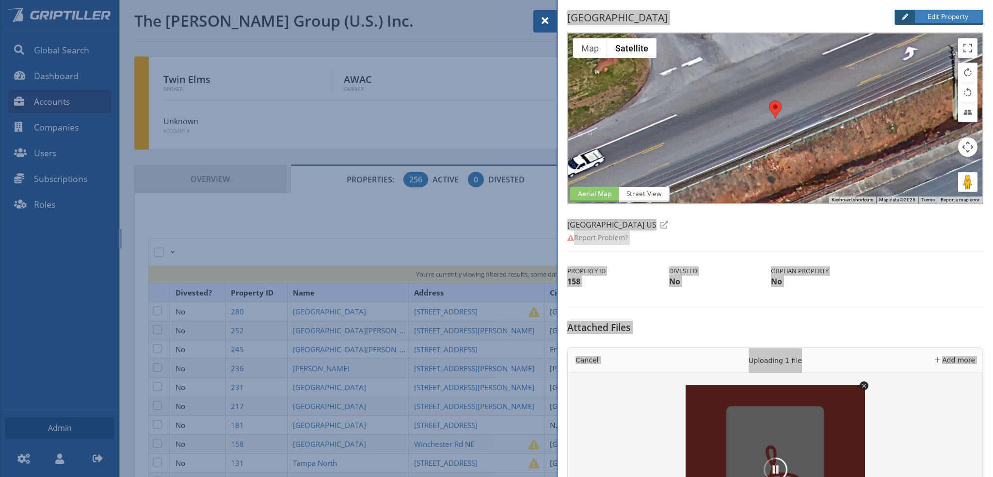
scroll to position [194, 0]
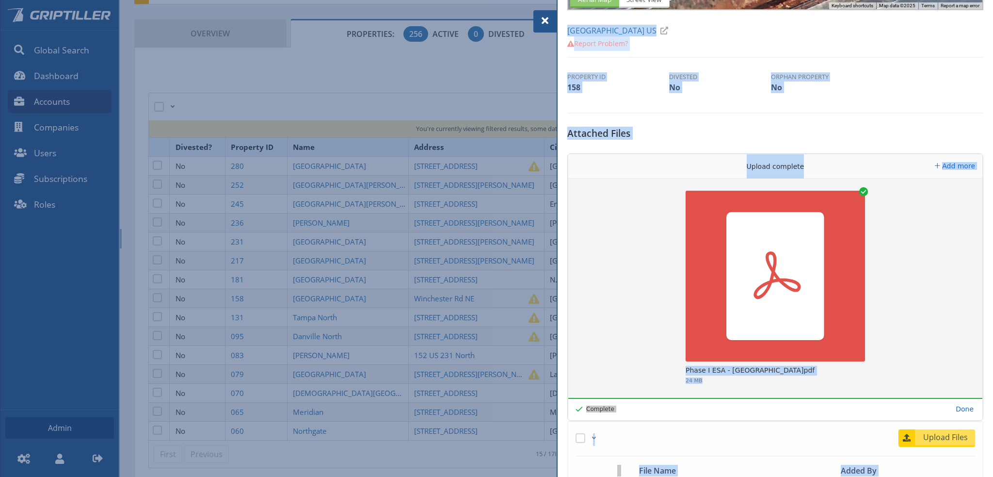
click at [338, 370] on div at bounding box center [496, 238] width 993 height 477
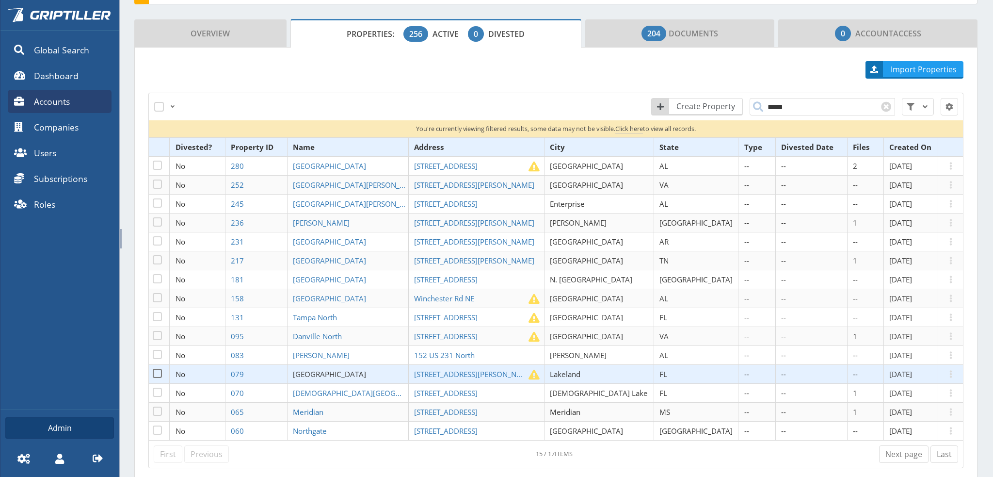
click at [338, 370] on span "[GEOGRAPHIC_DATA]" at bounding box center [329, 374] width 73 height 10
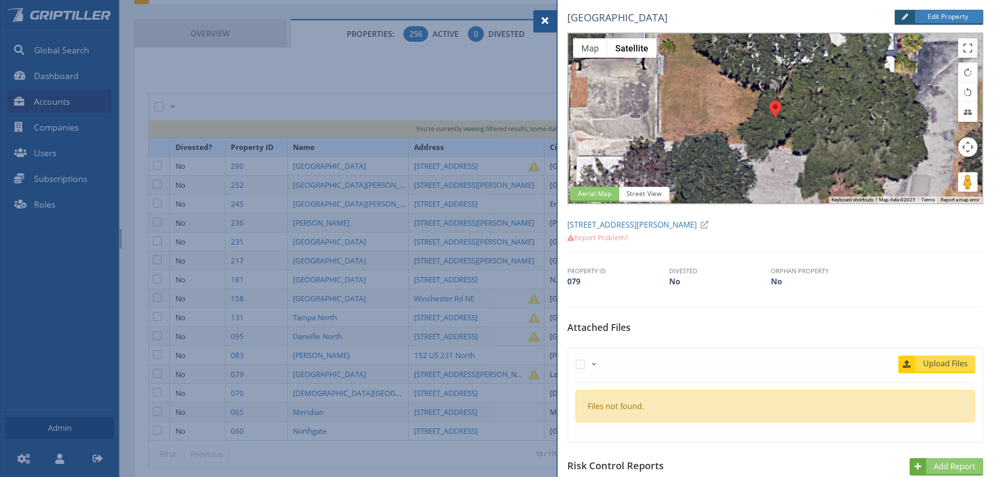
click at [944, 365] on span "Upload Files" at bounding box center [945, 363] width 59 height 12
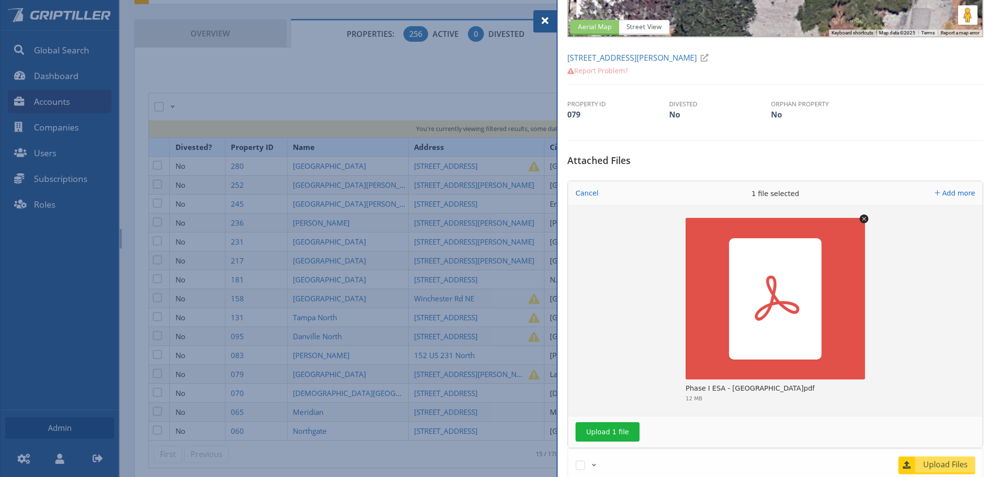
scroll to position [242, 0]
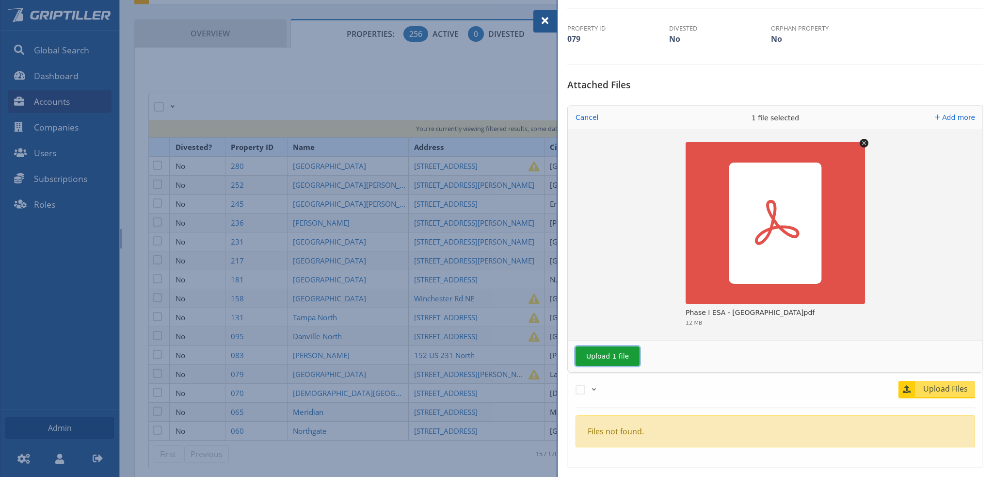
click at [609, 353] on button "Upload 1 file" at bounding box center [608, 355] width 64 height 19
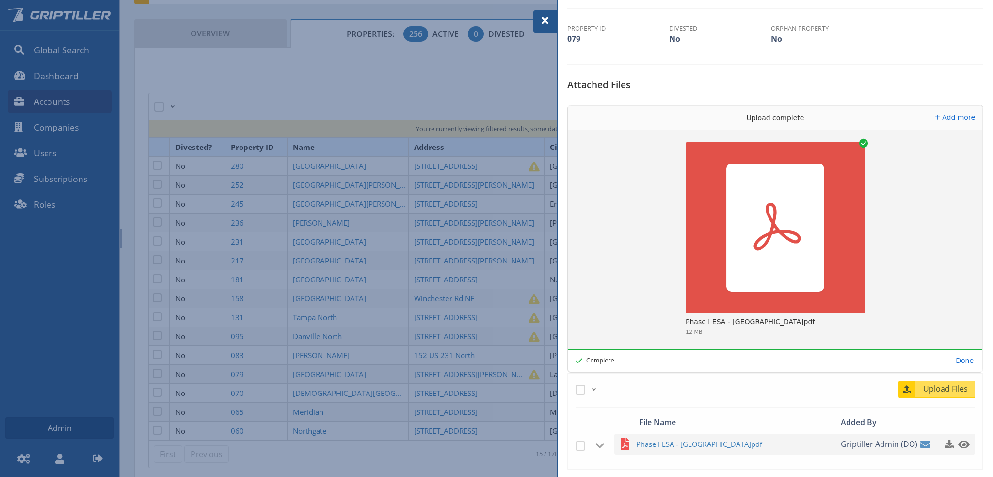
click at [337, 183] on div at bounding box center [496, 238] width 993 height 477
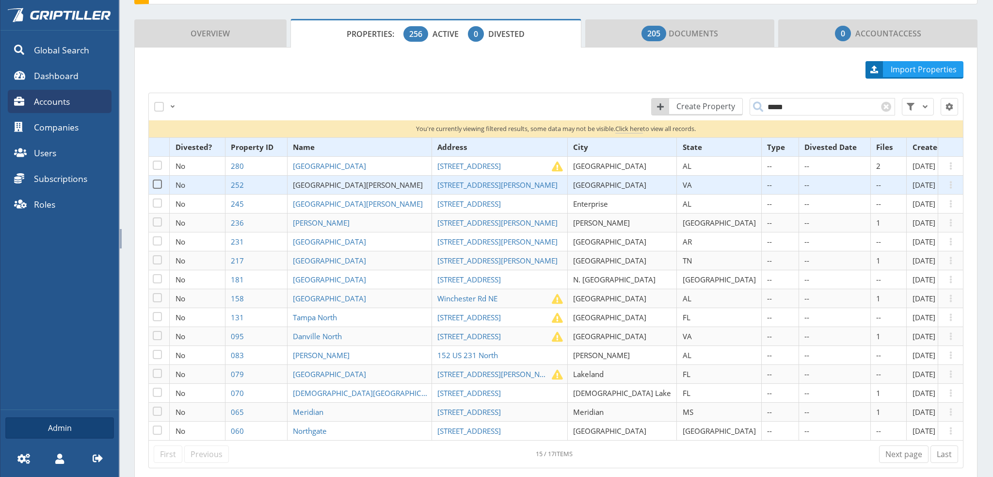
click at [337, 183] on span "[GEOGRAPHIC_DATA][PERSON_NAME]" at bounding box center [358, 185] width 130 height 10
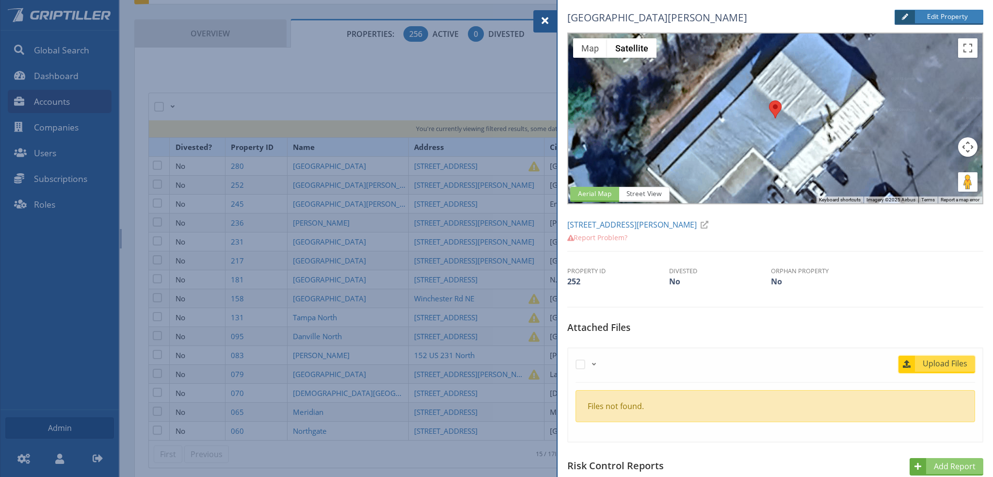
click at [943, 359] on span "Upload Files" at bounding box center [945, 363] width 59 height 12
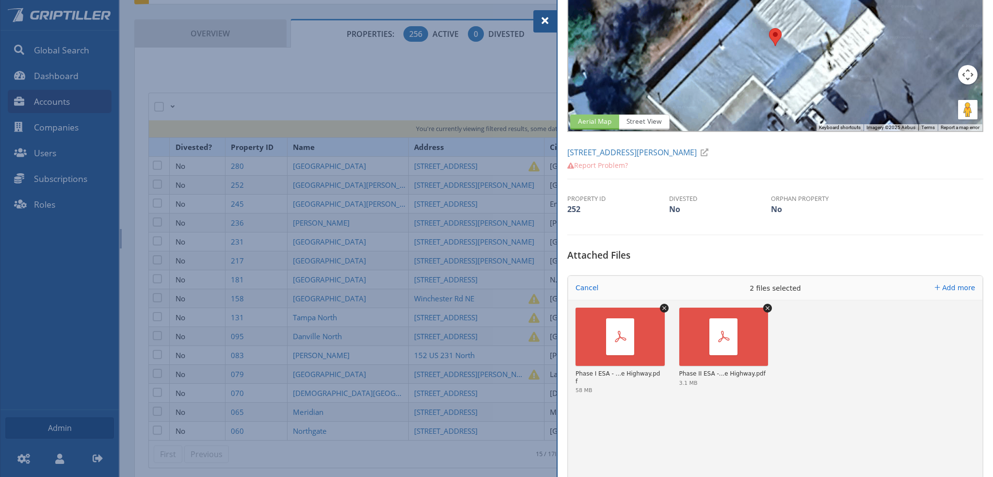
scroll to position [145, 0]
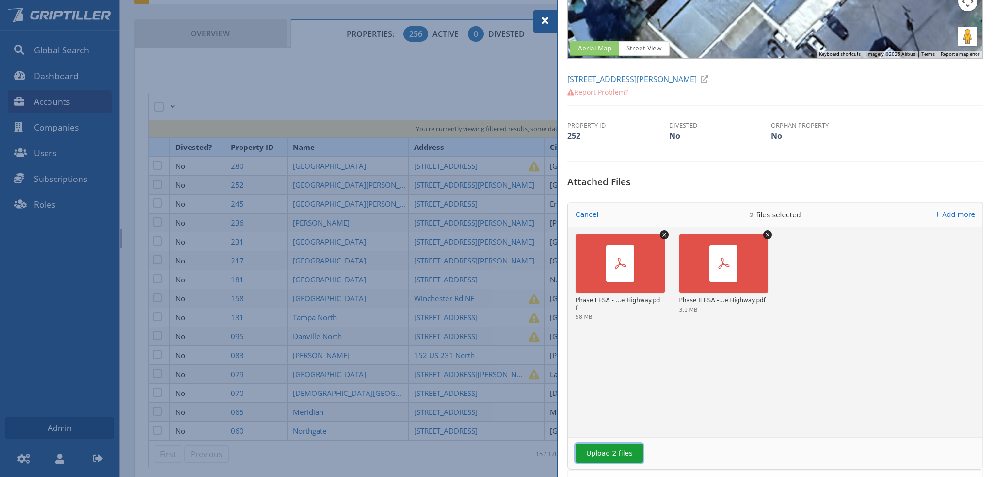
click at [606, 451] on button "Upload 2 files" at bounding box center [609, 452] width 67 height 19
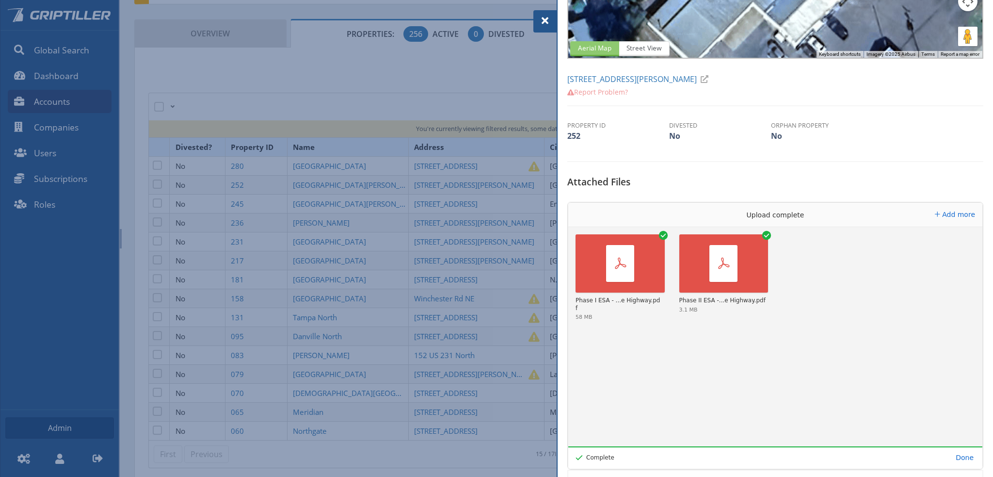
click at [339, 238] on div at bounding box center [496, 238] width 993 height 477
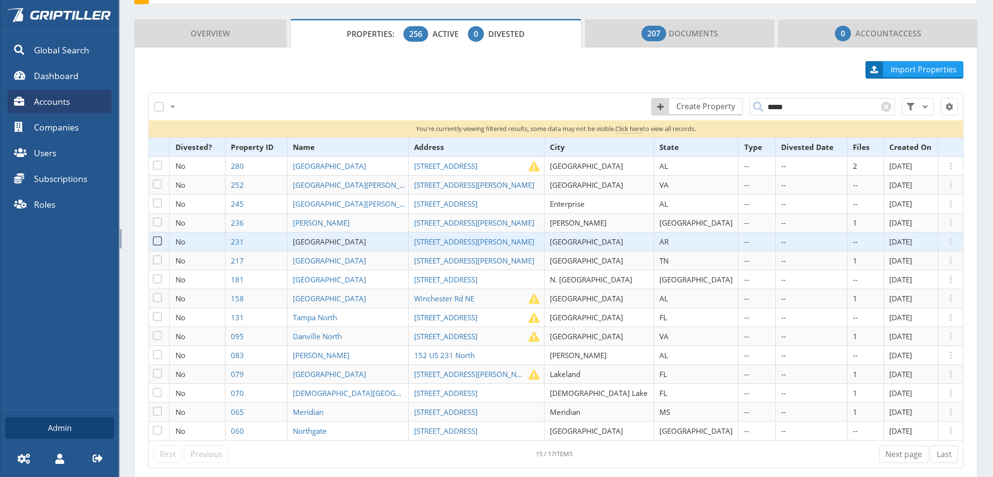
click at [339, 238] on span "[GEOGRAPHIC_DATA]" at bounding box center [329, 242] width 73 height 10
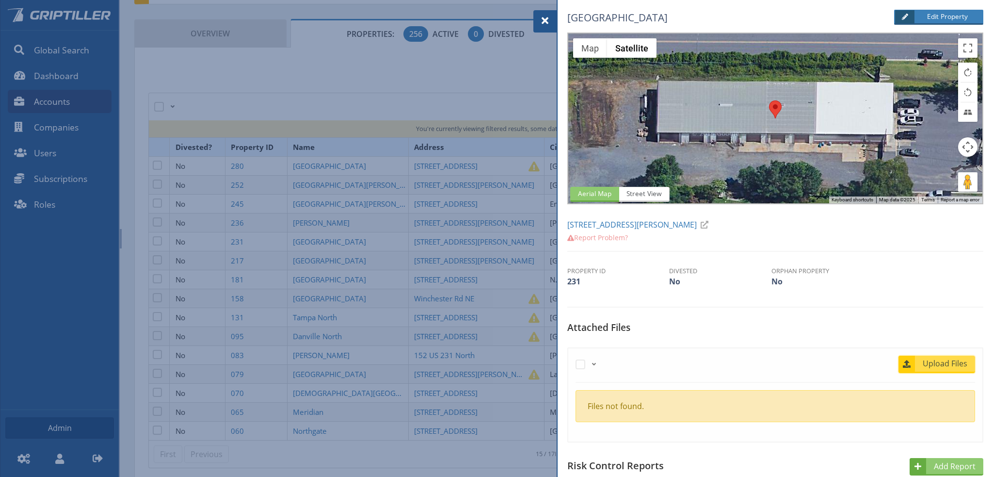
click at [957, 364] on span "Upload Files" at bounding box center [945, 363] width 59 height 12
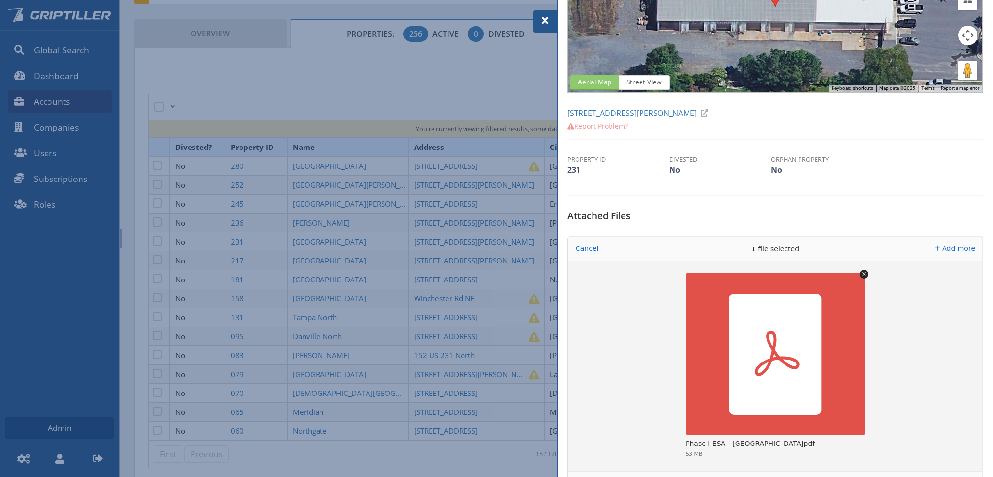
scroll to position [194, 0]
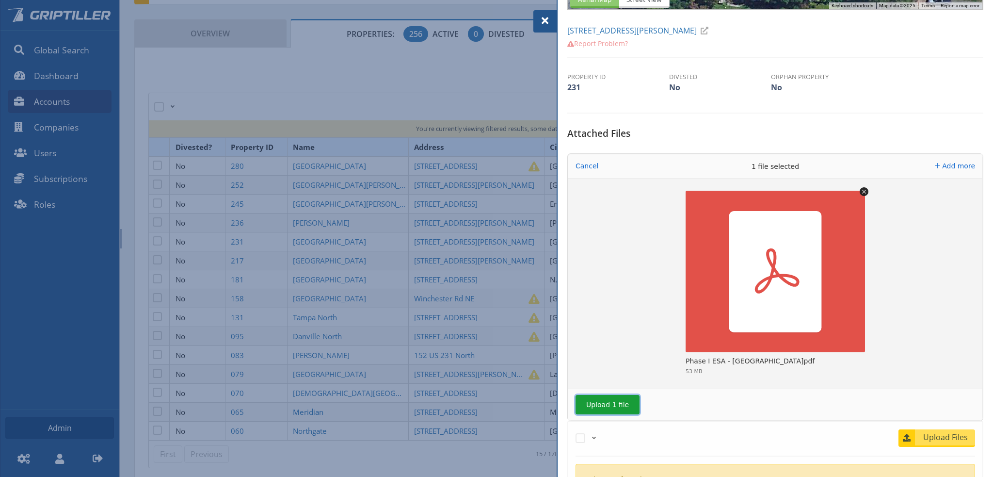
click at [611, 405] on button "Upload 1 file" at bounding box center [608, 404] width 64 height 19
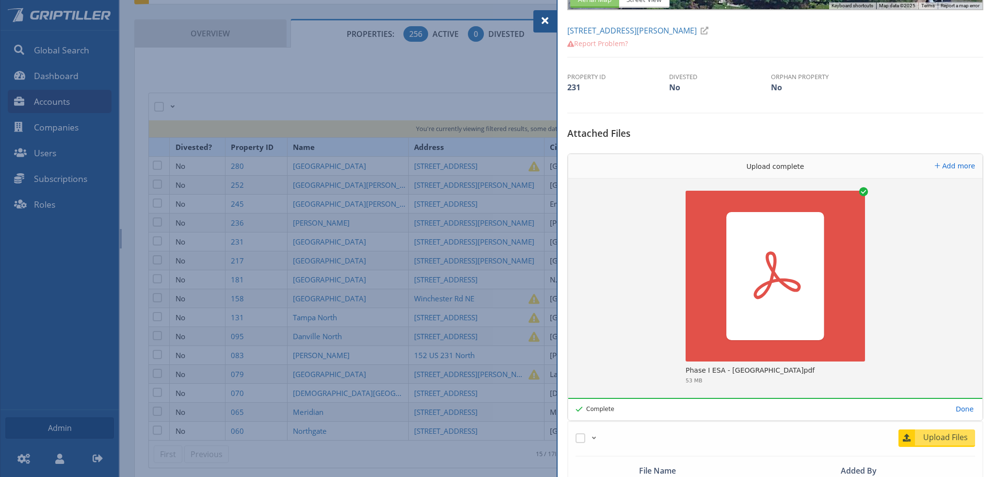
click at [354, 201] on div at bounding box center [496, 238] width 993 height 477
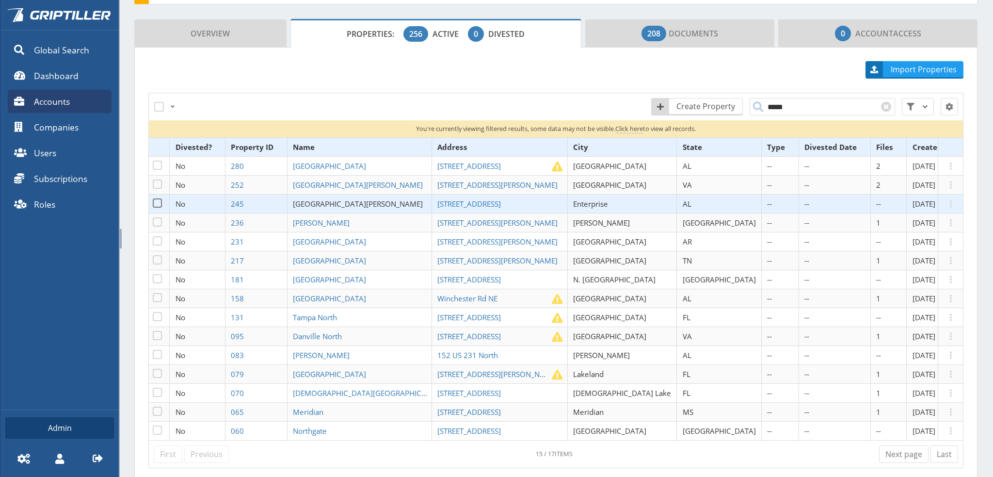
click at [354, 201] on span "[GEOGRAPHIC_DATA][PERSON_NAME]" at bounding box center [358, 204] width 130 height 10
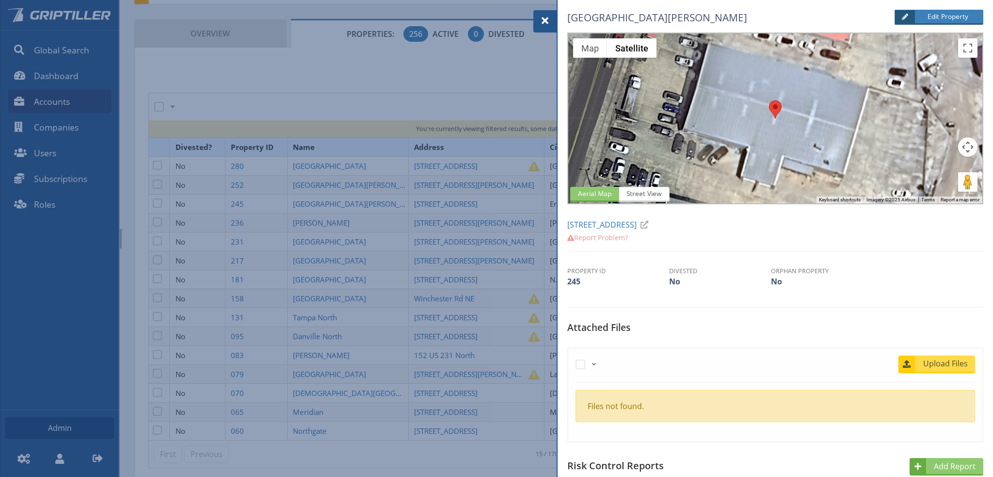
click at [938, 364] on span "Upload Files" at bounding box center [945, 363] width 59 height 12
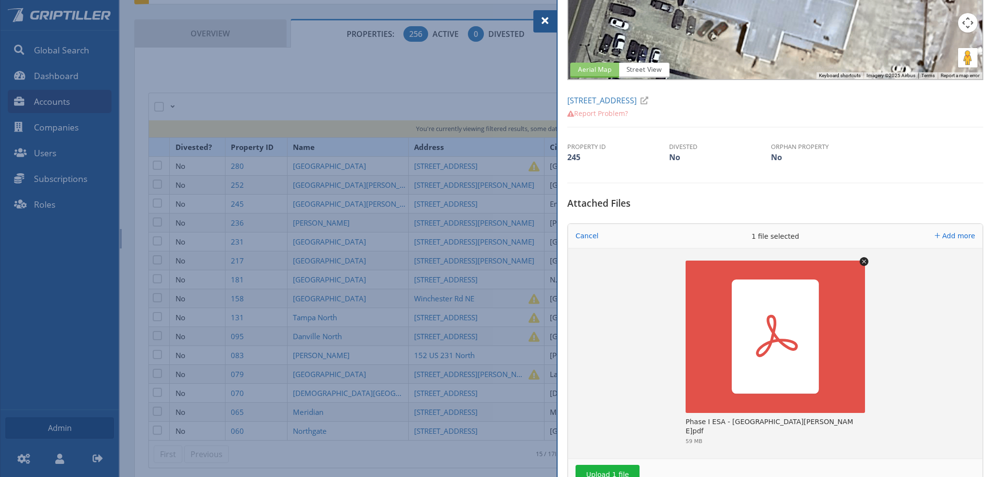
scroll to position [194, 0]
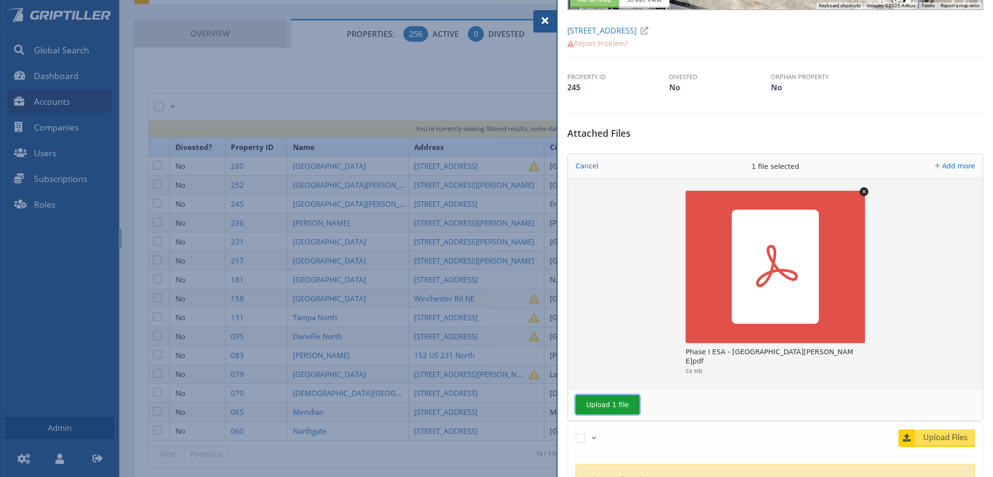
click at [611, 402] on button "Upload 1 file" at bounding box center [608, 404] width 64 height 19
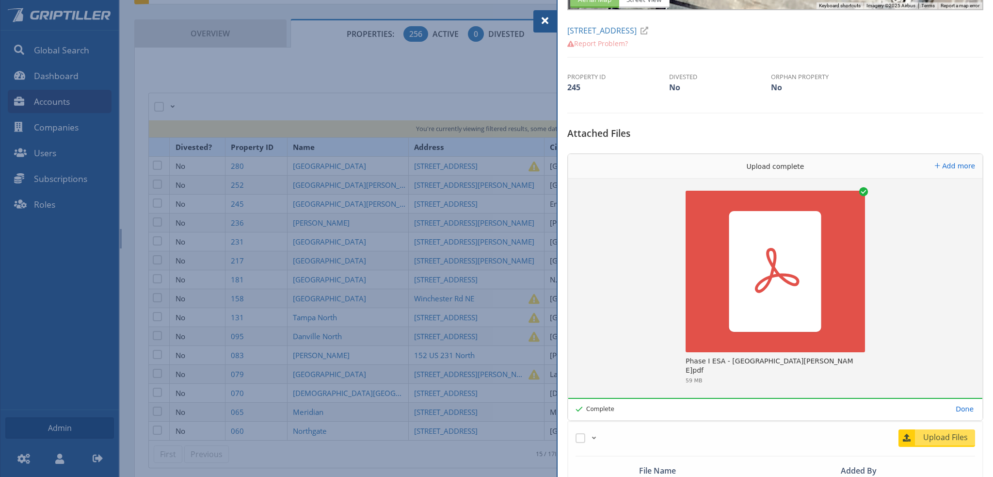
click at [360, 273] on div at bounding box center [496, 238] width 993 height 477
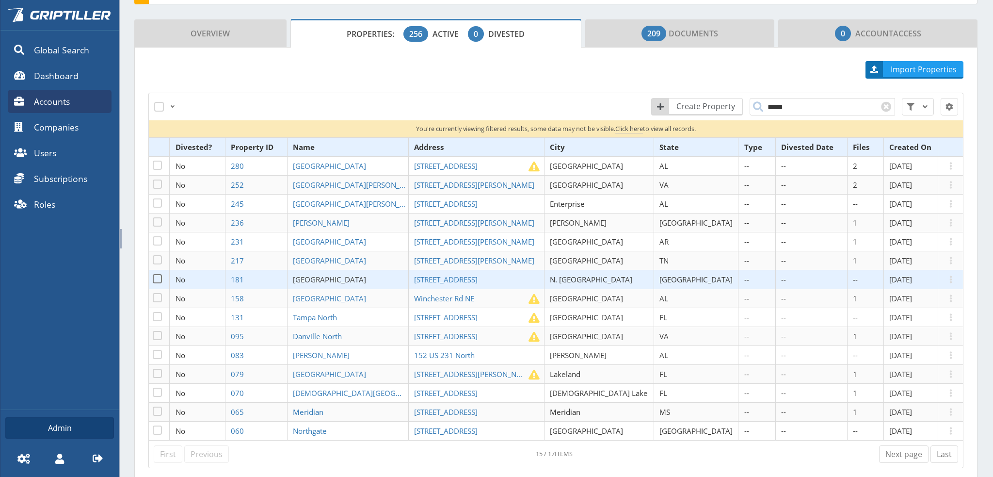
click at [360, 274] on span "[GEOGRAPHIC_DATA]" at bounding box center [329, 279] width 73 height 10
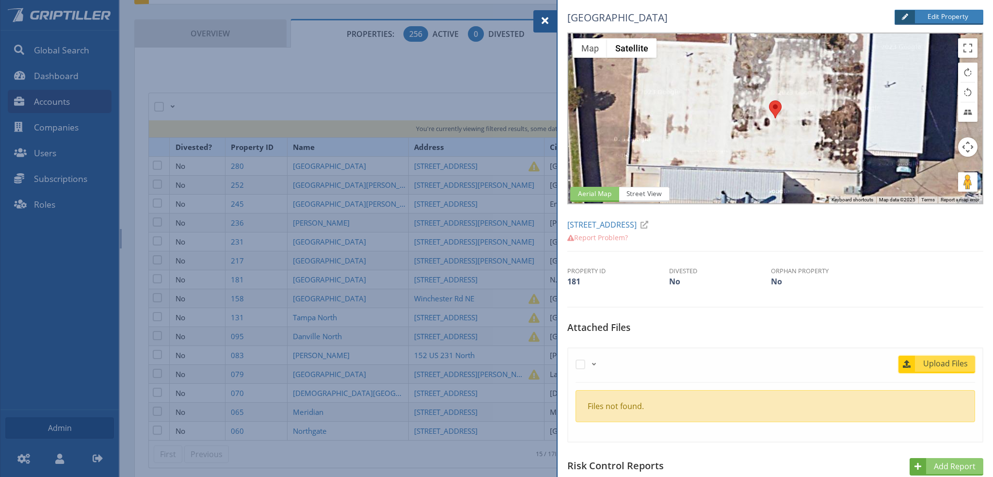
click at [944, 362] on span "Upload Files" at bounding box center [945, 363] width 59 height 12
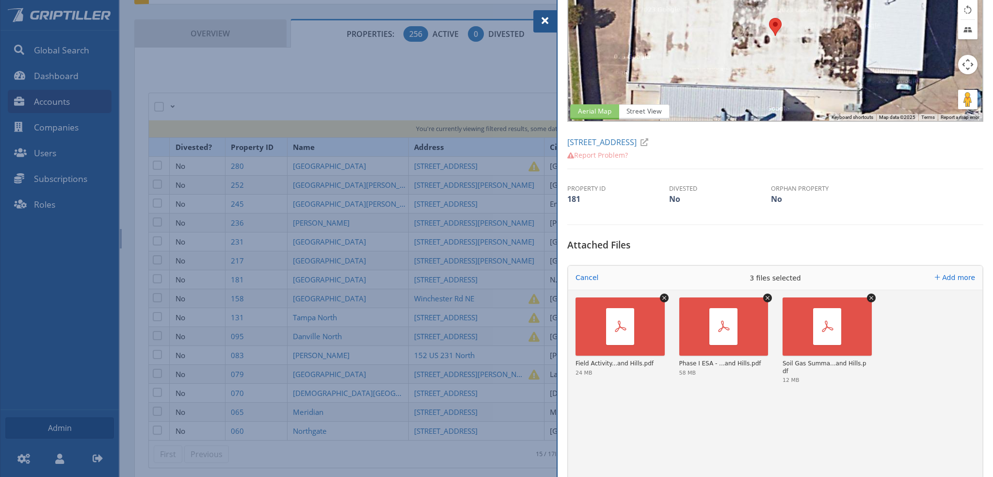
scroll to position [194, 0]
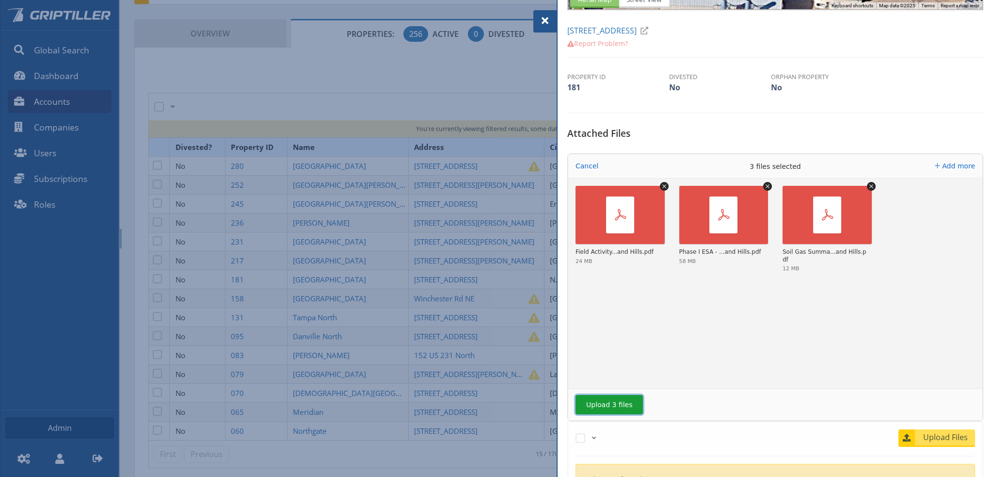
click at [617, 404] on button "Upload 3 files" at bounding box center [609, 404] width 67 height 19
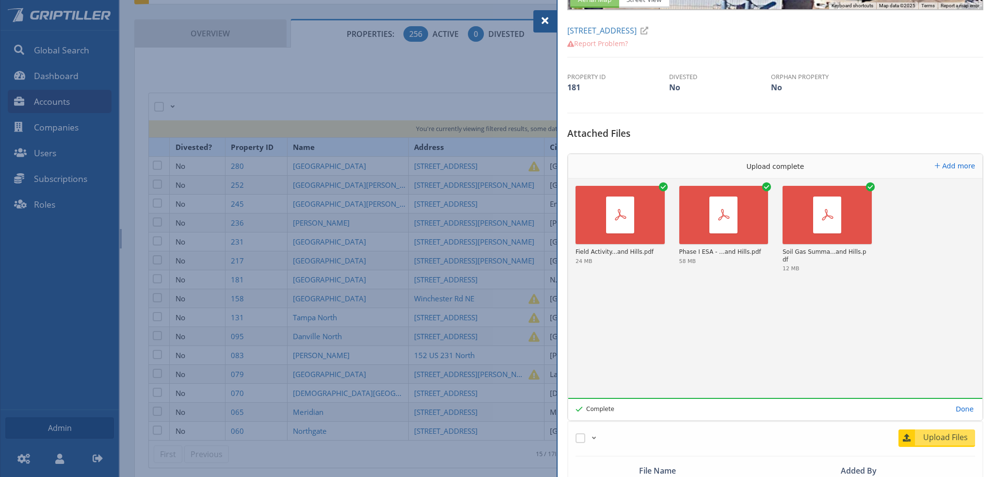
click at [542, 22] on span at bounding box center [545, 21] width 12 height 12
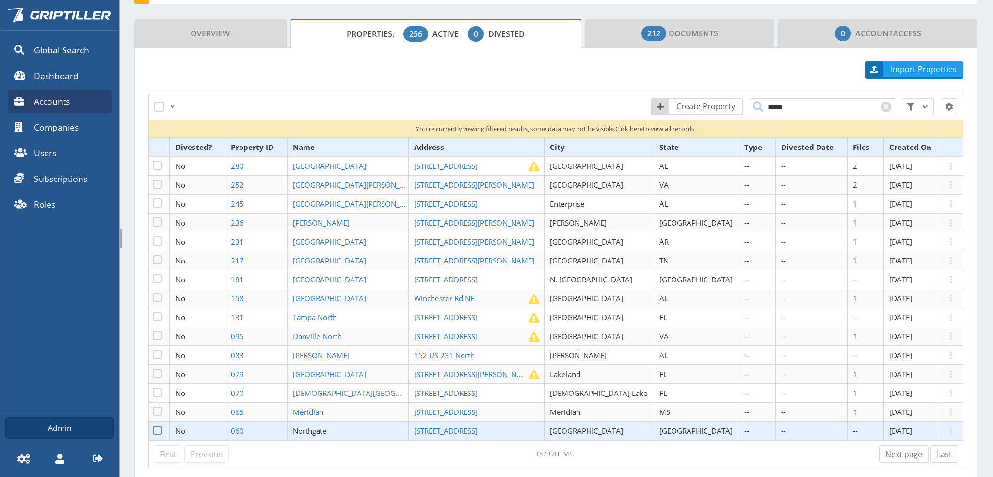
click at [327, 429] on span "Northgate" at bounding box center [310, 431] width 34 height 10
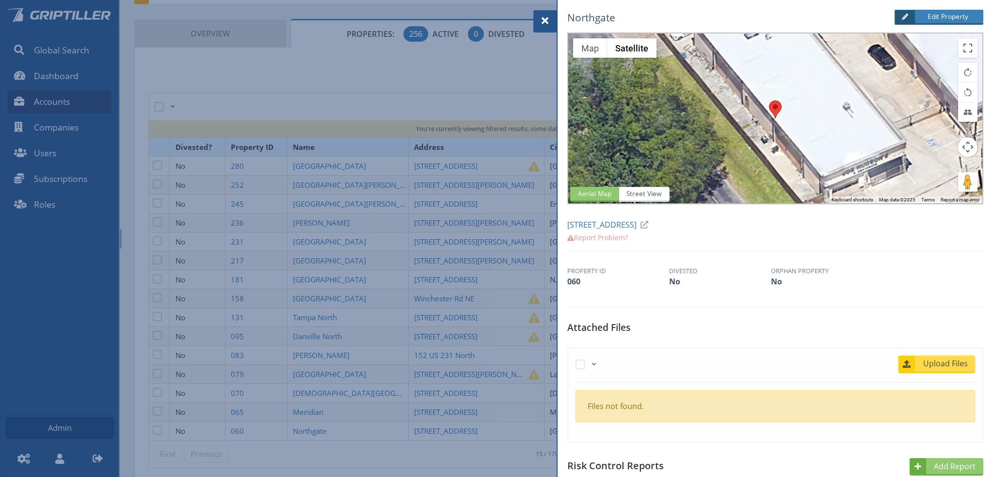
click at [930, 364] on span "Upload Files" at bounding box center [945, 363] width 59 height 12
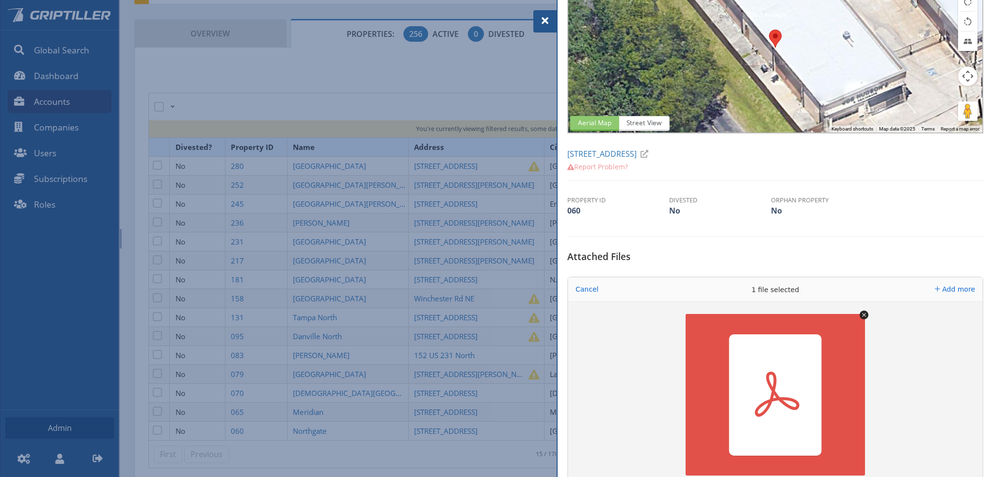
scroll to position [145, 0]
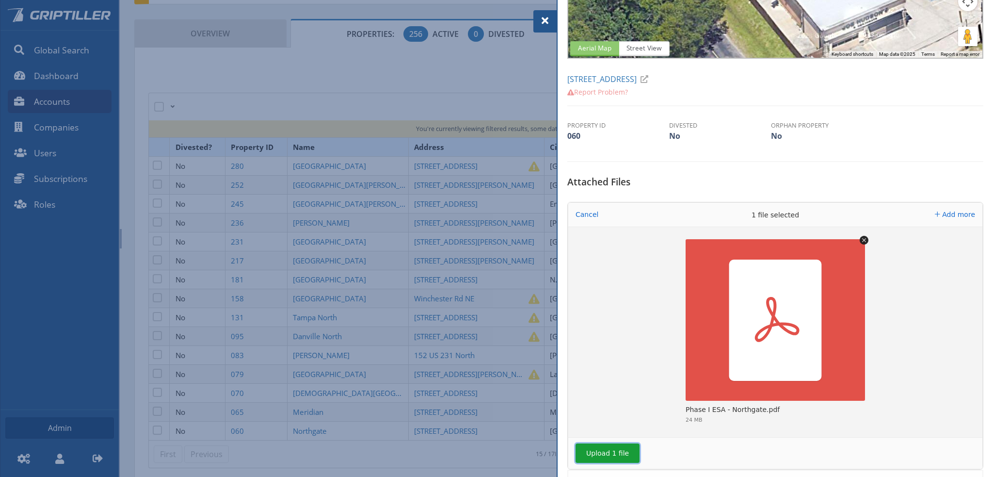
click at [613, 445] on button "Upload 1 file" at bounding box center [608, 452] width 64 height 19
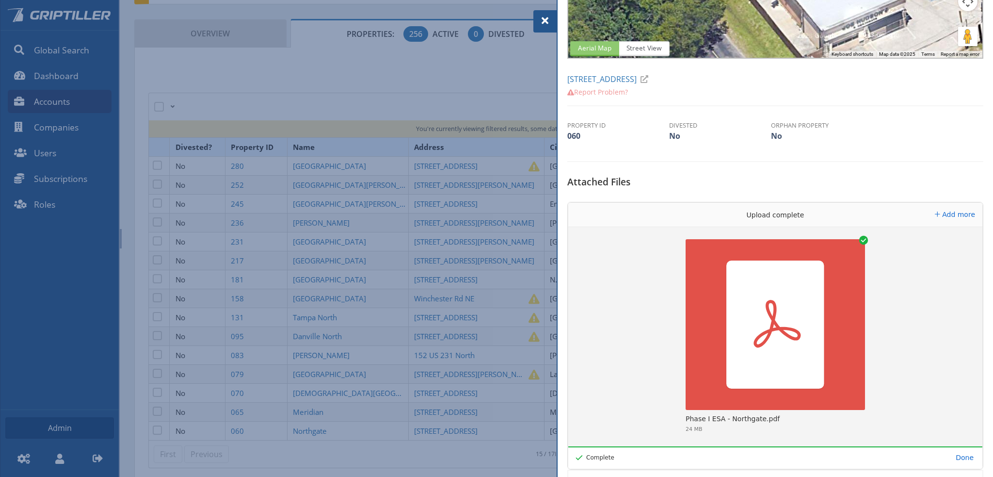
click at [545, 20] on span at bounding box center [545, 21] width 12 height 12
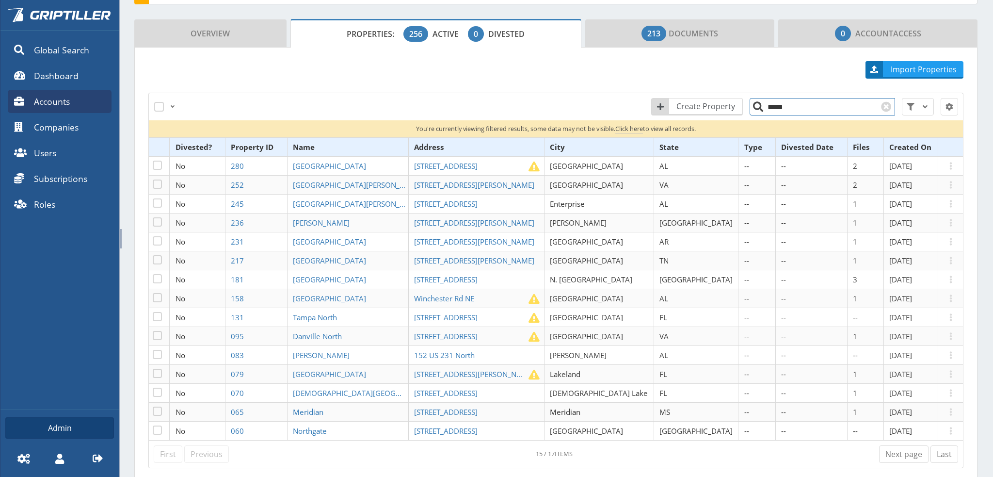
click at [793, 104] on input "*****" at bounding box center [822, 106] width 145 height 17
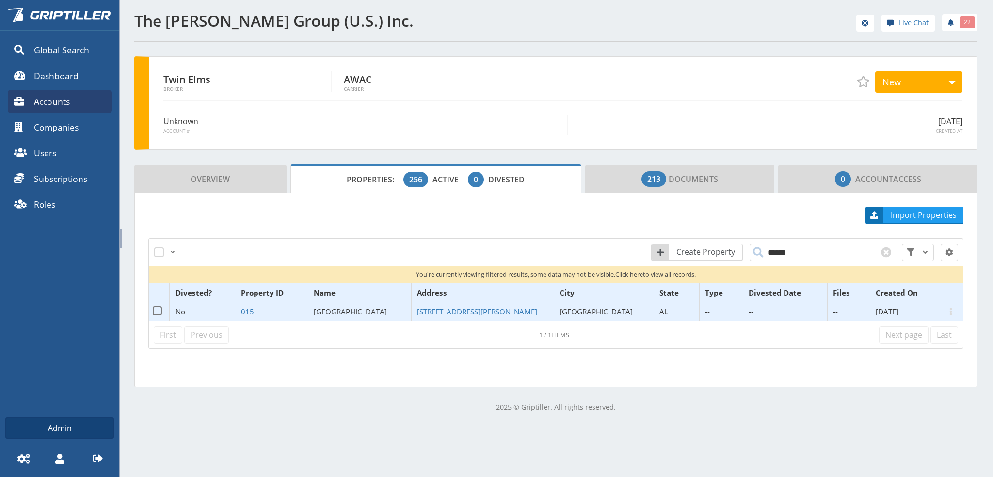
click at [369, 308] on span "[GEOGRAPHIC_DATA]" at bounding box center [350, 311] width 73 height 10
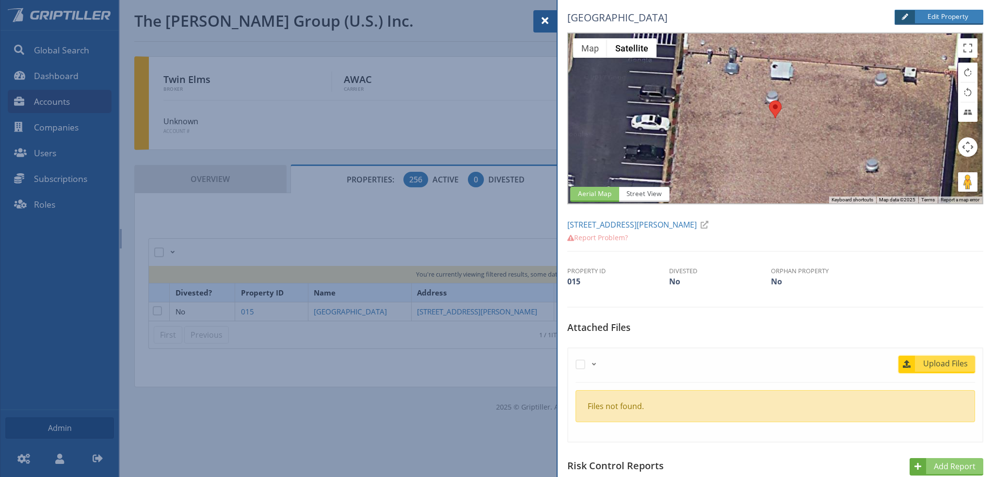
click at [943, 363] on span "Upload Files" at bounding box center [945, 363] width 59 height 12
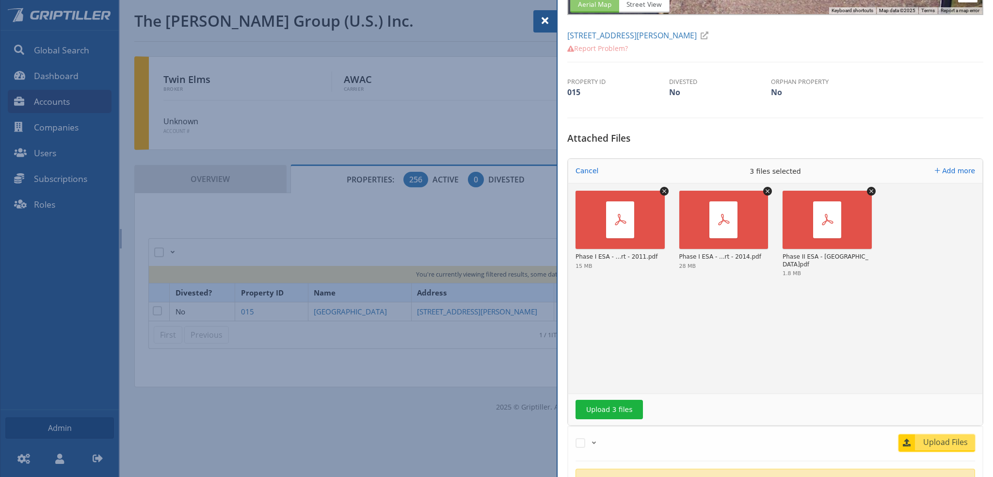
scroll to position [194, 0]
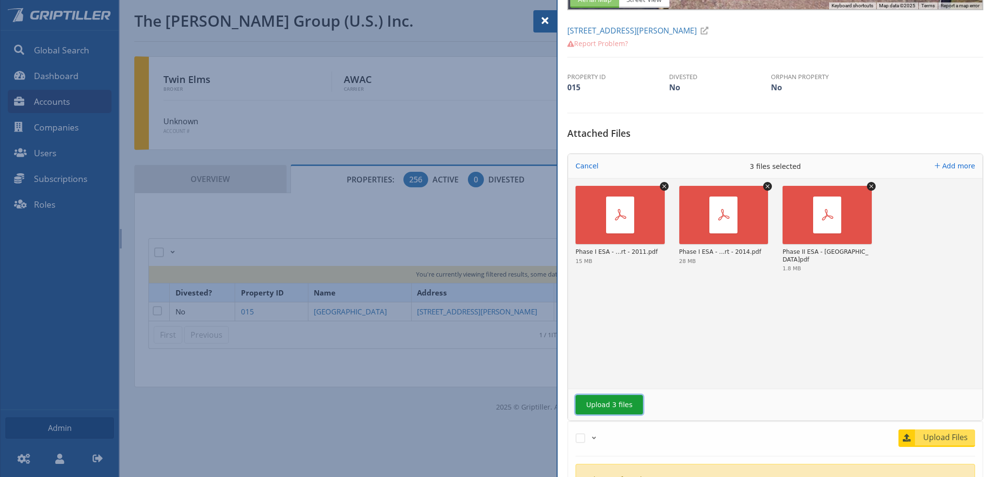
click at [609, 404] on button "Upload 3 files" at bounding box center [609, 404] width 67 height 19
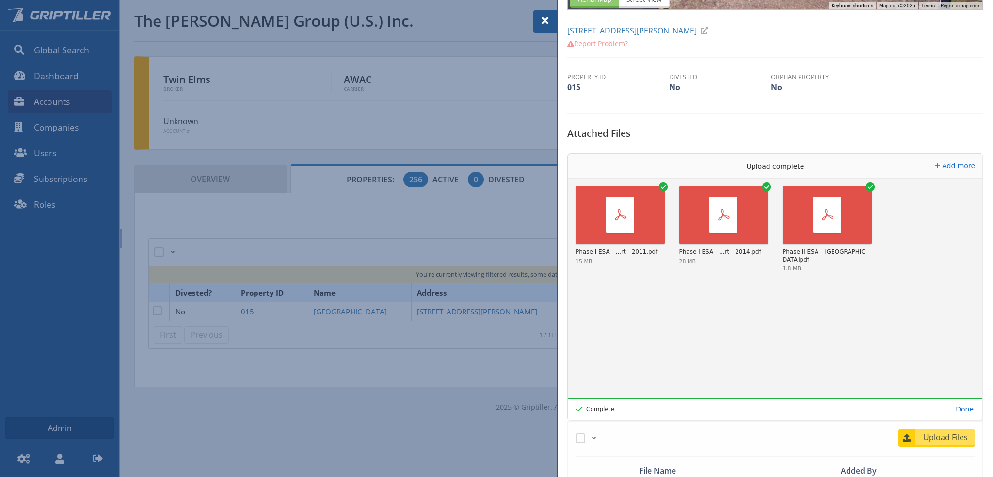
click at [547, 19] on span at bounding box center [545, 21] width 12 height 12
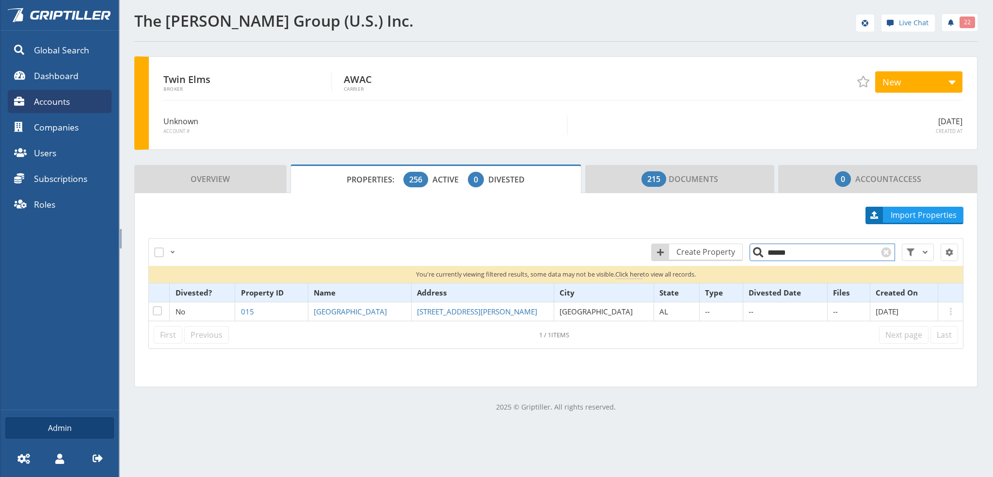
drag, startPoint x: 762, startPoint y: 257, endPoint x: 755, endPoint y: 257, distance: 7.8
click at [755, 257] on input "******" at bounding box center [822, 251] width 145 height 17
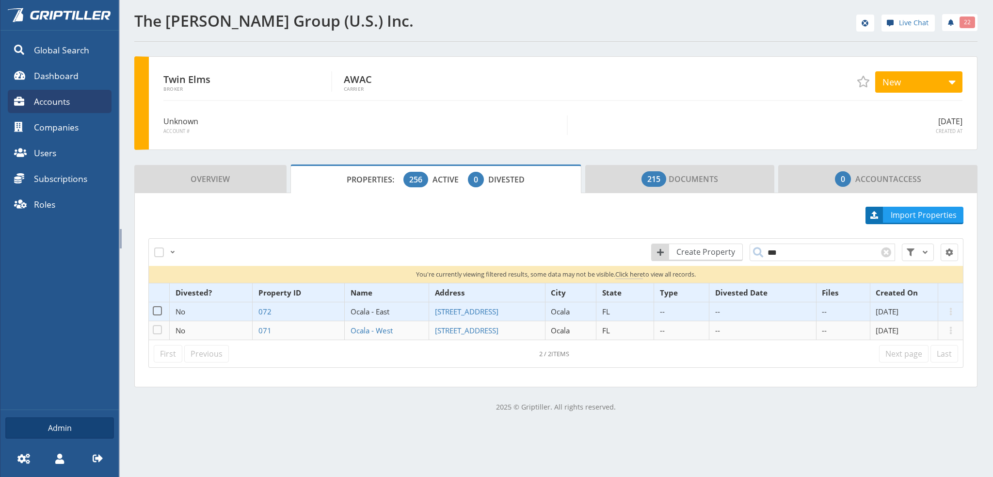
click at [378, 311] on span "Ocala - East" at bounding box center [370, 311] width 39 height 10
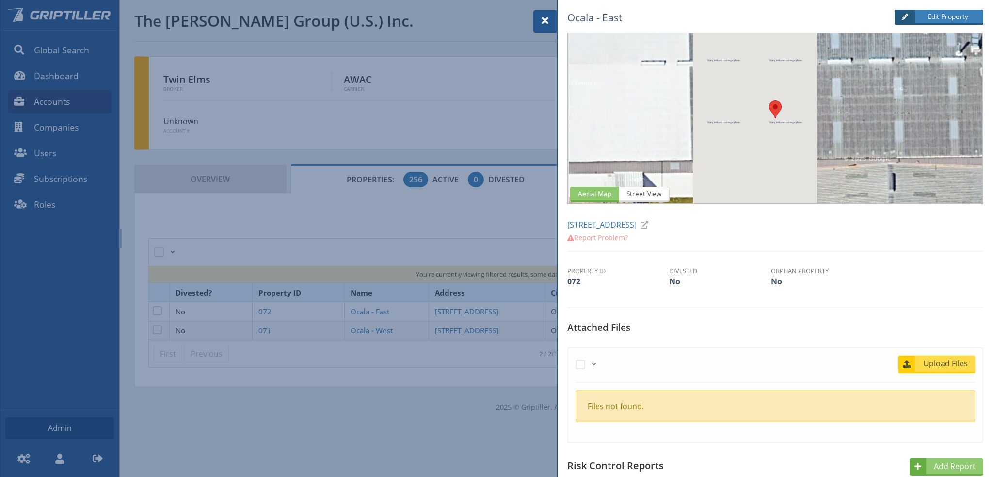
click at [939, 362] on span "Upload Files" at bounding box center [945, 363] width 59 height 12
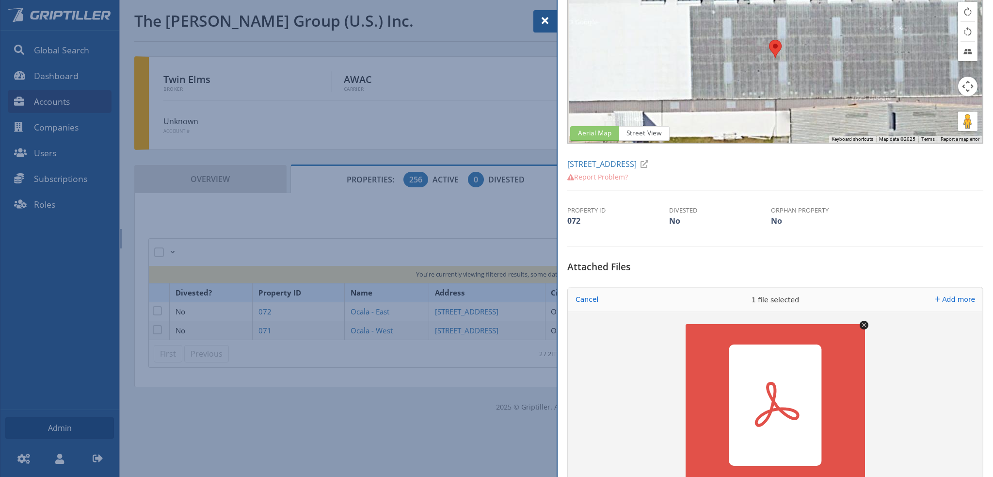
scroll to position [145, 0]
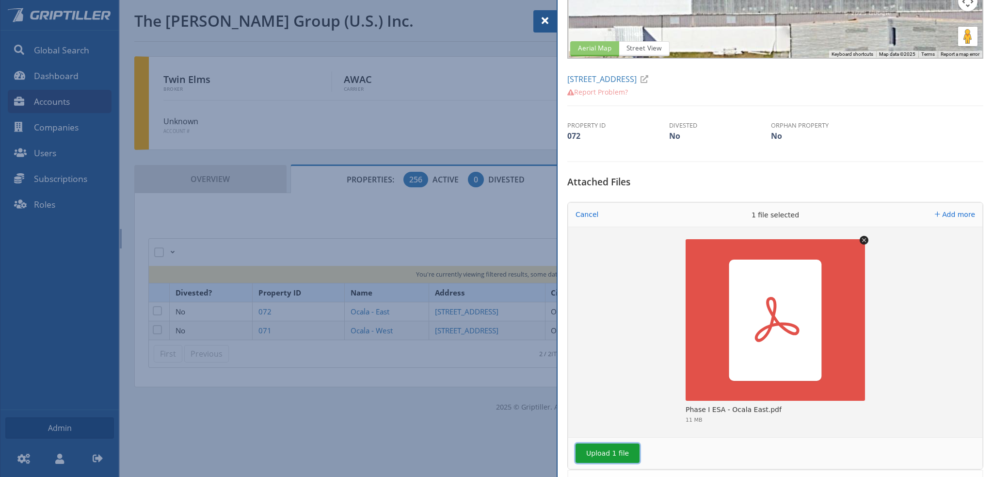
click at [607, 454] on button "Upload 1 file" at bounding box center [608, 452] width 64 height 19
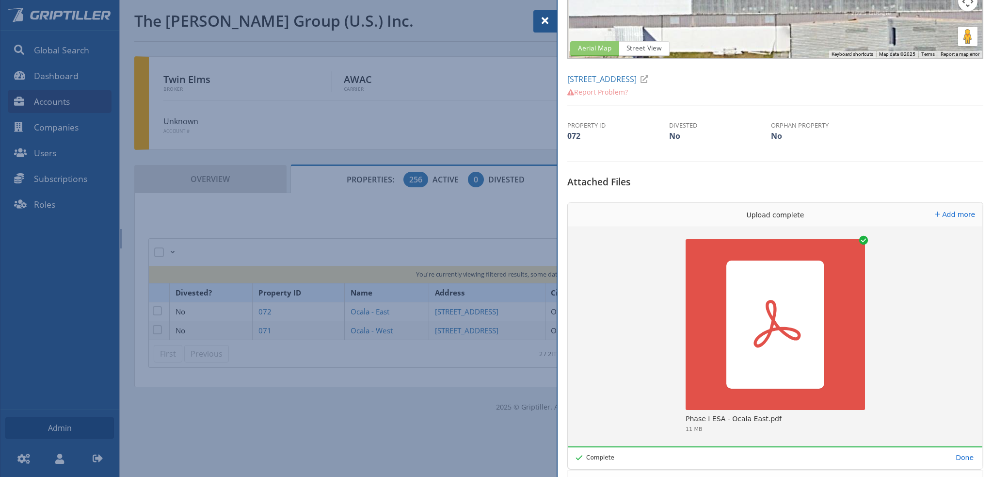
click at [378, 329] on div at bounding box center [496, 238] width 993 height 477
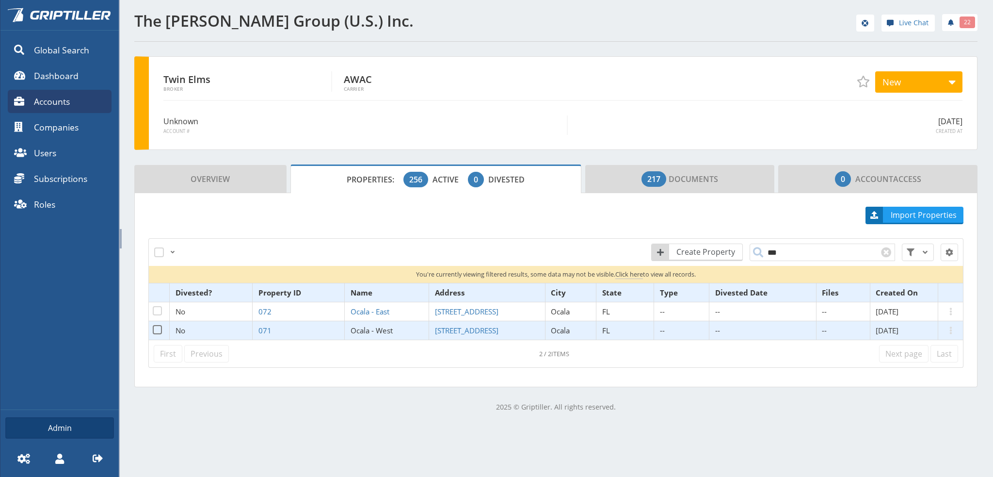
click at [378, 329] on span "Ocala - West" at bounding box center [372, 330] width 42 height 10
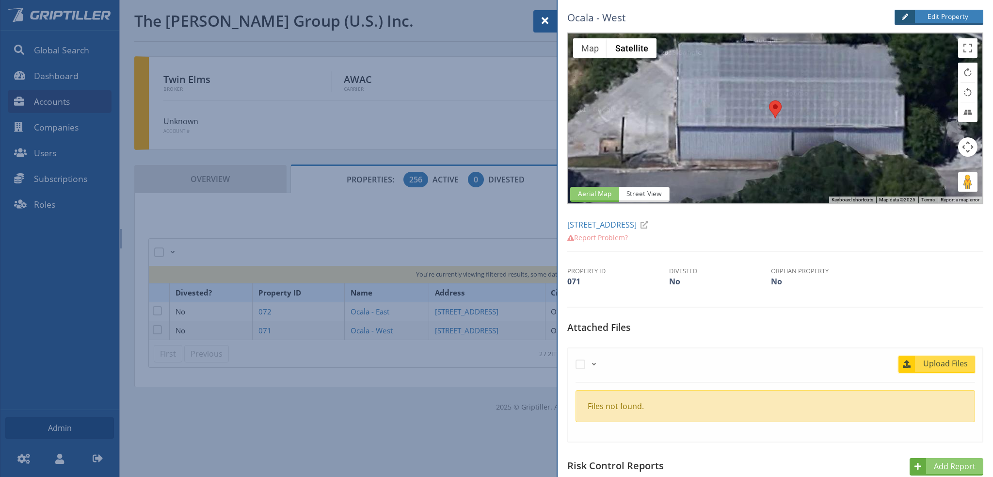
click at [958, 368] on span "Upload Files" at bounding box center [945, 363] width 59 height 12
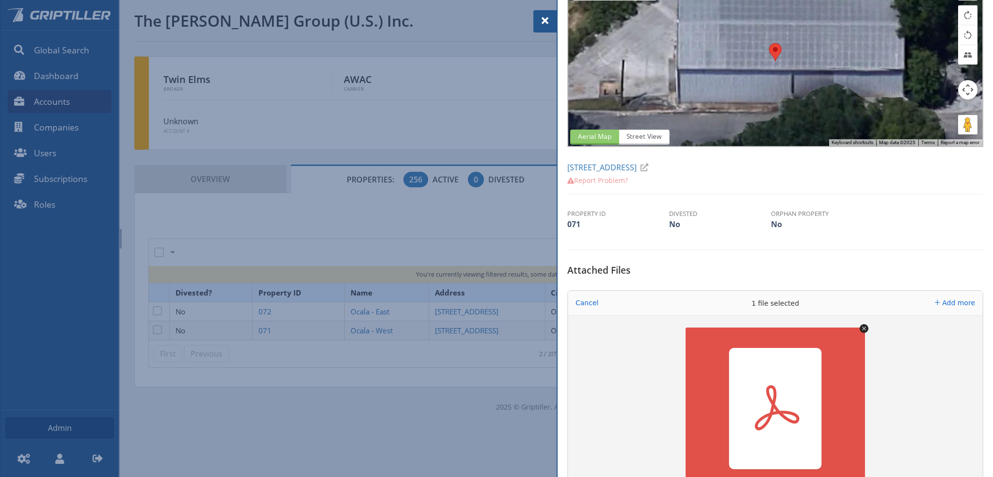
scroll to position [145, 0]
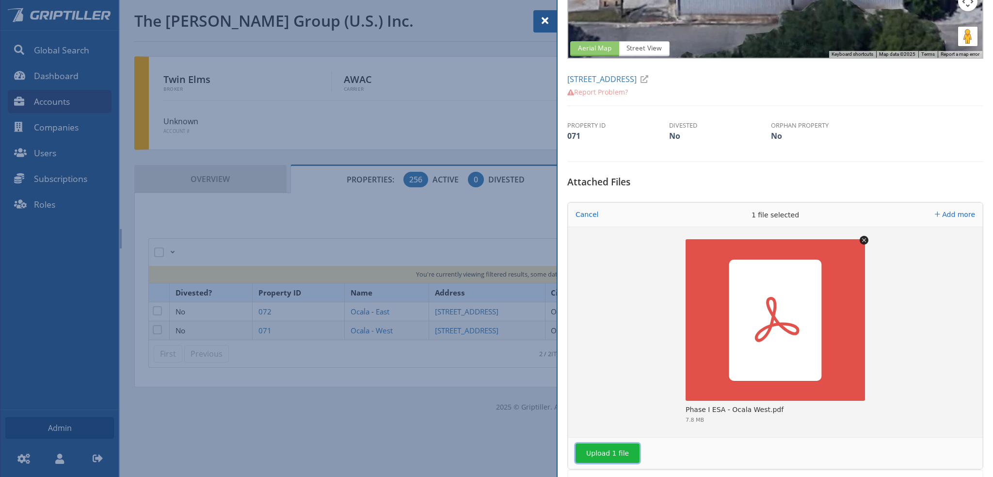
click at [616, 450] on button "Upload 1 file" at bounding box center [608, 452] width 64 height 19
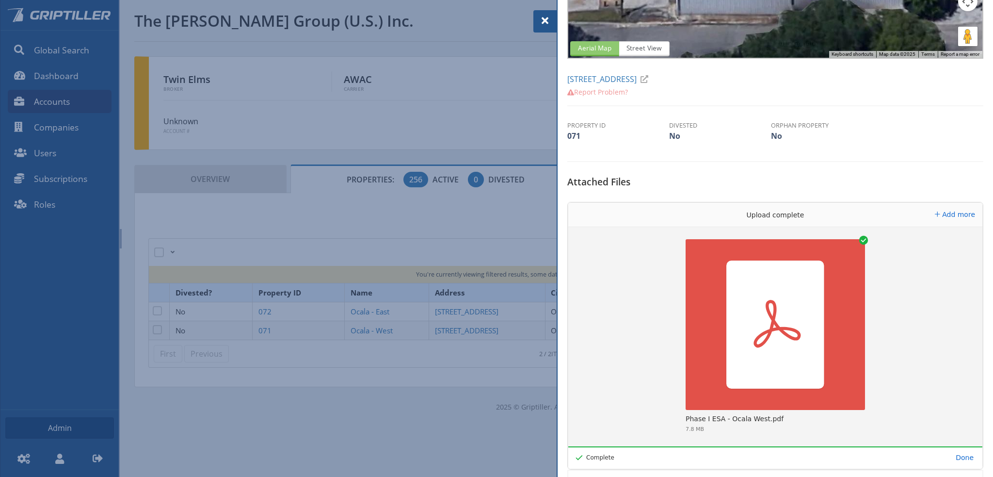
click at [544, 20] on span at bounding box center [545, 21] width 12 height 12
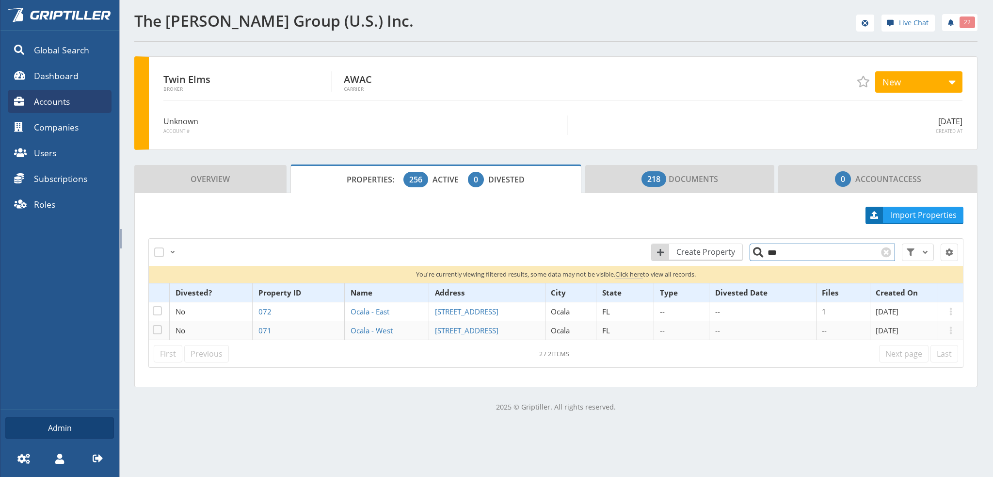
click at [774, 253] on input "***" at bounding box center [822, 251] width 145 height 17
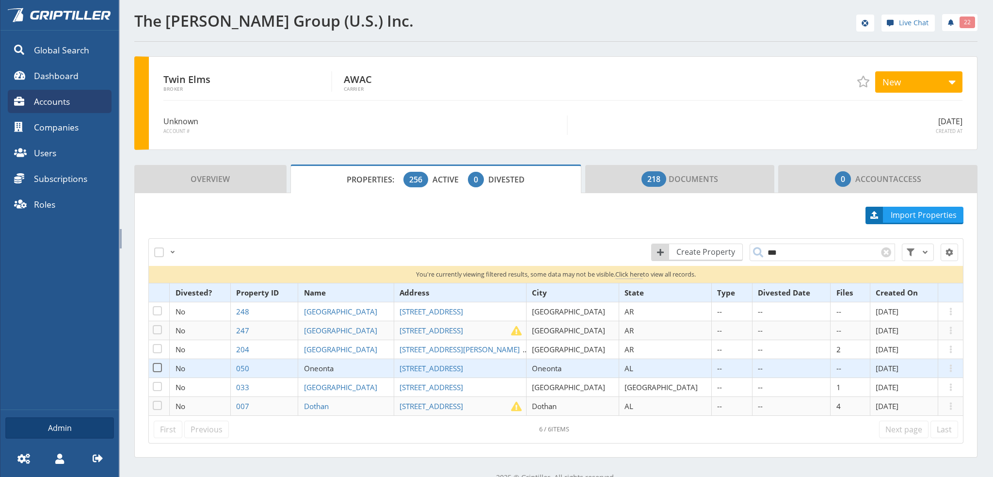
click at [334, 370] on span "Oneonta" at bounding box center [319, 368] width 30 height 10
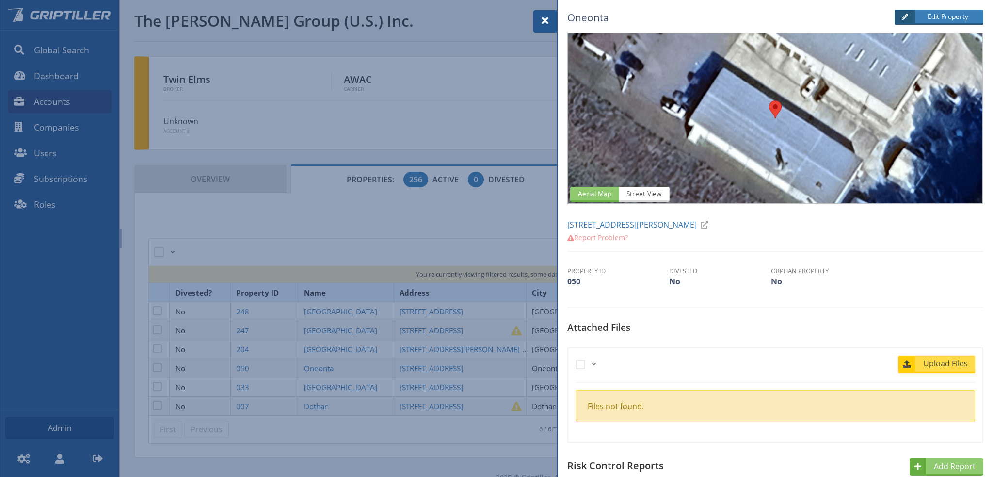
click at [949, 366] on span "Upload Files" at bounding box center [945, 363] width 59 height 12
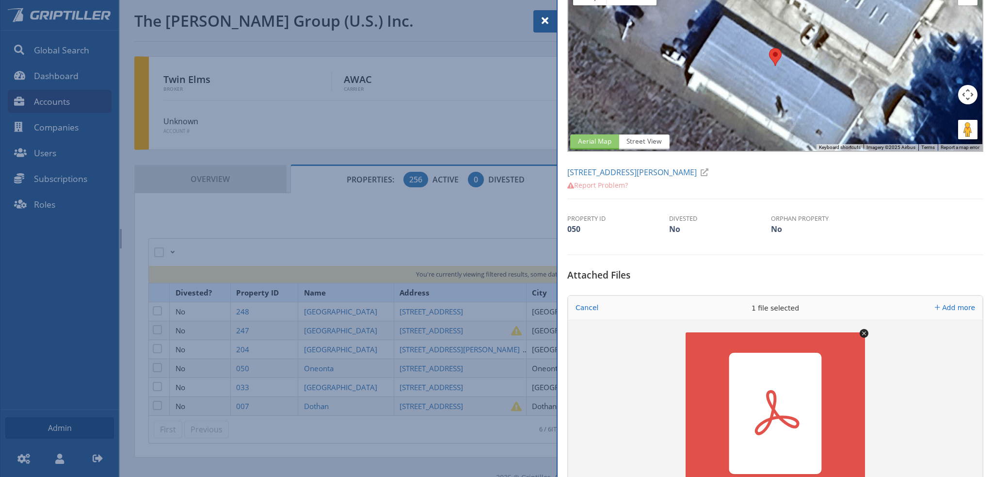
scroll to position [194, 0]
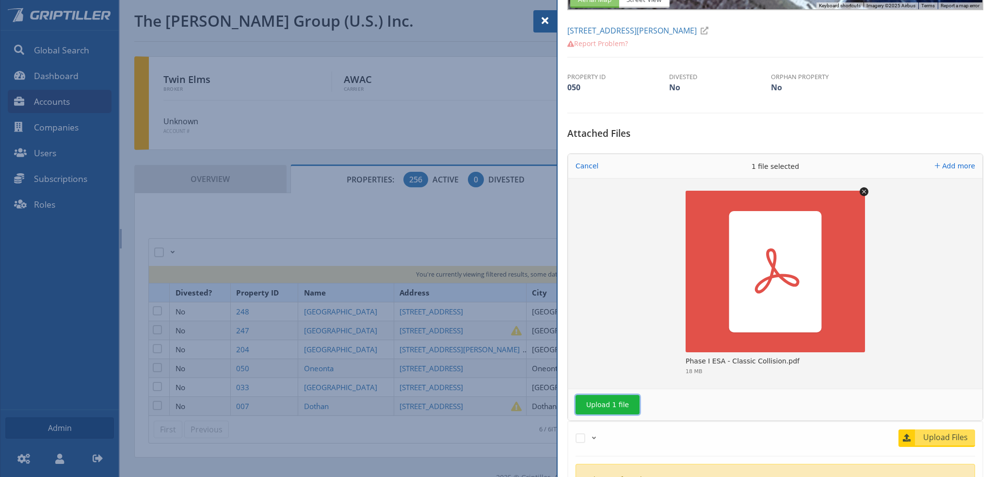
drag, startPoint x: 603, startPoint y: 402, endPoint x: 664, endPoint y: 415, distance: 62.4
click at [604, 402] on button "Upload 1 file" at bounding box center [608, 404] width 64 height 19
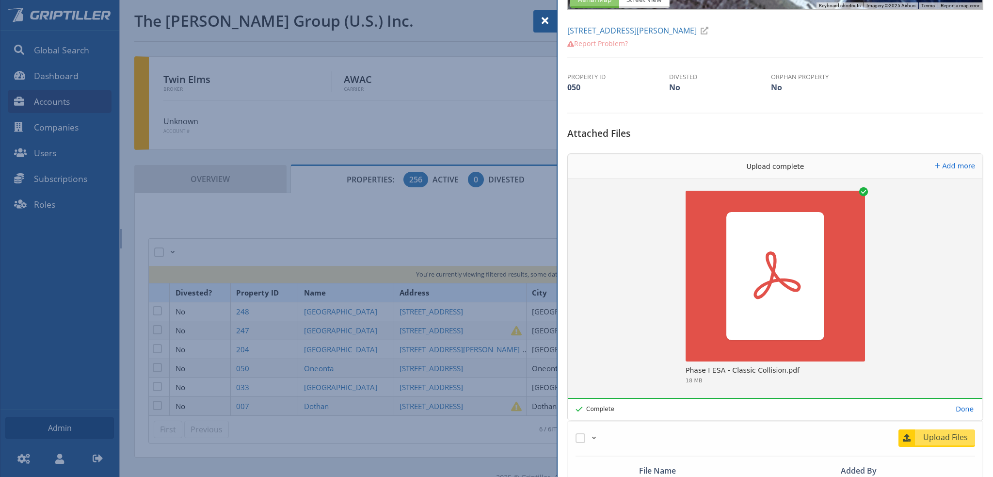
click at [543, 20] on span at bounding box center [545, 21] width 12 height 12
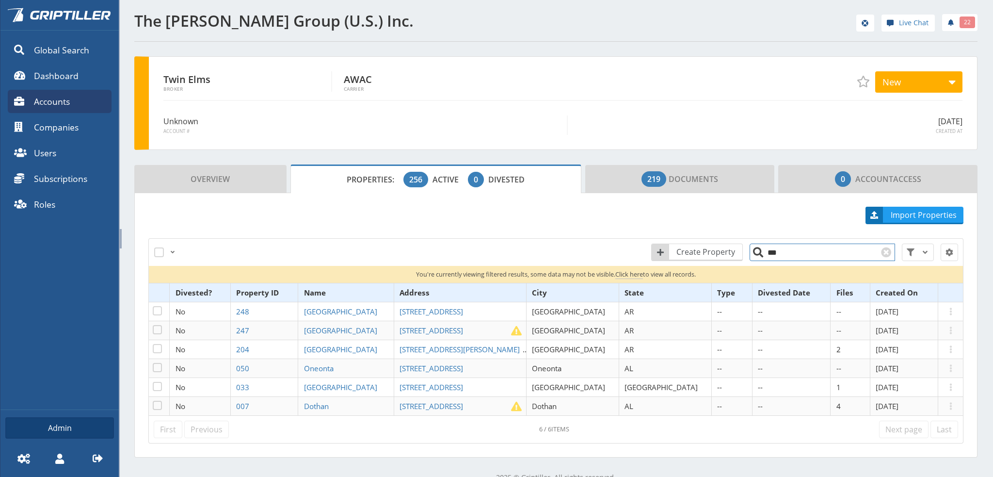
click at [788, 247] on input "***" at bounding box center [822, 251] width 145 height 17
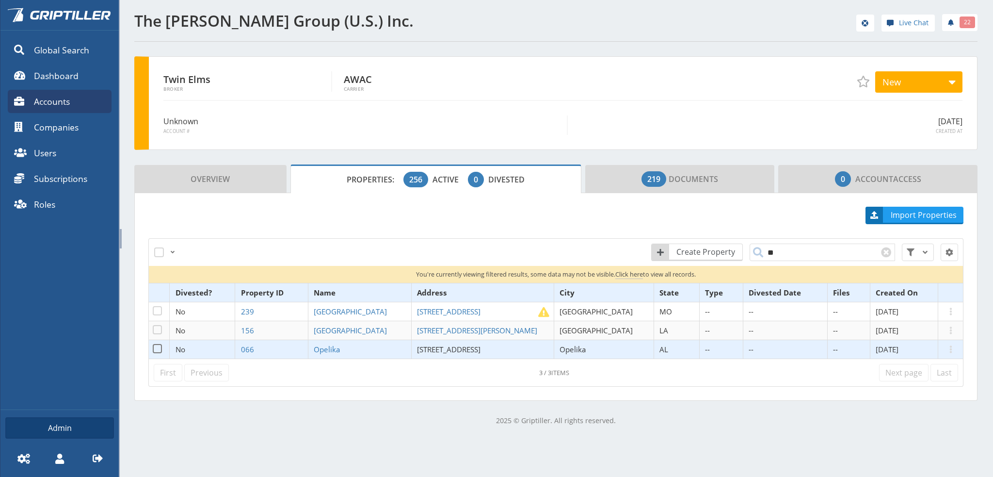
click at [462, 347] on span "700 Columbus Parkway" at bounding box center [449, 349] width 64 height 10
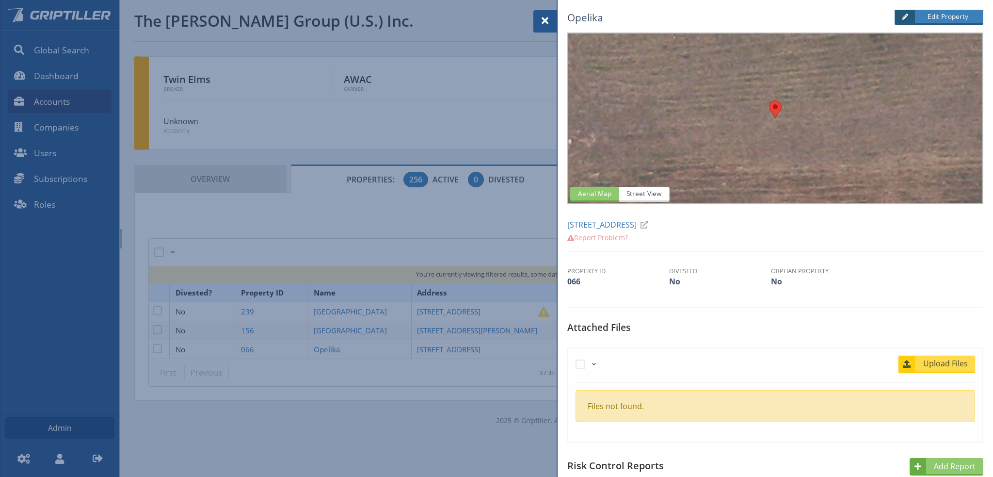
click at [937, 361] on span "Upload Files" at bounding box center [945, 363] width 59 height 12
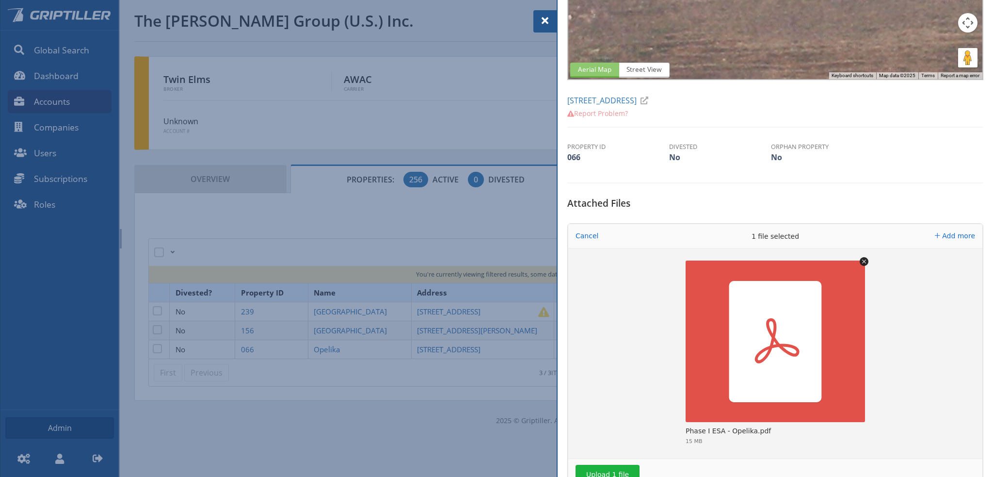
scroll to position [194, 0]
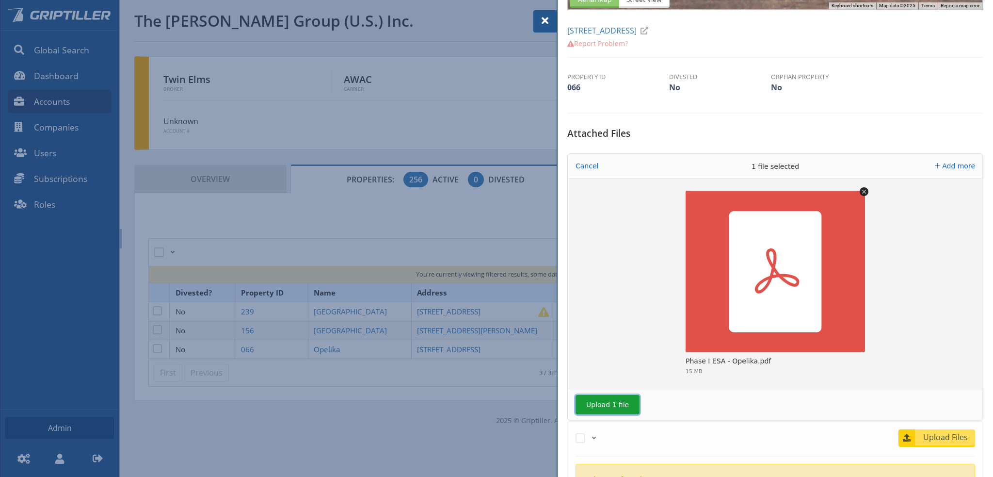
click at [618, 401] on button "Upload 1 file" at bounding box center [608, 404] width 64 height 19
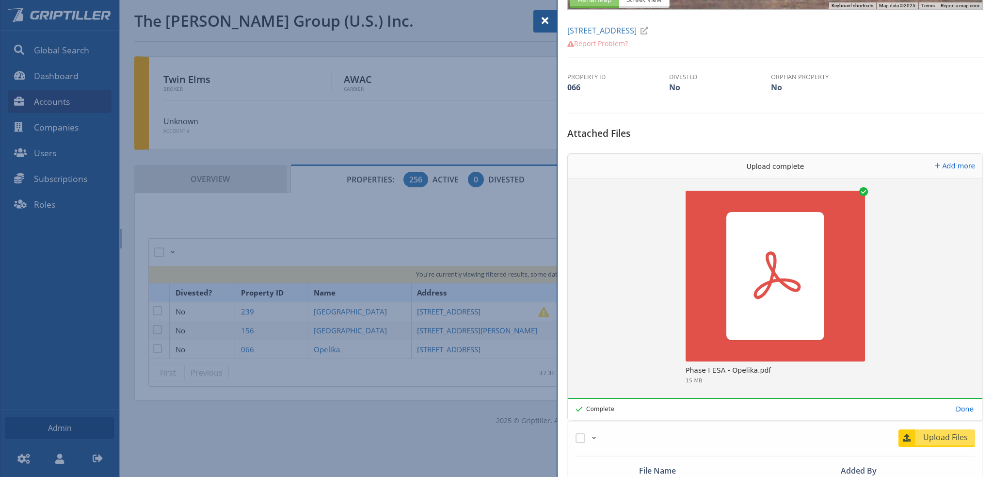
drag, startPoint x: 543, startPoint y: 19, endPoint x: 548, endPoint y: 19, distance: 5.3
click at [543, 19] on span at bounding box center [545, 21] width 12 height 12
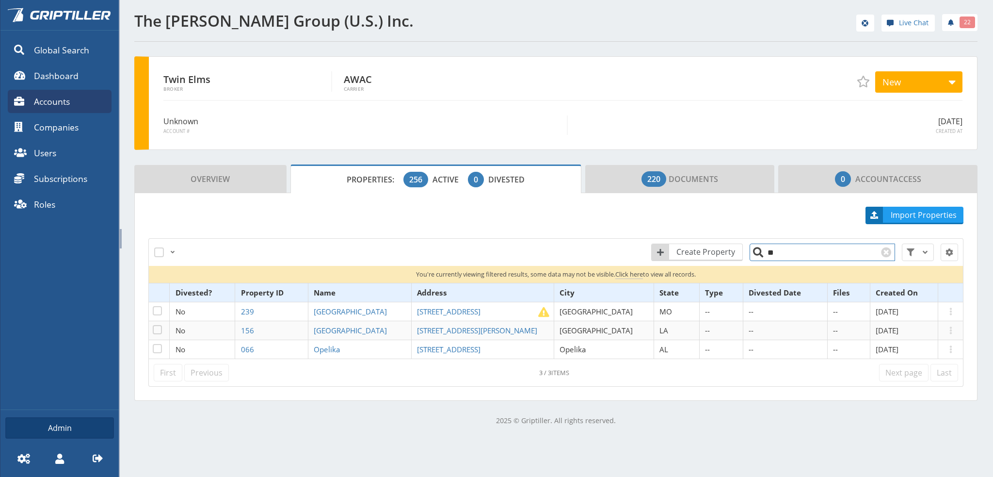
click at [765, 256] on input "**" at bounding box center [822, 251] width 145 height 17
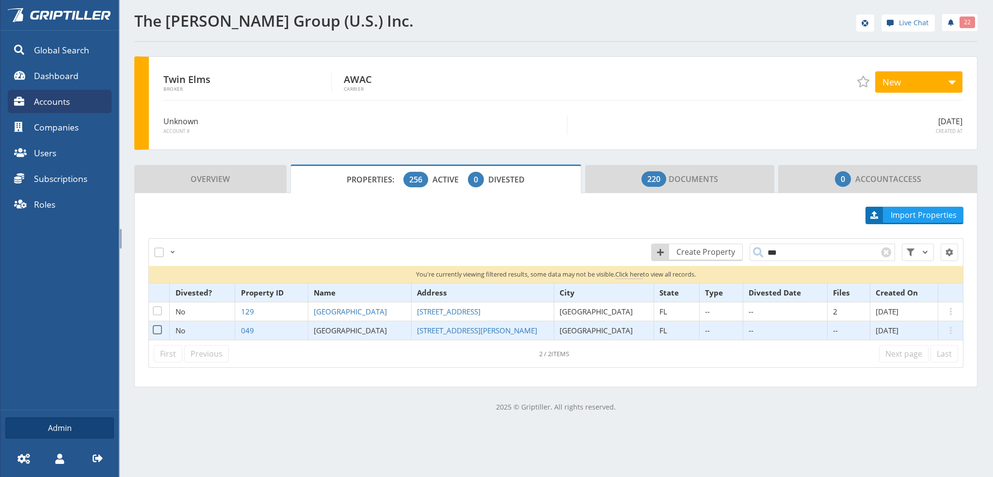
click at [367, 331] on span "Orange Park" at bounding box center [350, 330] width 73 height 10
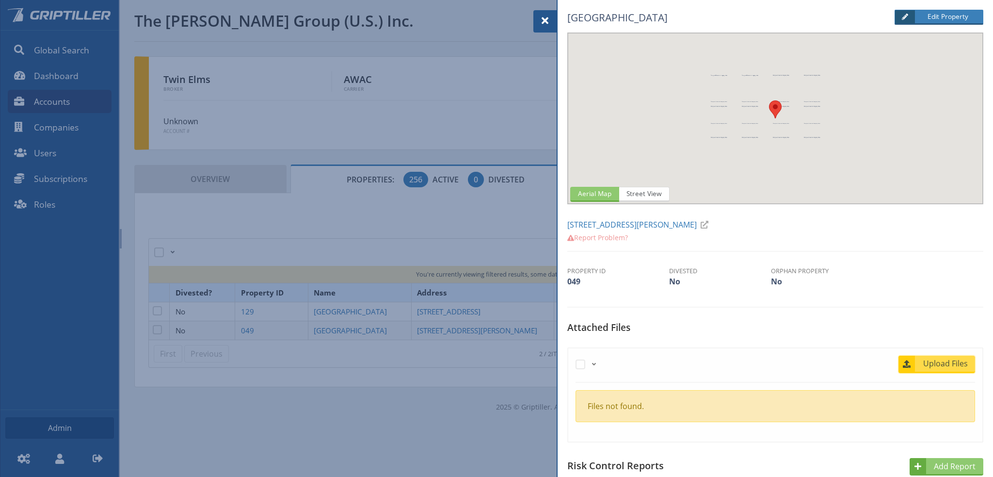
click at [935, 359] on span "Upload Files" at bounding box center [945, 363] width 59 height 12
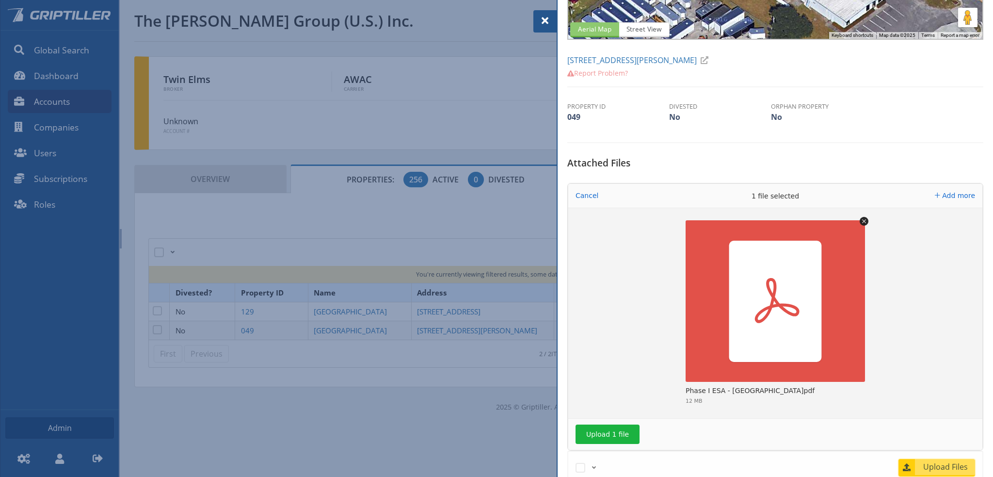
scroll to position [242, 0]
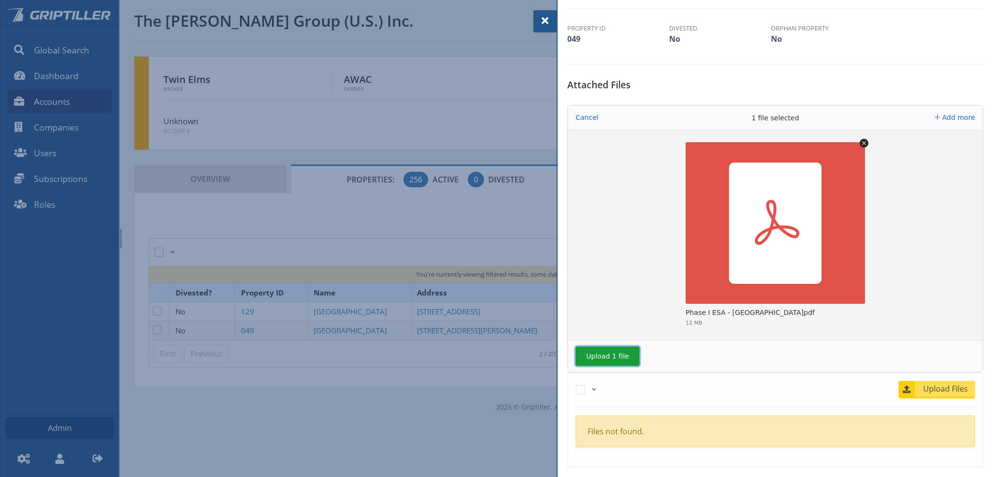
click at [608, 355] on button "Upload 1 file" at bounding box center [608, 355] width 64 height 19
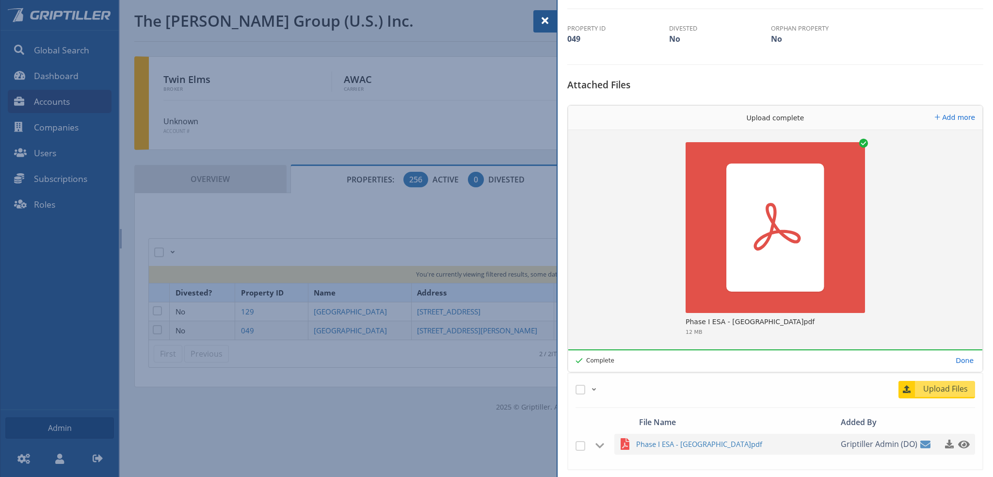
drag, startPoint x: 549, startPoint y: 21, endPoint x: 599, endPoint y: 54, distance: 60.0
click at [549, 22] on span at bounding box center [545, 21] width 12 height 12
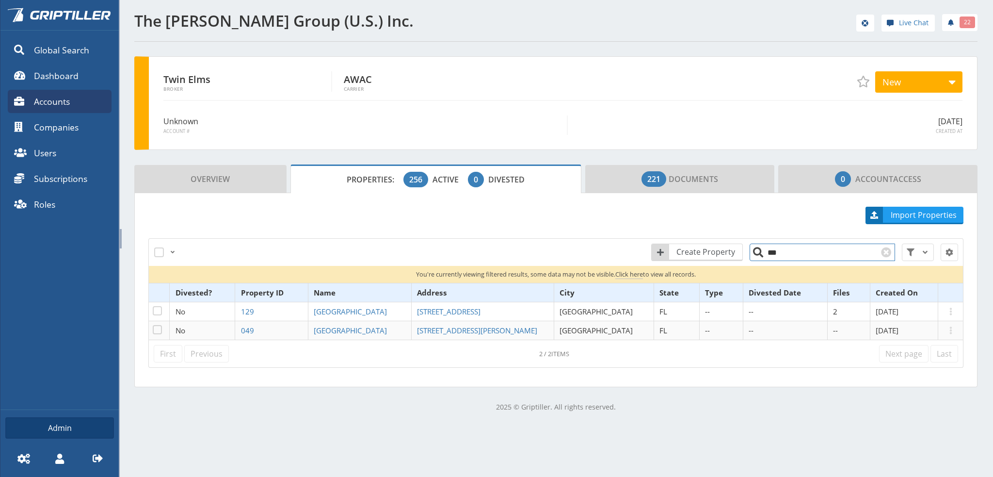
click at [778, 252] on input "***" at bounding box center [822, 251] width 145 height 17
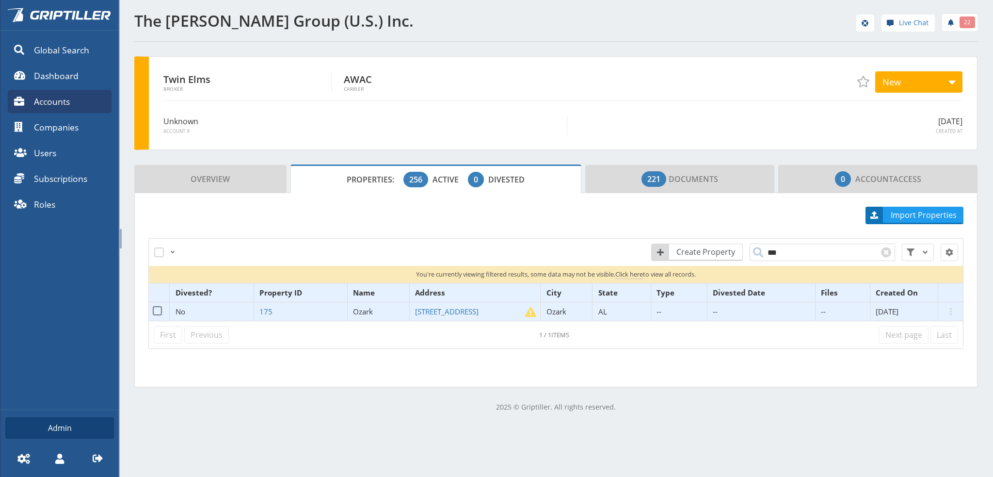
click at [357, 310] on span "Ozark" at bounding box center [363, 311] width 20 height 10
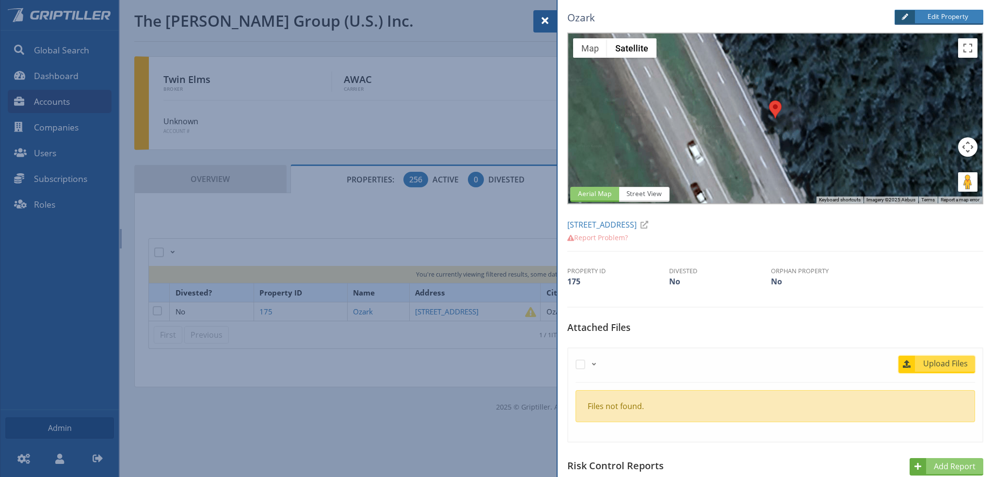
click at [950, 360] on span "Upload Files" at bounding box center [945, 363] width 59 height 12
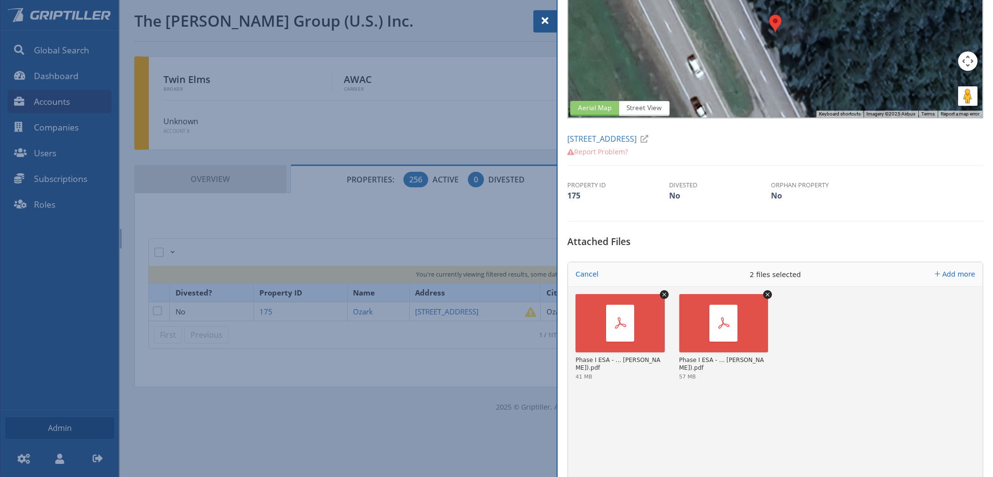
scroll to position [194, 0]
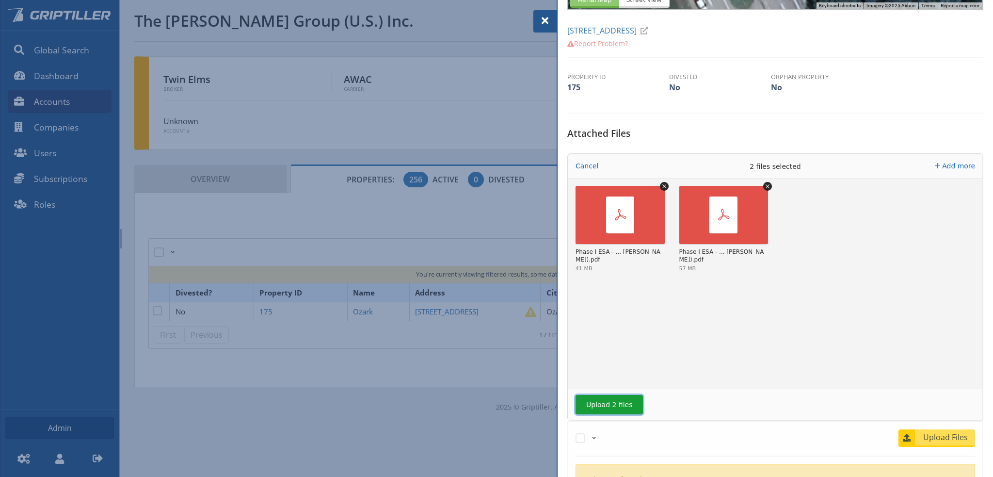
drag, startPoint x: 605, startPoint y: 402, endPoint x: 618, endPoint y: 399, distance: 12.8
click at [612, 399] on button "Upload 2 files" at bounding box center [609, 404] width 67 height 19
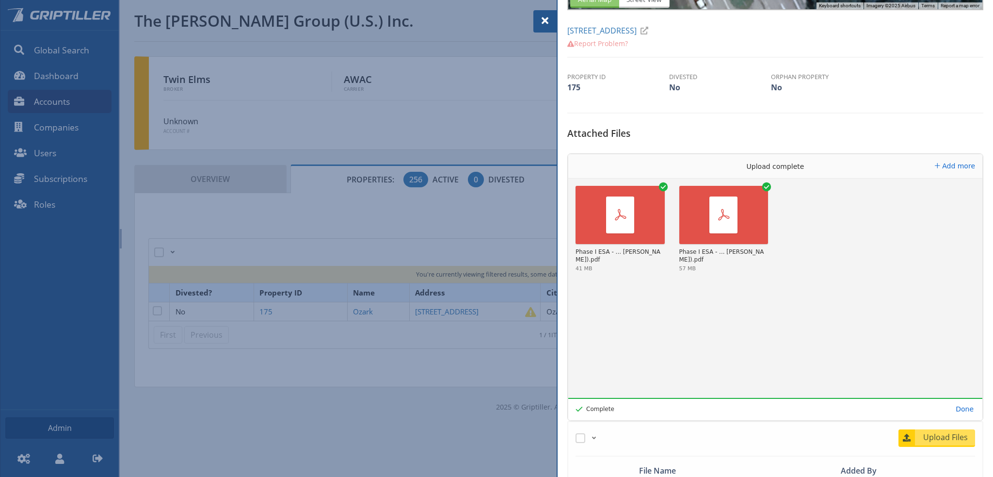
click at [545, 21] on span at bounding box center [545, 21] width 12 height 12
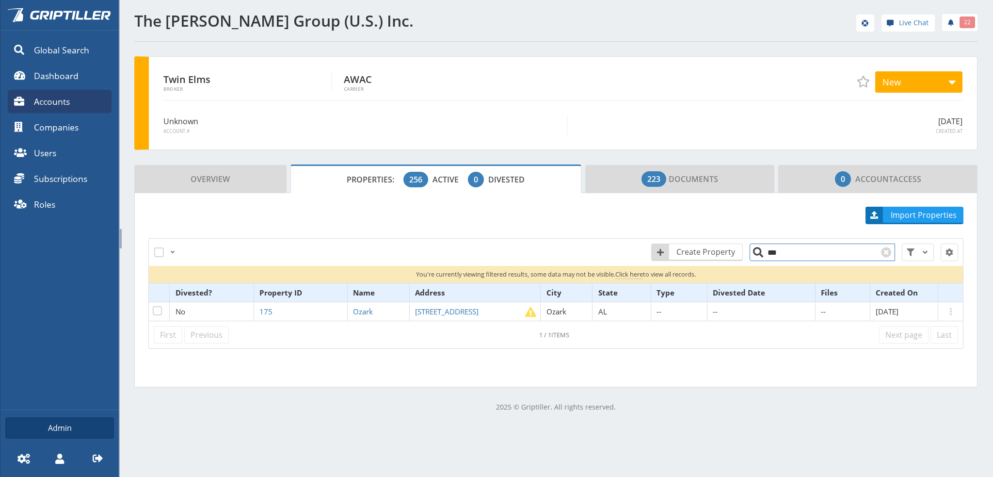
drag, startPoint x: 780, startPoint y: 251, endPoint x: 762, endPoint y: 254, distance: 18.7
click at [761, 254] on input "***" at bounding box center [822, 251] width 145 height 17
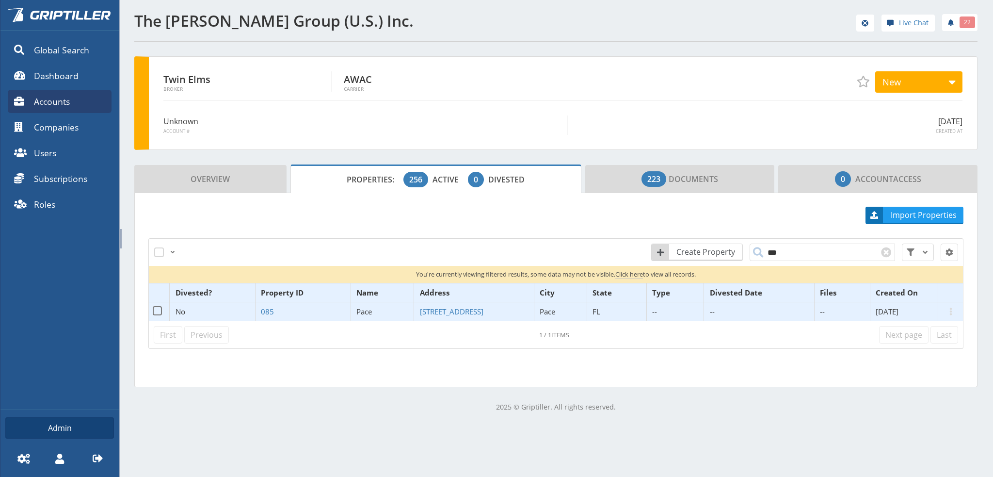
click at [372, 311] on span "Pace" at bounding box center [364, 311] width 16 height 10
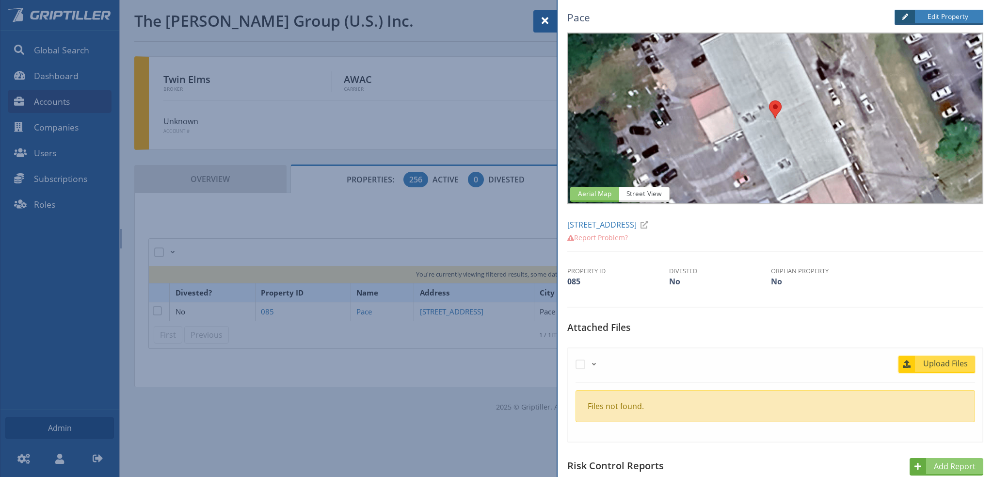
click at [958, 362] on span "Upload Files" at bounding box center [945, 363] width 59 height 12
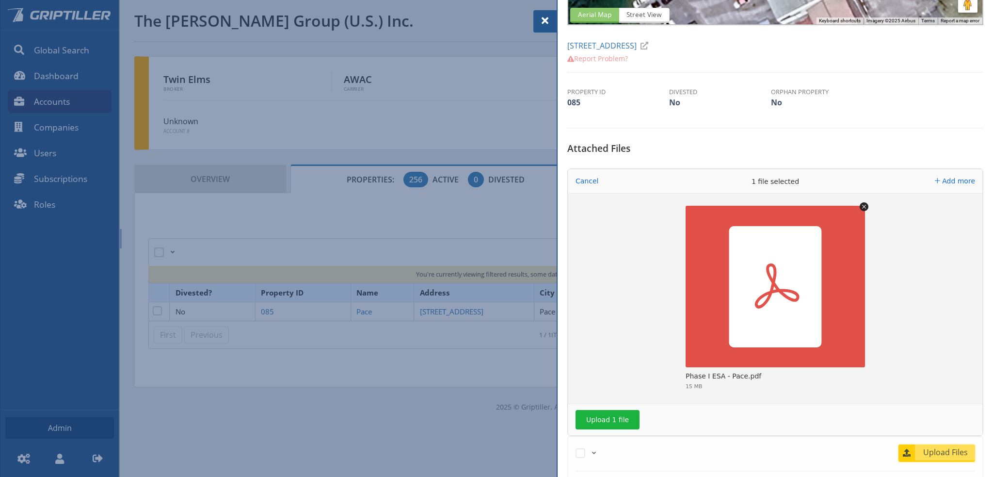
scroll to position [242, 0]
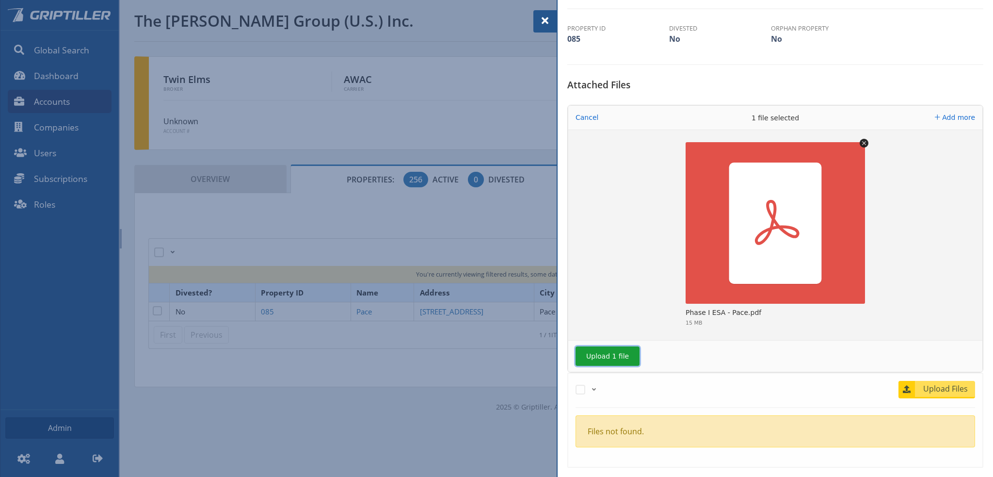
drag, startPoint x: 605, startPoint y: 349, endPoint x: 741, endPoint y: 333, distance: 137.1
click at [613, 348] on button "Upload 1 file" at bounding box center [608, 355] width 64 height 19
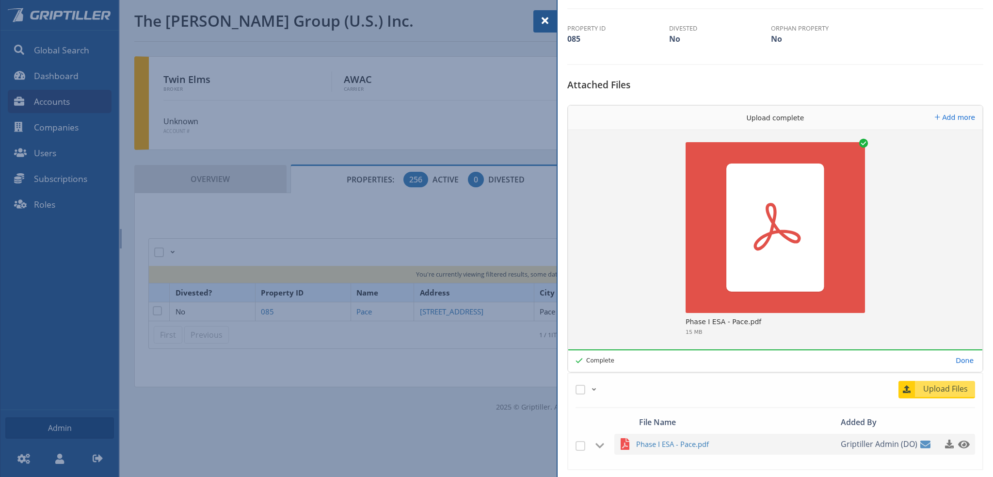
drag, startPoint x: 546, startPoint y: 21, endPoint x: 582, endPoint y: 45, distance: 43.0
click at [546, 21] on span at bounding box center [545, 21] width 12 height 12
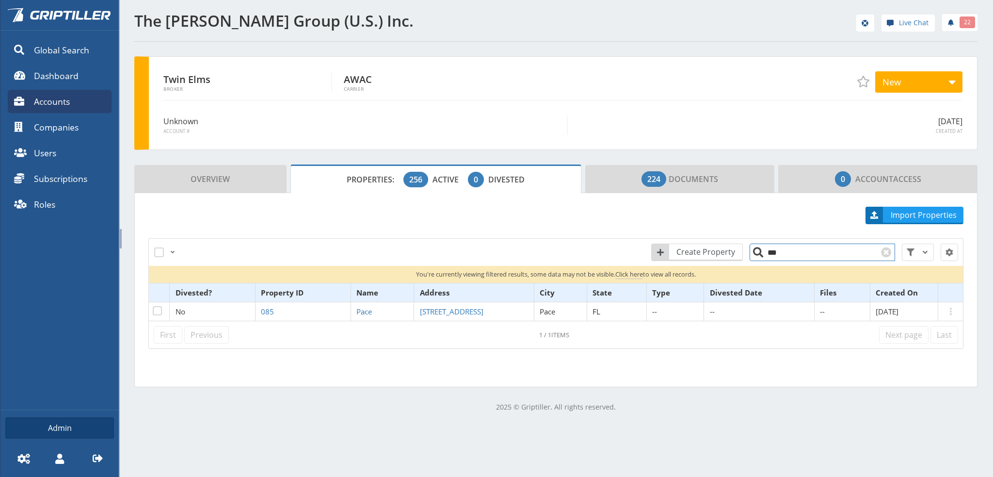
drag, startPoint x: 776, startPoint y: 255, endPoint x: 769, endPoint y: 256, distance: 6.9
click at [769, 256] on input "***" at bounding box center [822, 251] width 145 height 17
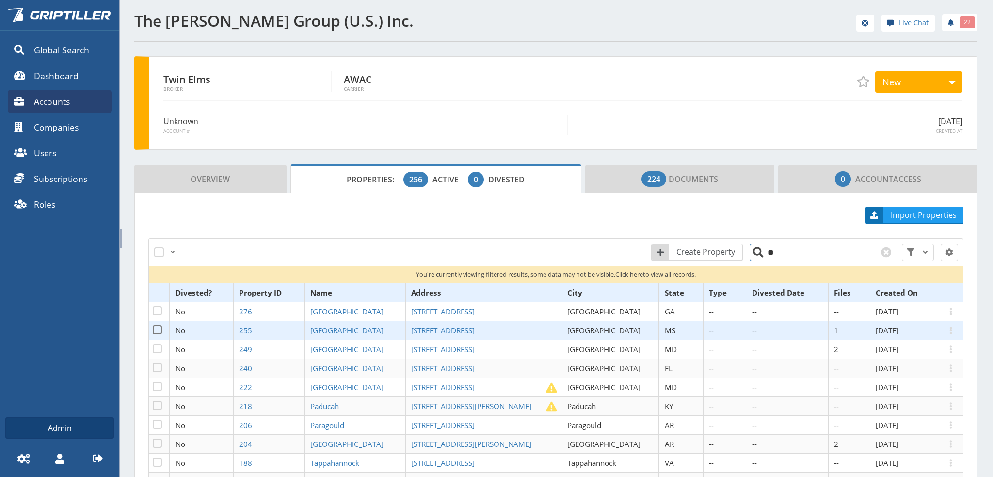
scroll to position [48, 0]
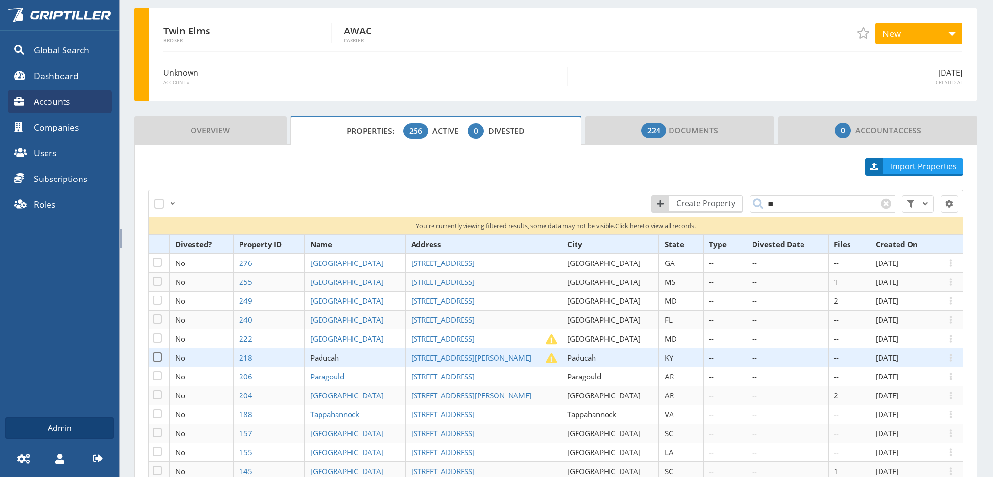
click at [339, 356] on span "Paducah" at bounding box center [324, 358] width 29 height 10
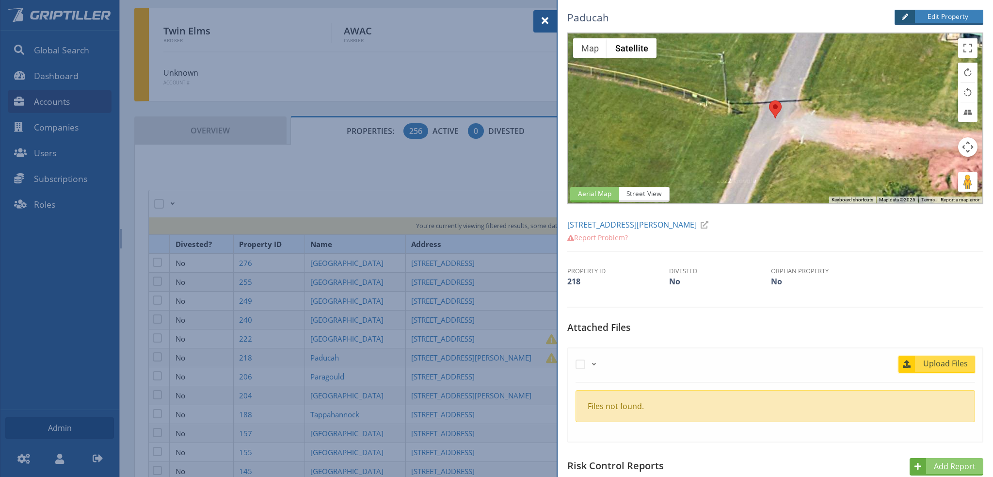
click at [936, 360] on span "Upload Files" at bounding box center [945, 363] width 59 height 12
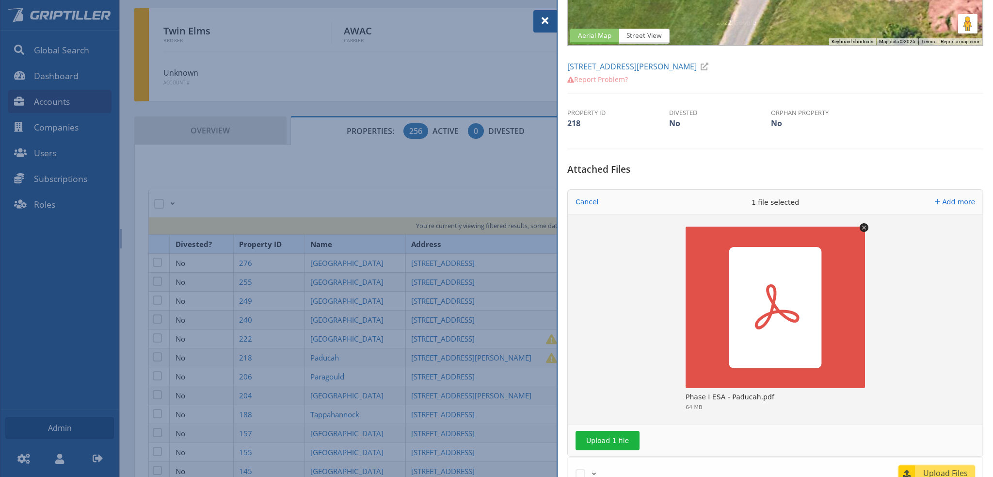
scroll to position [242, 0]
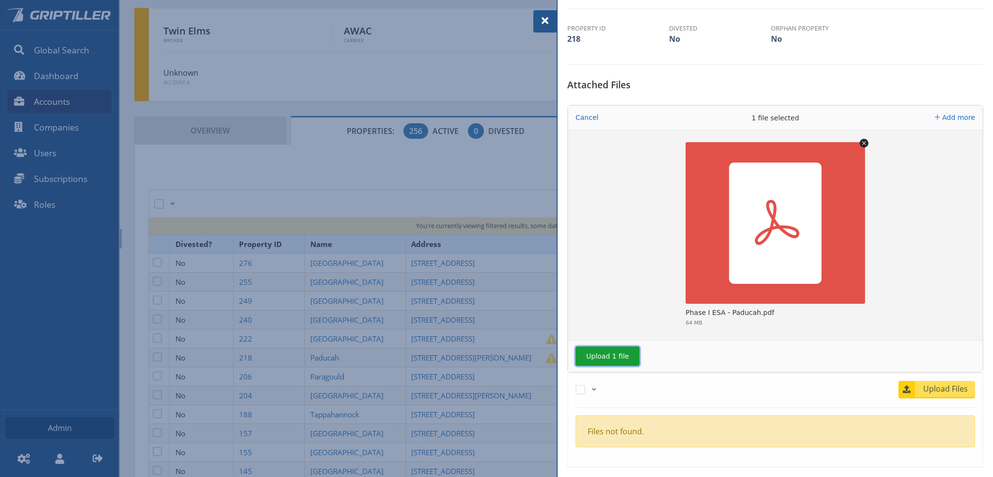
click at [604, 353] on button "Upload 1 file" at bounding box center [608, 355] width 64 height 19
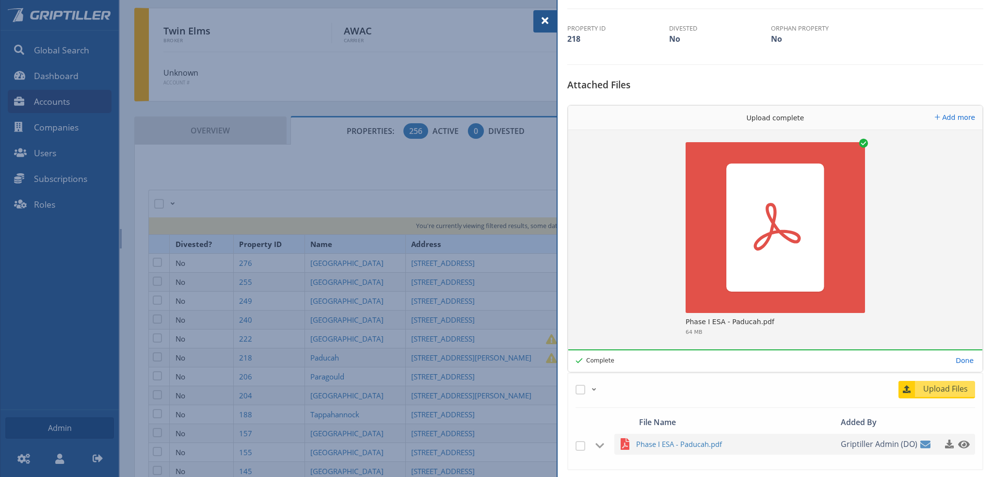
click at [540, 20] on span at bounding box center [545, 21] width 12 height 12
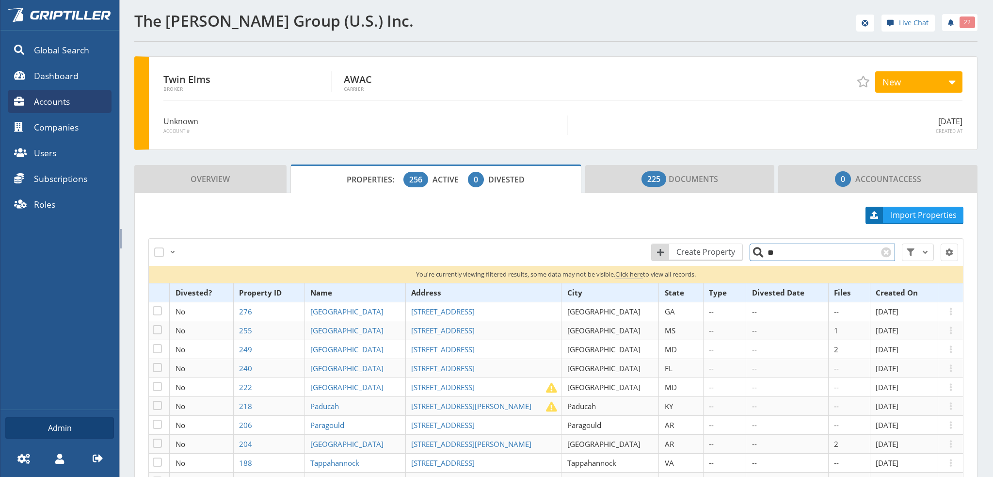
click at [793, 250] on input "**" at bounding box center [822, 251] width 145 height 17
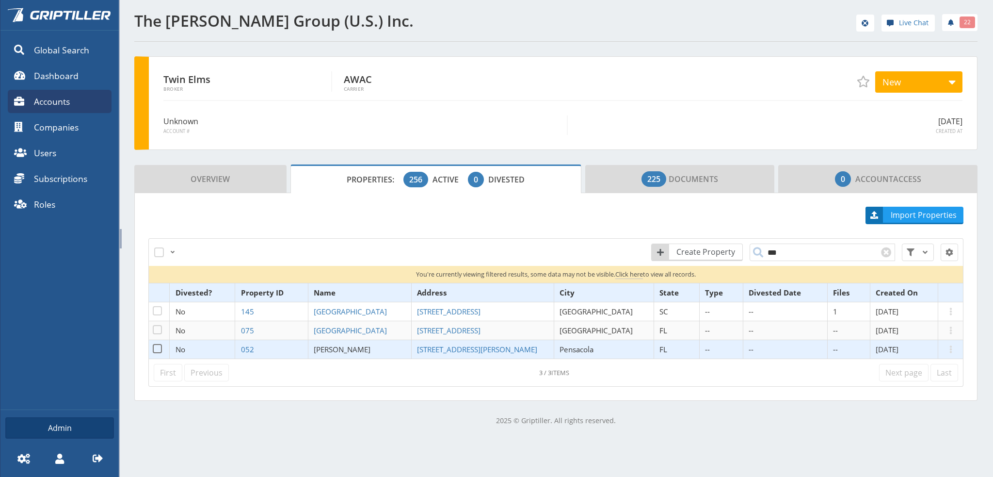
click at [347, 349] on span "Palafox" at bounding box center [342, 349] width 57 height 10
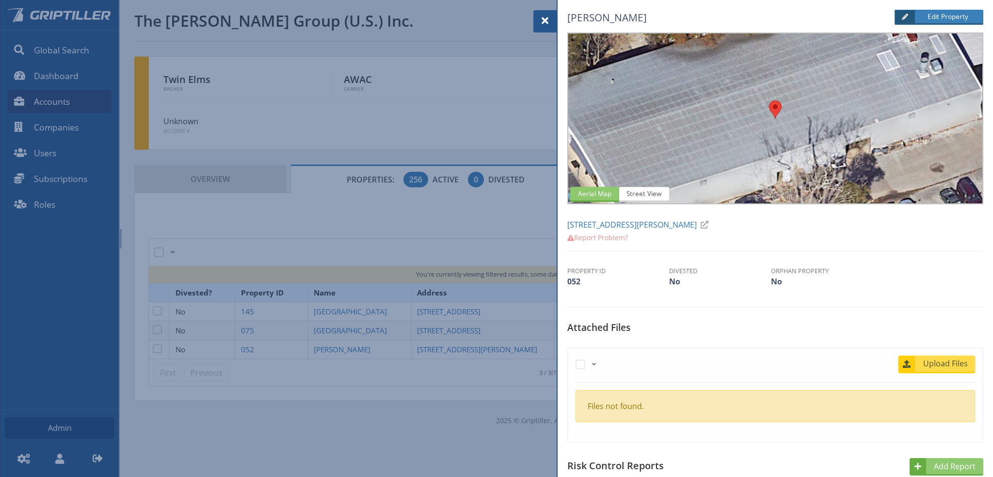
click at [945, 362] on span "Upload Files" at bounding box center [945, 363] width 59 height 12
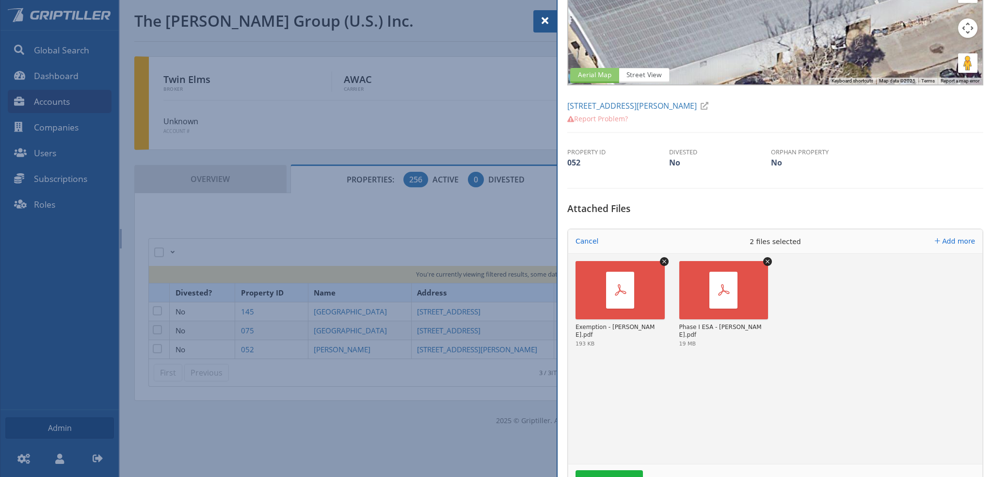
scroll to position [194, 0]
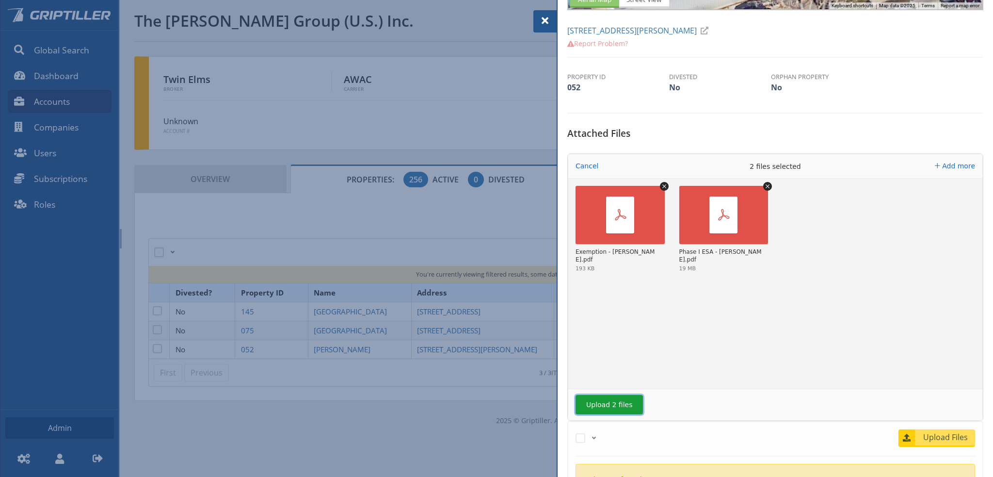
drag, startPoint x: 604, startPoint y: 401, endPoint x: 616, endPoint y: 395, distance: 13.4
click at [609, 400] on button "Upload 2 files" at bounding box center [609, 404] width 67 height 19
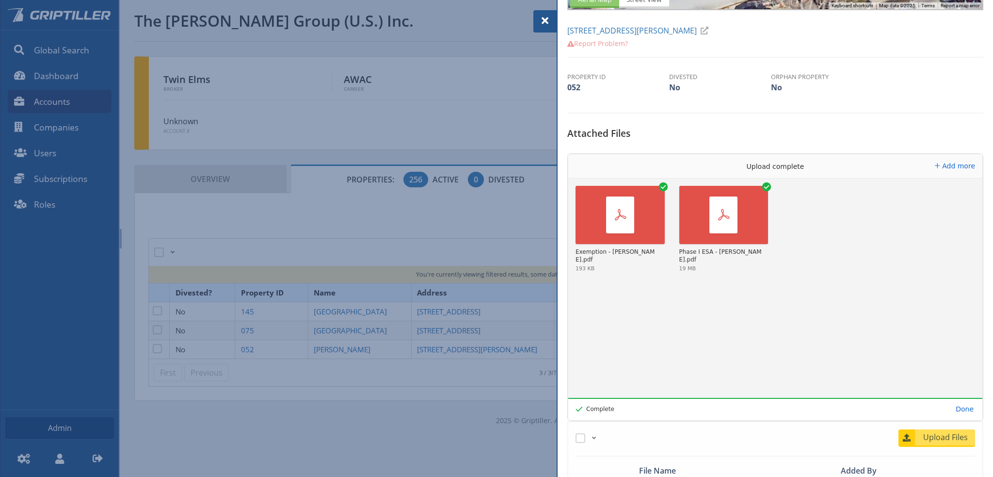
click at [357, 327] on div at bounding box center [496, 238] width 993 height 477
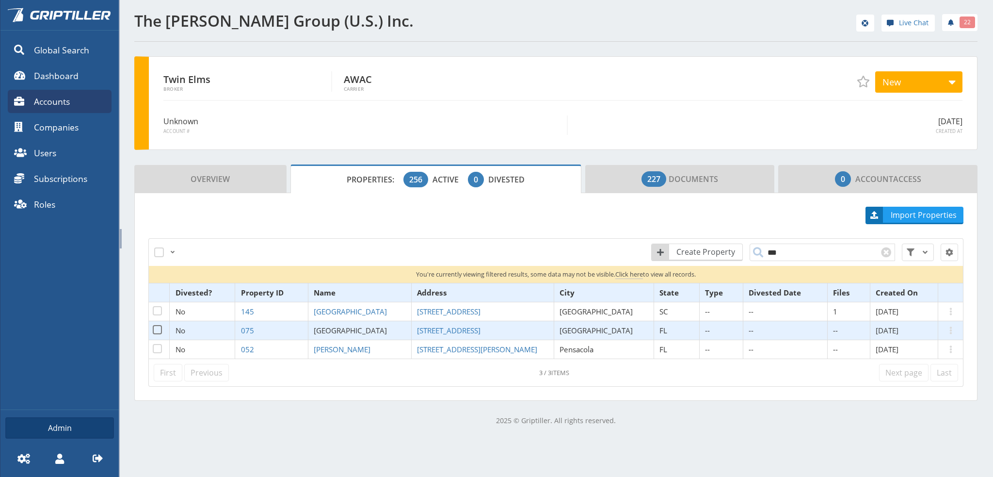
click at [357, 327] on span "[GEOGRAPHIC_DATA]" at bounding box center [350, 330] width 73 height 10
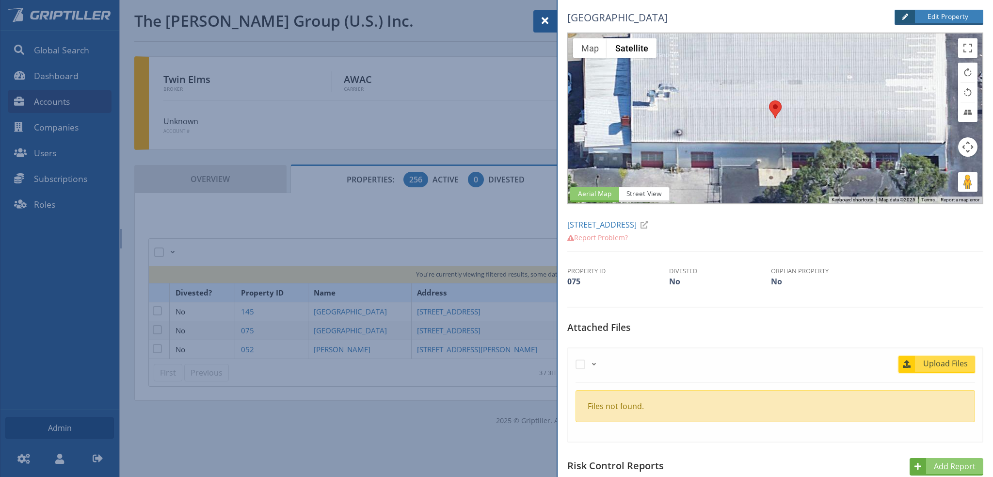
click at [939, 361] on span "Upload Files" at bounding box center [945, 363] width 59 height 12
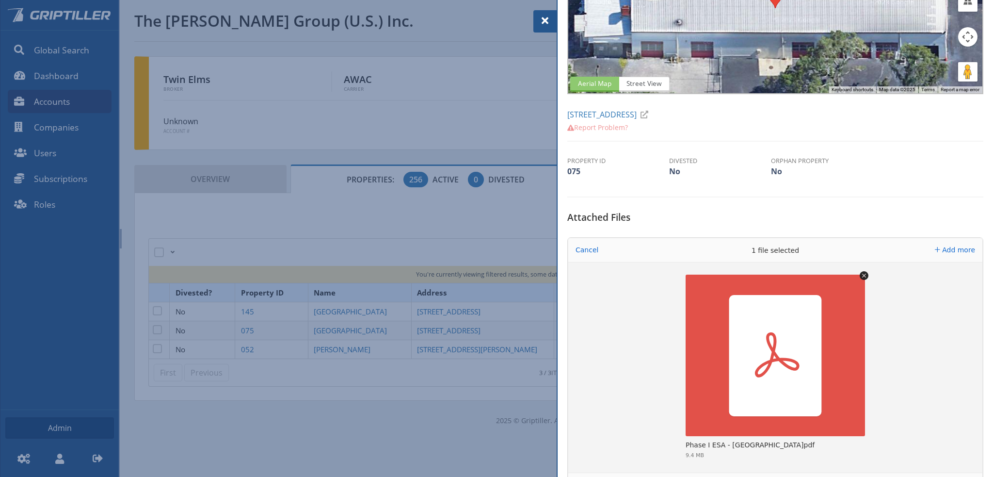
scroll to position [194, 0]
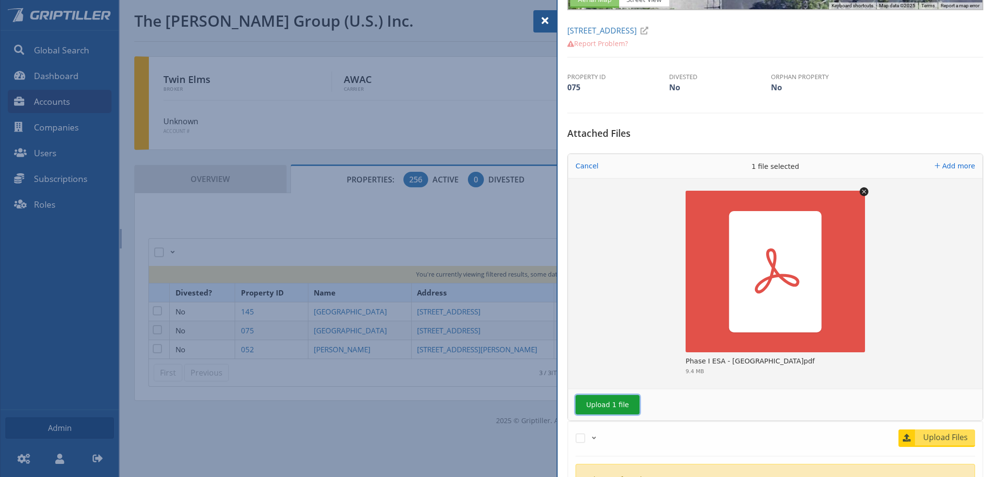
click at [603, 404] on button "Upload 1 file" at bounding box center [608, 404] width 64 height 19
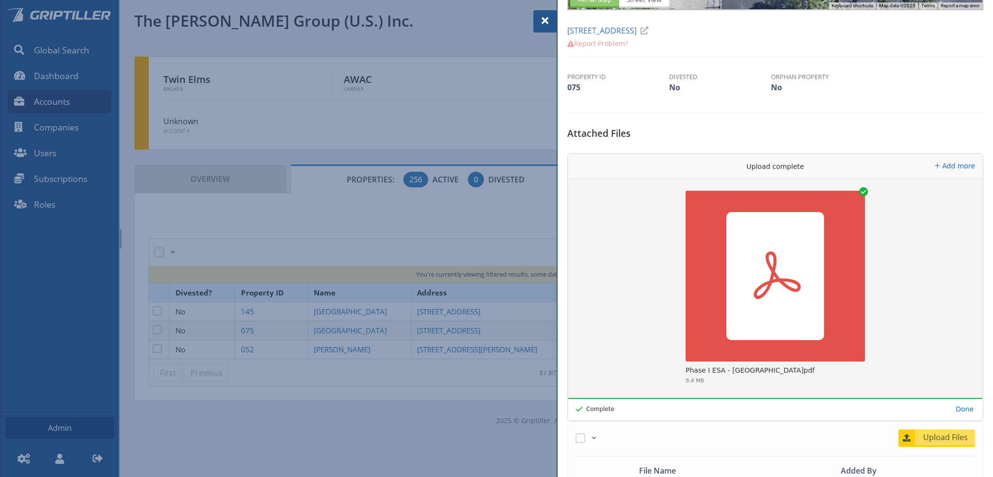
drag, startPoint x: 547, startPoint y: 23, endPoint x: 563, endPoint y: 31, distance: 18.5
click at [547, 23] on span at bounding box center [545, 21] width 12 height 12
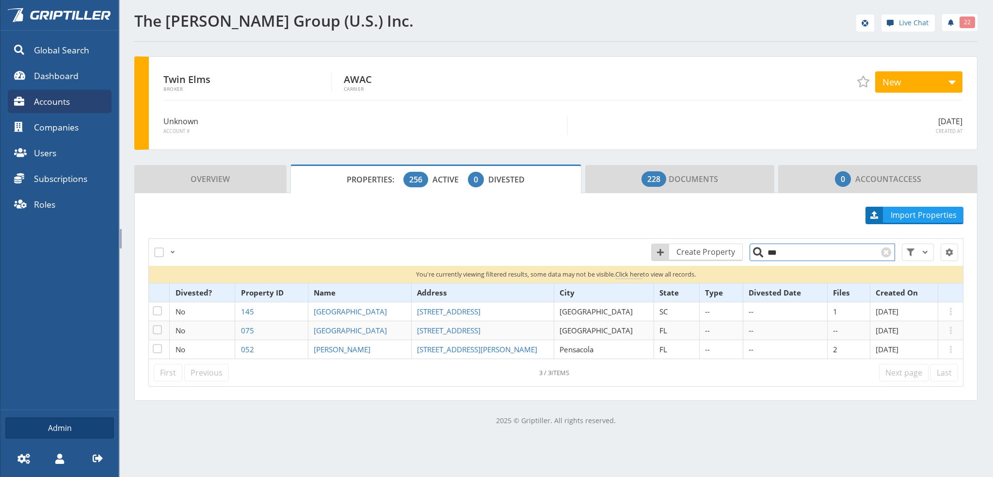
click at [778, 252] on input "***" at bounding box center [822, 251] width 145 height 17
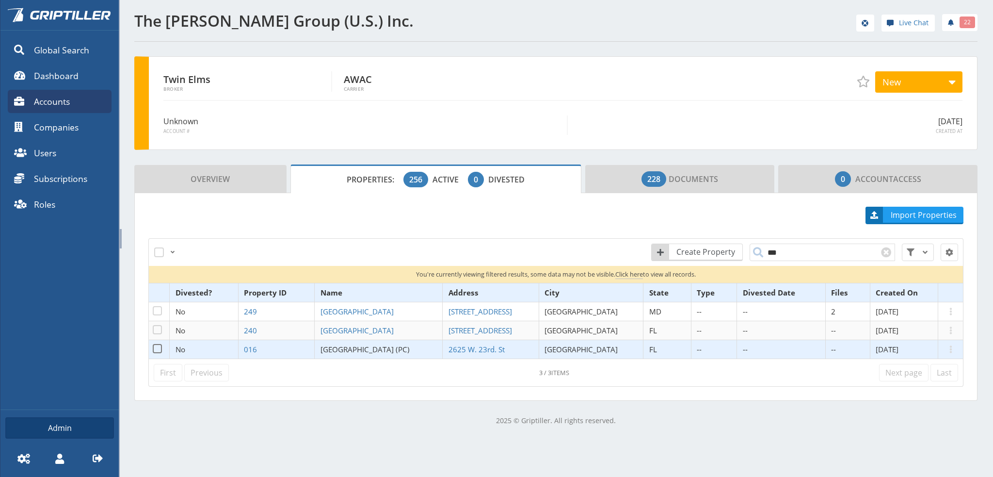
click at [354, 349] on span "Panama City (PC)" at bounding box center [365, 349] width 89 height 10
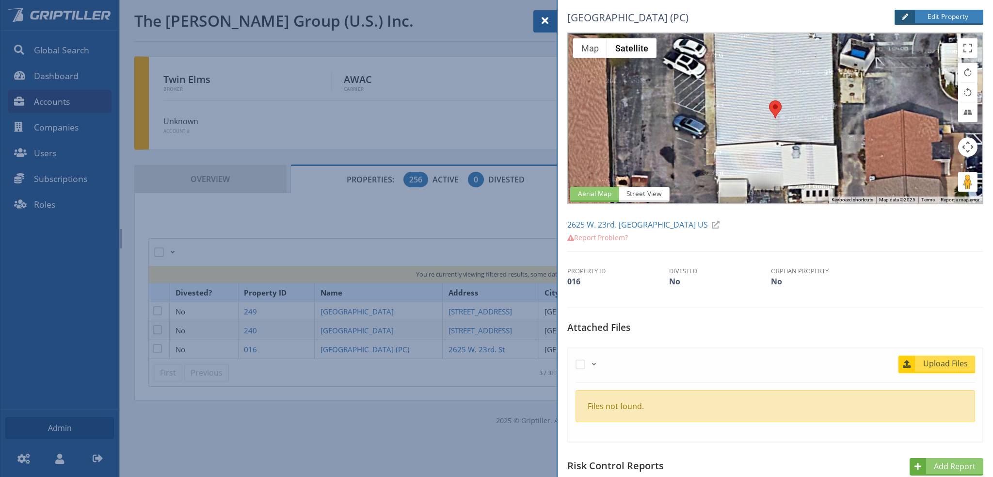
click at [937, 366] on span "Upload Files" at bounding box center [945, 363] width 59 height 12
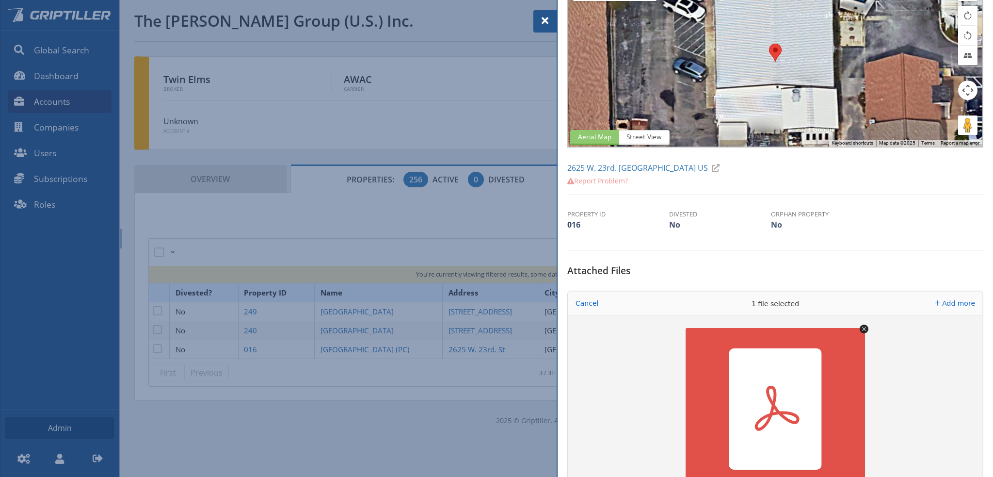
scroll to position [145, 0]
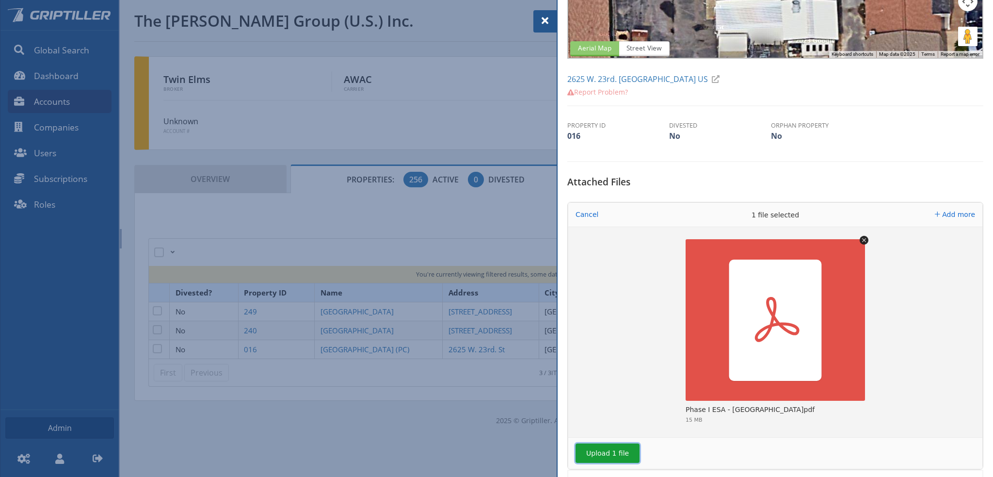
click at [615, 452] on button "Upload 1 file" at bounding box center [608, 452] width 64 height 19
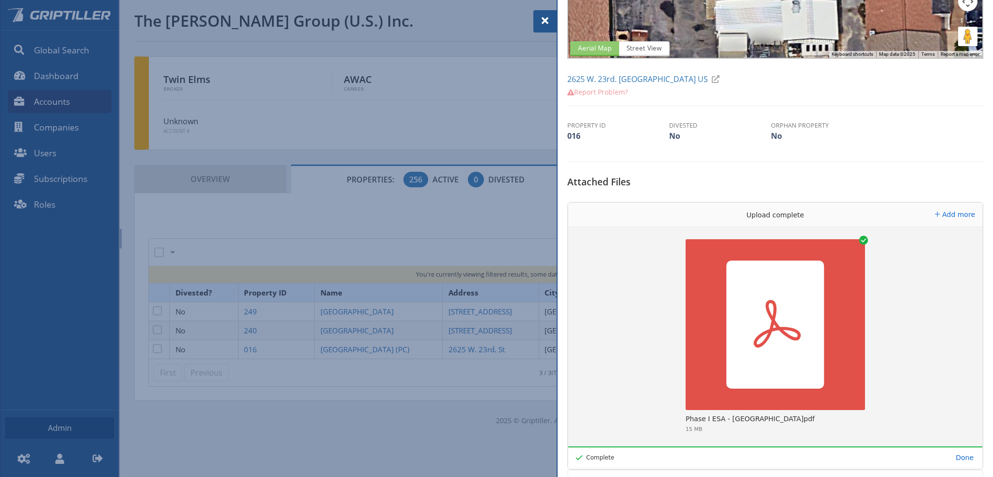
click at [352, 324] on div at bounding box center [496, 238] width 993 height 477
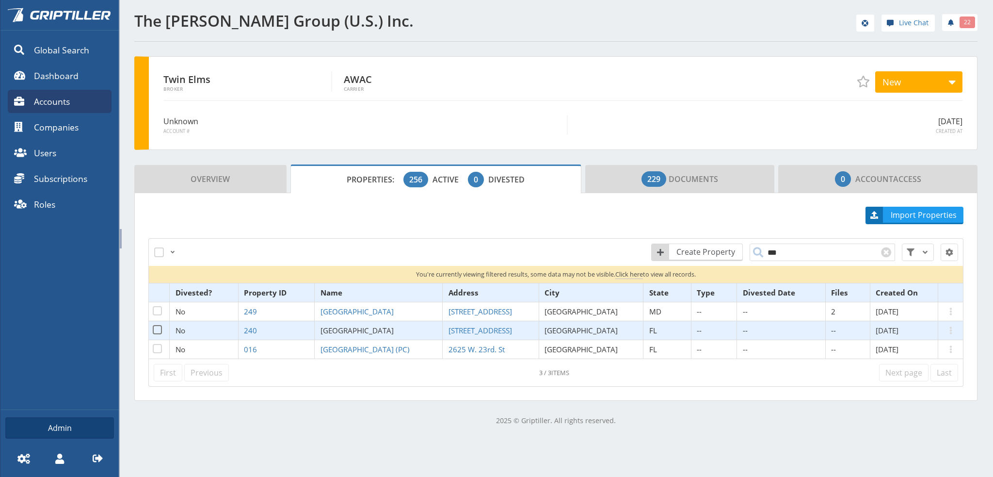
click at [352, 325] on span "[GEOGRAPHIC_DATA]" at bounding box center [357, 330] width 73 height 10
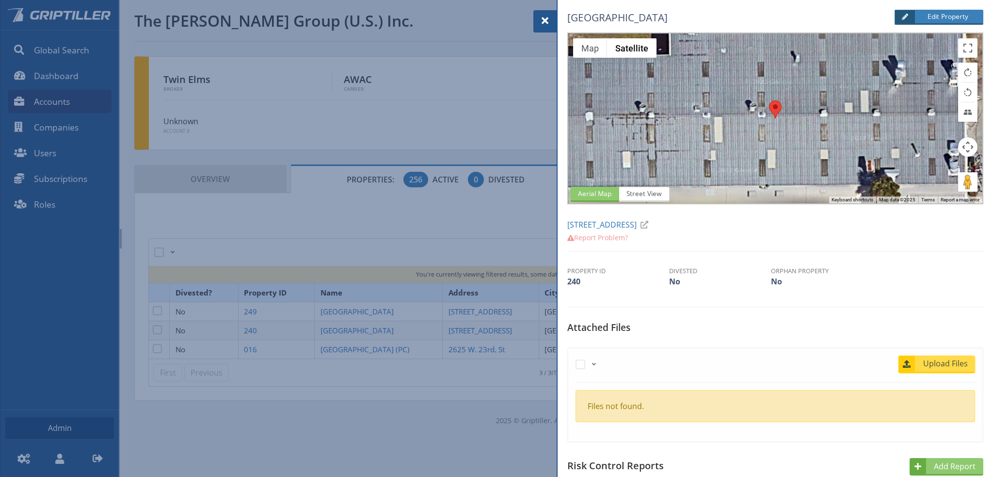
click at [935, 365] on span "Upload Files" at bounding box center [945, 363] width 59 height 12
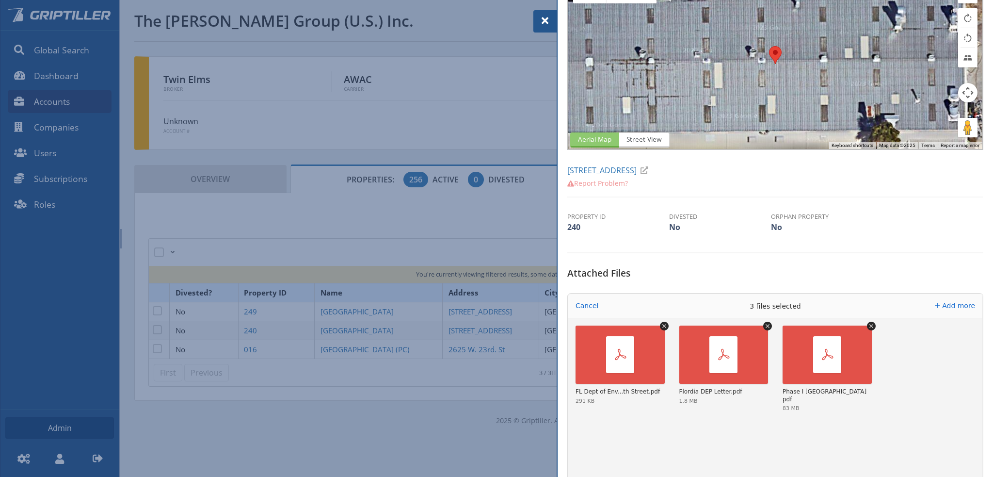
scroll to position [194, 0]
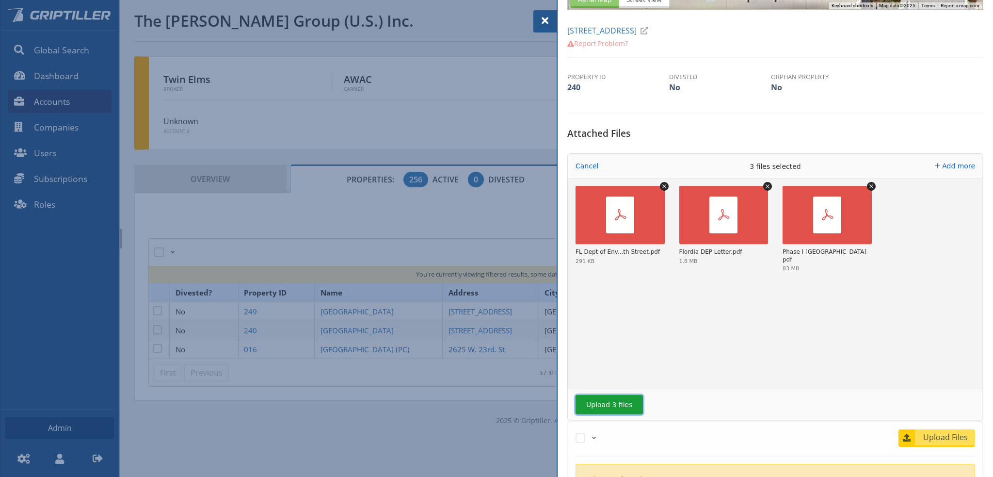
click at [617, 408] on button "Upload 3 files" at bounding box center [609, 404] width 67 height 19
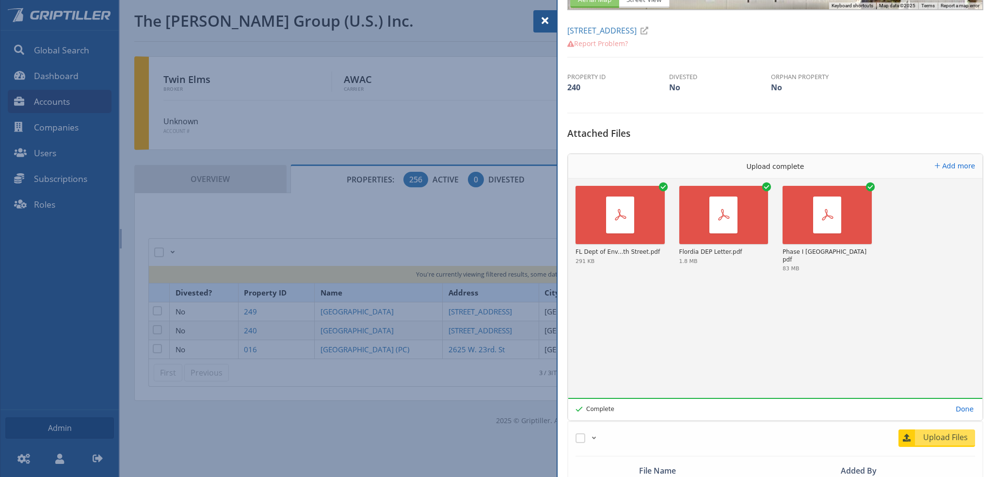
drag, startPoint x: 545, startPoint y: 21, endPoint x: 587, endPoint y: 52, distance: 52.3
click at [545, 21] on span at bounding box center [545, 21] width 12 height 12
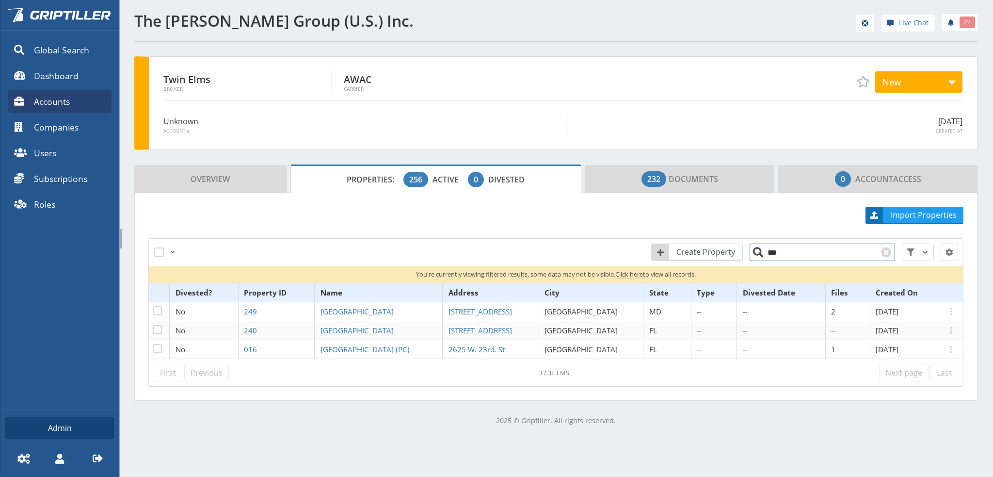
drag, startPoint x: 779, startPoint y: 251, endPoint x: 791, endPoint y: 250, distance: 12.2
click at [779, 252] on input "***" at bounding box center [822, 251] width 145 height 17
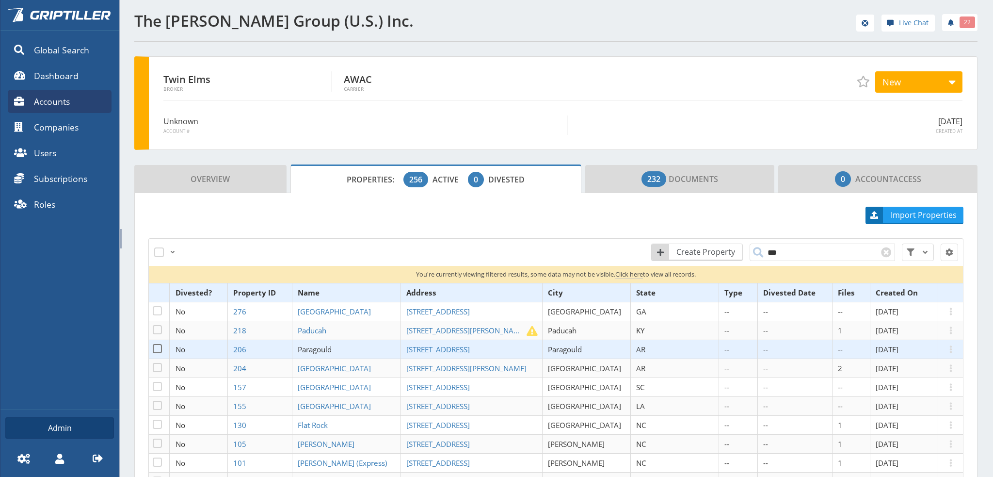
click at [332, 350] on span "Paragould" at bounding box center [315, 349] width 34 height 10
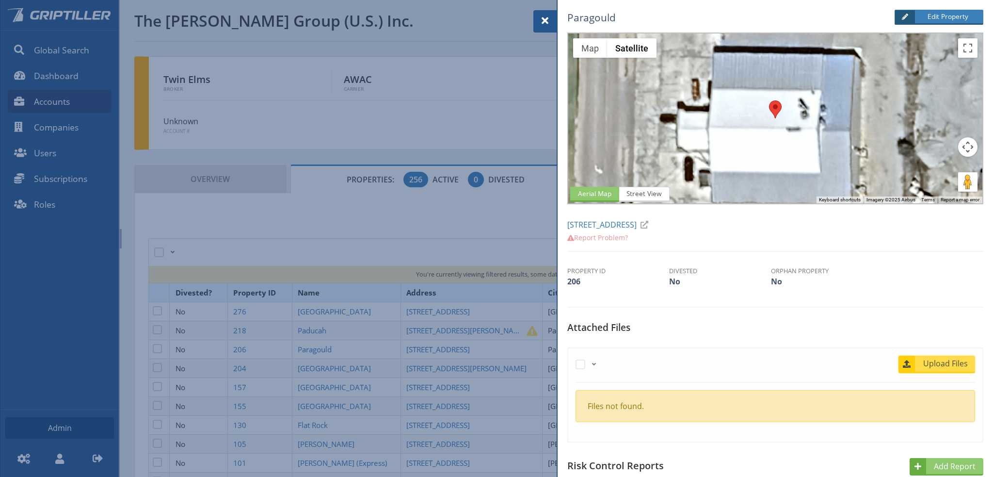
click at [934, 364] on span "Upload Files" at bounding box center [945, 363] width 59 height 12
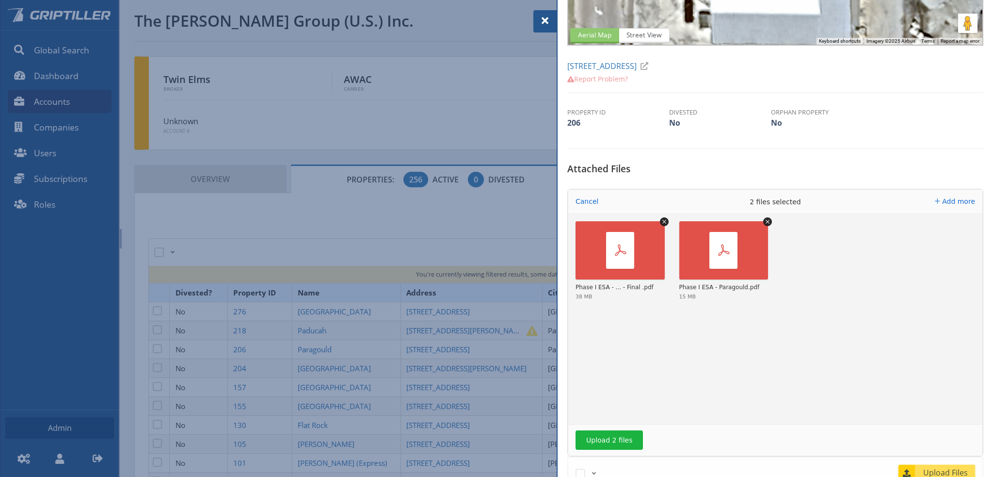
scroll to position [194, 0]
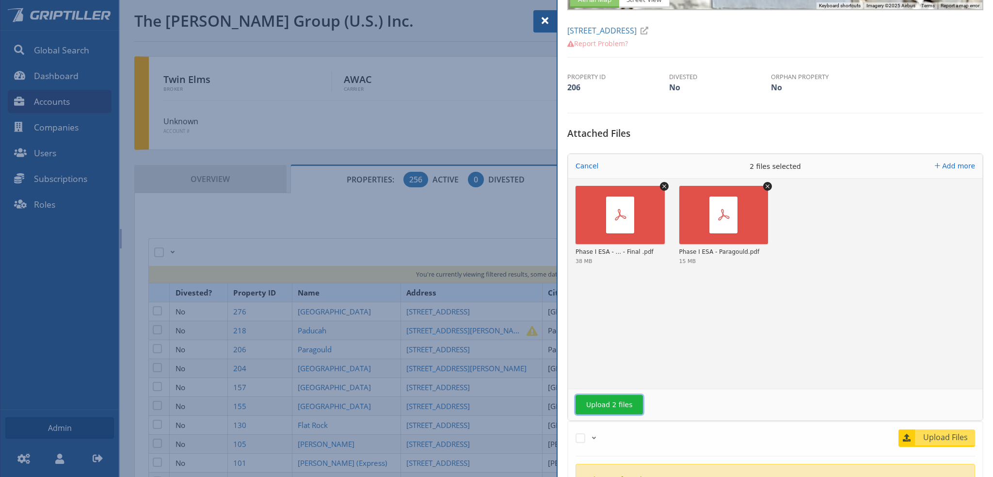
drag, startPoint x: 613, startPoint y: 399, endPoint x: 644, endPoint y: 399, distance: 31.0
click at [632, 401] on button "Upload 2 files" at bounding box center [609, 404] width 67 height 19
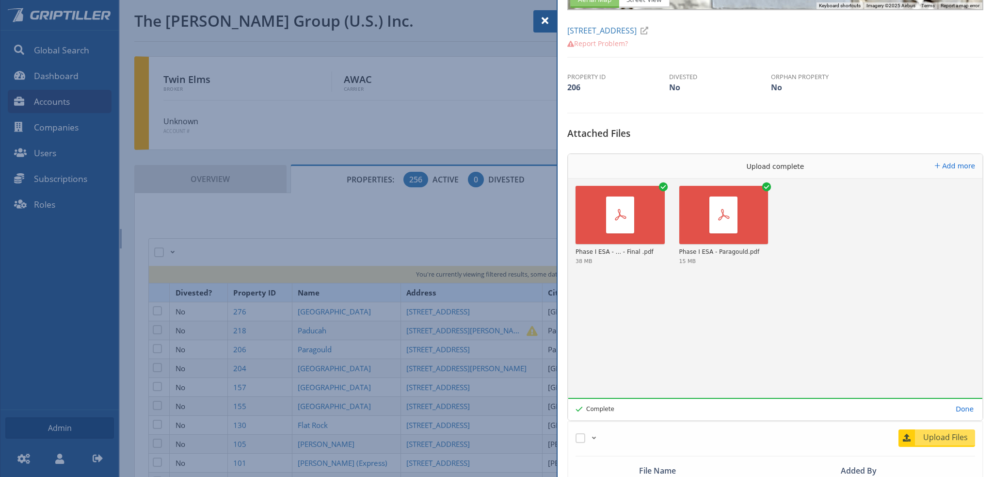
click at [544, 20] on span at bounding box center [545, 21] width 12 height 12
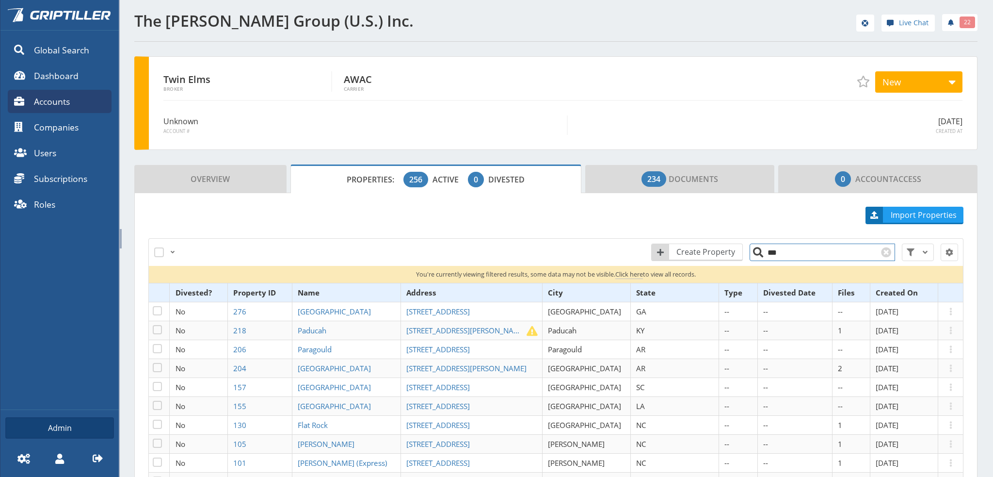
click at [779, 251] on input "***" at bounding box center [822, 251] width 145 height 17
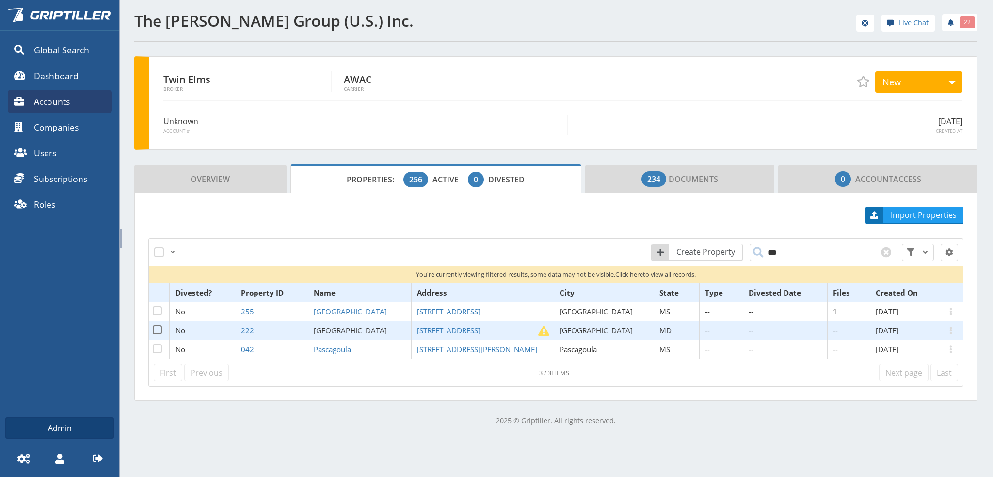
click at [357, 328] on span "Pasadena" at bounding box center [350, 330] width 73 height 10
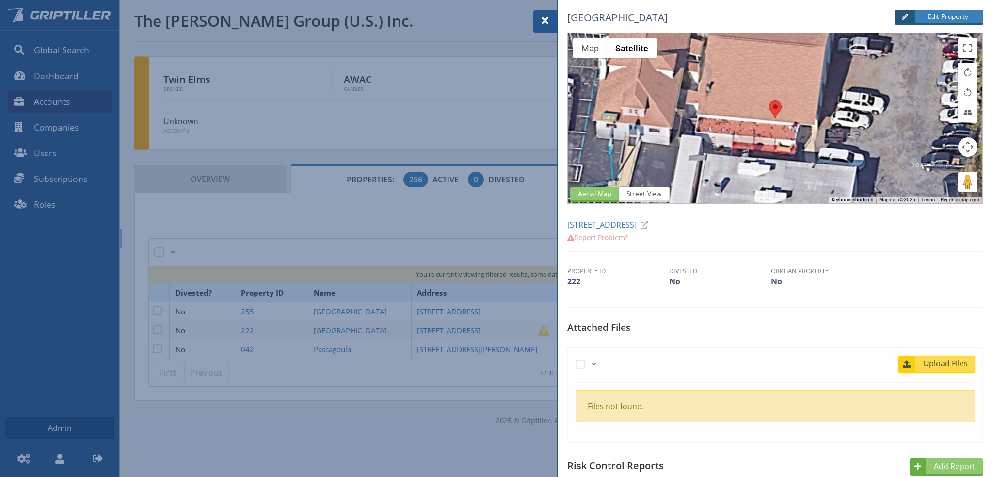
click at [941, 360] on span "Upload Files" at bounding box center [945, 363] width 59 height 12
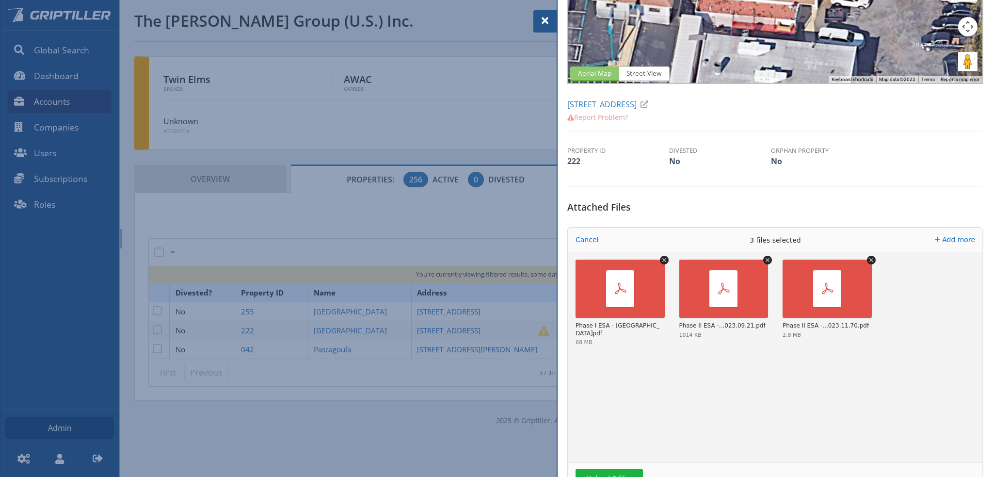
scroll to position [194, 0]
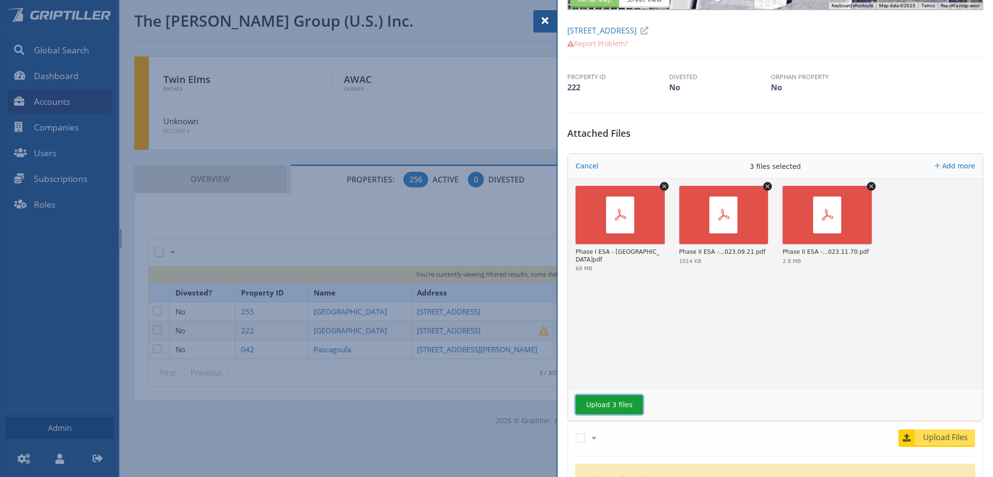
click at [610, 401] on button "Upload 3 files" at bounding box center [609, 404] width 67 height 19
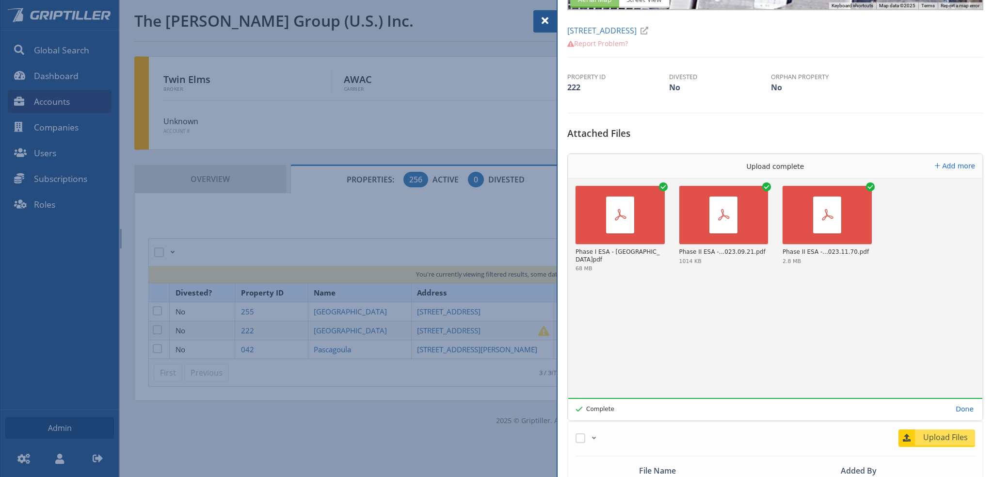
click at [358, 347] on div at bounding box center [496, 238] width 993 height 477
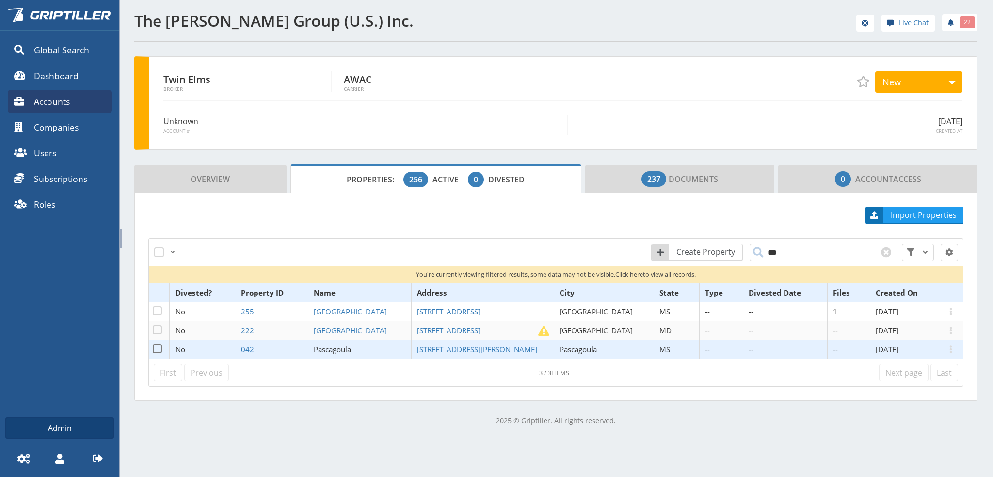
click at [351, 347] on span "Pascagoula" at bounding box center [332, 349] width 37 height 10
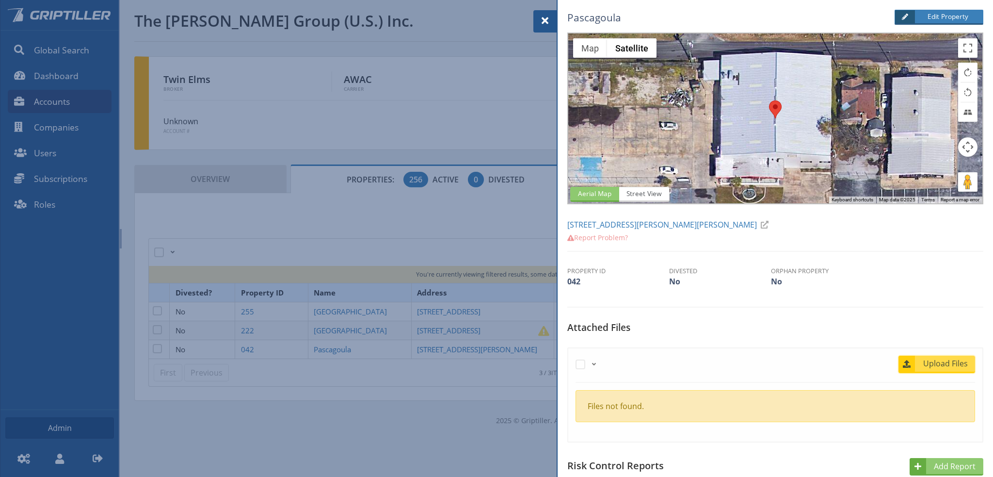
click at [942, 361] on span "Upload Files" at bounding box center [945, 363] width 59 height 12
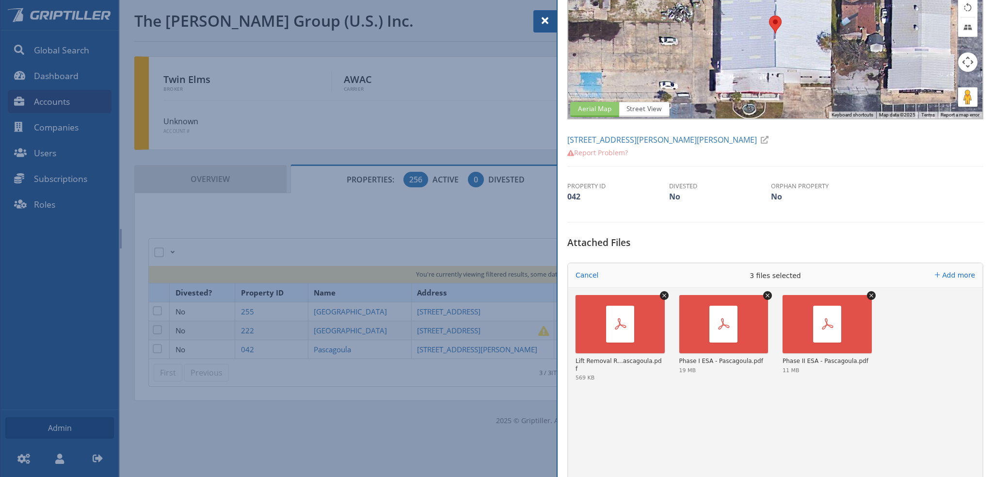
scroll to position [145, 0]
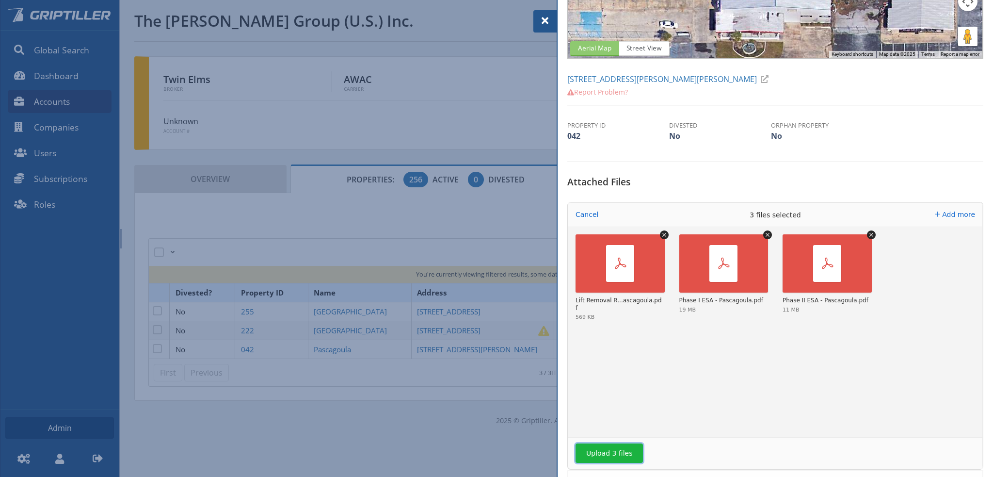
drag, startPoint x: 622, startPoint y: 453, endPoint x: 629, endPoint y: 457, distance: 8.0
click at [623, 454] on button "Upload 3 files" at bounding box center [609, 452] width 67 height 19
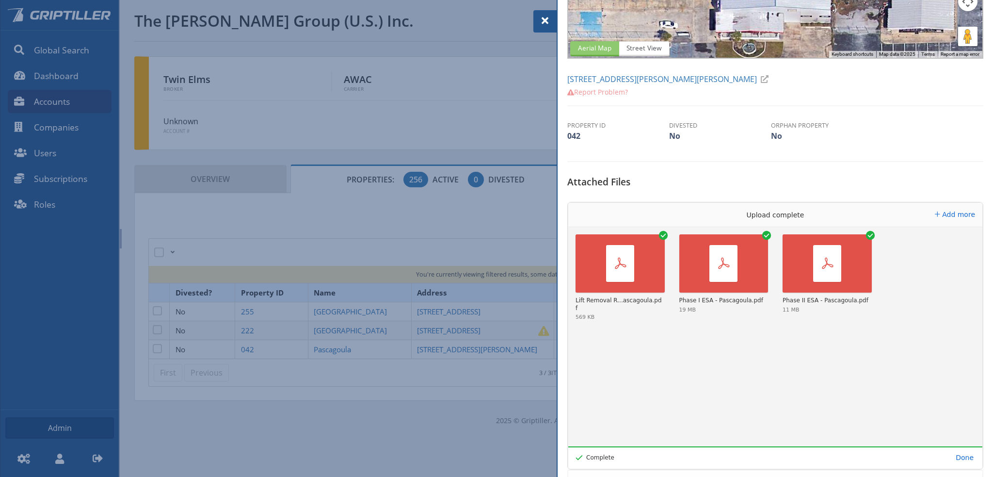
click at [546, 21] on span at bounding box center [545, 21] width 12 height 12
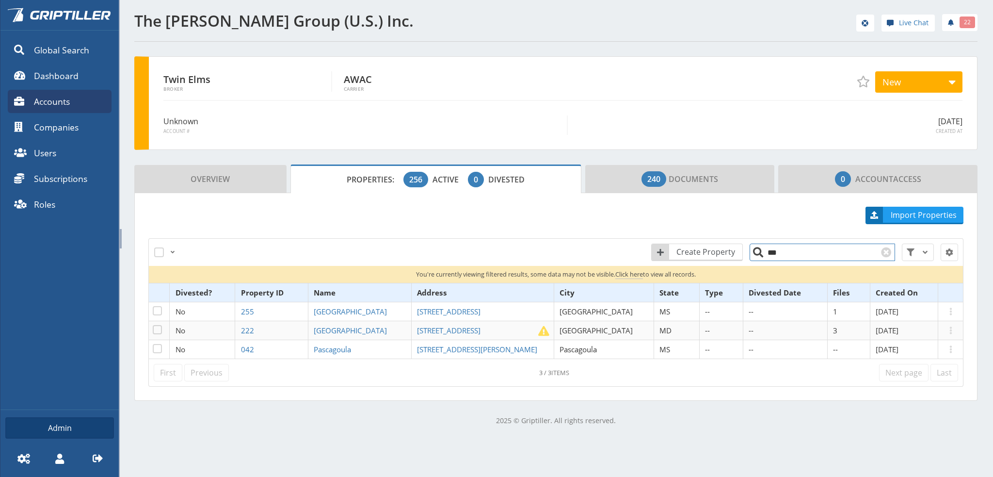
drag, startPoint x: 772, startPoint y: 252, endPoint x: 765, endPoint y: 254, distance: 7.5
click at [765, 254] on input "***" at bounding box center [822, 251] width 145 height 17
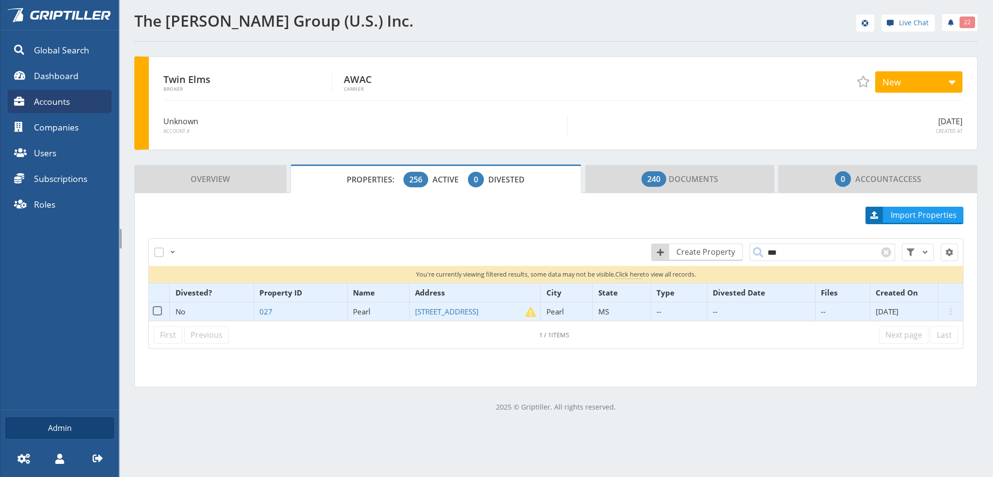
click at [357, 311] on span "Pearl" at bounding box center [361, 311] width 17 height 10
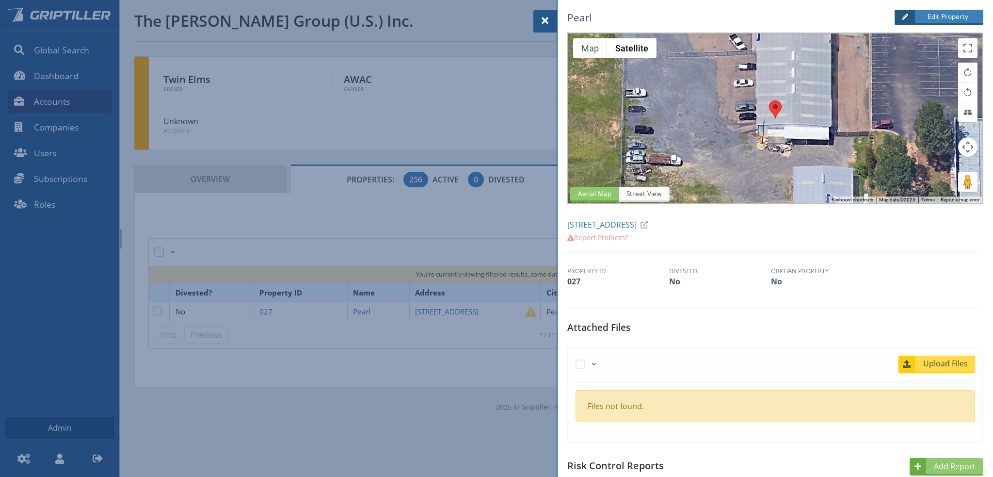
click at [945, 362] on span "Upload Files" at bounding box center [945, 363] width 59 height 12
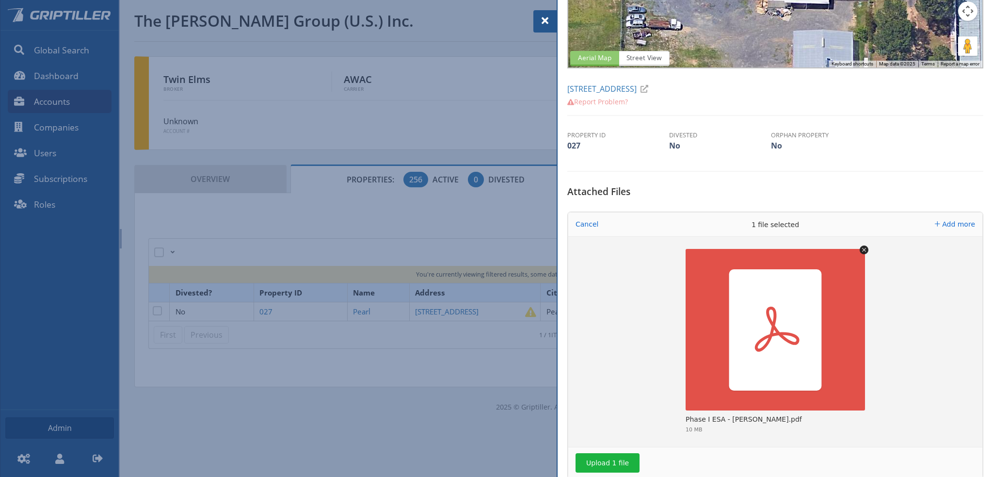
scroll to position [194, 0]
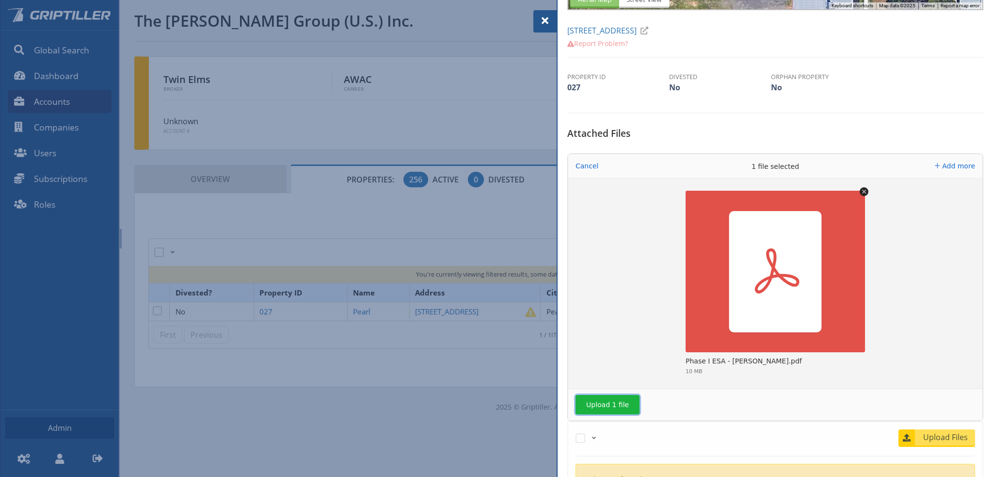
drag, startPoint x: 593, startPoint y: 400, endPoint x: 621, endPoint y: 403, distance: 27.9
click at [597, 401] on button "Upload 1 file" at bounding box center [608, 404] width 64 height 19
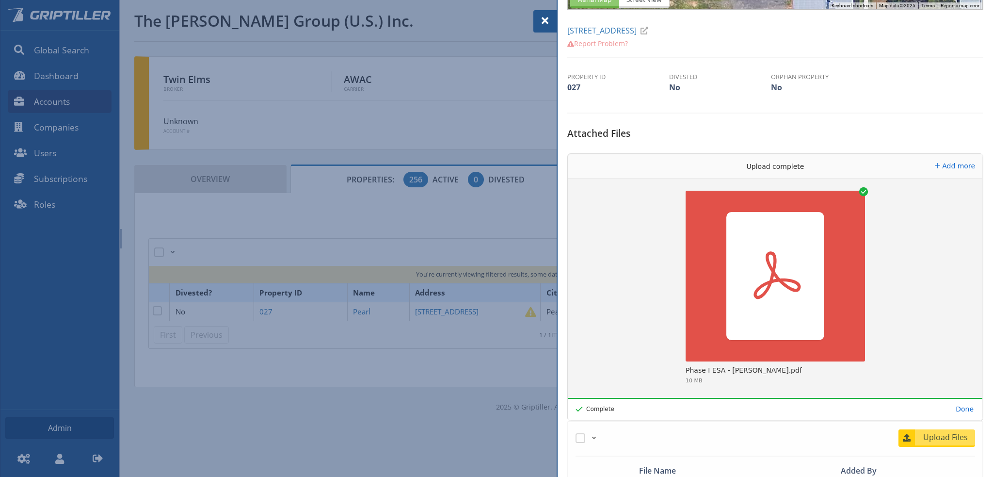
drag, startPoint x: 545, startPoint y: 22, endPoint x: 572, endPoint y: 36, distance: 31.2
click at [545, 23] on span at bounding box center [545, 21] width 12 height 12
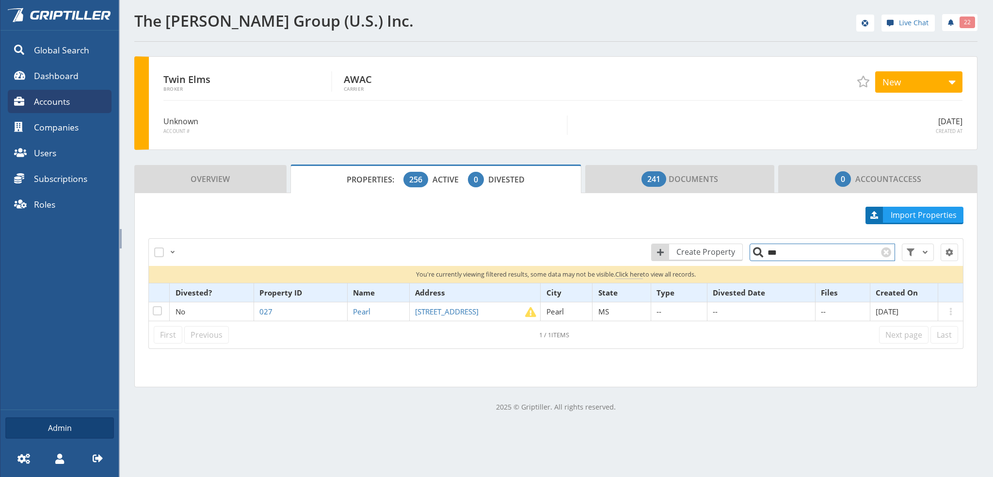
drag, startPoint x: 783, startPoint y: 256, endPoint x: 771, endPoint y: 256, distance: 12.1
click at [771, 256] on input "***" at bounding box center [822, 251] width 145 height 17
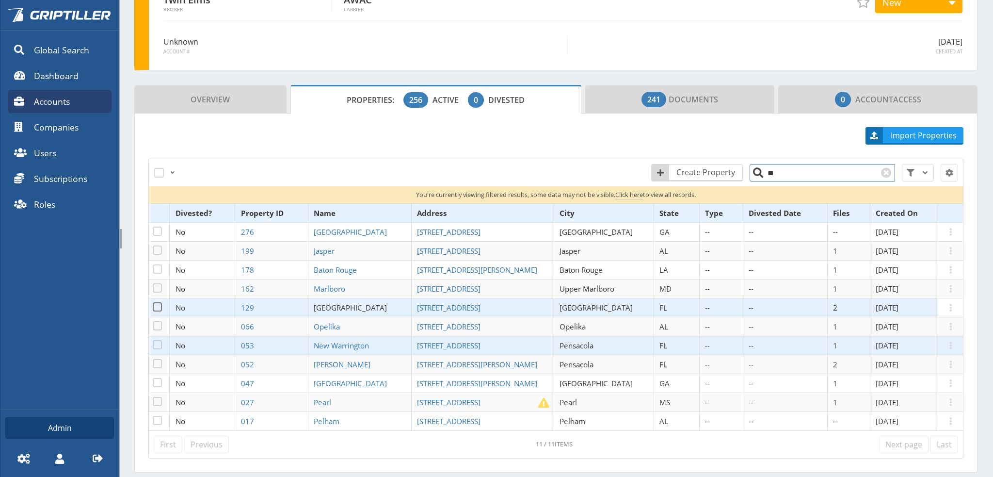
scroll to position [97, 0]
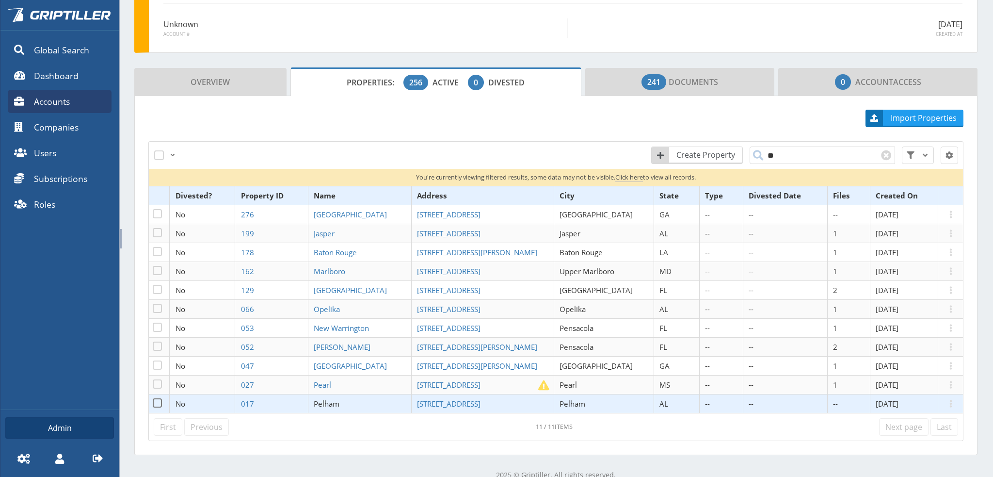
click at [339, 402] on span "Pelham" at bounding box center [327, 404] width 26 height 10
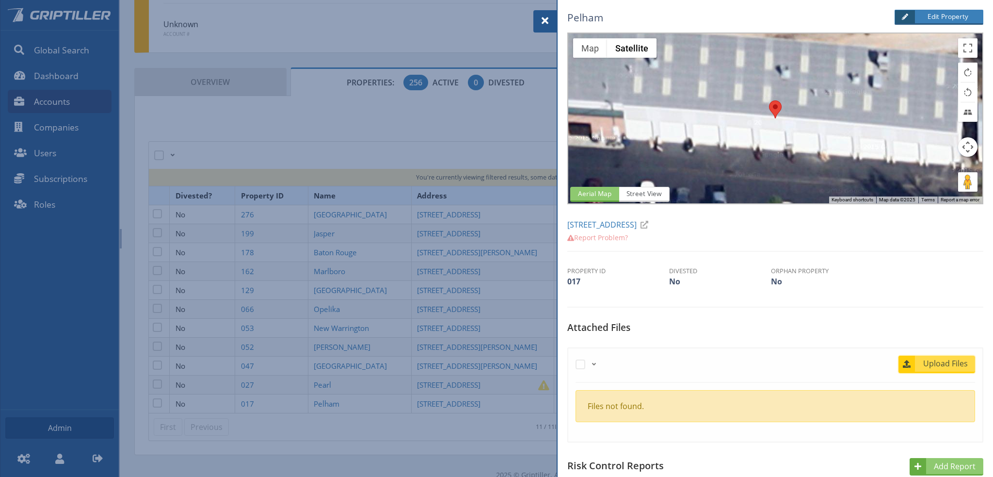
click at [938, 363] on span "Upload Files" at bounding box center [945, 363] width 59 height 12
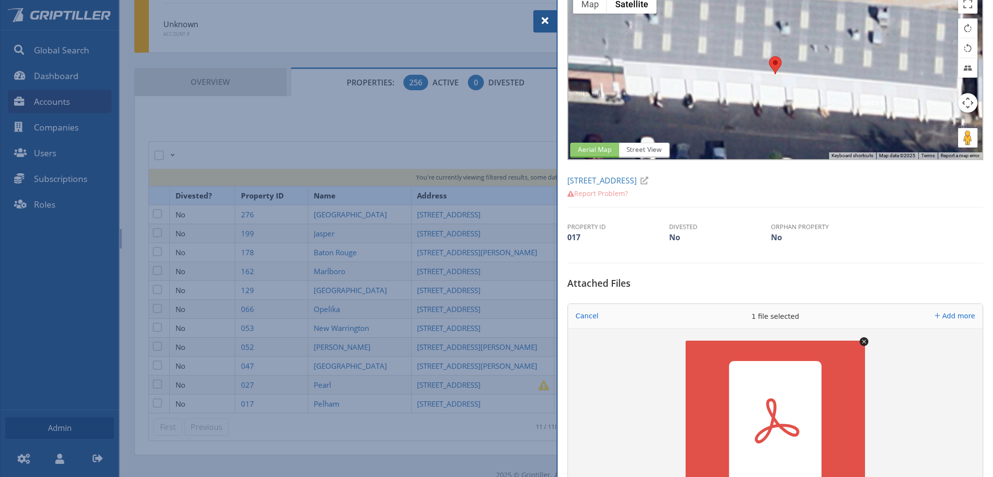
scroll to position [145, 0]
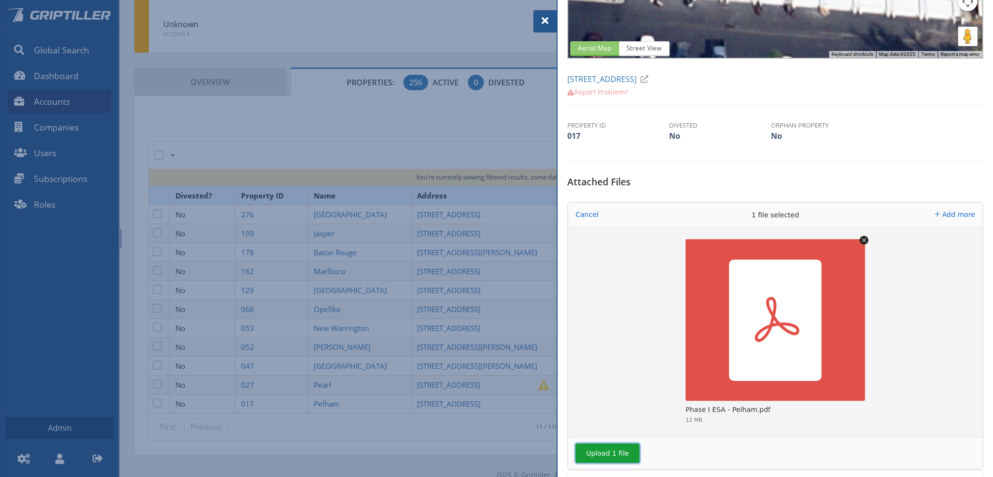
drag, startPoint x: 615, startPoint y: 451, endPoint x: 621, endPoint y: 447, distance: 7.3
click at [616, 451] on button "Upload 1 file" at bounding box center [608, 452] width 64 height 19
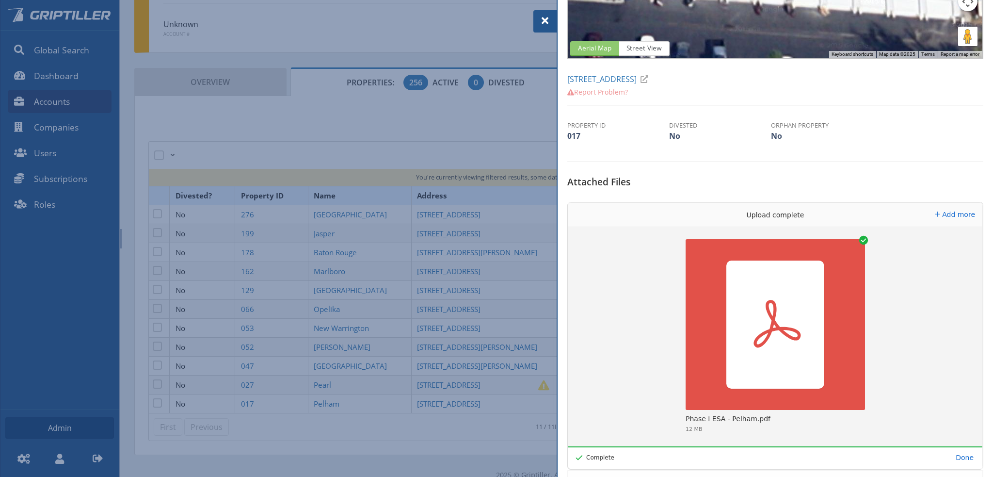
click at [547, 17] on span at bounding box center [545, 21] width 12 height 12
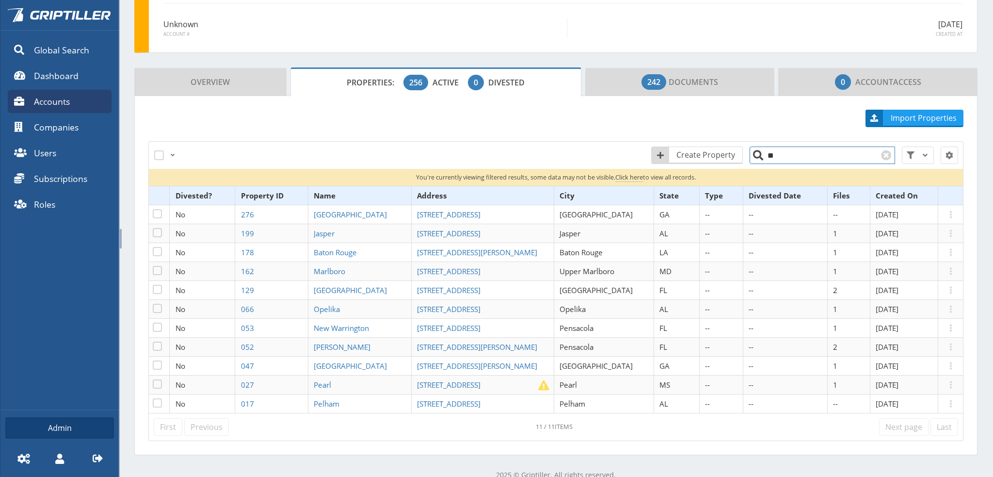
click at [780, 153] on input "**" at bounding box center [822, 154] width 145 height 17
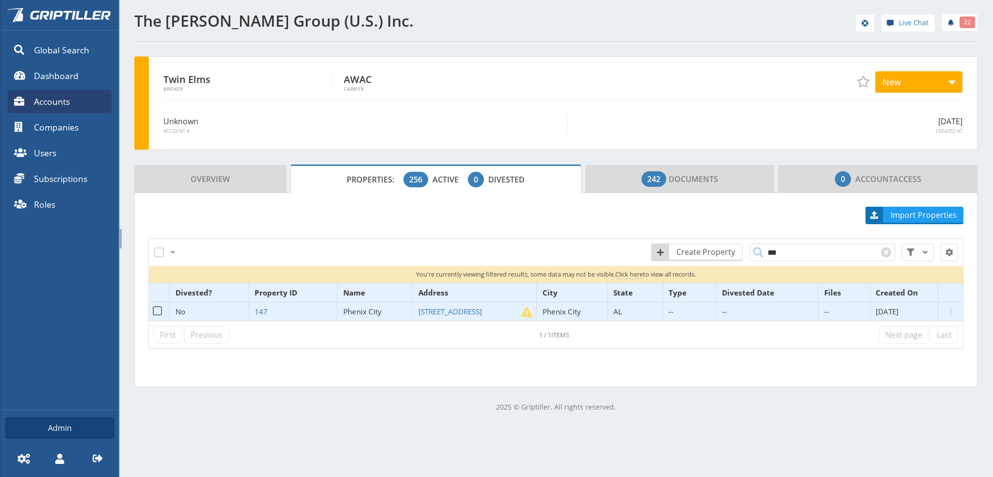
click at [354, 312] on span "Phenix City" at bounding box center [362, 311] width 38 height 10
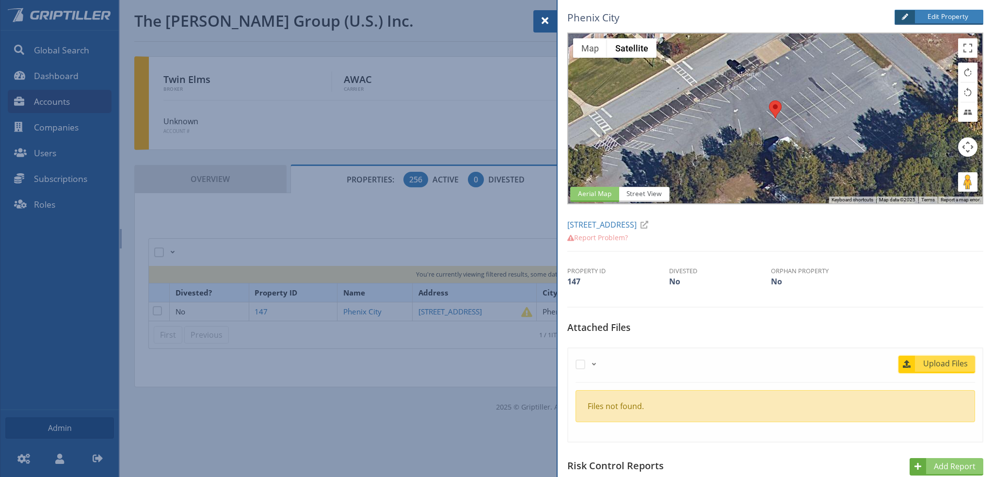
click at [948, 362] on span "Upload Files" at bounding box center [945, 363] width 59 height 12
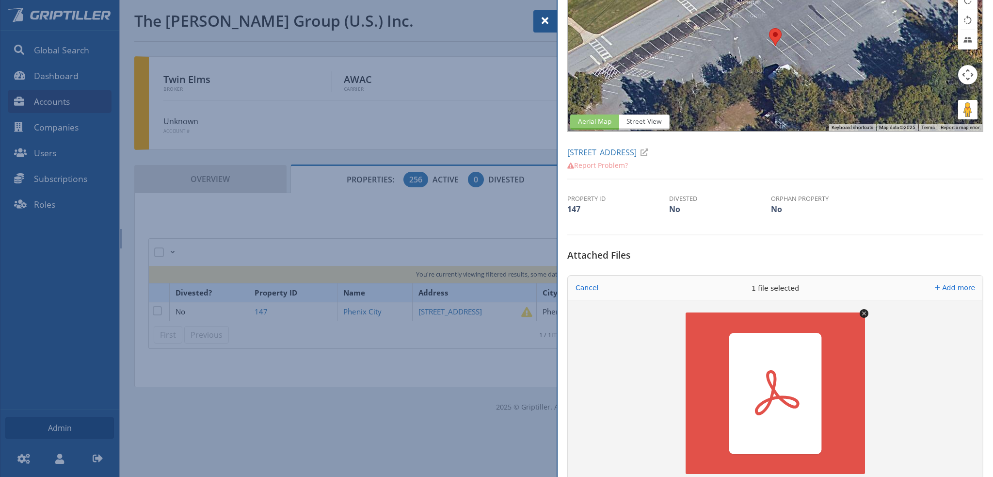
scroll to position [194, 0]
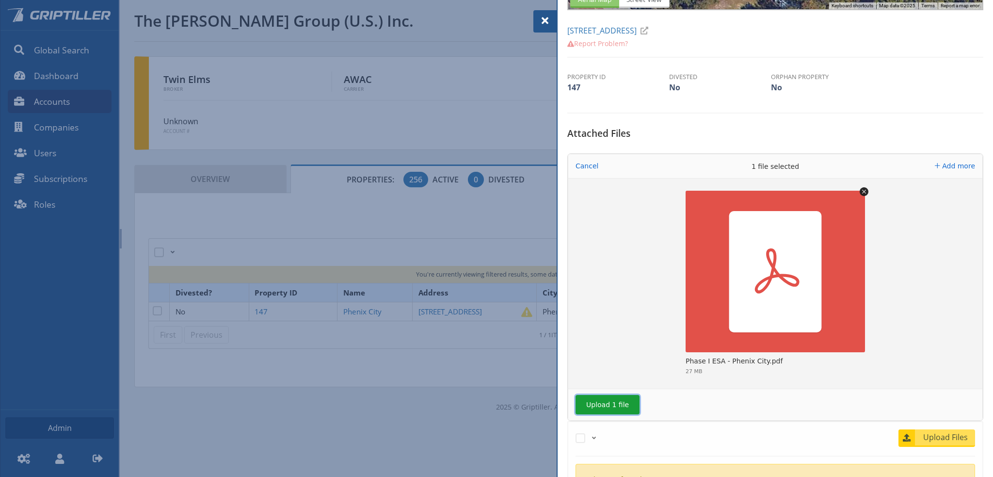
drag, startPoint x: 603, startPoint y: 401, endPoint x: 636, endPoint y: 403, distance: 33.0
click at [604, 401] on button "Upload 1 file" at bounding box center [608, 404] width 64 height 19
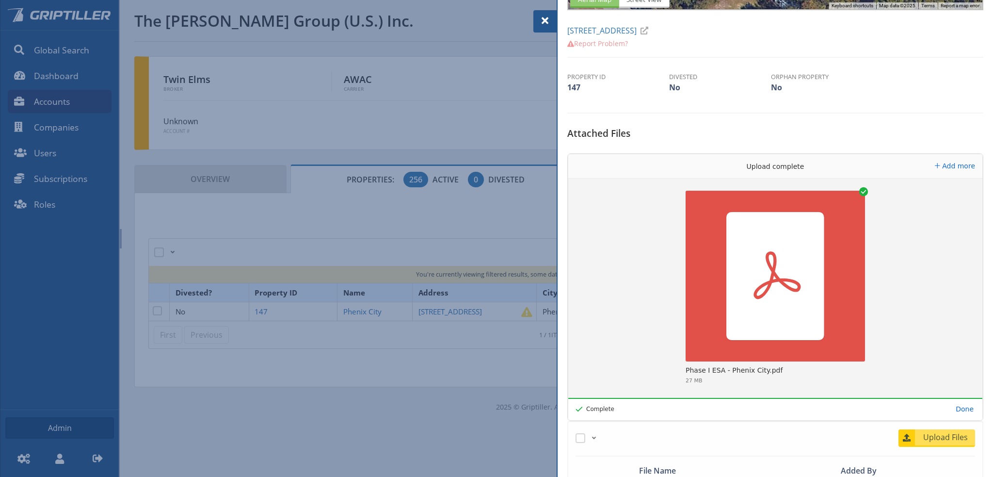
click at [546, 19] on span at bounding box center [545, 21] width 12 height 12
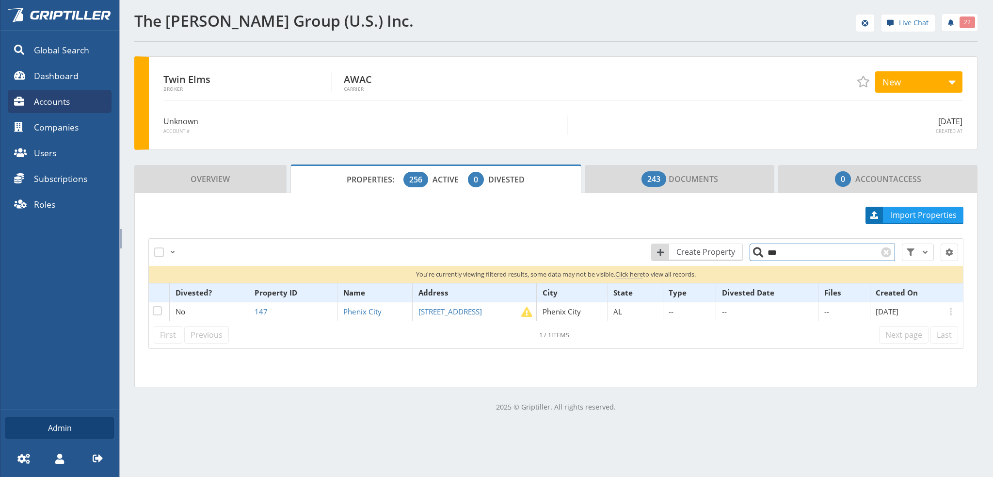
drag, startPoint x: 778, startPoint y: 251, endPoint x: 765, endPoint y: 254, distance: 13.4
click at [765, 254] on input "***" at bounding box center [822, 251] width 145 height 17
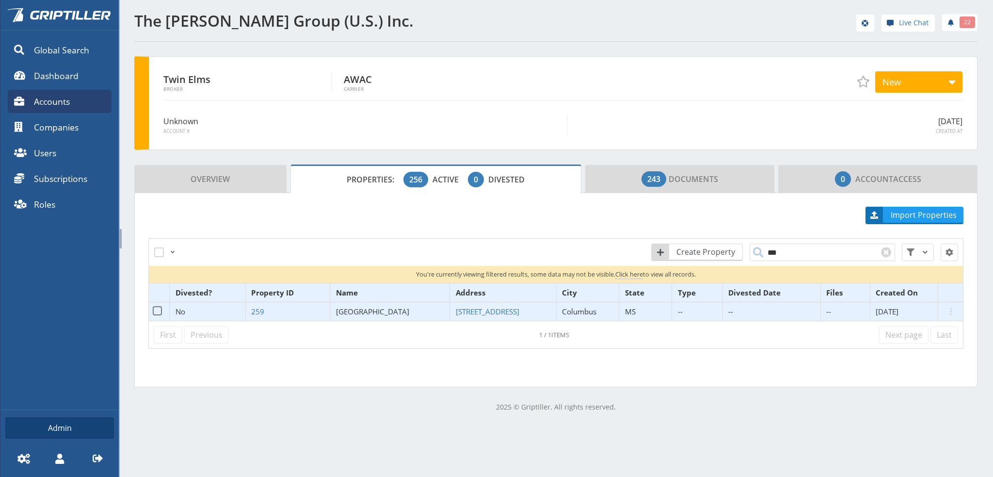
click at [365, 307] on span "Plymouth Road" at bounding box center [372, 311] width 73 height 10
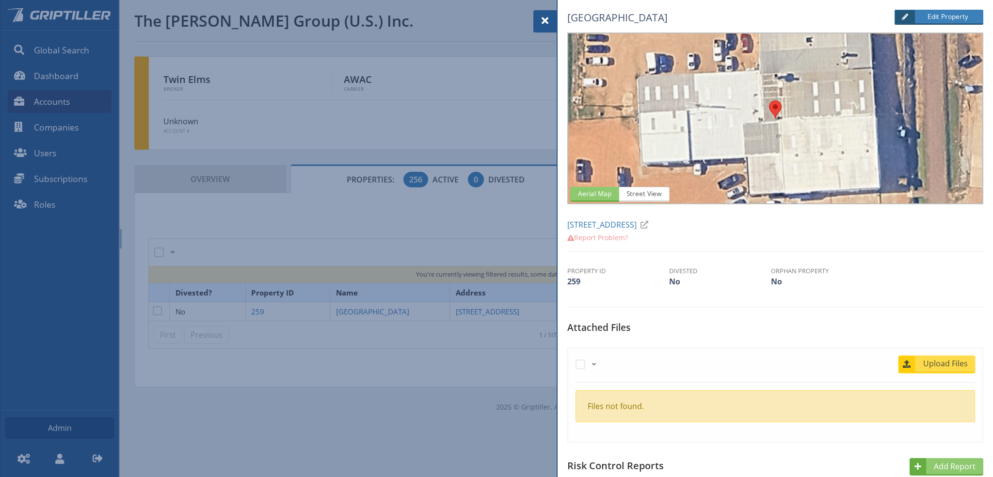
click at [935, 362] on span "Upload Files" at bounding box center [945, 363] width 59 height 12
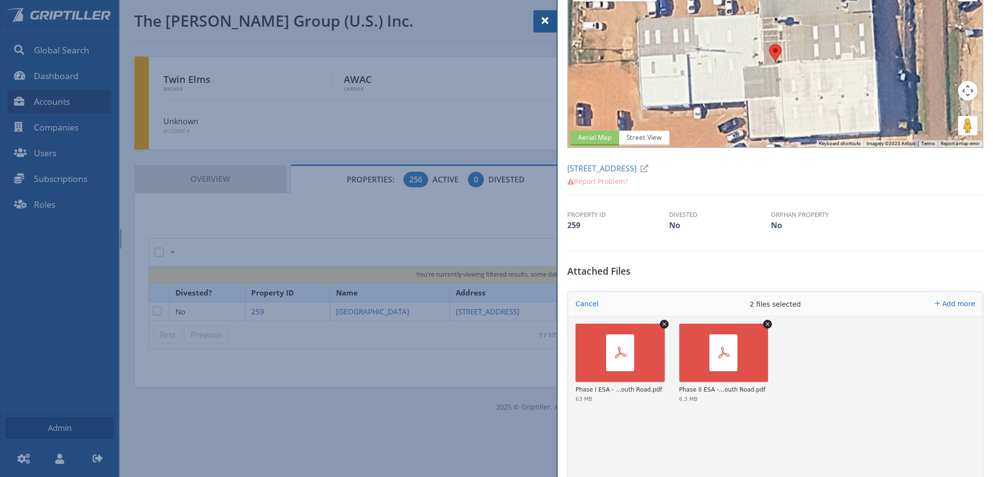
scroll to position [145, 0]
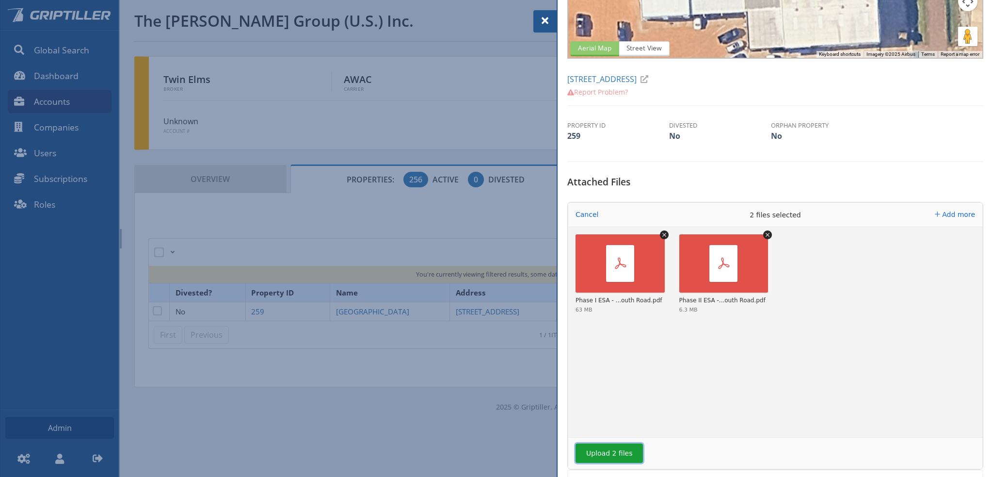
click at [609, 453] on button "Upload 2 files" at bounding box center [609, 452] width 67 height 19
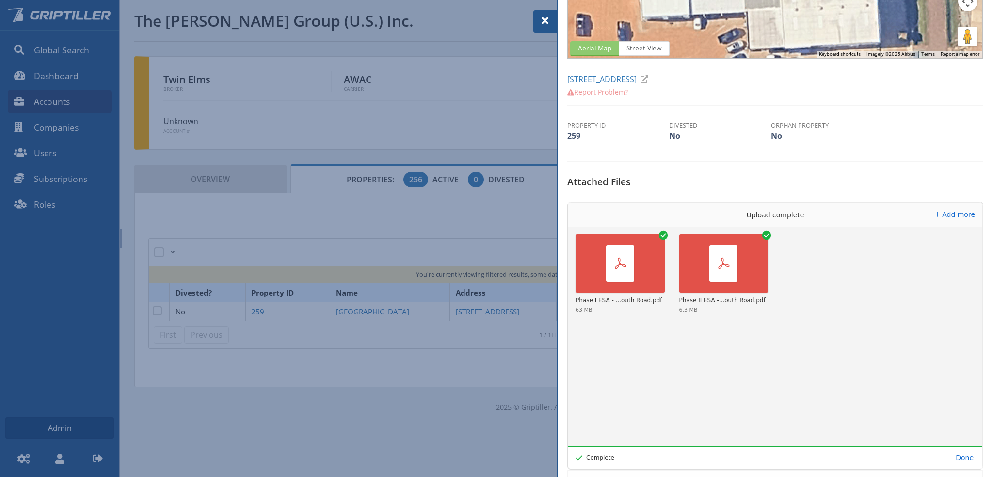
click at [545, 18] on span at bounding box center [545, 21] width 12 height 12
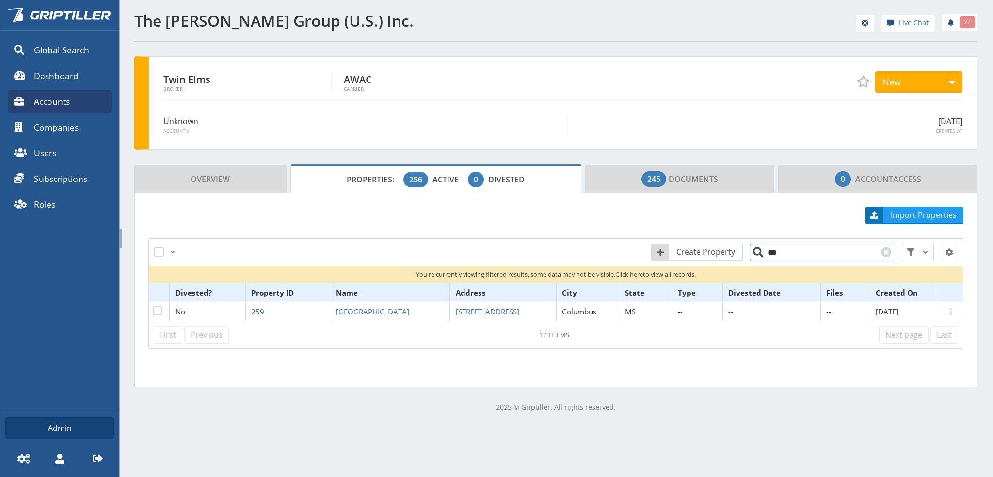
click at [780, 250] on input "***" at bounding box center [822, 251] width 145 height 17
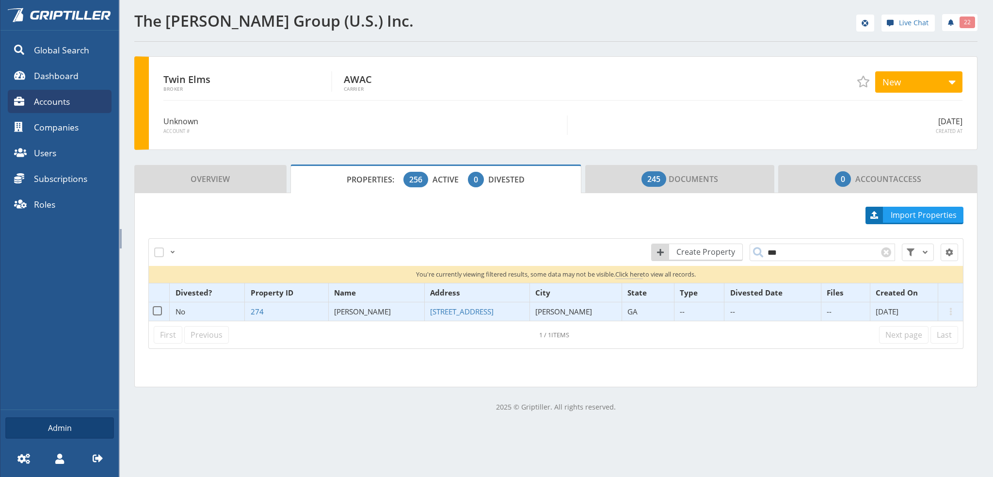
click at [365, 306] on span "[PERSON_NAME]" at bounding box center [362, 311] width 57 height 10
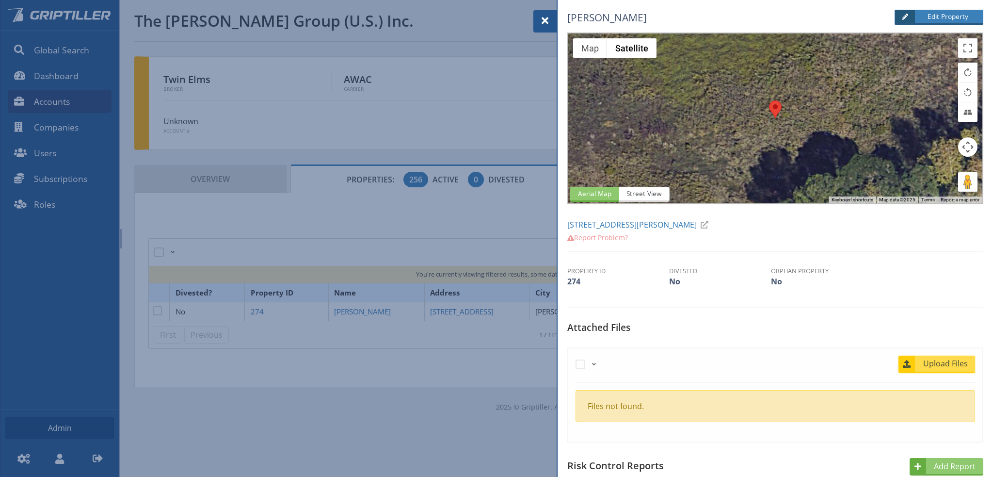
click at [944, 364] on span "Upload Files" at bounding box center [945, 363] width 59 height 12
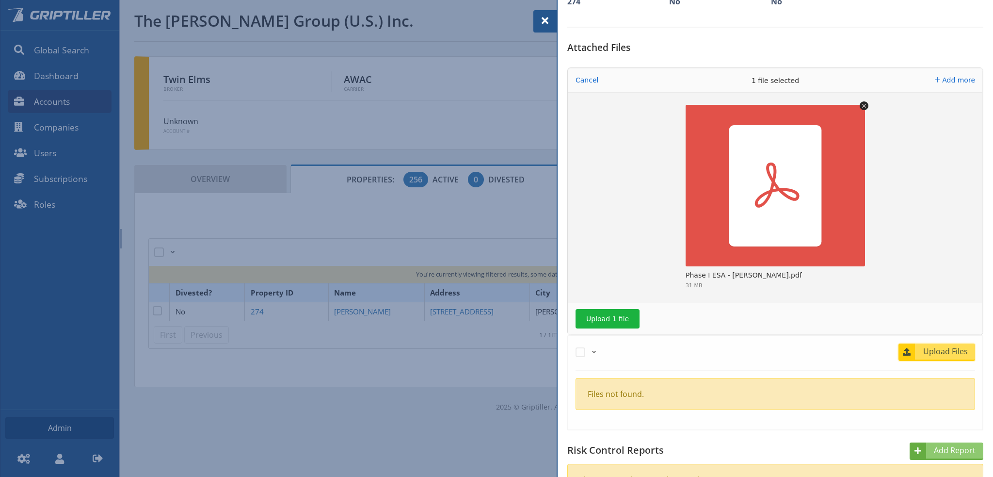
scroll to position [291, 0]
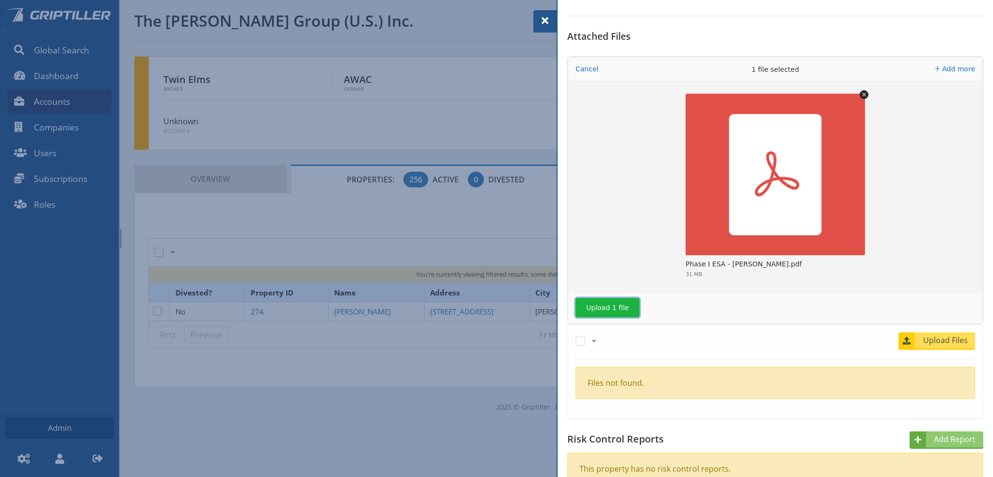
click at [608, 304] on button "Upload 1 file" at bounding box center [608, 307] width 64 height 19
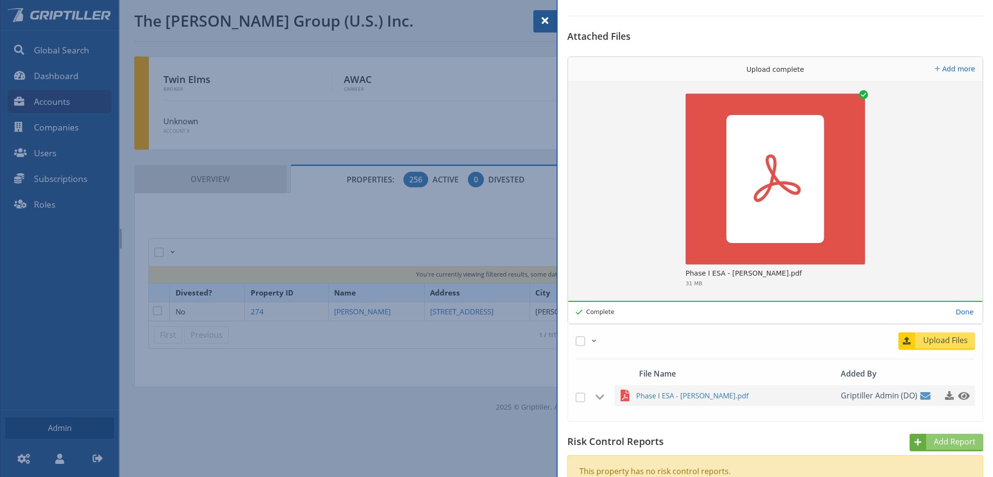
click at [544, 21] on span at bounding box center [545, 21] width 12 height 12
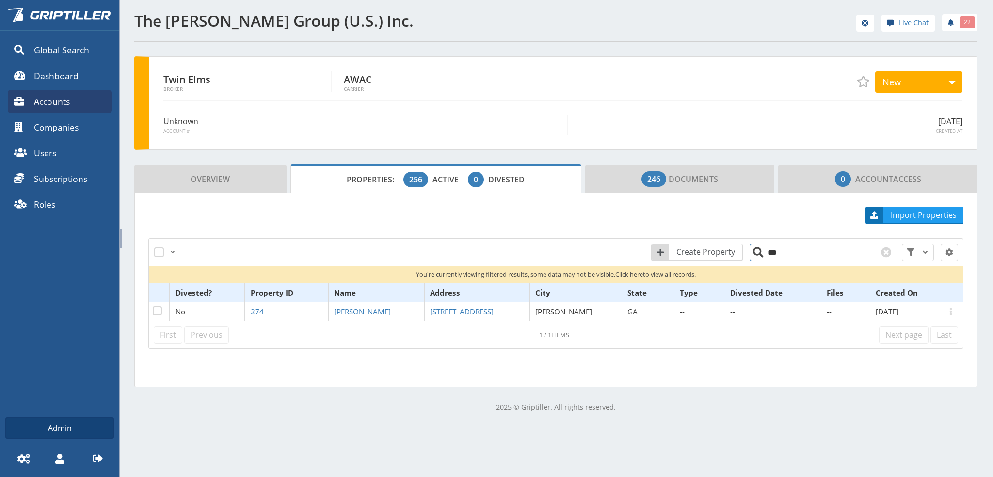
click at [789, 252] on input "***" at bounding box center [822, 251] width 145 height 17
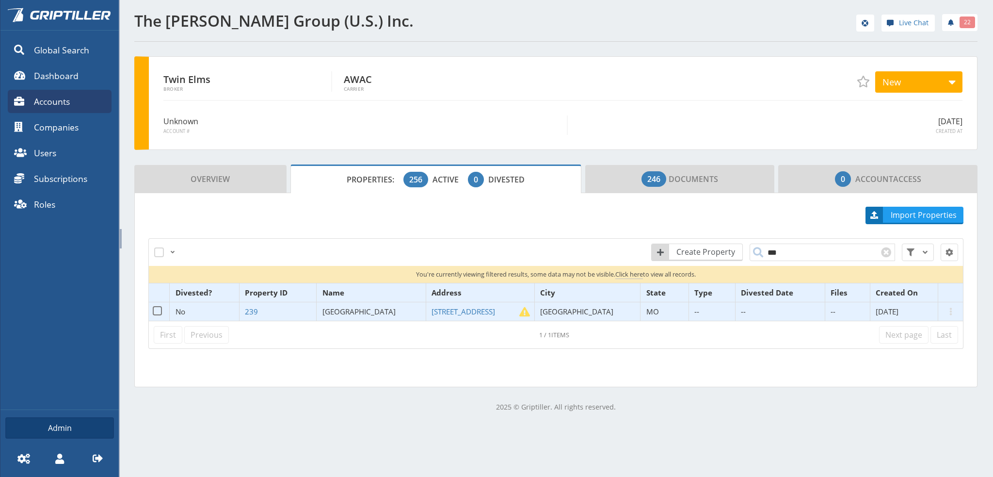
click at [352, 307] on span "Poplar Bluff" at bounding box center [358, 311] width 73 height 10
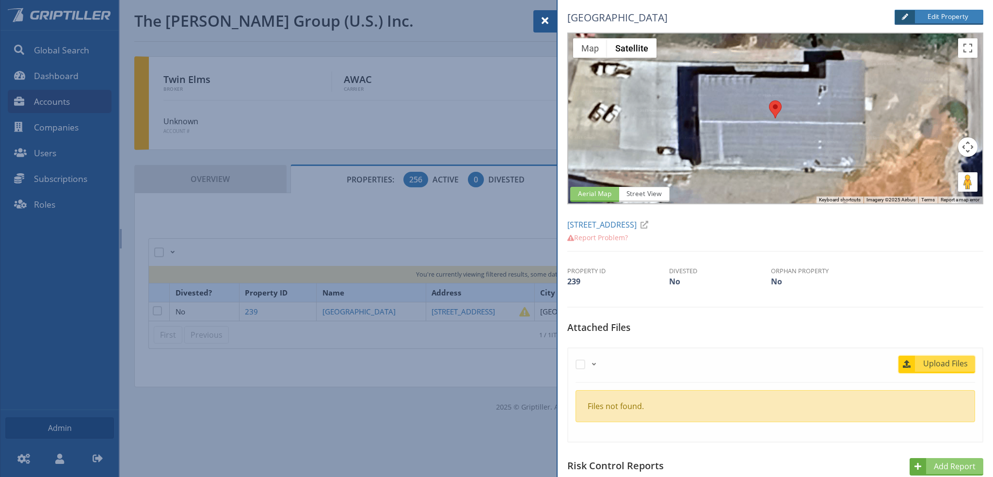
click at [930, 367] on span "Upload Files" at bounding box center [945, 363] width 59 height 12
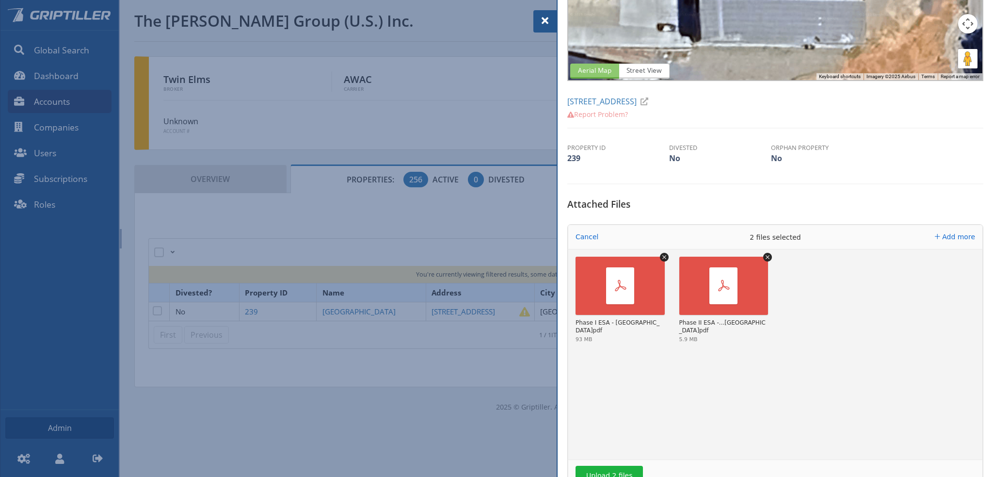
scroll to position [194, 0]
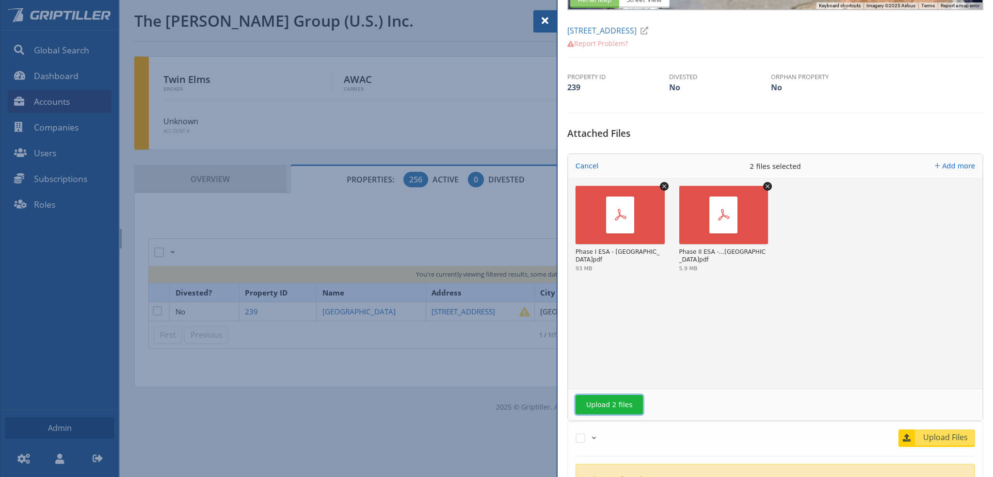
click at [615, 396] on button "Upload 2 files" at bounding box center [609, 404] width 67 height 19
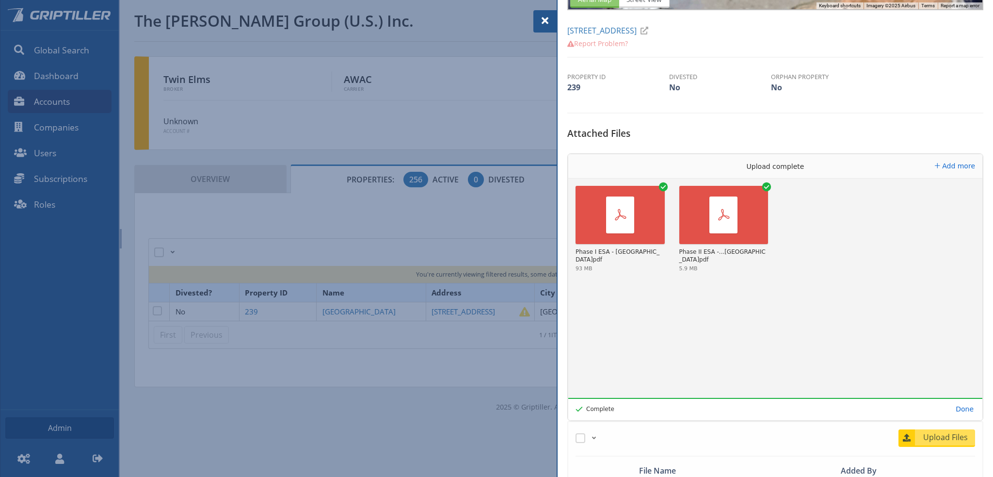
click at [543, 22] on span at bounding box center [545, 21] width 12 height 12
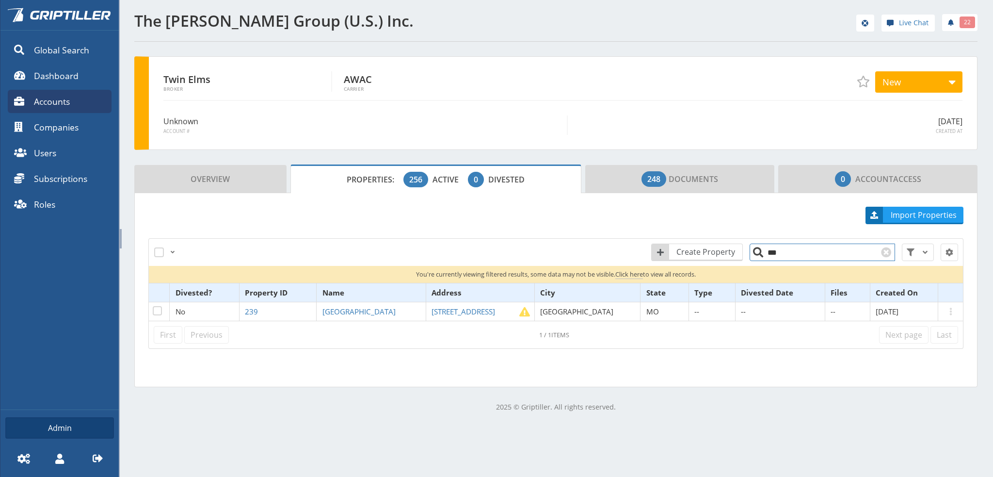
drag, startPoint x: 776, startPoint y: 253, endPoint x: 770, endPoint y: 254, distance: 6.4
click at [770, 254] on input "***" at bounding box center [822, 251] width 145 height 17
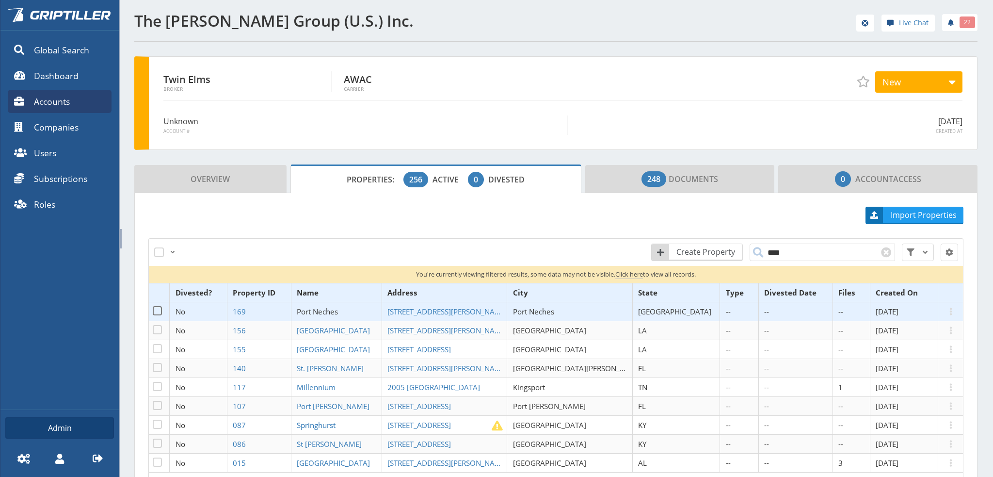
click at [338, 310] on span "Port Neches" at bounding box center [317, 311] width 41 height 10
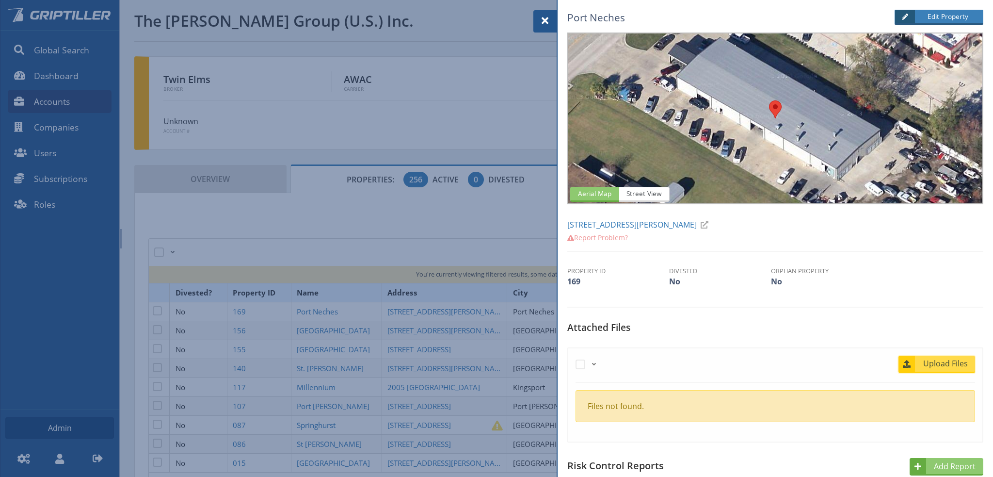
click at [956, 361] on span "Upload Files" at bounding box center [945, 363] width 59 height 12
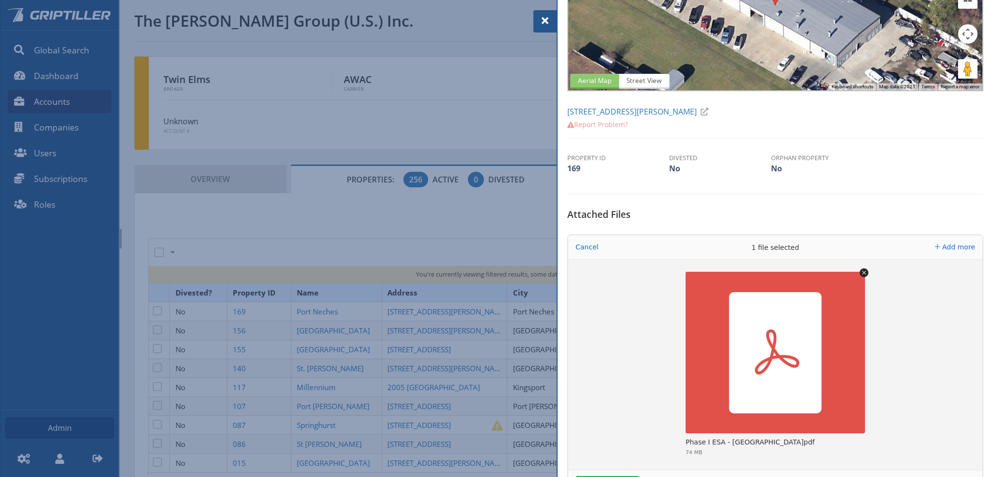
scroll to position [194, 0]
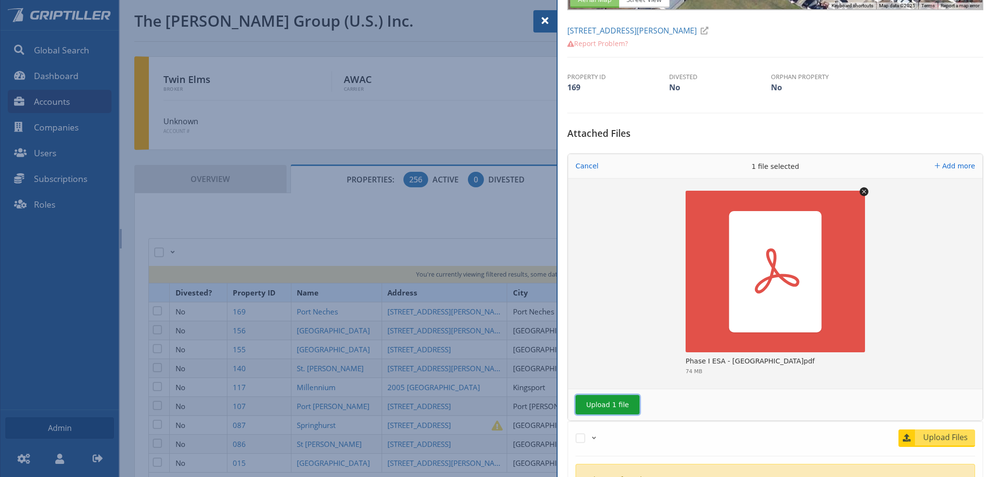
drag, startPoint x: 621, startPoint y: 399, endPoint x: 626, endPoint y: 397, distance: 5.1
click at [622, 399] on button "Upload 1 file" at bounding box center [608, 404] width 64 height 19
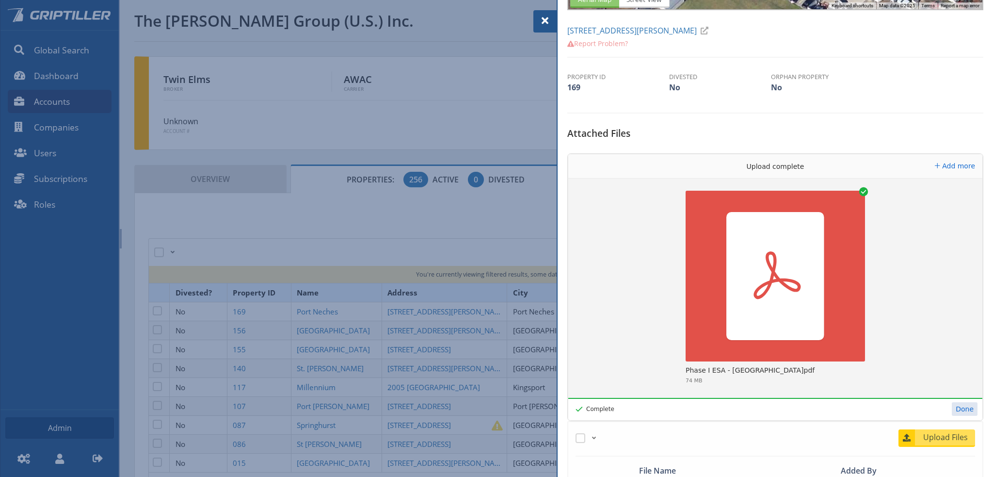
click at [343, 402] on div at bounding box center [496, 238] width 993 height 477
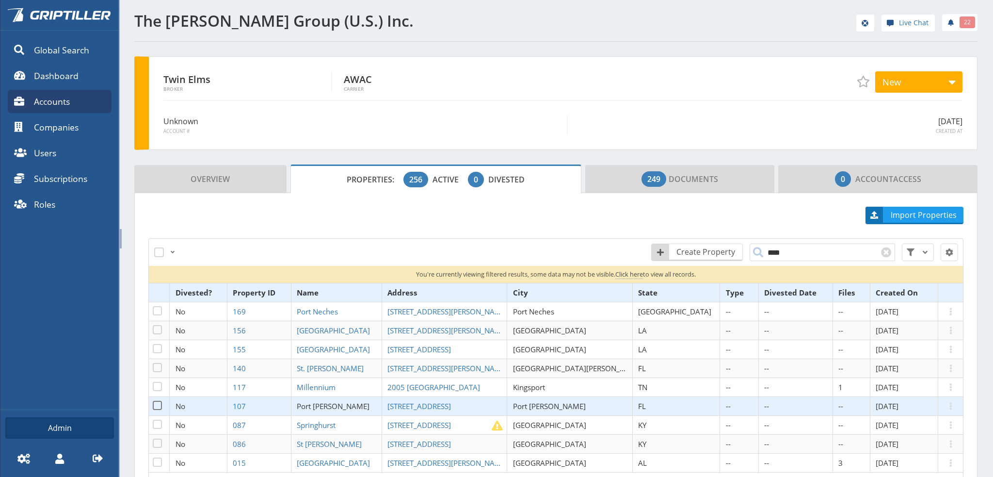
click at [341, 402] on span "Port Richey" at bounding box center [333, 406] width 73 height 10
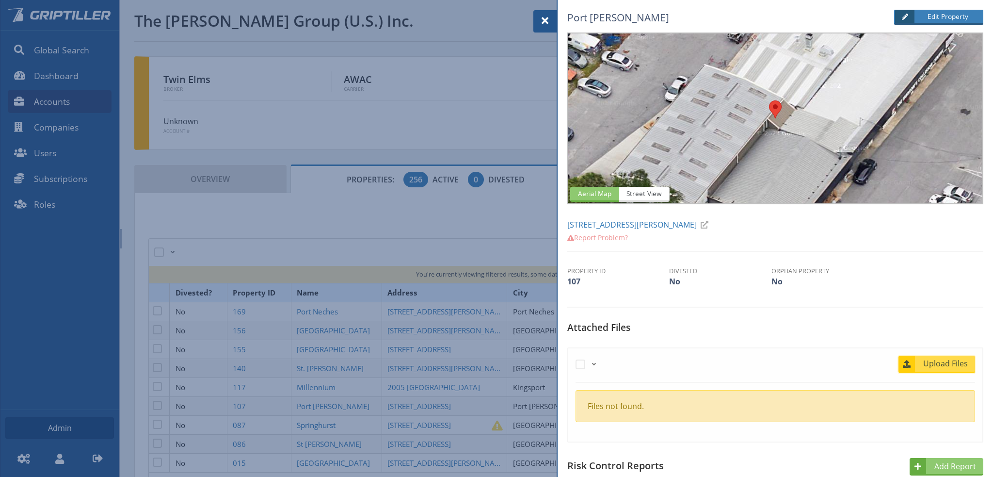
click at [949, 358] on span "Upload Files" at bounding box center [945, 363] width 59 height 12
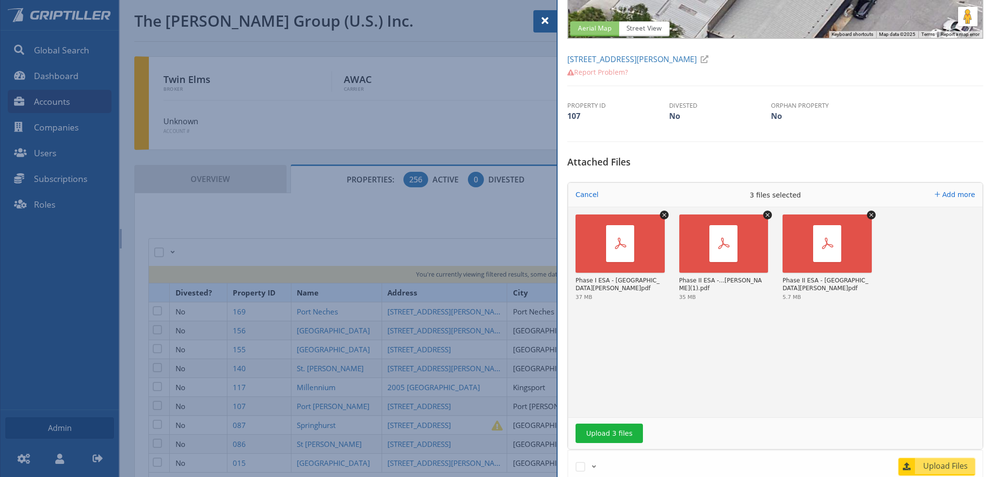
scroll to position [242, 0]
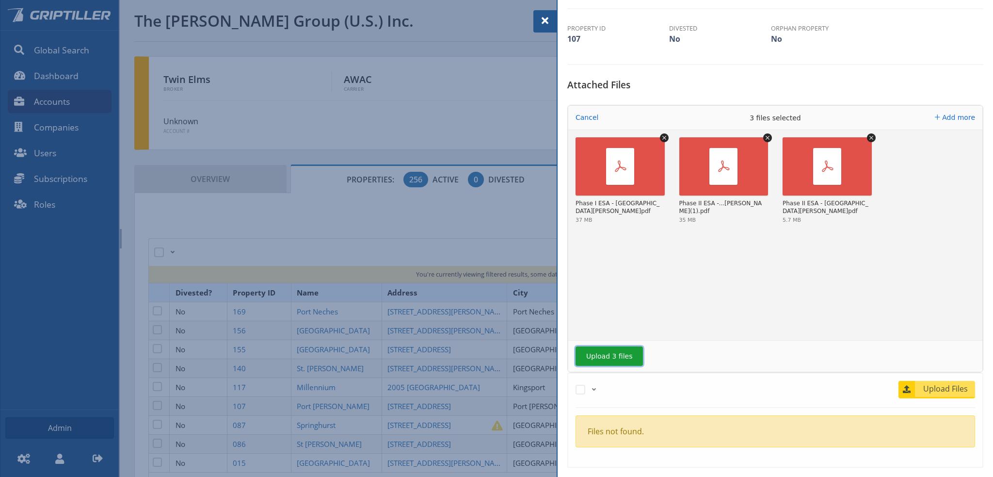
click at [614, 356] on button "Upload 3 files" at bounding box center [609, 355] width 67 height 19
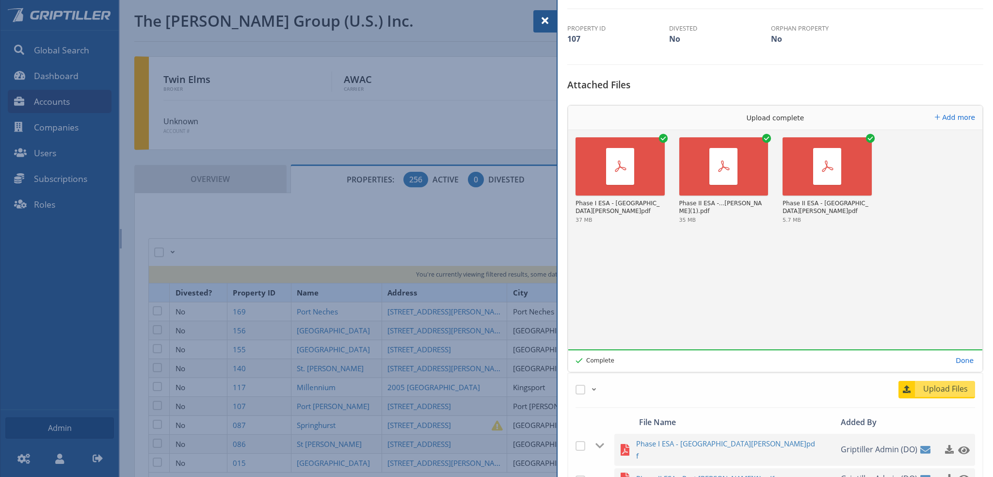
drag, startPoint x: 545, startPoint y: 21, endPoint x: 548, endPoint y: 15, distance: 7.4
click at [545, 21] on span at bounding box center [545, 21] width 12 height 12
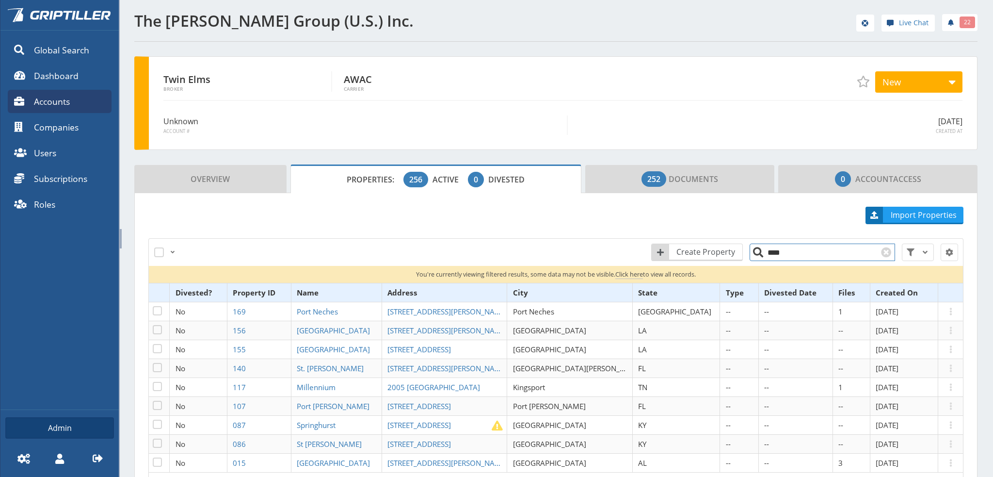
click at [785, 252] on input "****" at bounding box center [822, 251] width 145 height 17
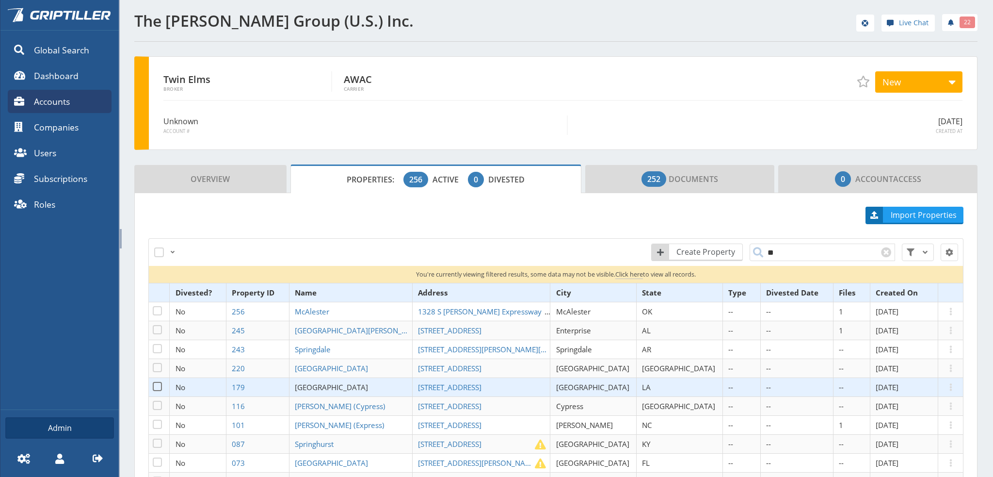
click at [350, 384] on span "[GEOGRAPHIC_DATA]" at bounding box center [331, 387] width 73 height 10
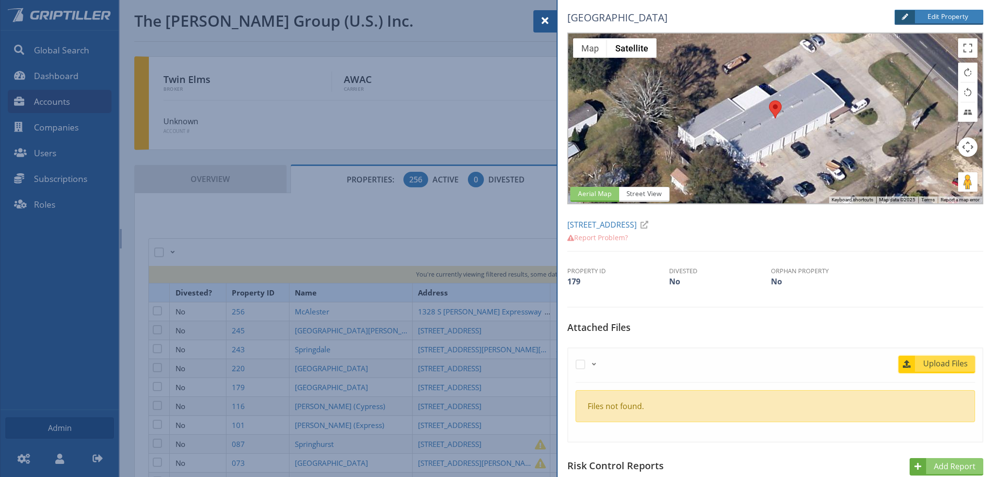
click at [956, 362] on span "Upload Files" at bounding box center [945, 363] width 59 height 12
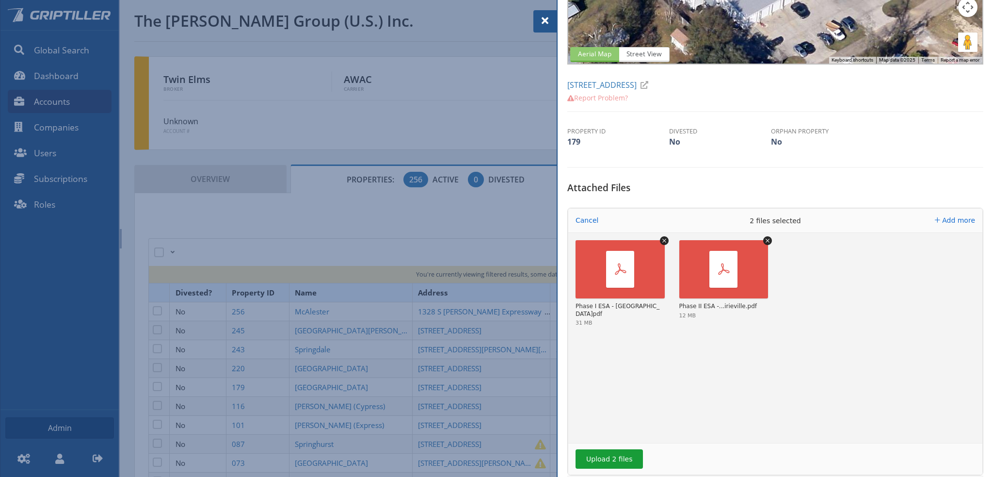
scroll to position [194, 0]
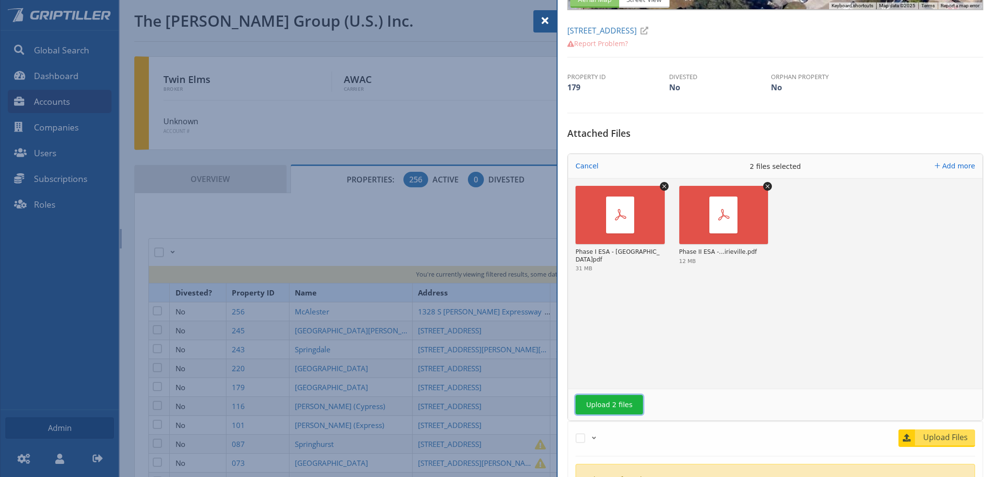
drag, startPoint x: 611, startPoint y: 405, endPoint x: 647, endPoint y: 395, distance: 37.3
click at [621, 404] on button "Upload 2 files" at bounding box center [609, 404] width 67 height 19
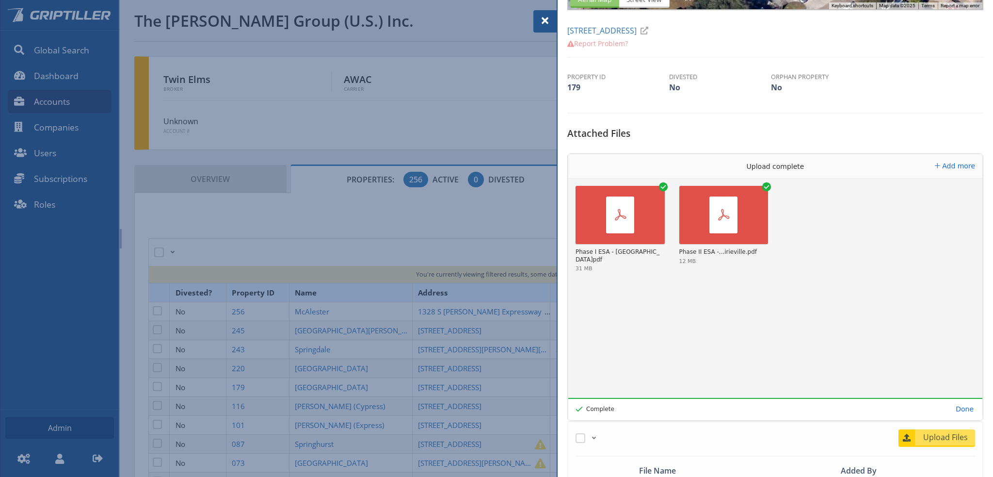
click at [546, 23] on span at bounding box center [545, 21] width 12 height 12
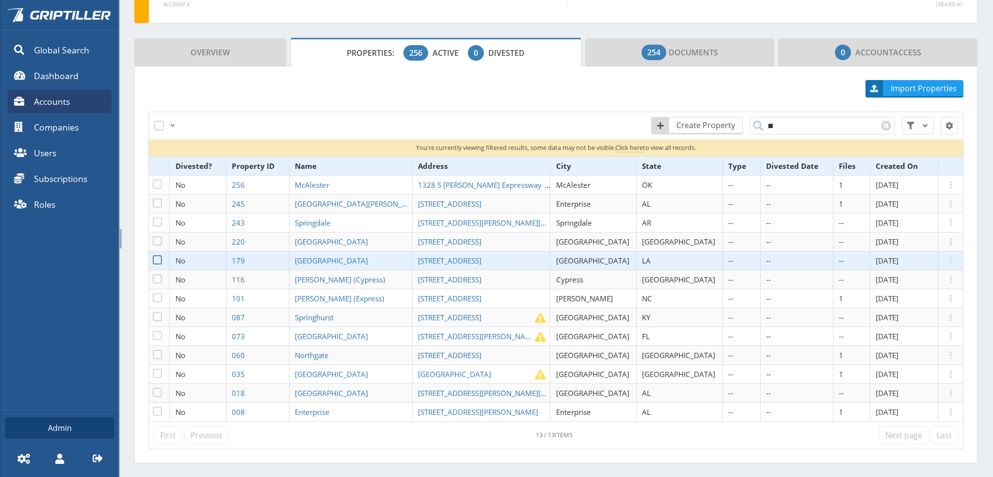
scroll to position [145, 0]
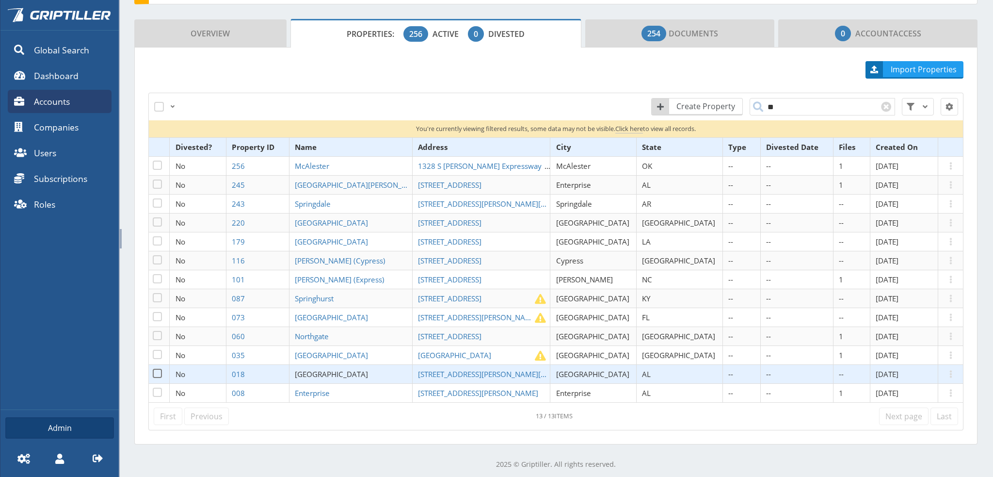
click at [346, 372] on span "Prattville" at bounding box center [331, 374] width 73 height 10
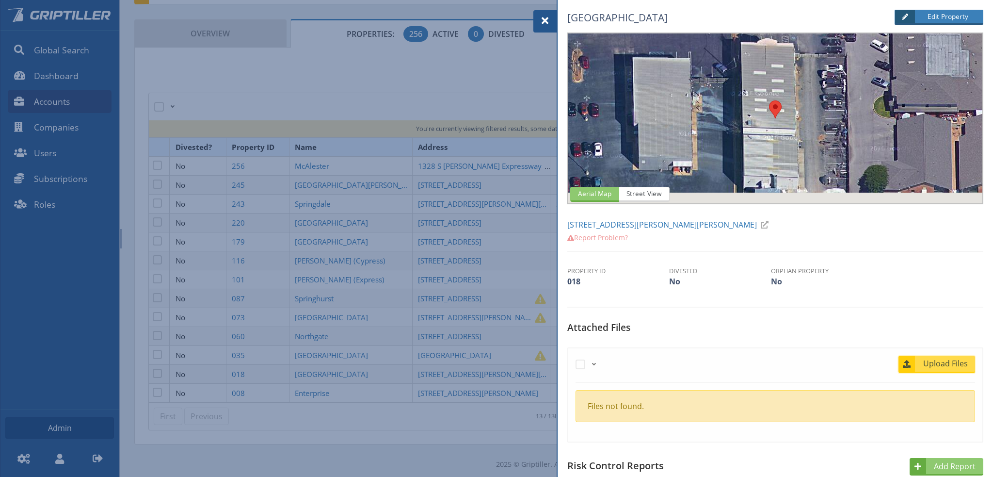
click at [929, 364] on span "Upload Files" at bounding box center [945, 363] width 59 height 12
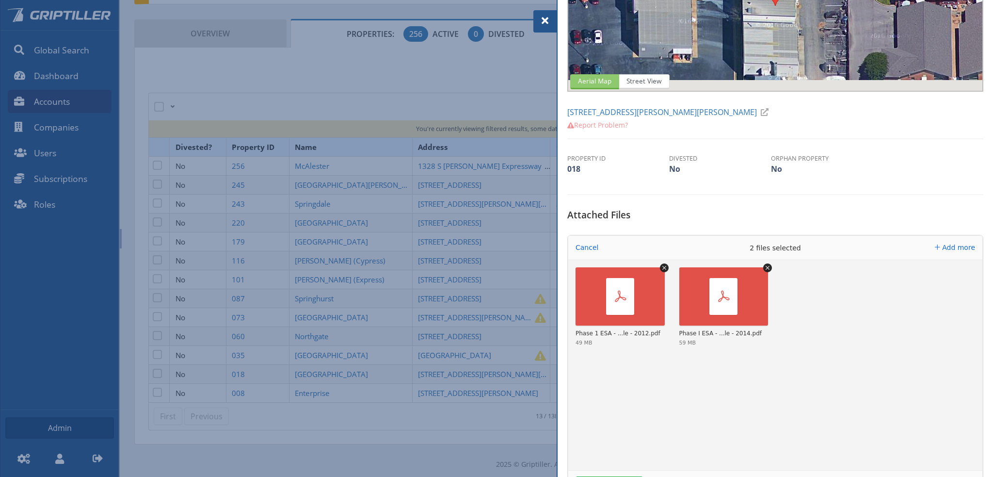
scroll to position [194, 0]
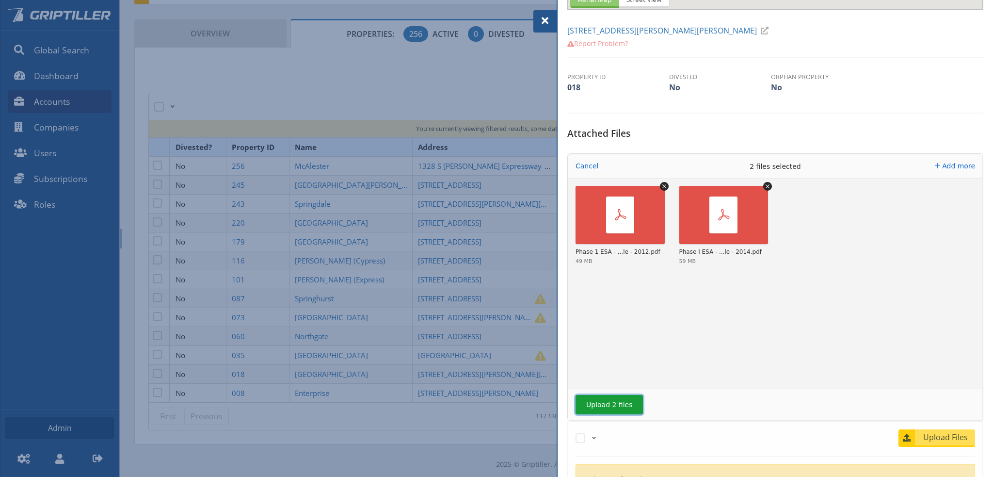
click at [612, 403] on button "Upload 2 files" at bounding box center [609, 404] width 67 height 19
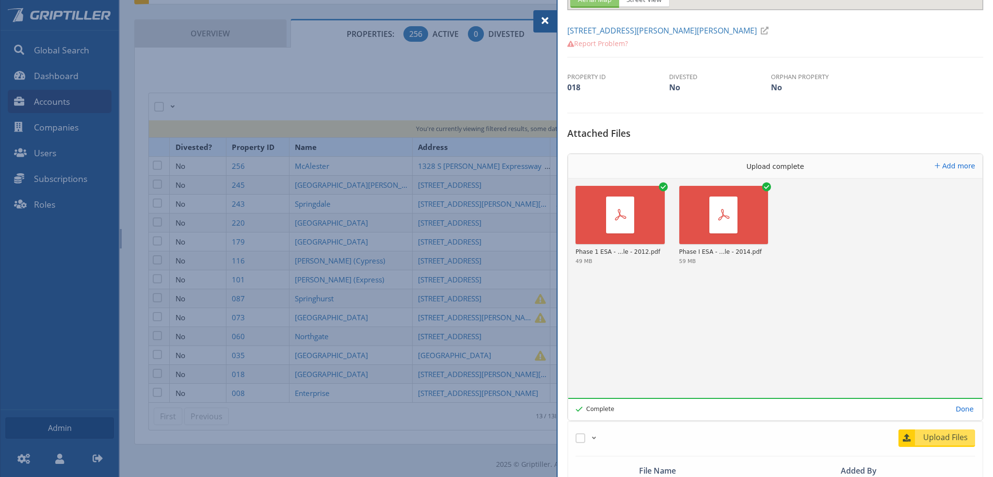
click at [336, 222] on div at bounding box center [496, 238] width 993 height 477
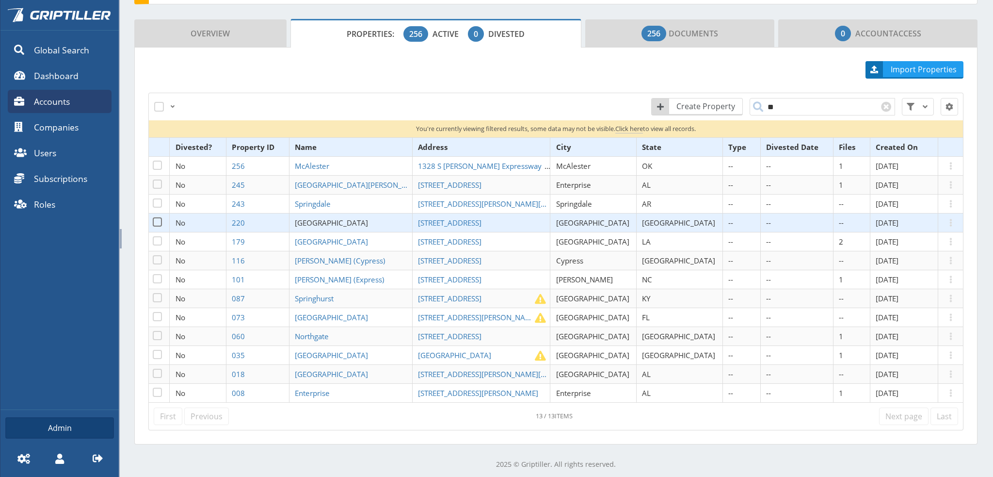
click at [336, 222] on span "Princeton" at bounding box center [331, 223] width 73 height 10
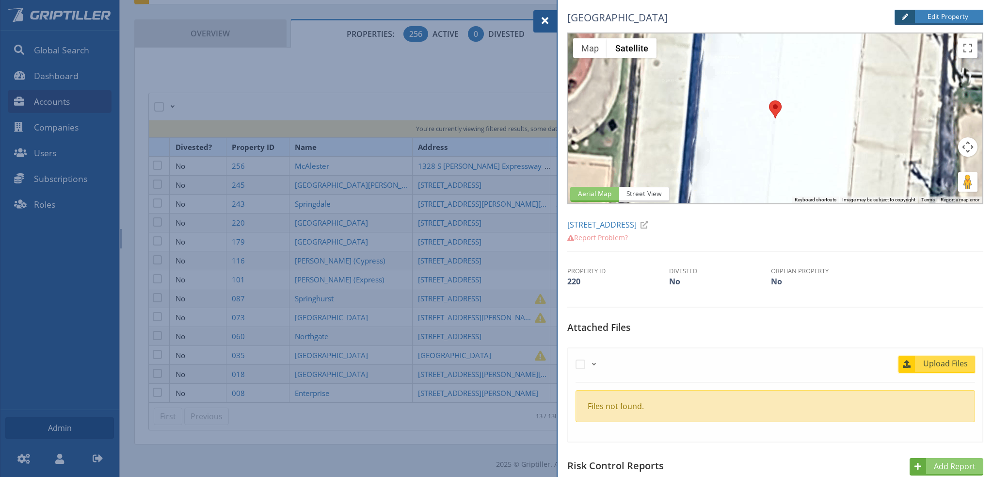
click at [937, 367] on span "Upload Files" at bounding box center [945, 363] width 59 height 12
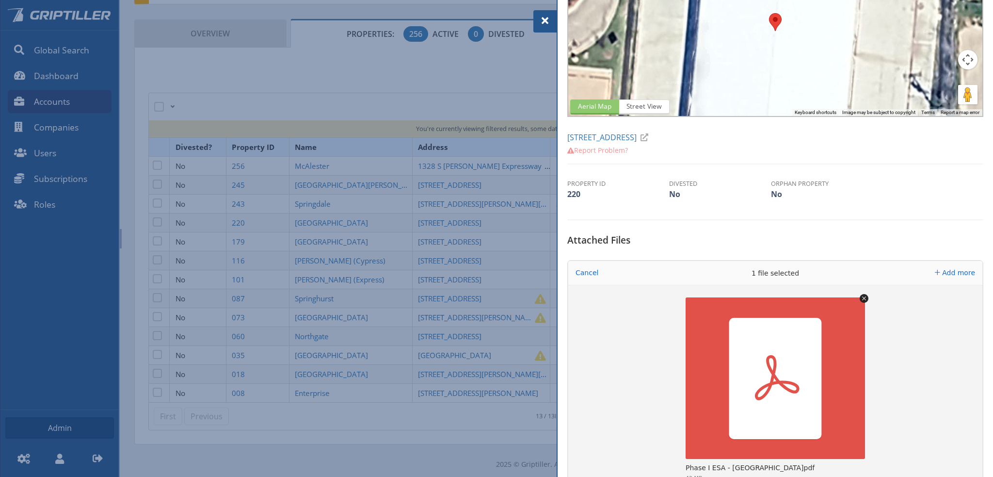
scroll to position [194, 0]
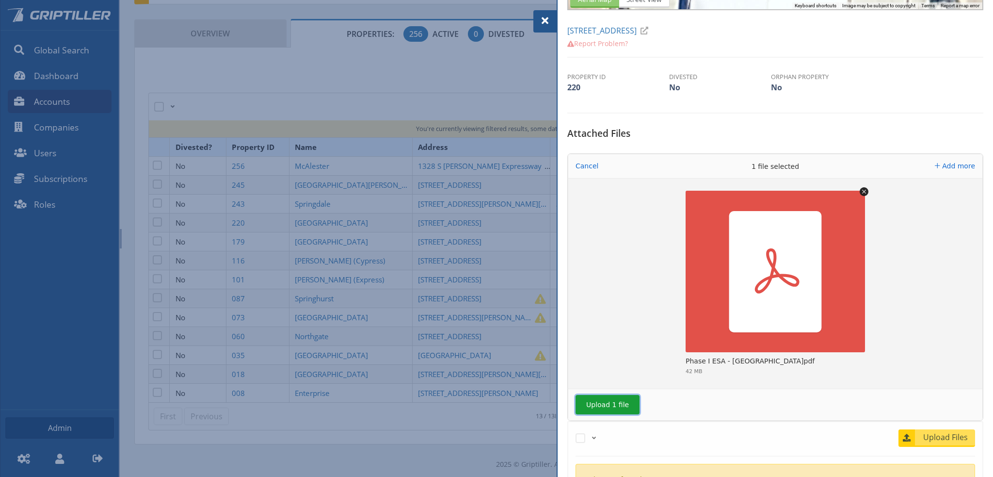
drag, startPoint x: 611, startPoint y: 402, endPoint x: 623, endPoint y: 404, distance: 12.8
click at [613, 402] on button "Upload 1 file" at bounding box center [608, 404] width 64 height 19
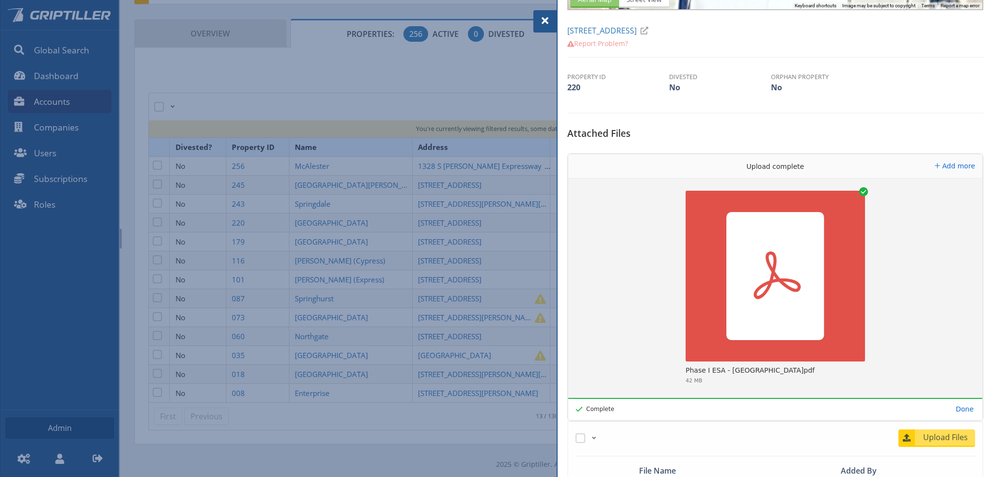
click at [544, 19] on span at bounding box center [545, 21] width 12 height 12
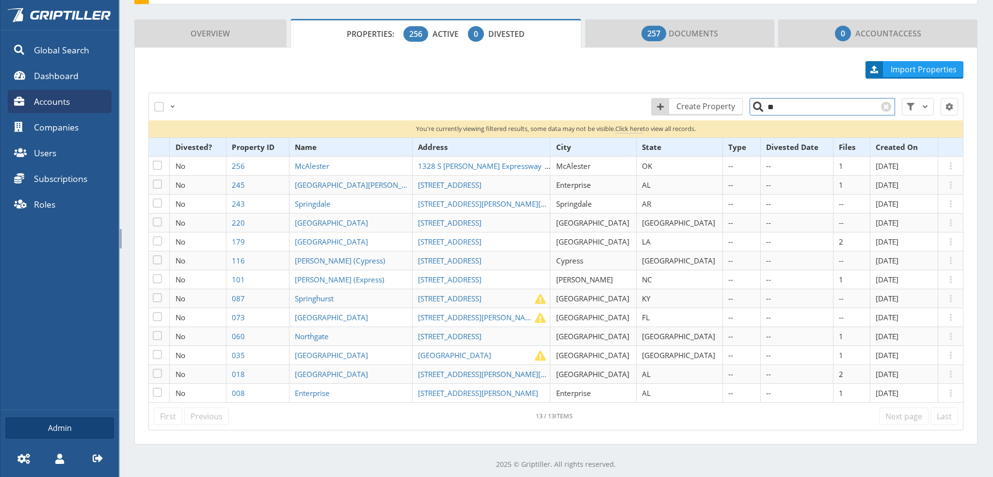
drag, startPoint x: 771, startPoint y: 109, endPoint x: 752, endPoint y: 109, distance: 18.9
click at [752, 109] on input "**" at bounding box center [822, 106] width 145 height 17
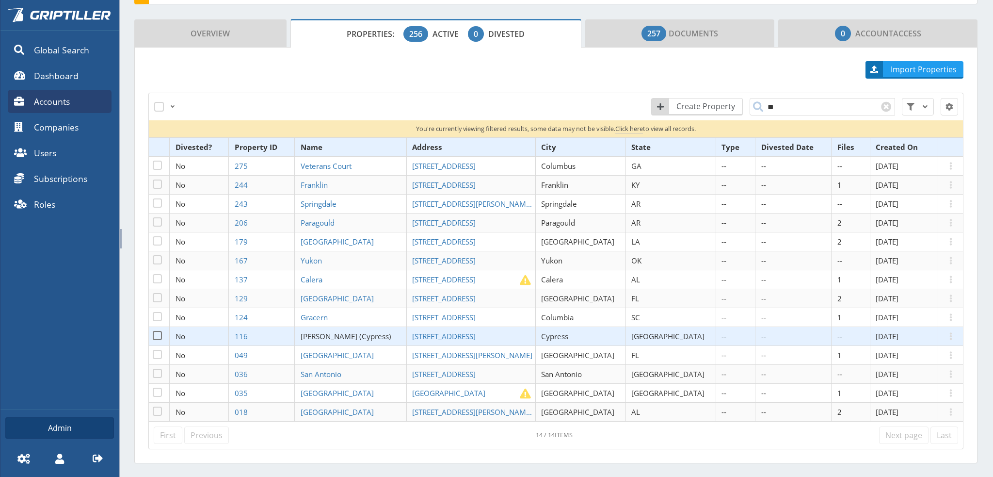
click at [349, 334] on span "Rancourt (Cypress)" at bounding box center [346, 336] width 91 height 10
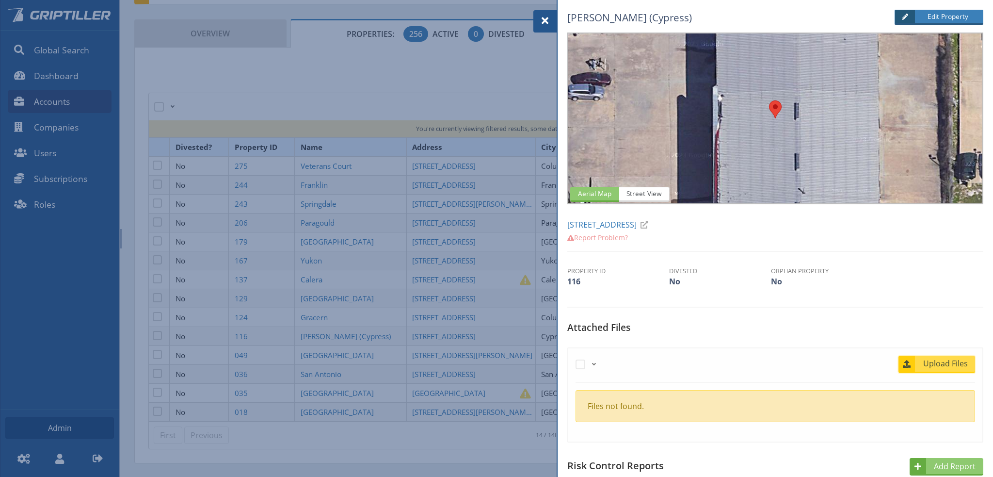
click at [941, 363] on span "Upload Files" at bounding box center [945, 363] width 59 height 12
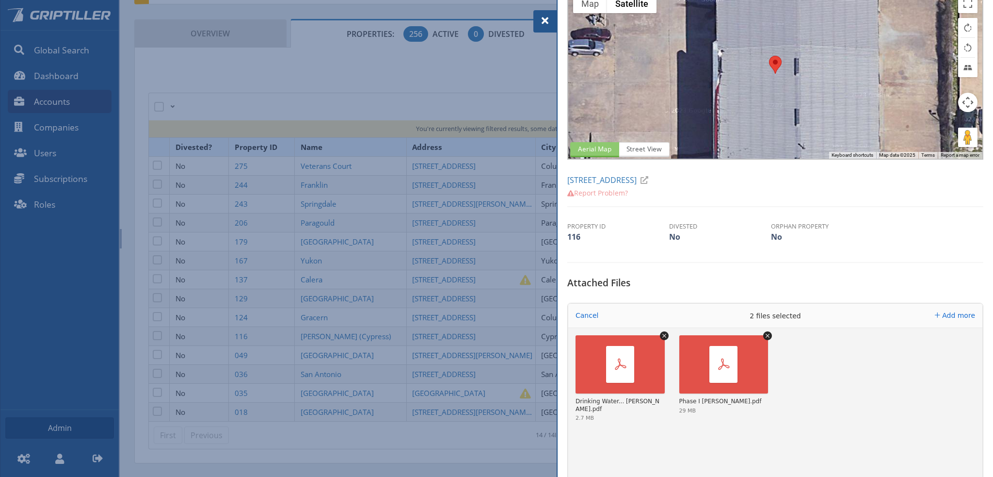
scroll to position [145, 0]
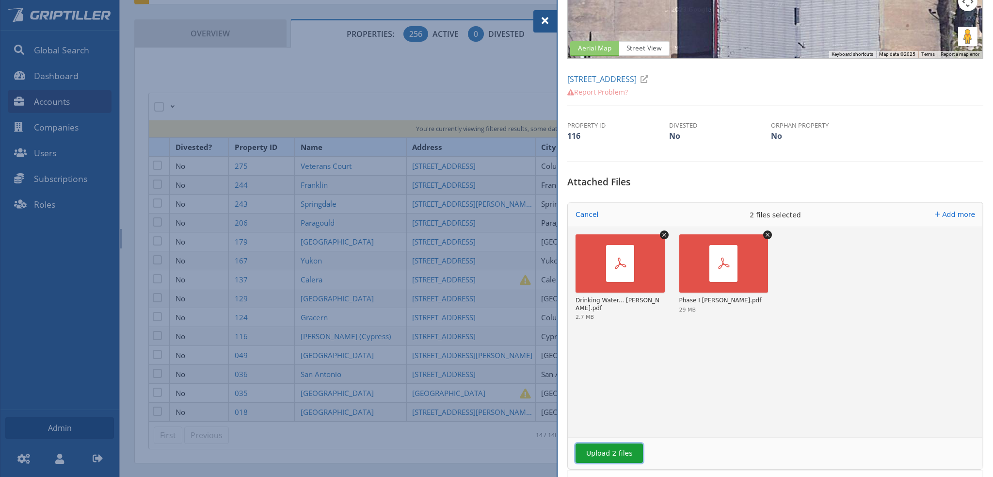
click at [623, 452] on button "Upload 2 files" at bounding box center [609, 452] width 67 height 19
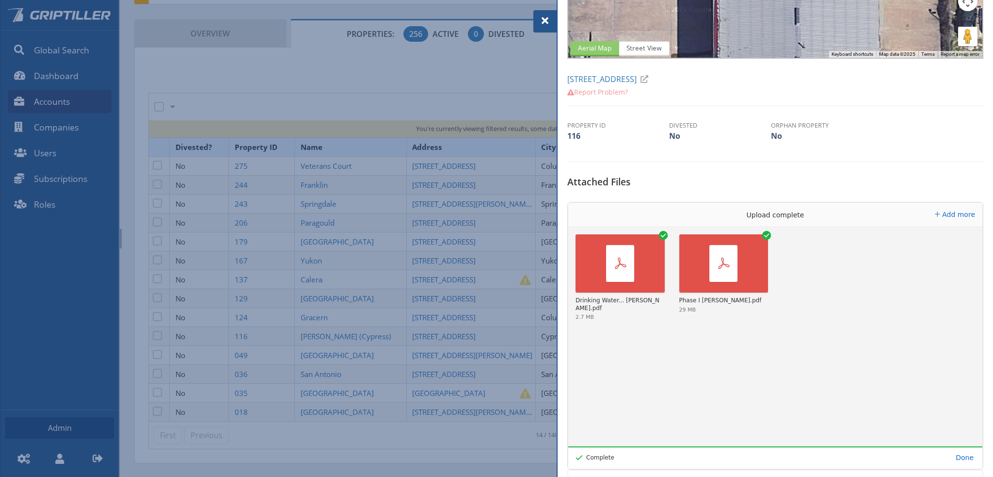
drag, startPoint x: 545, startPoint y: 20, endPoint x: 559, endPoint y: 25, distance: 14.9
click at [545, 20] on span at bounding box center [545, 21] width 12 height 12
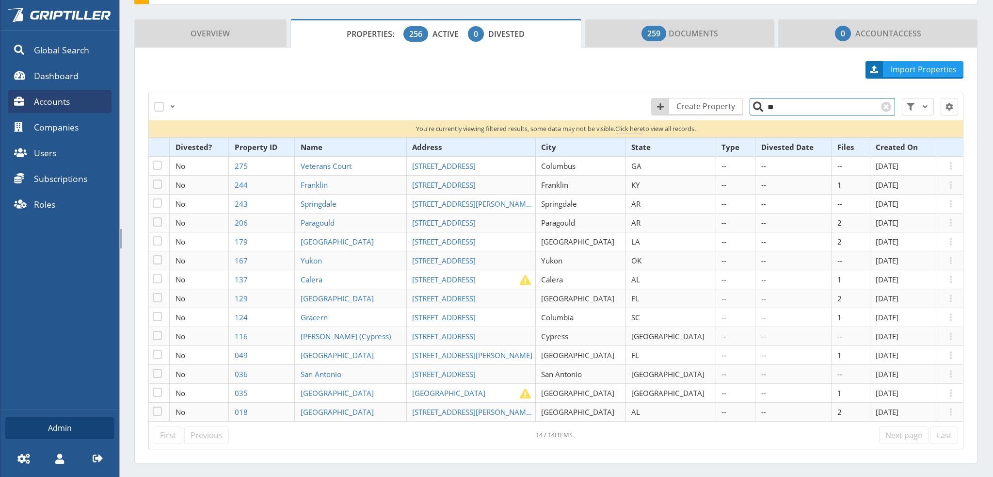
click at [778, 106] on input "**" at bounding box center [822, 106] width 145 height 17
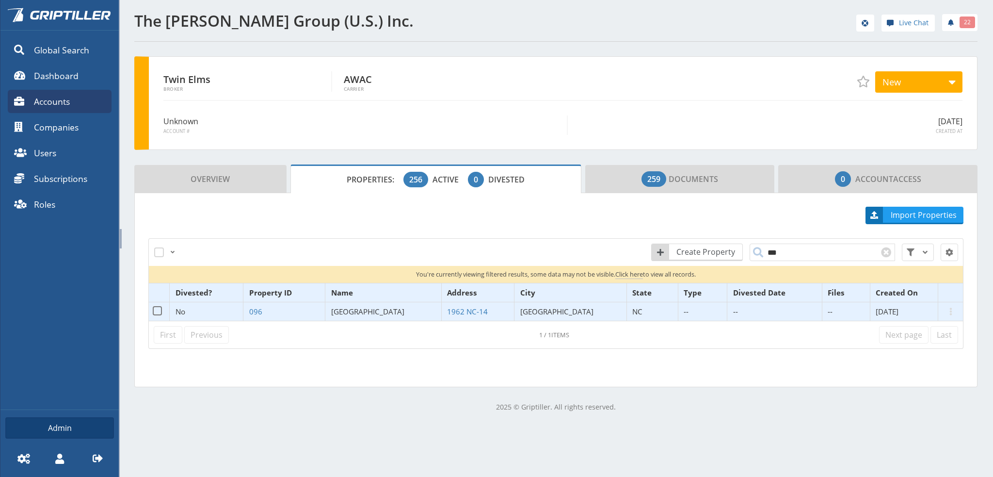
click at [378, 308] on span "Reidsville" at bounding box center [367, 311] width 73 height 10
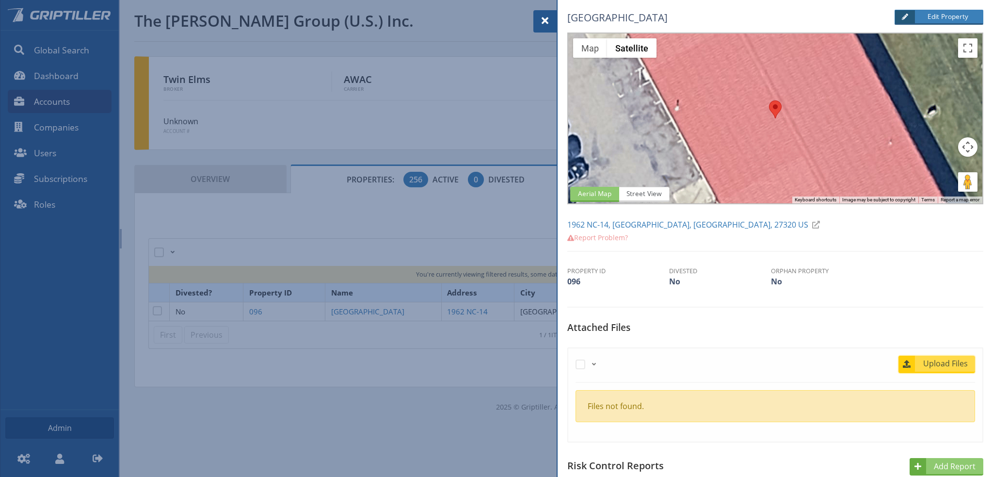
click at [937, 364] on span "Upload Files" at bounding box center [945, 363] width 59 height 12
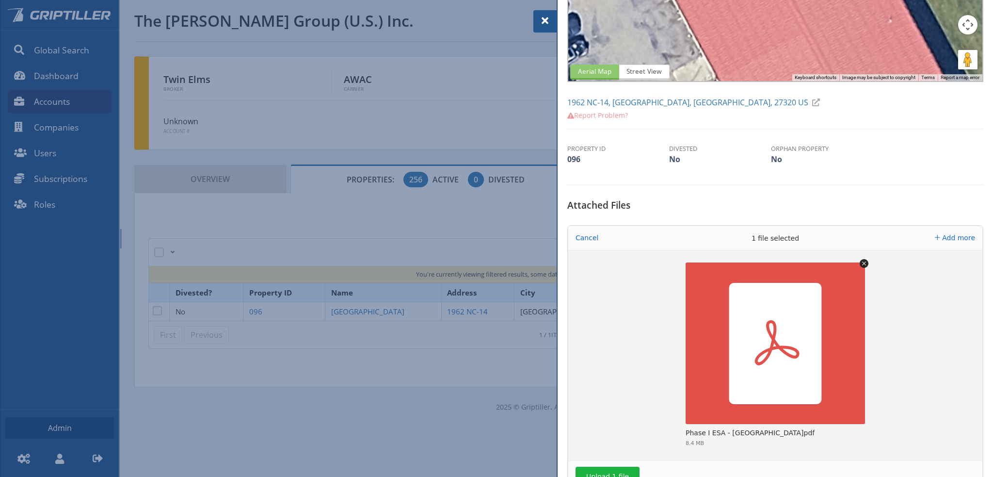
scroll to position [242, 0]
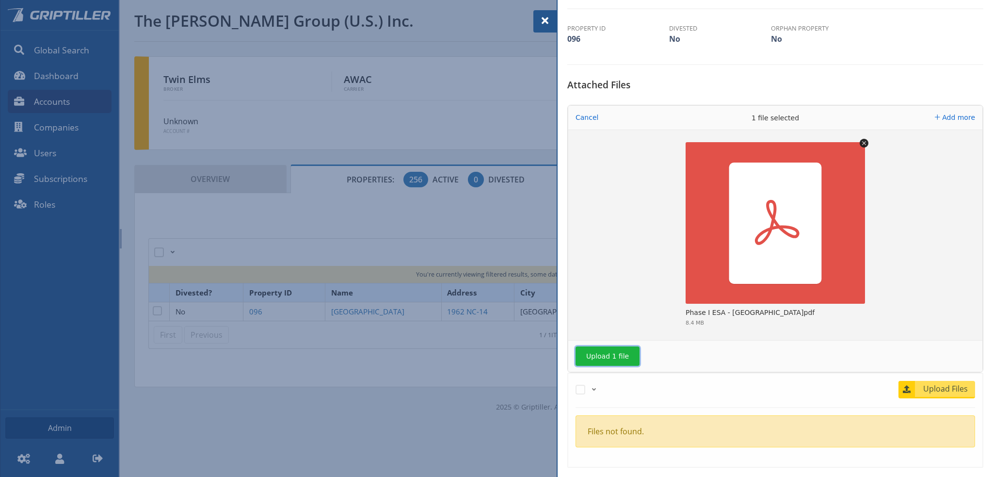
drag, startPoint x: 597, startPoint y: 351, endPoint x: 649, endPoint y: 349, distance: 51.9
click at [601, 351] on button "Upload 1 file" at bounding box center [608, 355] width 64 height 19
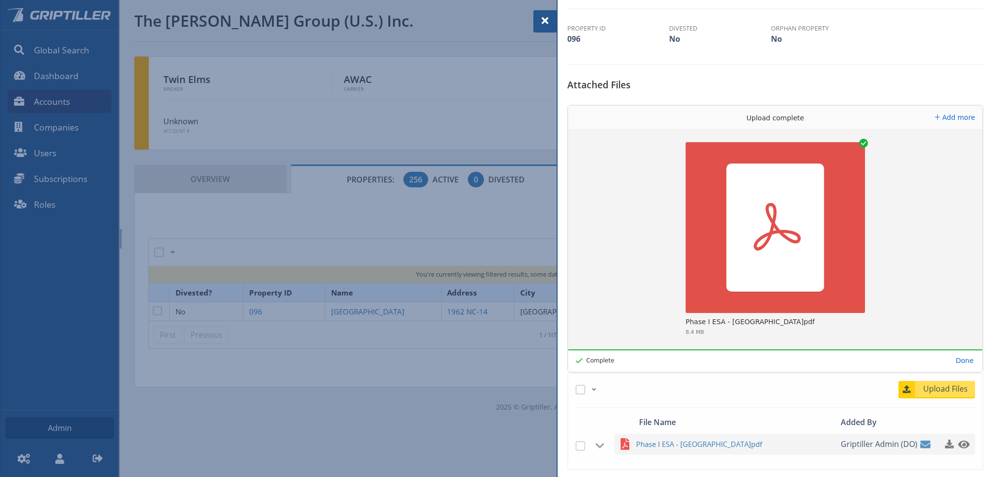
click at [541, 17] on span at bounding box center [545, 21] width 12 height 12
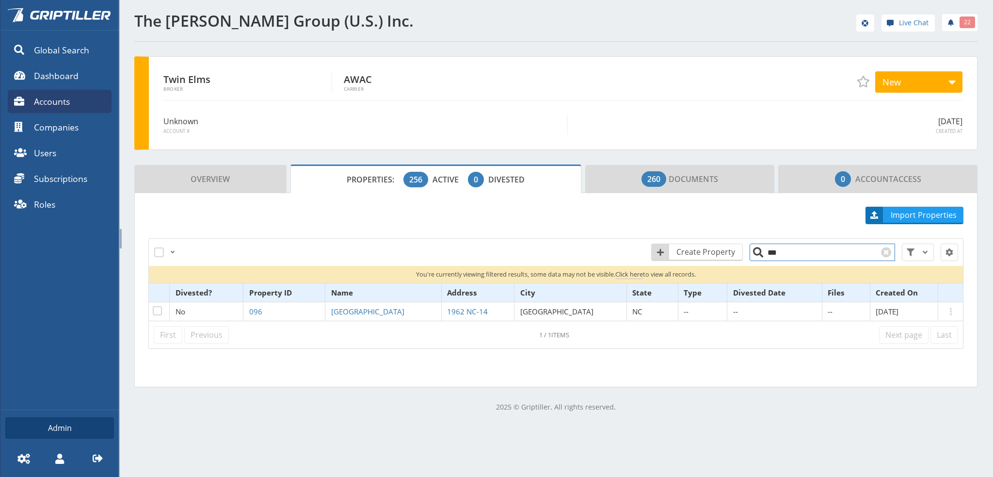
drag, startPoint x: 771, startPoint y: 253, endPoint x: 764, endPoint y: 254, distance: 6.3
click at [764, 254] on input "***" at bounding box center [822, 251] width 145 height 17
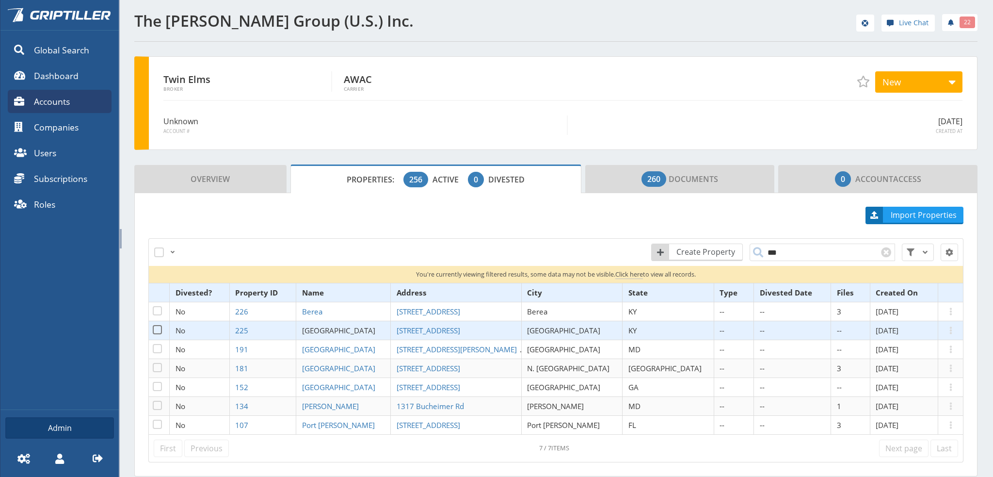
click at [341, 325] on span "[GEOGRAPHIC_DATA]" at bounding box center [338, 330] width 73 height 10
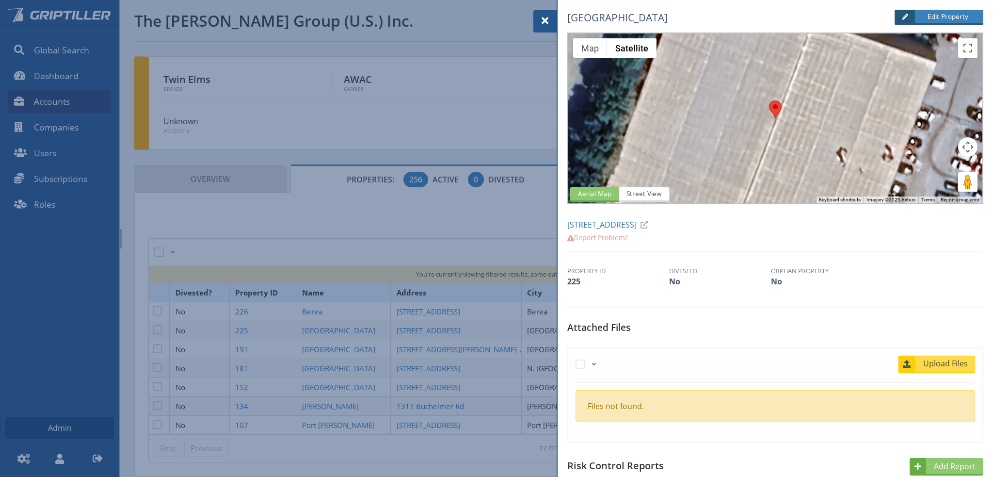
click at [941, 362] on span "Upload Files" at bounding box center [945, 363] width 59 height 12
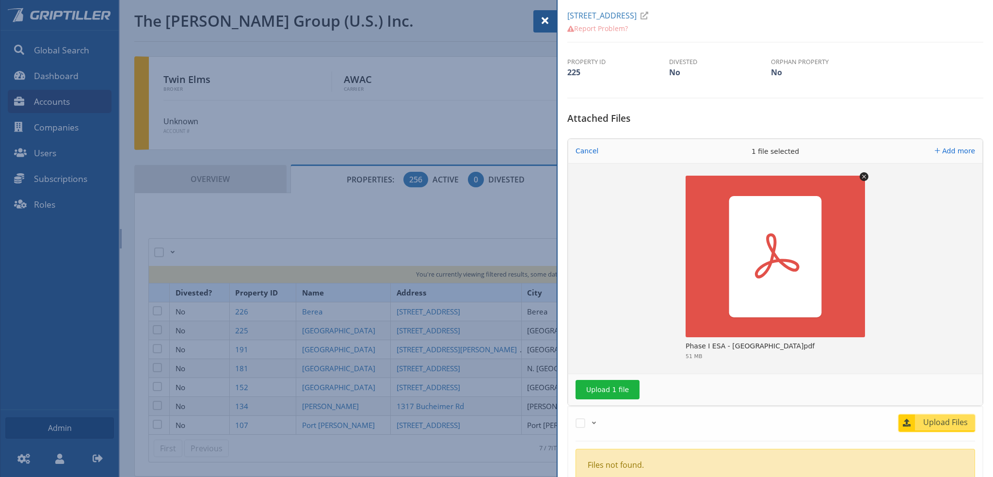
scroll to position [242, 0]
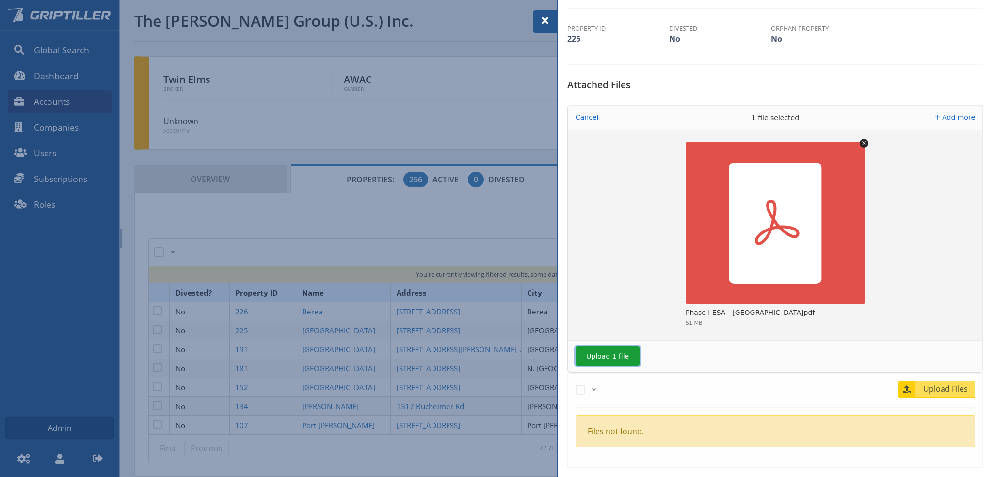
click at [618, 357] on button "Upload 1 file" at bounding box center [608, 355] width 64 height 19
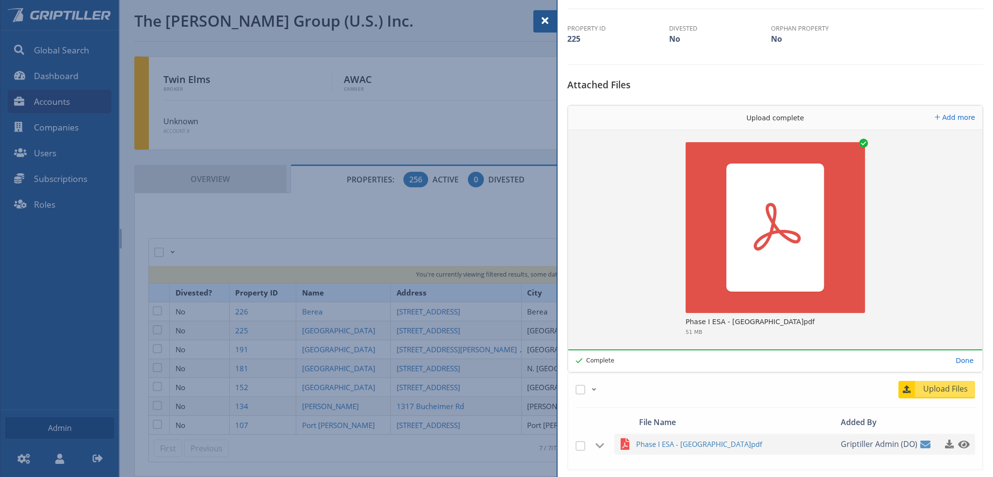
click at [336, 386] on div at bounding box center [496, 238] width 993 height 477
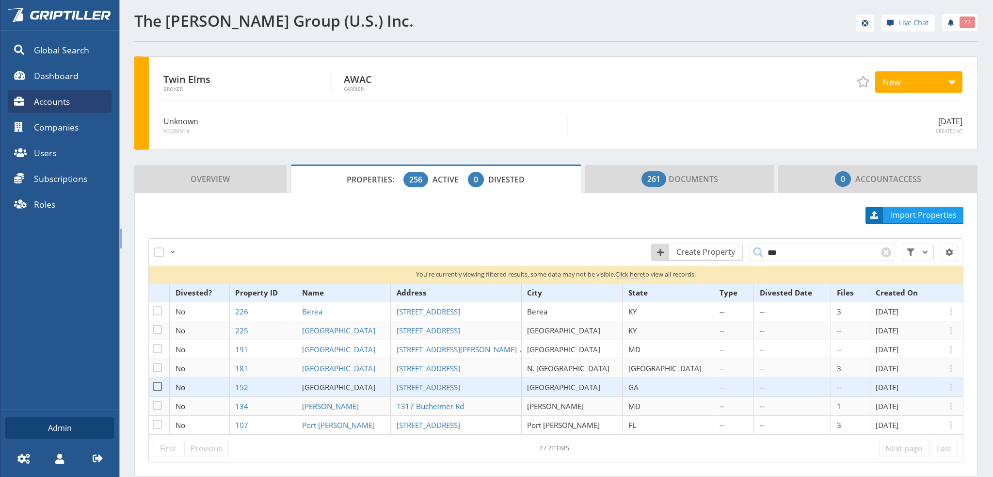
click at [336, 386] on span "[GEOGRAPHIC_DATA]" at bounding box center [338, 387] width 73 height 10
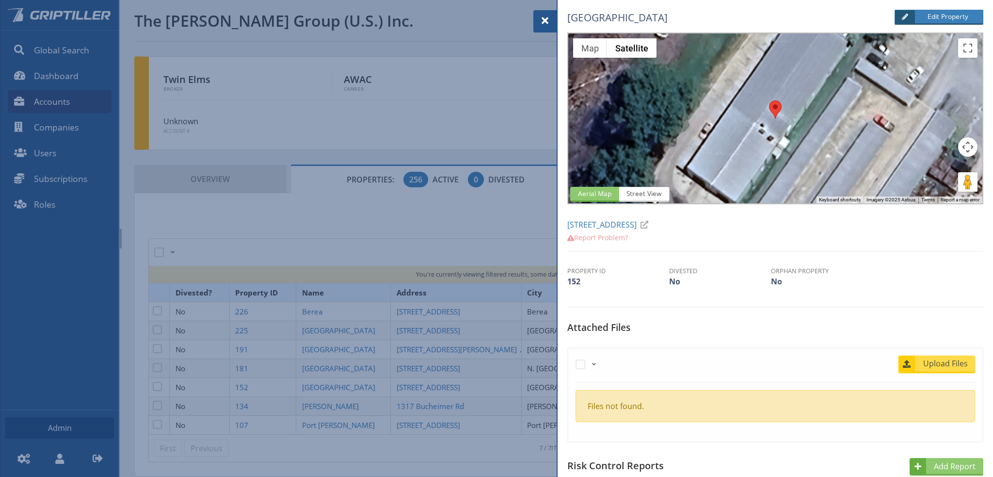
click at [927, 360] on span "Upload Files" at bounding box center [945, 363] width 59 height 12
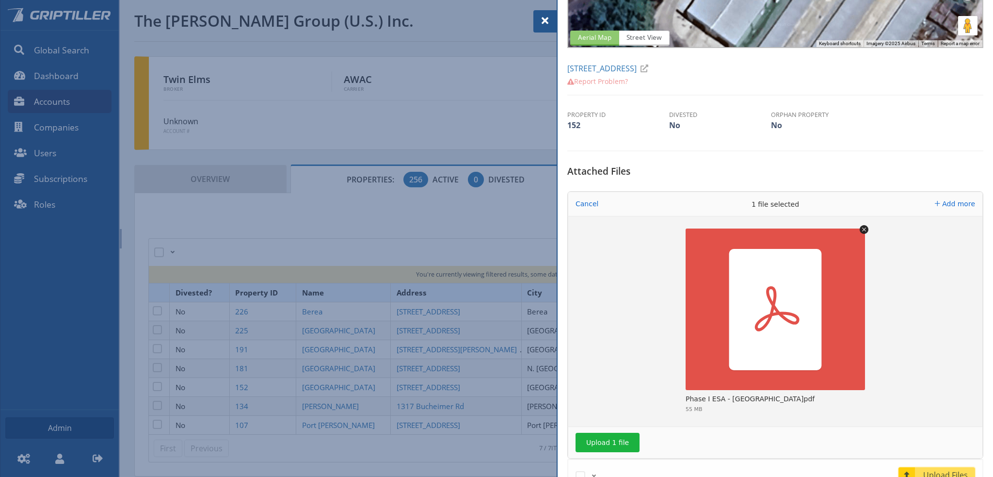
scroll to position [194, 0]
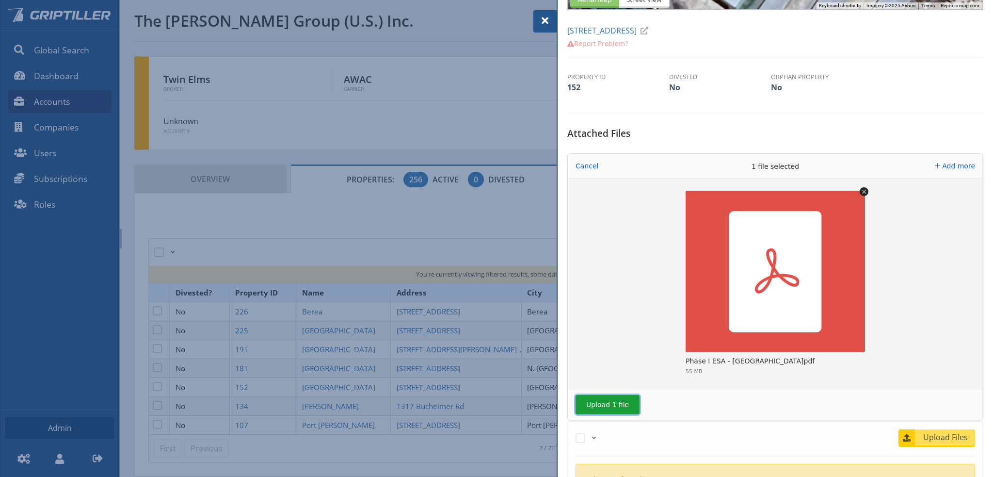
click at [595, 405] on button "Upload 1 file" at bounding box center [608, 404] width 64 height 19
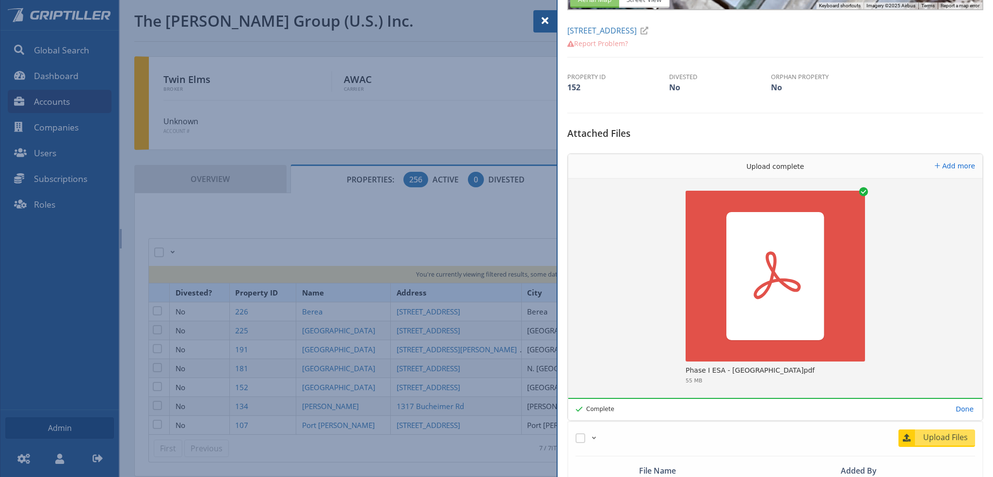
click at [544, 21] on span at bounding box center [545, 21] width 12 height 12
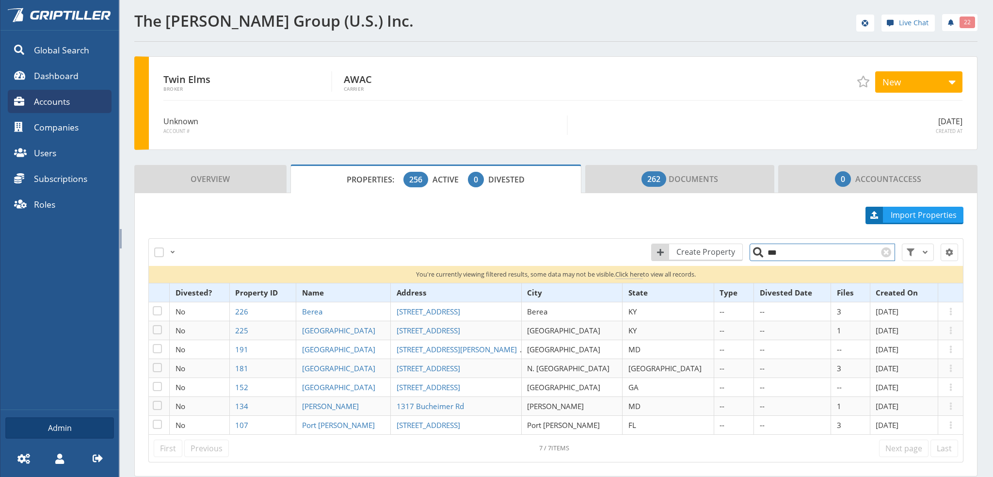
click at [789, 249] on input "***" at bounding box center [822, 251] width 145 height 17
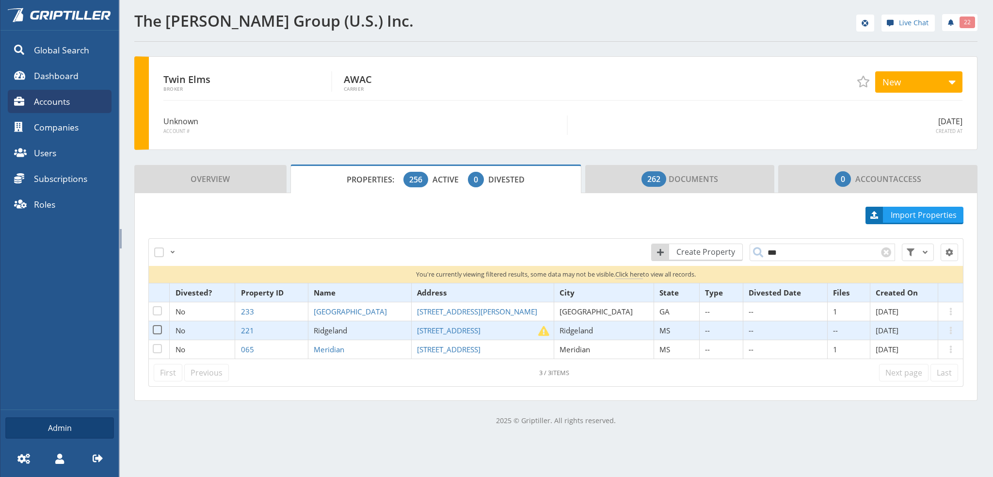
click at [347, 331] on span "Ridgeland" at bounding box center [330, 330] width 33 height 10
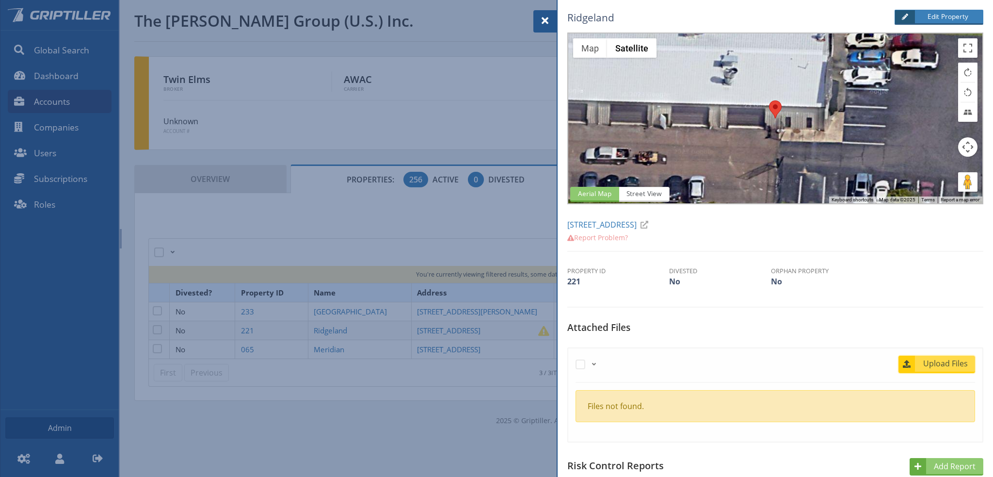
click at [942, 364] on span "Upload Files" at bounding box center [945, 363] width 59 height 12
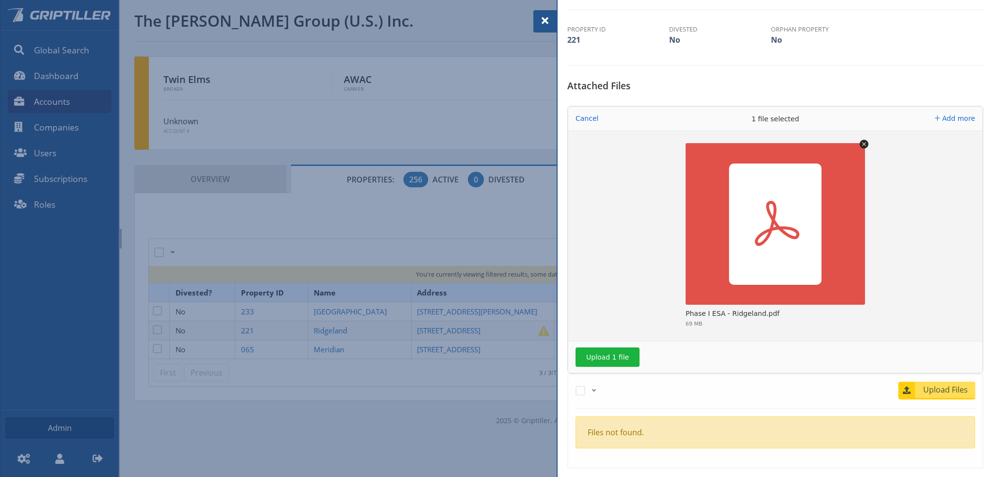
scroll to position [242, 0]
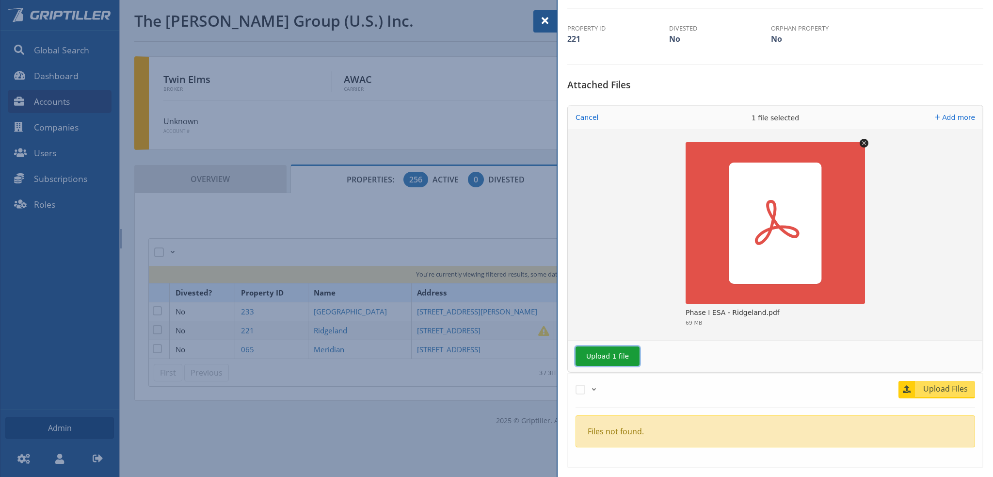
click at [611, 354] on button "Upload 1 file" at bounding box center [608, 355] width 64 height 19
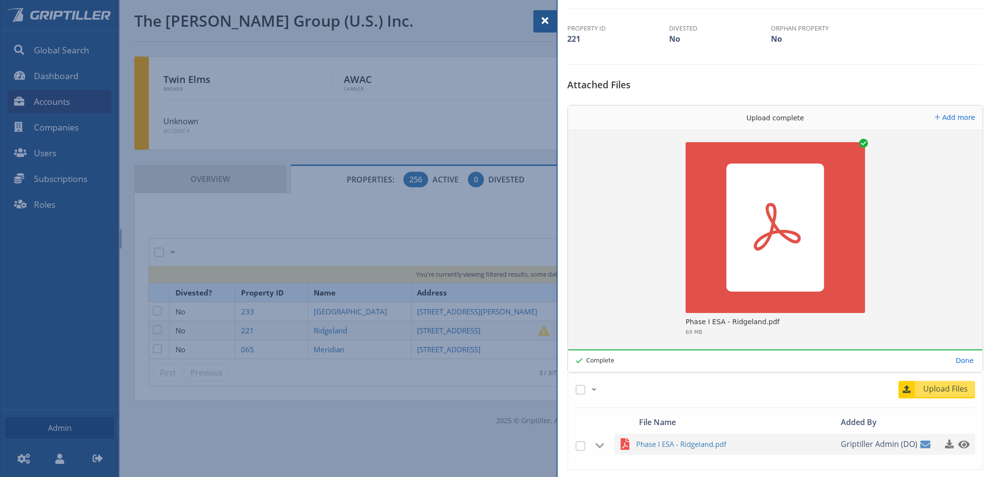
click at [546, 15] on div at bounding box center [544, 21] width 23 height 22
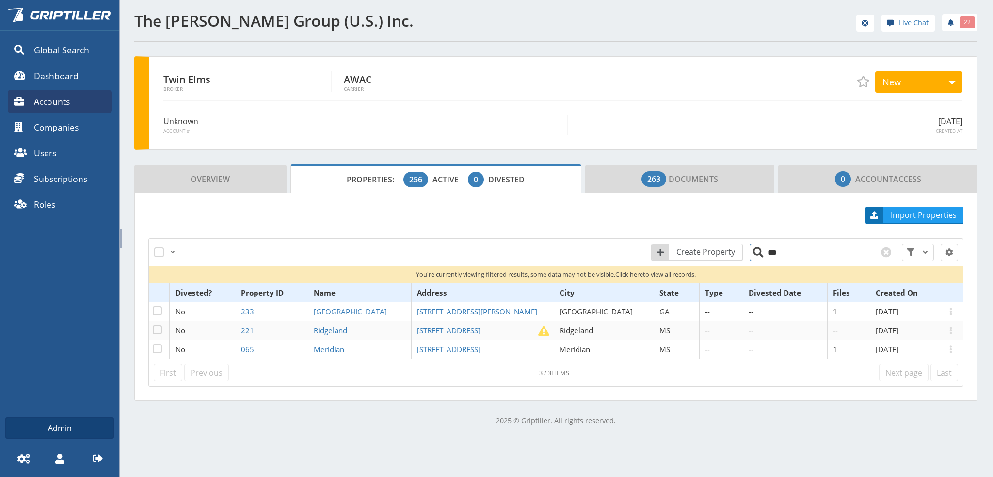
click at [774, 249] on input "***" at bounding box center [822, 251] width 145 height 17
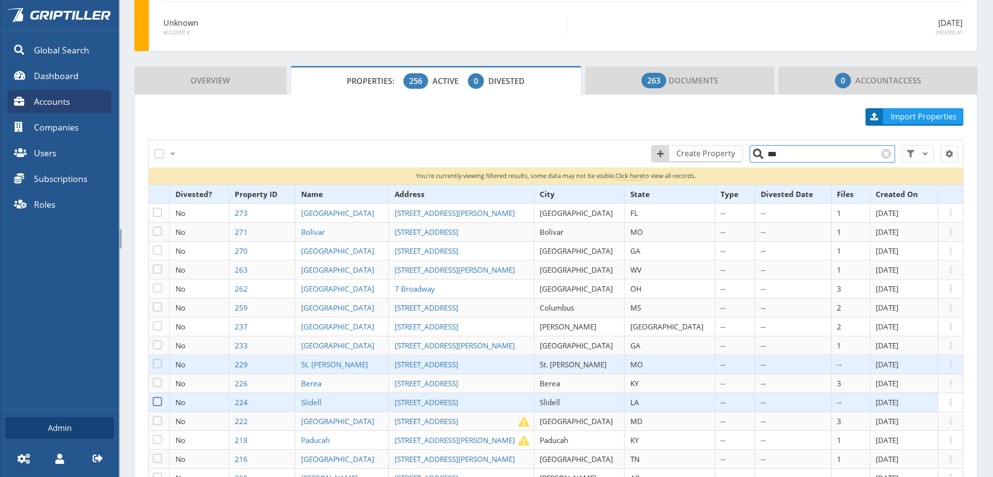
scroll to position [88, 0]
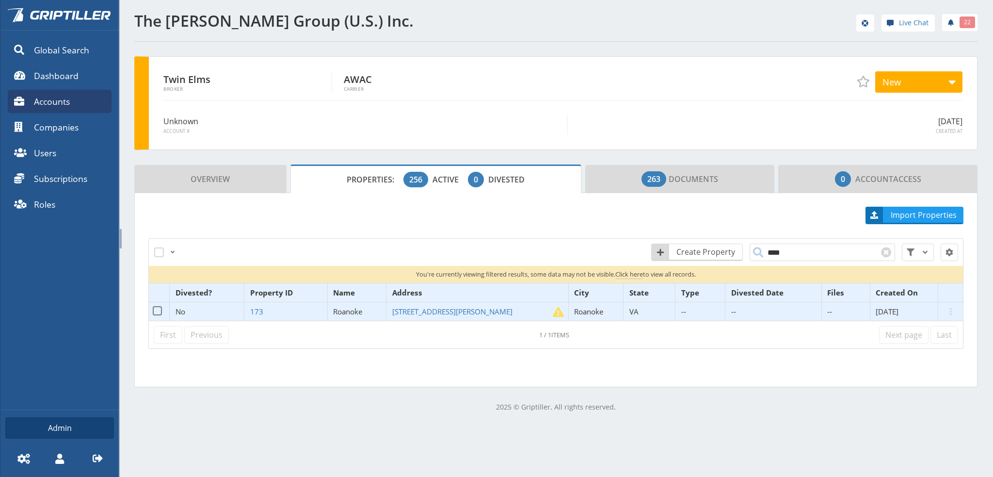
click at [363, 310] on span "Roanoke" at bounding box center [348, 311] width 30 height 10
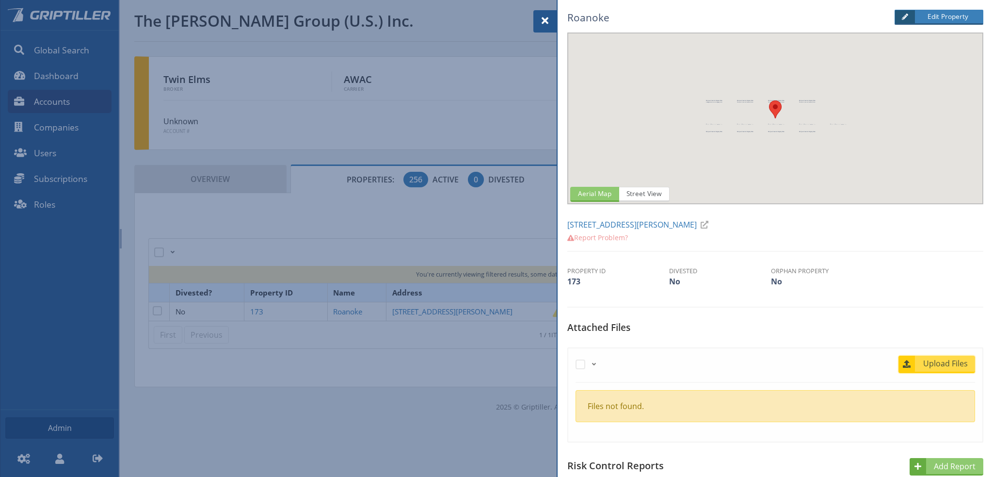
click at [947, 365] on span "Upload Files" at bounding box center [945, 363] width 59 height 12
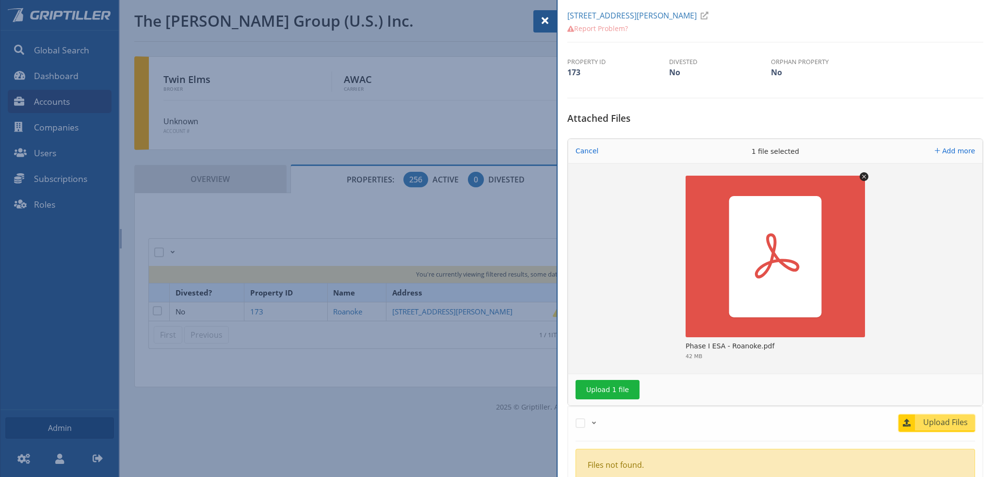
scroll to position [242, 0]
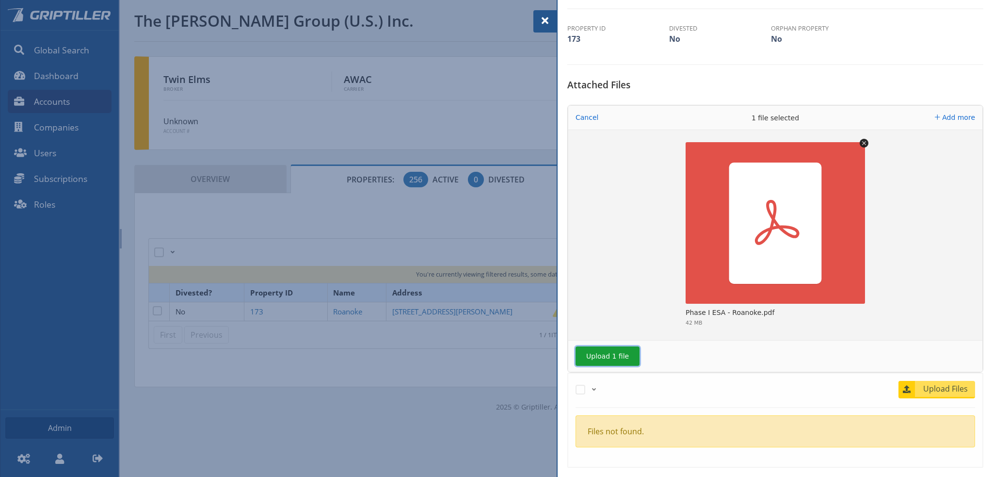
click at [607, 358] on button "Upload 1 file" at bounding box center [608, 355] width 64 height 19
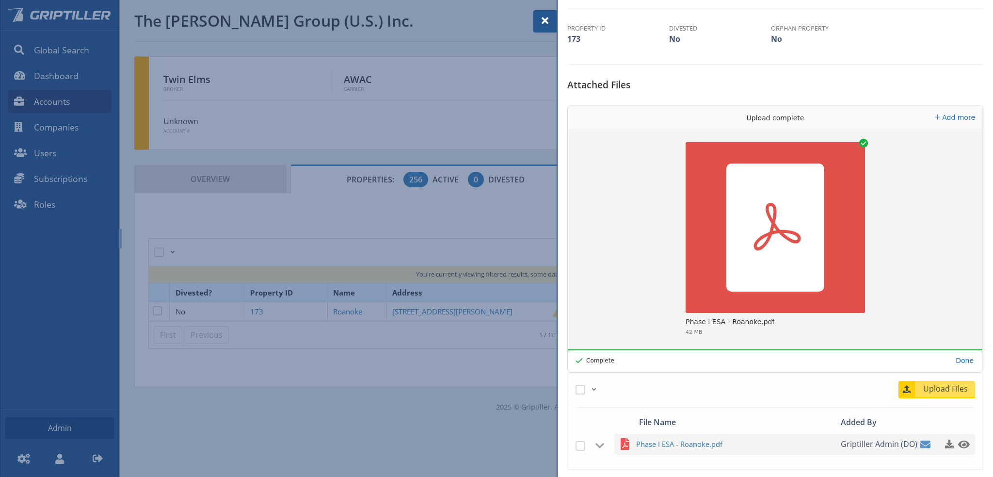
click at [547, 24] on span at bounding box center [545, 21] width 12 height 12
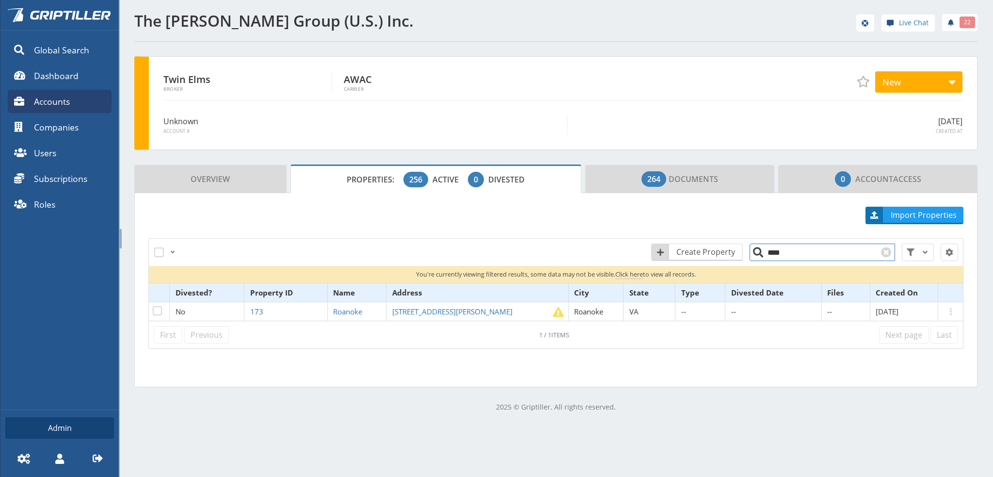
drag, startPoint x: 773, startPoint y: 252, endPoint x: 768, endPoint y: 254, distance: 5.2
click at [768, 254] on input "****" at bounding box center [822, 251] width 145 height 17
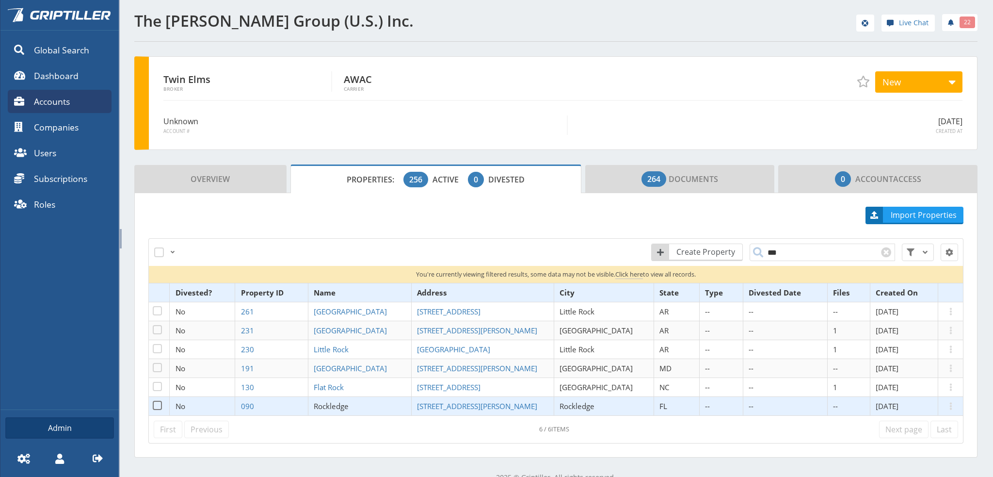
click at [349, 405] on span "Rockledge" at bounding box center [331, 406] width 35 height 10
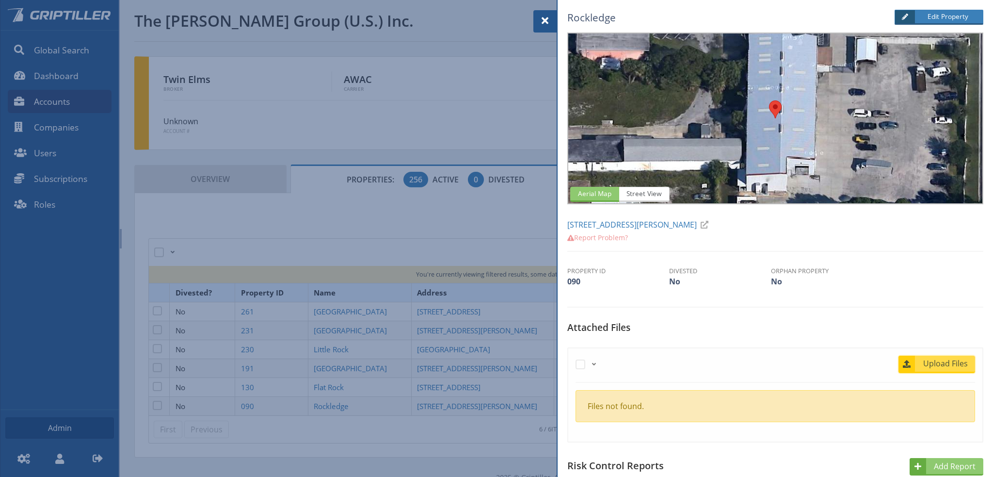
click at [937, 363] on span "Upload Files" at bounding box center [945, 363] width 59 height 12
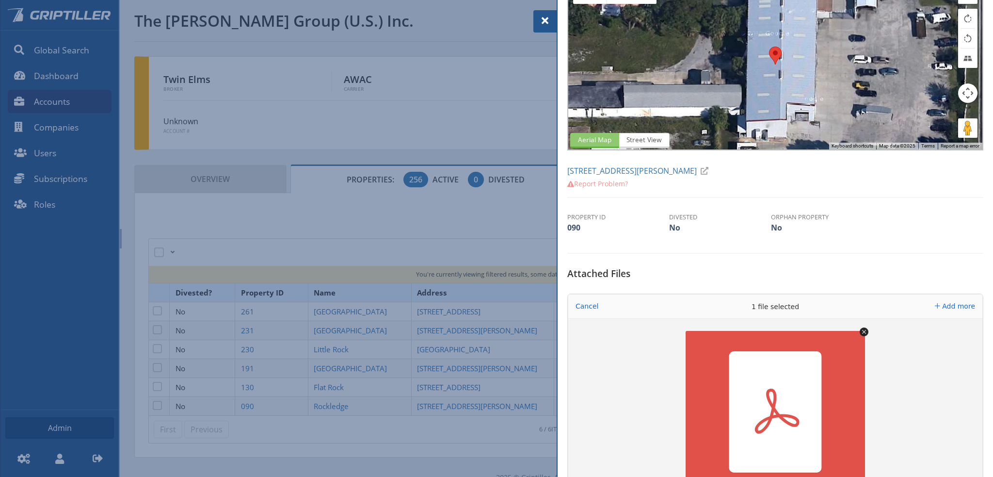
scroll to position [194, 0]
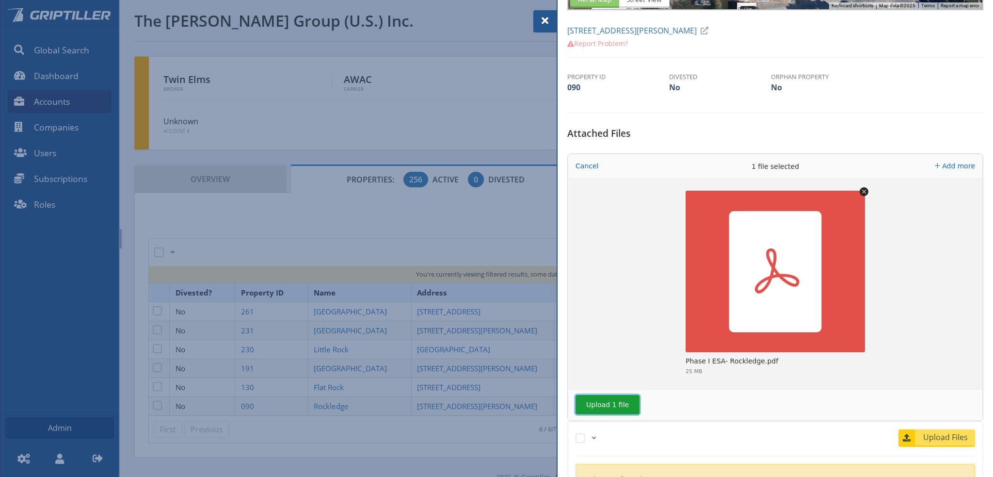
click at [611, 402] on button "Upload 1 file" at bounding box center [608, 404] width 64 height 19
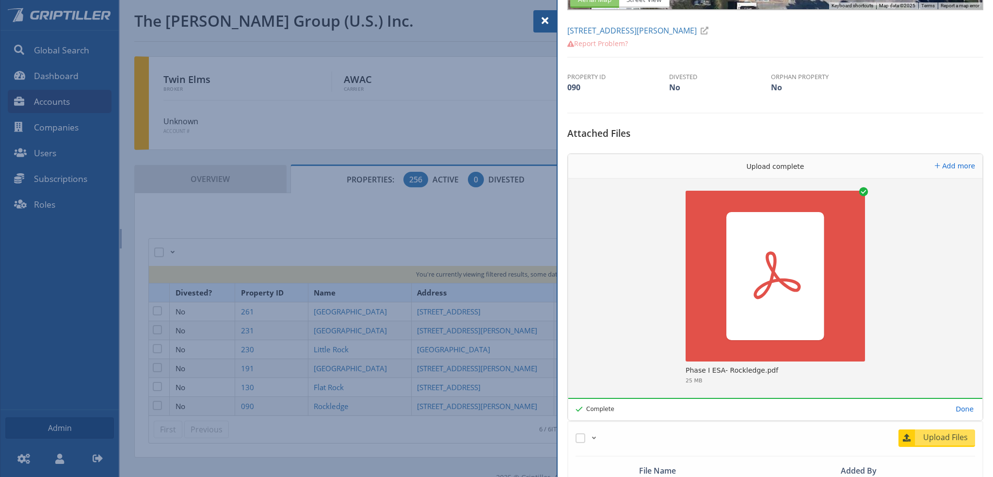
click at [345, 364] on div at bounding box center [496, 238] width 993 height 477
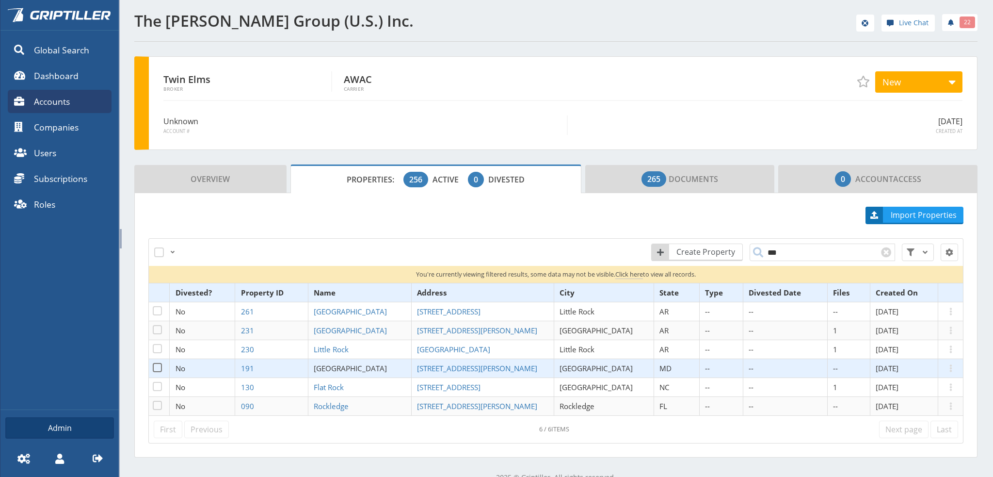
click at [345, 364] on span "[GEOGRAPHIC_DATA]" at bounding box center [350, 368] width 73 height 10
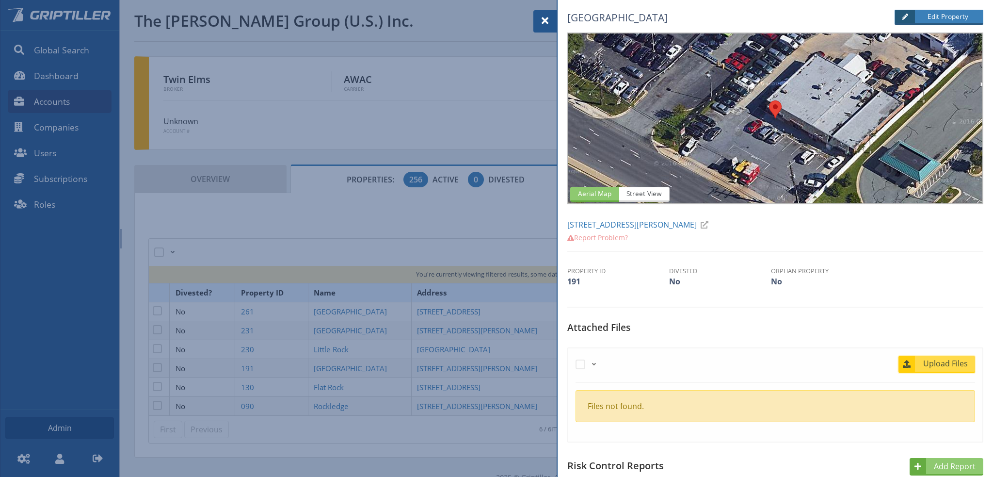
click at [939, 363] on span "Upload Files" at bounding box center [945, 363] width 59 height 12
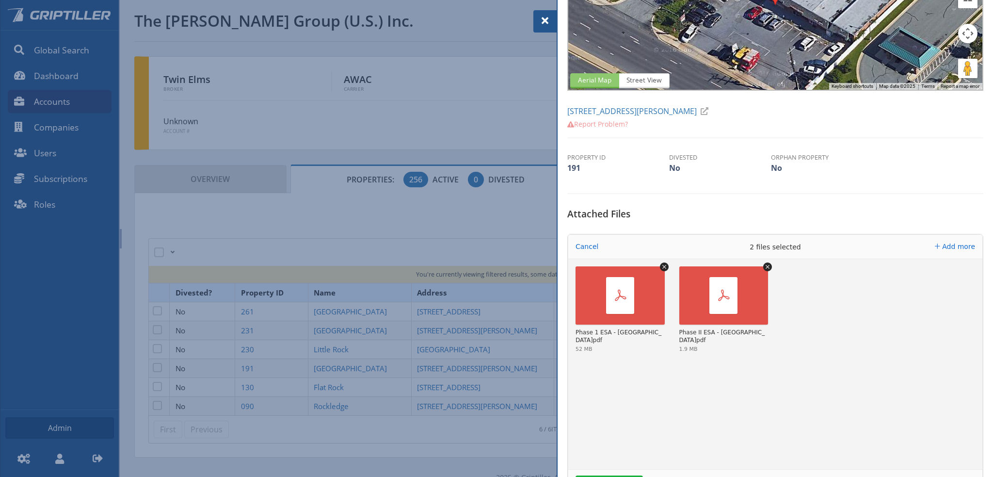
scroll to position [194, 0]
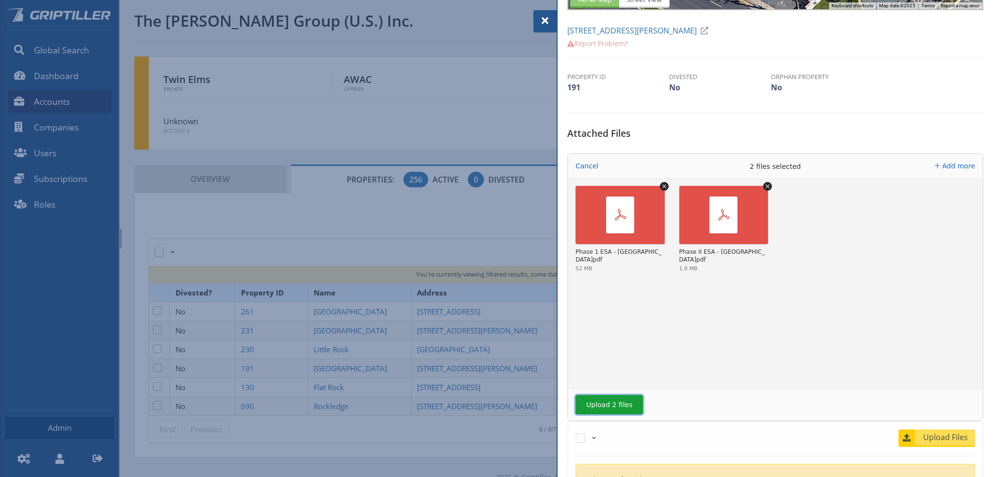
click at [623, 405] on button "Upload 2 files" at bounding box center [609, 404] width 67 height 19
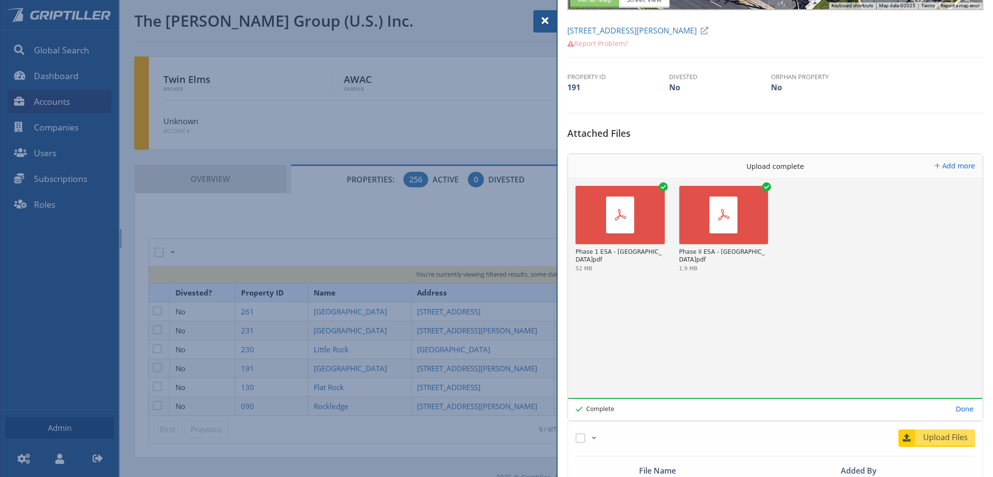
click at [544, 21] on span at bounding box center [545, 21] width 12 height 12
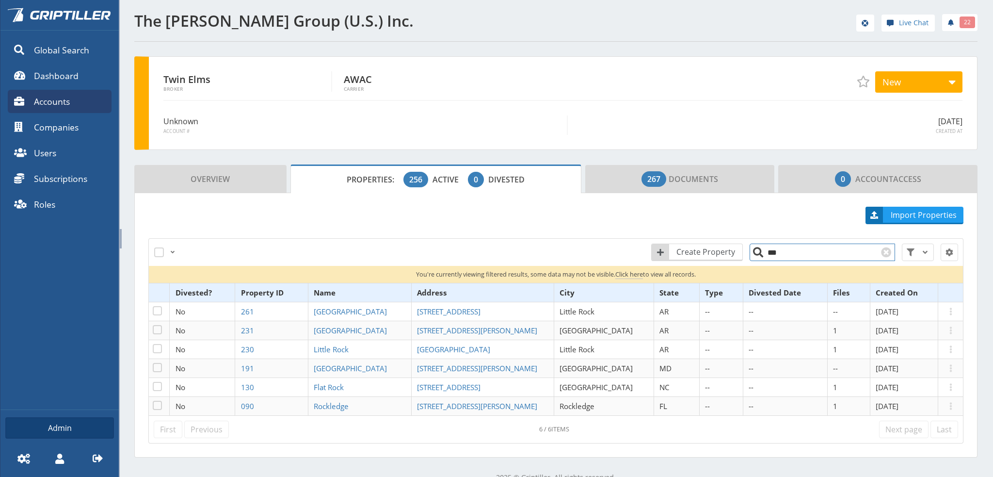
drag, startPoint x: 766, startPoint y: 254, endPoint x: 753, endPoint y: 255, distance: 13.1
click at [753, 255] on input "***" at bounding box center [822, 251] width 145 height 17
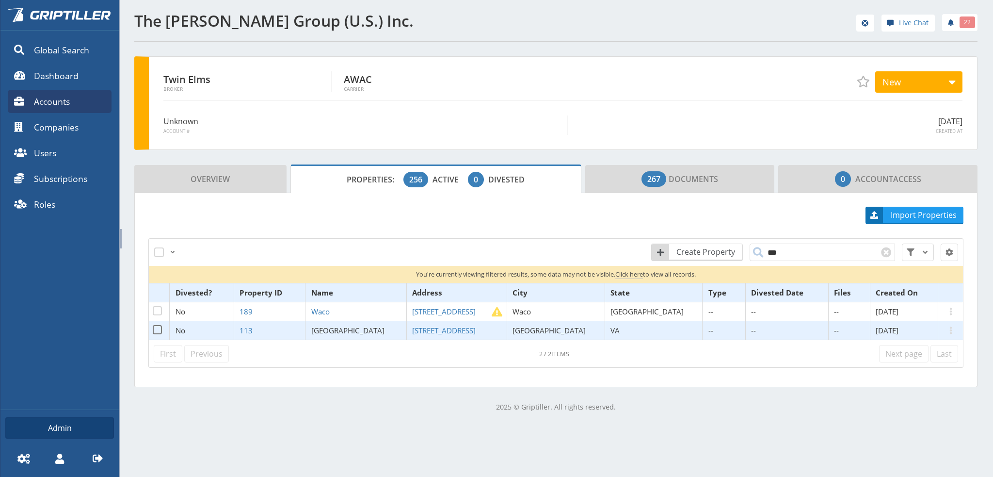
click at [363, 327] on span "Salem" at bounding box center [347, 330] width 73 height 10
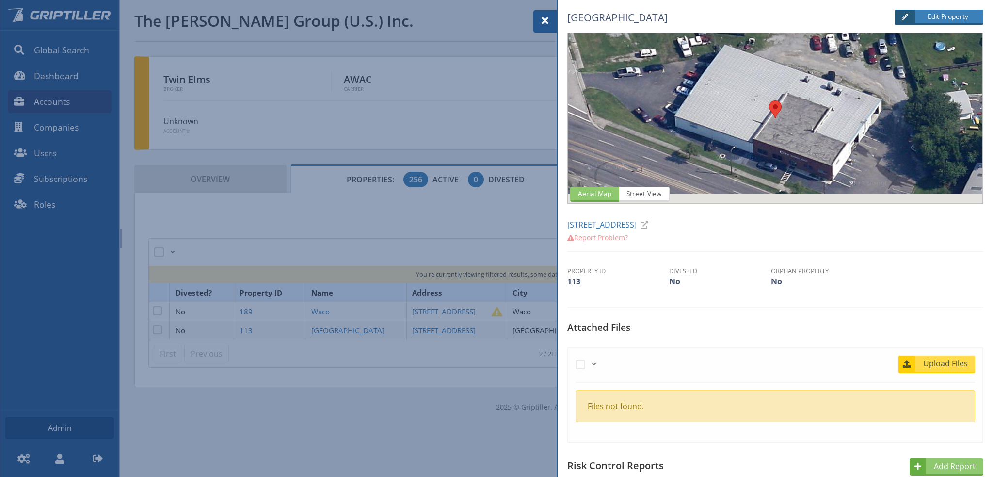
click at [942, 360] on span "Upload Files" at bounding box center [945, 363] width 59 height 12
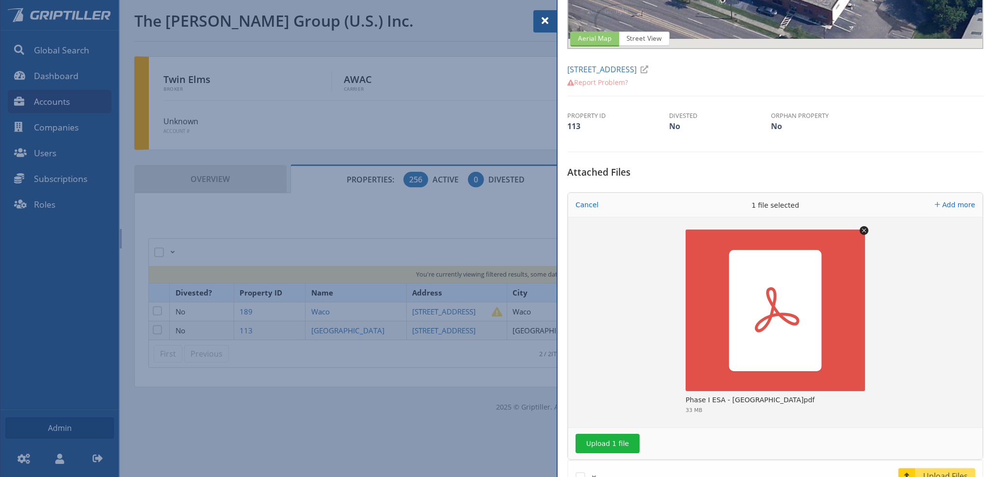
scroll to position [194, 0]
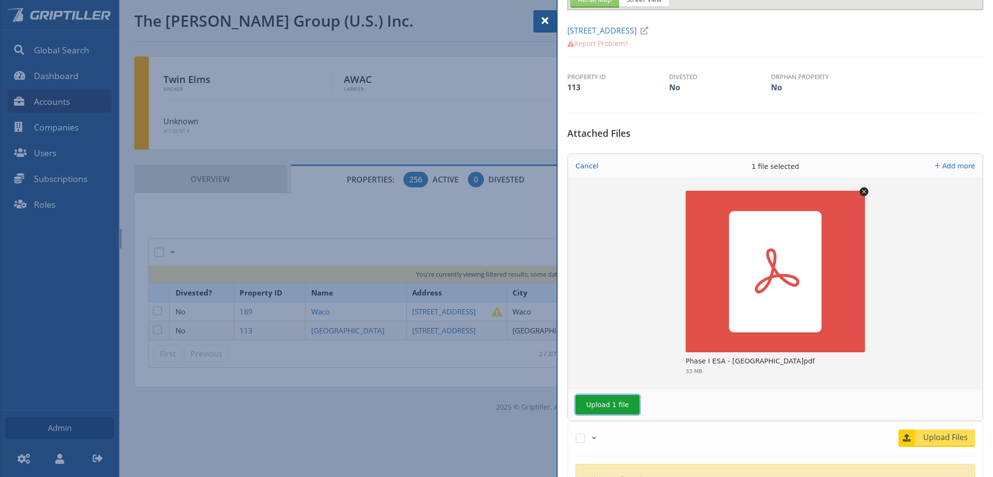
drag, startPoint x: 604, startPoint y: 402, endPoint x: 652, endPoint y: 393, distance: 49.4
click at [605, 402] on button "Upload 1 file" at bounding box center [608, 404] width 64 height 19
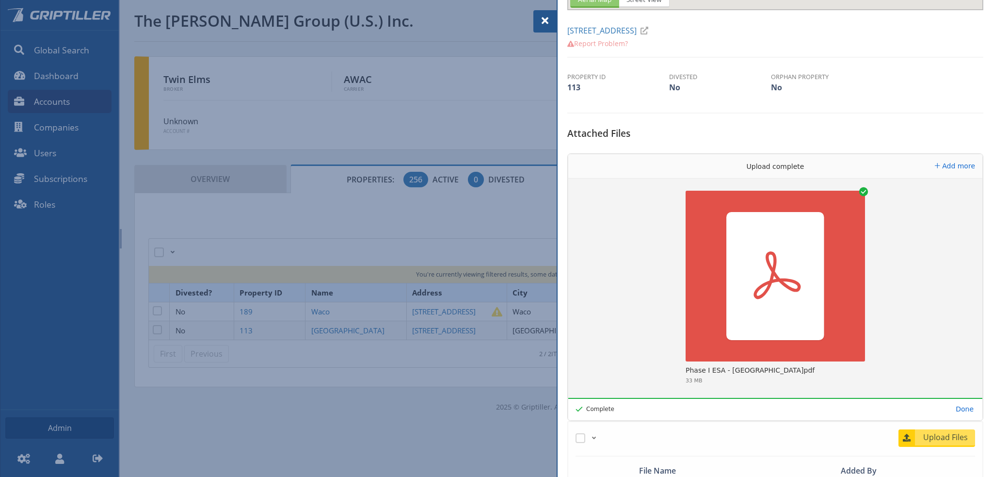
click at [544, 22] on span at bounding box center [545, 21] width 12 height 12
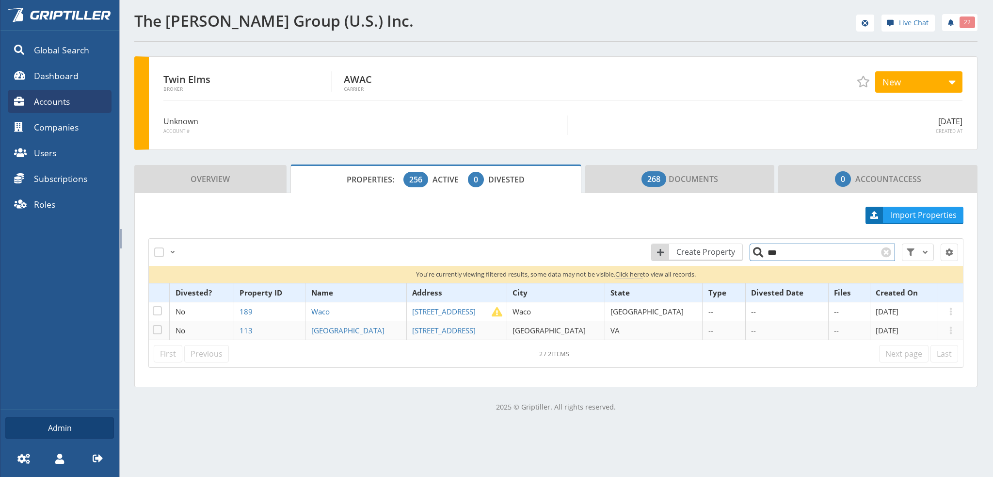
click at [773, 253] on input "***" at bounding box center [822, 251] width 145 height 17
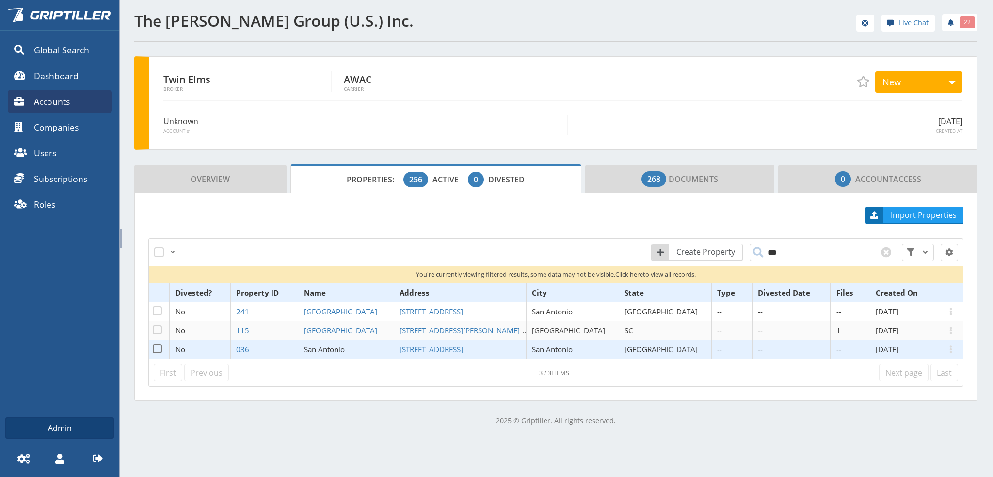
click at [336, 349] on span "San Antonio" at bounding box center [324, 349] width 41 height 10
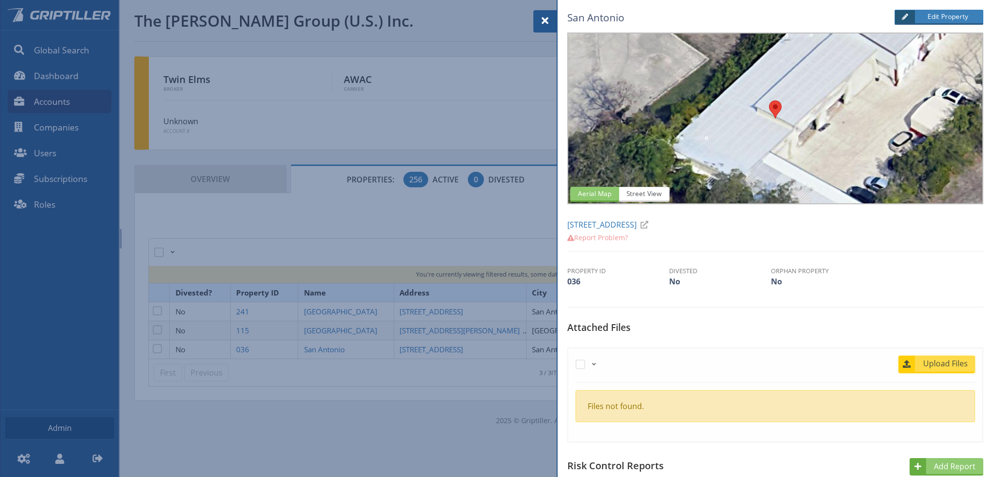
click at [933, 361] on span "Upload Files" at bounding box center [945, 363] width 59 height 12
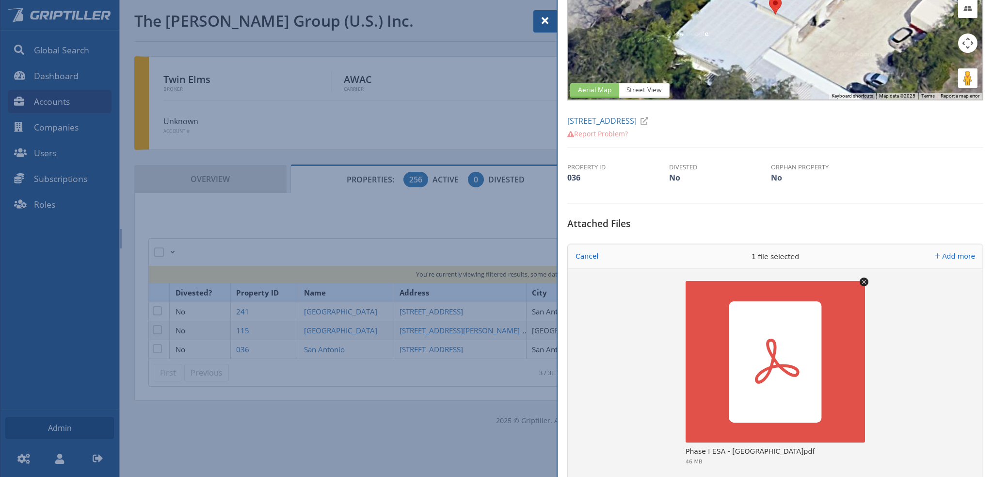
scroll to position [242, 0]
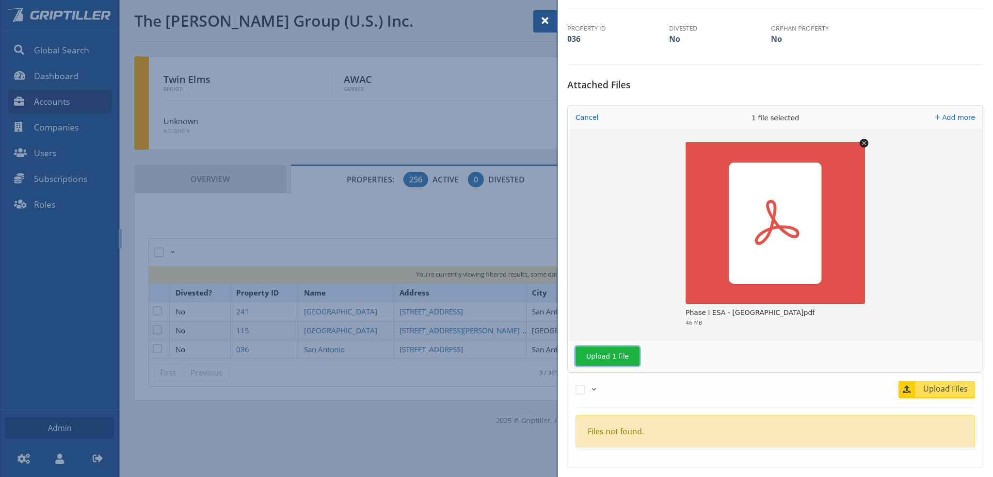
click at [611, 355] on button "Upload 1 file" at bounding box center [608, 355] width 64 height 19
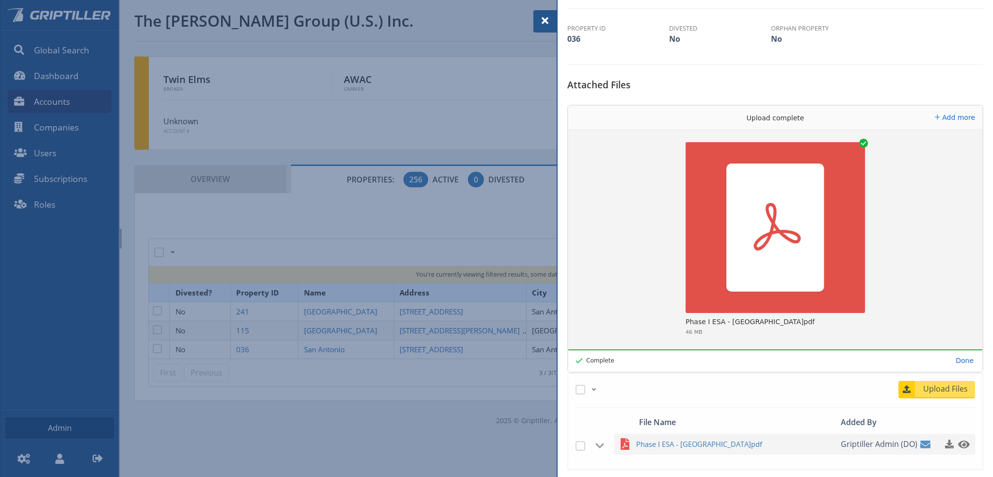
drag, startPoint x: 543, startPoint y: 20, endPoint x: 552, endPoint y: 24, distance: 9.8
click at [543, 20] on span at bounding box center [545, 21] width 12 height 12
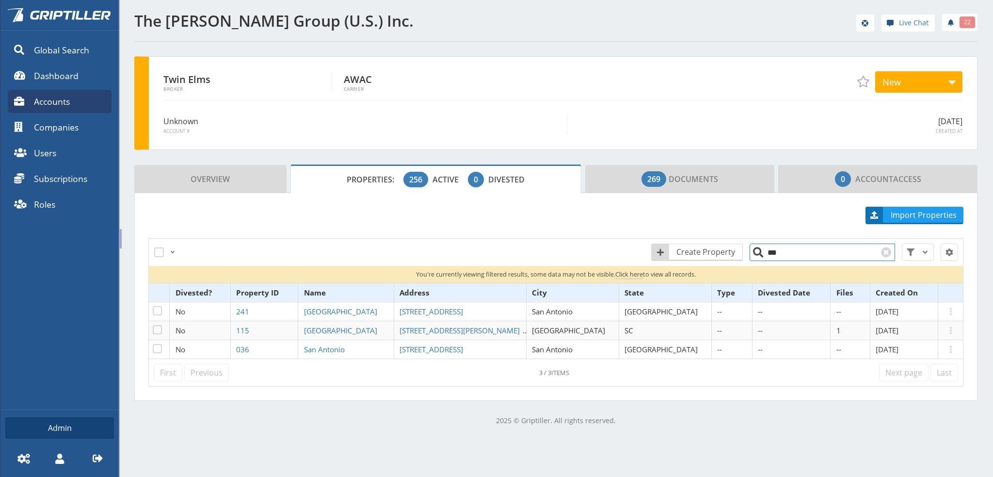
click at [776, 254] on input "***" at bounding box center [822, 251] width 145 height 17
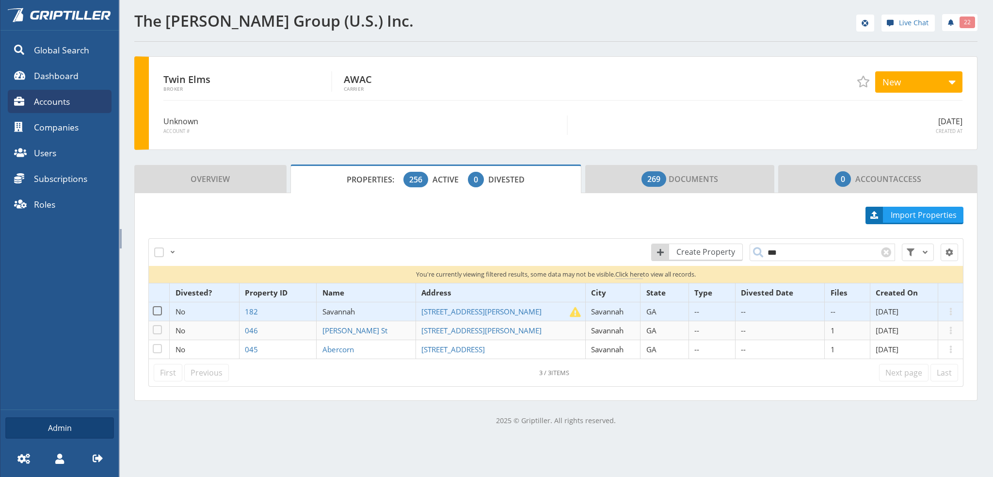
click at [350, 312] on span "Savannah" at bounding box center [338, 311] width 32 height 10
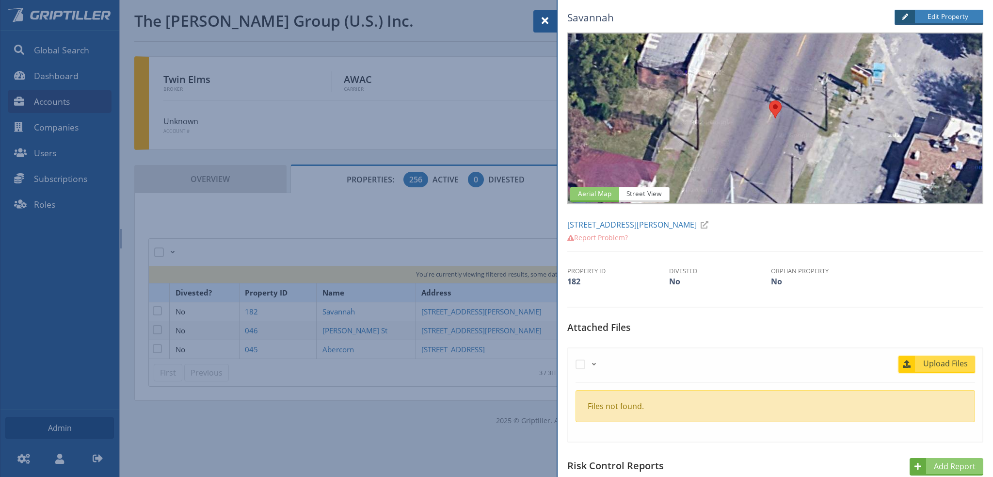
click at [952, 364] on span "Upload Files" at bounding box center [945, 363] width 59 height 12
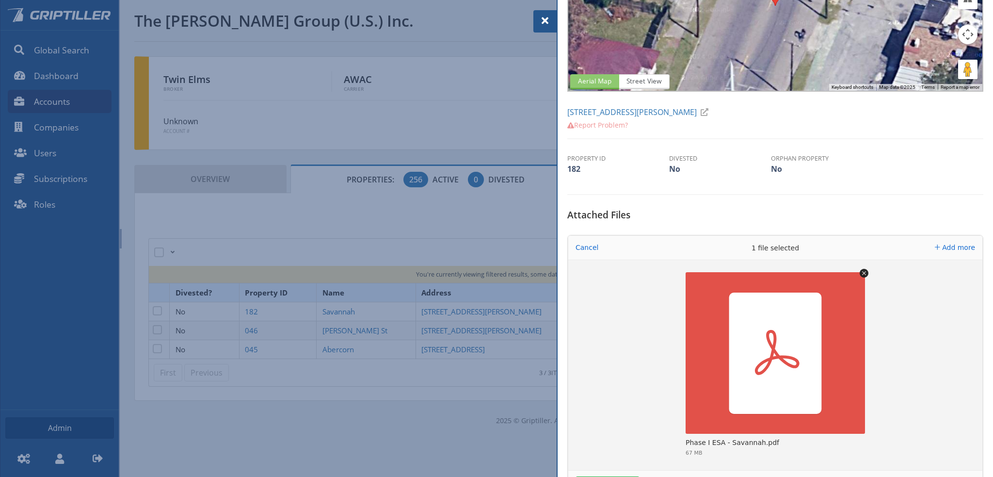
scroll to position [194, 0]
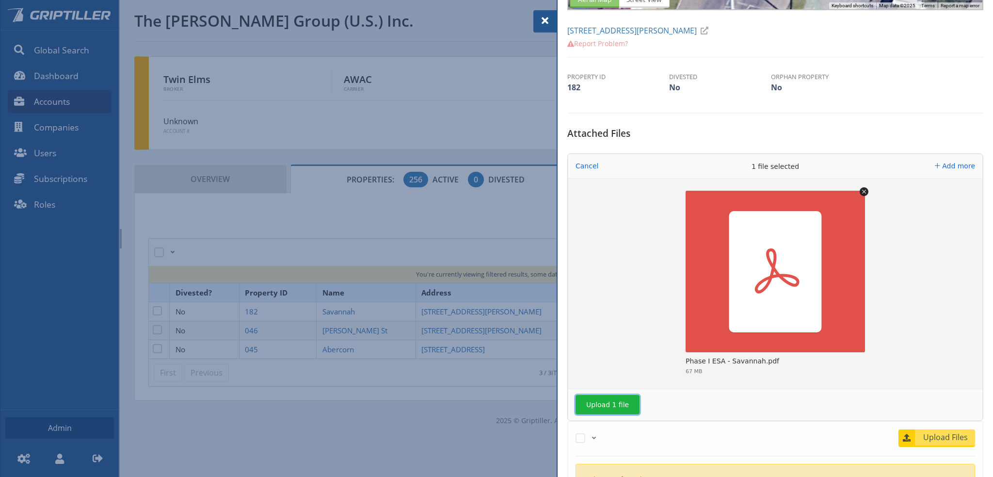
drag, startPoint x: 609, startPoint y: 405, endPoint x: 624, endPoint y: 397, distance: 17.1
click at [613, 402] on button "Upload 1 file" at bounding box center [608, 404] width 64 height 19
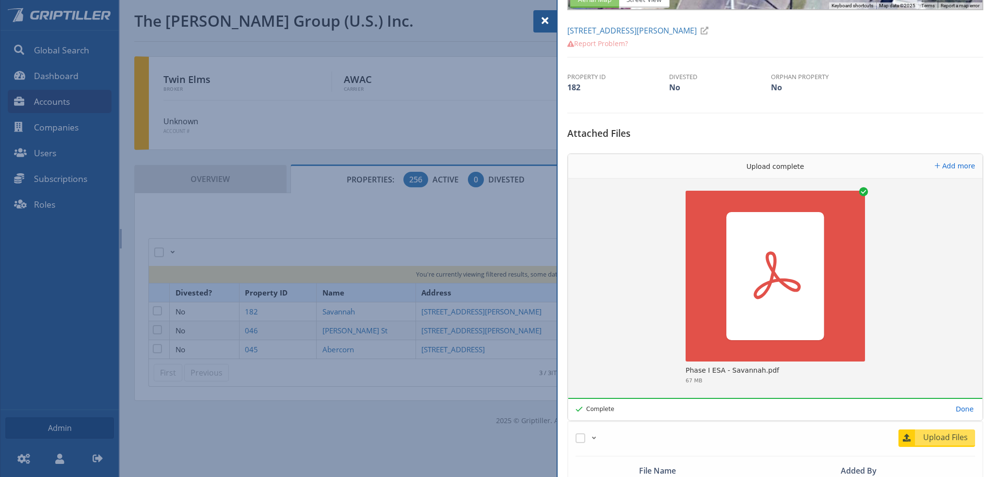
click at [545, 20] on span at bounding box center [545, 21] width 12 height 12
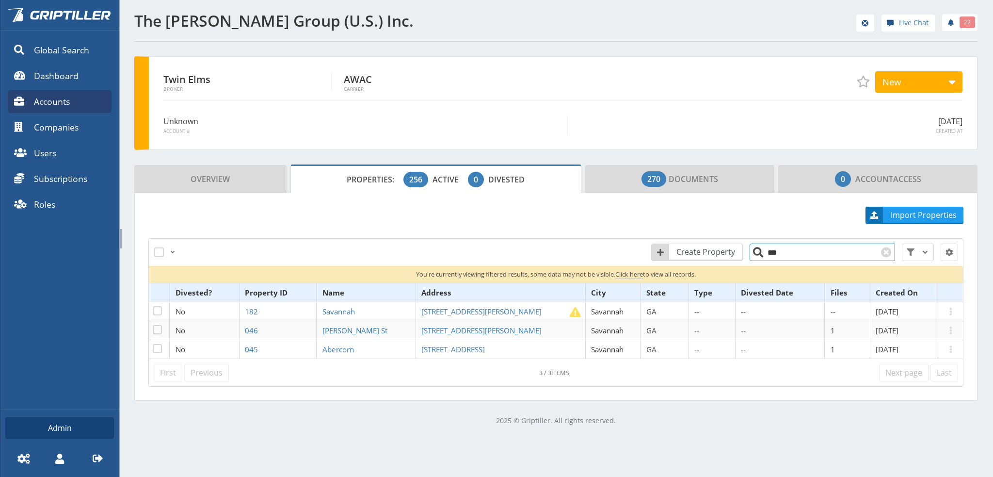
click at [788, 249] on input "***" at bounding box center [822, 251] width 145 height 17
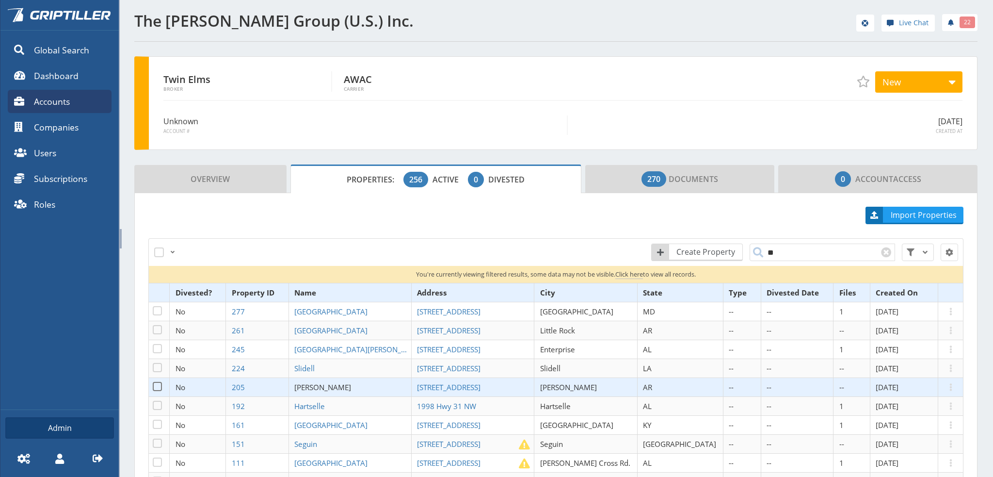
click at [345, 386] on span "Searcy" at bounding box center [322, 387] width 57 height 10
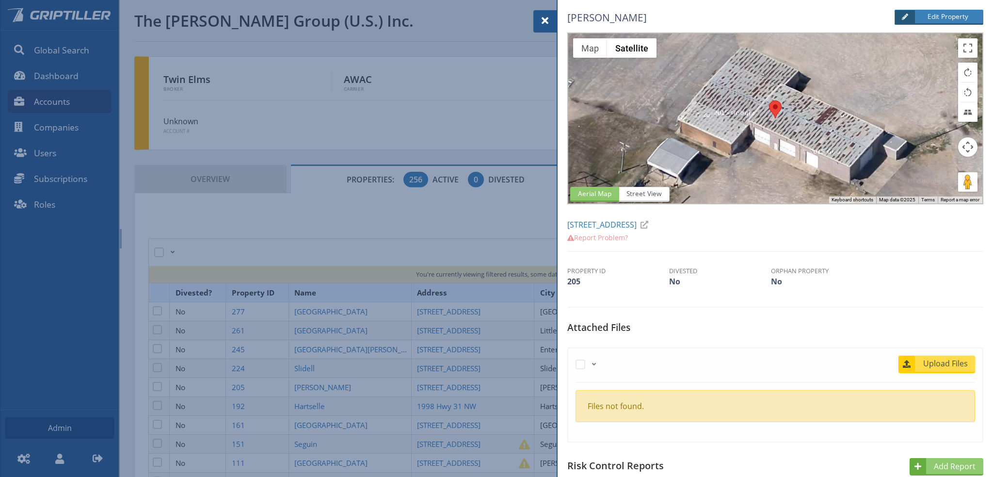
click at [925, 362] on span "Upload Files" at bounding box center [945, 363] width 59 height 12
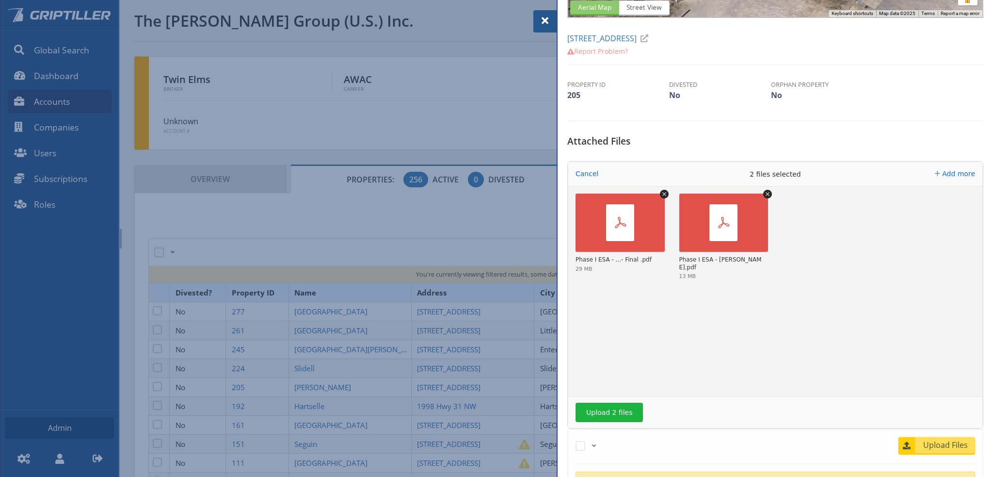
scroll to position [194, 0]
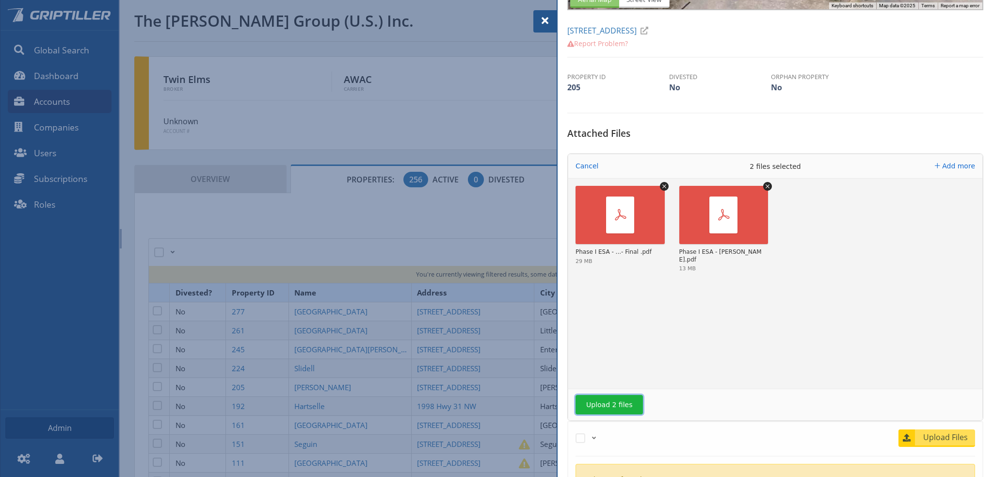
drag, startPoint x: 621, startPoint y: 401, endPoint x: 646, endPoint y: 402, distance: 24.8
click at [625, 396] on button "Upload 2 files" at bounding box center [609, 404] width 67 height 19
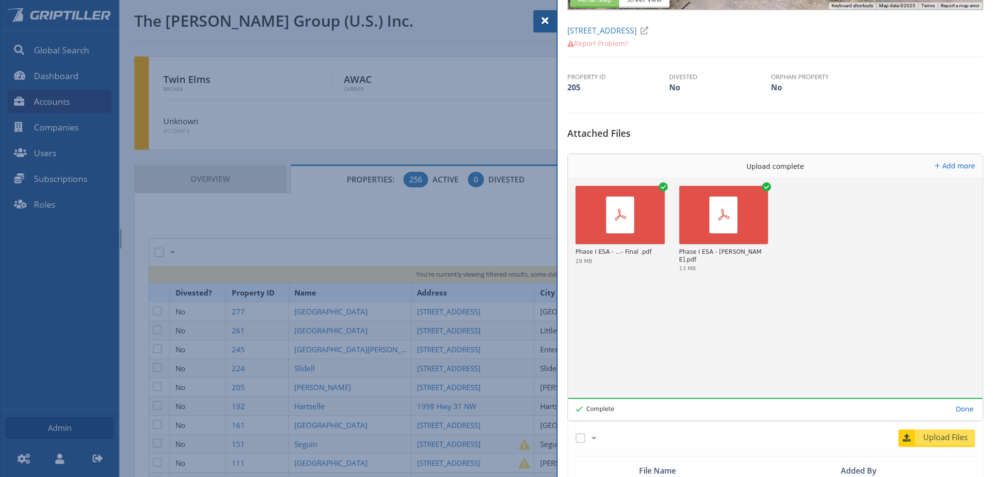
click at [545, 19] on span at bounding box center [545, 21] width 12 height 12
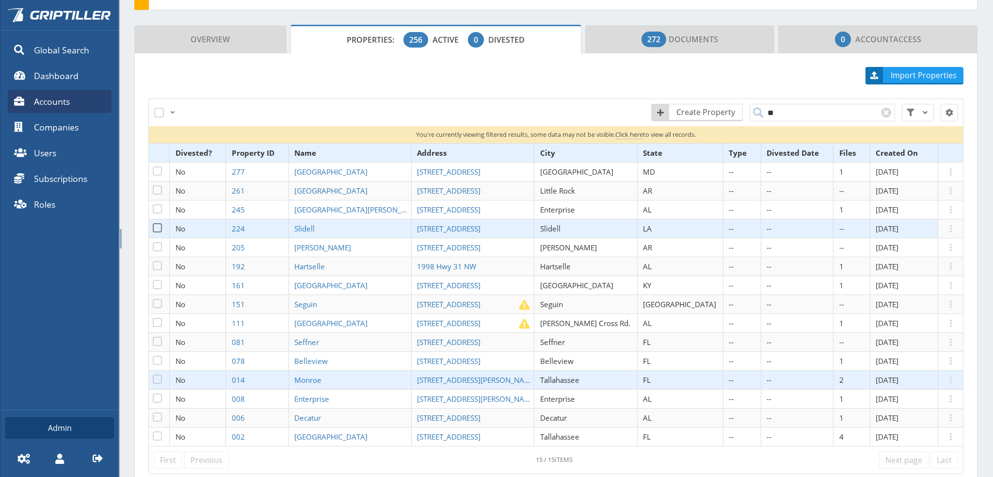
scroll to position [145, 0]
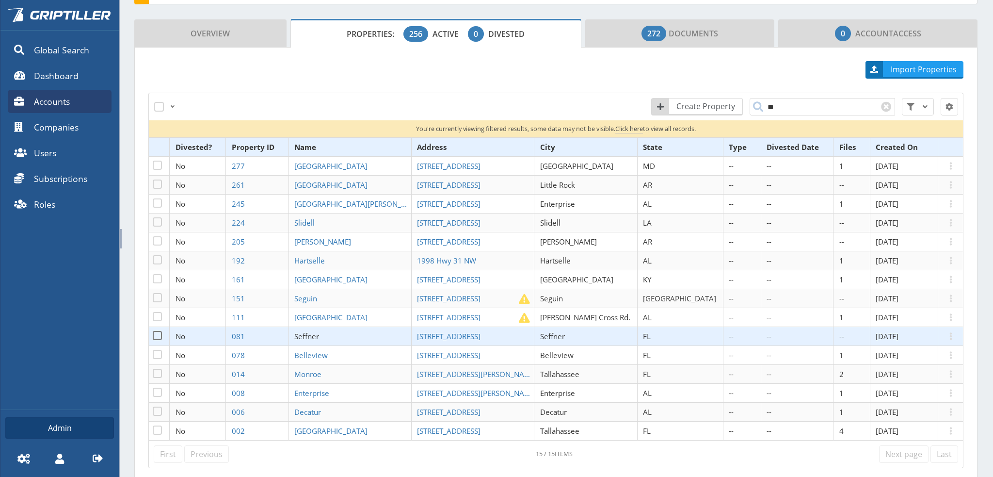
click at [319, 334] on span "Seffner" at bounding box center [306, 336] width 25 height 10
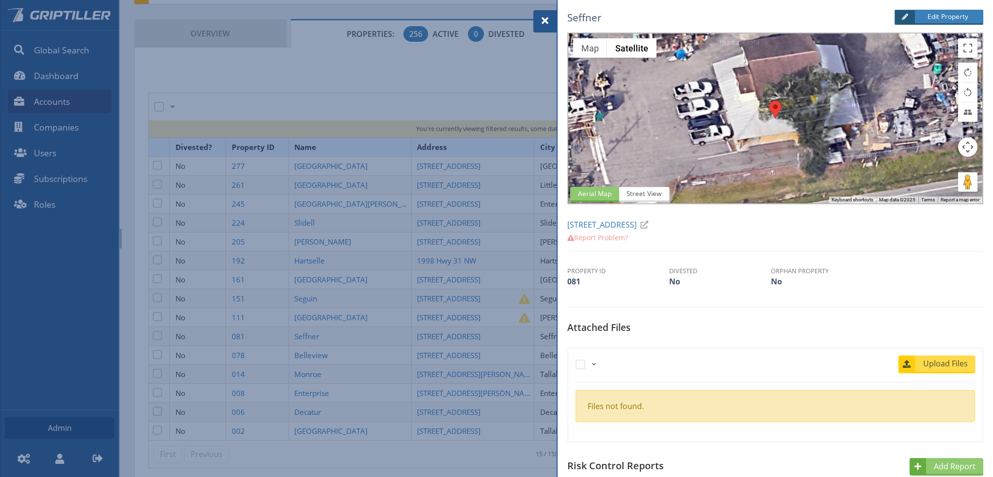
click at [949, 362] on span "Upload Files" at bounding box center [945, 363] width 59 height 12
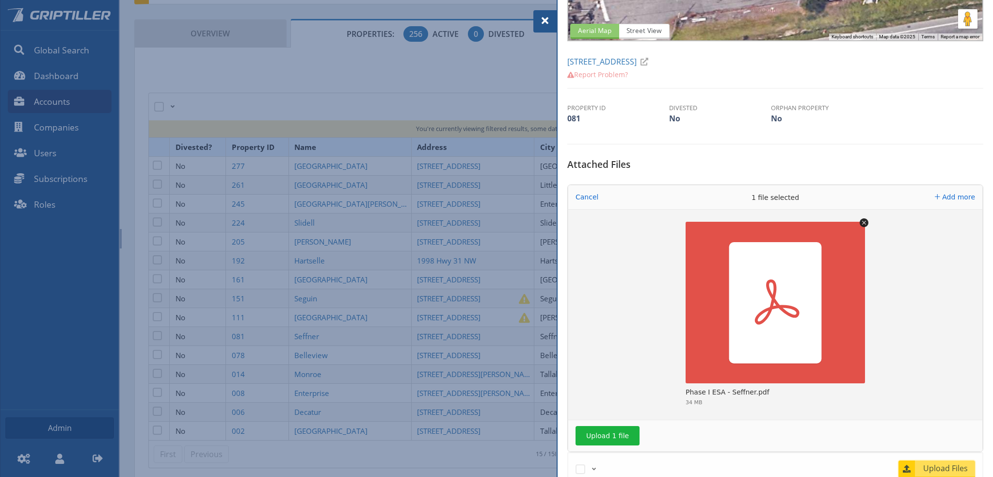
scroll to position [242, 0]
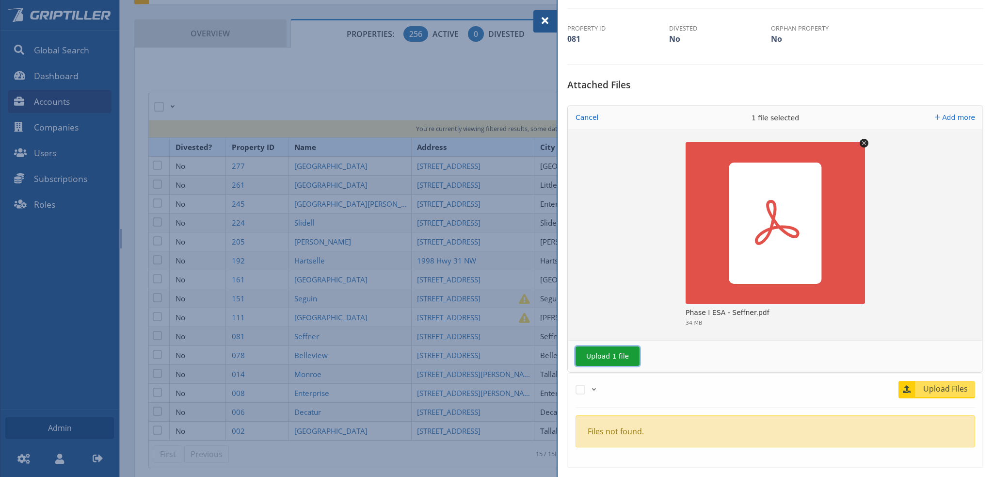
click at [607, 354] on button "Upload 1 file" at bounding box center [608, 355] width 64 height 19
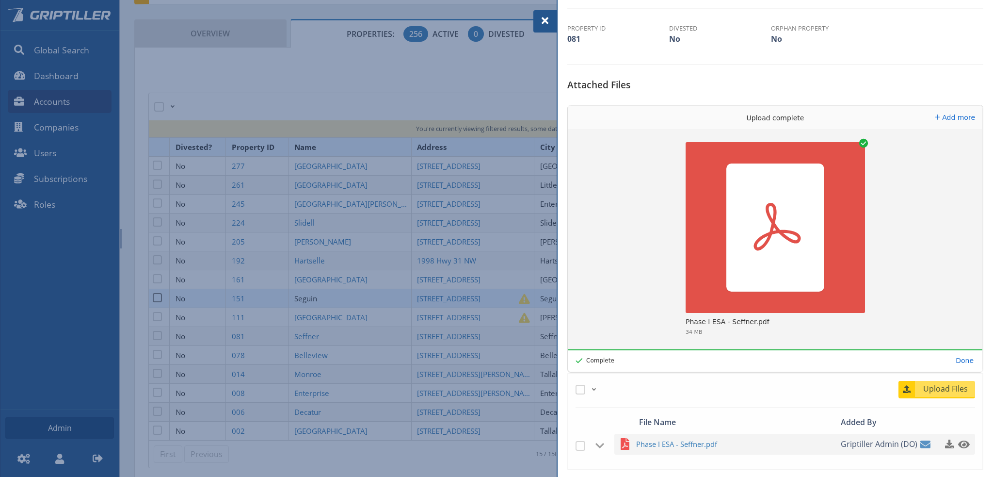
click at [336, 296] on div at bounding box center [496, 238] width 993 height 477
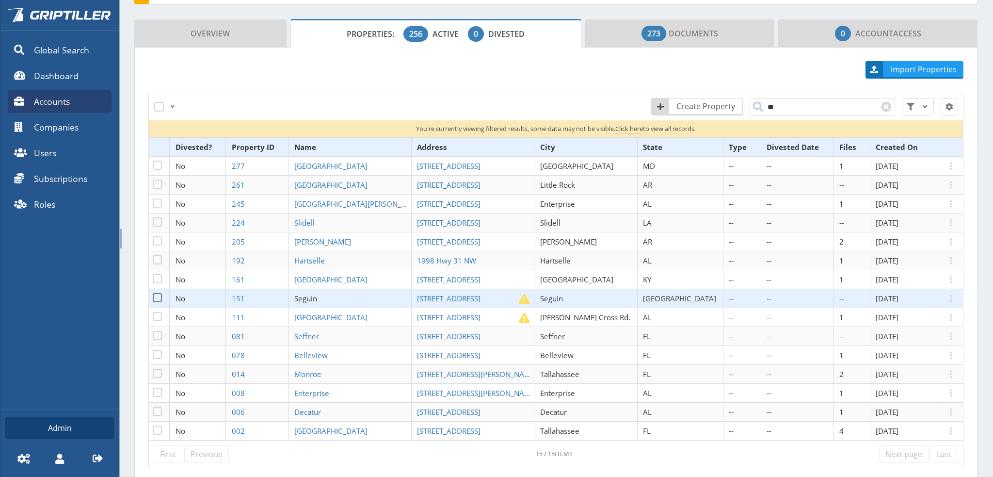
click at [317, 296] on span "Seguin" at bounding box center [305, 298] width 23 height 10
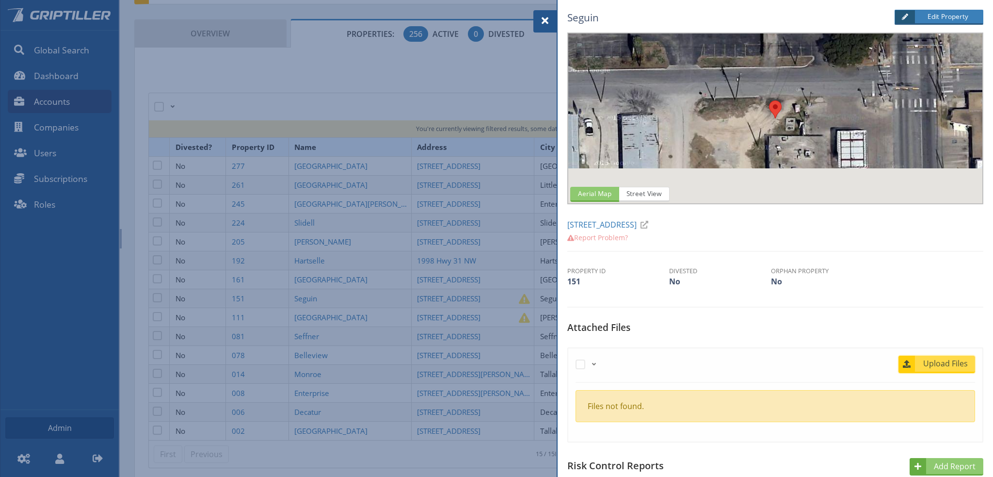
click at [939, 365] on span "Upload Files" at bounding box center [945, 363] width 59 height 12
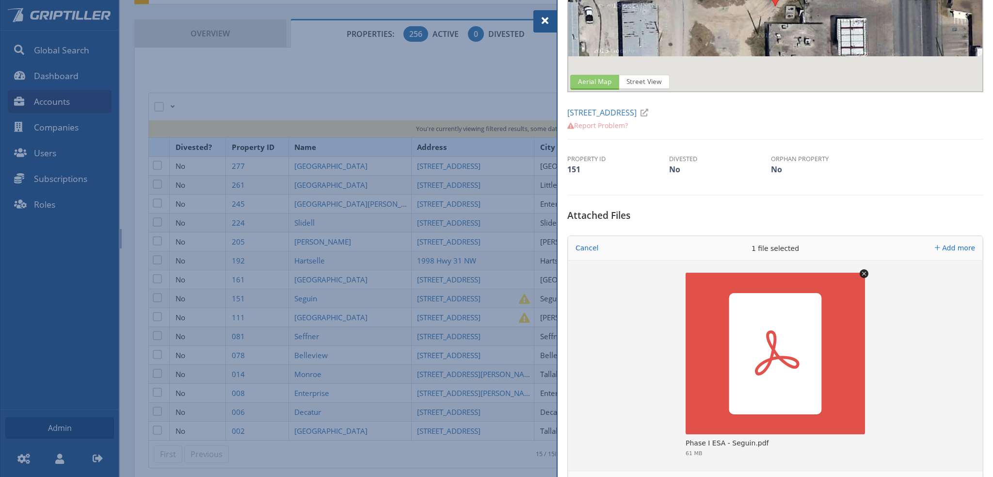
scroll to position [242, 0]
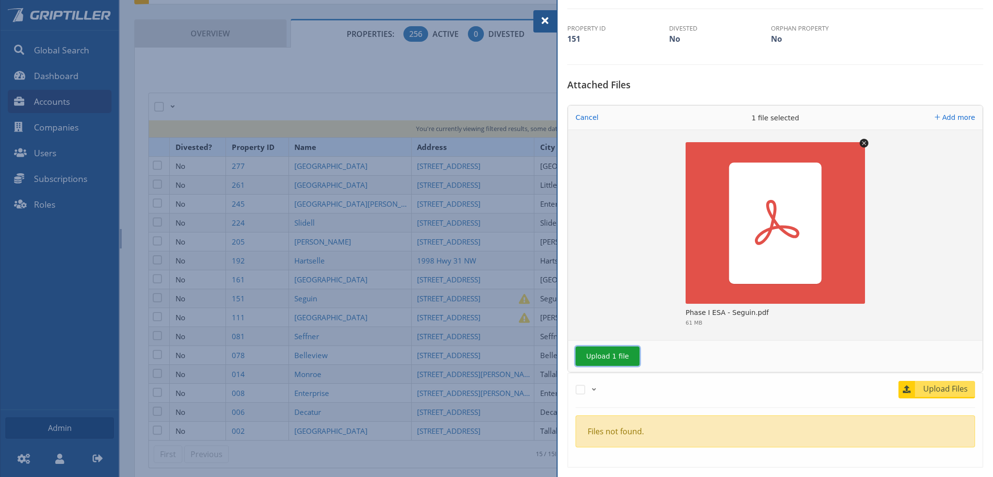
click at [609, 352] on button "Upload 1 file" at bounding box center [608, 355] width 64 height 19
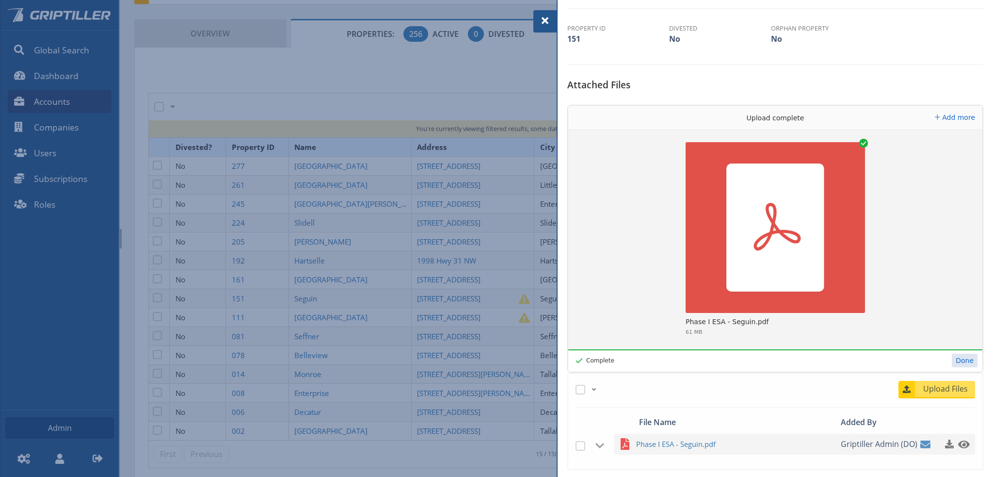
click at [545, 18] on span at bounding box center [545, 21] width 12 height 12
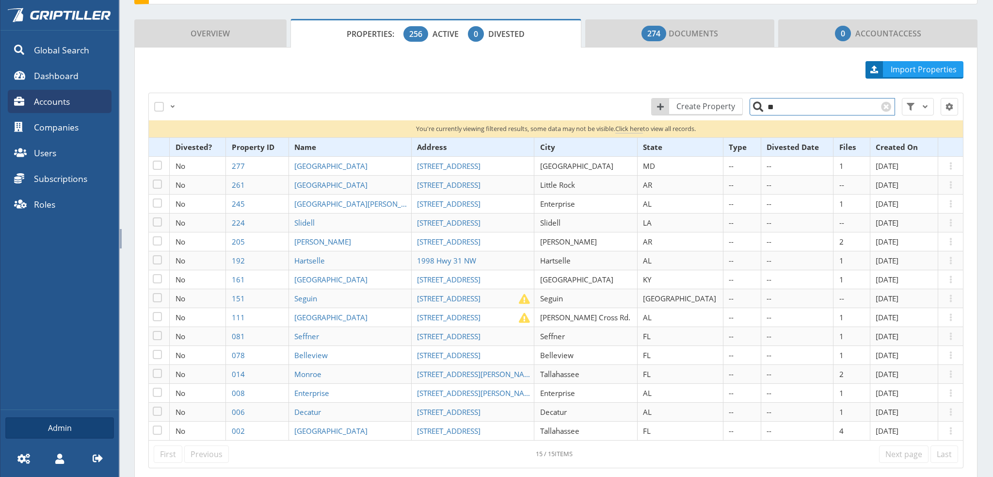
click at [771, 111] on input "**" at bounding box center [822, 106] width 145 height 17
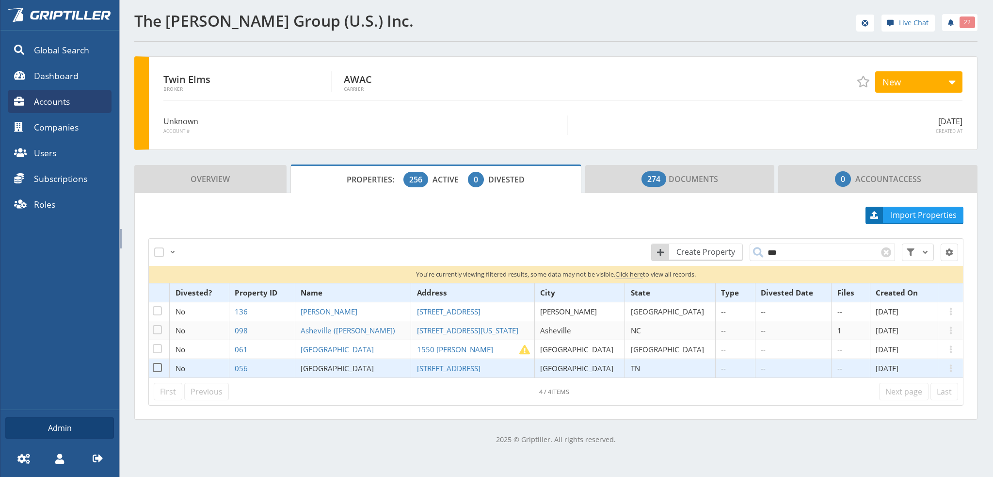
click at [349, 368] on span "Shelbyville" at bounding box center [337, 368] width 73 height 10
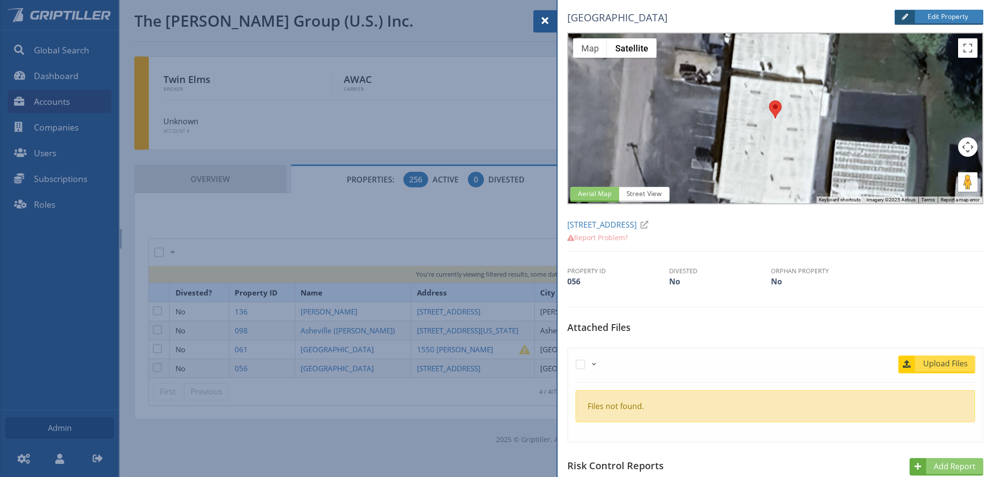
click at [943, 362] on span "Upload Files" at bounding box center [945, 363] width 59 height 12
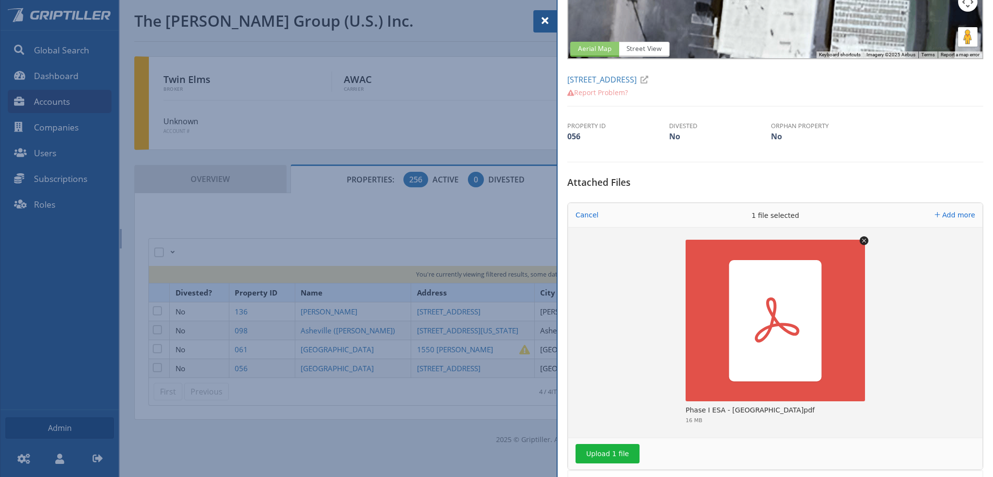
scroll to position [145, 0]
drag, startPoint x: 618, startPoint y: 451, endPoint x: 642, endPoint y: 446, distance: 24.5
click at [623, 450] on button "Upload 1 file" at bounding box center [608, 452] width 64 height 19
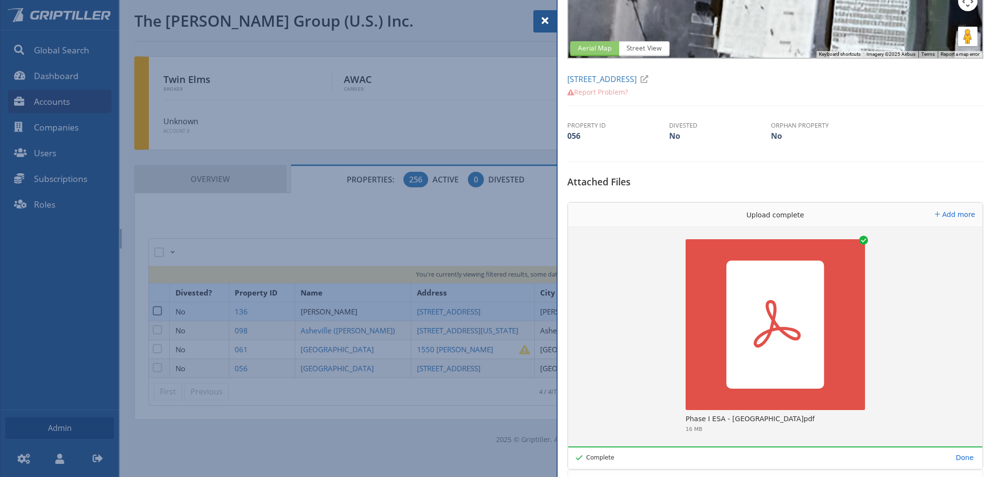
click at [354, 308] on div at bounding box center [496, 238] width 993 height 477
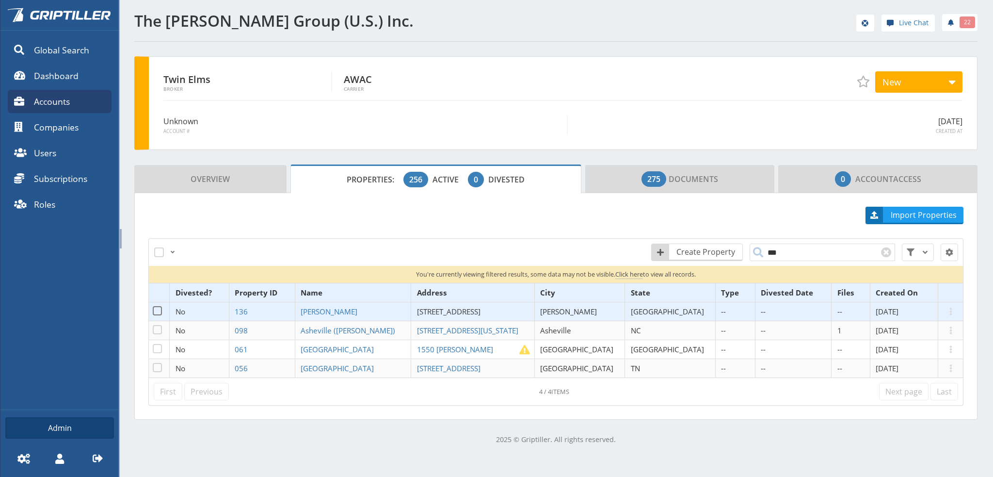
click at [433, 311] on span "[STREET_ADDRESS]" at bounding box center [449, 311] width 64 height 10
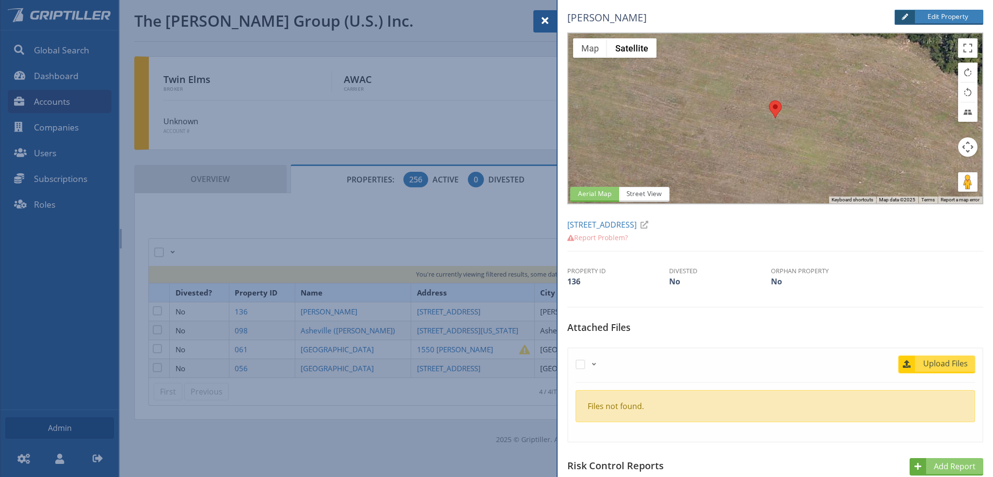
click at [932, 362] on span "Upload Files" at bounding box center [945, 363] width 59 height 12
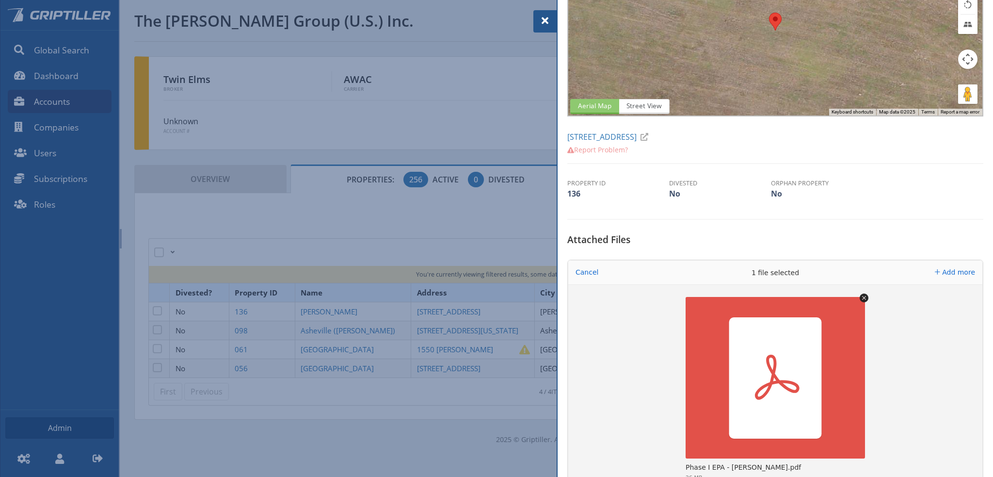
scroll to position [145, 0]
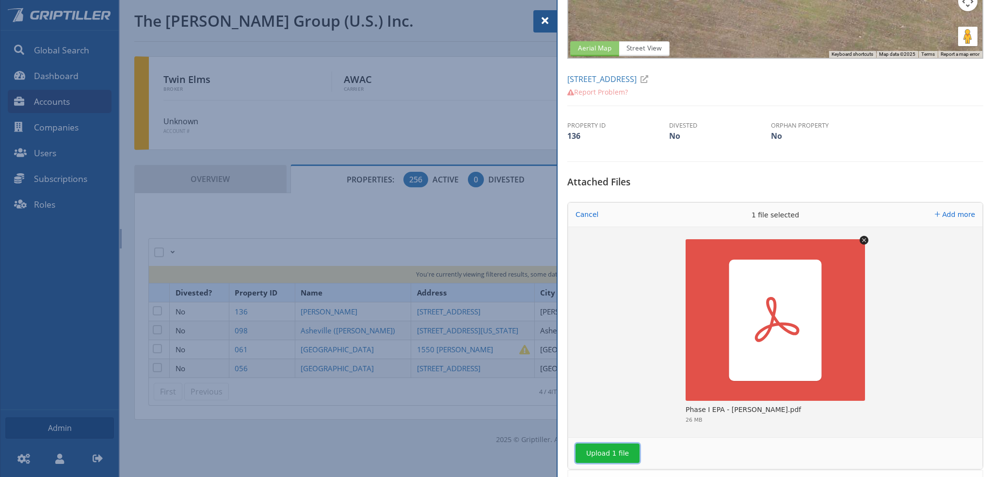
drag, startPoint x: 612, startPoint y: 451, endPoint x: 625, endPoint y: 450, distance: 12.2
click at [619, 451] on button "Upload 1 file" at bounding box center [608, 452] width 64 height 19
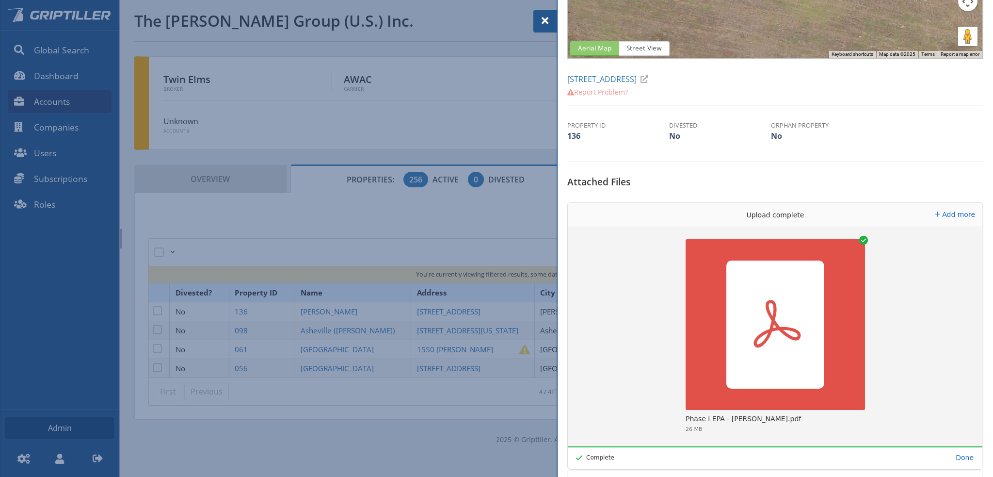
click at [546, 20] on span at bounding box center [545, 21] width 12 height 12
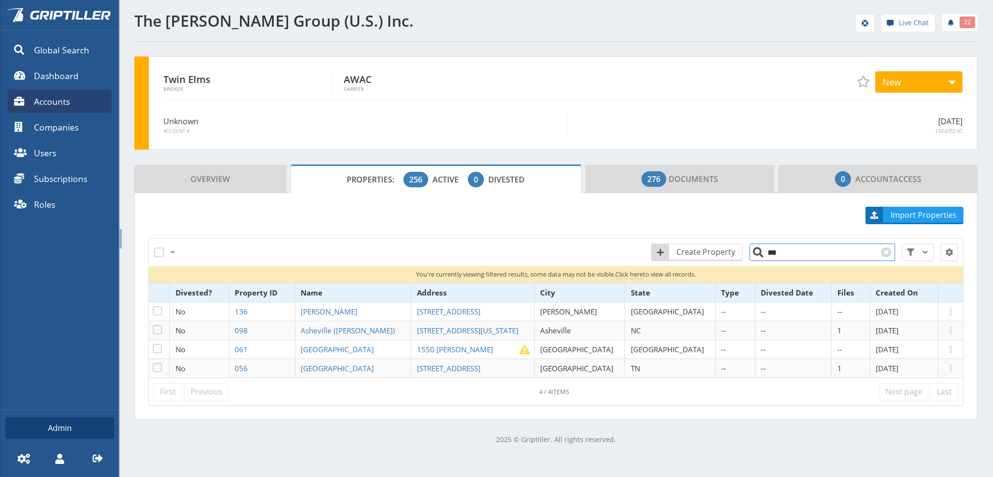
click at [779, 252] on input "***" at bounding box center [822, 251] width 145 height 17
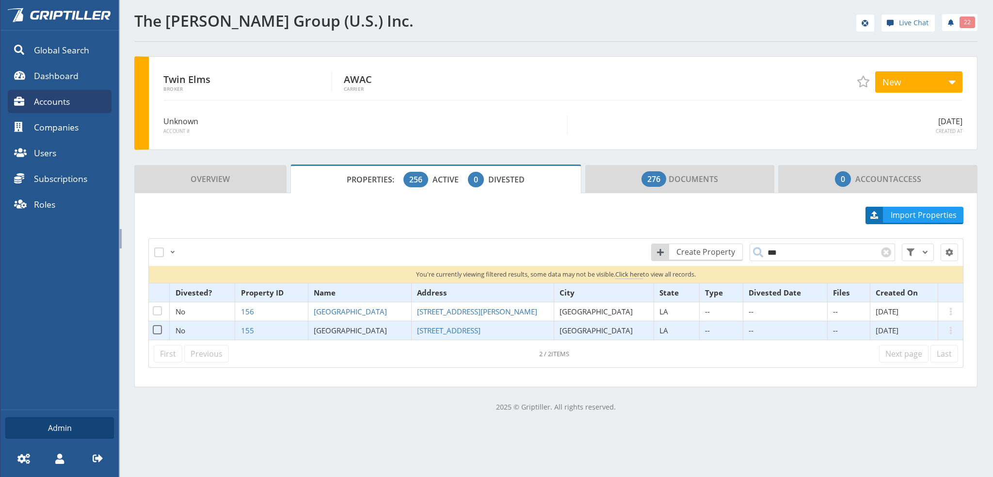
click at [354, 329] on span "Shreveport" at bounding box center [350, 330] width 73 height 10
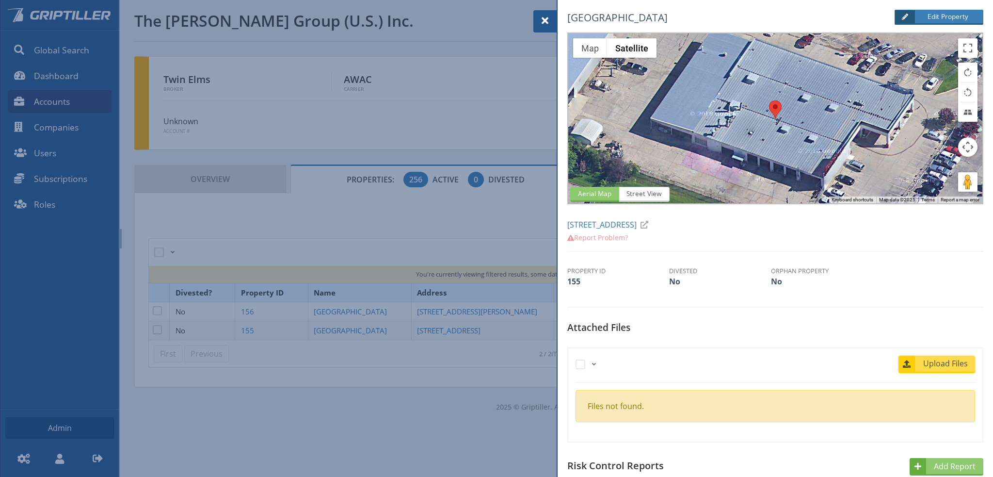
click at [927, 362] on span "Upload Files" at bounding box center [945, 363] width 59 height 12
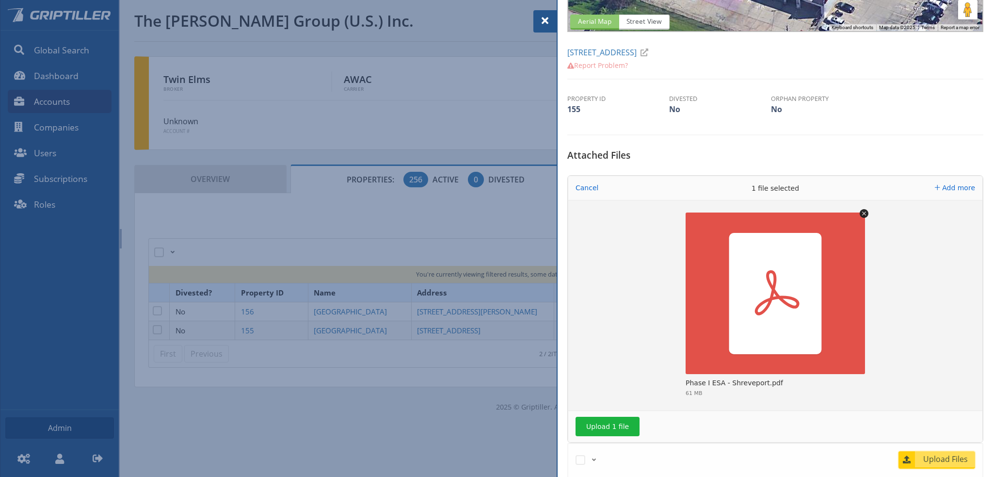
scroll to position [242, 0]
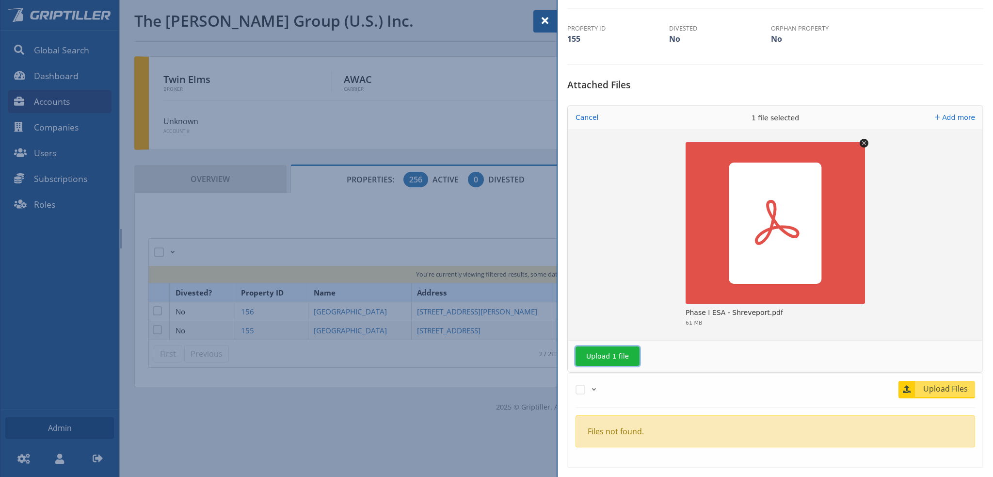
click at [621, 353] on button "Upload 1 file" at bounding box center [608, 355] width 64 height 19
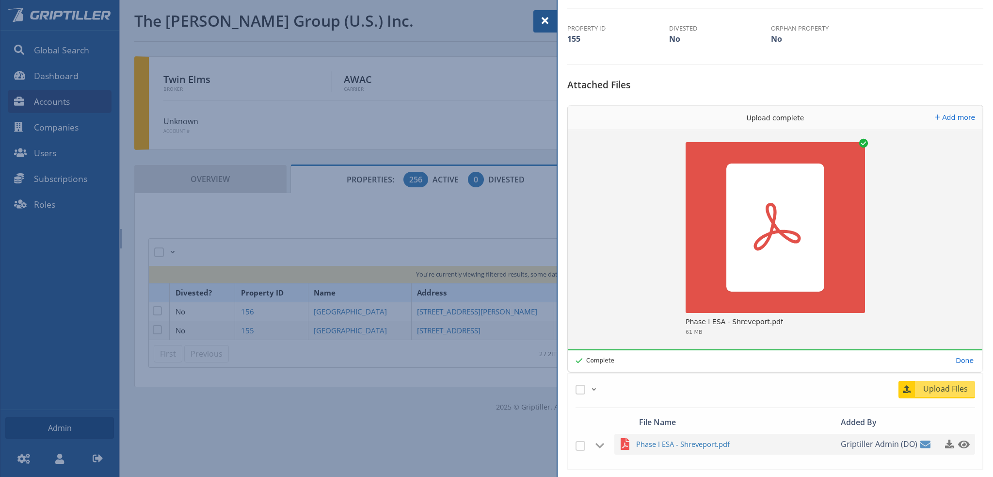
click at [346, 307] on div at bounding box center [496, 238] width 993 height 477
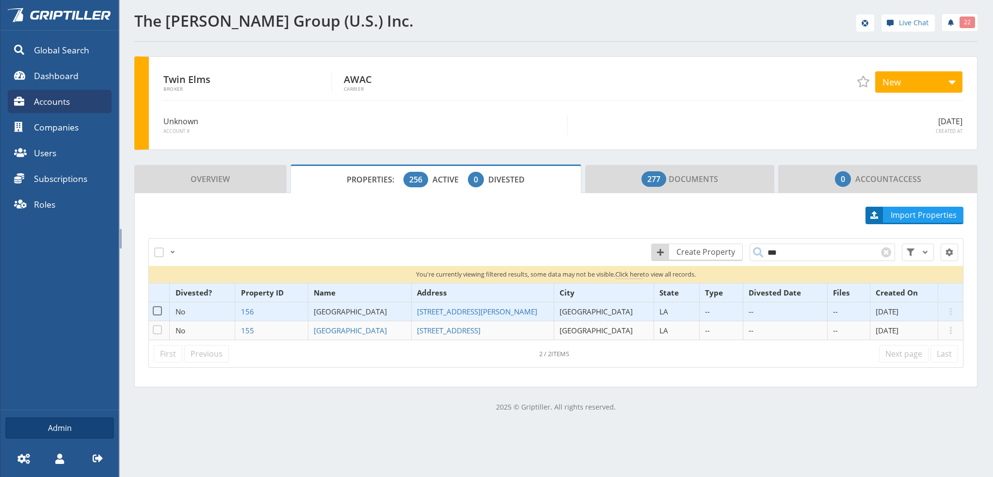
click at [346, 307] on span "Shreveport South" at bounding box center [350, 311] width 73 height 10
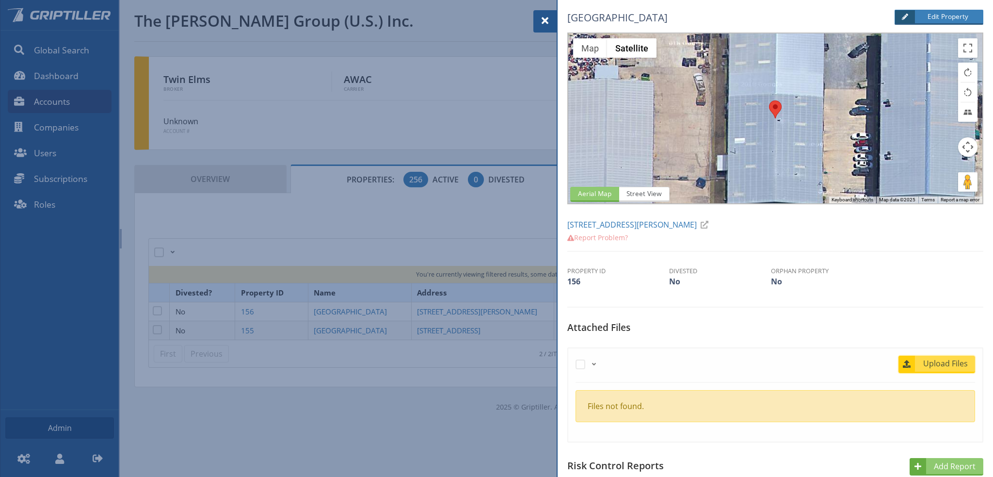
click at [927, 366] on span "Upload Files" at bounding box center [945, 363] width 59 height 12
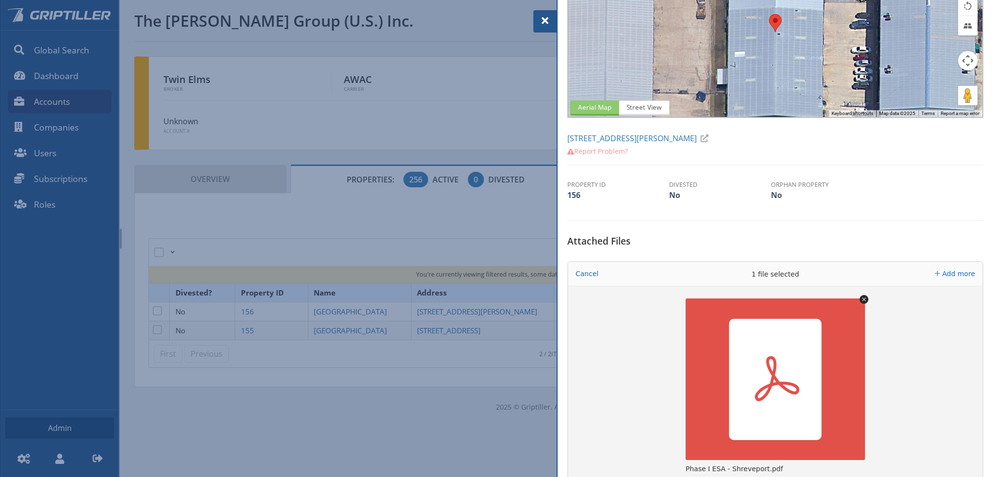
scroll to position [194, 0]
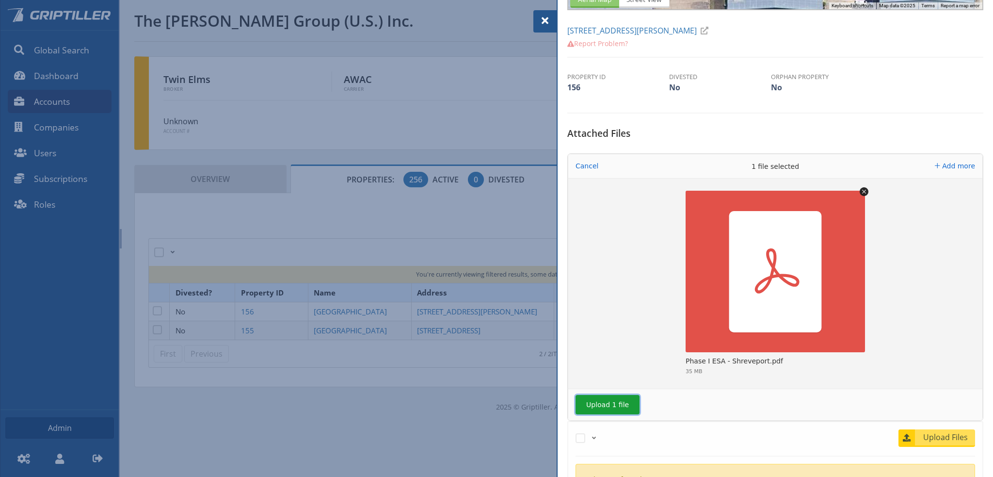
click at [612, 399] on button "Upload 1 file" at bounding box center [608, 404] width 64 height 19
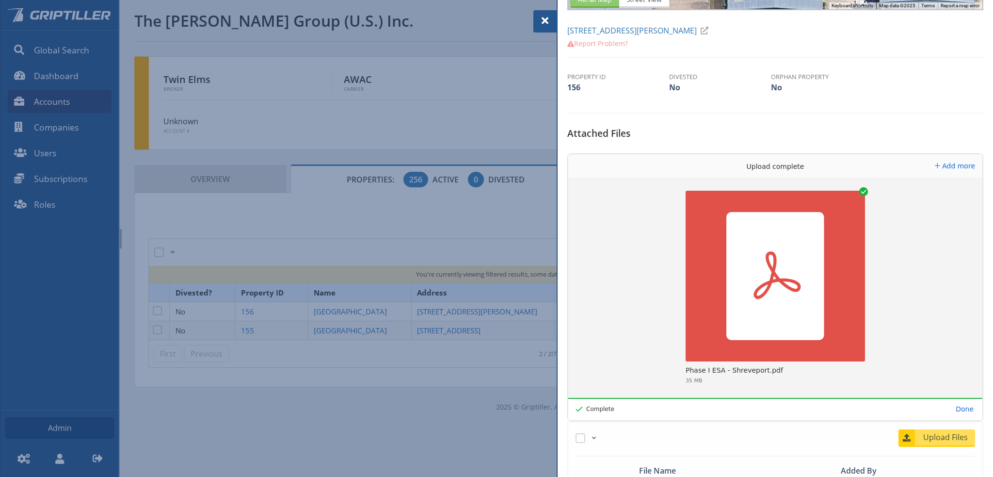
click at [543, 21] on span at bounding box center [545, 21] width 12 height 12
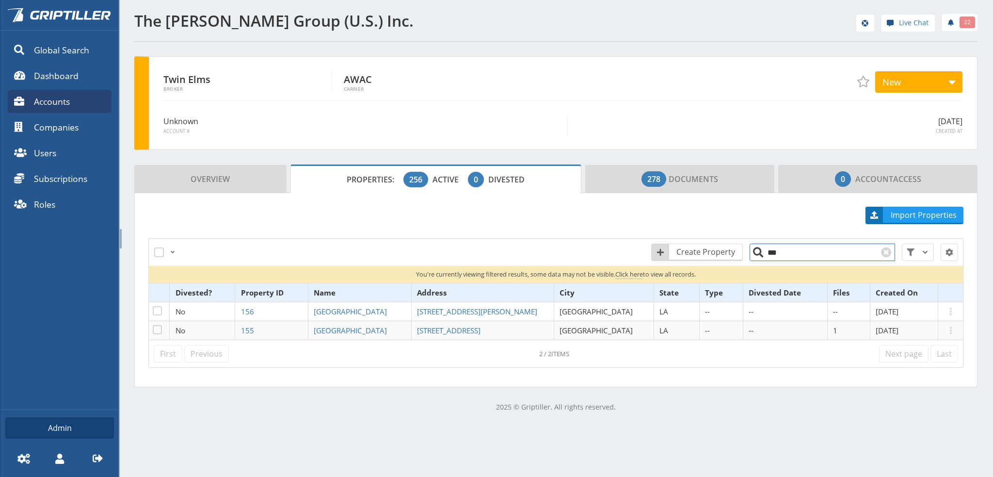
click at [778, 250] on input "***" at bounding box center [822, 251] width 145 height 17
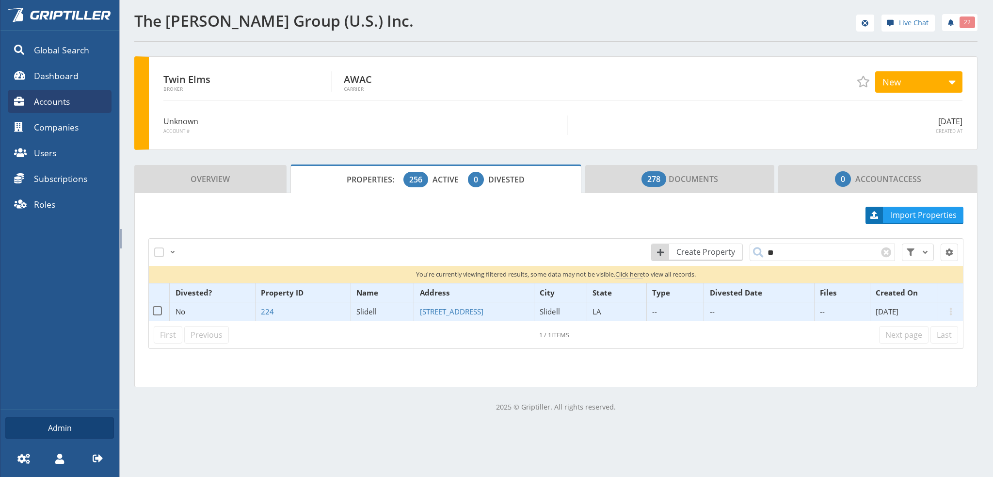
click at [357, 310] on span "Slidell" at bounding box center [366, 311] width 20 height 10
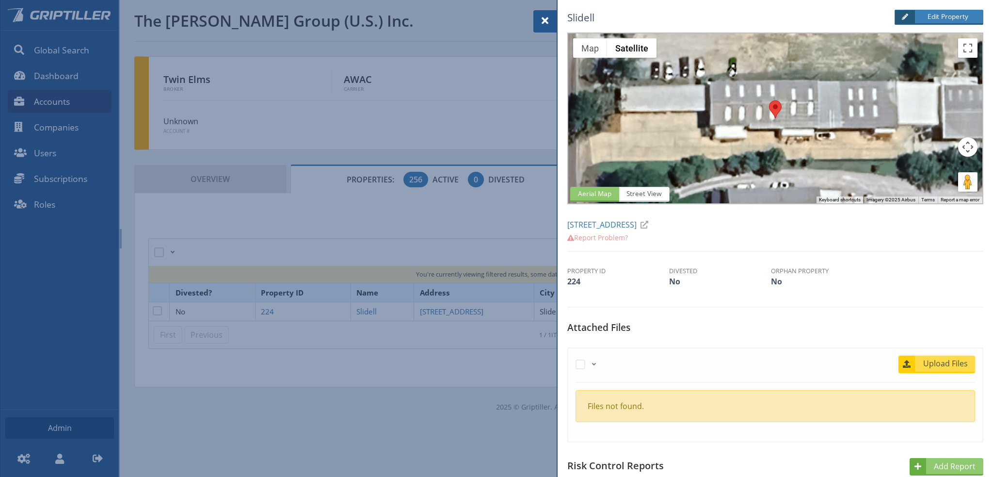
click at [948, 363] on span "Upload Files" at bounding box center [945, 363] width 59 height 12
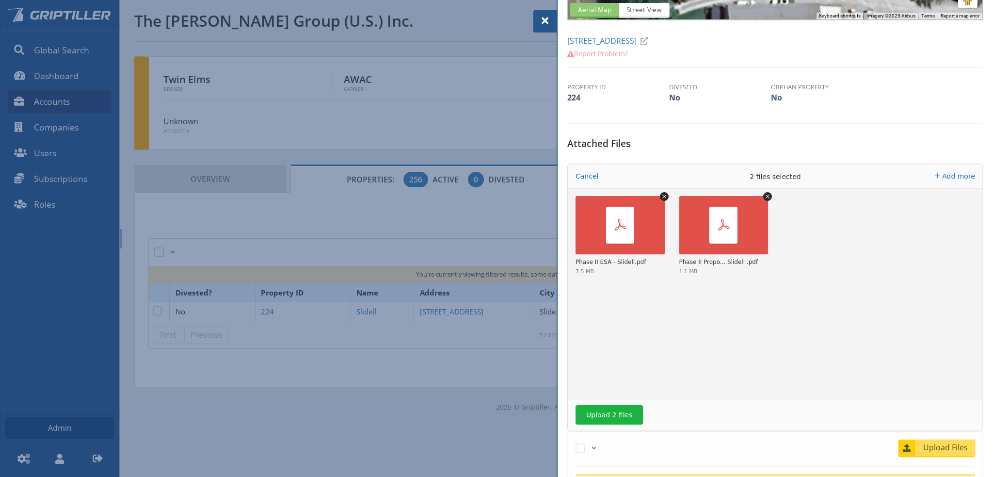
scroll to position [242, 0]
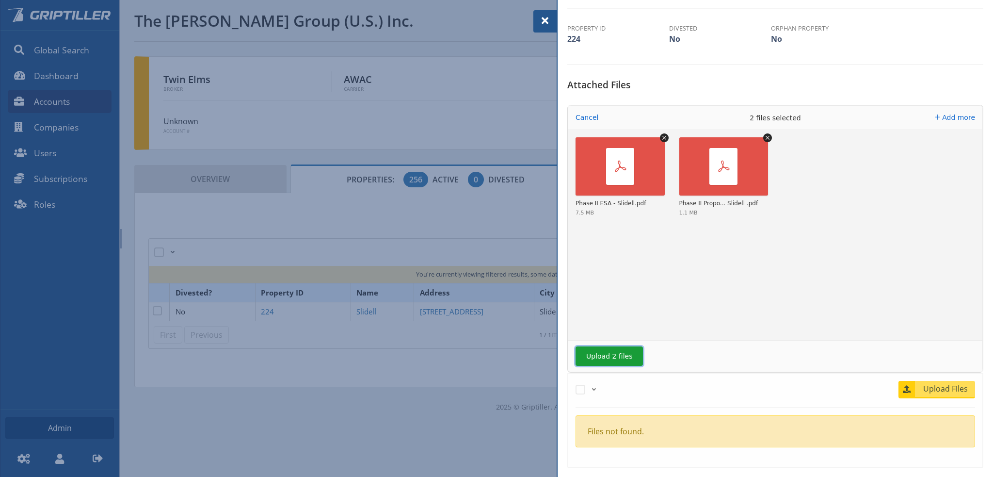
click at [606, 354] on button "Upload 2 files" at bounding box center [609, 355] width 67 height 19
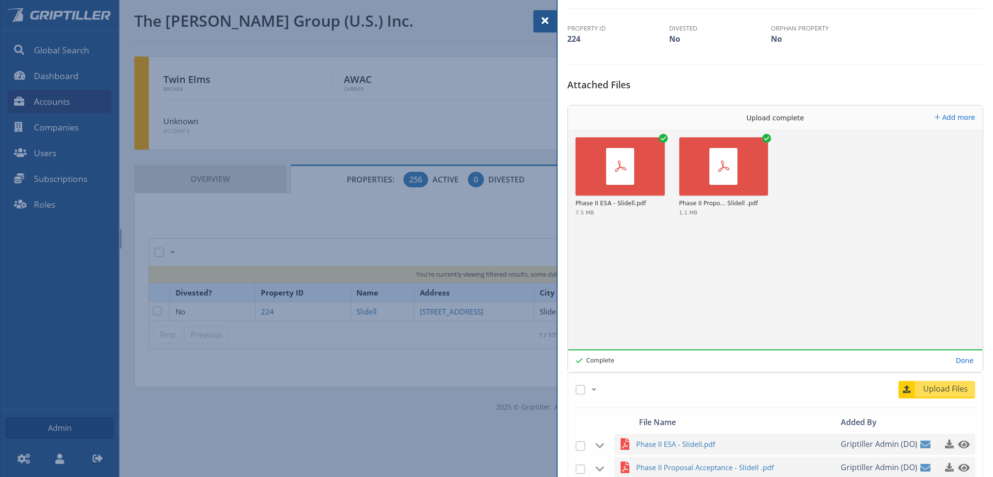
drag, startPoint x: 543, startPoint y: 14, endPoint x: 600, endPoint y: 48, distance: 66.3
click at [543, 14] on div at bounding box center [544, 21] width 23 height 22
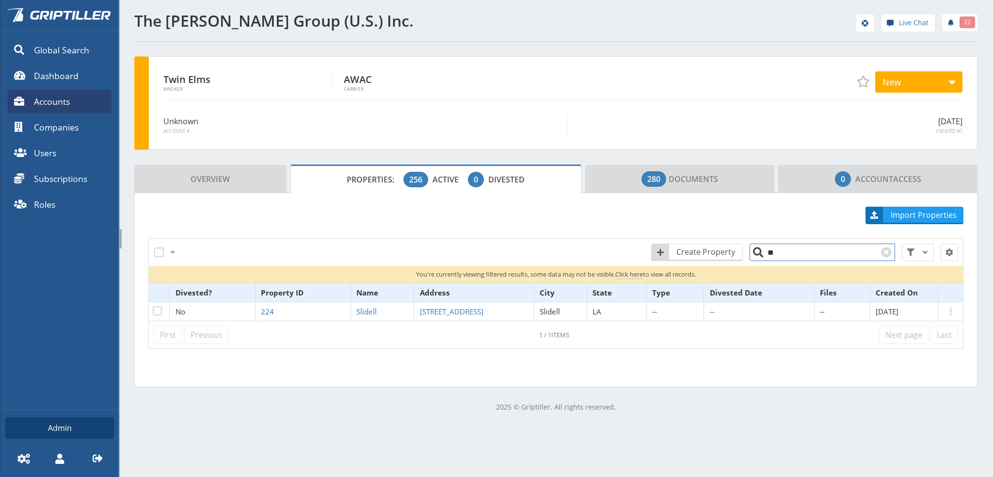
drag, startPoint x: 772, startPoint y: 253, endPoint x: 764, endPoint y: 254, distance: 7.8
click at [764, 254] on input "**" at bounding box center [822, 251] width 145 height 17
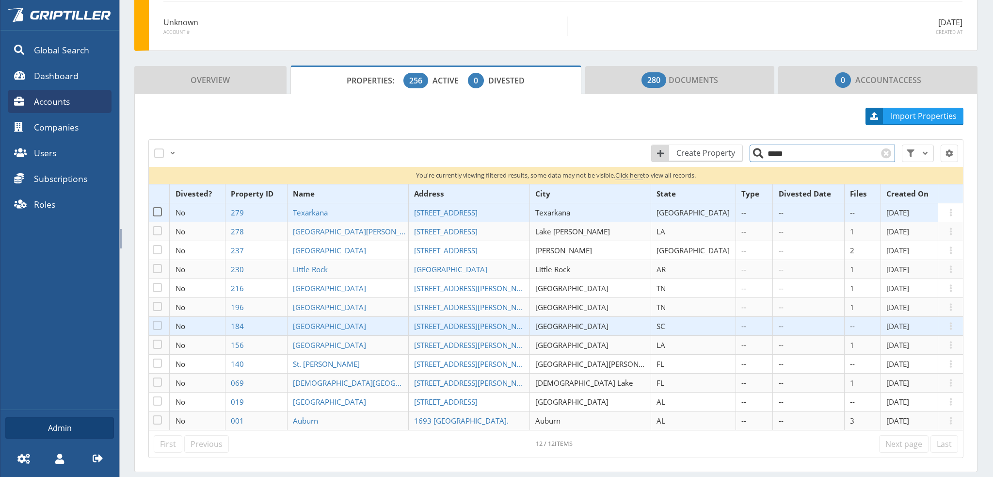
scroll to position [129, 0]
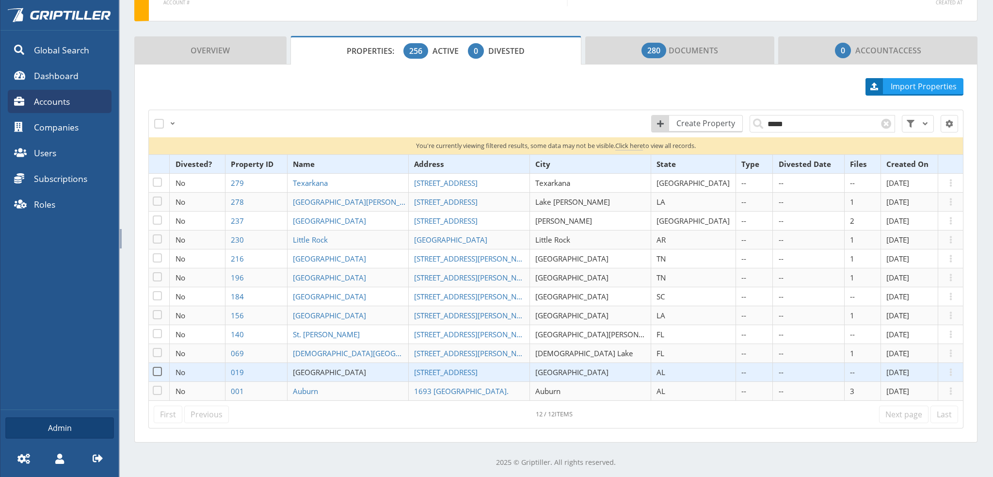
click at [358, 370] on span "[GEOGRAPHIC_DATA]" at bounding box center [329, 372] width 73 height 10
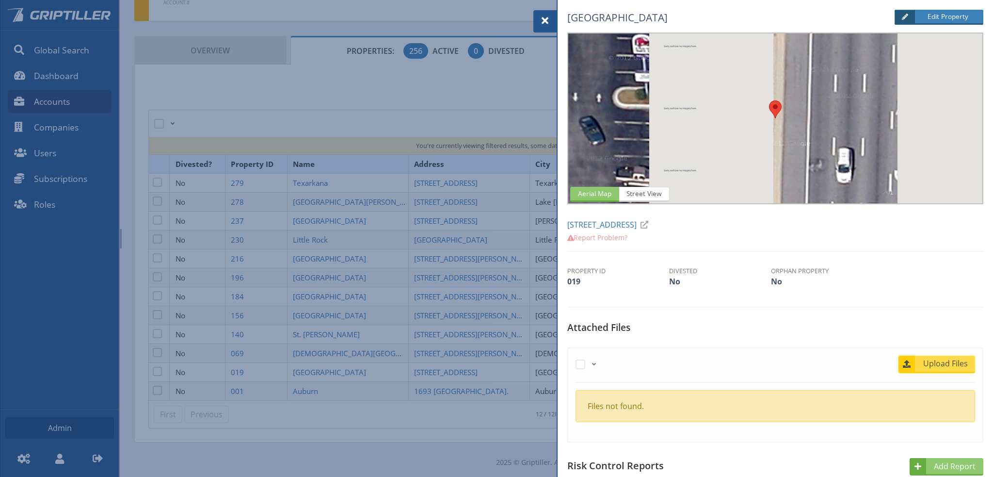
click at [933, 358] on span "Upload Files" at bounding box center [945, 363] width 59 height 12
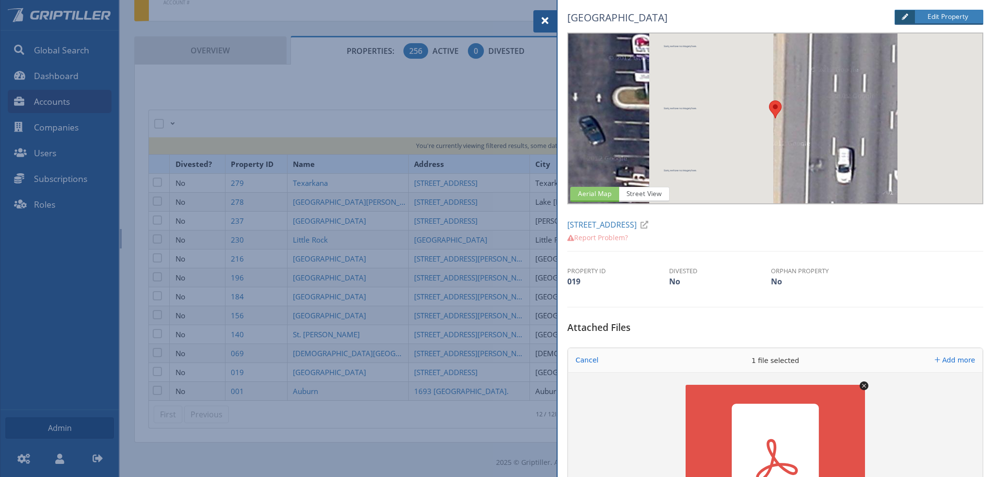
scroll to position [194, 0]
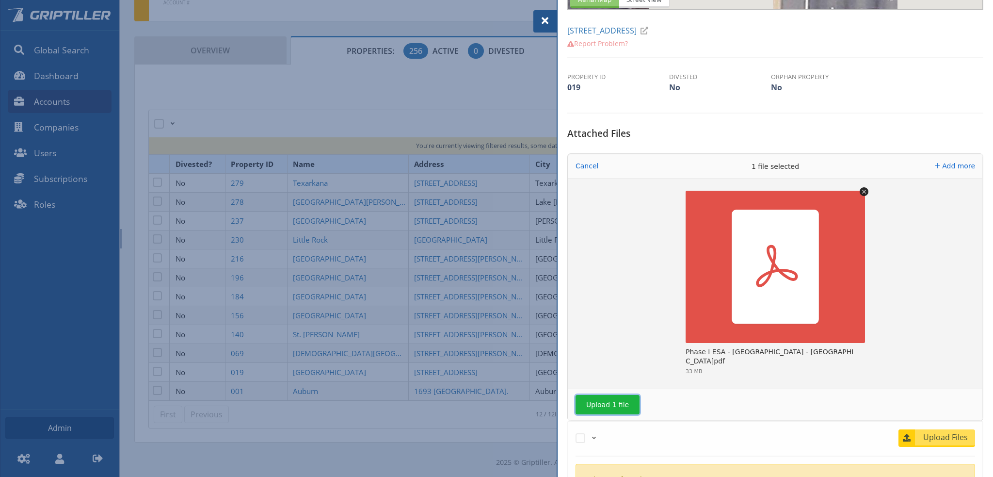
drag, startPoint x: 610, startPoint y: 400, endPoint x: 619, endPoint y: 397, distance: 9.5
click at [616, 400] on button "Upload 1 file" at bounding box center [608, 404] width 64 height 19
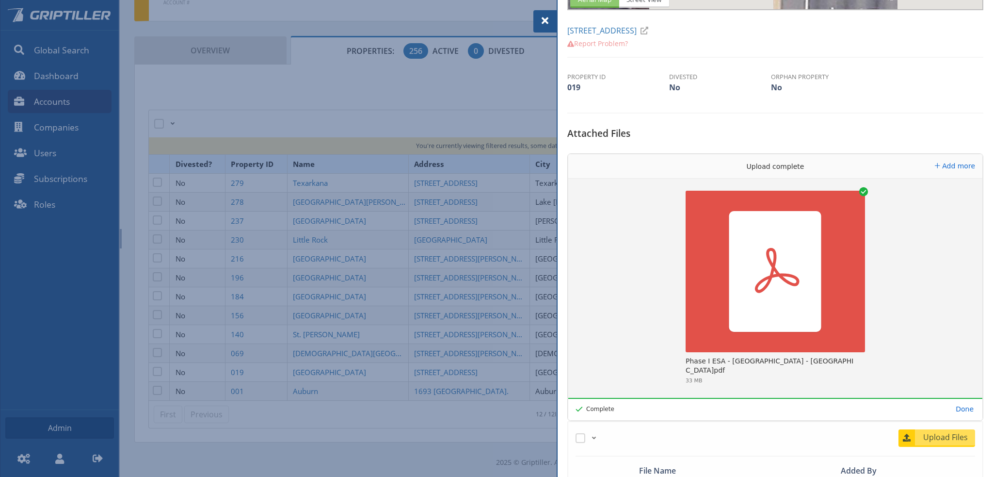
click at [546, 21] on span at bounding box center [545, 21] width 12 height 12
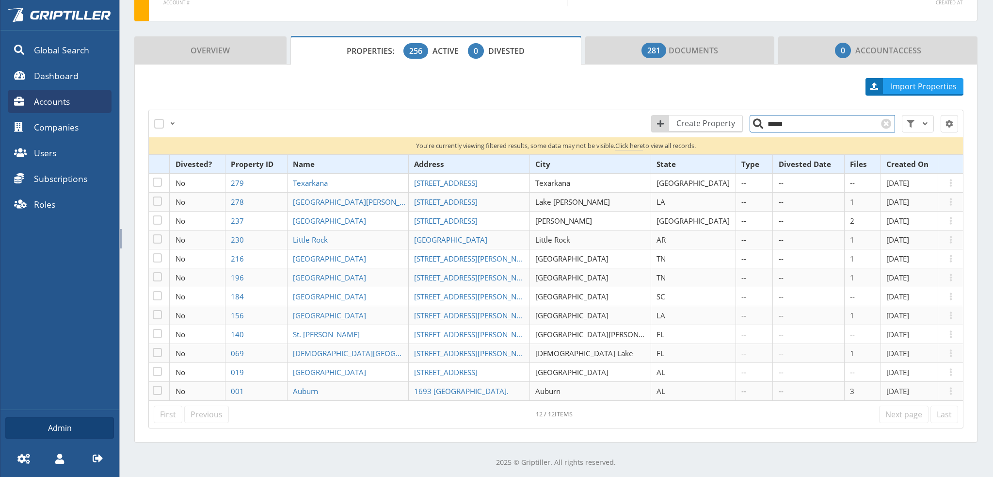
click at [809, 124] on input "*****" at bounding box center [822, 123] width 145 height 17
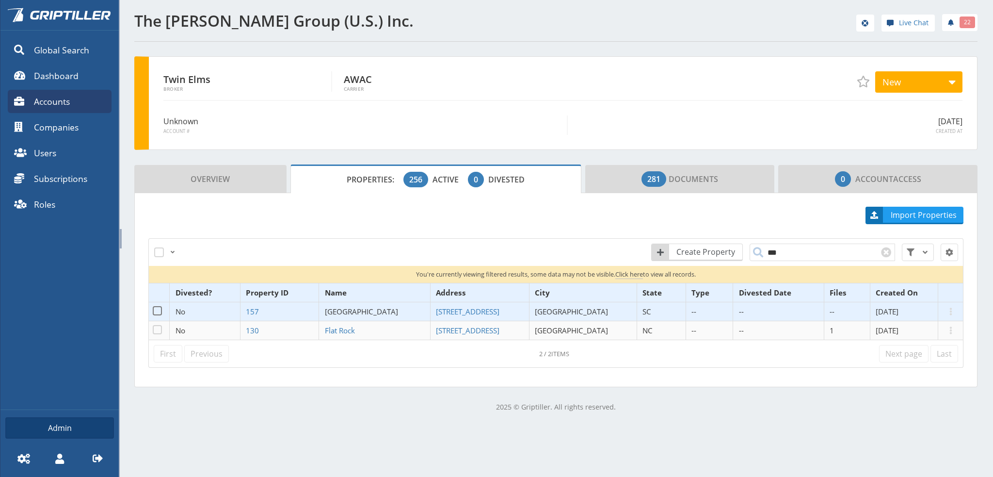
click at [358, 309] on span "[GEOGRAPHIC_DATA]" at bounding box center [361, 311] width 73 height 10
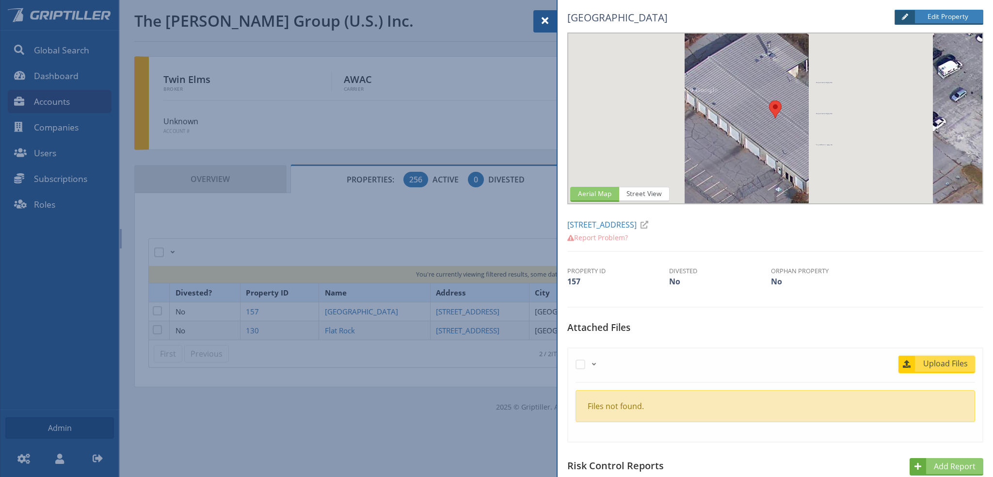
click at [946, 364] on span "Upload Files" at bounding box center [945, 363] width 59 height 12
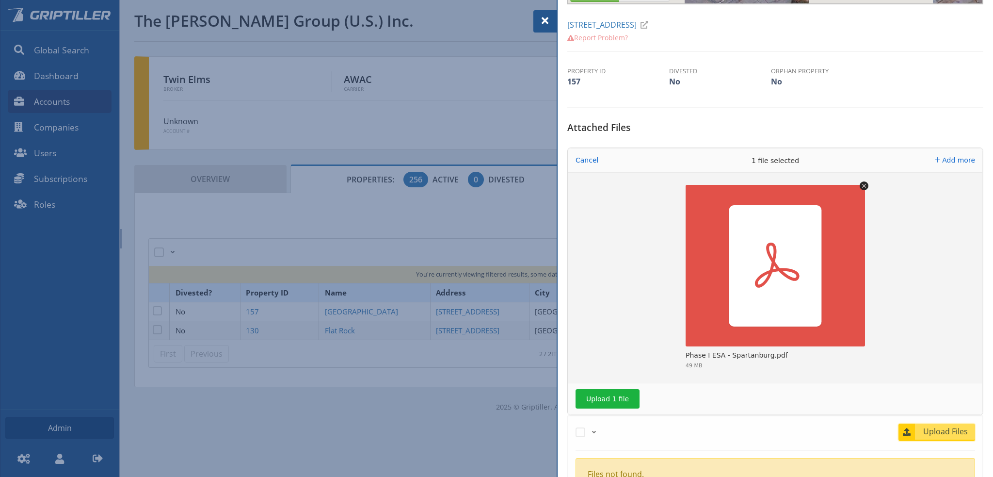
scroll to position [291, 0]
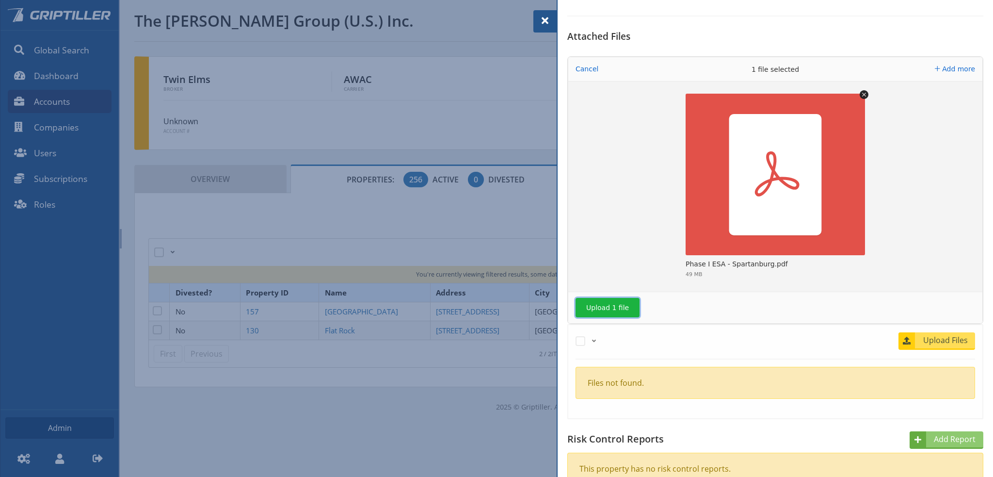
drag, startPoint x: 603, startPoint y: 308, endPoint x: 654, endPoint y: 318, distance: 52.3
click at [607, 308] on button "Upload 1 file" at bounding box center [608, 307] width 64 height 19
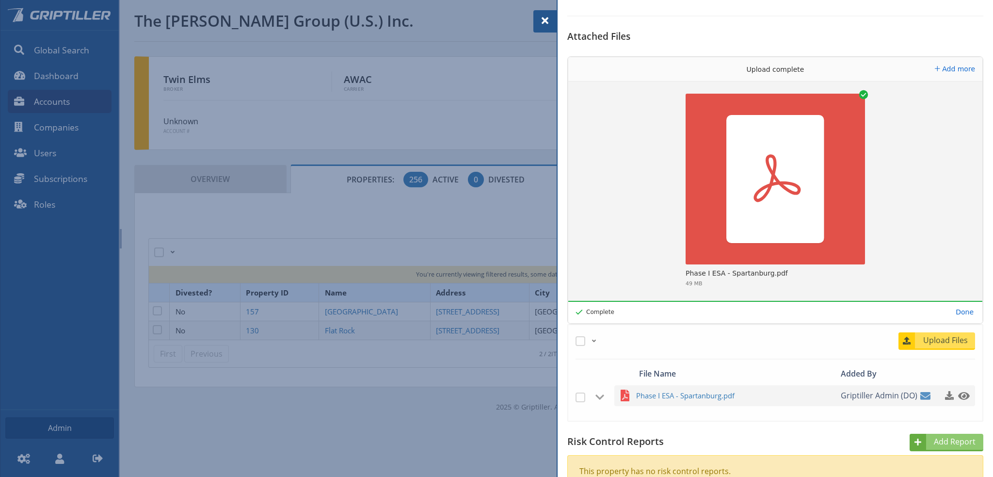
click at [544, 21] on span at bounding box center [545, 21] width 12 height 12
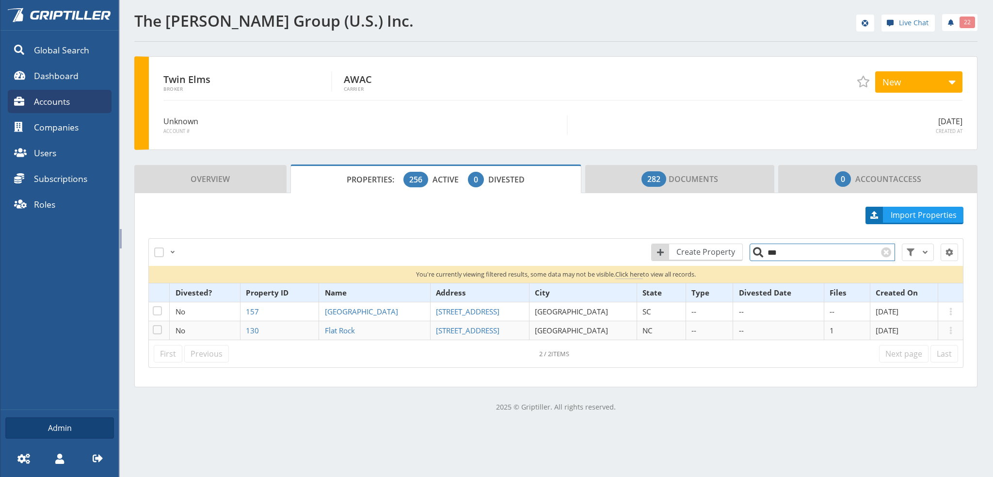
drag, startPoint x: 778, startPoint y: 254, endPoint x: 769, endPoint y: 257, distance: 9.2
click at [769, 257] on input "***" at bounding box center [822, 251] width 145 height 17
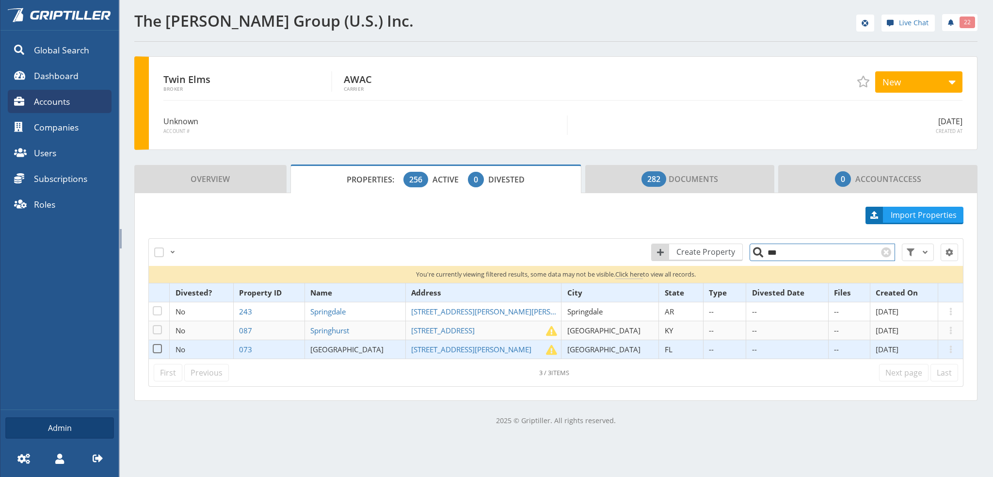
type input "***"
click at [361, 348] on span "[GEOGRAPHIC_DATA]" at bounding box center [346, 349] width 73 height 10
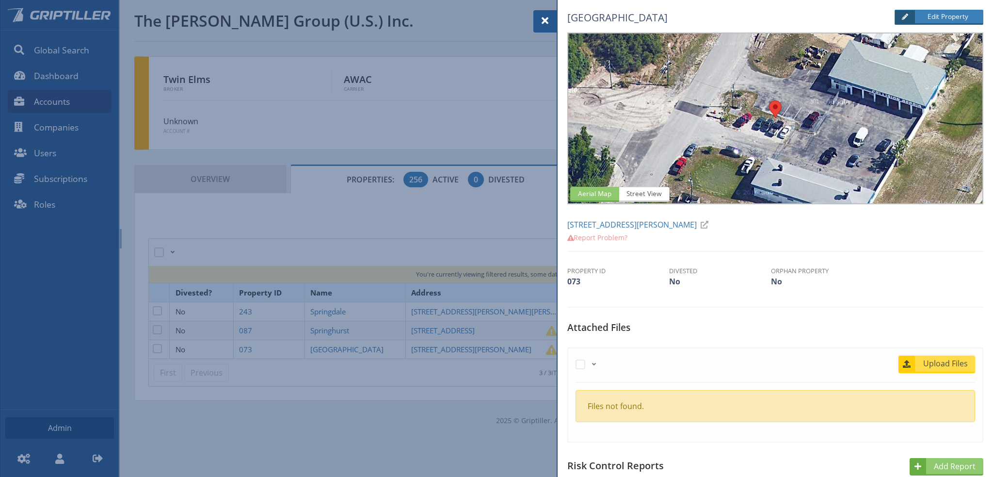
click at [939, 365] on span "Upload Files" at bounding box center [945, 363] width 59 height 12
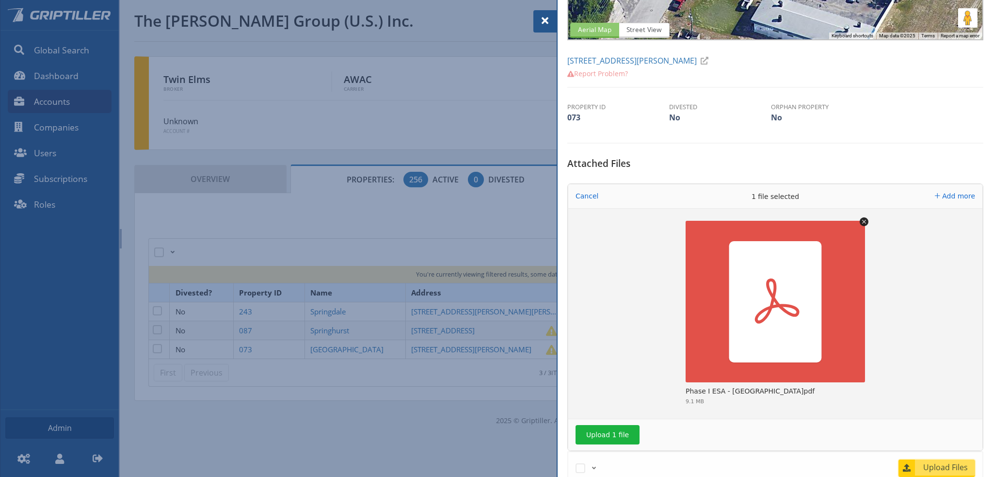
scroll to position [194, 0]
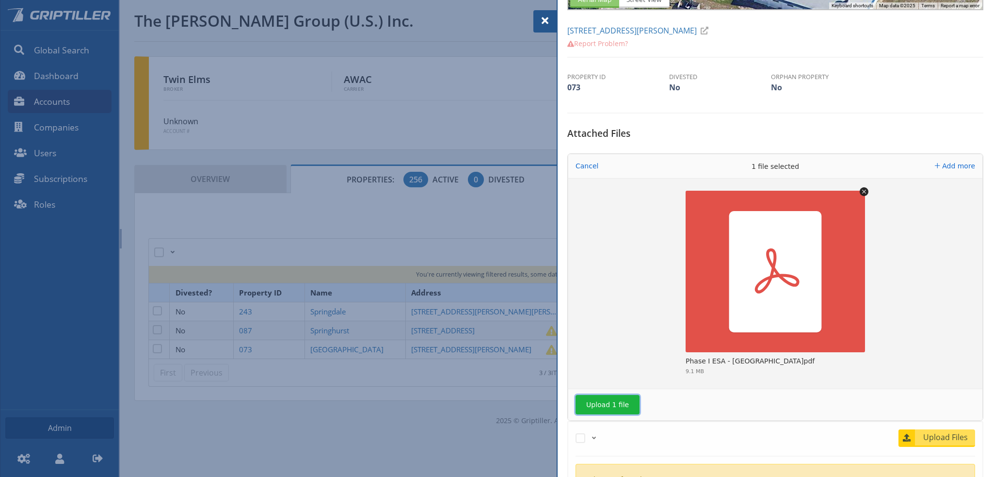
drag, startPoint x: 613, startPoint y: 401, endPoint x: 640, endPoint y: 394, distance: 28.1
click at [614, 401] on button "Upload 1 file" at bounding box center [608, 404] width 64 height 19
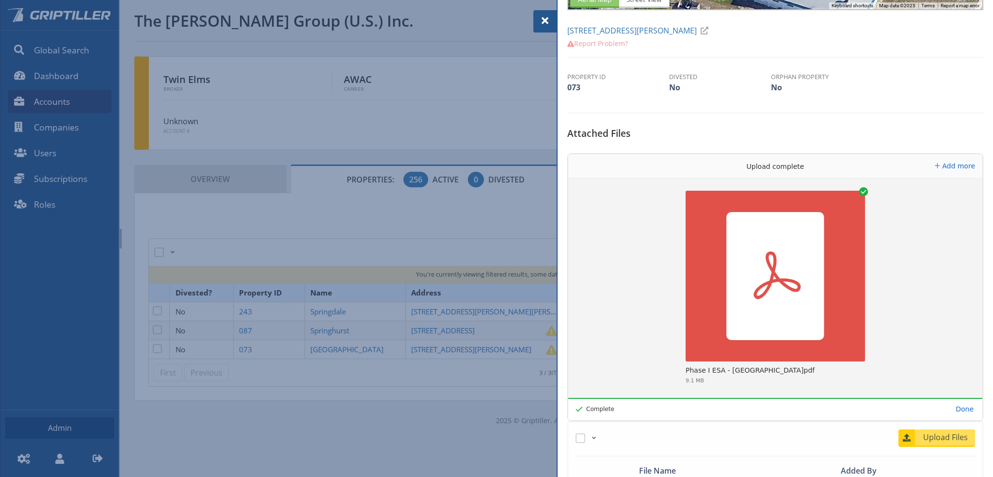
click at [353, 311] on div at bounding box center [496, 238] width 993 height 477
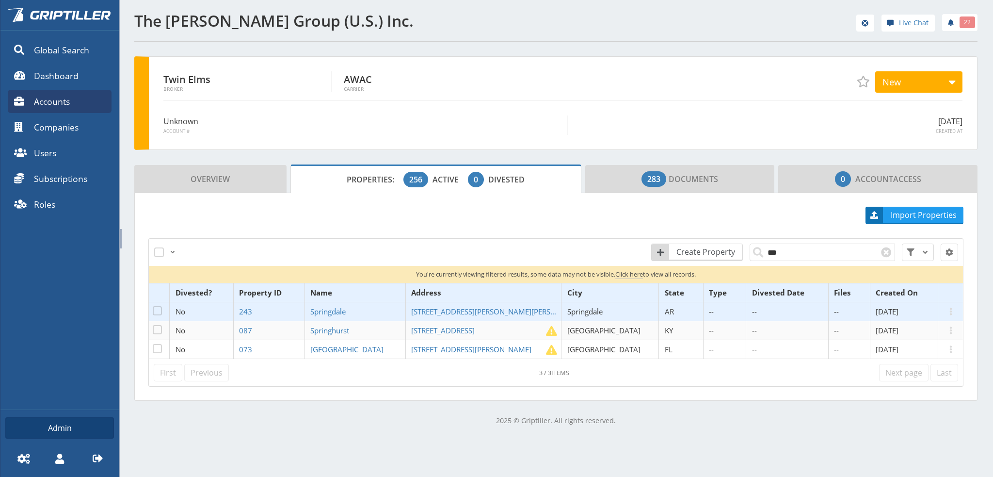
click at [346, 311] on span "Springdale" at bounding box center [328, 311] width 36 height 10
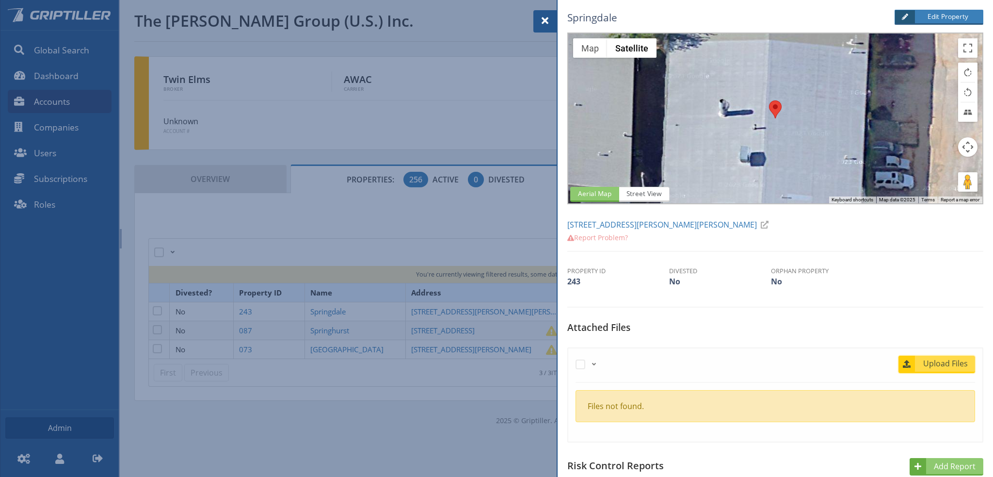
click at [941, 365] on span "Upload Files" at bounding box center [945, 363] width 59 height 12
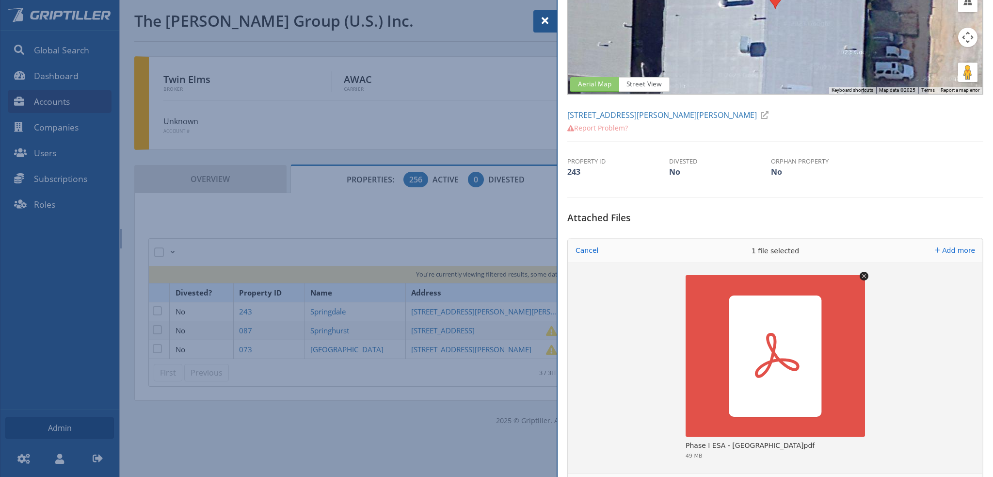
scroll to position [194, 0]
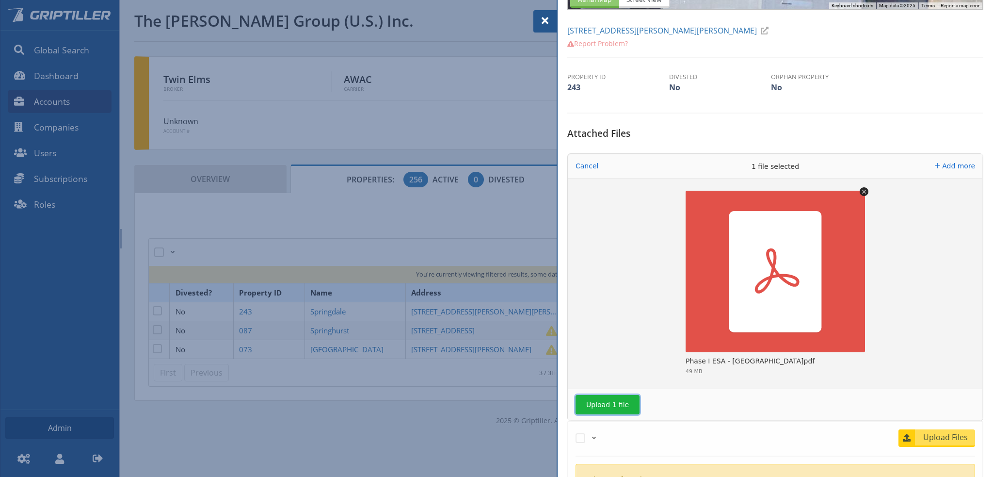
drag, startPoint x: 613, startPoint y: 400, endPoint x: 639, endPoint y: 387, distance: 28.4
click at [614, 400] on button "Upload 1 file" at bounding box center [608, 404] width 64 height 19
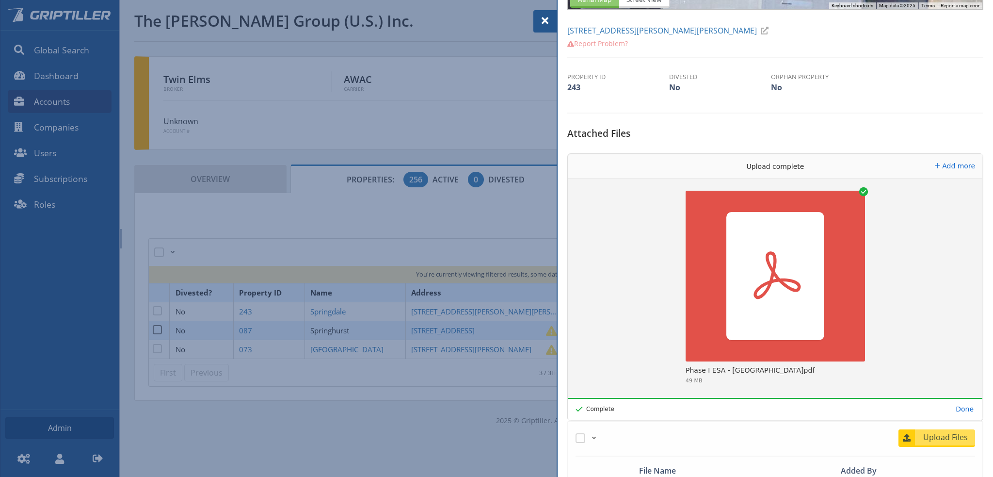
click at [354, 329] on div at bounding box center [496, 238] width 993 height 477
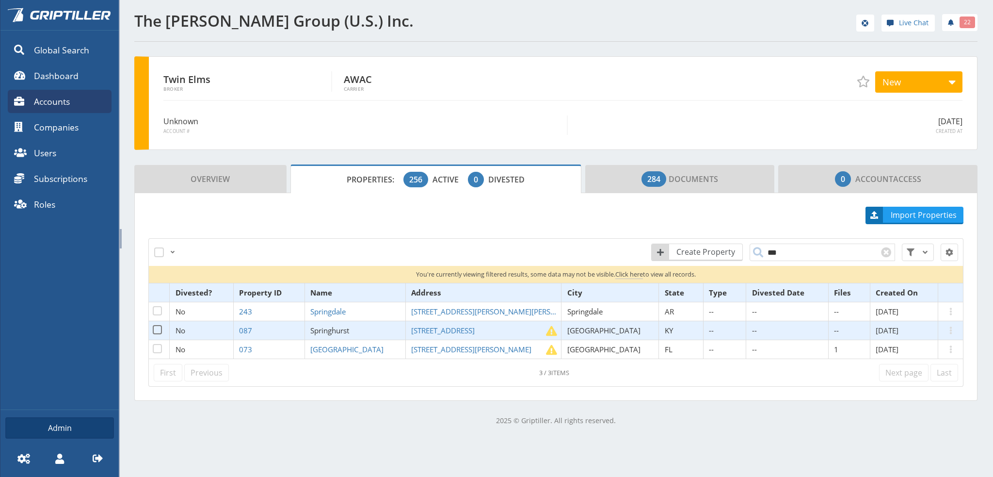
click at [349, 329] on span "Springhurst" at bounding box center [329, 330] width 39 height 10
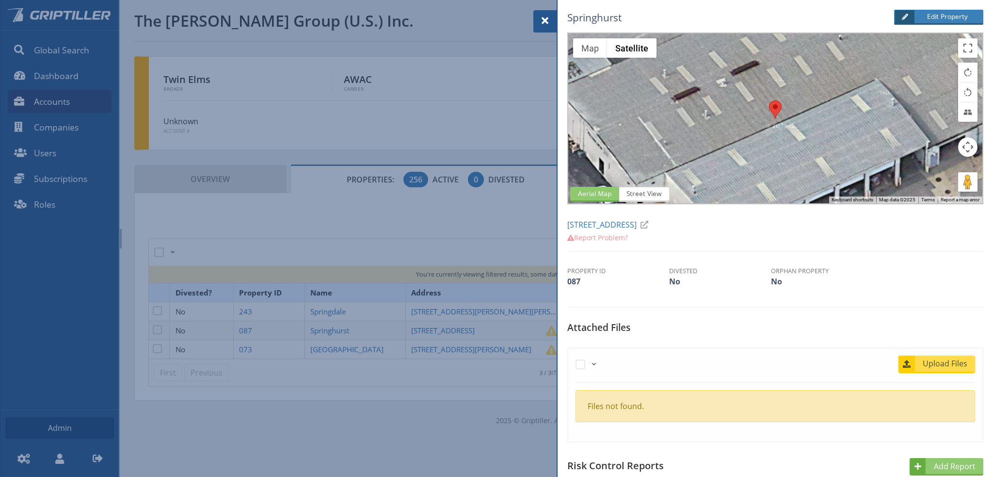
click at [943, 360] on span "Upload Files" at bounding box center [945, 363] width 59 height 12
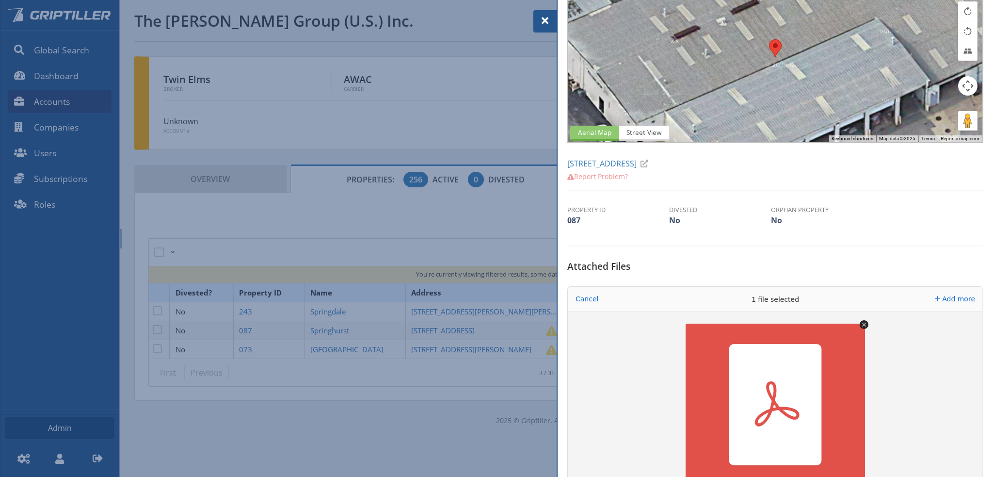
scroll to position [145, 0]
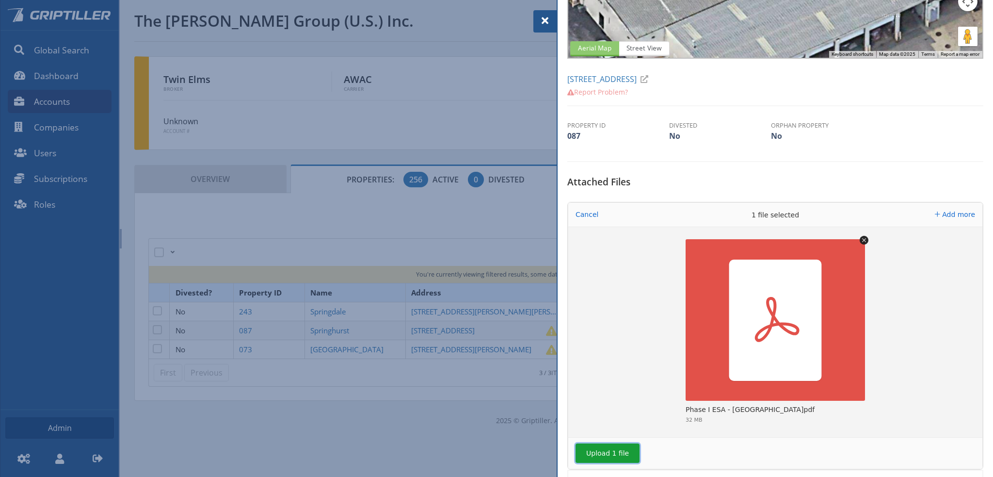
click at [611, 452] on button "Upload 1 file" at bounding box center [608, 452] width 64 height 19
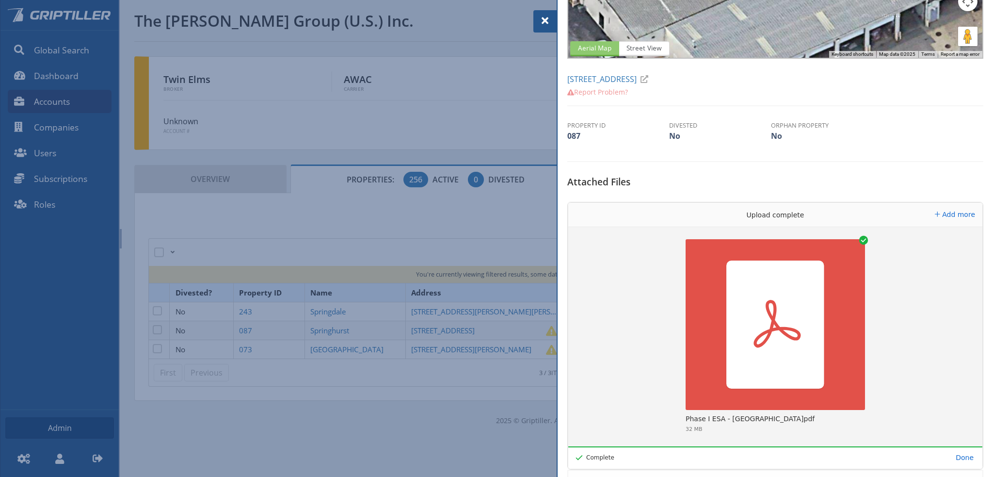
click at [544, 22] on span at bounding box center [545, 21] width 12 height 12
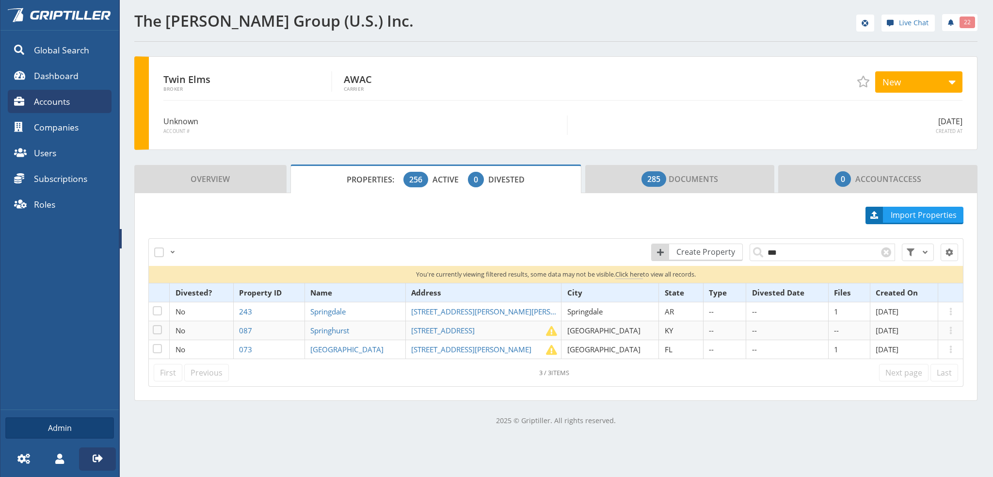
click at [97, 459] on icon at bounding box center [98, 458] width 10 height 8
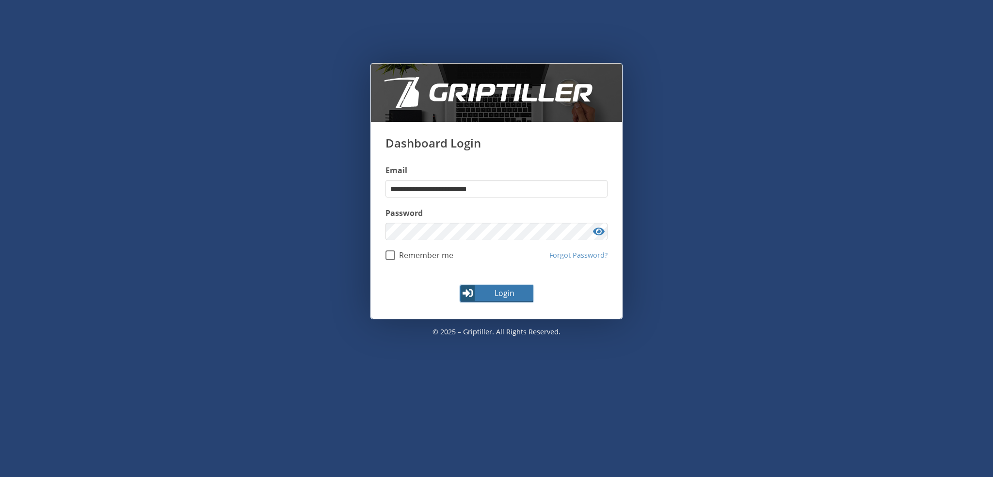
click at [508, 292] on span "Login" at bounding box center [504, 293] width 56 height 12
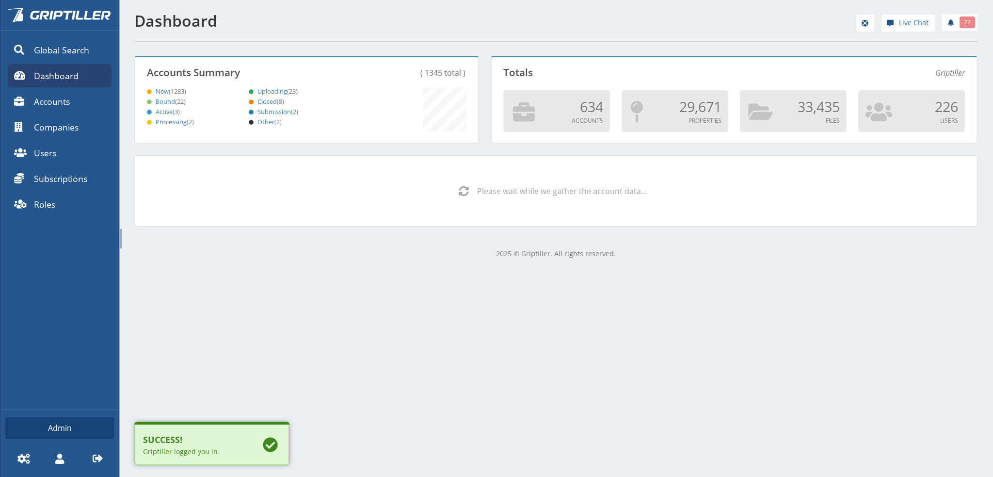
scroll to position [85, 340]
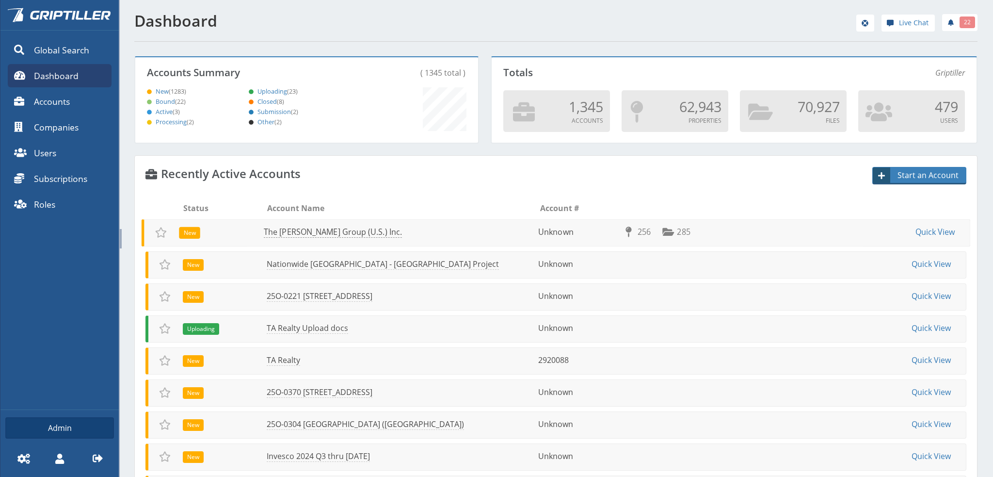
click at [291, 230] on link "The [PERSON_NAME] Group (U.S.) Inc." at bounding box center [333, 231] width 138 height 11
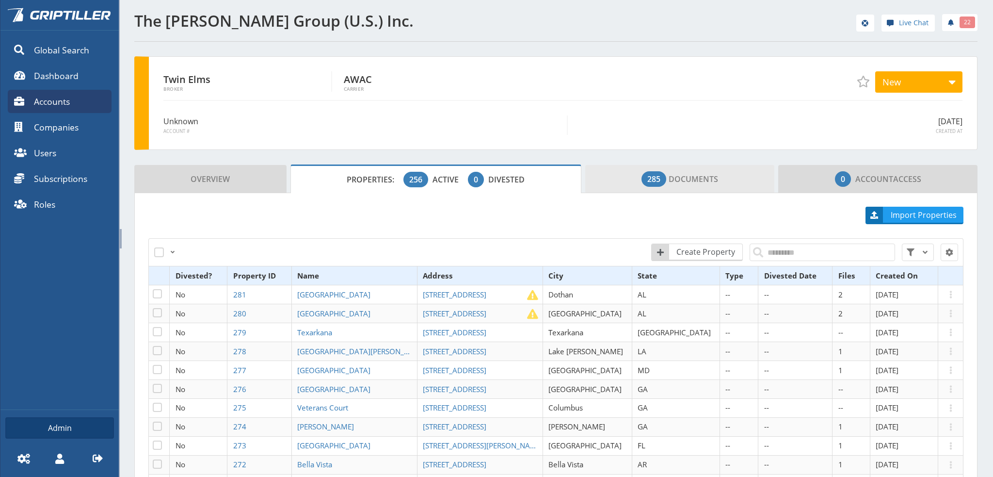
click at [697, 174] on span "285 Documents" at bounding box center [680, 178] width 77 height 19
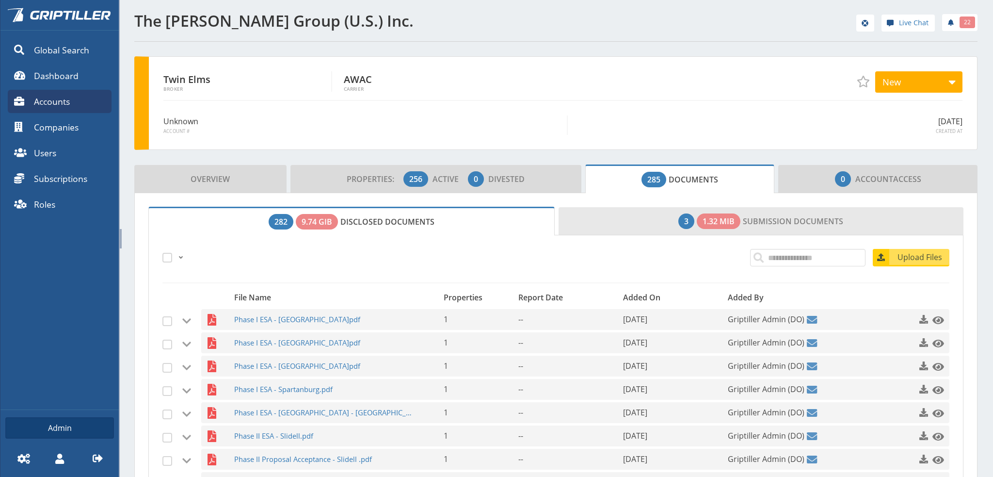
click at [763, 218] on link "3 1.32 MiB Submission Documents" at bounding box center [761, 221] width 405 height 28
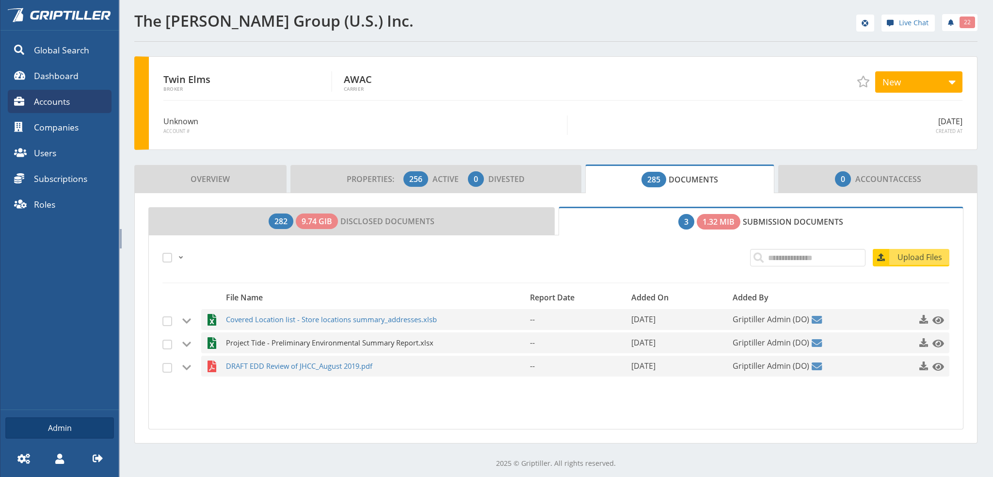
click at [306, 341] on span "Project Tide - Preliminary Environmental Summary Report.xlsx" at bounding box center [358, 342] width 265 height 21
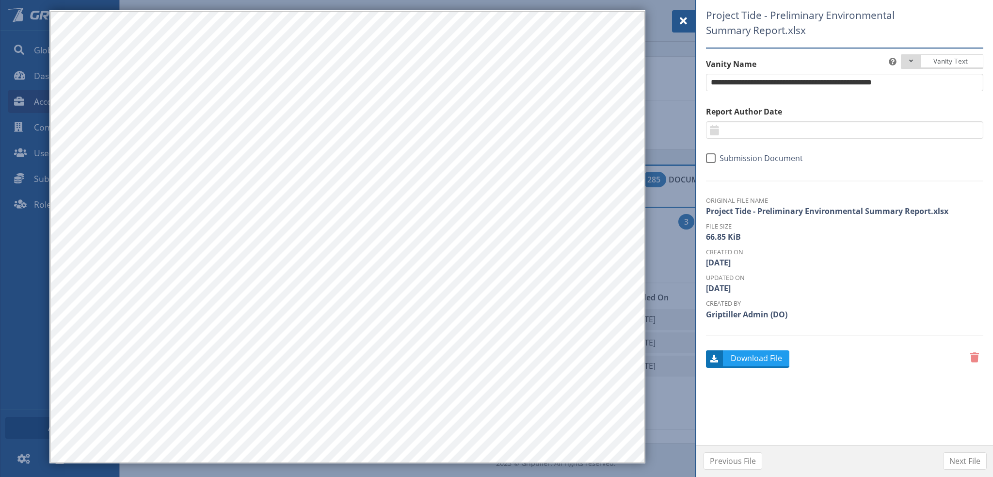
click at [687, 21] on span at bounding box center [684, 21] width 12 height 12
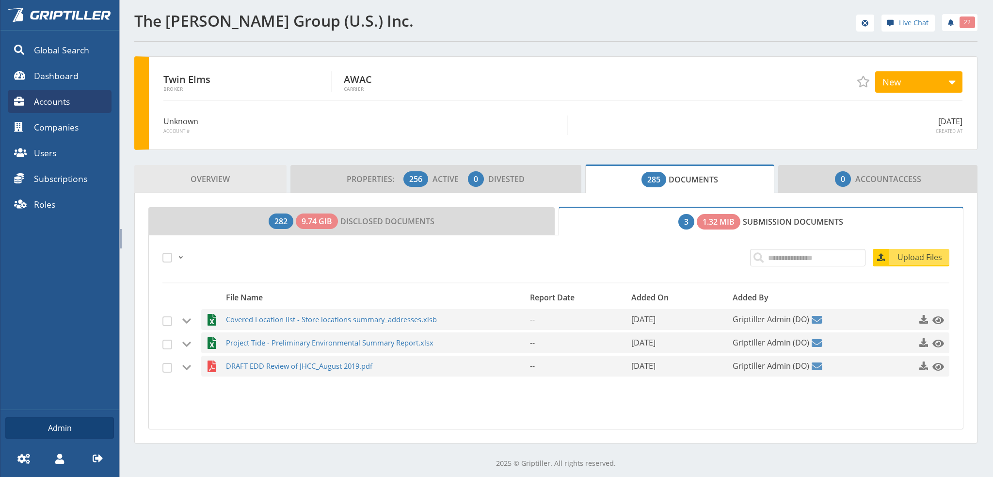
click at [188, 179] on link "Overview" at bounding box center [210, 179] width 152 height 28
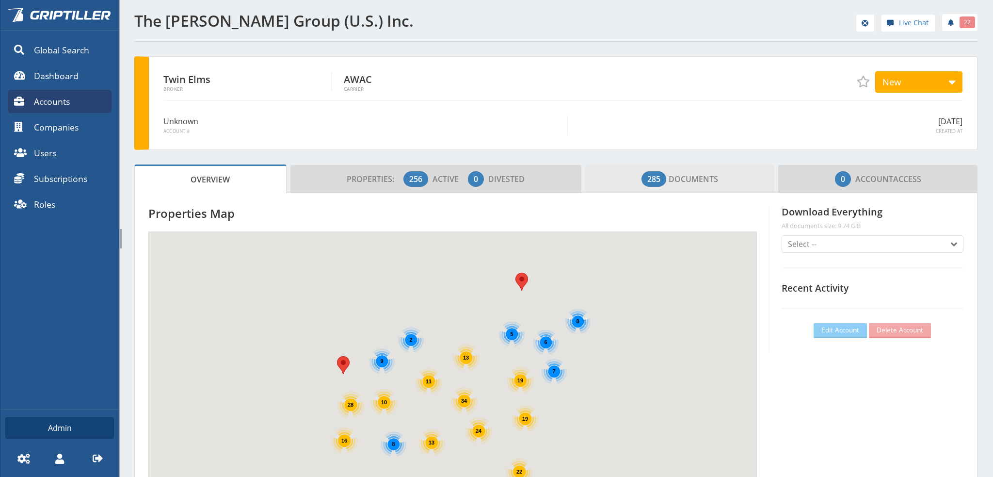
scroll to position [85, 287]
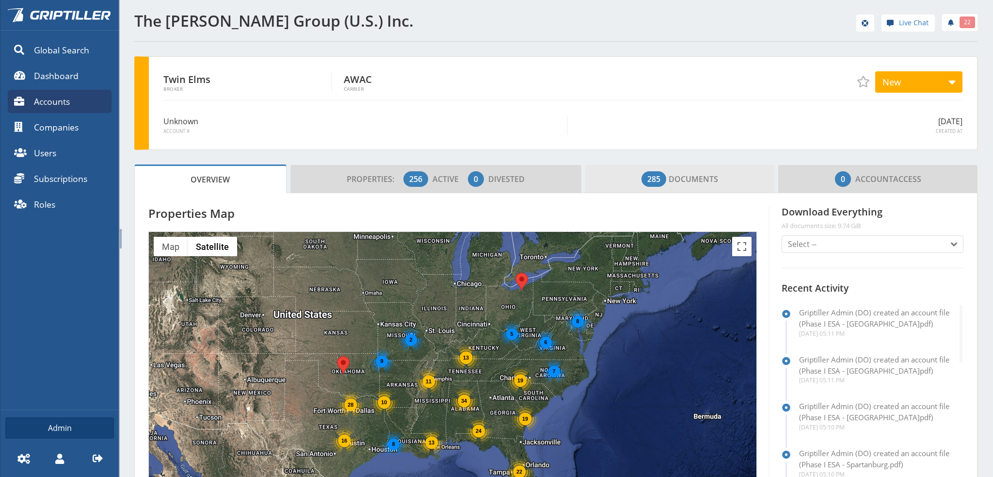
click at [708, 177] on span "285 Documents" at bounding box center [680, 178] width 77 height 19
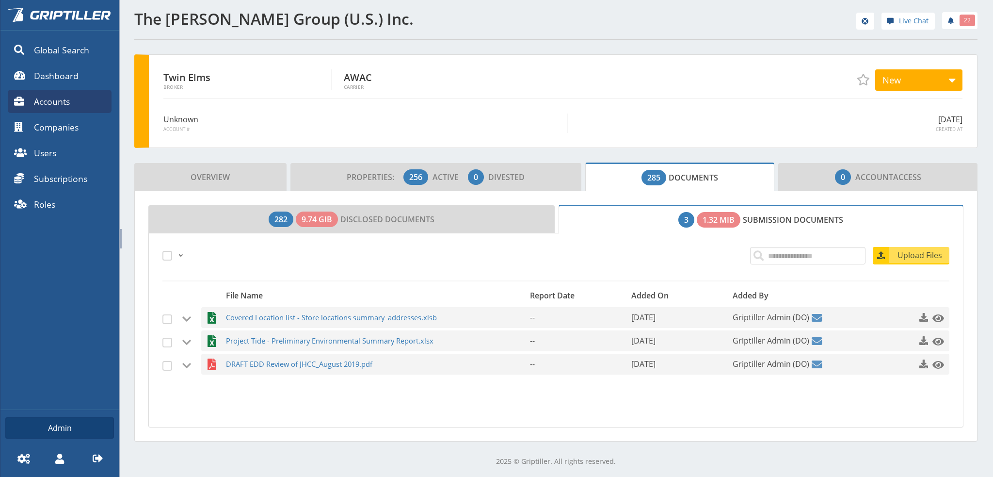
scroll to position [0, 0]
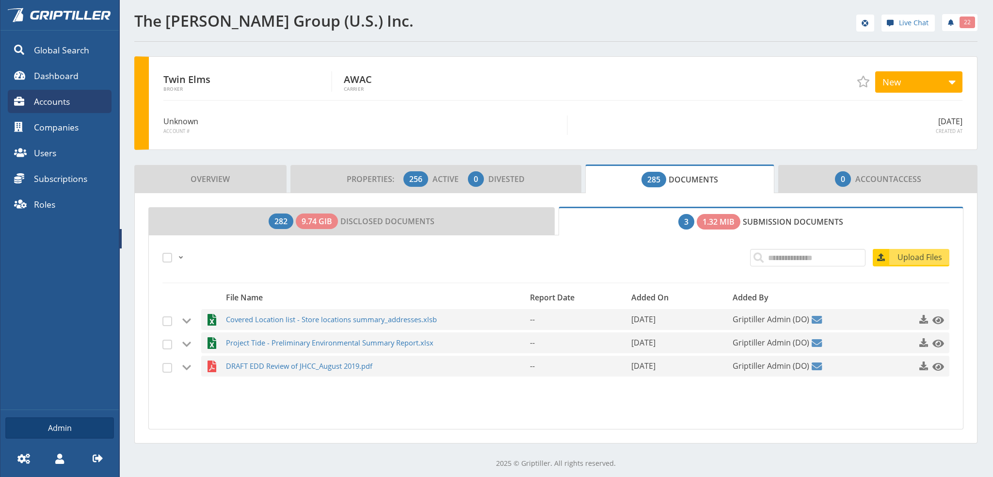
click at [58, 101] on span "Accounts" at bounding box center [52, 101] width 36 height 13
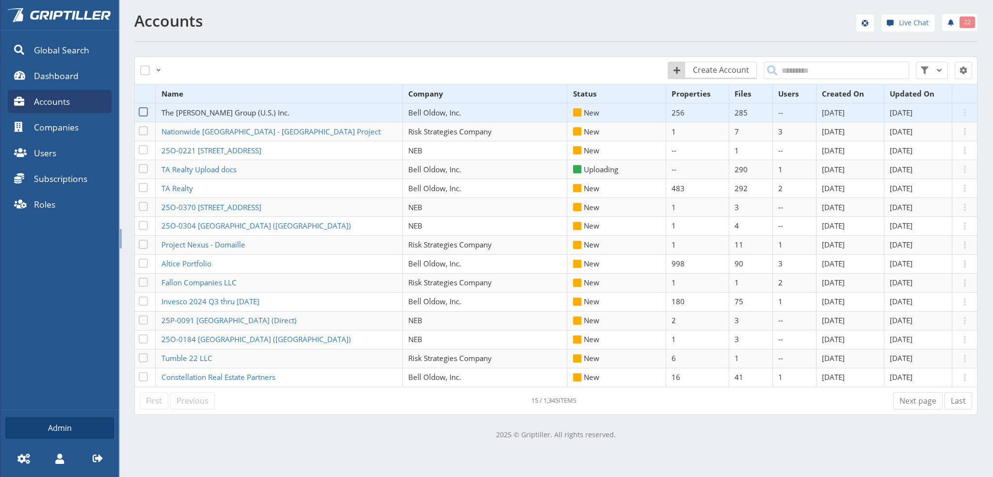
click at [203, 112] on span "The [PERSON_NAME] Group (U.S.) Inc." at bounding box center [225, 113] width 128 height 10
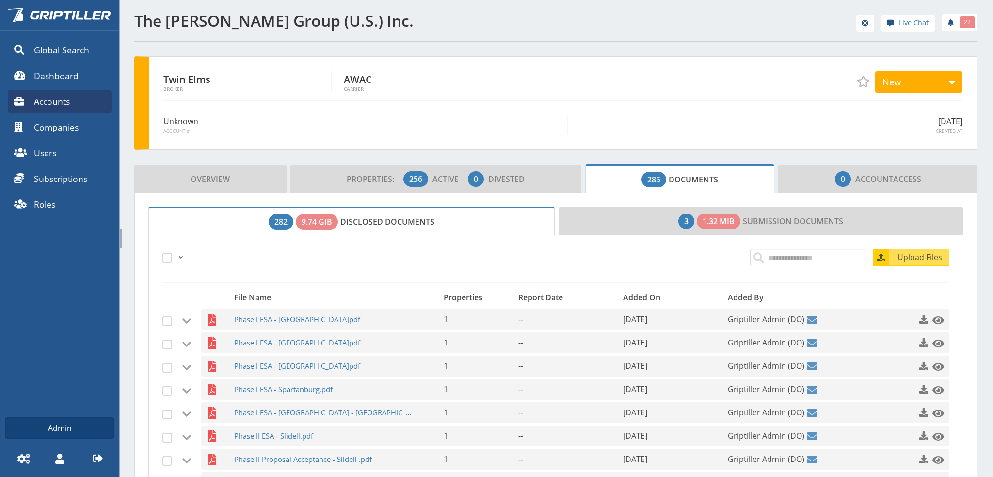
click at [203, 112] on div "Unknown Account # 10/01/2025 Created At" at bounding box center [562, 117] width 799 height 35
click at [370, 175] on span "Properties:" at bounding box center [374, 179] width 55 height 11
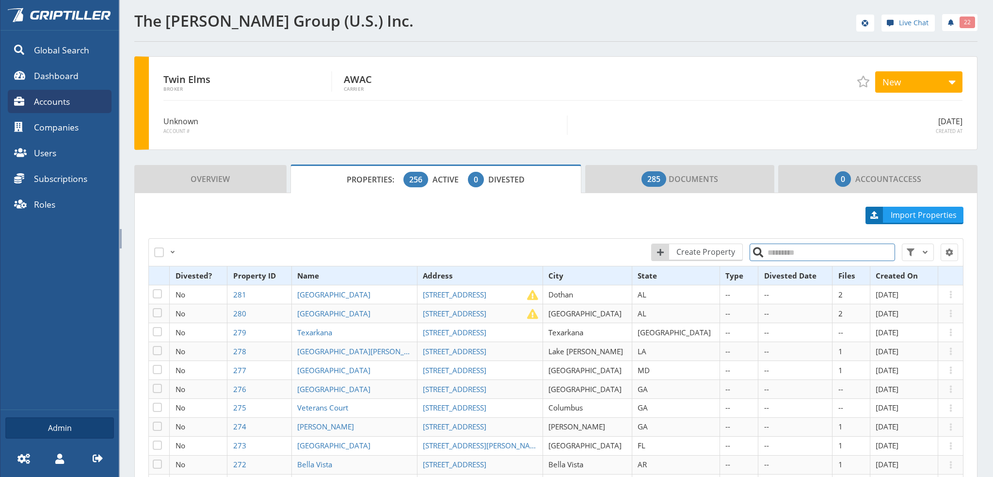
click at [771, 250] on input "search" at bounding box center [822, 251] width 145 height 17
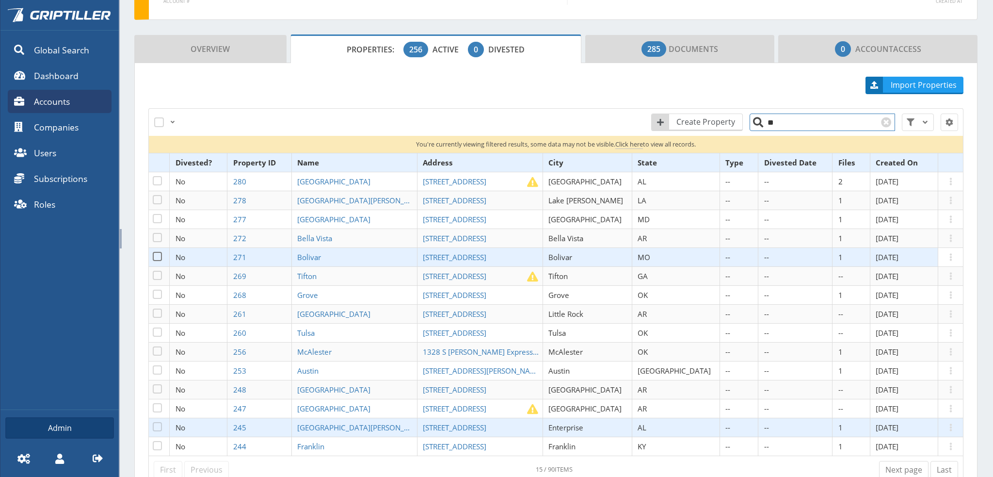
scroll to position [185, 0]
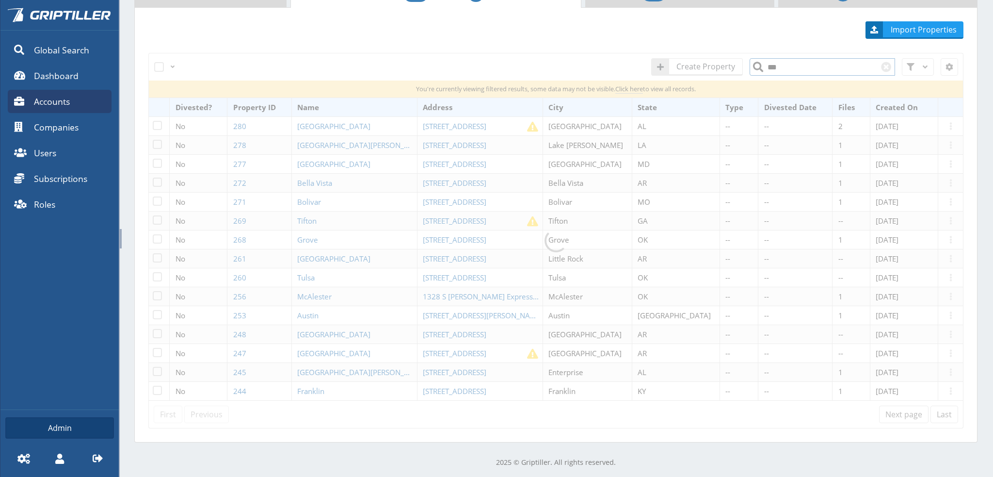
scroll to position [91, 0]
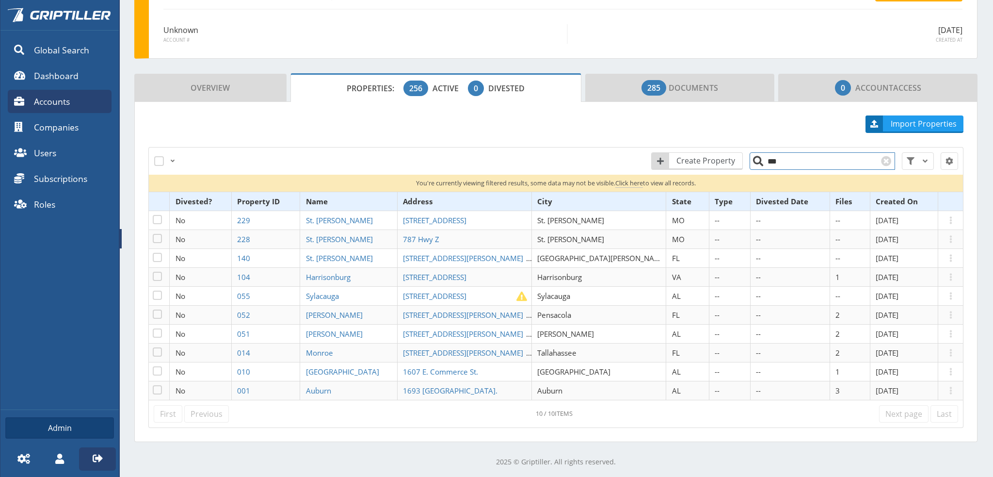
type input "***"
click at [101, 457] on icon at bounding box center [98, 458] width 10 height 8
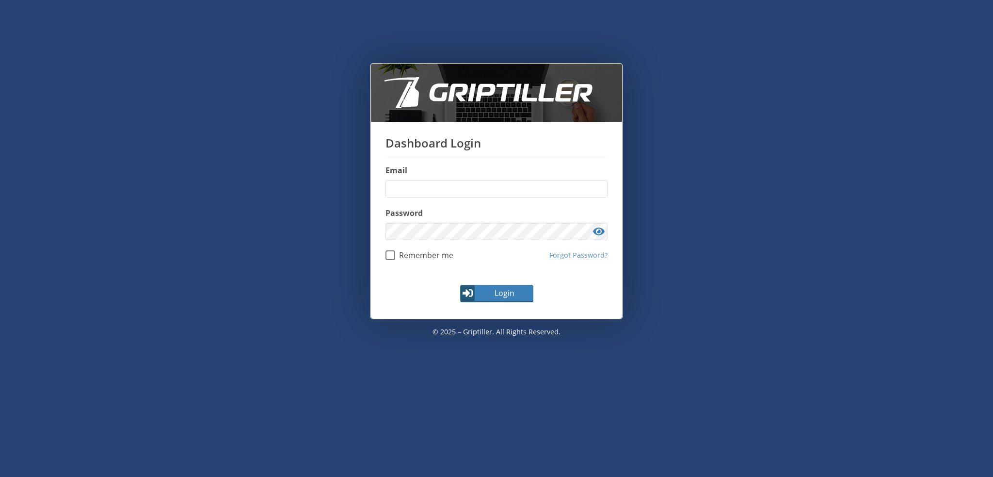
type input "**********"
